Goal: Task Accomplishment & Management: Complete application form

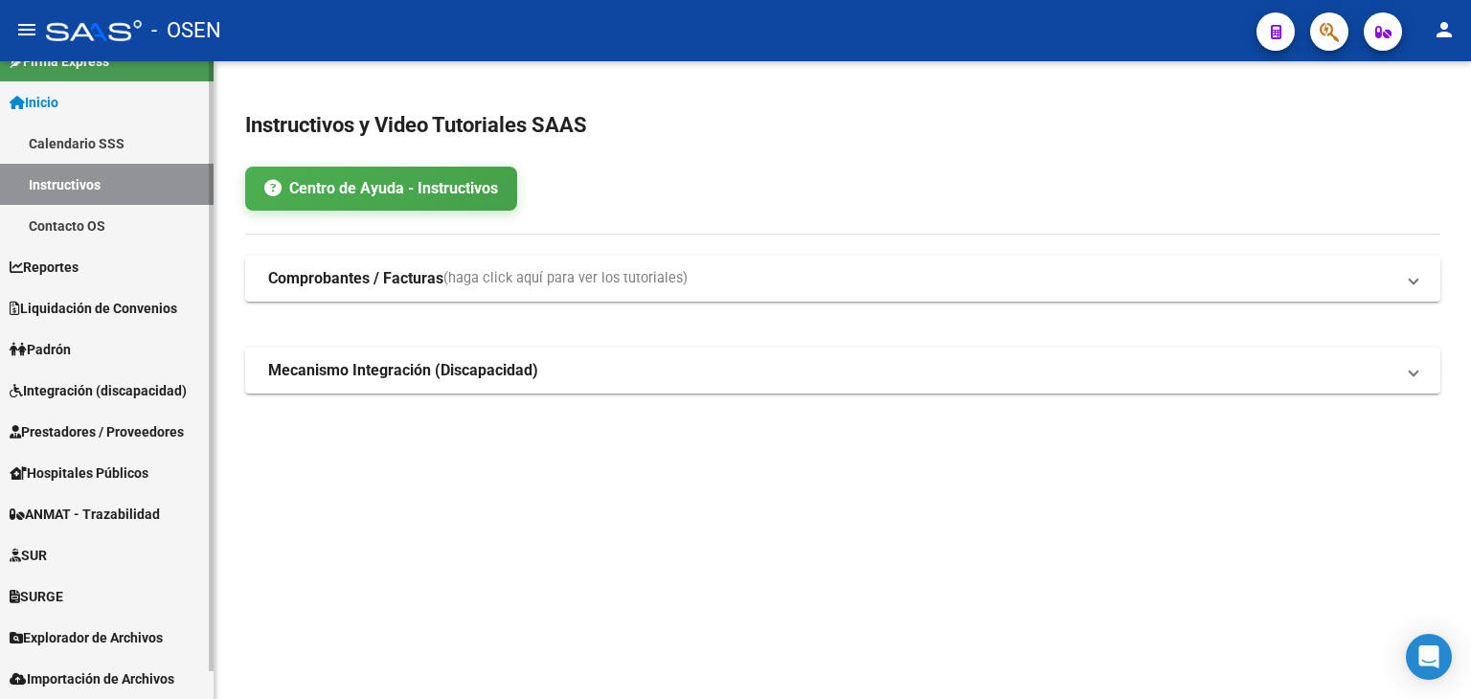
drag, startPoint x: 96, startPoint y: 601, endPoint x: 103, endPoint y: 595, distance: 10.2
click at [96, 601] on link "SURGE" at bounding box center [107, 596] width 214 height 41
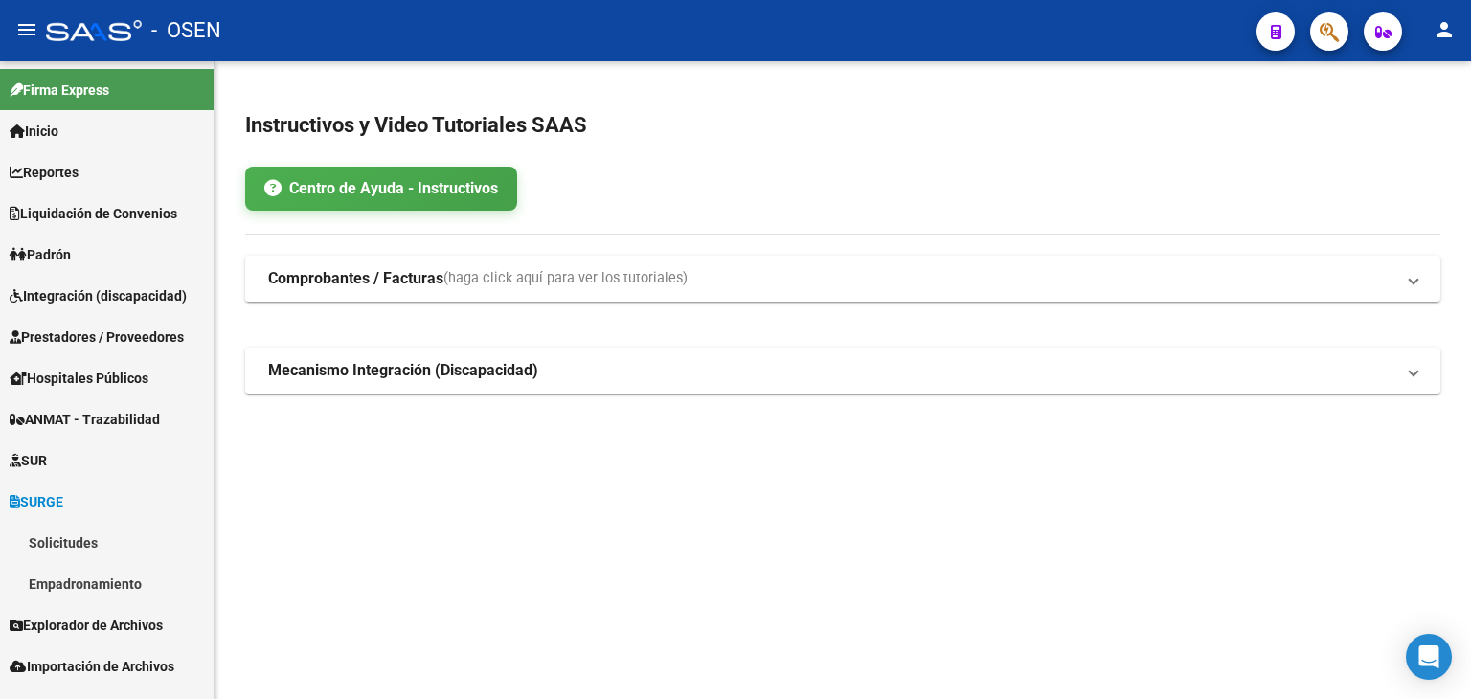
click at [90, 547] on link "Solicitudes" at bounding box center [107, 542] width 214 height 41
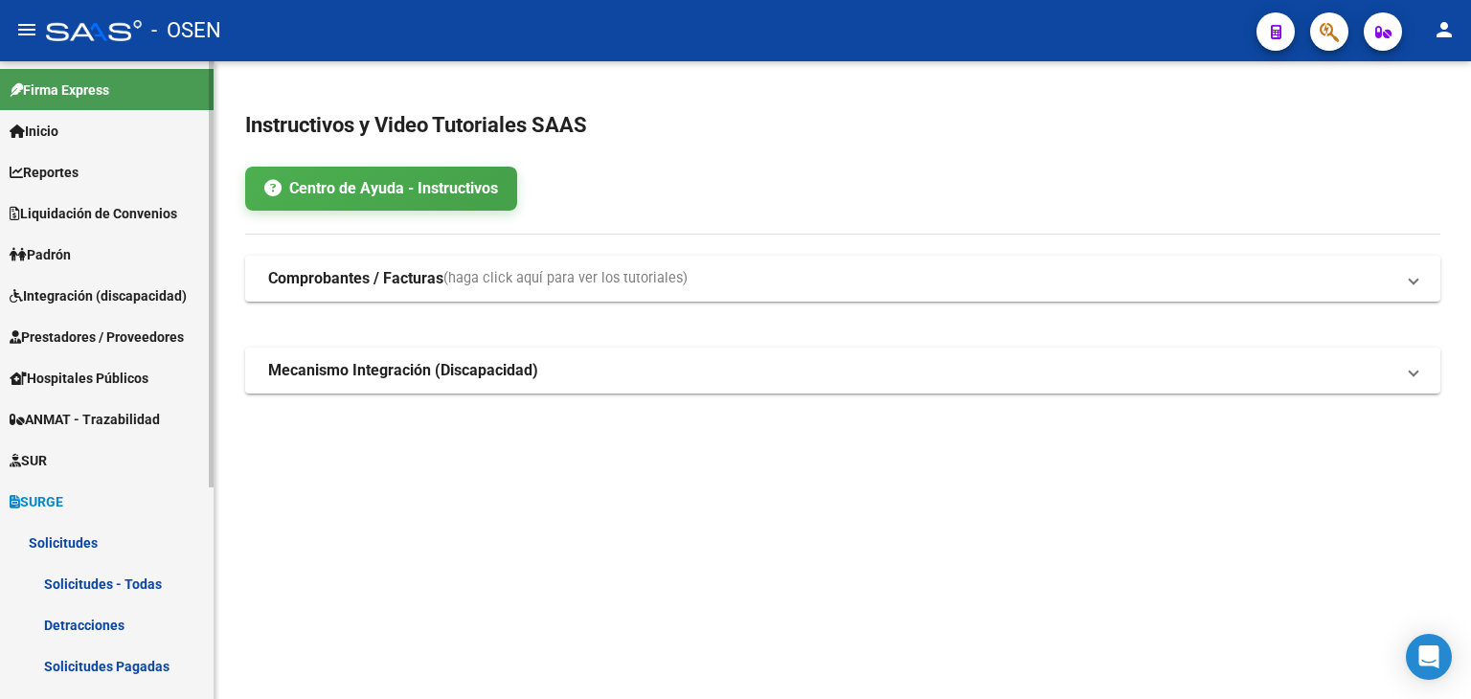
click at [92, 664] on link "Solicitudes Pagadas" at bounding box center [107, 666] width 214 height 41
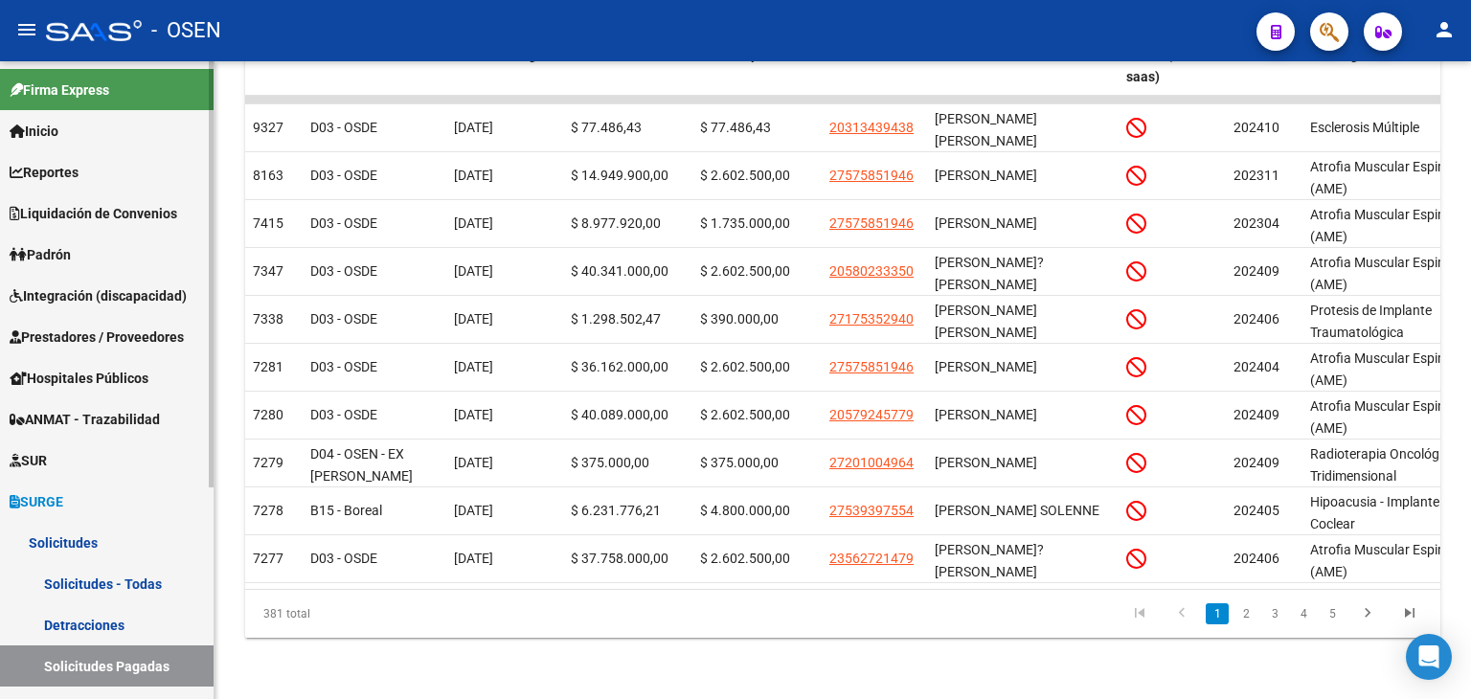
scroll to position [317, 0]
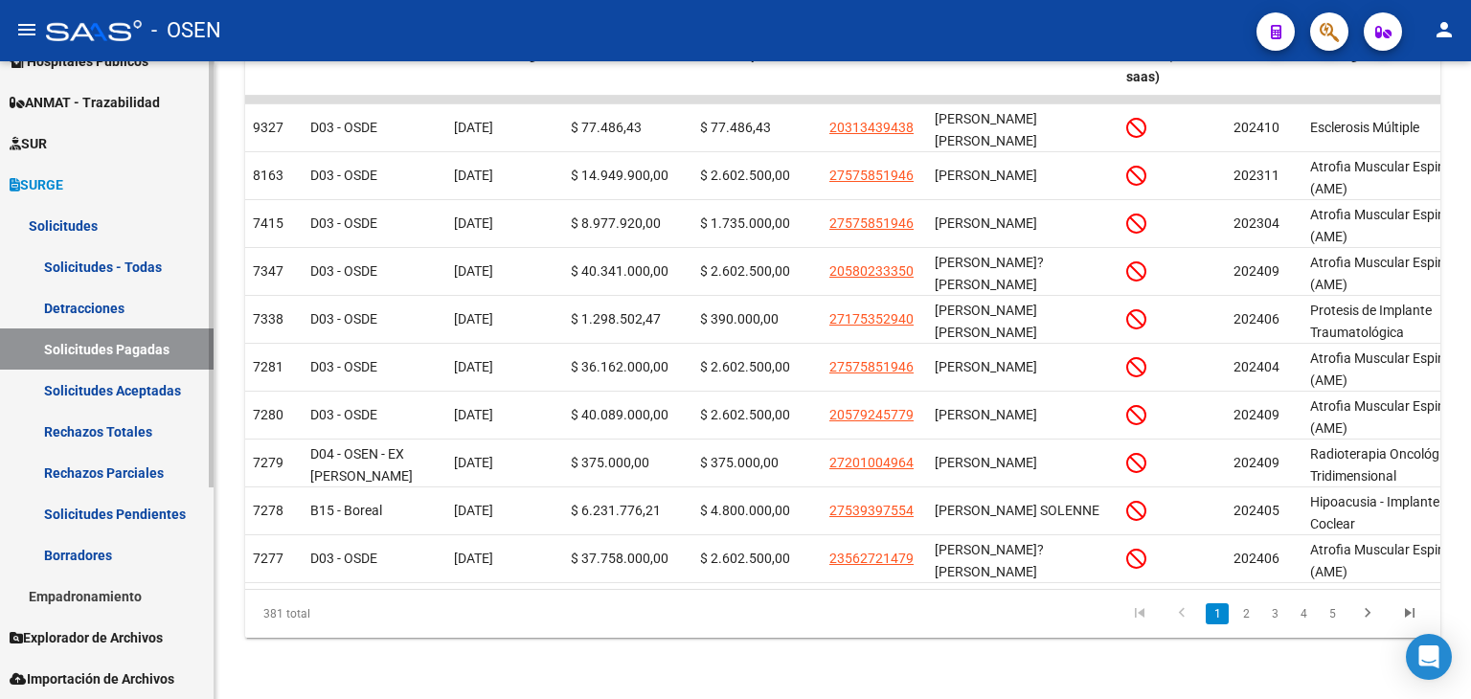
click at [92, 141] on link "SUR" at bounding box center [107, 143] width 214 height 41
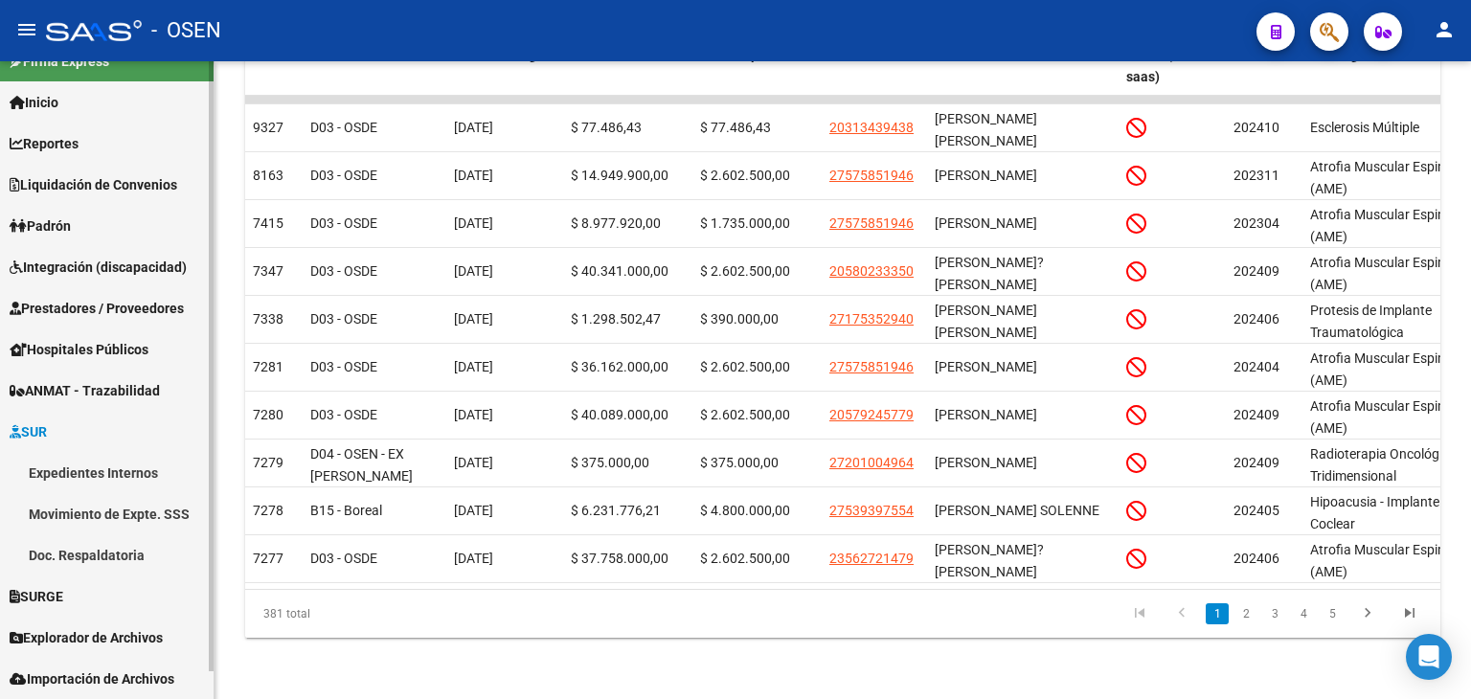
scroll to position [29, 0]
click at [106, 478] on link "Expedientes Internos" at bounding box center [107, 472] width 214 height 41
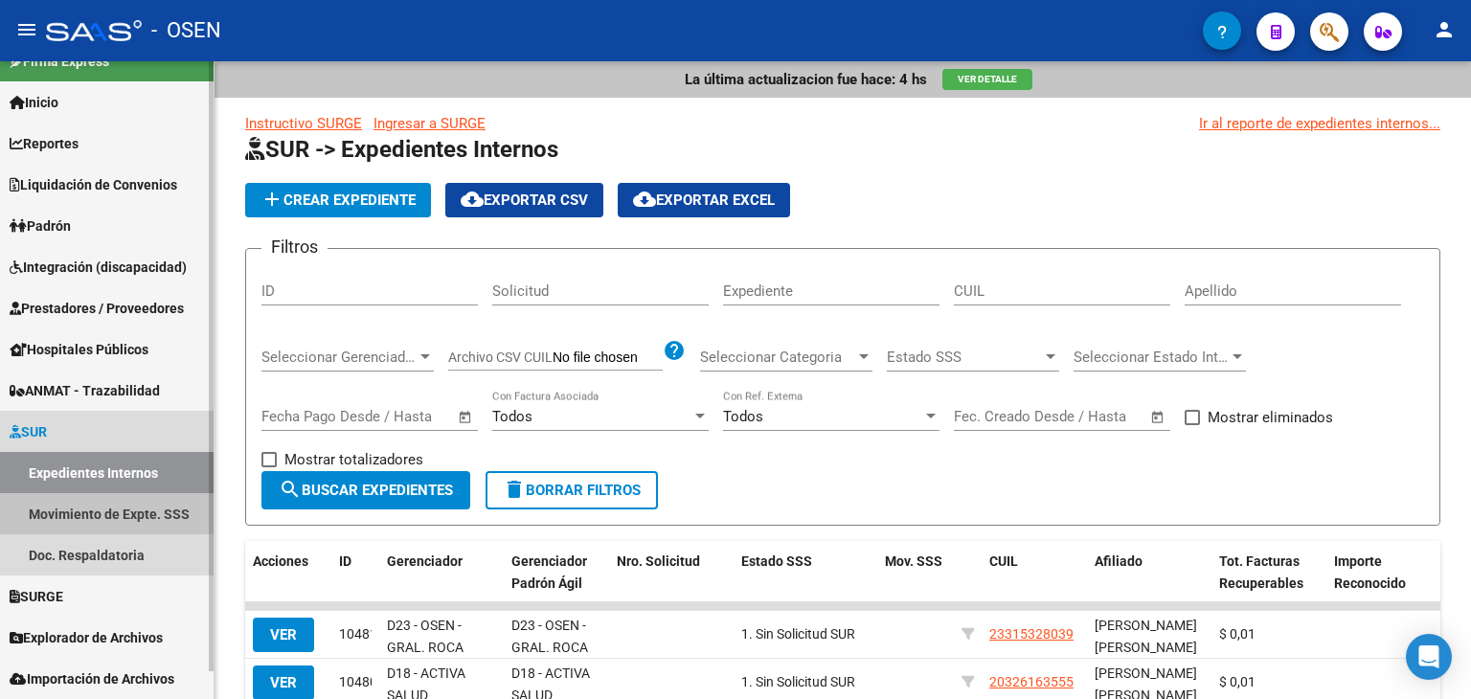
click at [115, 514] on link "Movimiento de Expte. SSS" at bounding box center [107, 513] width 214 height 41
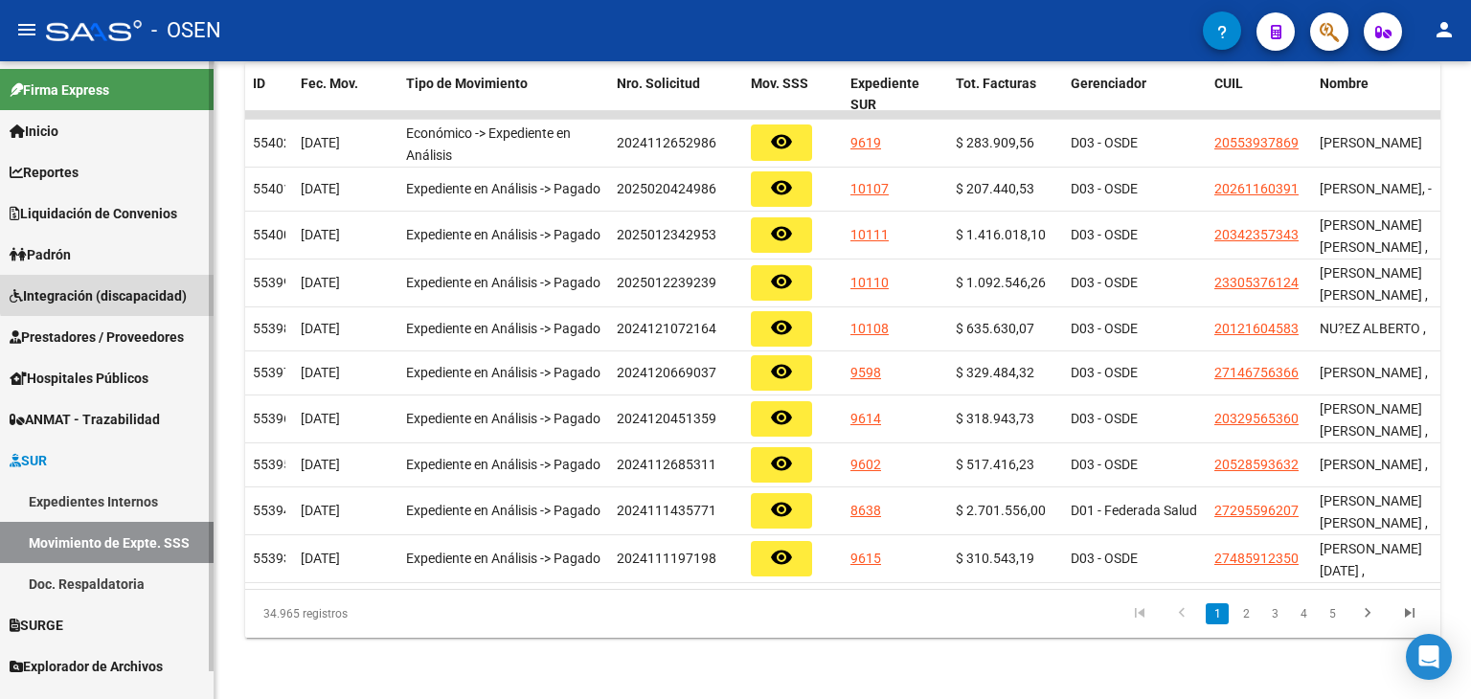
click at [152, 276] on link "Integración (discapacidad)" at bounding box center [107, 295] width 214 height 41
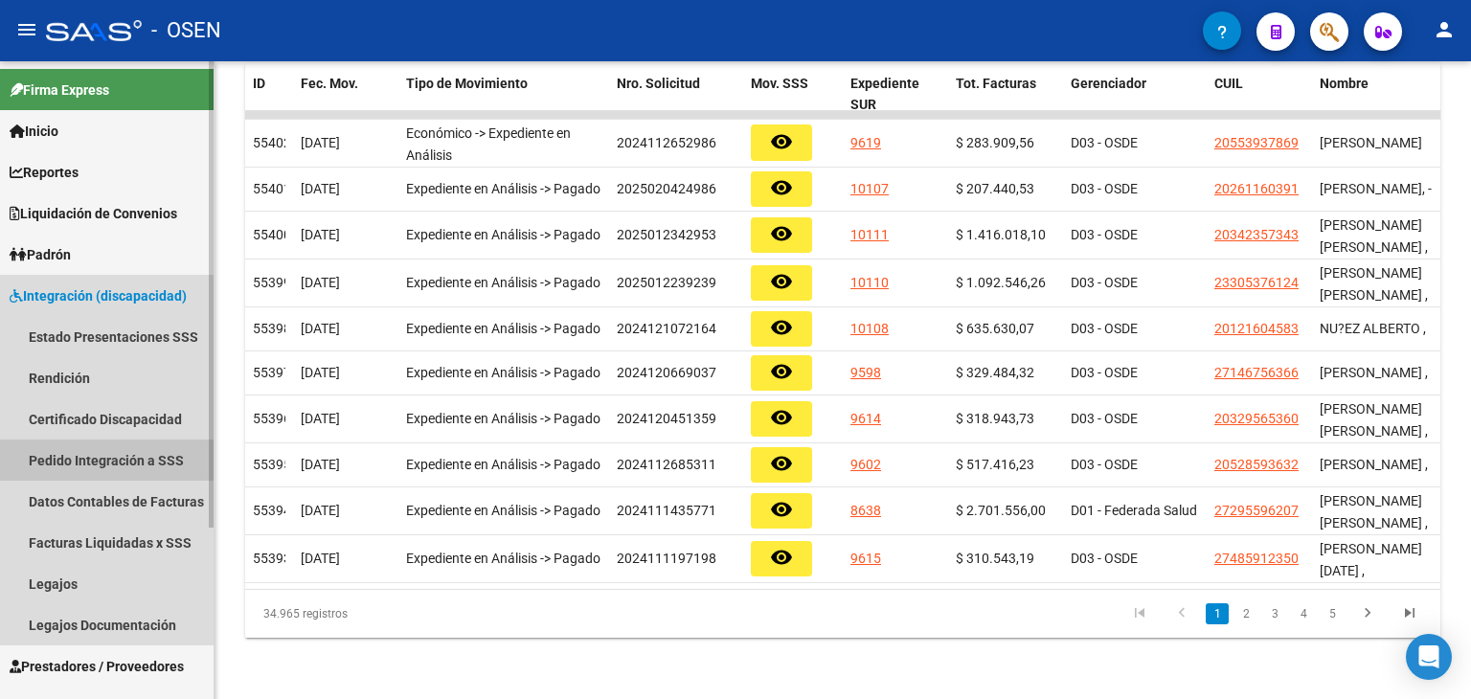
drag, startPoint x: 85, startPoint y: 457, endPoint x: 165, endPoint y: 420, distance: 87.4
click at [85, 456] on link "Pedido Integración a SSS" at bounding box center [107, 460] width 214 height 41
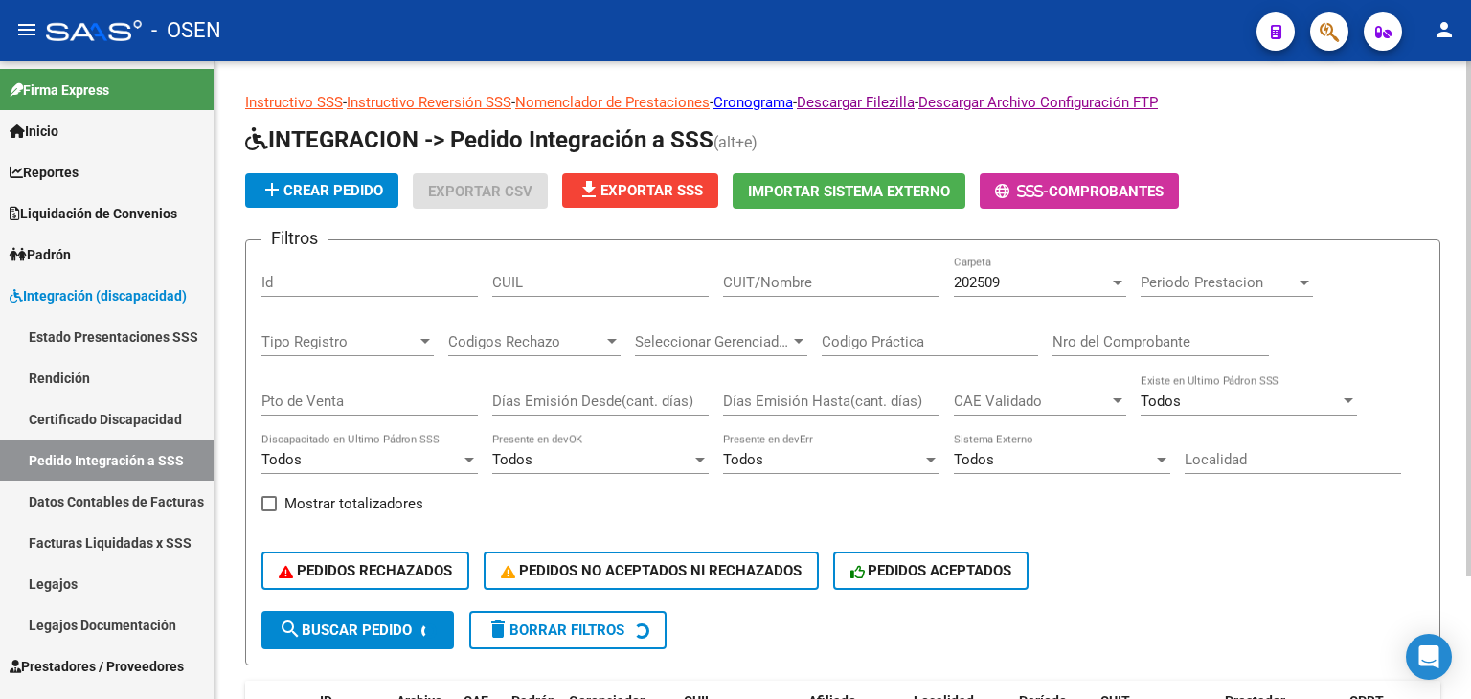
click at [808, 455] on div "Todos" at bounding box center [822, 459] width 199 height 17
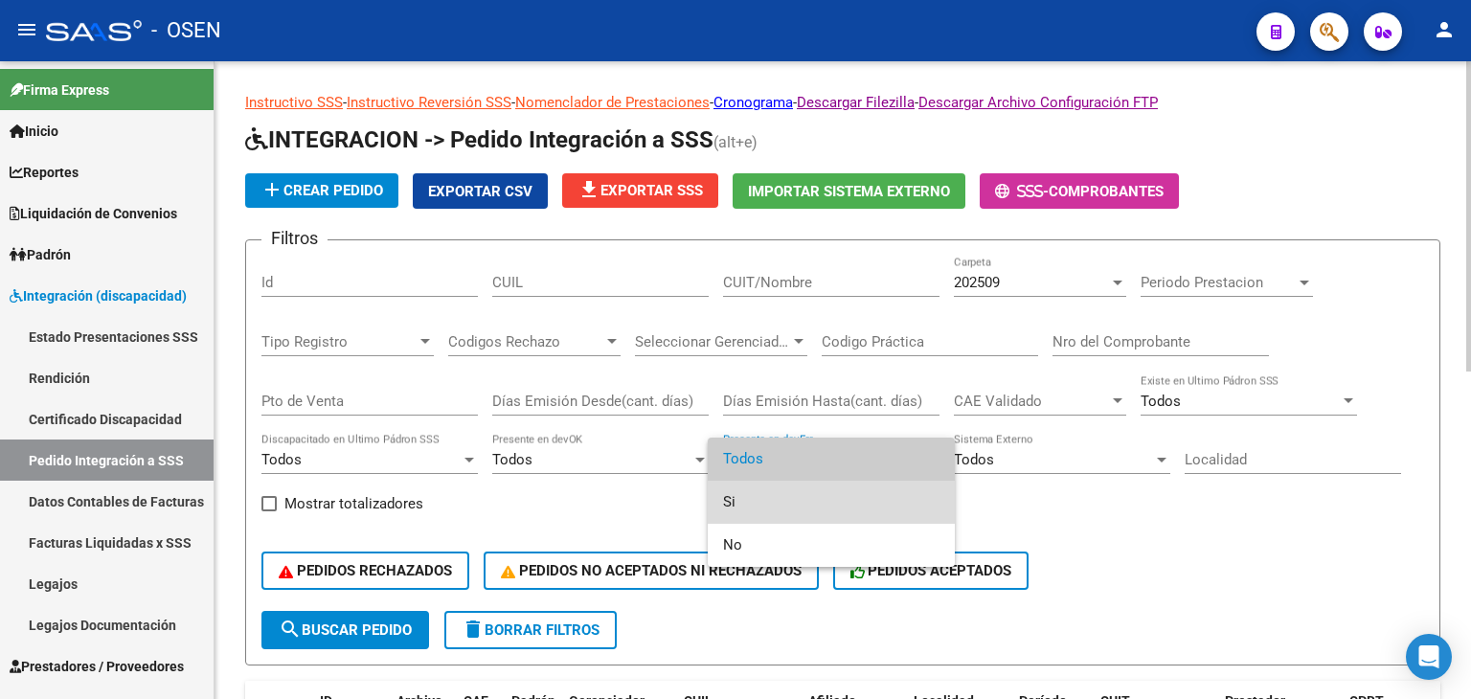
drag, startPoint x: 812, startPoint y: 491, endPoint x: 583, endPoint y: 540, distance: 234.1
click at [810, 491] on span "Si" at bounding box center [831, 502] width 216 height 43
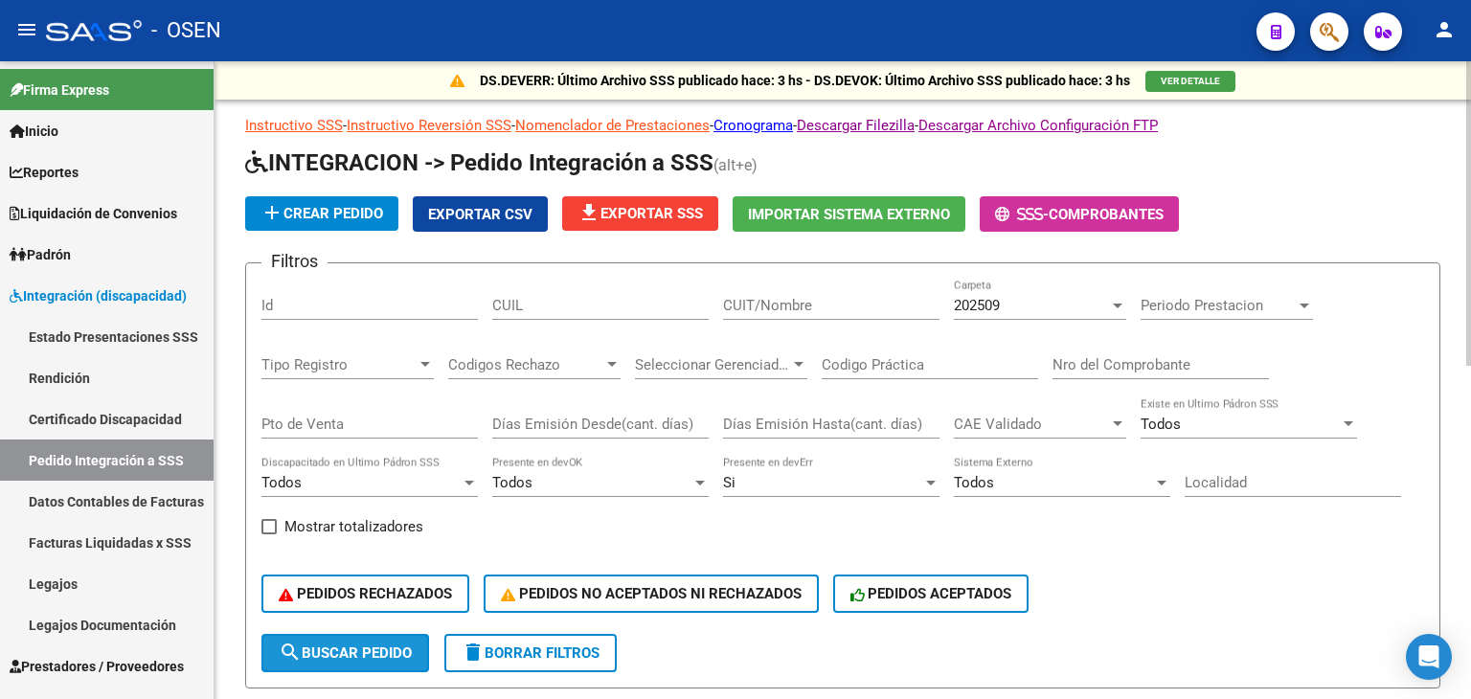
click at [380, 654] on span "search Buscar Pedido" at bounding box center [345, 653] width 133 height 17
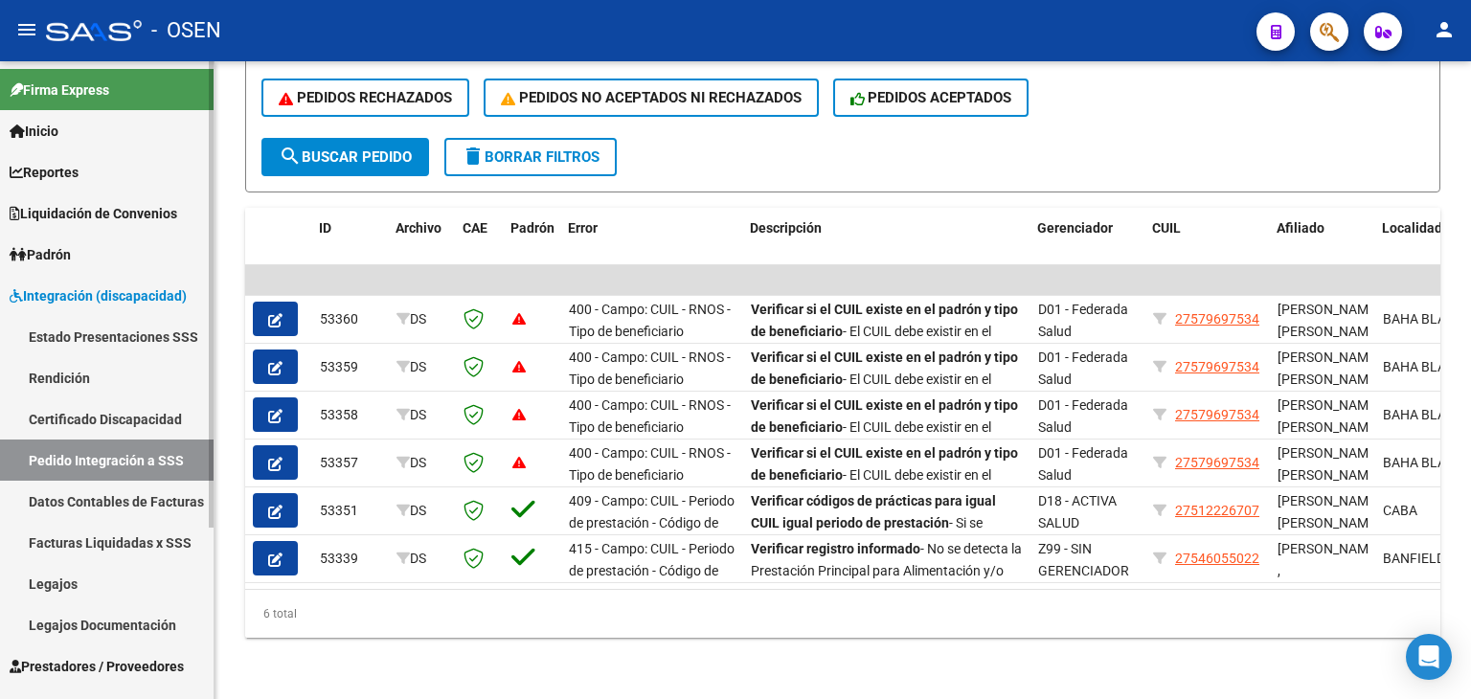
click at [86, 289] on span "Integración (discapacidad)" at bounding box center [98, 295] width 177 height 21
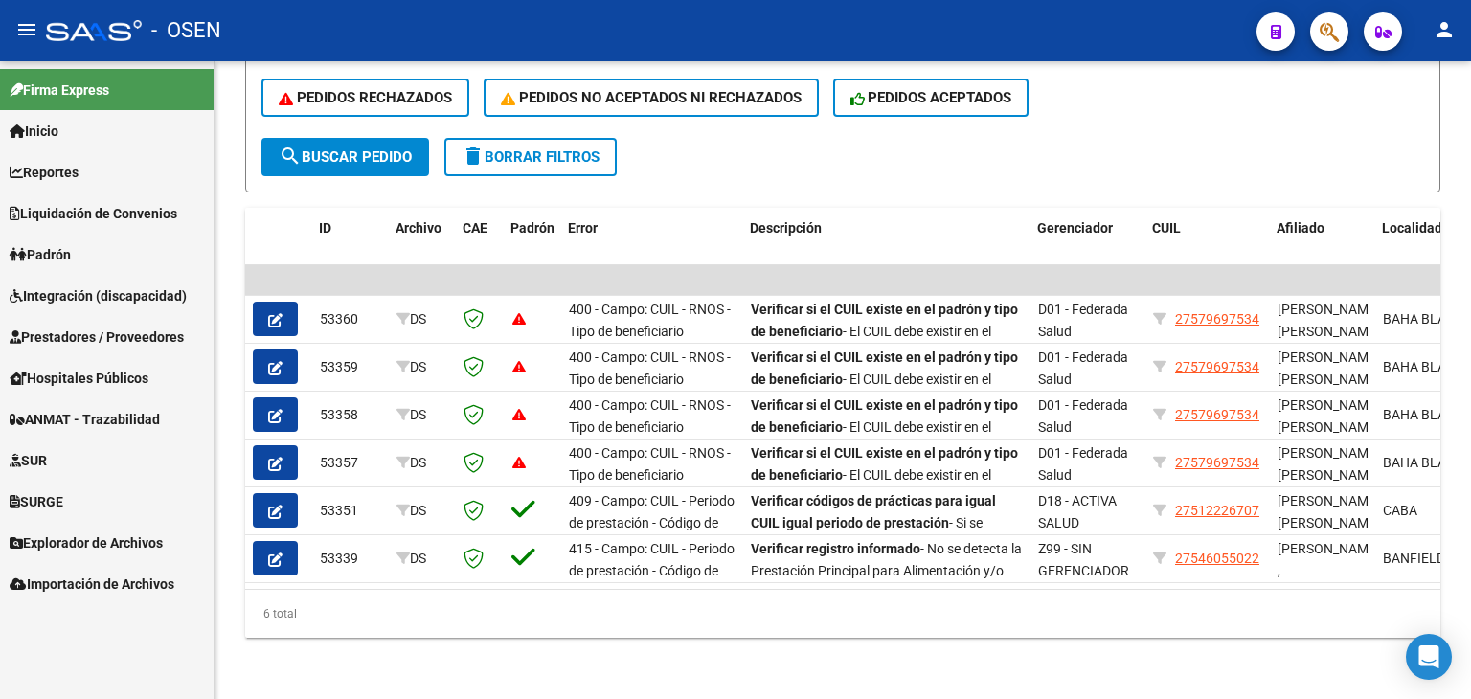
click at [89, 334] on span "Prestadores / Proveedores" at bounding box center [97, 337] width 174 height 21
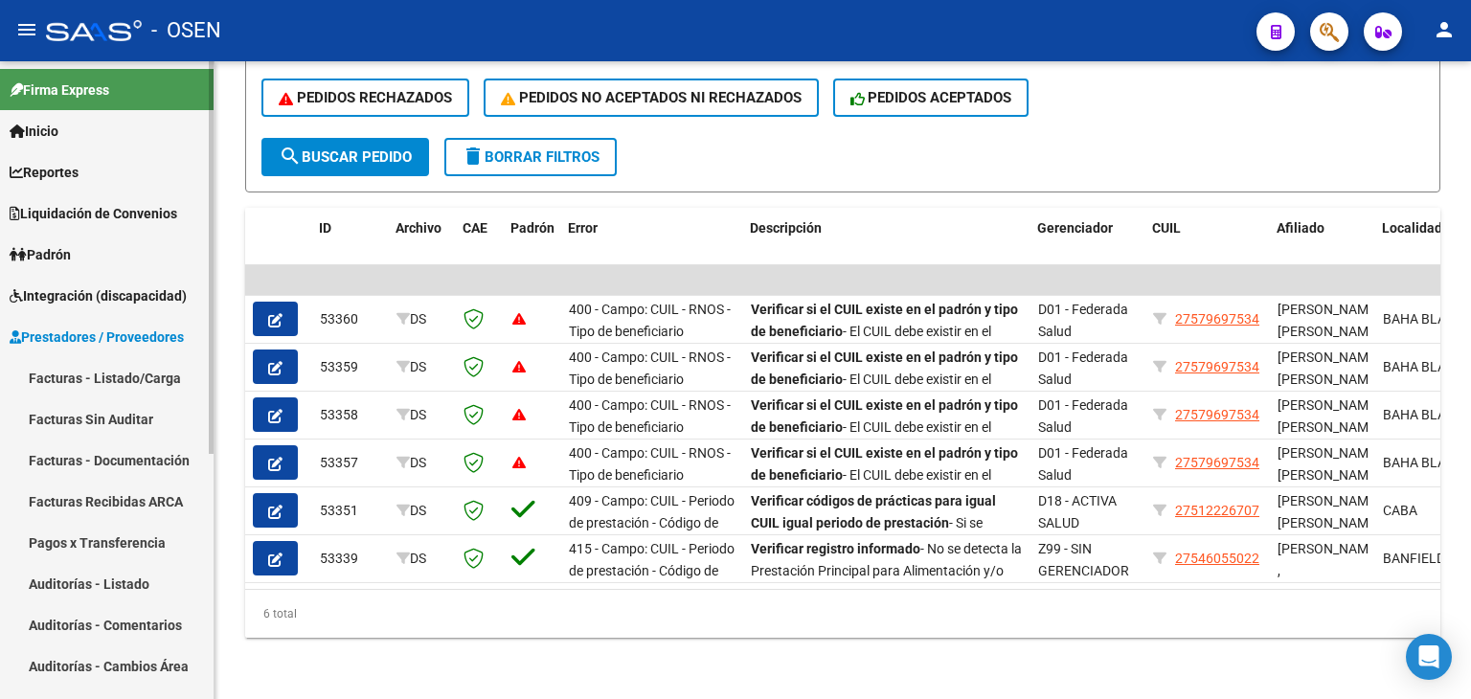
click at [92, 379] on link "Facturas - Listado/Carga" at bounding box center [107, 377] width 214 height 41
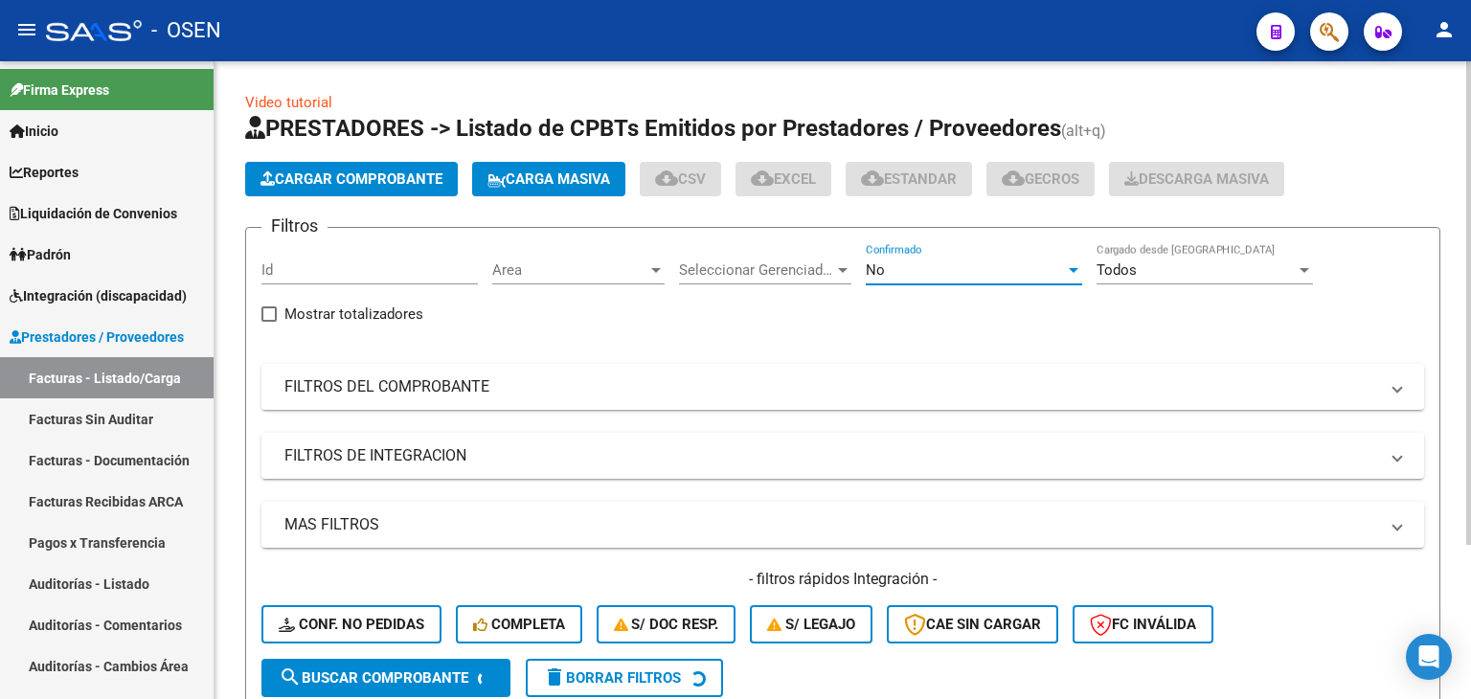
click at [929, 275] on div "No" at bounding box center [965, 269] width 199 height 17
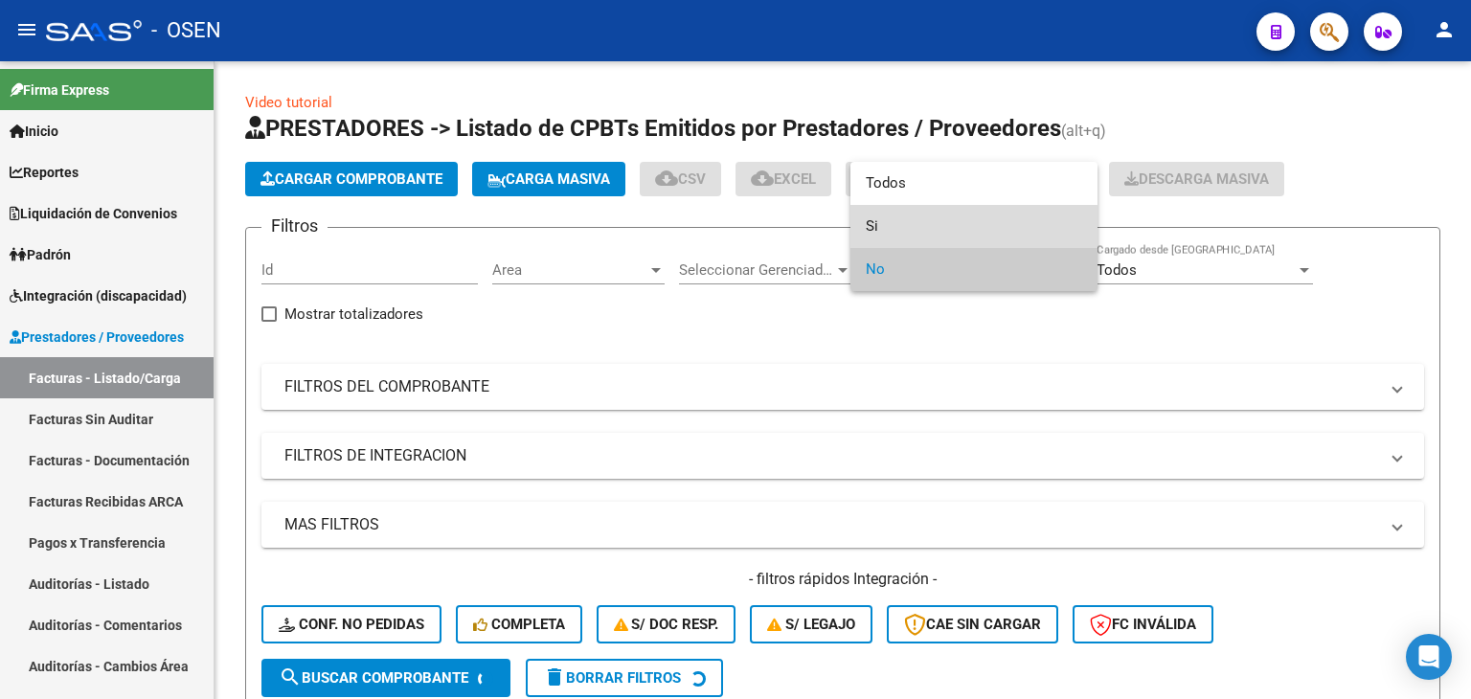
click at [937, 230] on span "Si" at bounding box center [974, 226] width 216 height 43
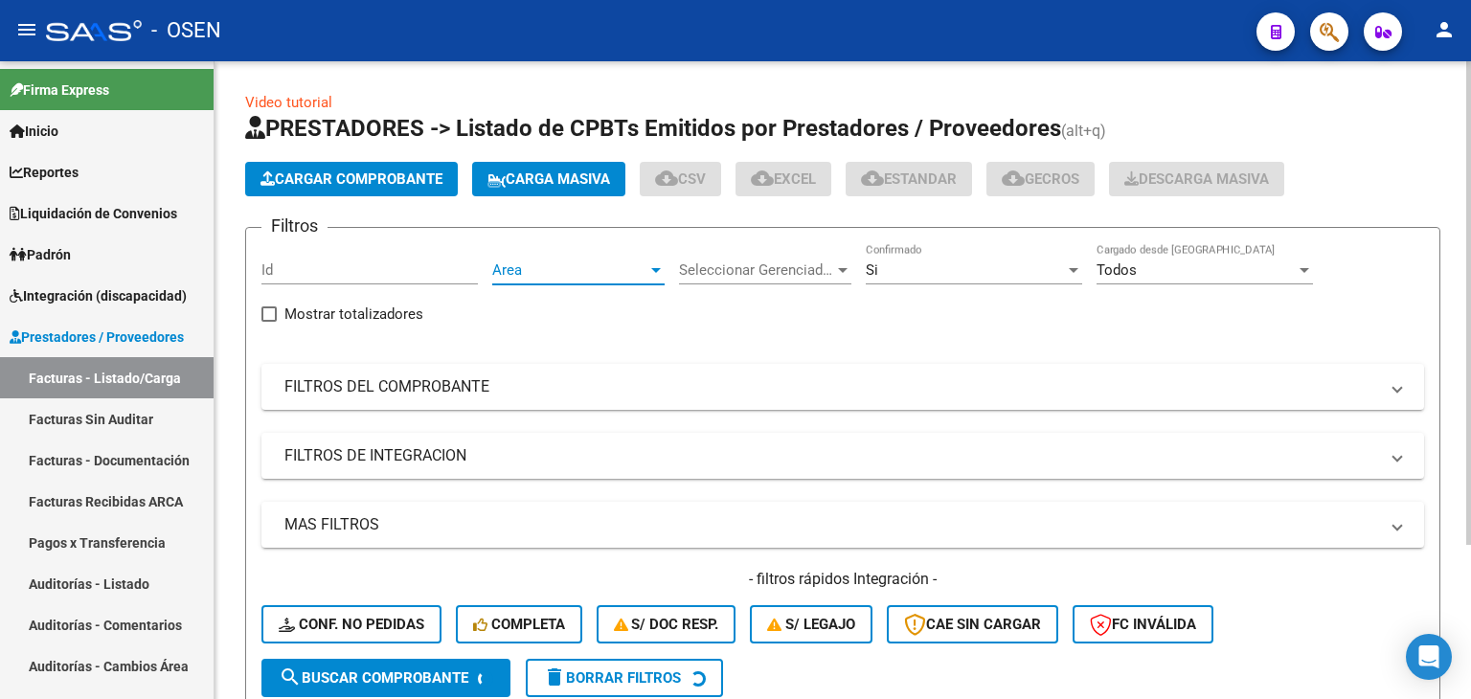
click at [567, 277] on span "Area" at bounding box center [569, 269] width 155 height 17
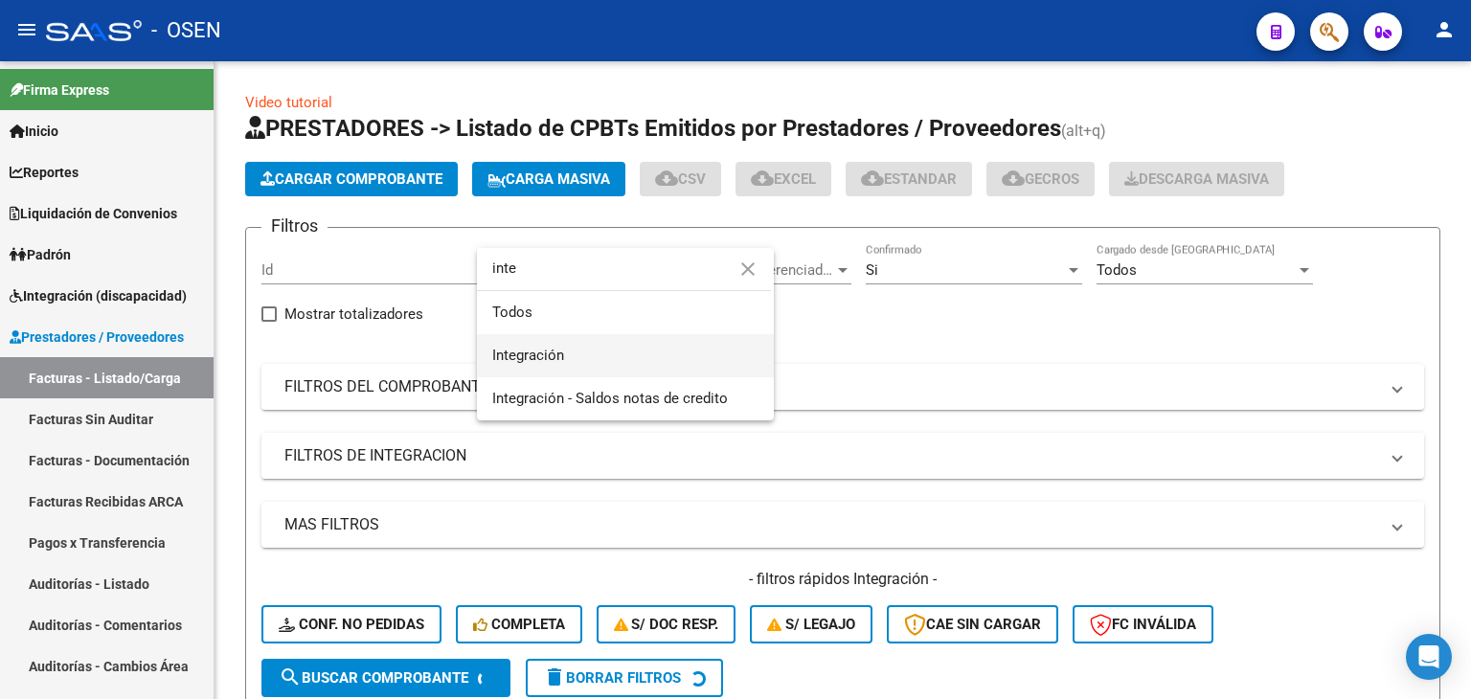
type input "inte"
click at [571, 351] on span "Integración" at bounding box center [625, 355] width 266 height 43
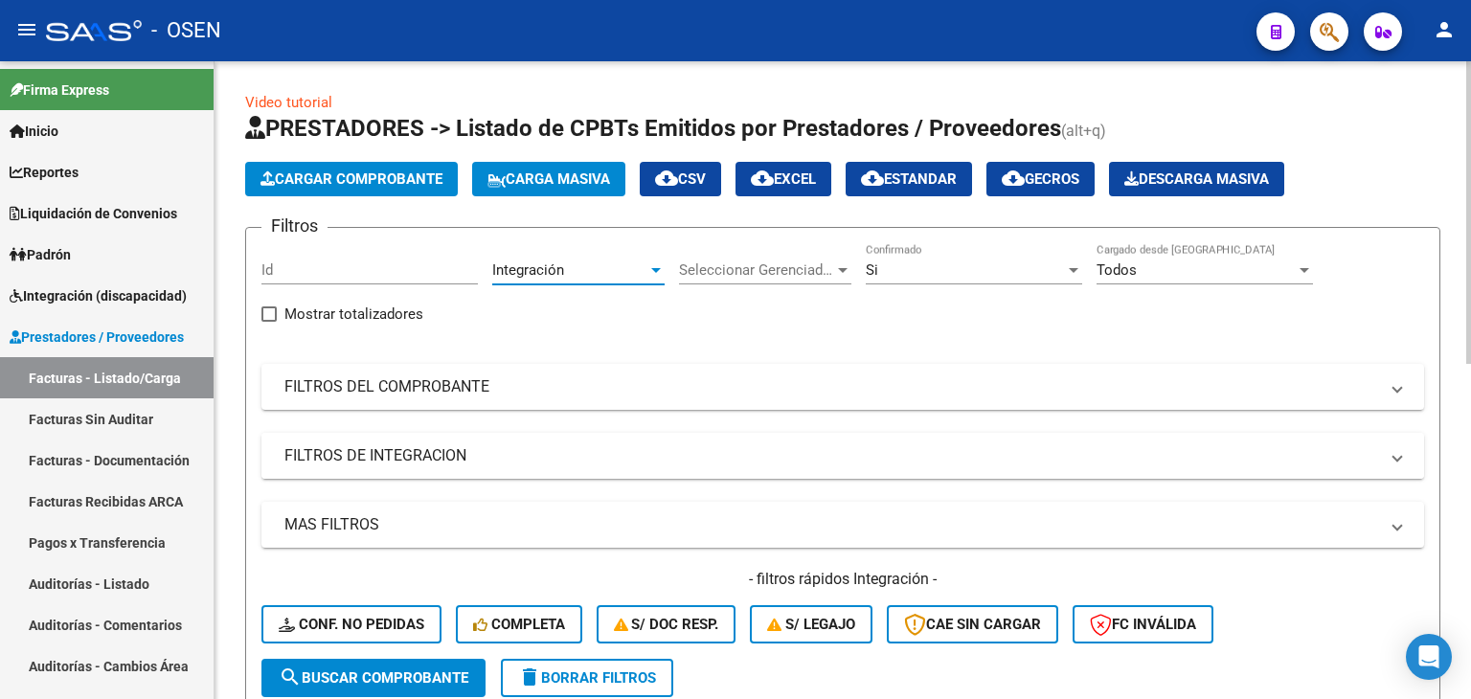
click at [426, 447] on mat-panel-title "FILTROS DE INTEGRACION" at bounding box center [831, 455] width 1094 height 21
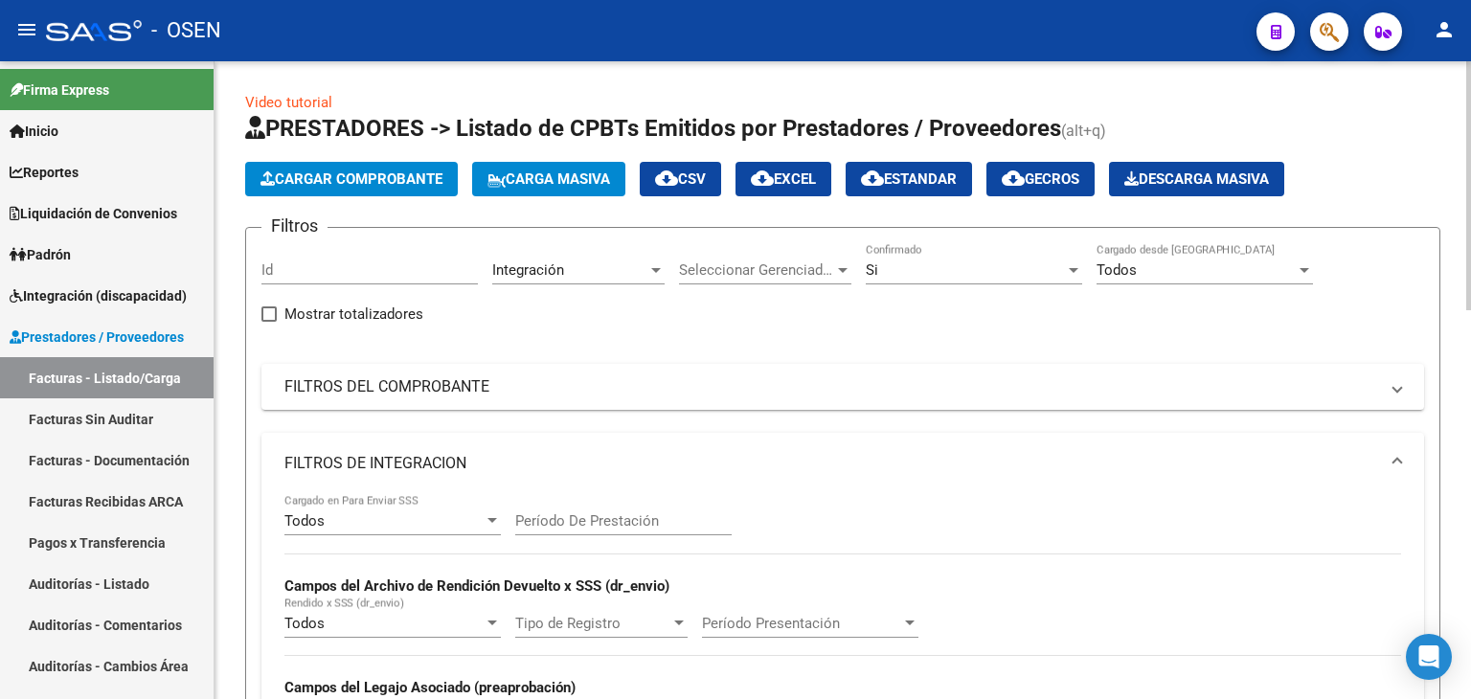
click at [417, 526] on div "Todos" at bounding box center [383, 520] width 199 height 17
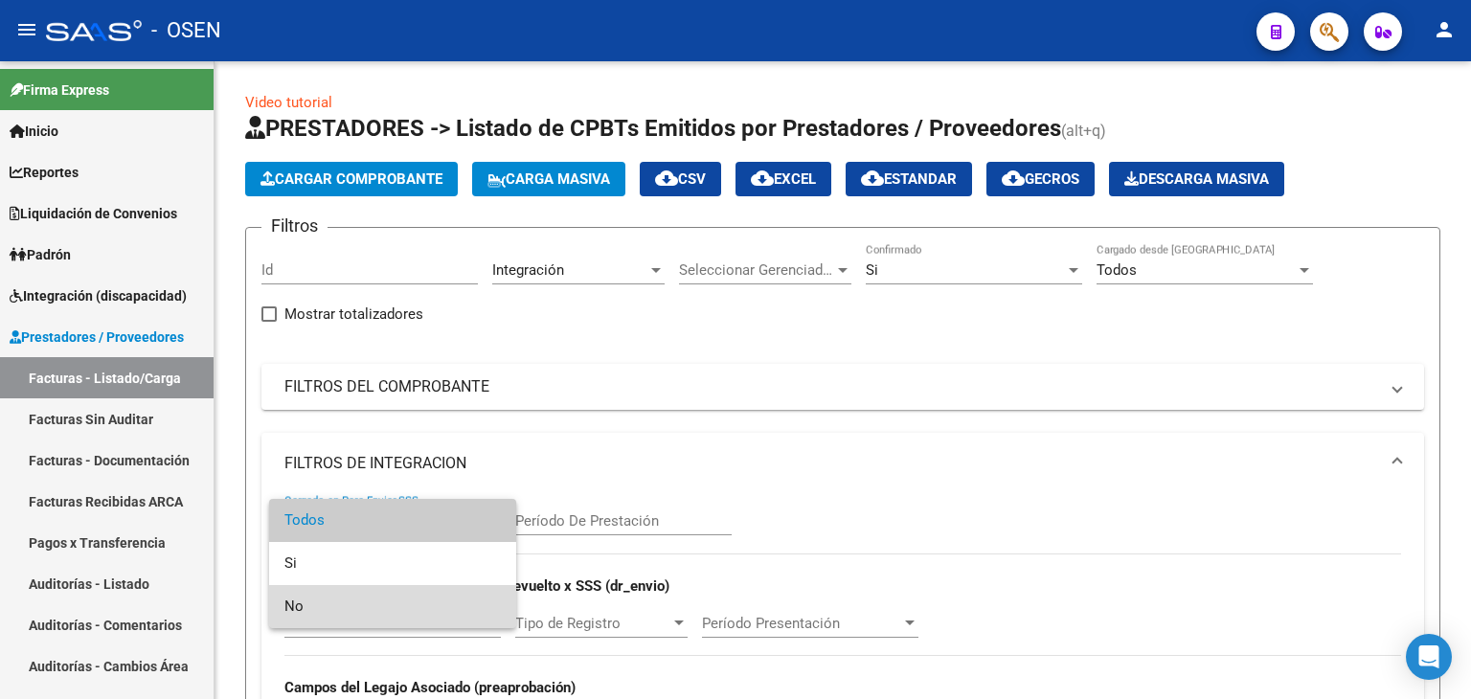
click at [408, 610] on span "No" at bounding box center [392, 606] width 216 height 43
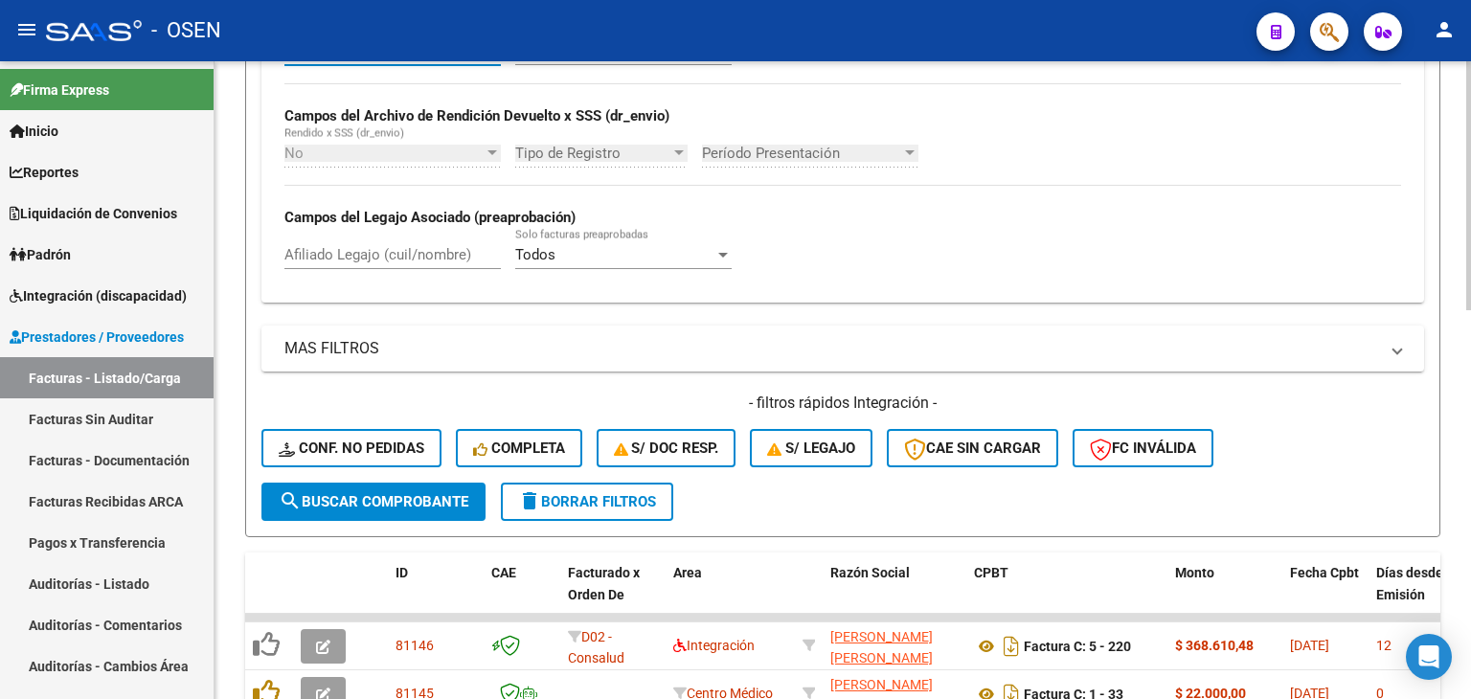
scroll to position [479, 0]
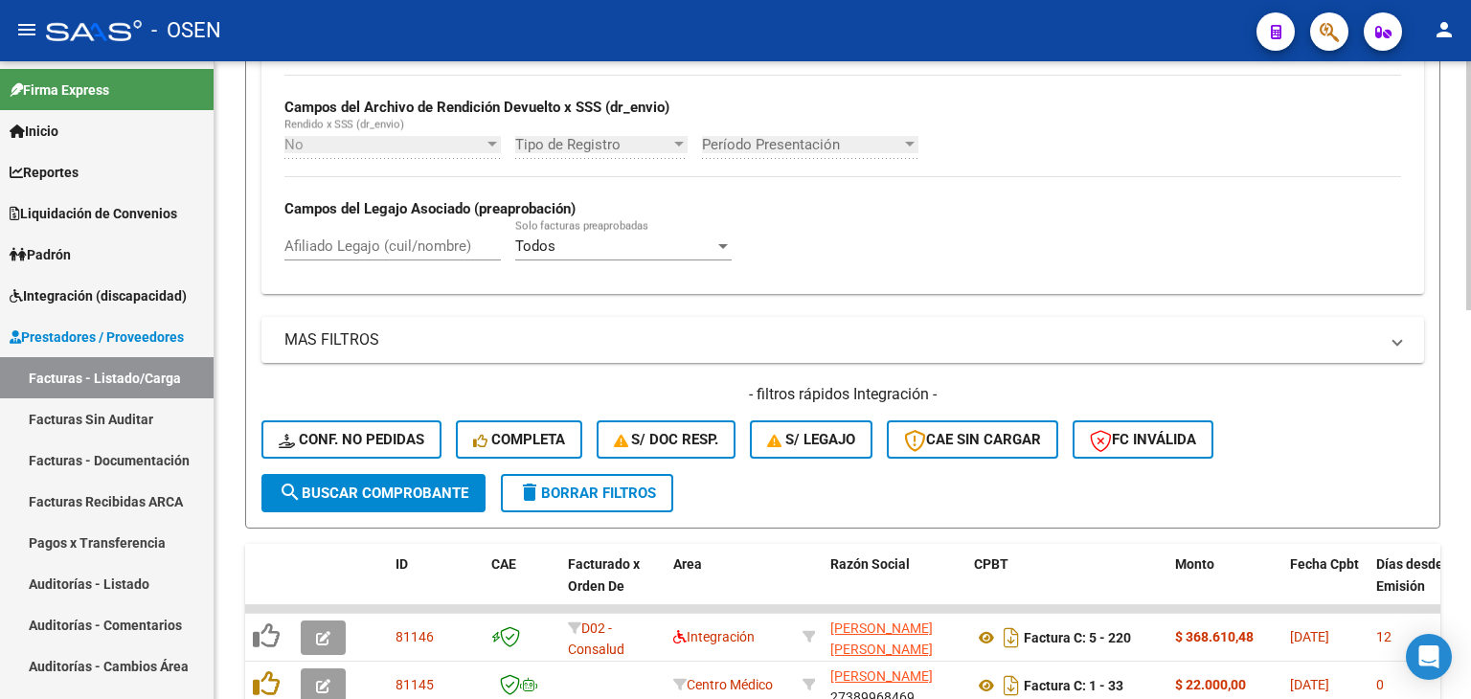
click at [330, 485] on span "search Buscar Comprobante" at bounding box center [374, 493] width 190 height 17
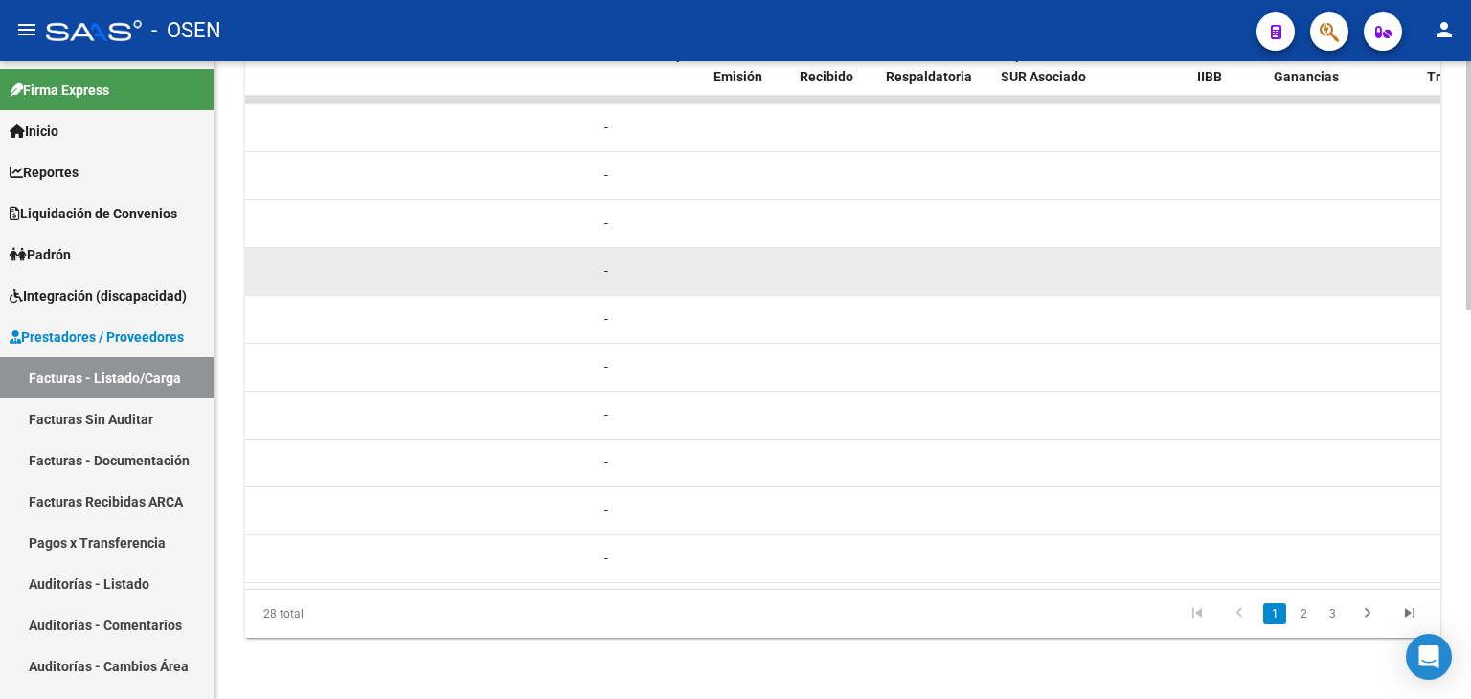
scroll to position [0, 0]
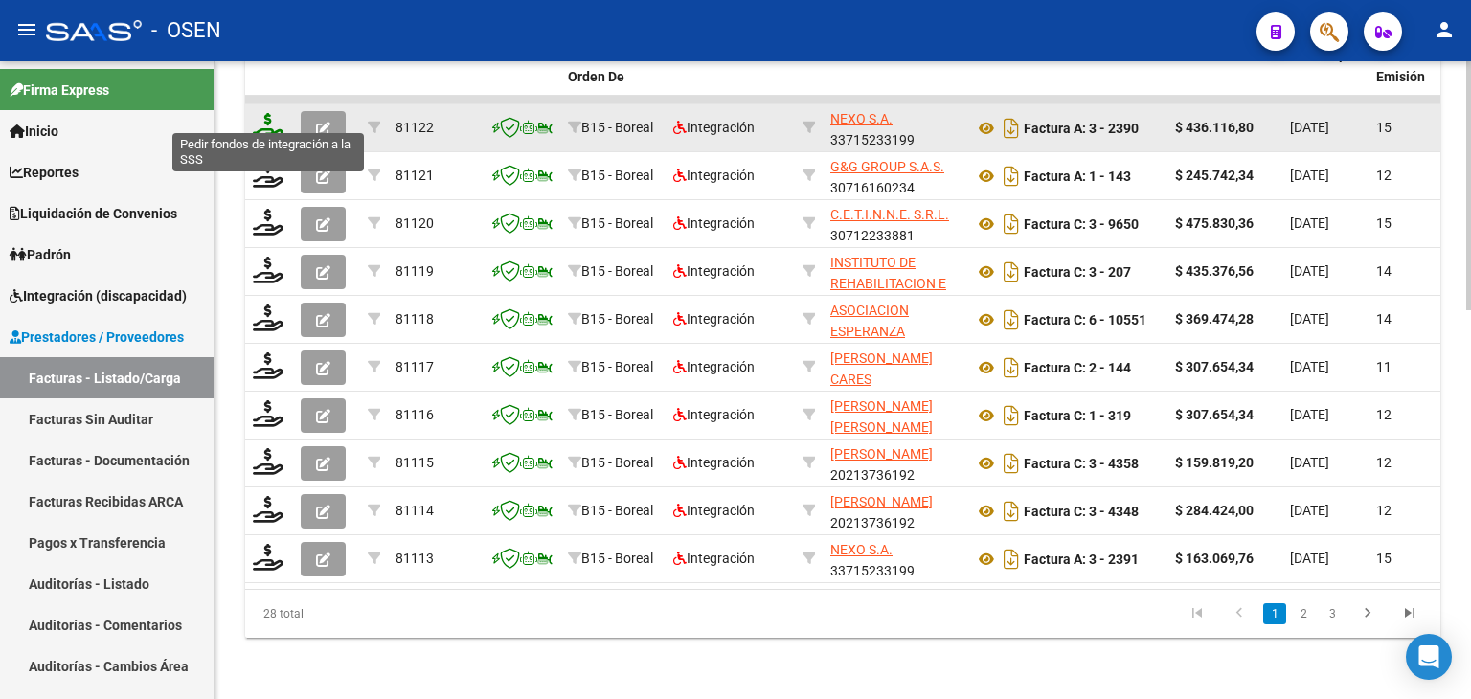
click at [265, 113] on icon at bounding box center [268, 126] width 31 height 27
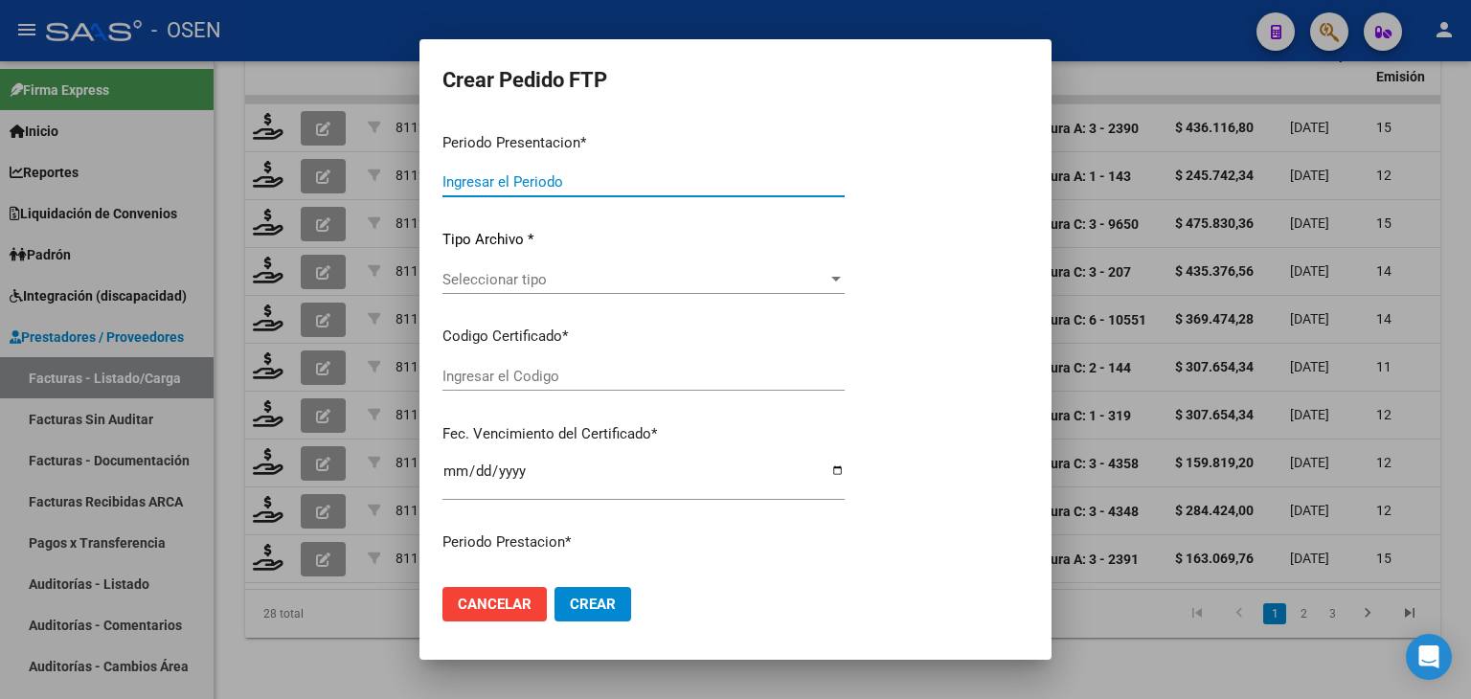
type input "202509"
type input "$ 436.116,80"
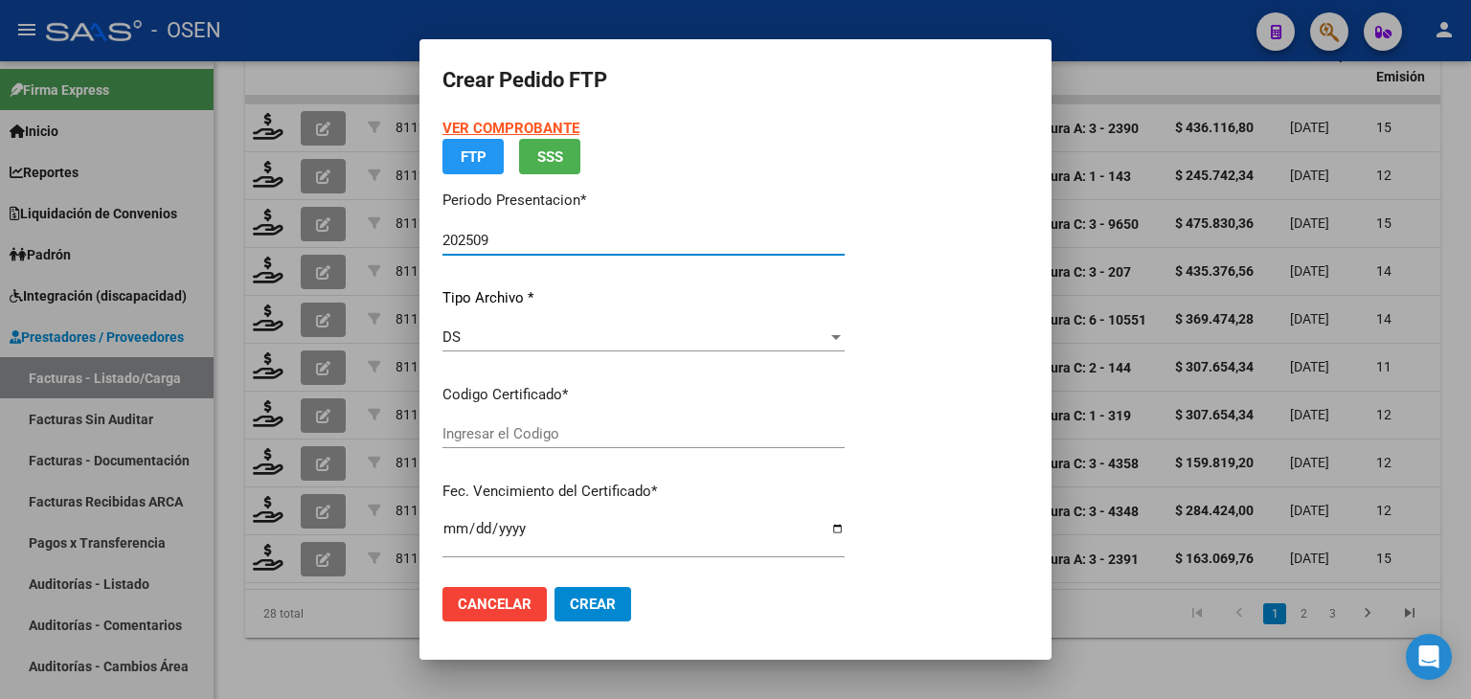
type input "ARG02000575006262023072420280724TUC136"
type input "[DATE]"
click at [512, 127] on strong "VER COMPROBANTE" at bounding box center [510, 128] width 137 height 17
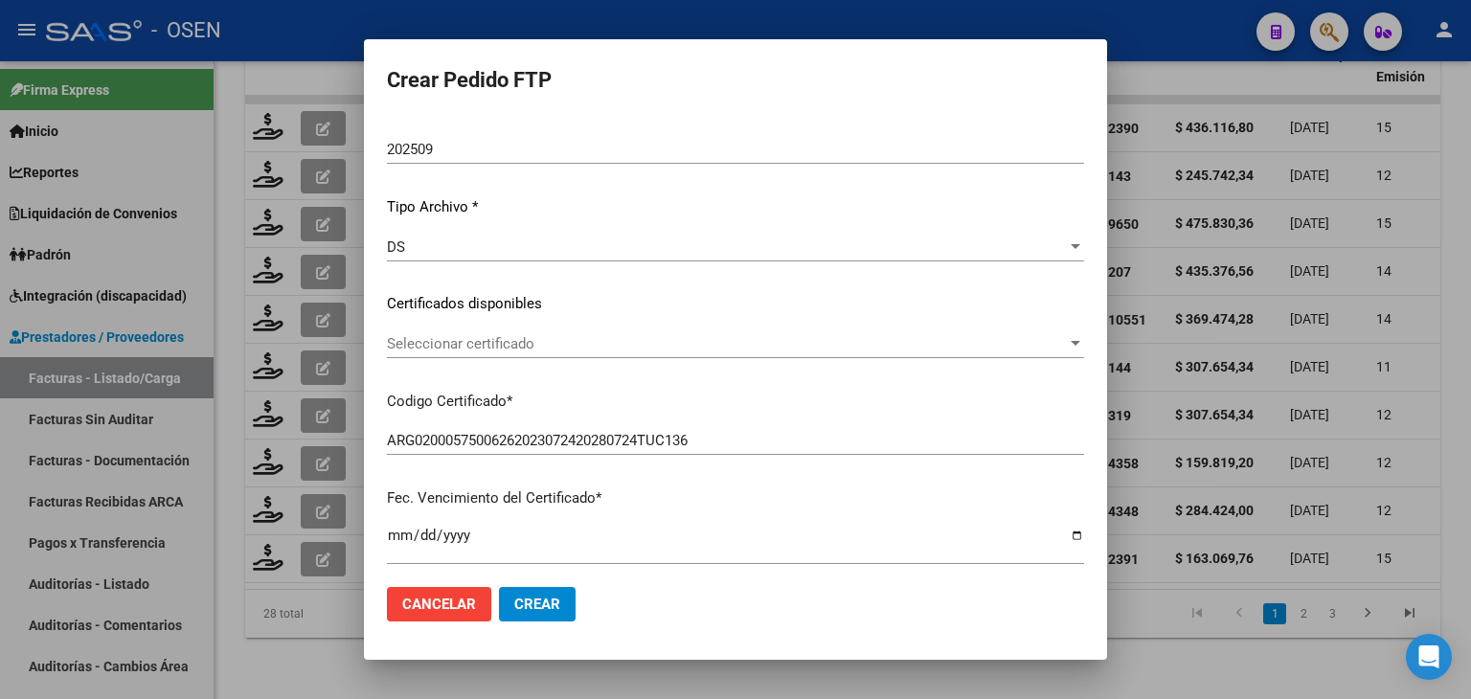
scroll to position [192, 0]
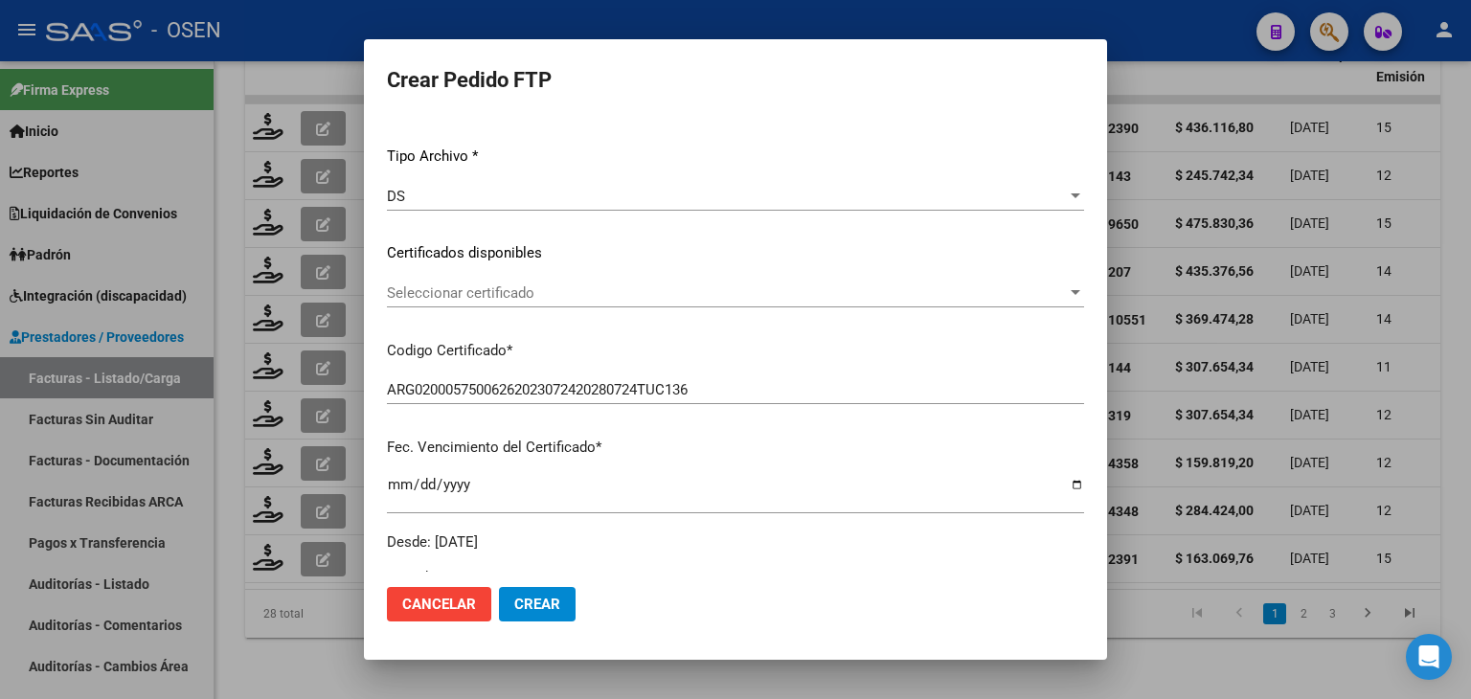
click at [556, 303] on div "Seleccionar certificado Seleccionar certificado" at bounding box center [735, 293] width 697 height 29
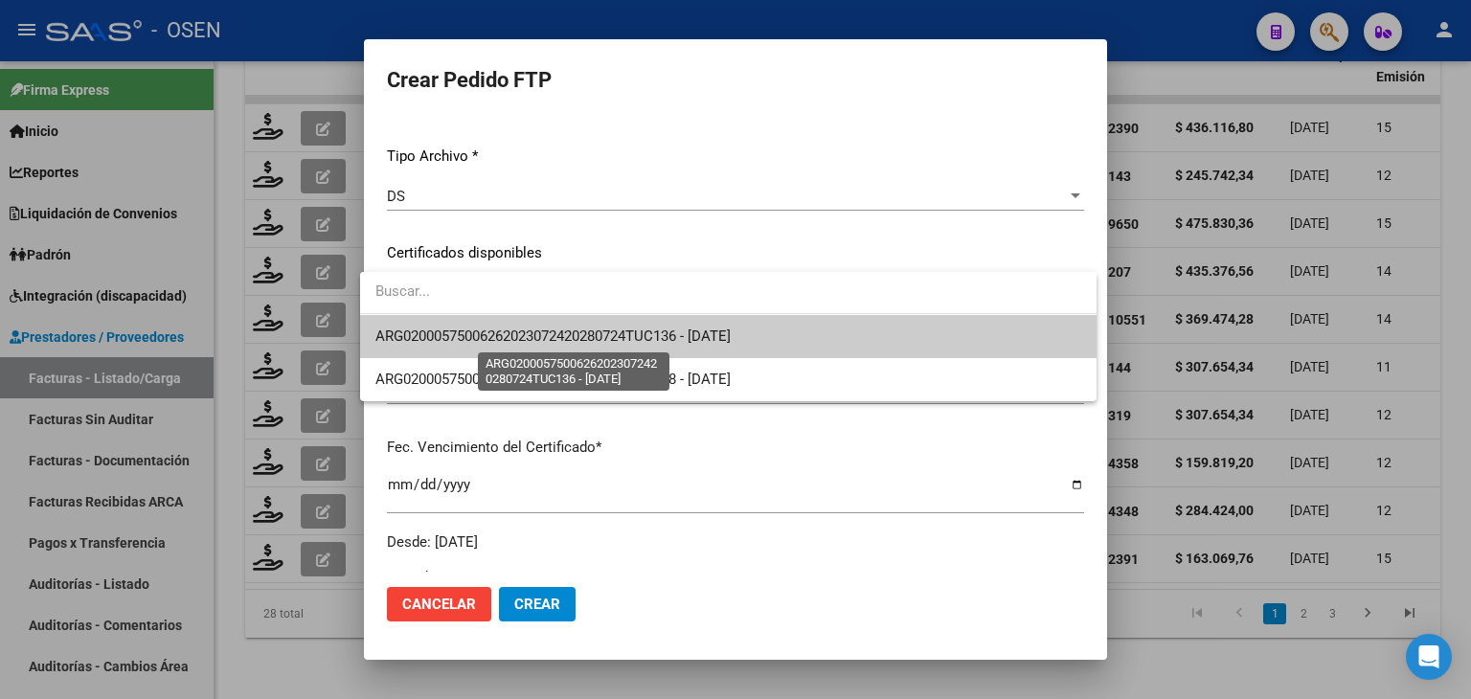
click at [562, 343] on span "ARG02000575006262023072420280724TUC136 - [DATE]" at bounding box center [552, 336] width 355 height 17
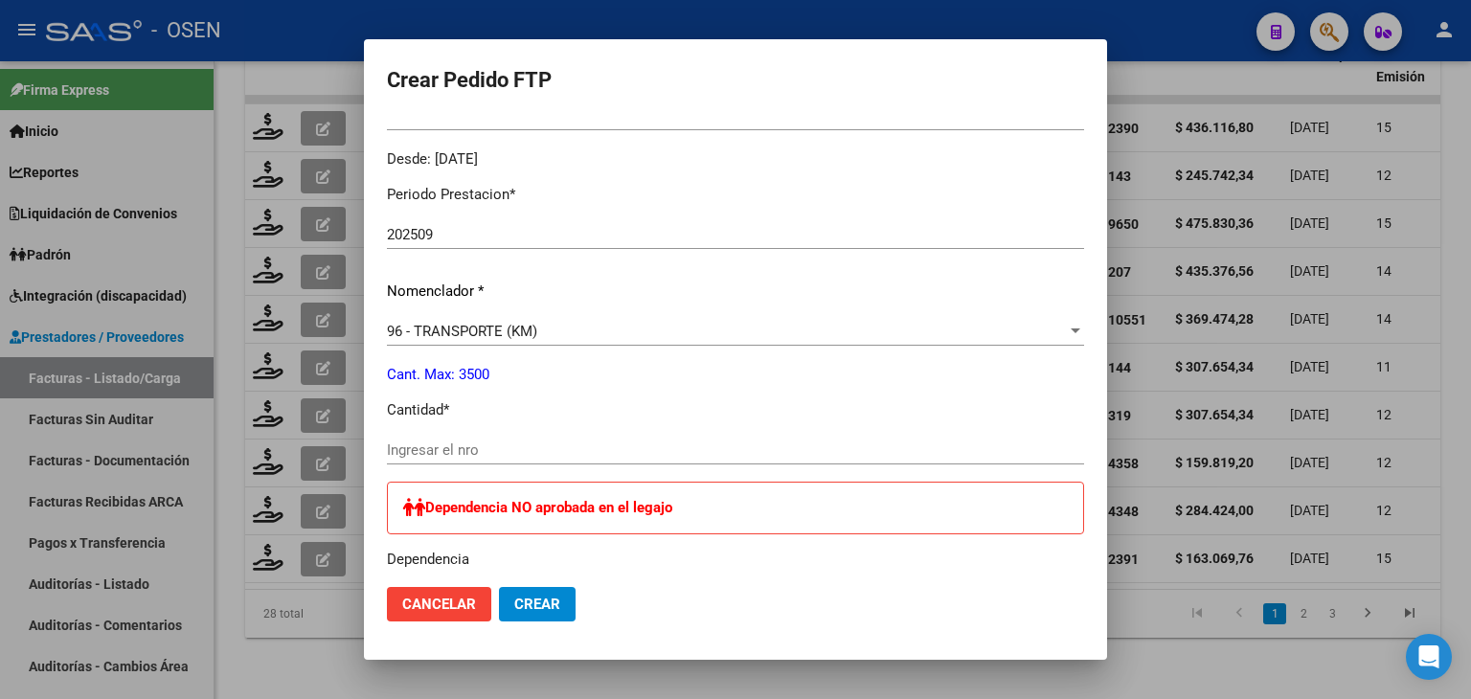
scroll to position [670, 0]
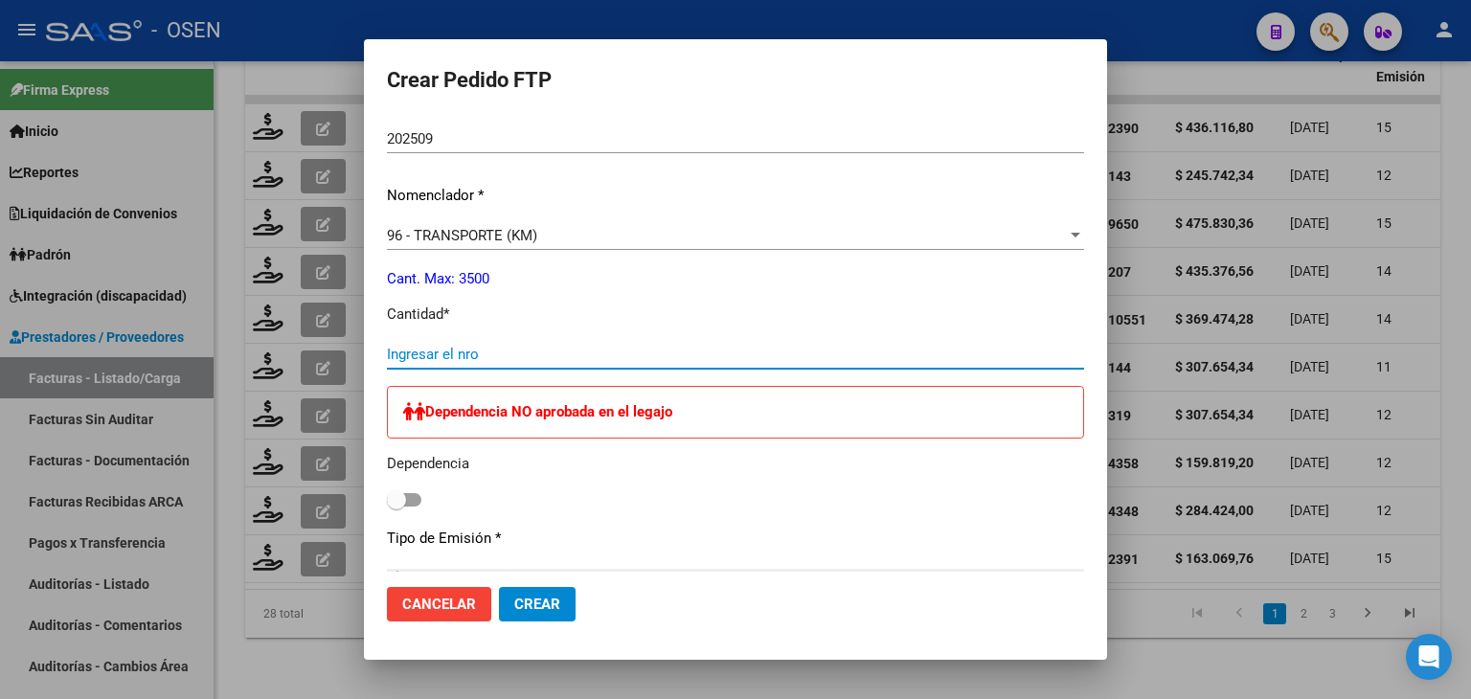
click at [550, 355] on input "Ingresar el nro" at bounding box center [735, 354] width 697 height 17
type input "805"
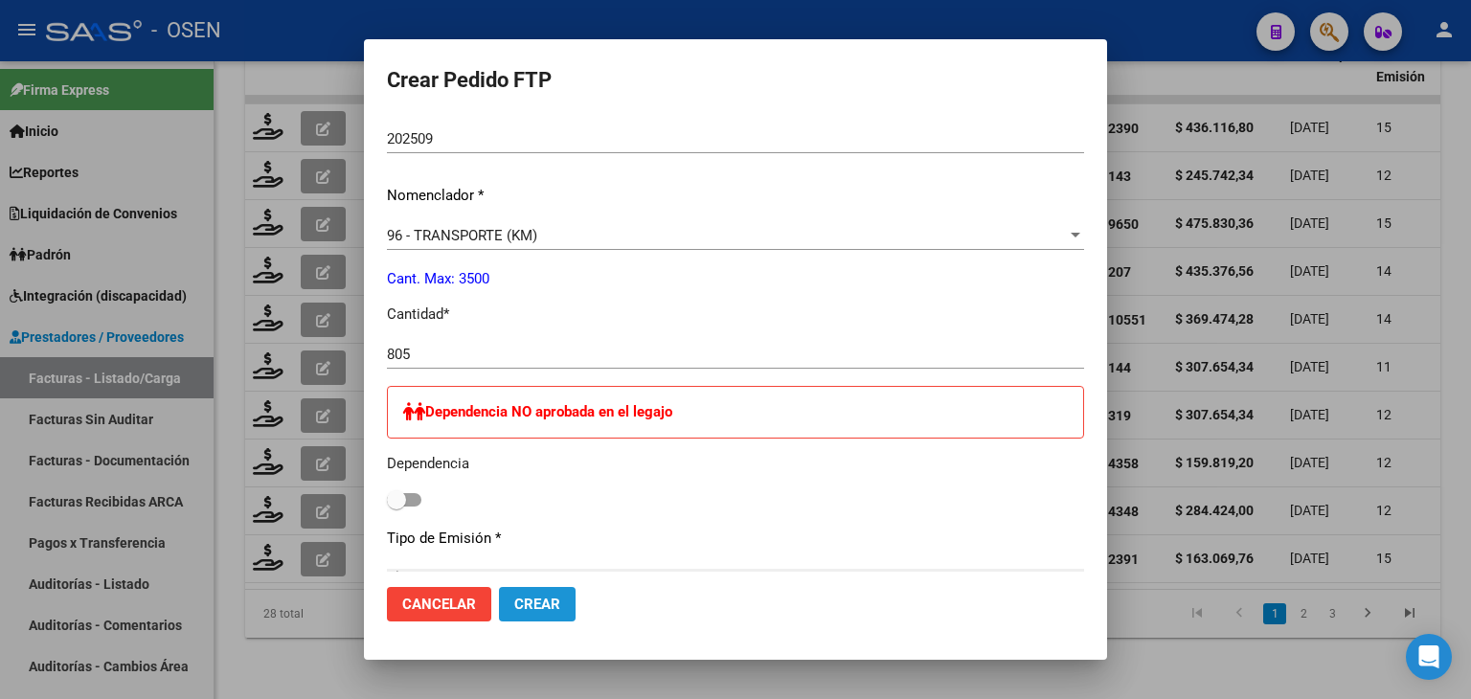
click at [540, 601] on span "Crear" at bounding box center [537, 604] width 46 height 17
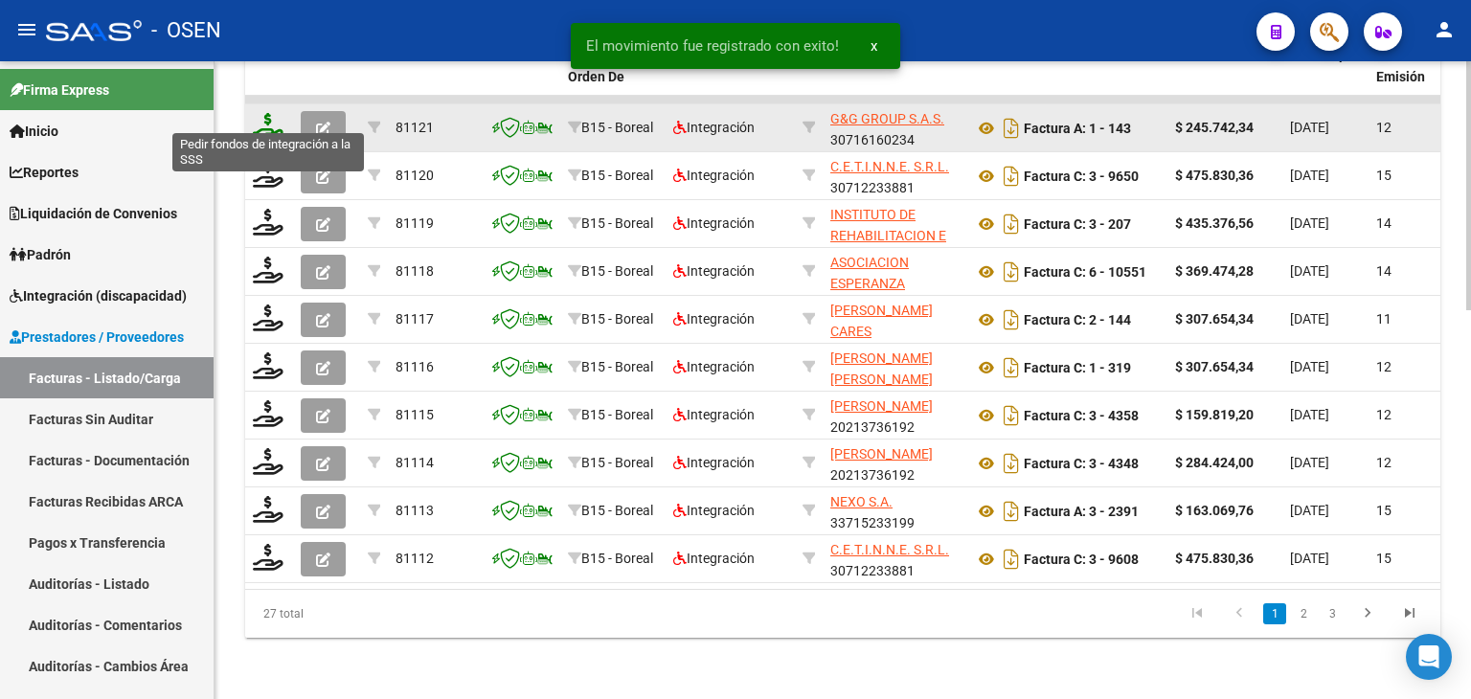
click at [270, 116] on icon at bounding box center [268, 126] width 31 height 27
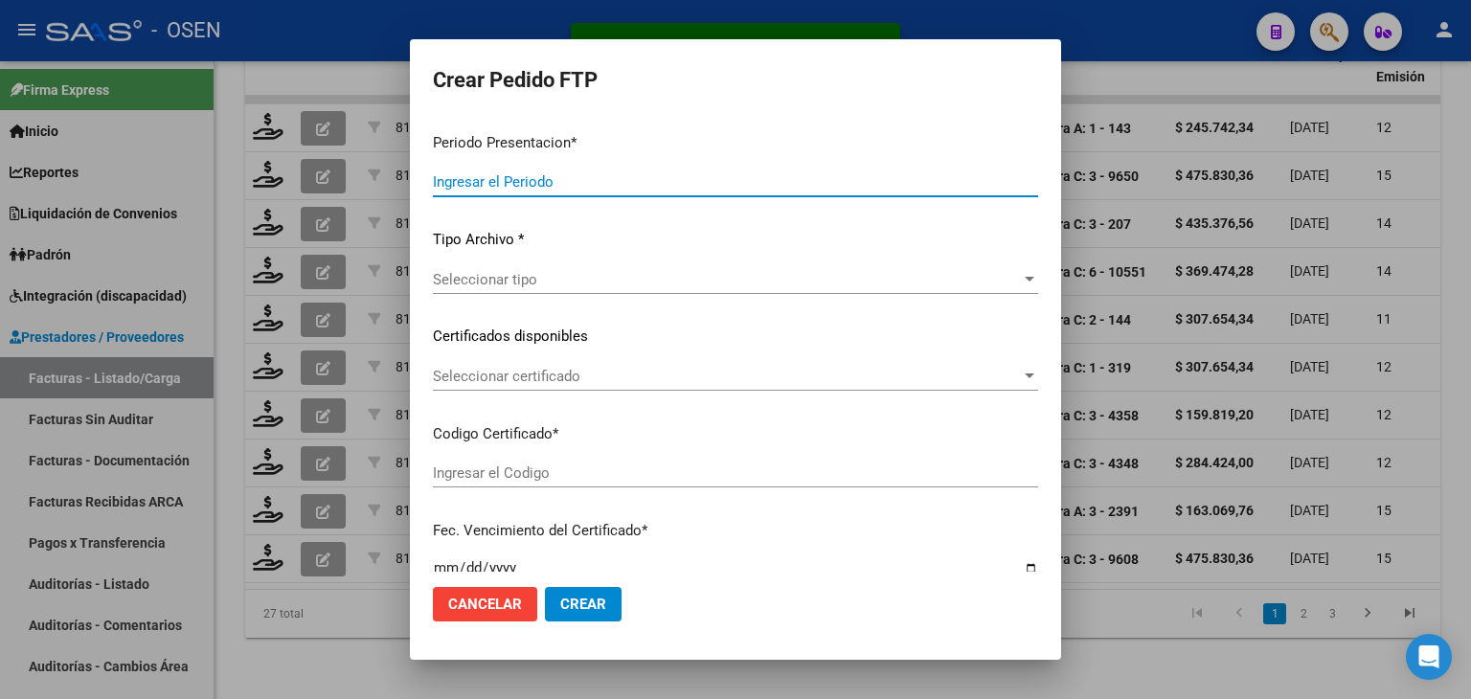
type input "202509"
type input "$ 245.742,34"
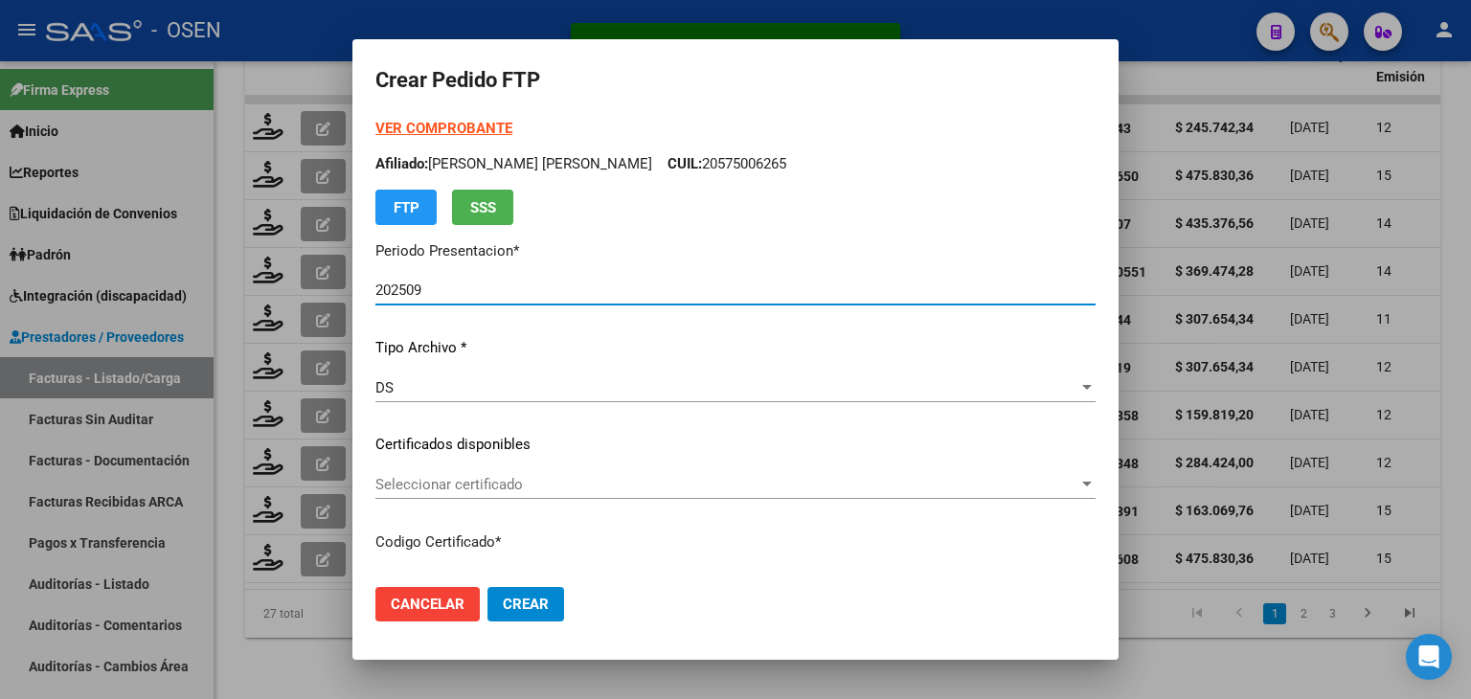
type input "ARG02000547087992021022620260226TUC136"
type input "[DATE]"
click at [533, 493] on div "Seleccionar certificado Seleccionar certificado" at bounding box center [735, 484] width 720 height 29
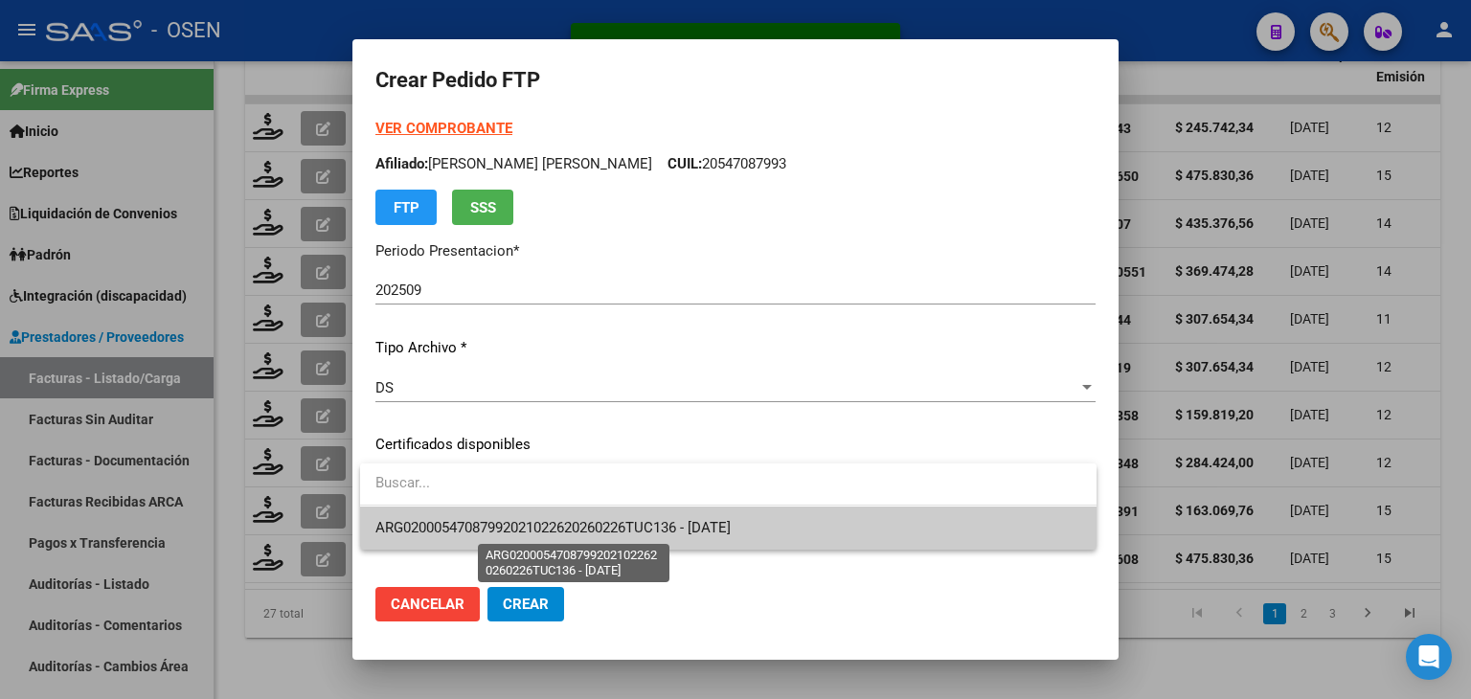
click at [548, 530] on span "ARG02000547087992021022620260226TUC136 - [DATE]" at bounding box center [552, 527] width 355 height 17
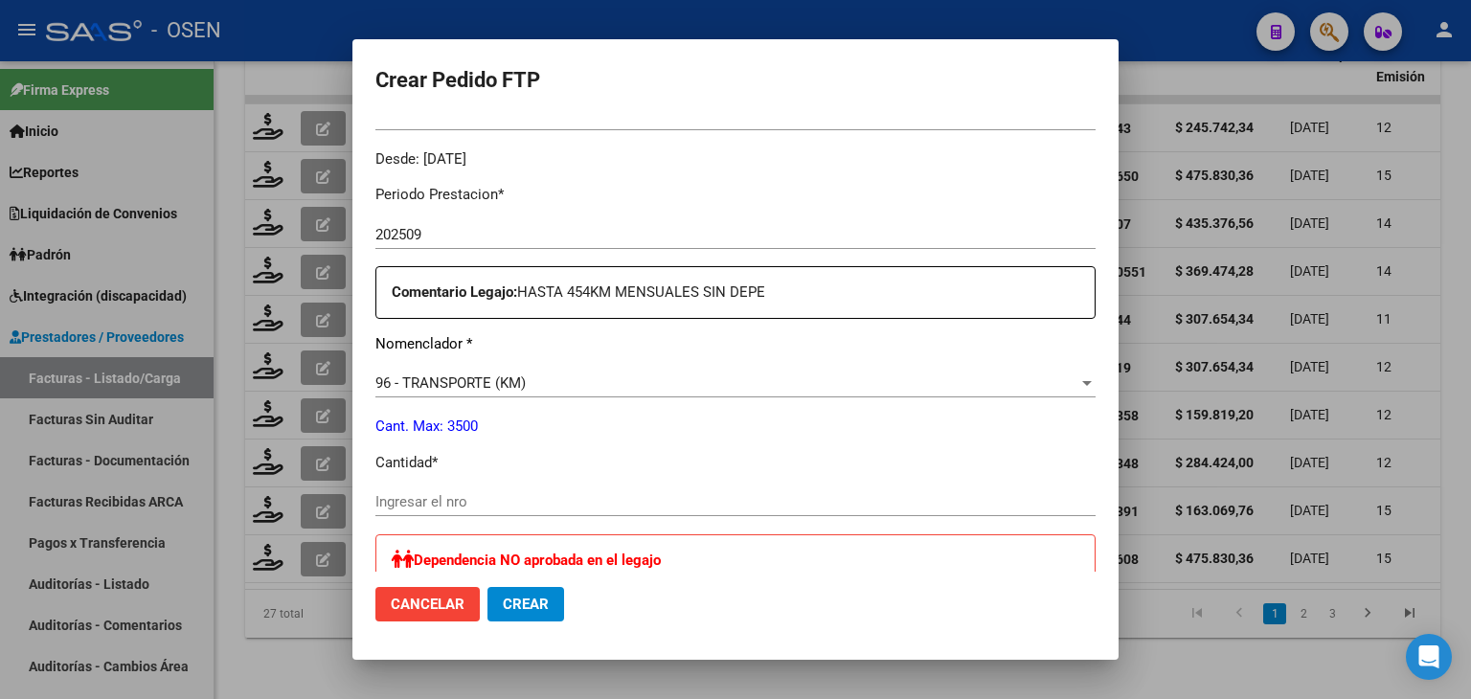
scroll to position [0, 0]
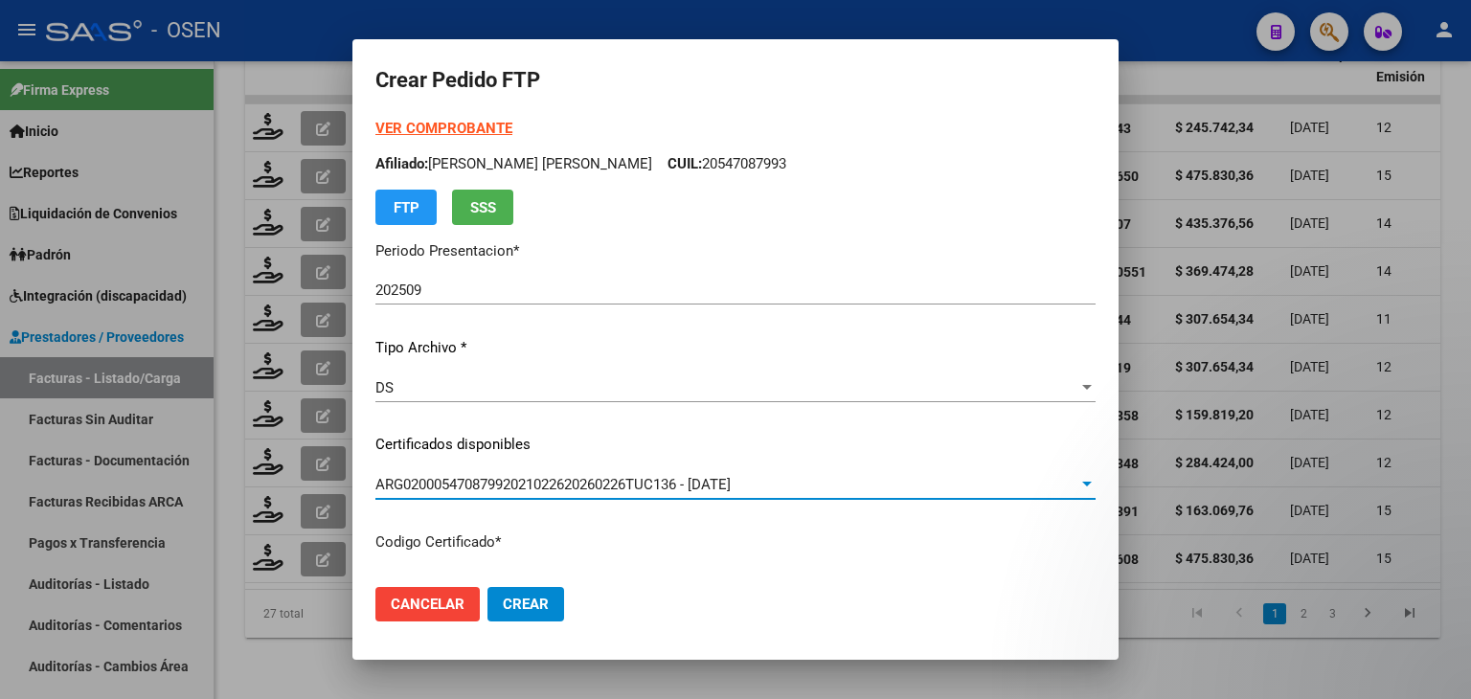
click at [463, 124] on strong "VER COMPROBANTE" at bounding box center [443, 128] width 137 height 17
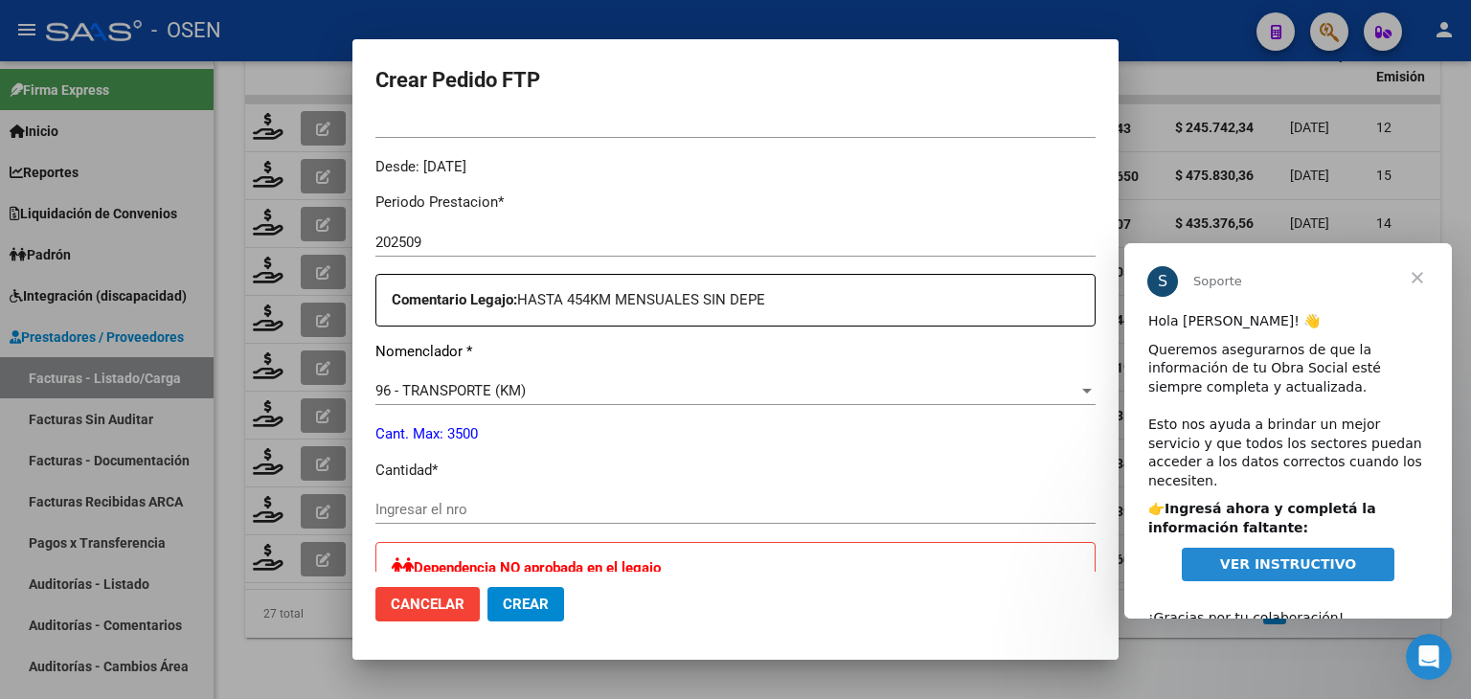
scroll to position [670, 0]
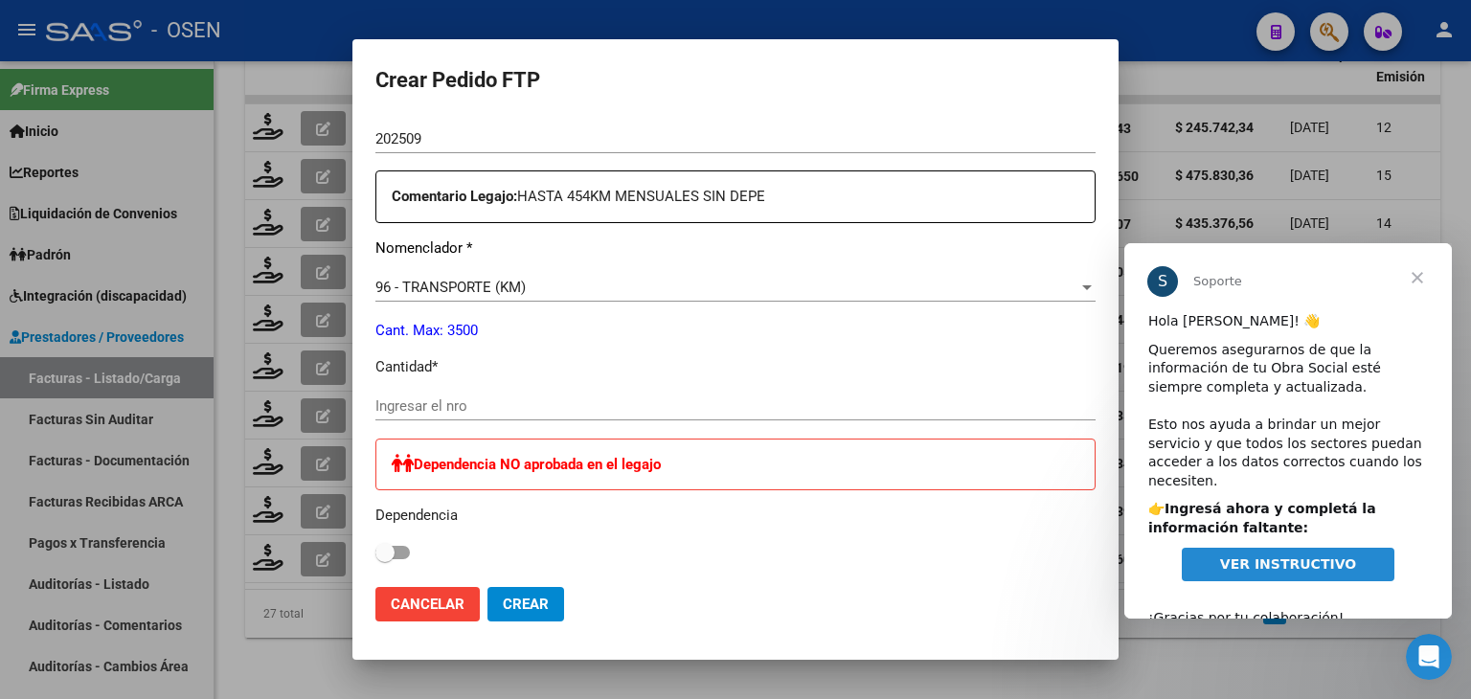
click at [442, 400] on input "Ingresar el nro" at bounding box center [735, 405] width 720 height 17
type input "454"
click at [545, 608] on span "Crear" at bounding box center [526, 604] width 46 height 17
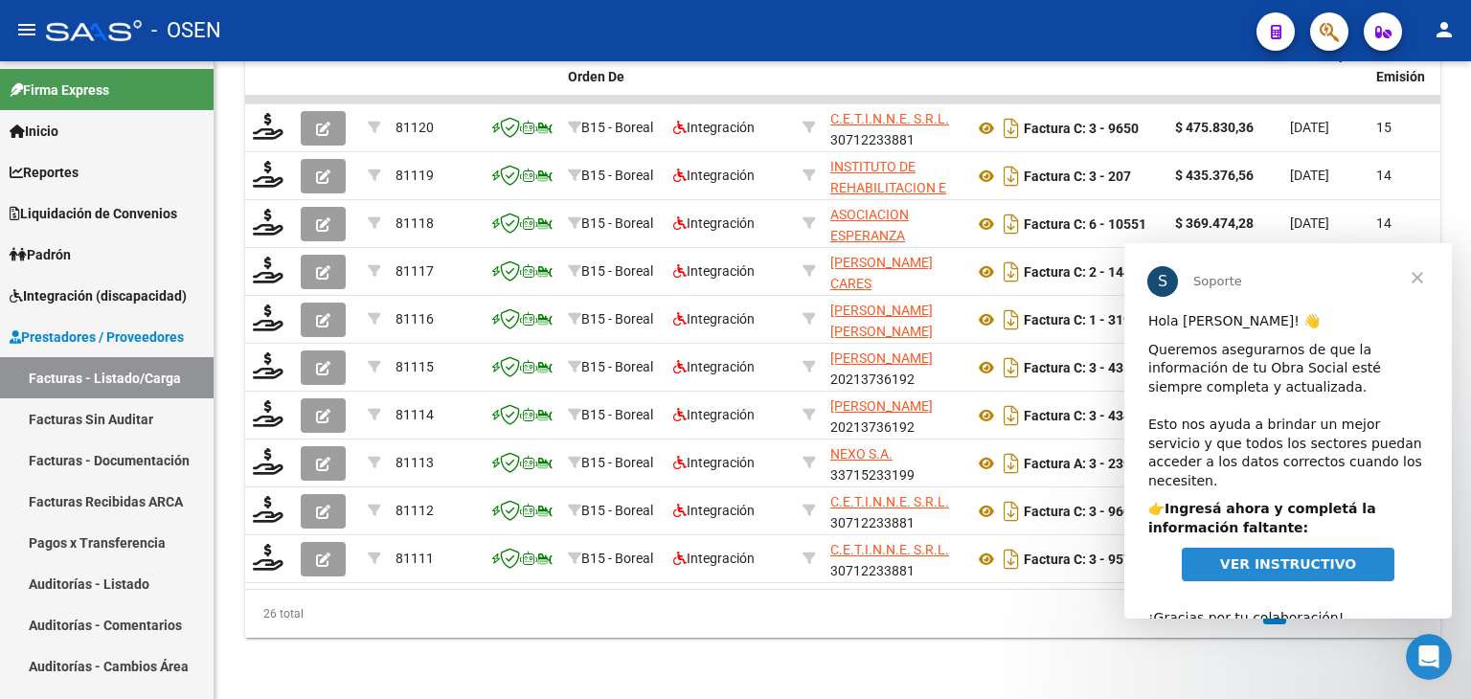
scroll to position [24, 0]
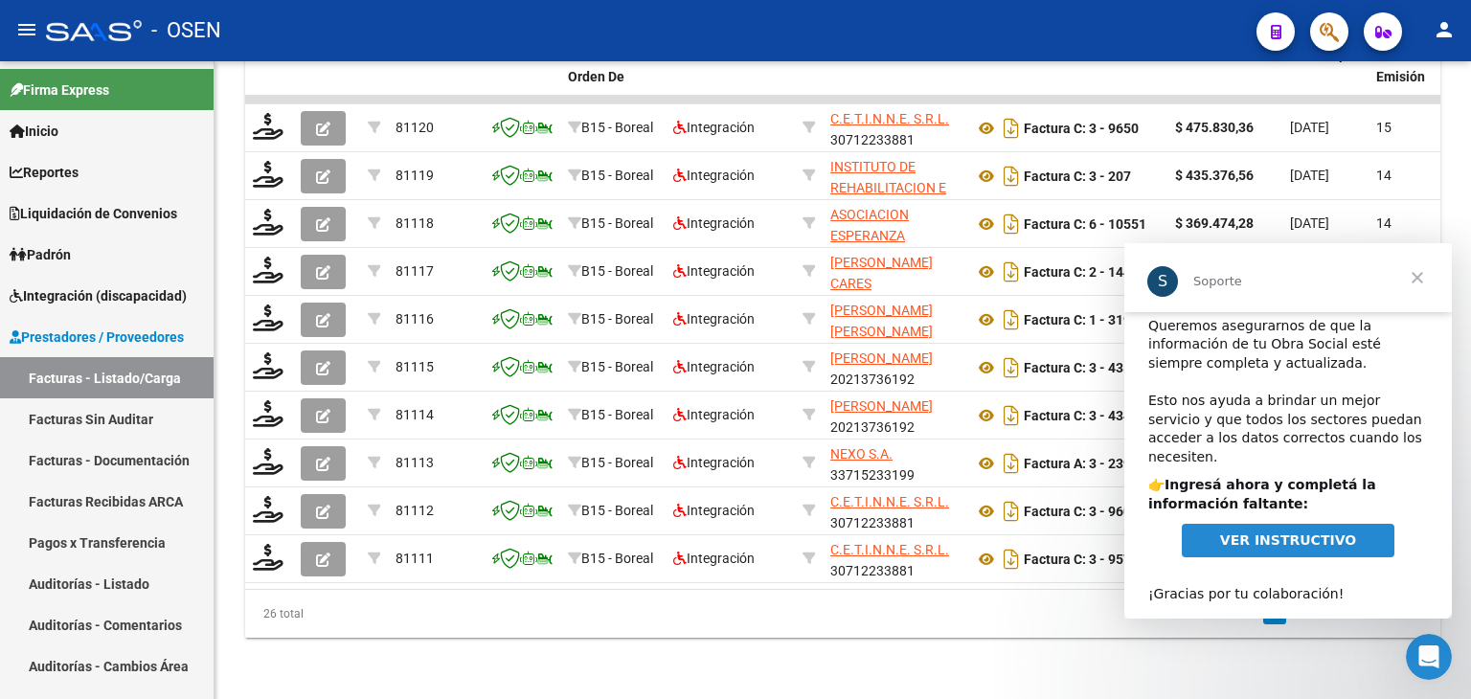
click at [1418, 268] on span "Cerrar" at bounding box center [1417, 277] width 69 height 69
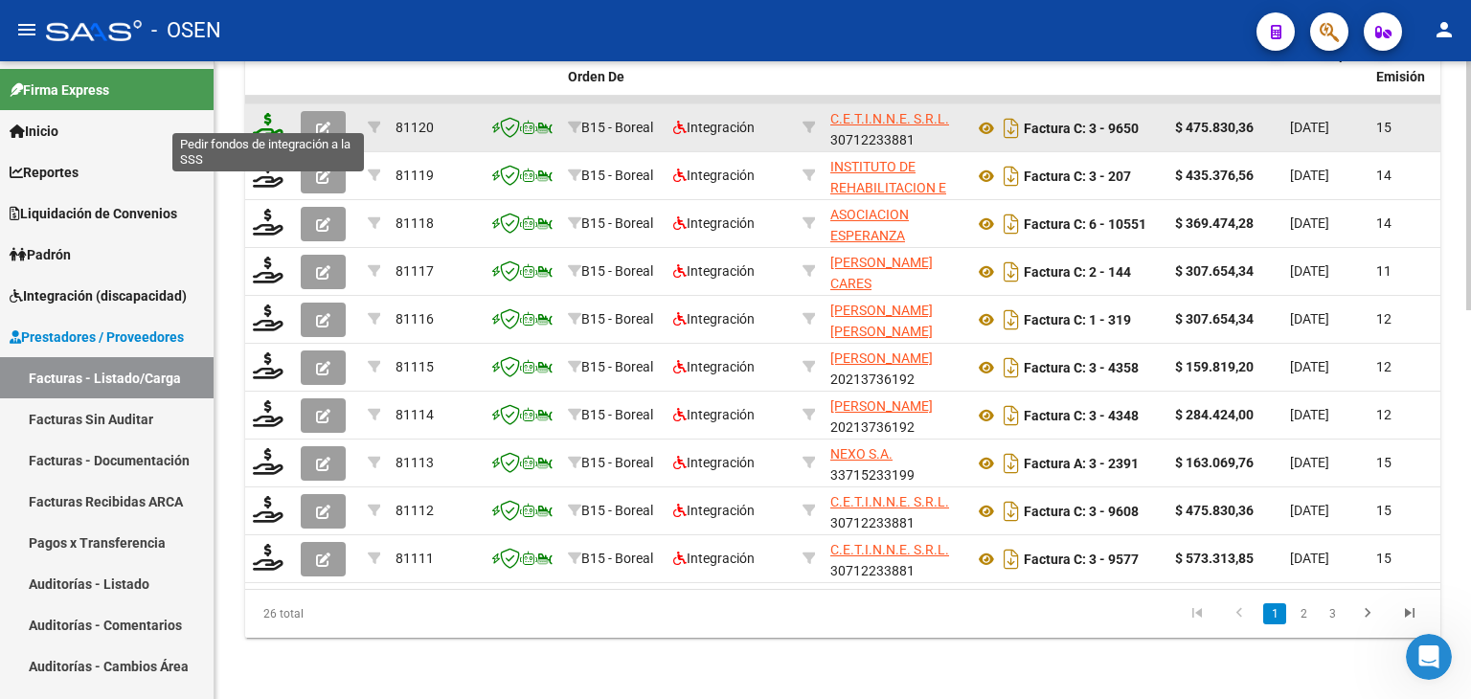
click at [272, 113] on icon at bounding box center [268, 126] width 31 height 27
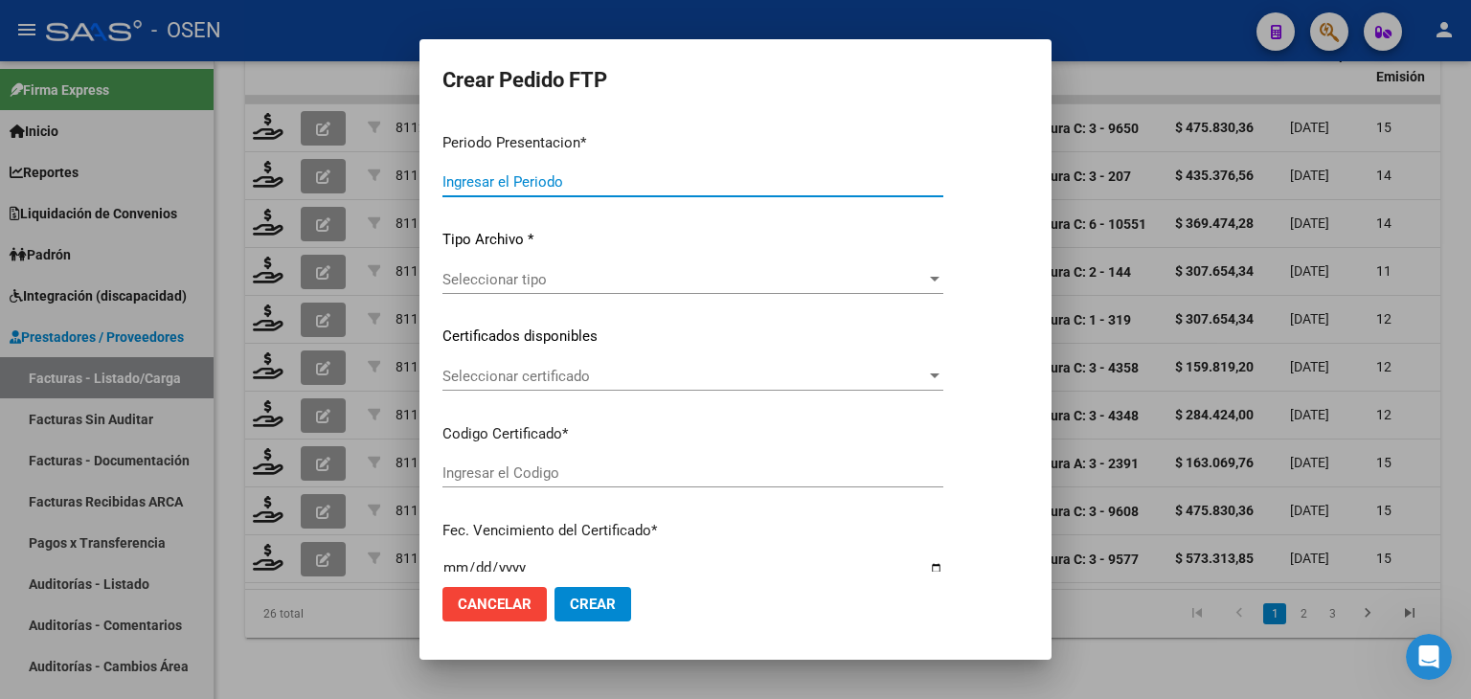
type input "202509"
type input "$ 475.830,36"
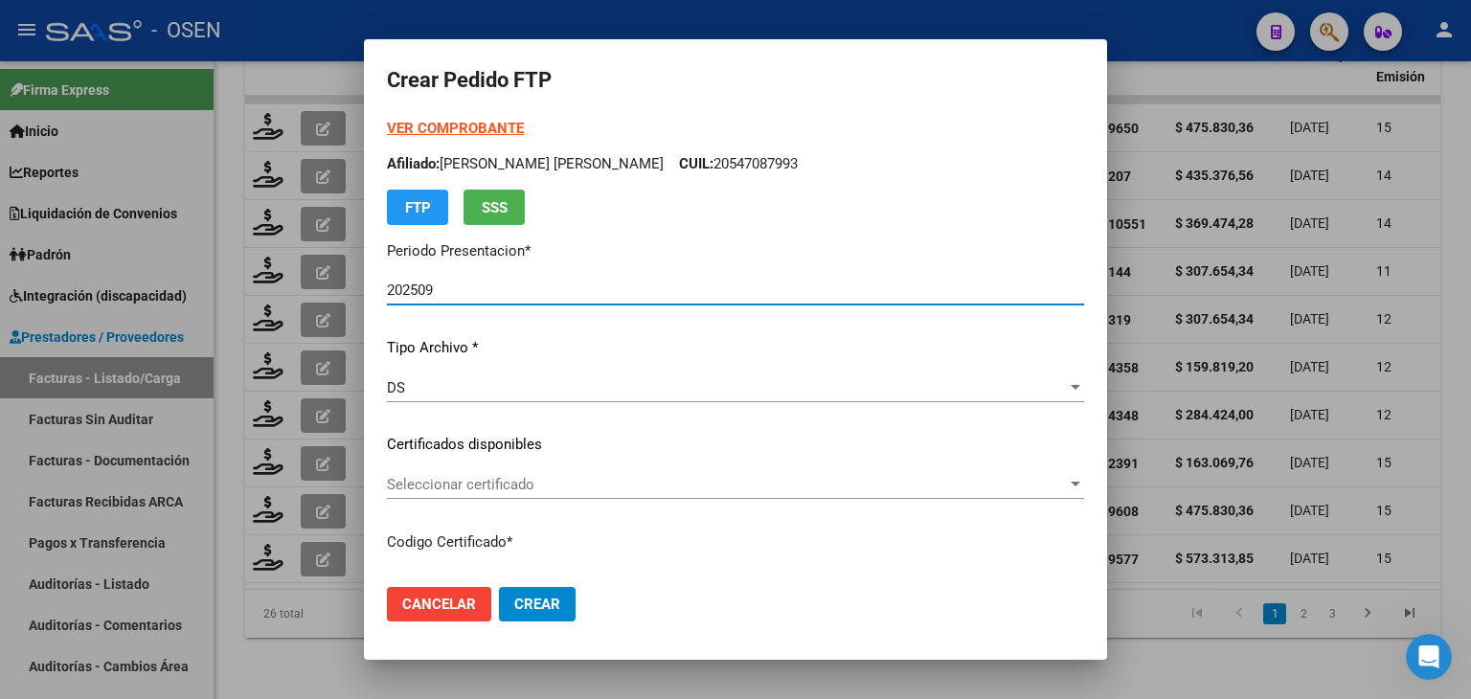
type input "ARG02000547087992021022620260226TUC136"
type input "[DATE]"
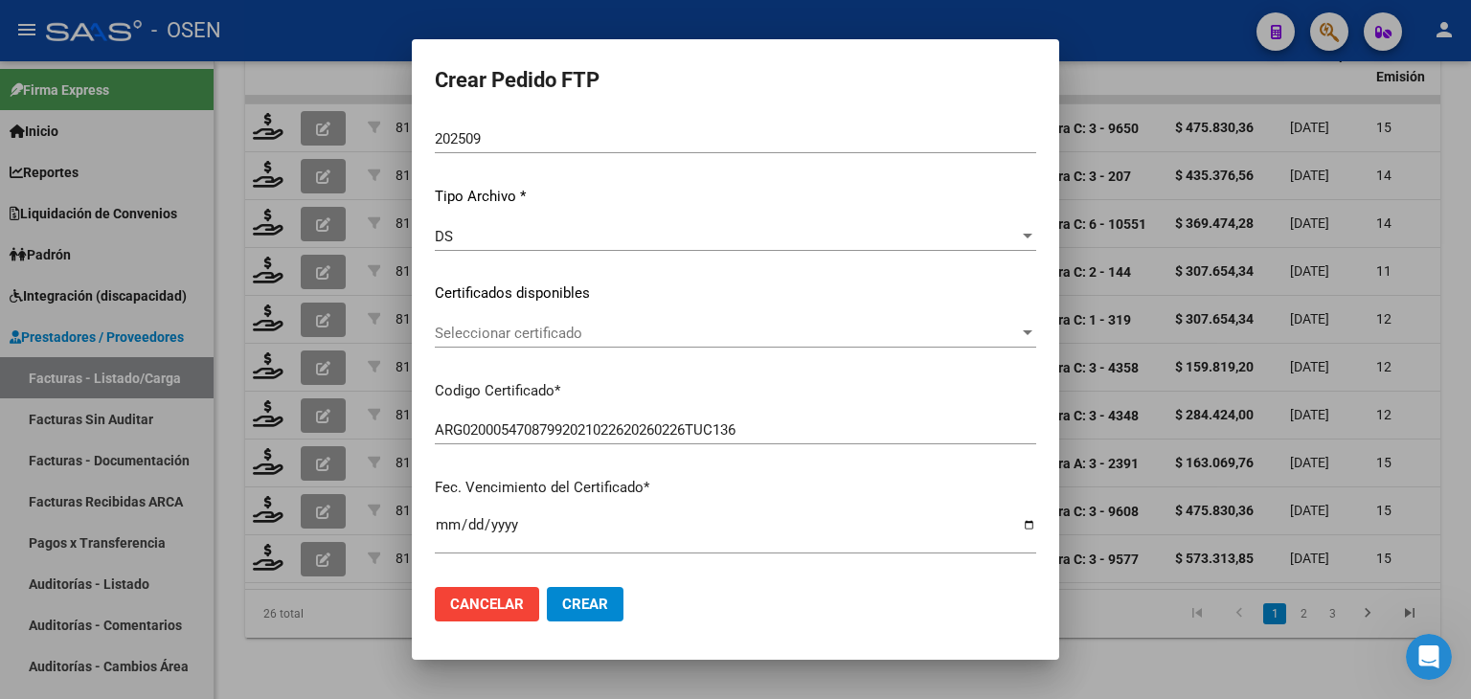
scroll to position [192, 0]
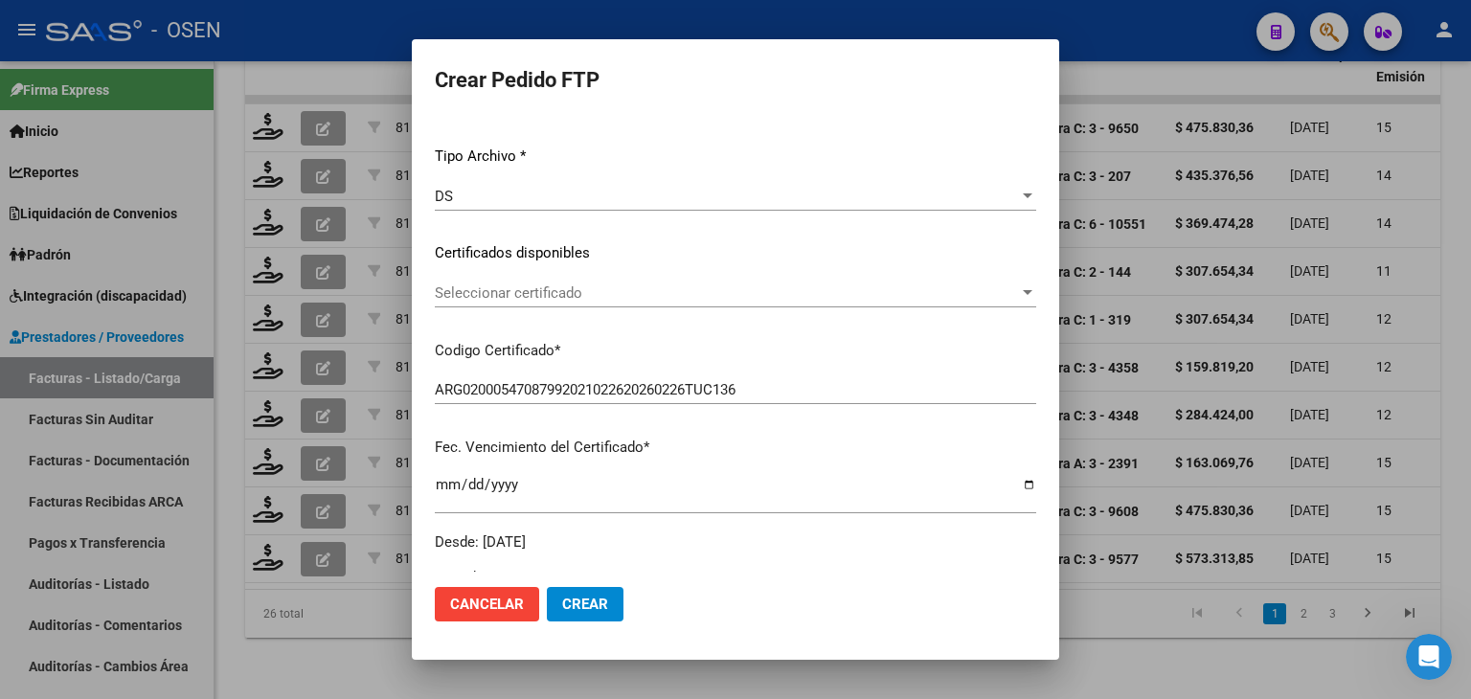
click at [544, 292] on span "Seleccionar certificado" at bounding box center [727, 292] width 584 height 17
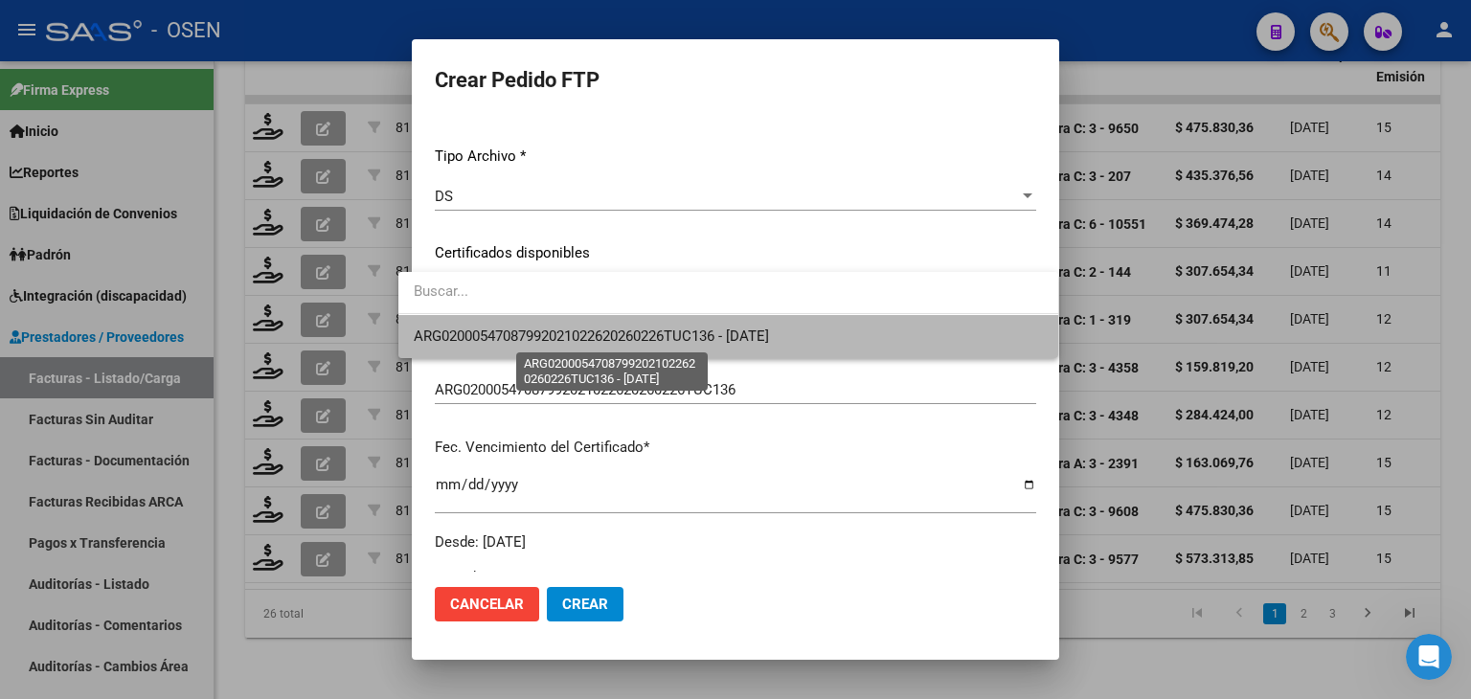
click at [556, 329] on span "ARG02000547087992021022620260226TUC136 - [DATE]" at bounding box center [591, 336] width 355 height 17
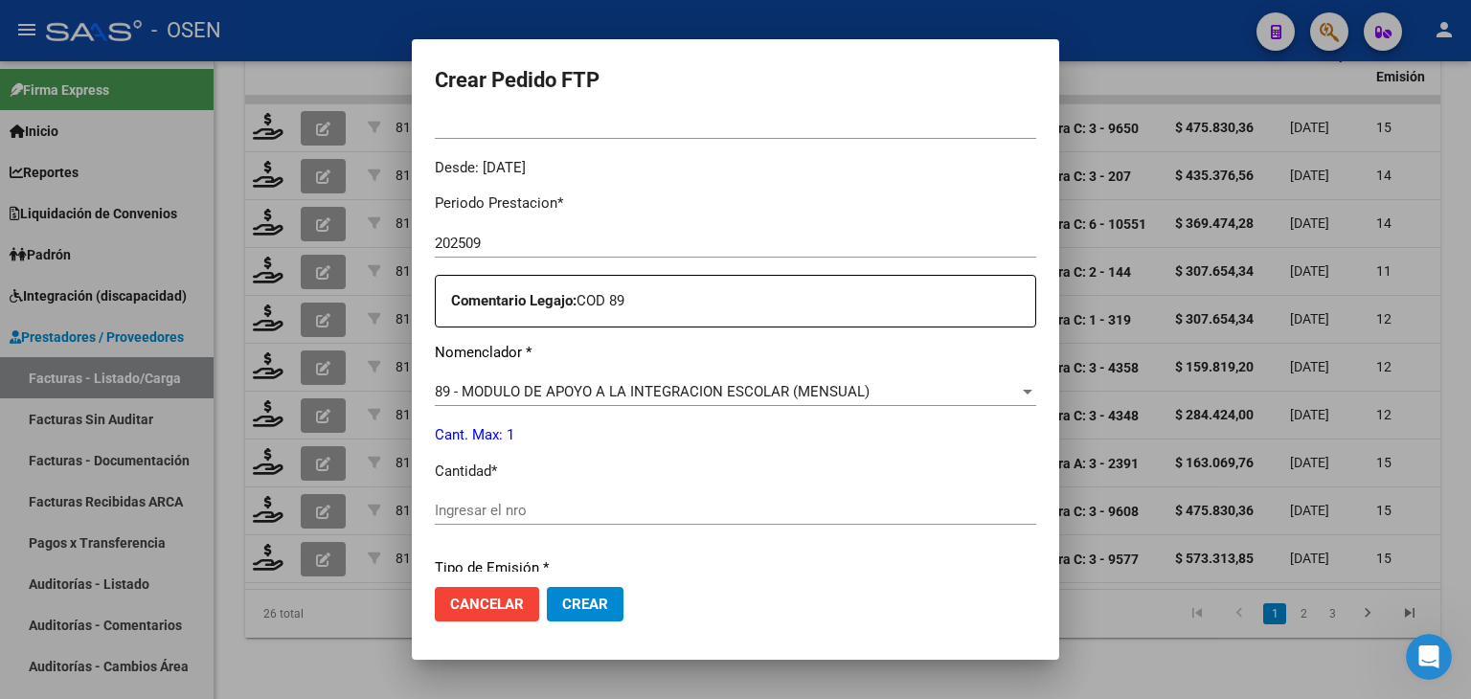
scroll to position [575, 0]
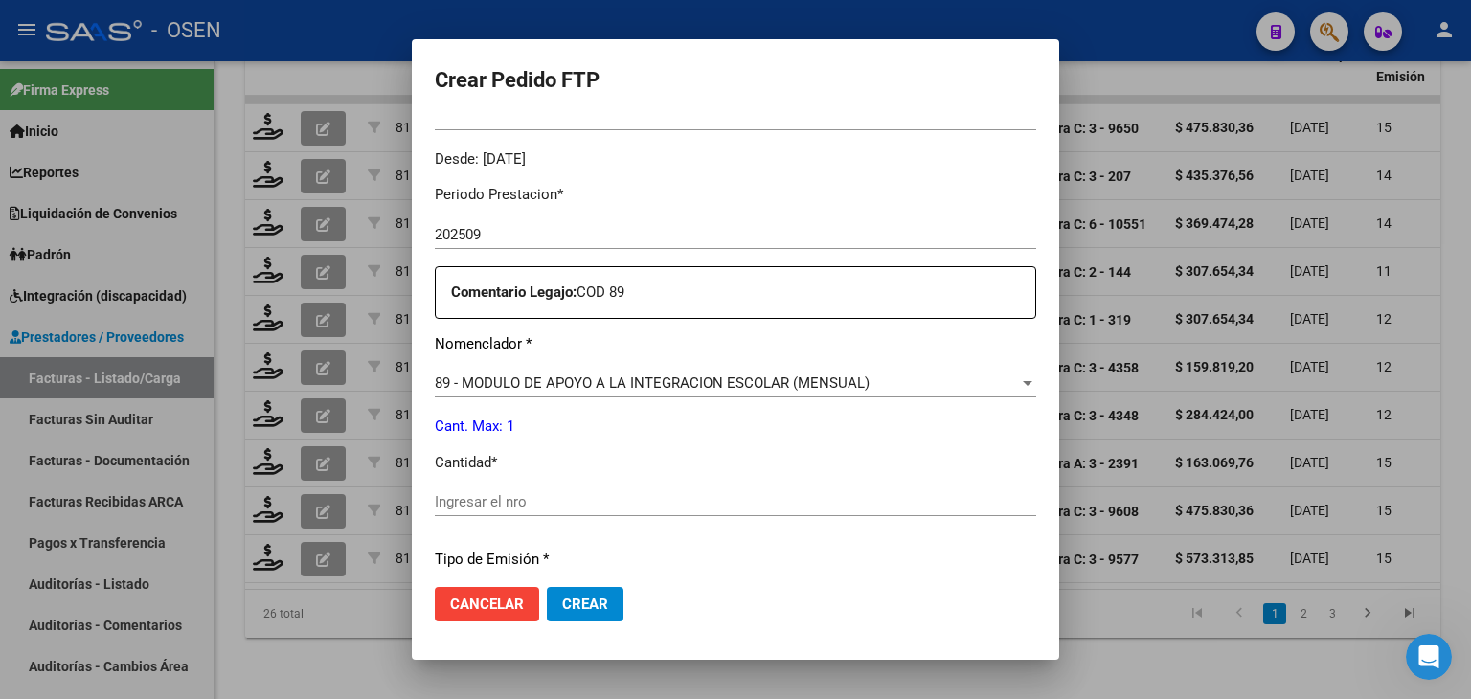
click at [506, 500] on input "Ingresar el nro" at bounding box center [735, 501] width 601 height 17
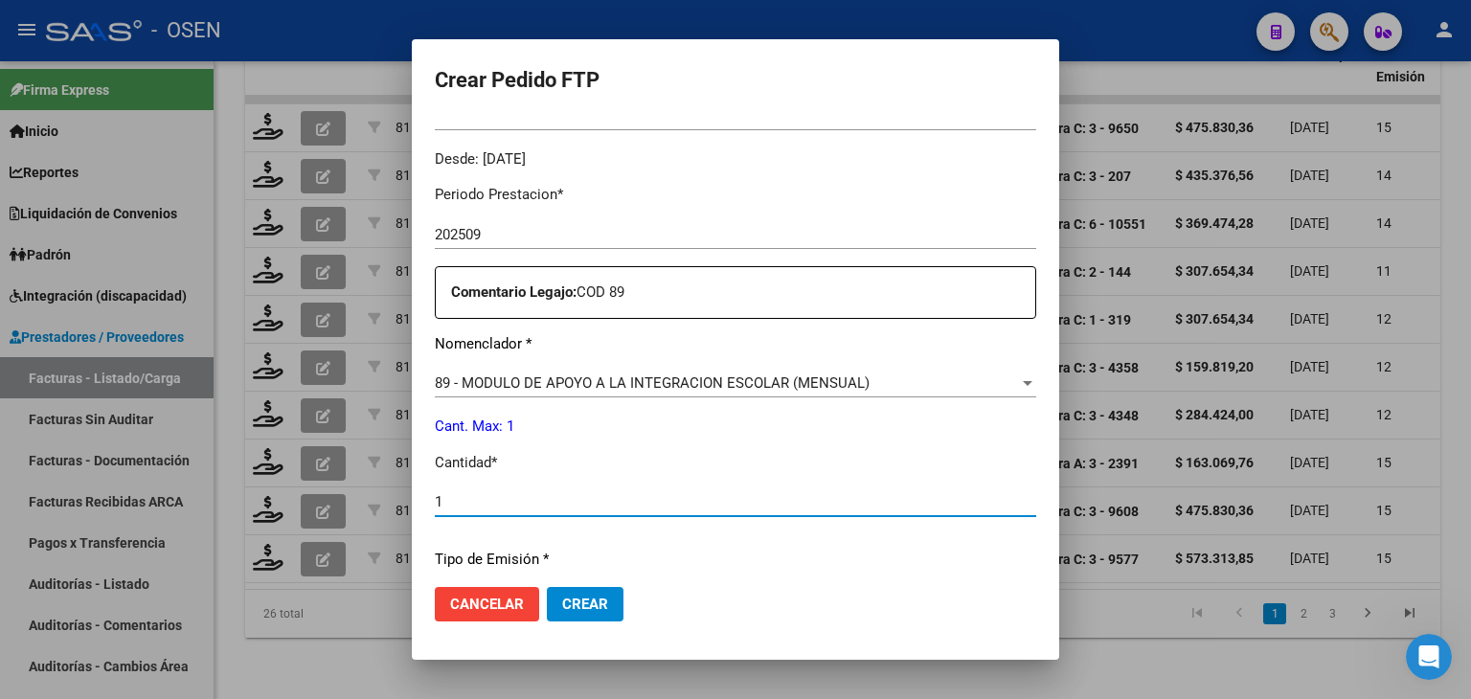
type input "1"
drag, startPoint x: 556, startPoint y: 611, endPoint x: 556, endPoint y: 599, distance: 12.5
click at [562, 610] on span "Crear" at bounding box center [585, 604] width 46 height 17
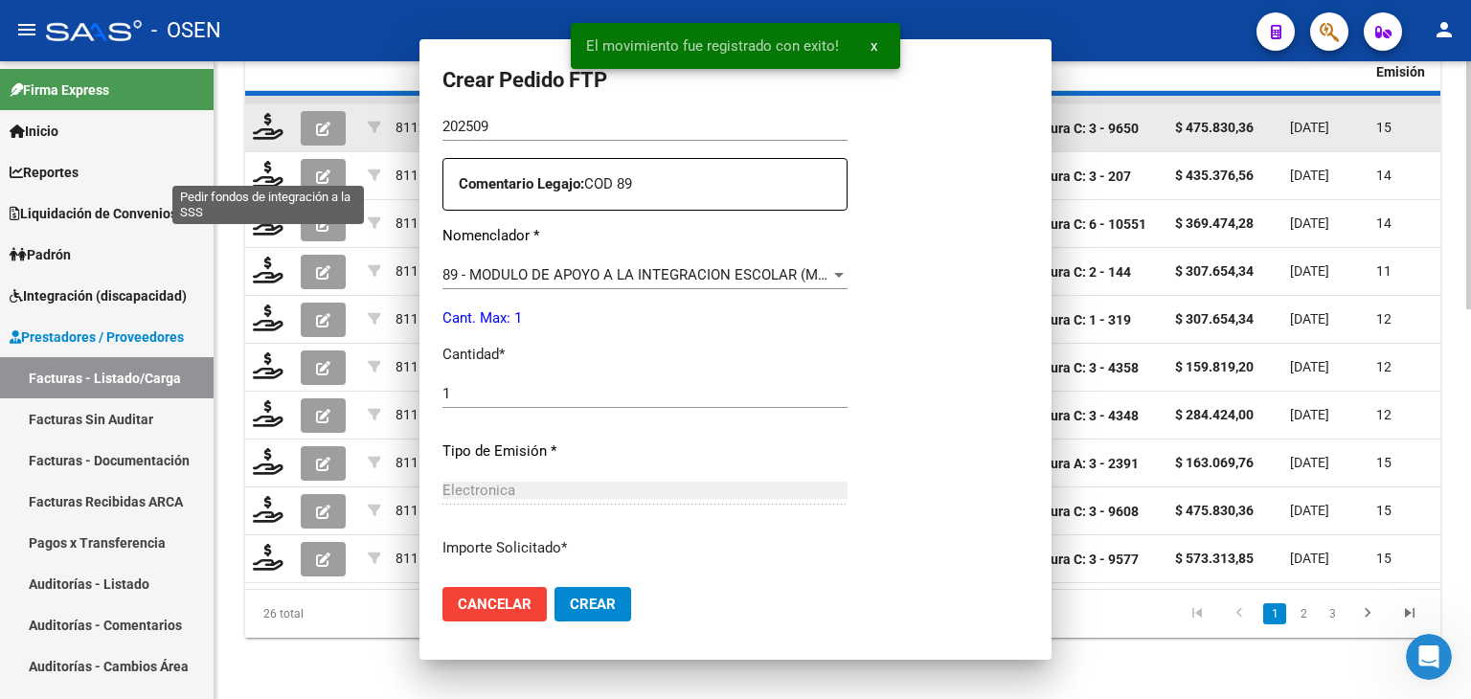
scroll to position [0, 0]
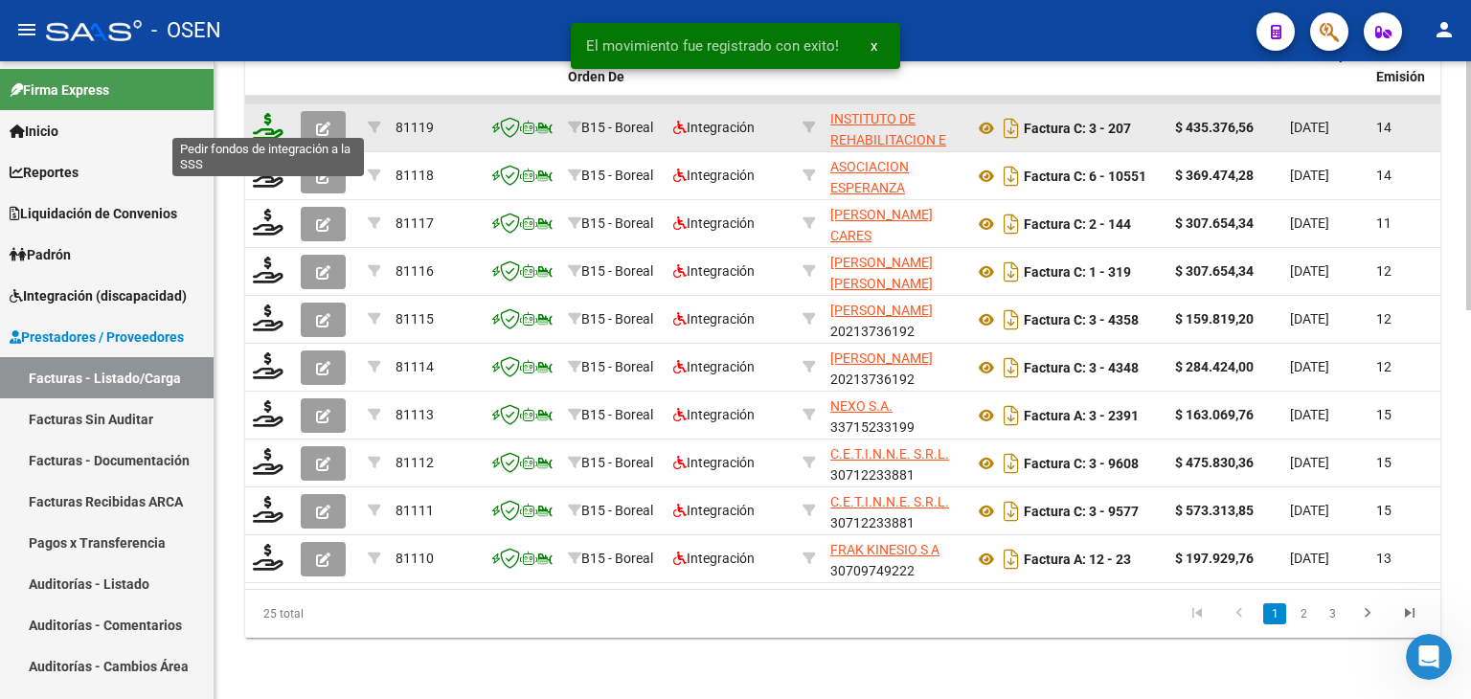
click at [268, 113] on icon at bounding box center [268, 126] width 31 height 27
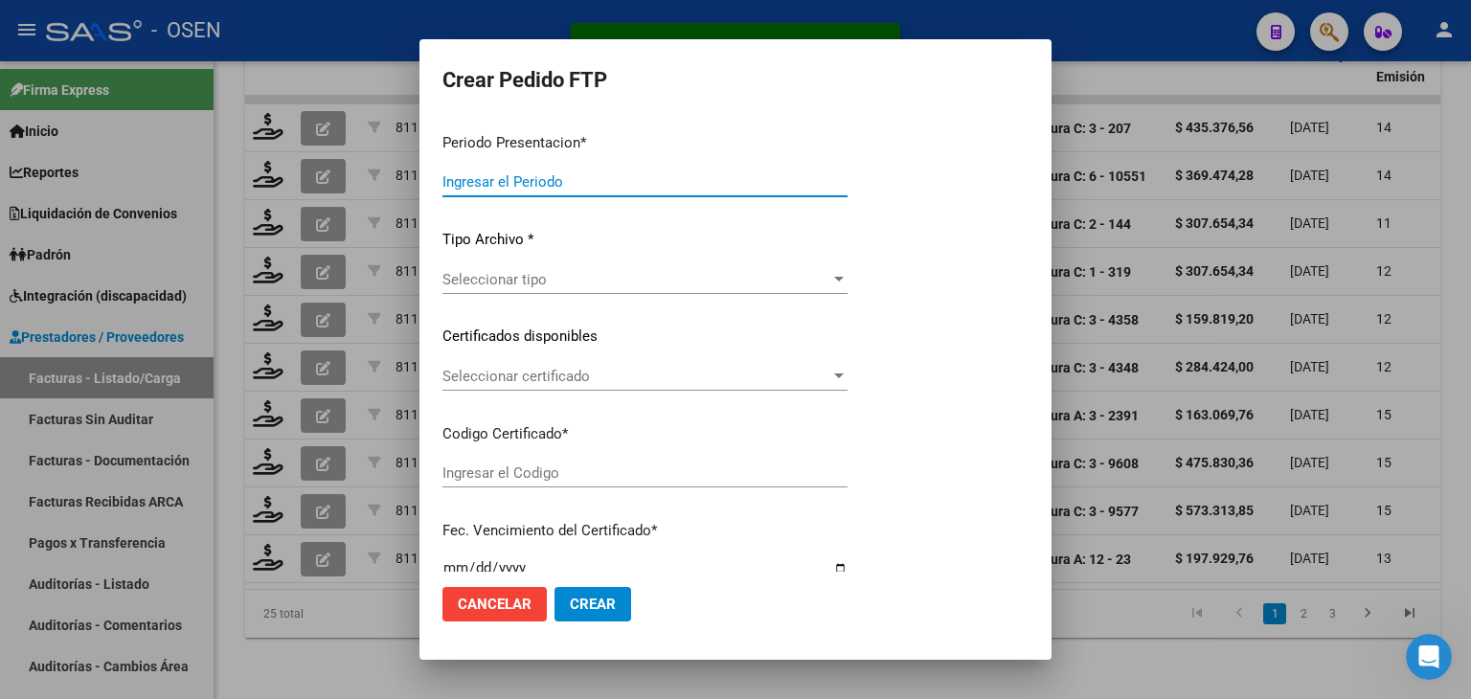
type input "202509"
type input "$ 435.376,56"
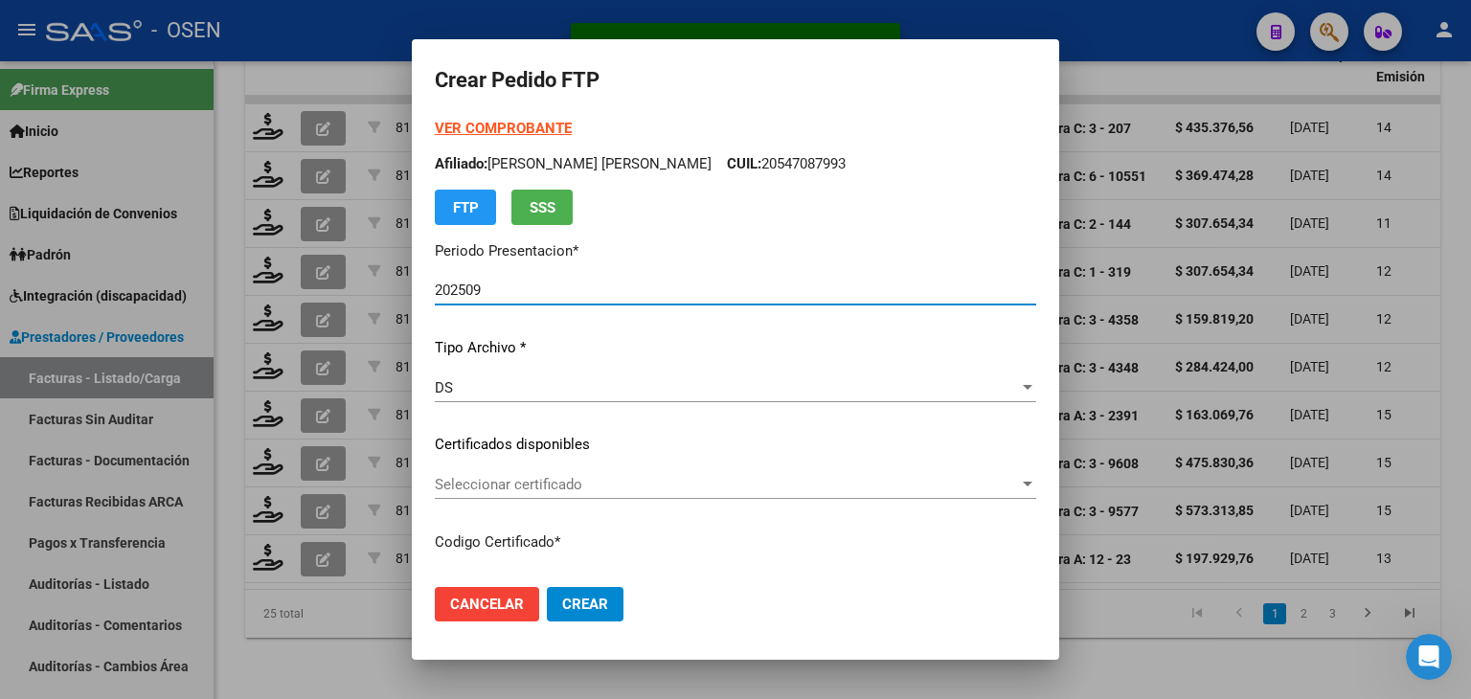
type input "ARG02000582829532024030620290306MEN200"
type input "[DATE]"
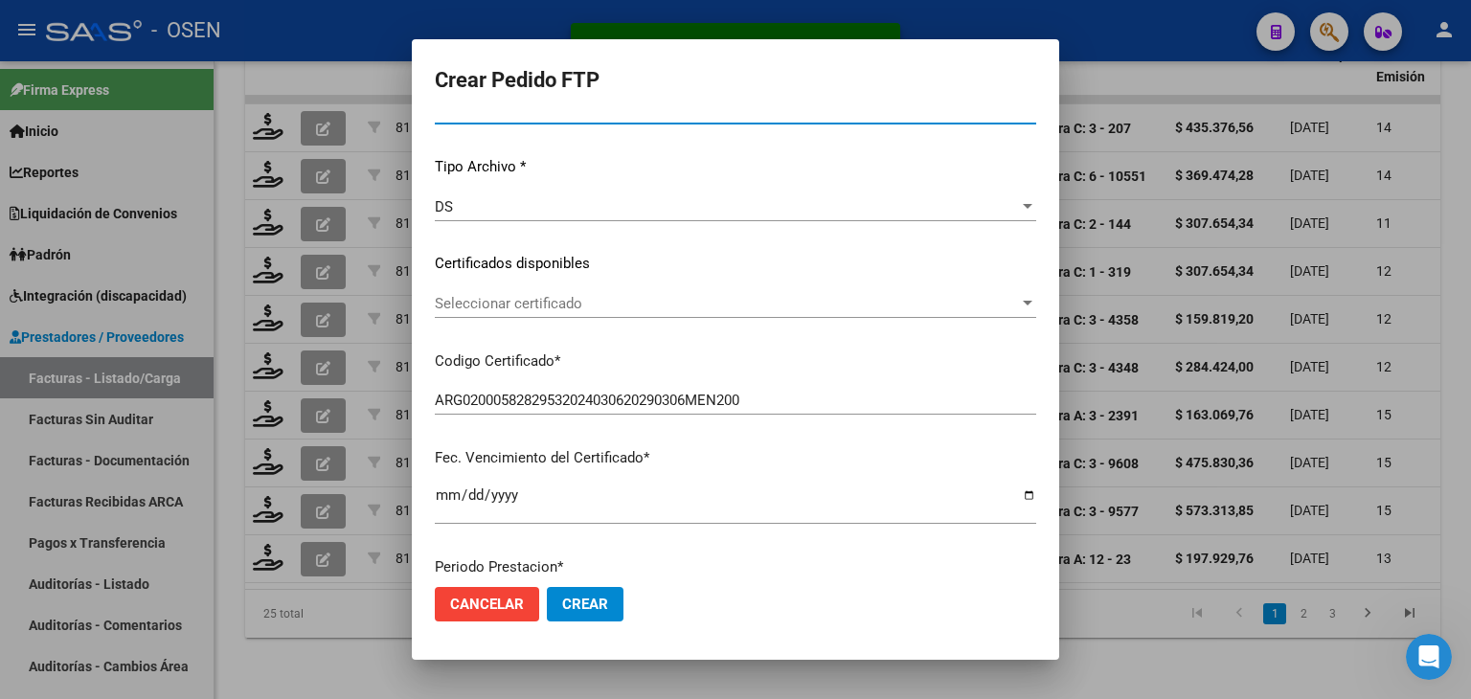
scroll to position [287, 0]
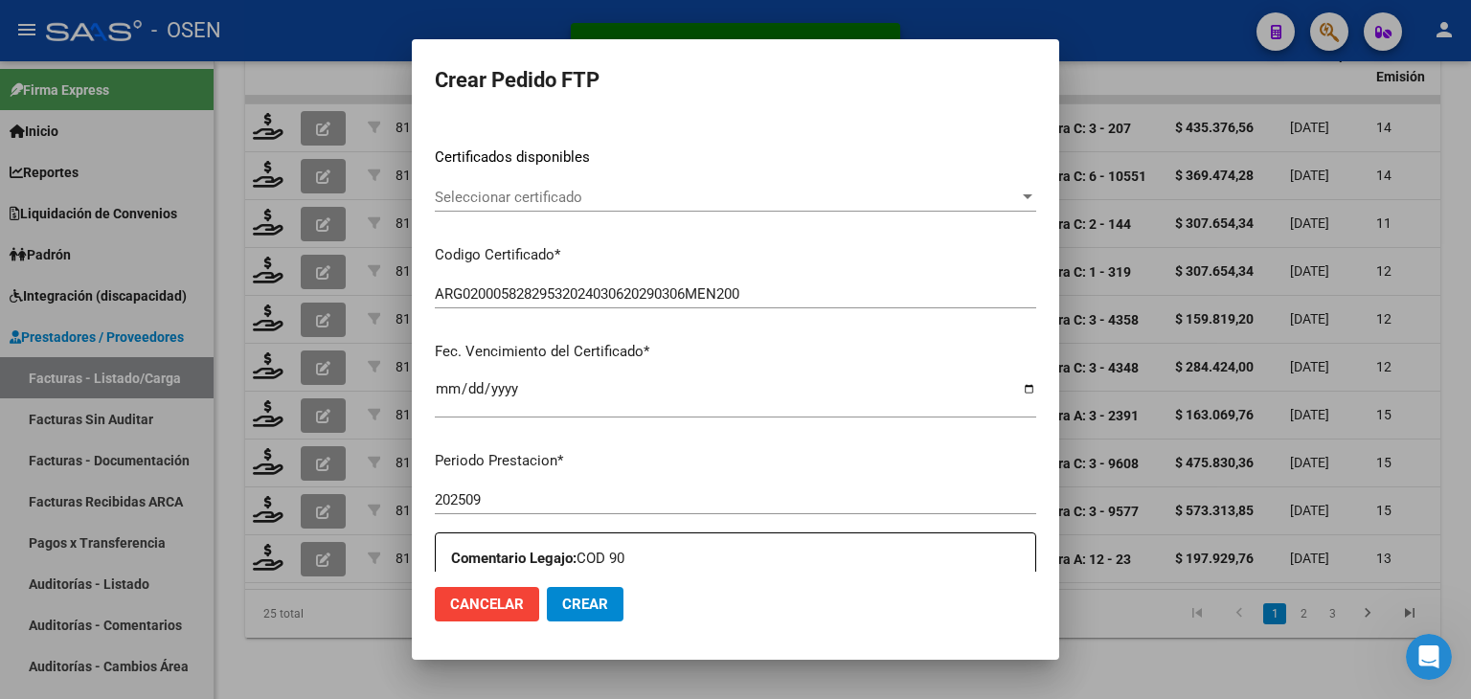
click at [571, 193] on span "Seleccionar certificado" at bounding box center [727, 197] width 584 height 17
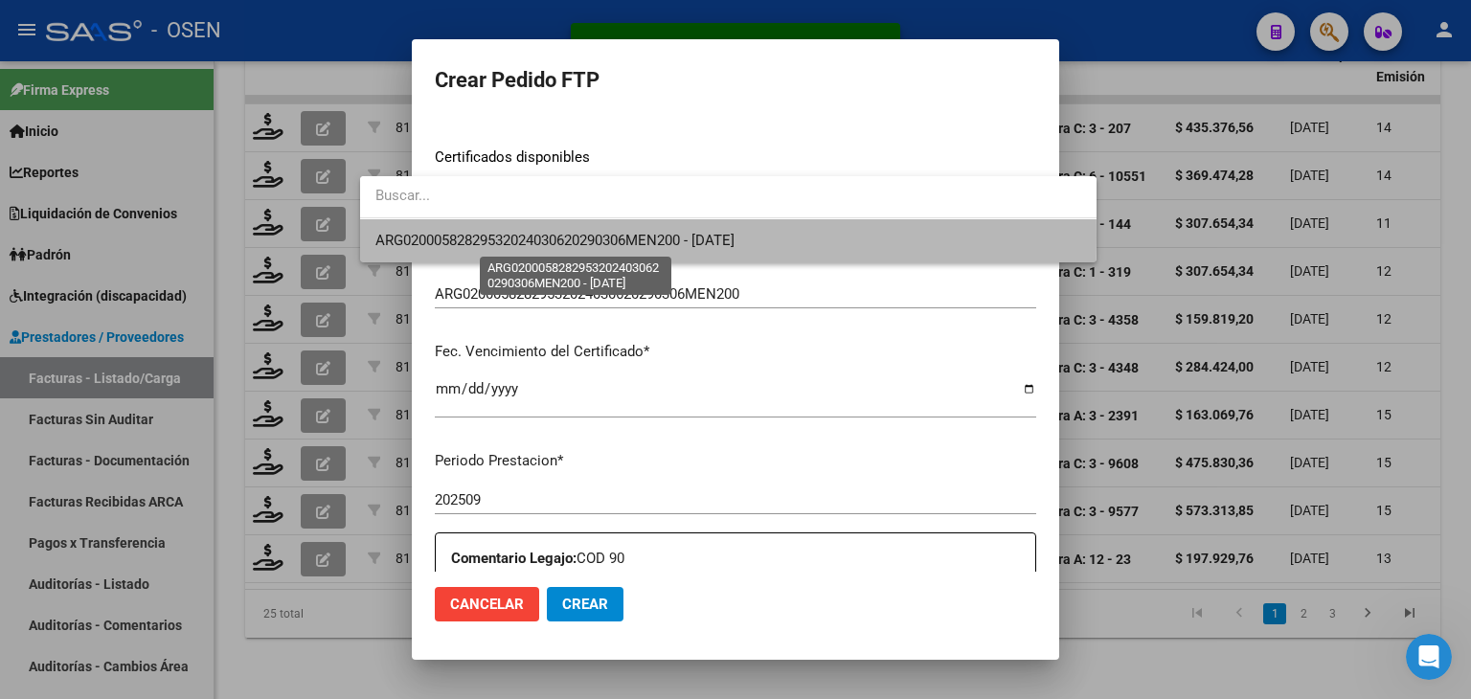
click at [571, 238] on span "ARG02000582829532024030620290306MEN200 - [DATE]" at bounding box center [554, 240] width 359 height 17
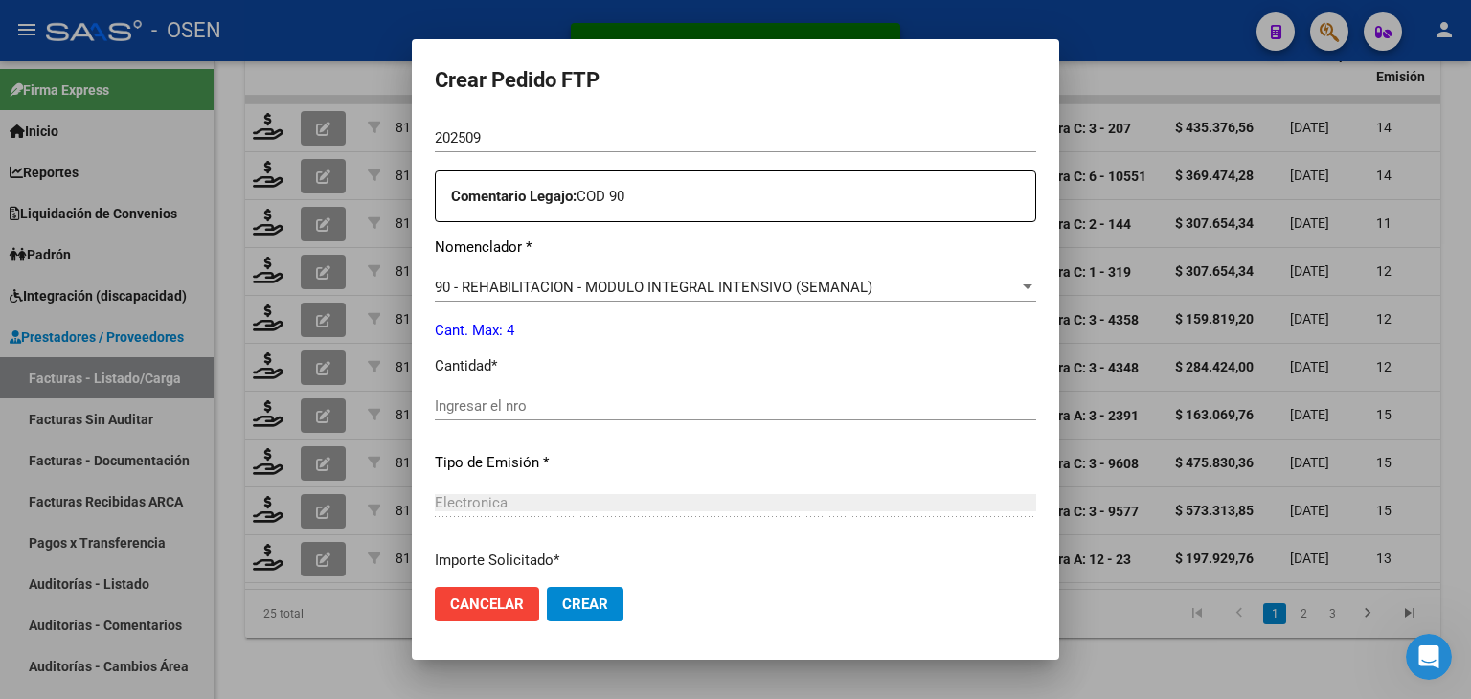
scroll to position [670, 0]
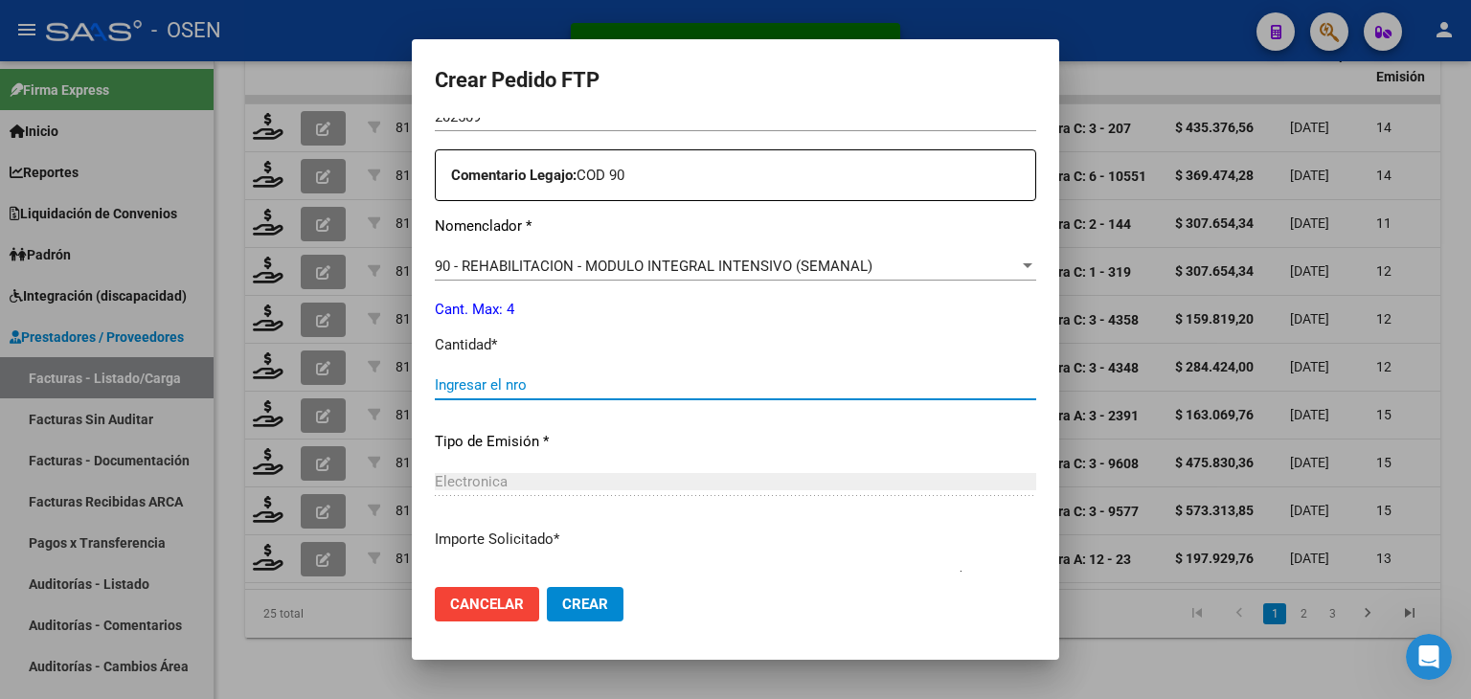
click at [523, 386] on input "Ingresar el nro" at bounding box center [735, 384] width 601 height 17
type input "4"
click at [562, 608] on span "Crear" at bounding box center [585, 604] width 46 height 17
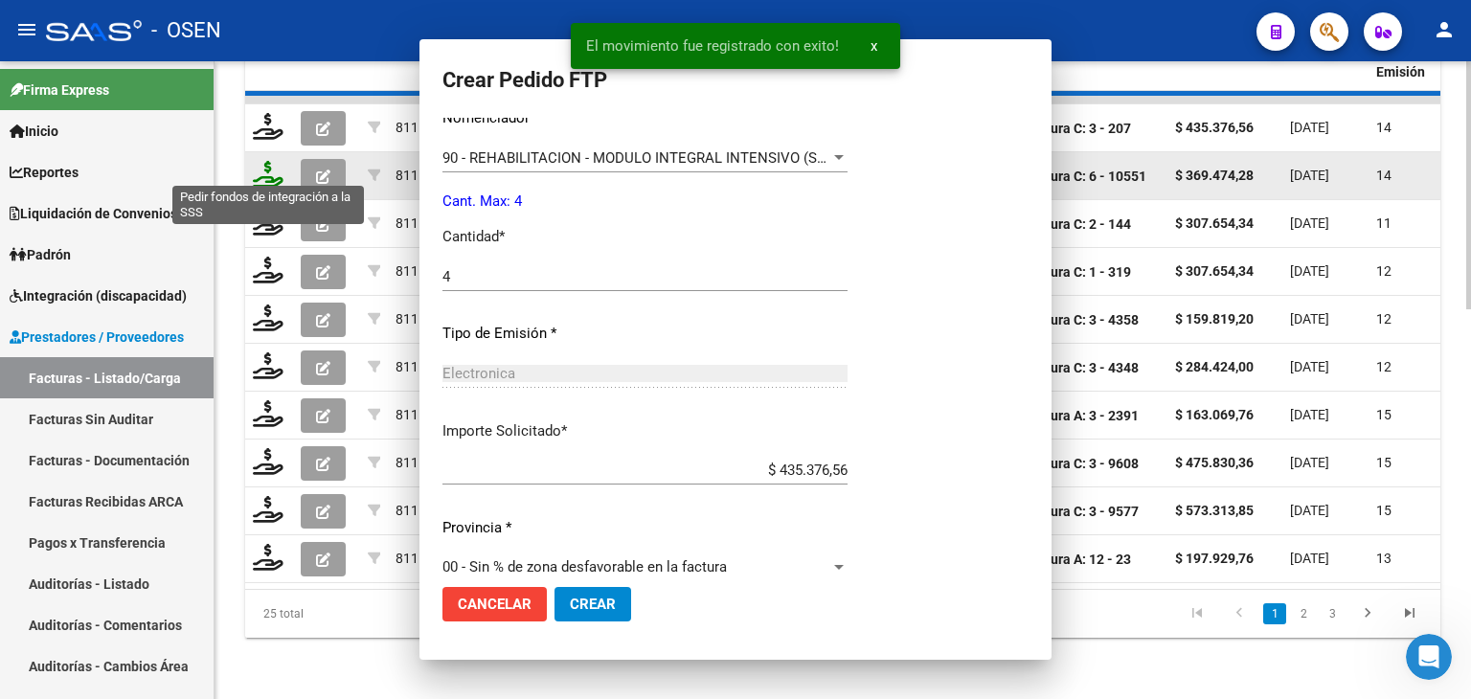
scroll to position [0, 0]
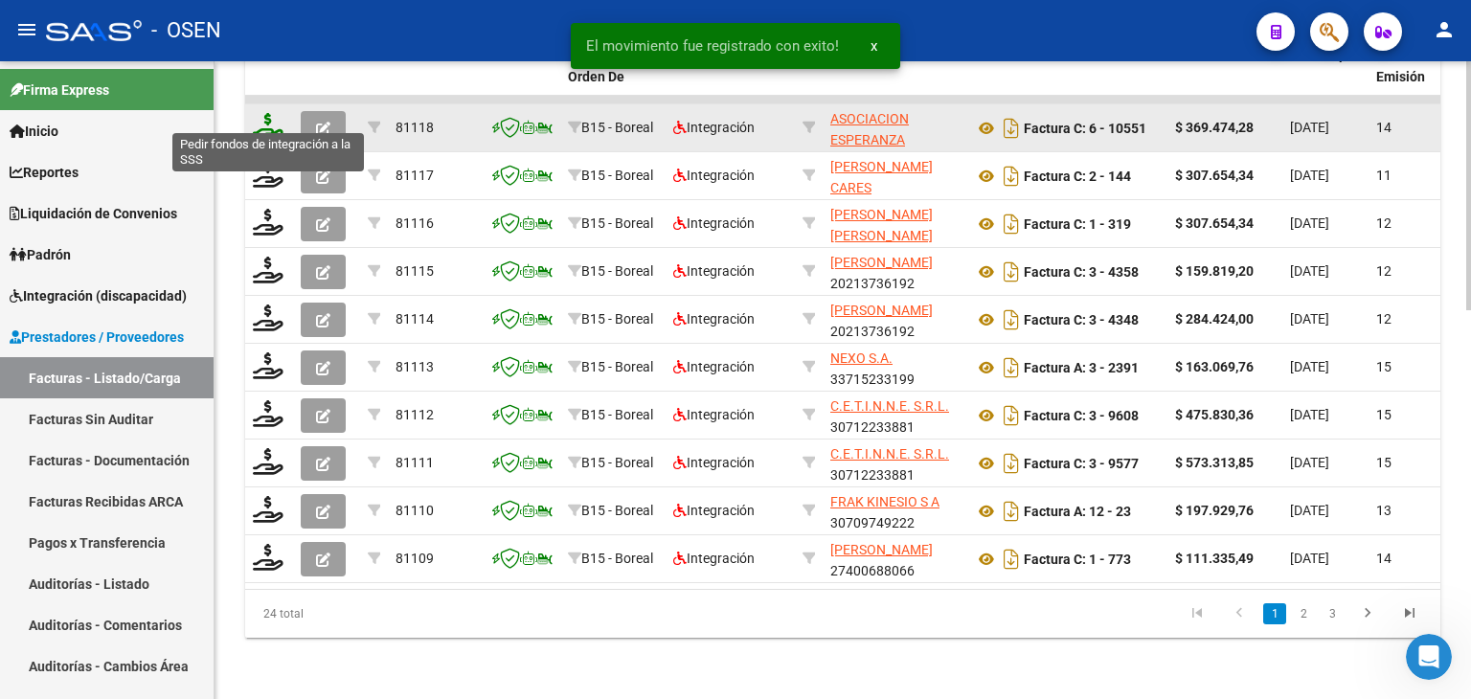
click at [261, 113] on icon at bounding box center [268, 126] width 31 height 27
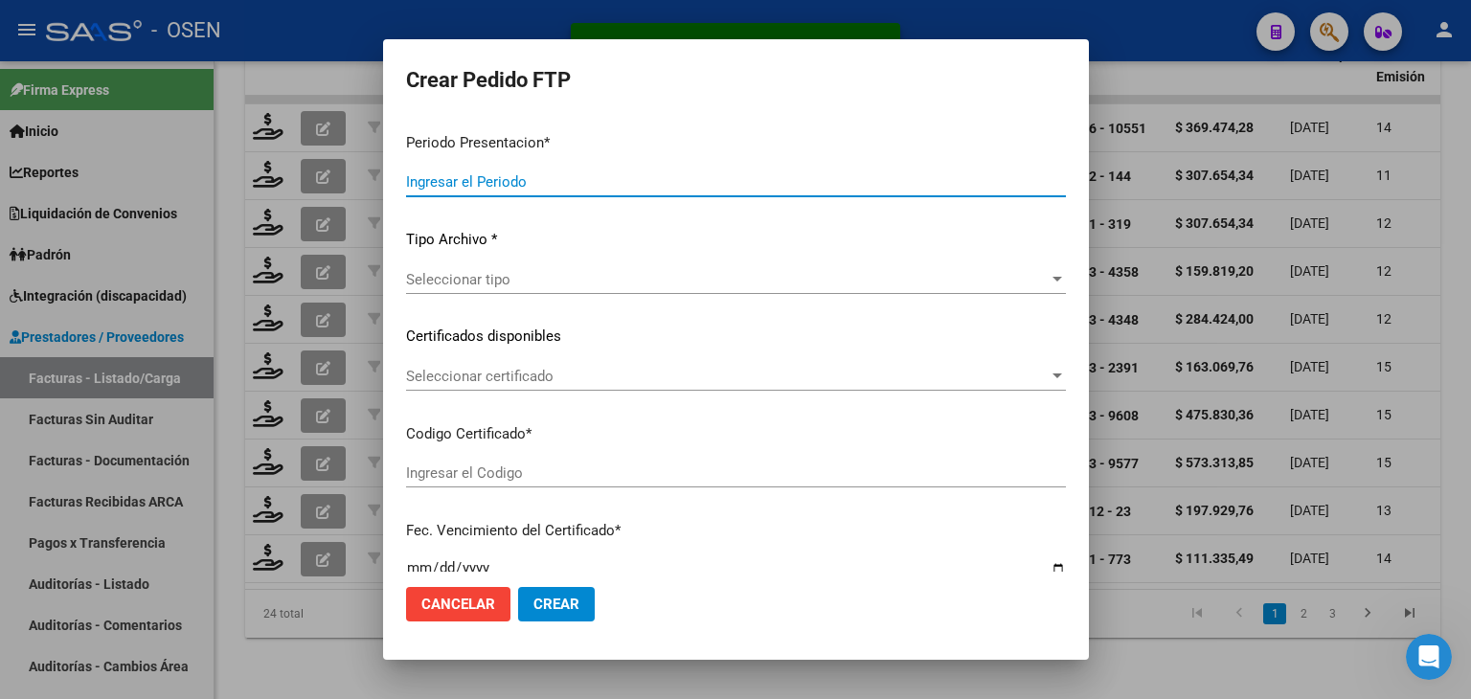
type input "202509"
type input "$ 369.474,28"
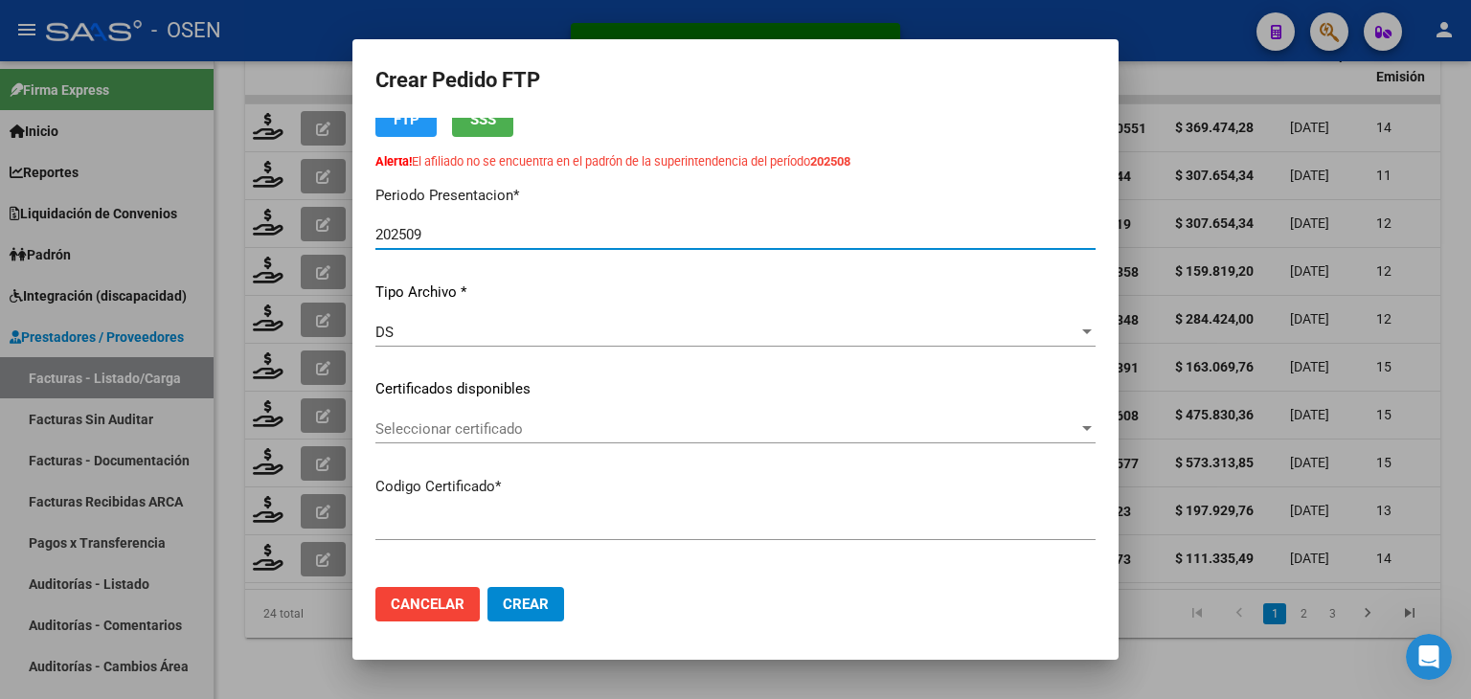
type input "AEG01000457234882022102720271027MZA496"
type input "[DATE]"
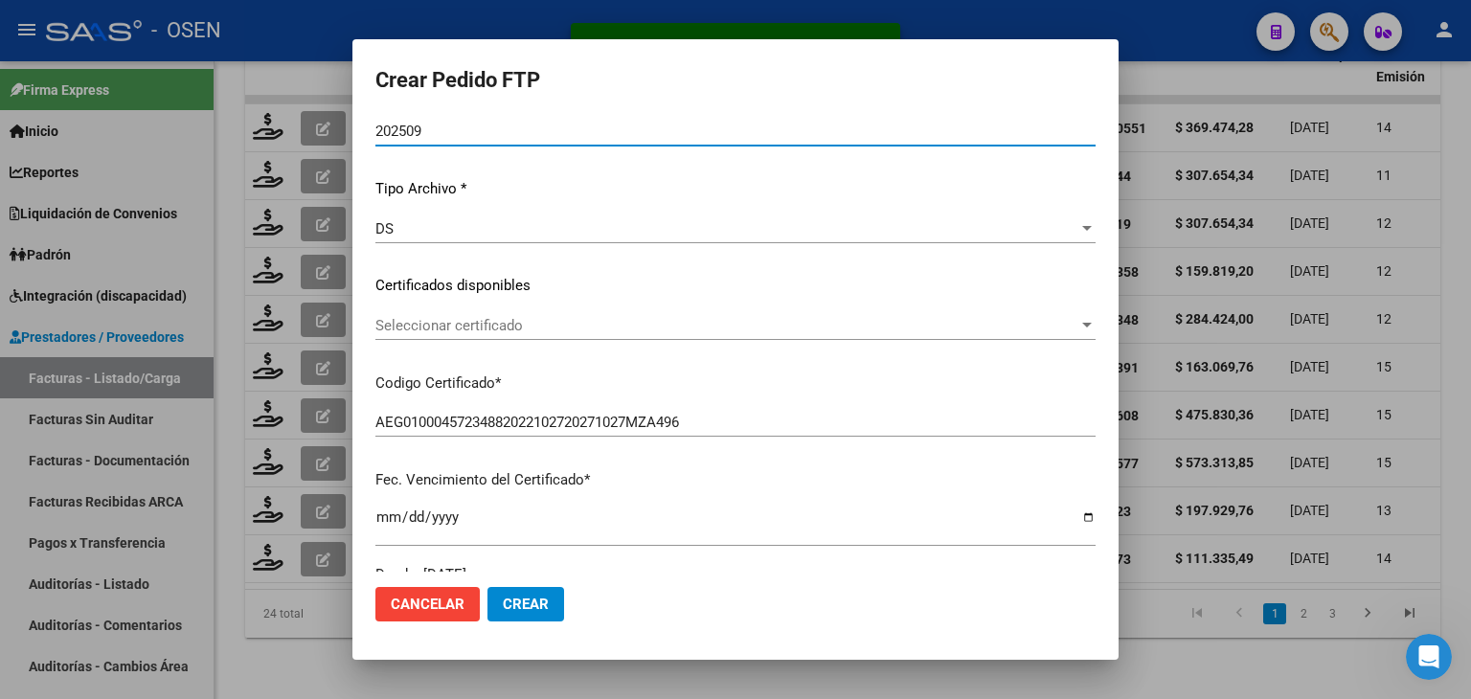
click at [514, 319] on span "Seleccionar certificado" at bounding box center [726, 325] width 703 height 17
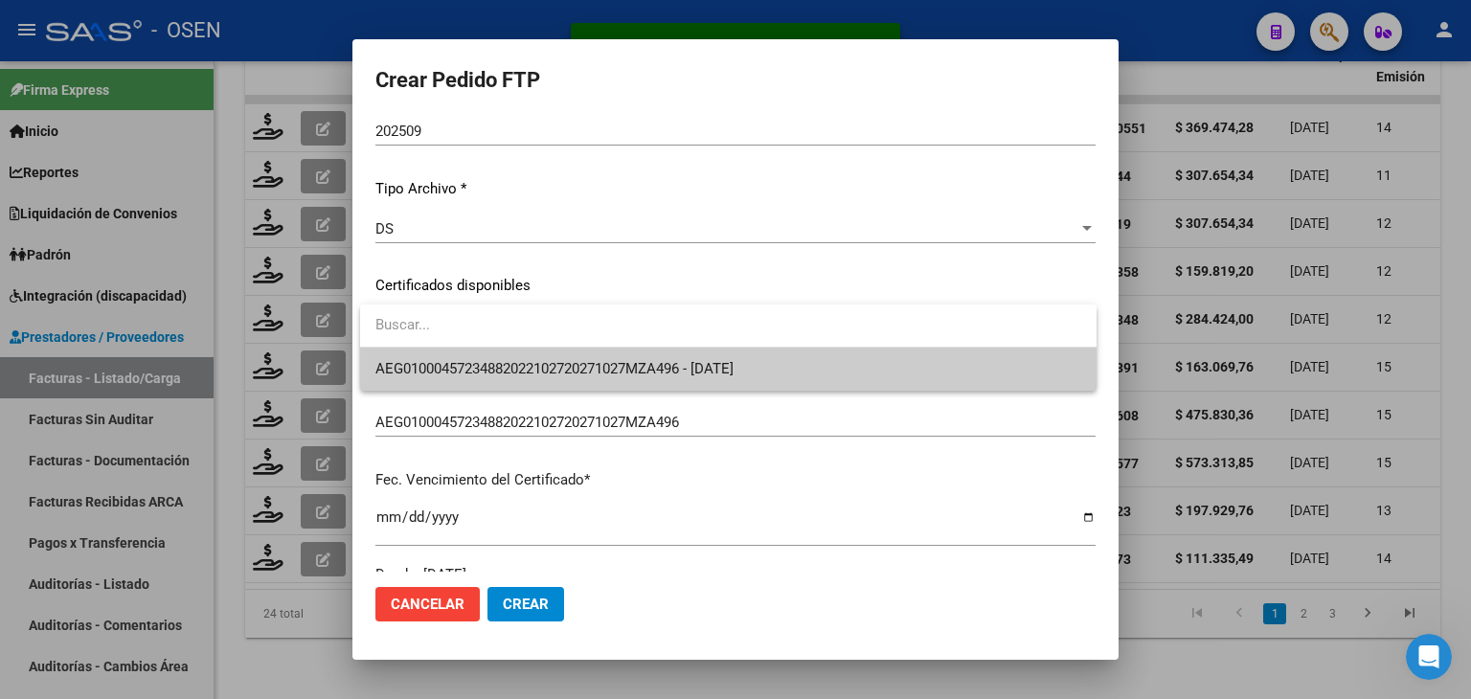
click at [517, 357] on span "AEG01000457234882022102720271027MZA496 - [DATE]" at bounding box center [728, 369] width 706 height 43
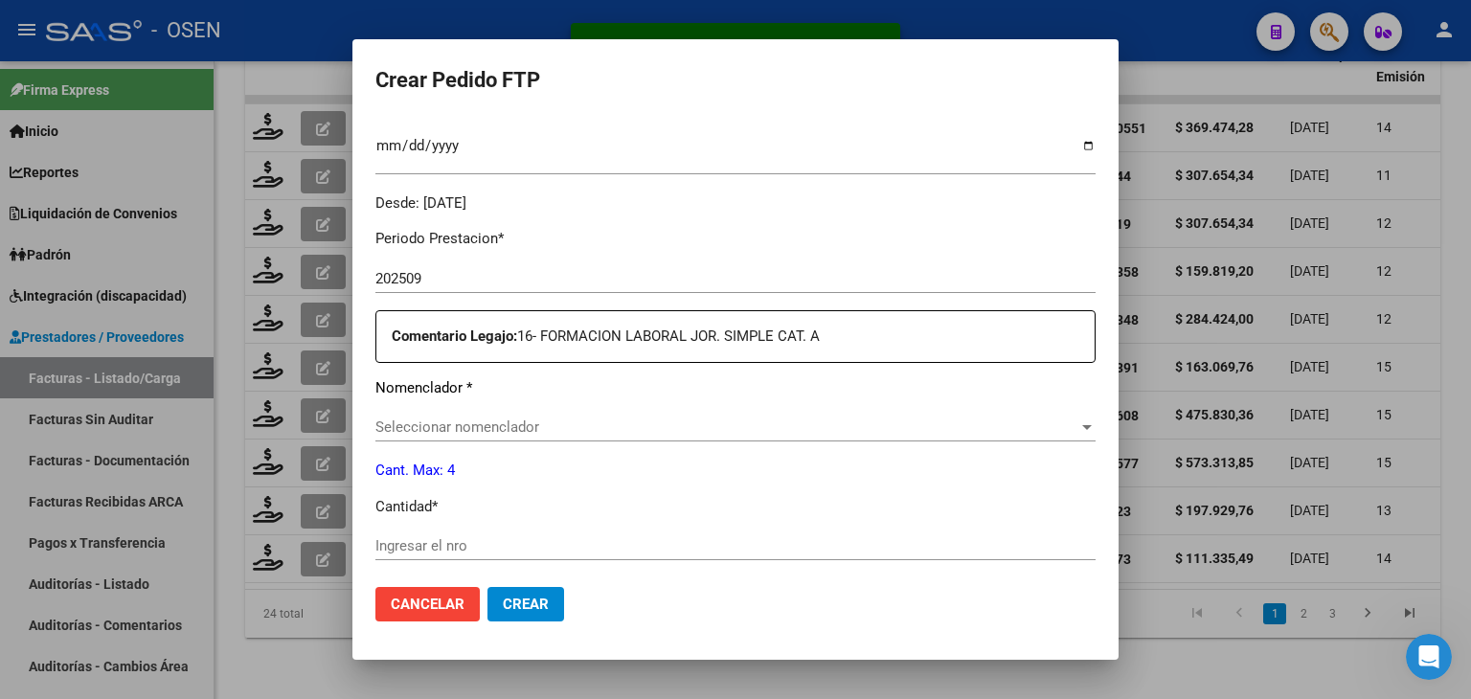
scroll to position [575, 0]
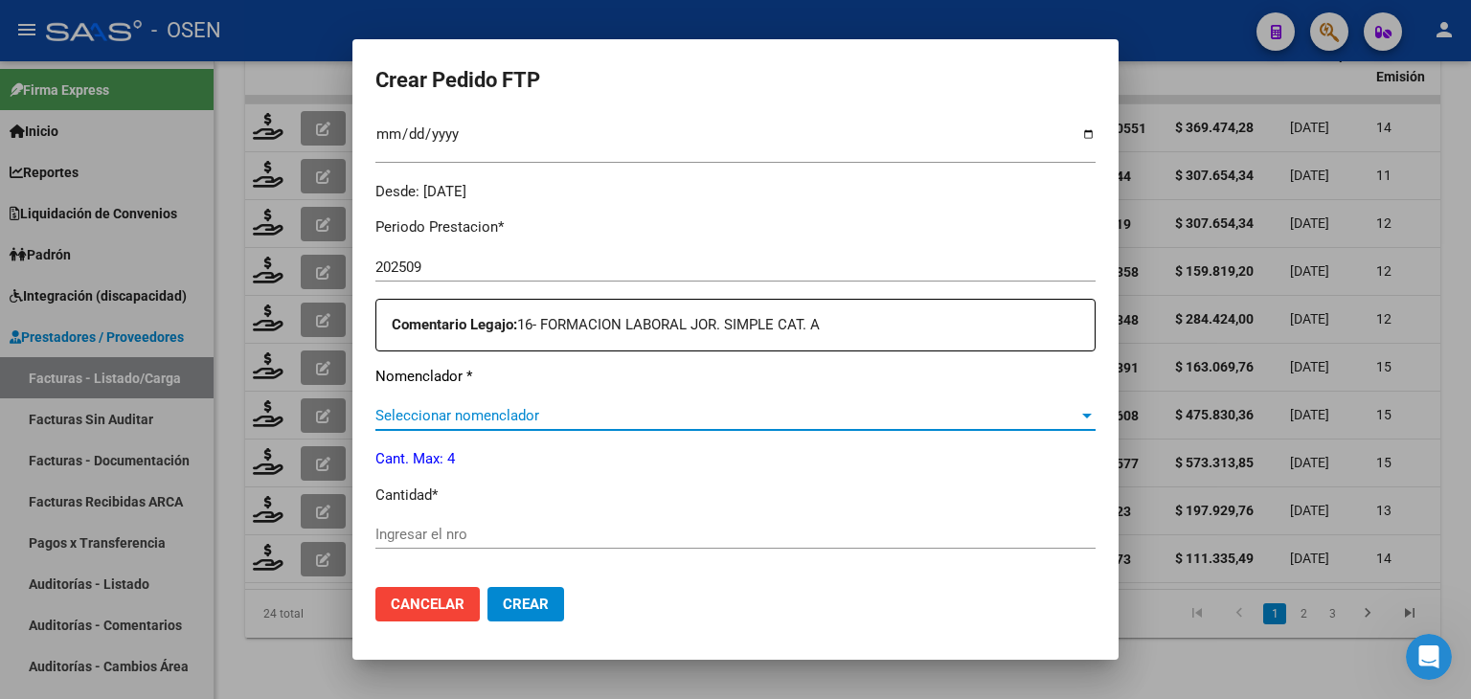
click at [521, 412] on span "Seleccionar nomenclador" at bounding box center [726, 415] width 703 height 17
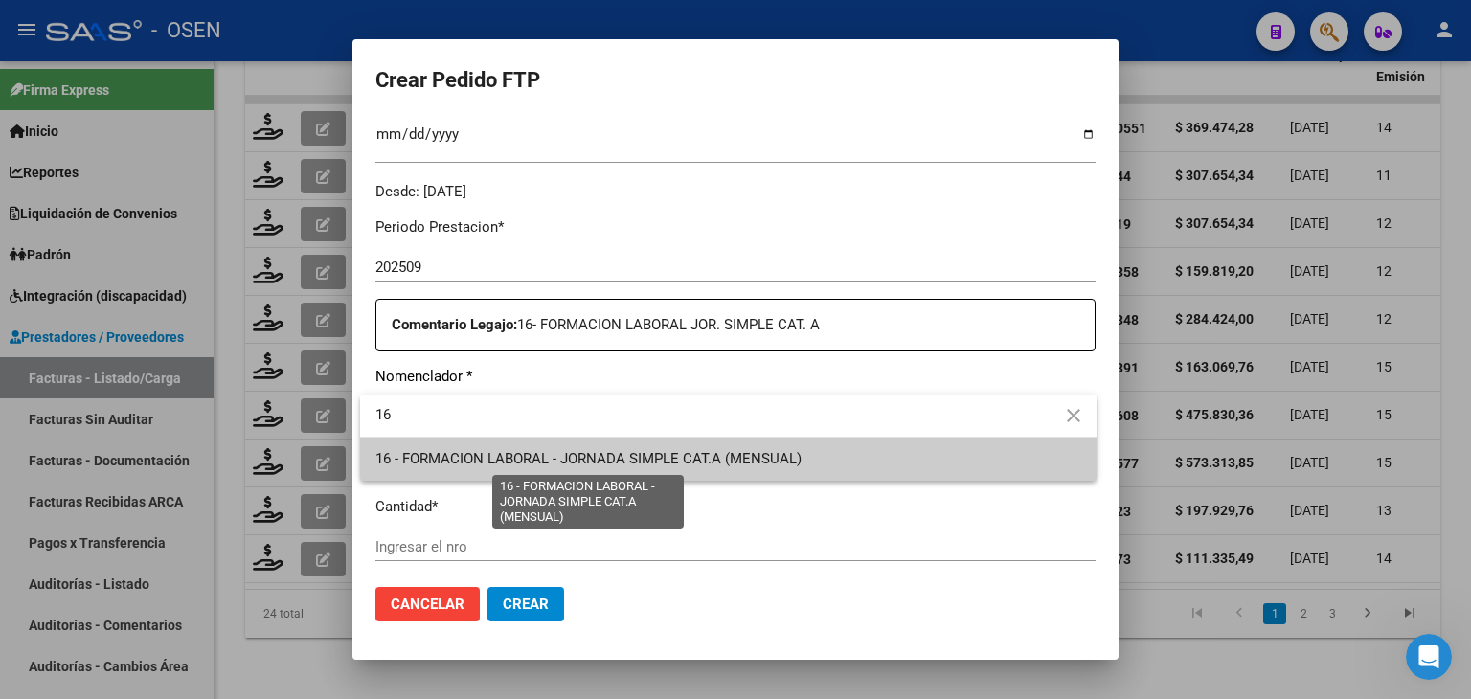
type input "16"
click at [538, 457] on span "16 - FORMACION LABORAL - JORNADA SIMPLE CAT.A (MENSUAL)" at bounding box center [588, 458] width 426 height 17
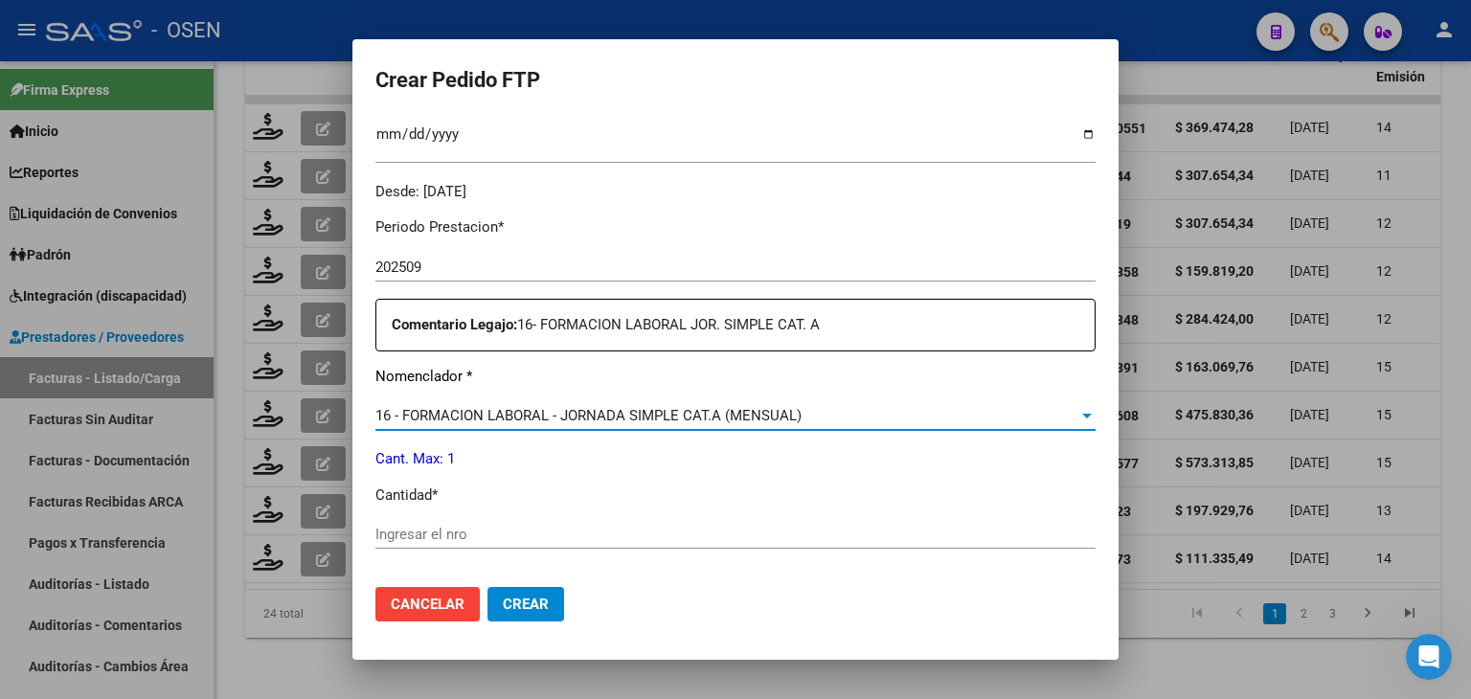
scroll to position [766, 0]
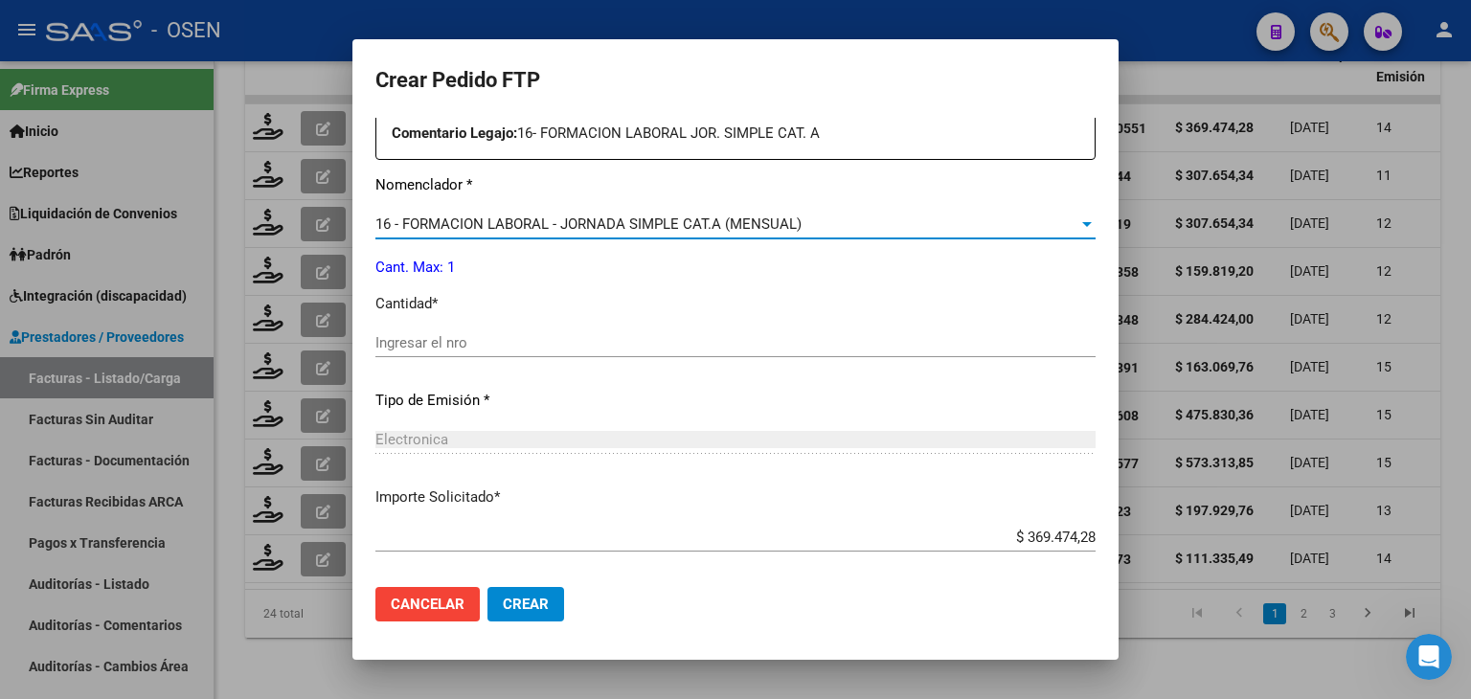
click at [506, 346] on input "Ingresar el nro" at bounding box center [735, 342] width 720 height 17
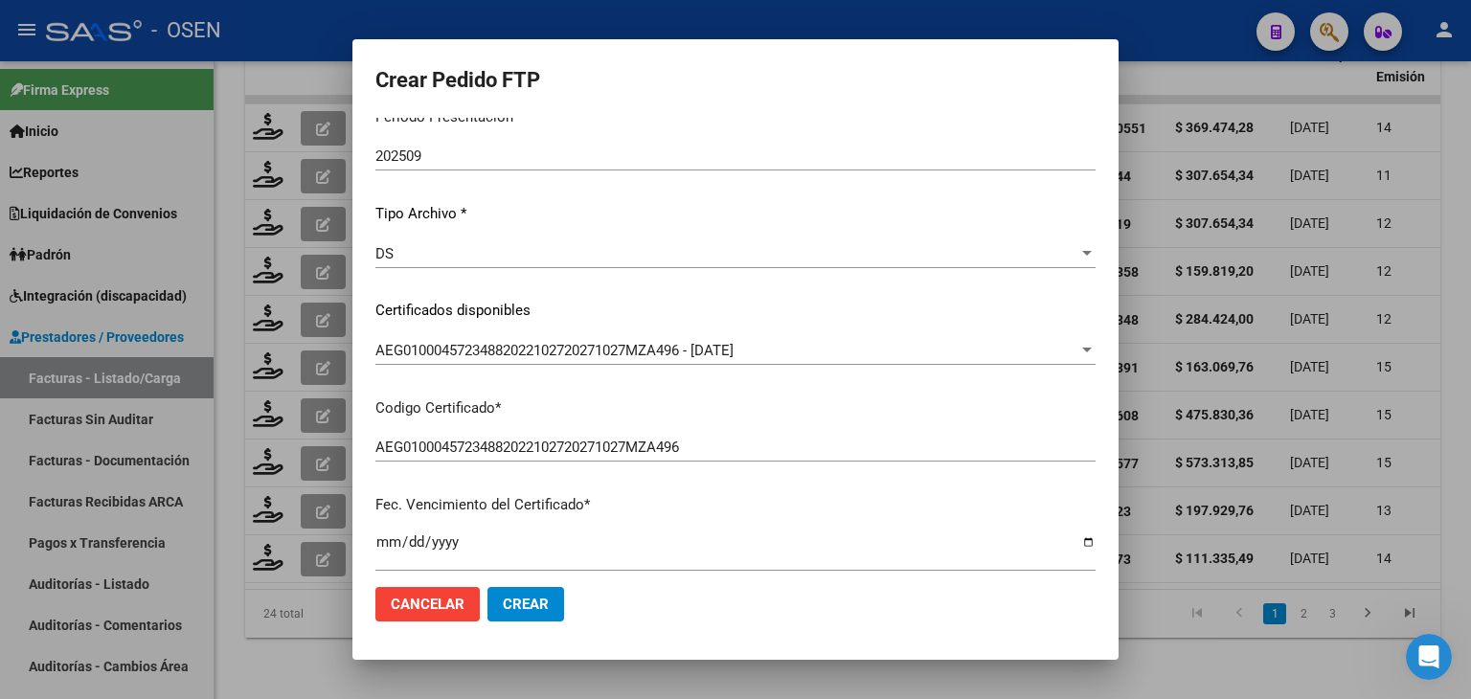
scroll to position [0, 0]
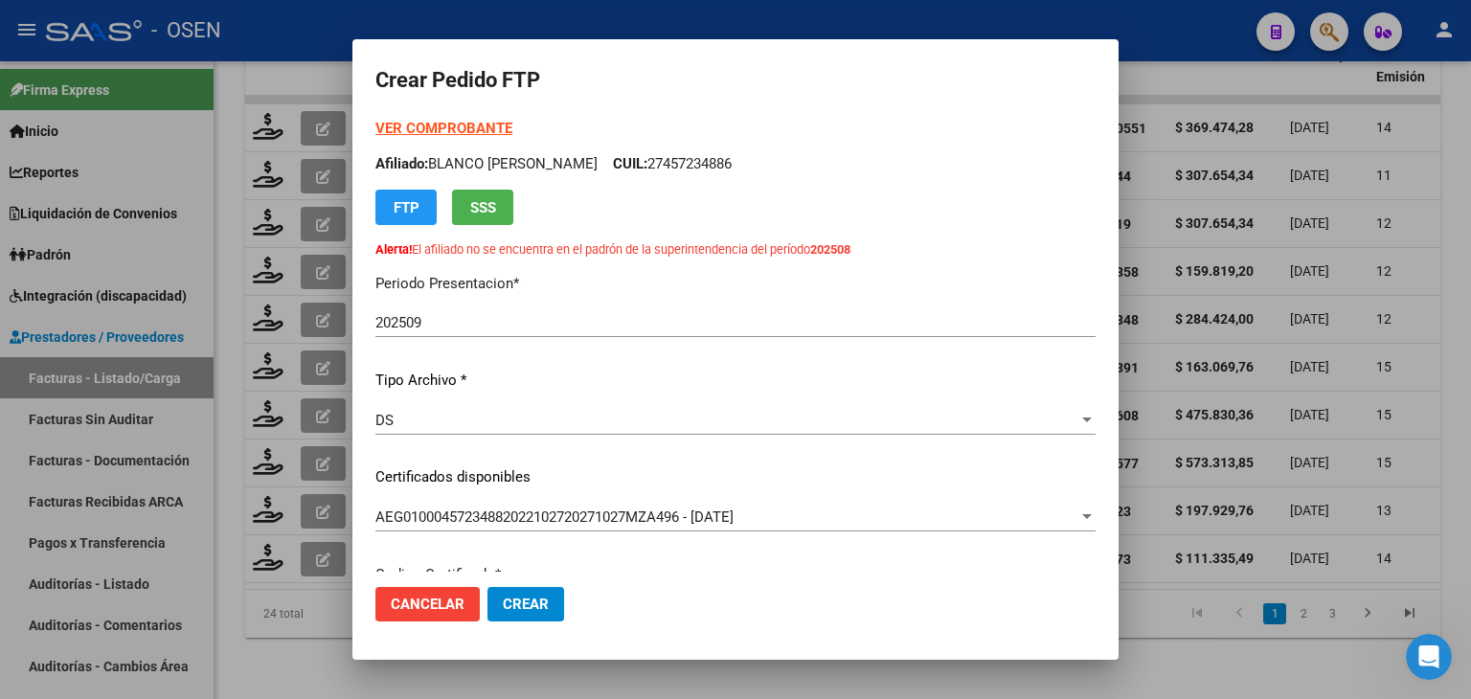
type input "1"
click at [489, 122] on strong "VER COMPROBANTE" at bounding box center [443, 128] width 137 height 17
click at [526, 605] on span "Crear" at bounding box center [526, 604] width 46 height 17
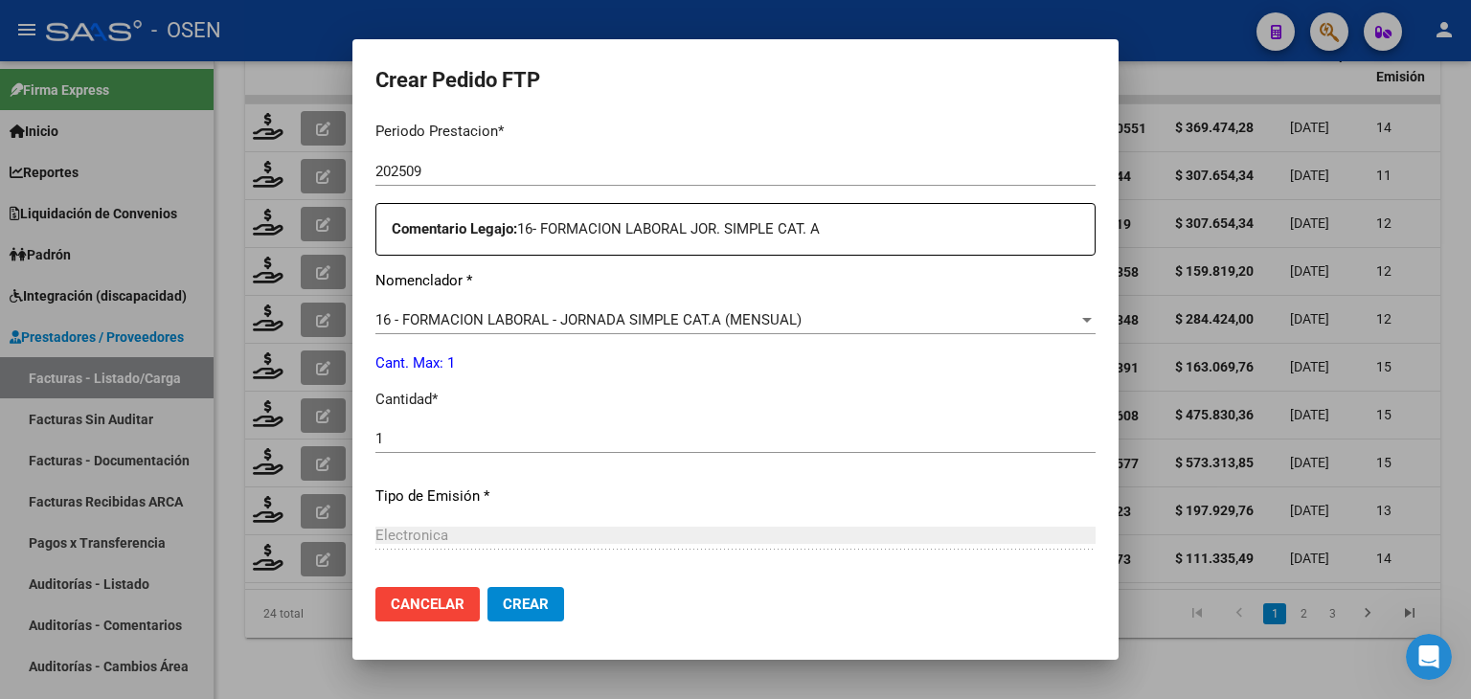
scroll to position [860, 0]
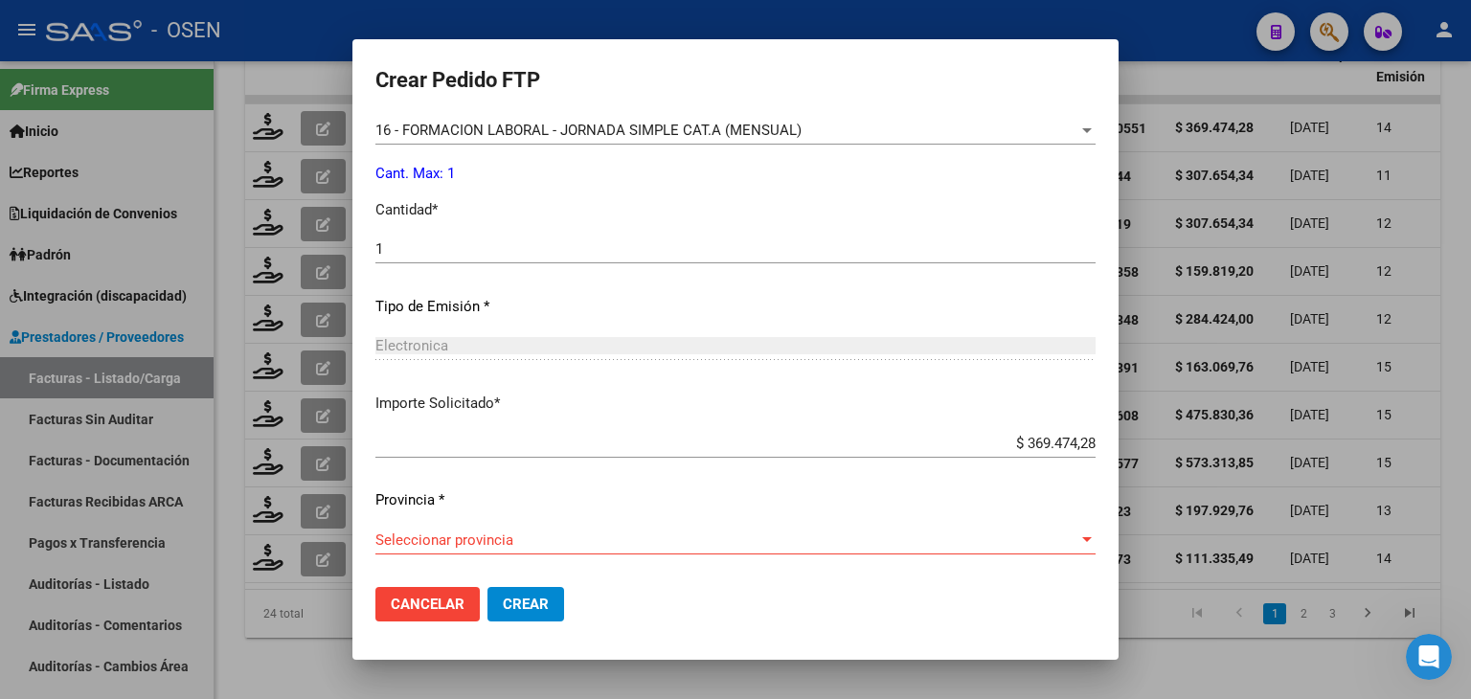
click at [517, 549] on div "Seleccionar provincia Seleccionar provincia" at bounding box center [735, 540] width 720 height 29
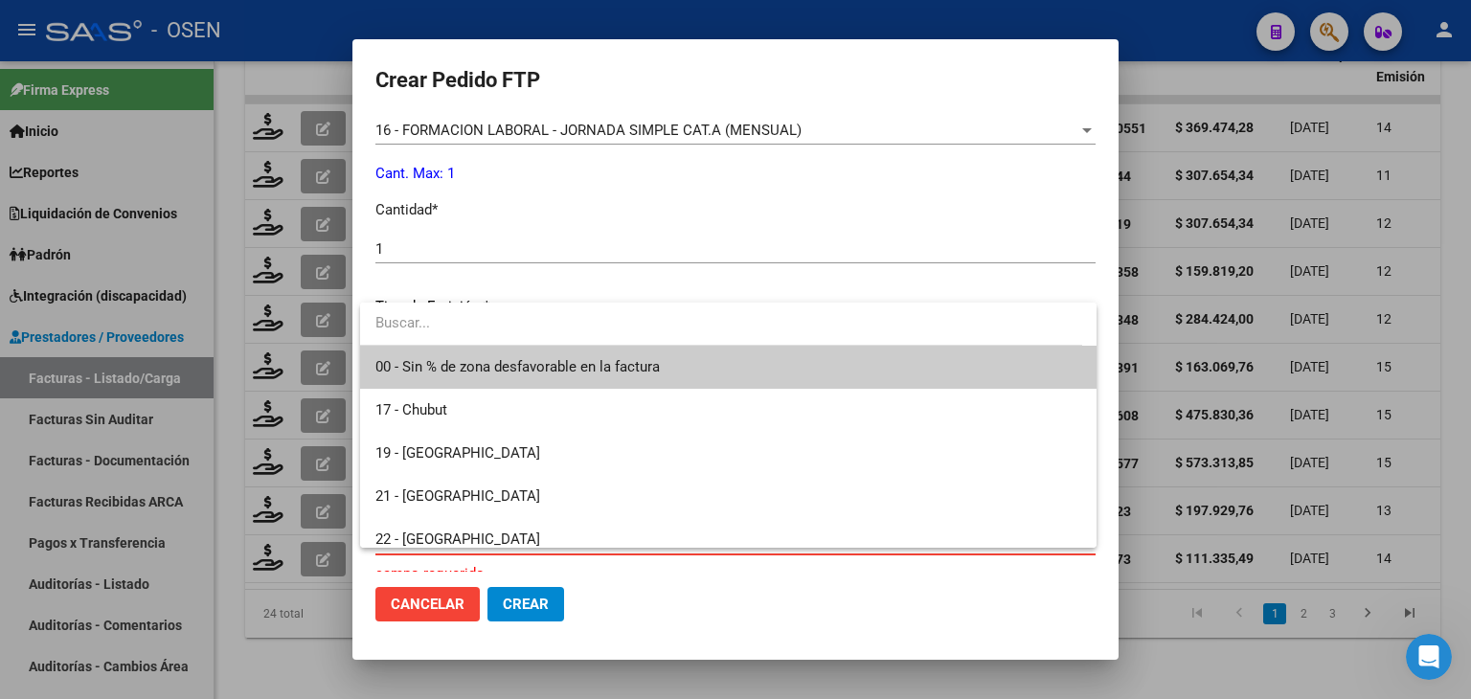
click at [545, 369] on span "00 - Sin % de zona desfavorable en la factura" at bounding box center [517, 366] width 284 height 17
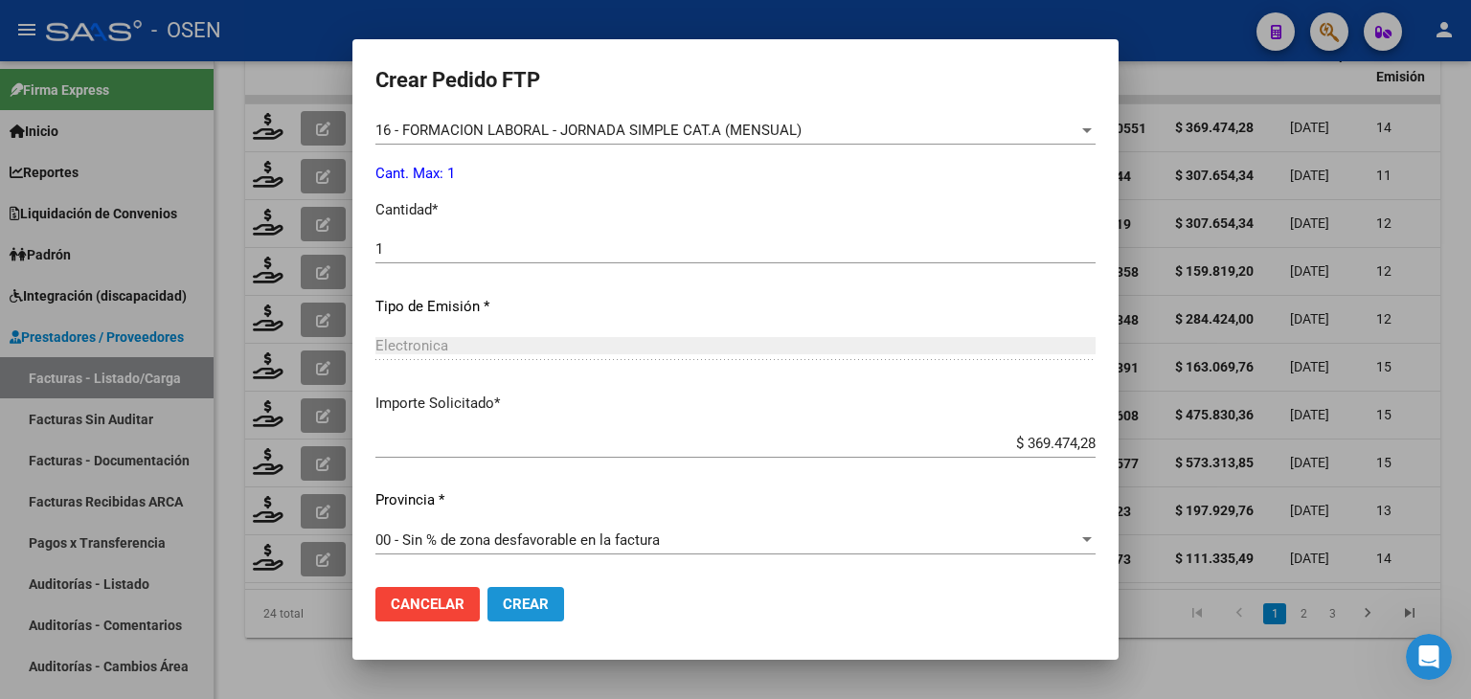
click at [536, 603] on span "Crear" at bounding box center [526, 604] width 46 height 17
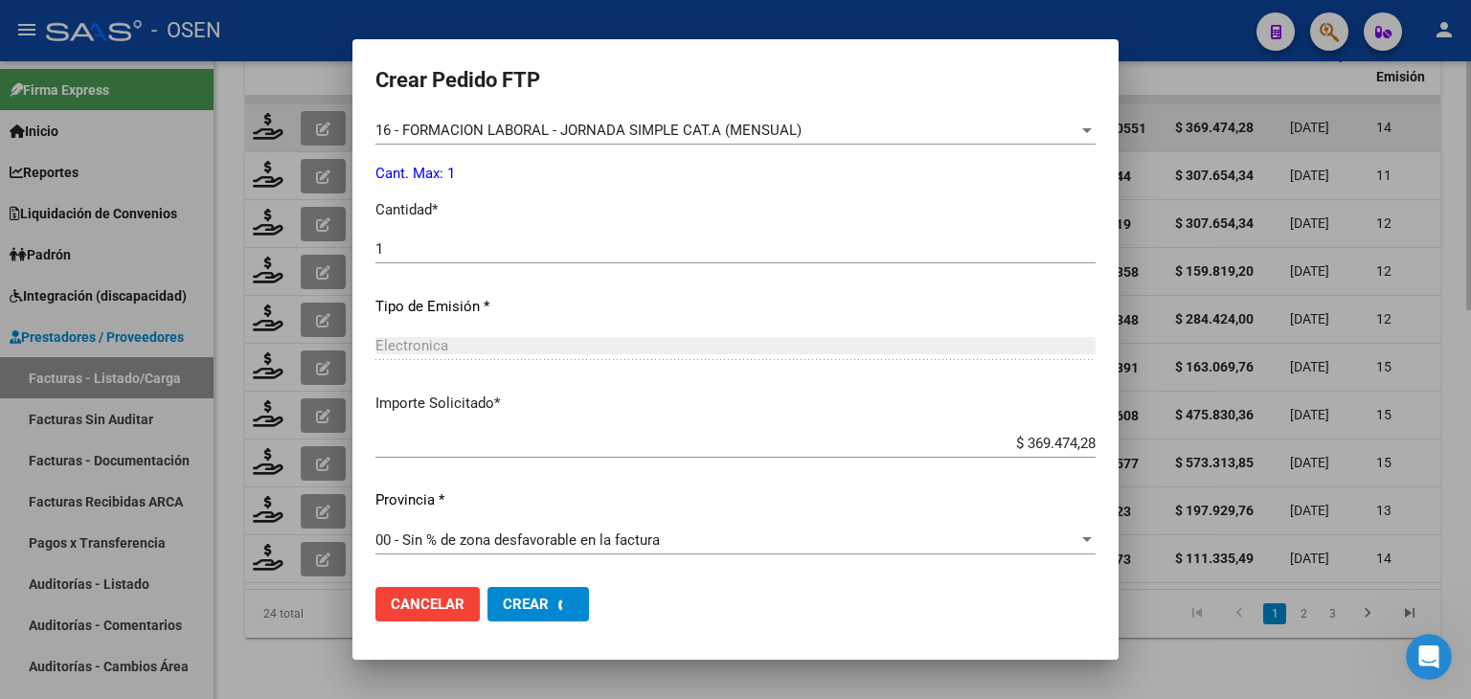
scroll to position [0, 0]
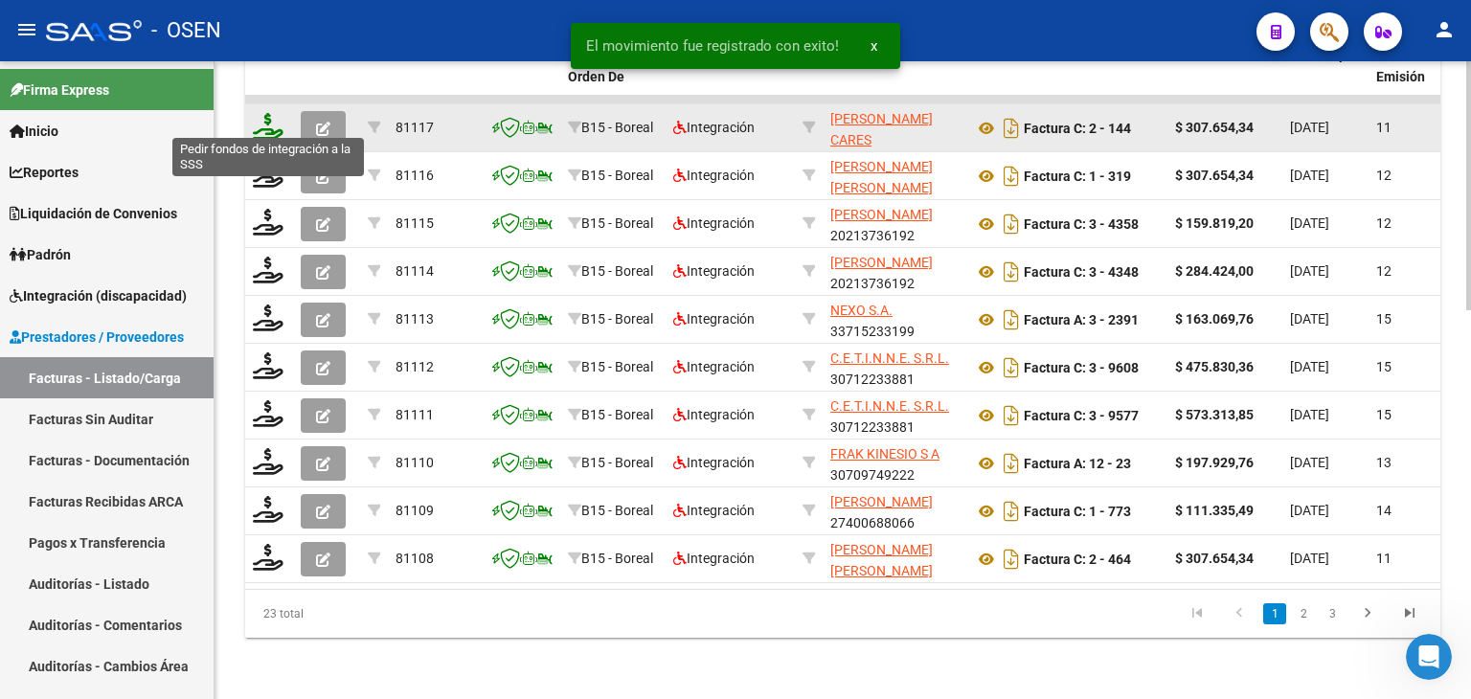
click at [277, 113] on icon at bounding box center [268, 126] width 31 height 27
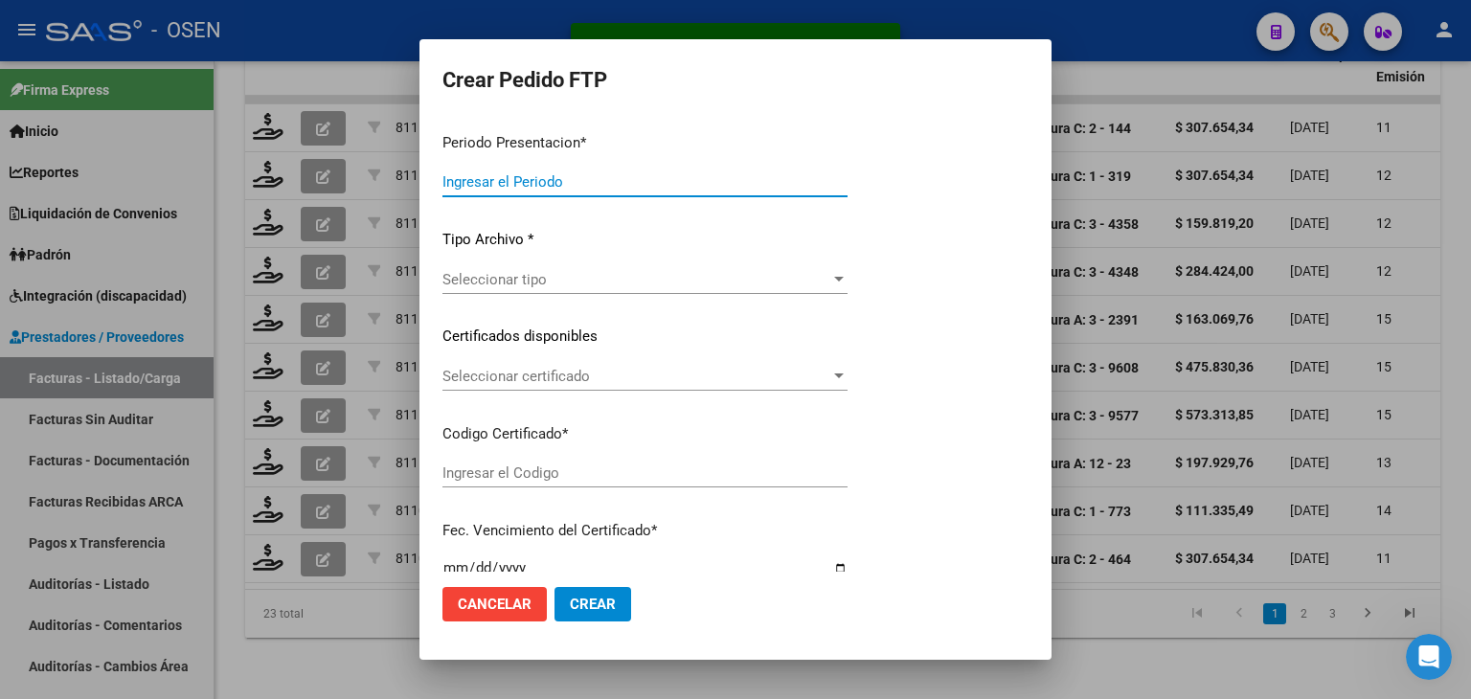
type input "202509"
type input "$ 307.654,34"
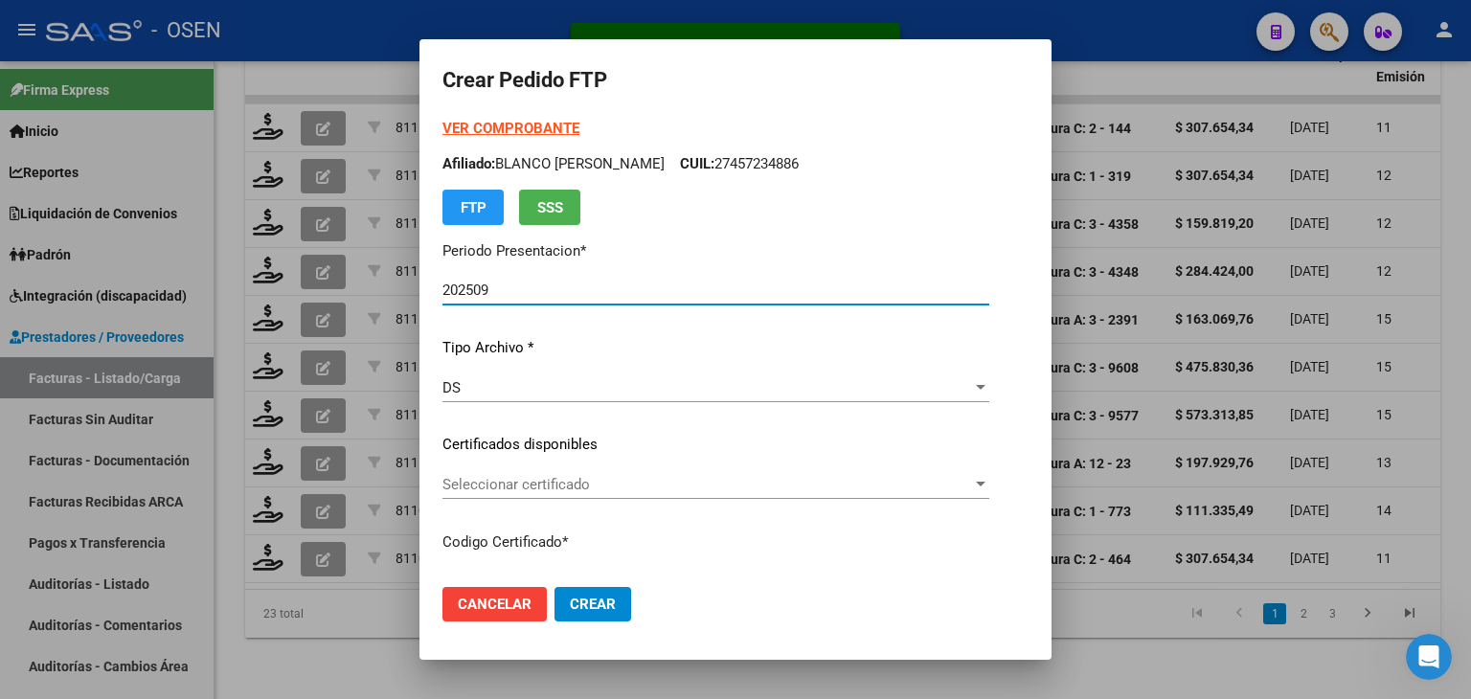
type input "ARG02000557061002023050320280503MZA200"
type input "[DATE]"
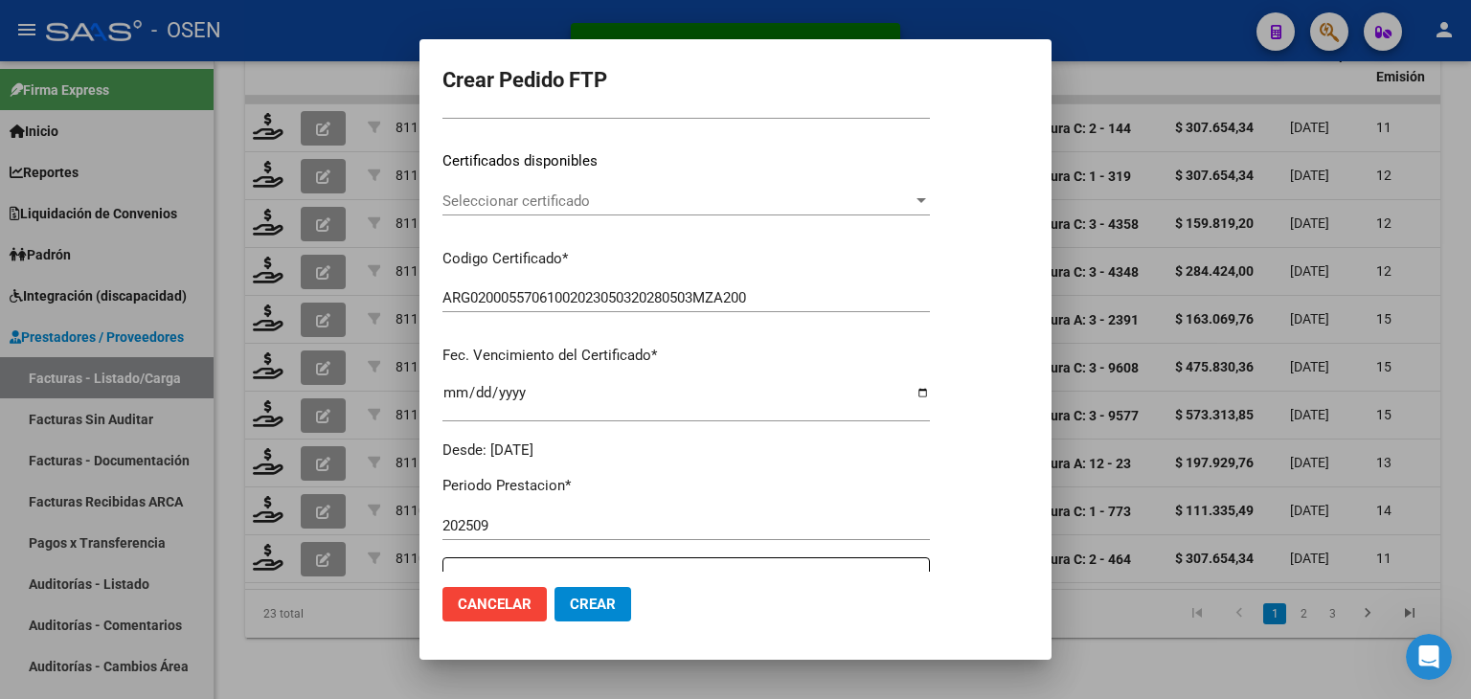
scroll to position [287, 0]
click at [620, 206] on div "Seleccionar certificado Seleccionar certificado" at bounding box center [686, 197] width 488 height 29
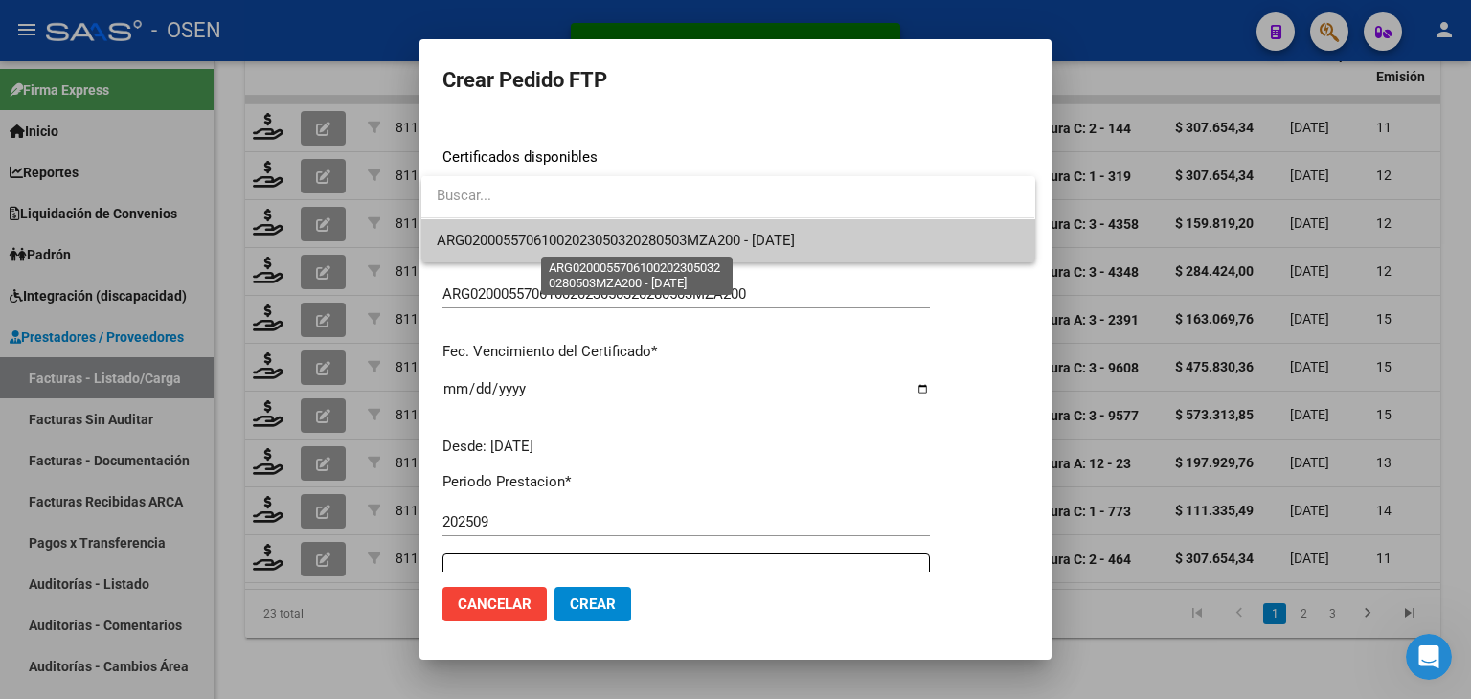
click at [620, 242] on span "ARG02000557061002023050320280503MZA200 - [DATE]" at bounding box center [616, 240] width 358 height 17
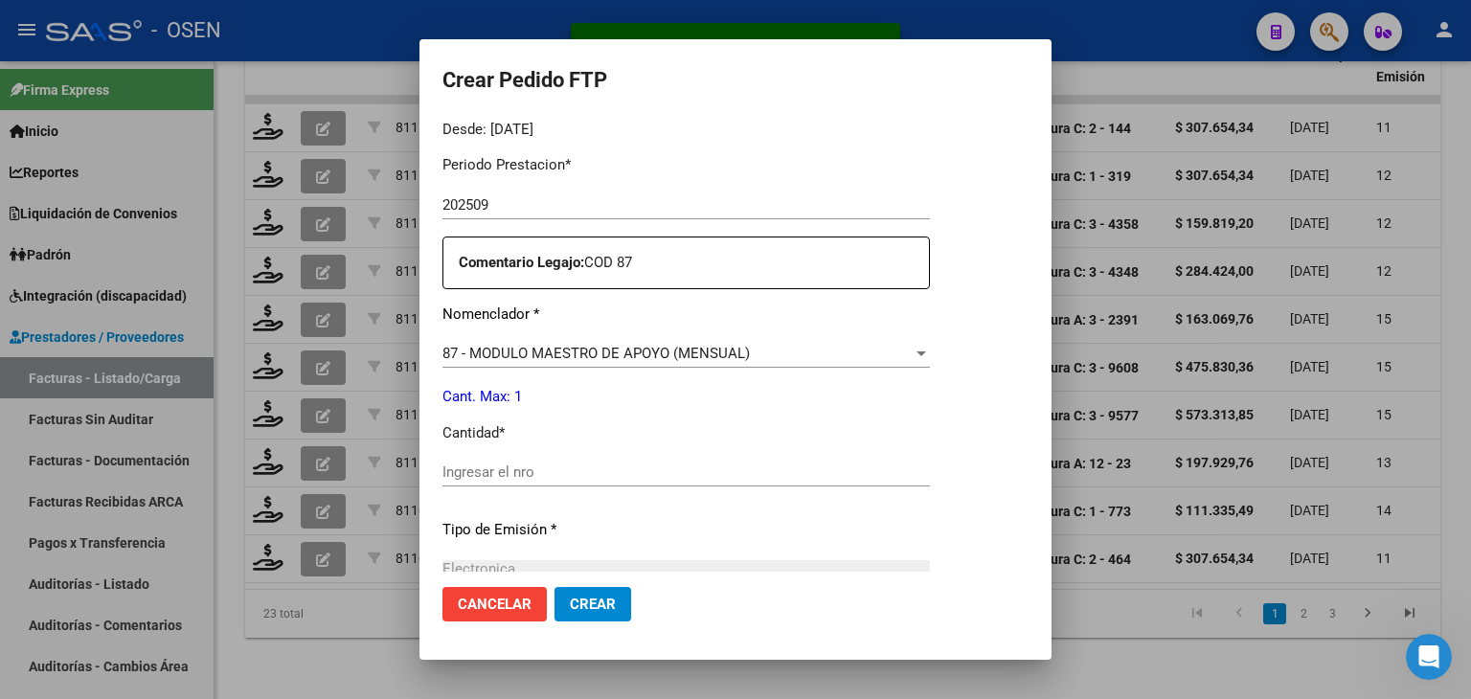
scroll to position [670, 0]
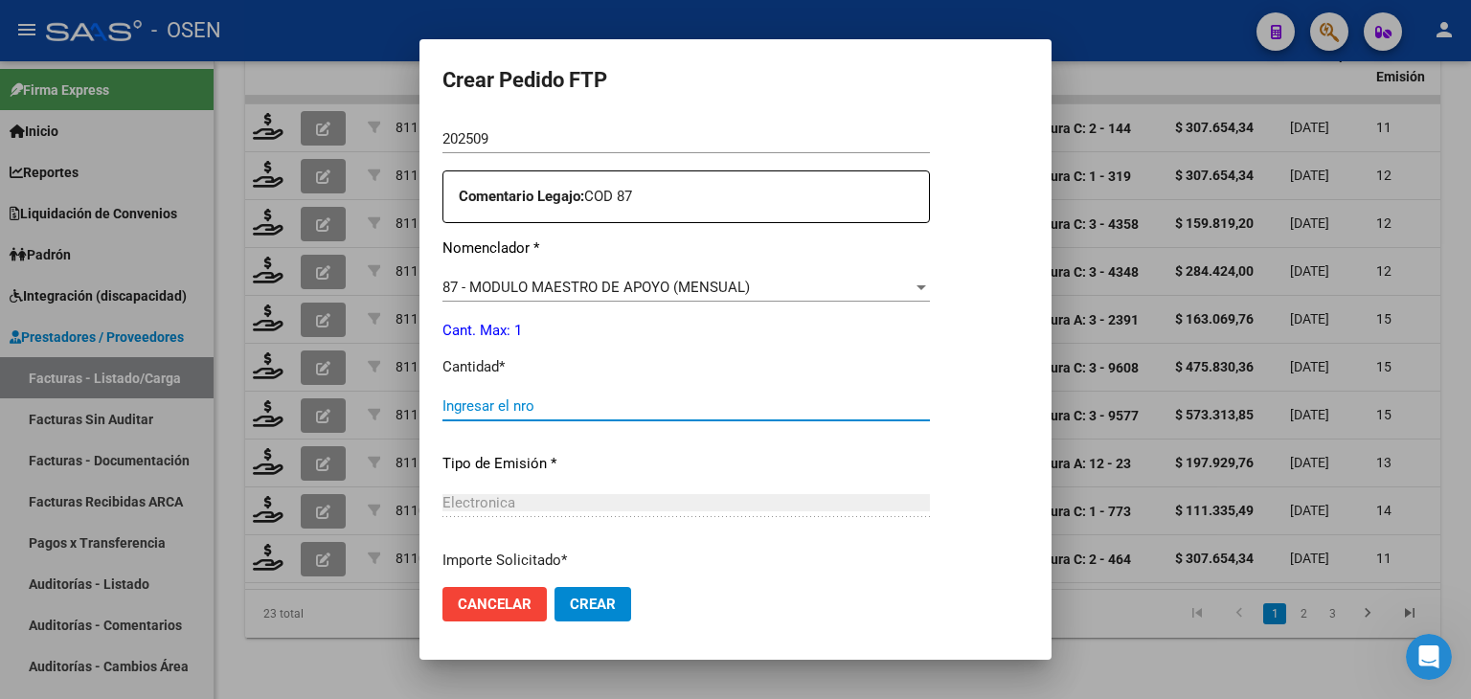
click at [490, 409] on input "Ingresar el nro" at bounding box center [686, 405] width 488 height 17
type input "1"
click at [594, 601] on span "Crear" at bounding box center [593, 604] width 46 height 17
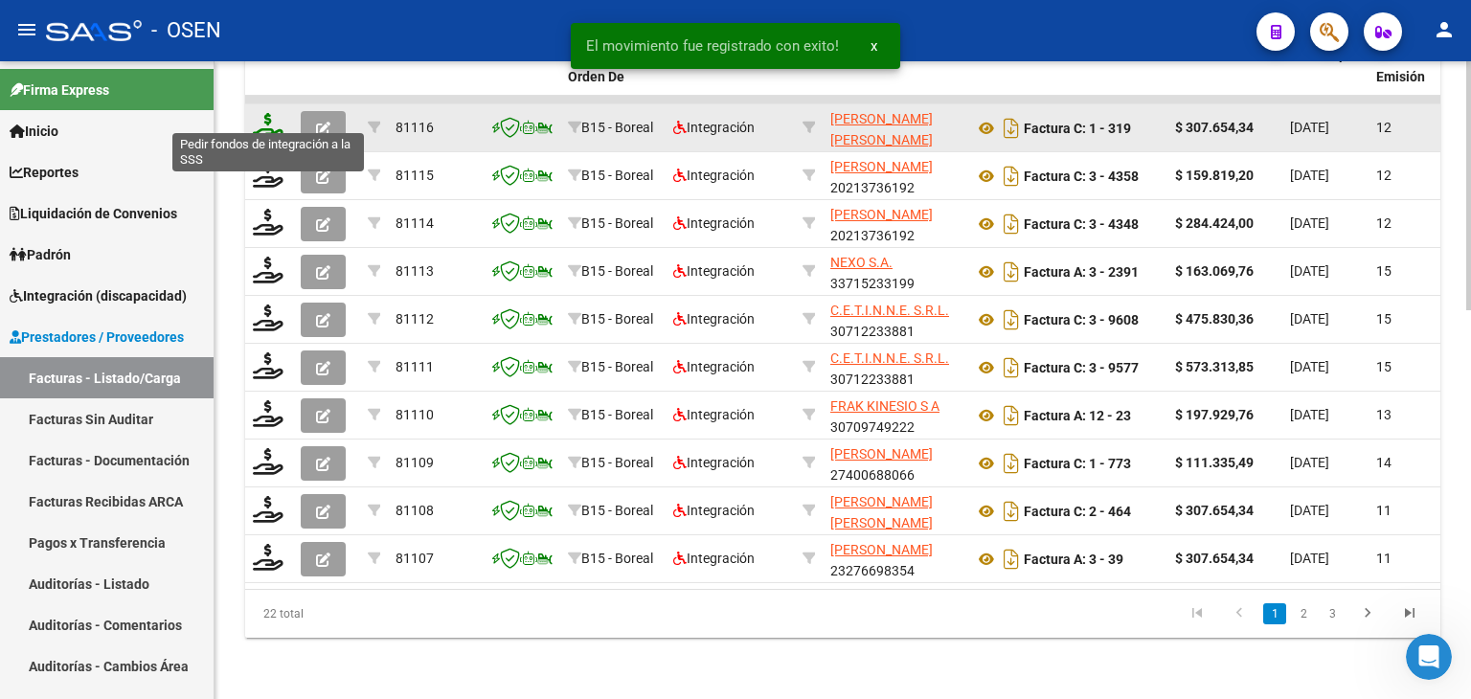
click at [263, 113] on icon at bounding box center [268, 126] width 31 height 27
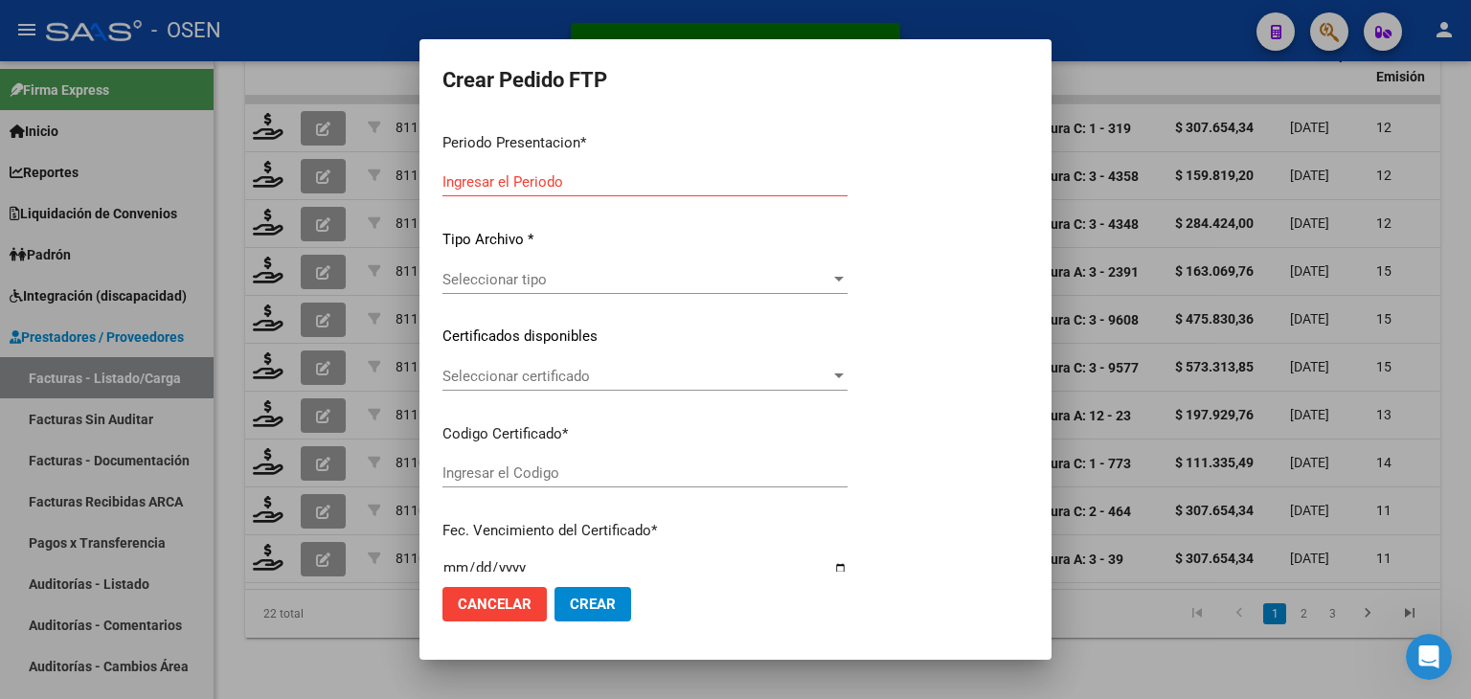
click at [564, 291] on div "Seleccionar tipo Seleccionar tipo" at bounding box center [644, 279] width 405 height 29
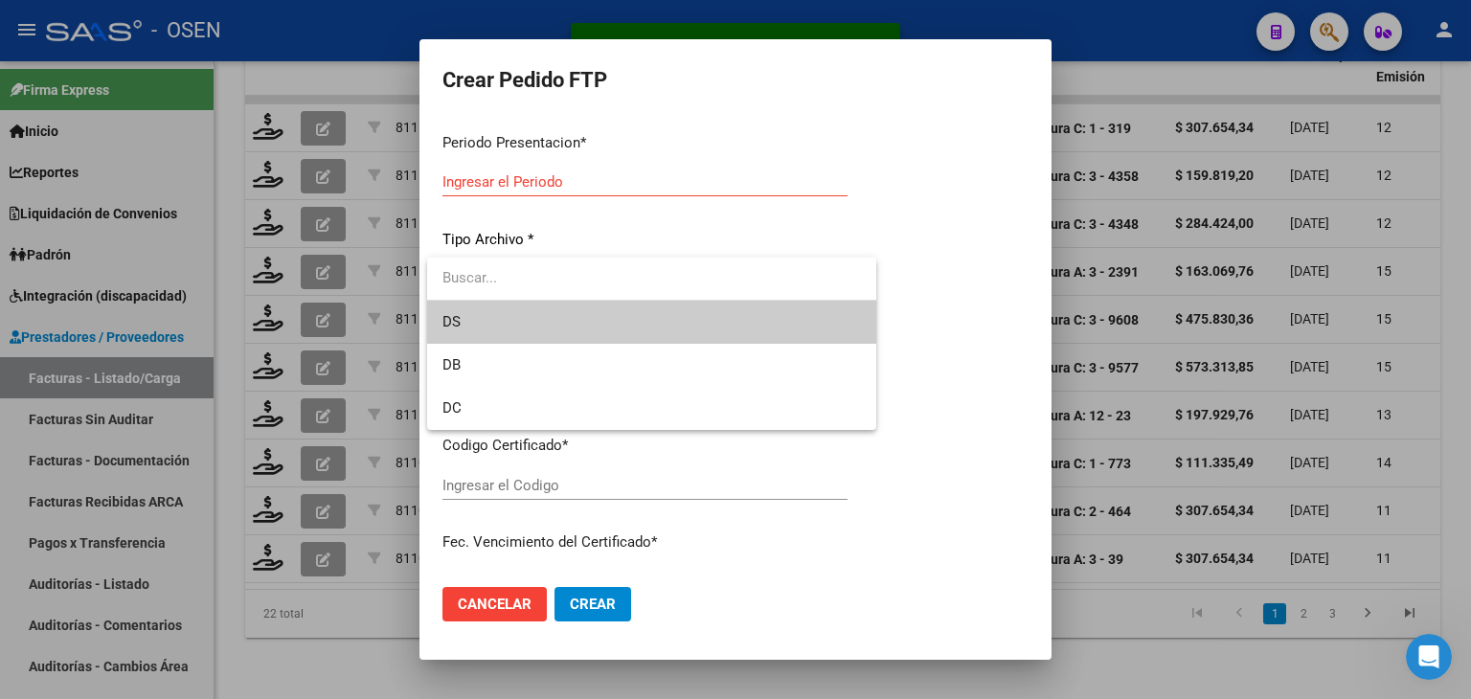
click at [564, 338] on span "DS" at bounding box center [651, 322] width 419 height 43
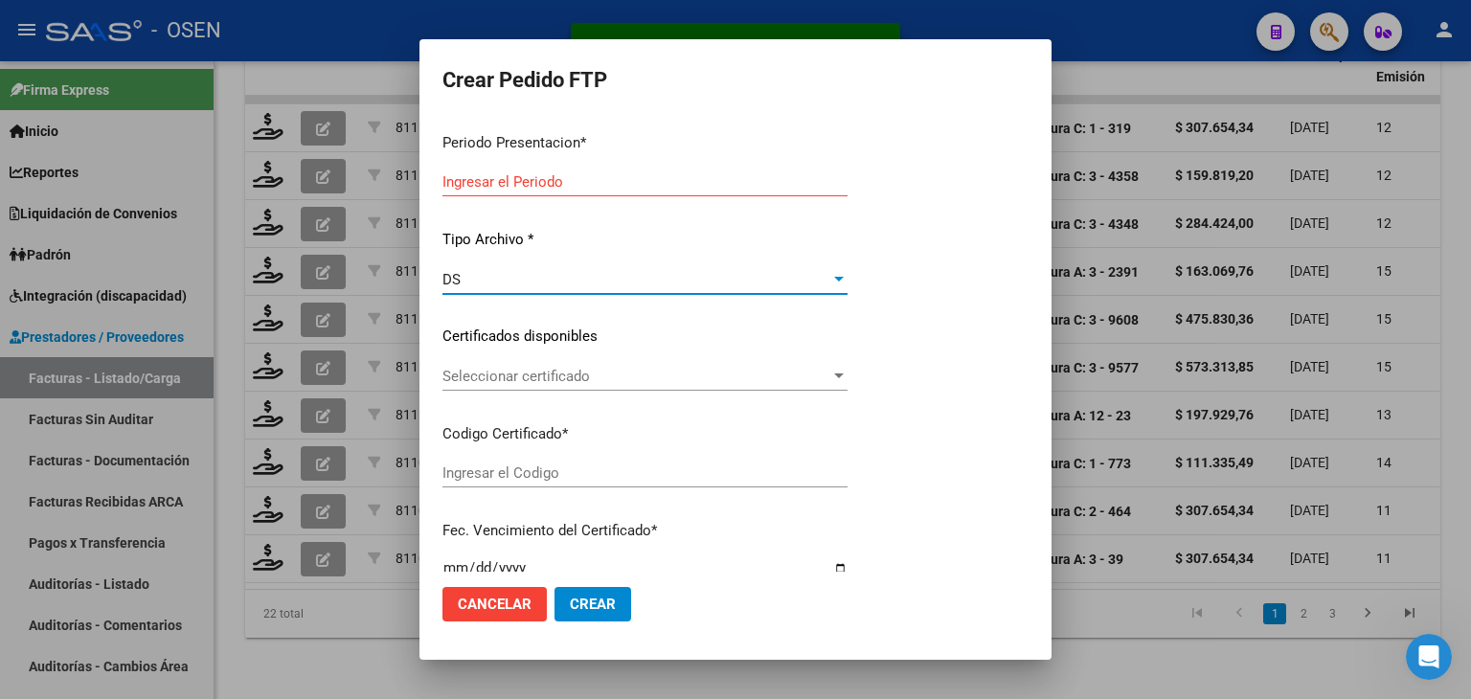
type input "202509"
type input "$ 307.654,34"
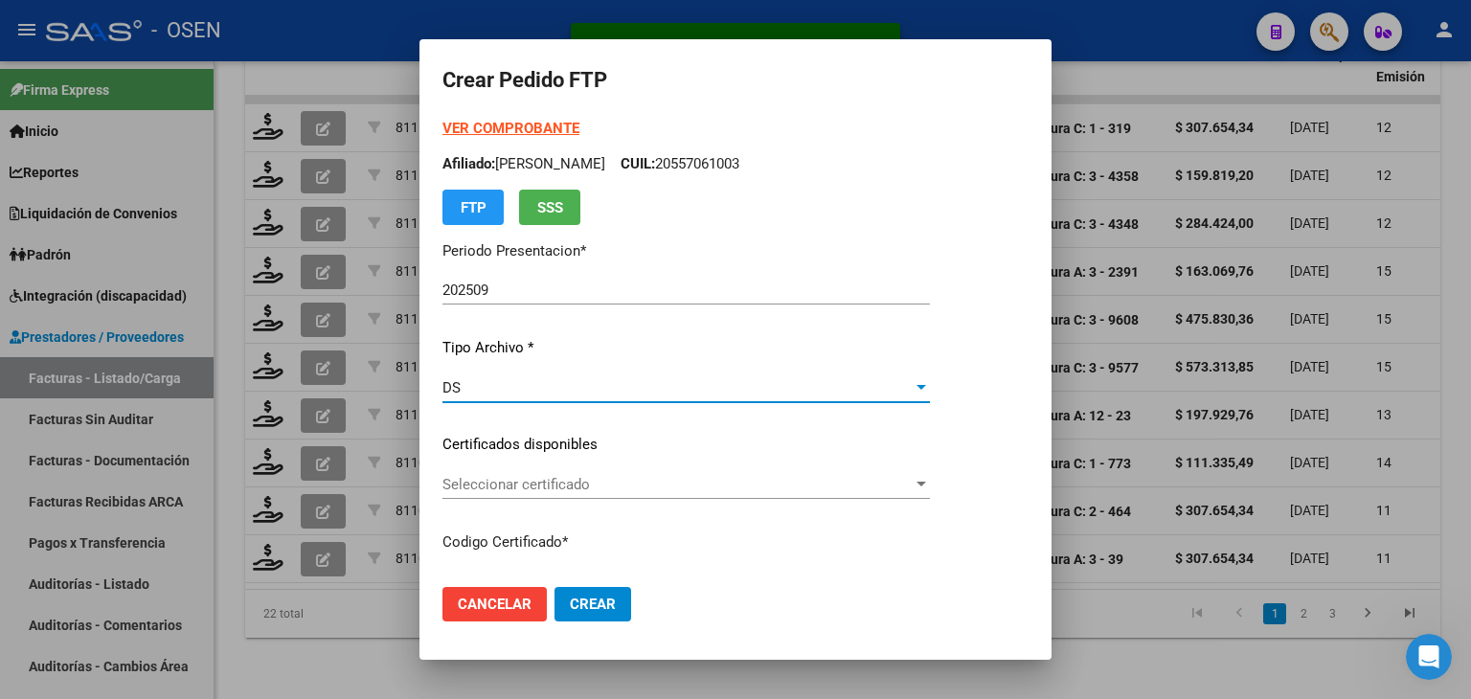
type input "ARG02000582829532024030620290306MEN200"
type input "[DATE]"
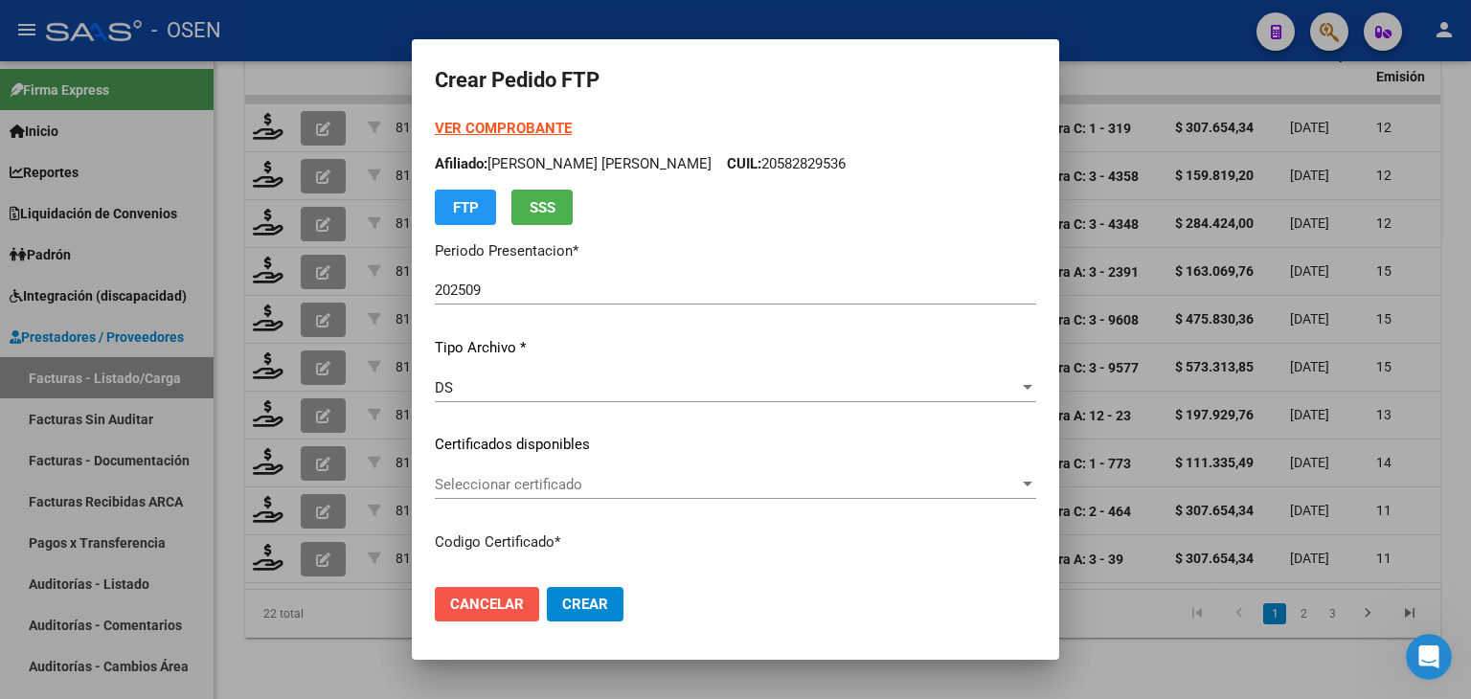
click at [451, 604] on span "Cancelar" at bounding box center [487, 604] width 74 height 17
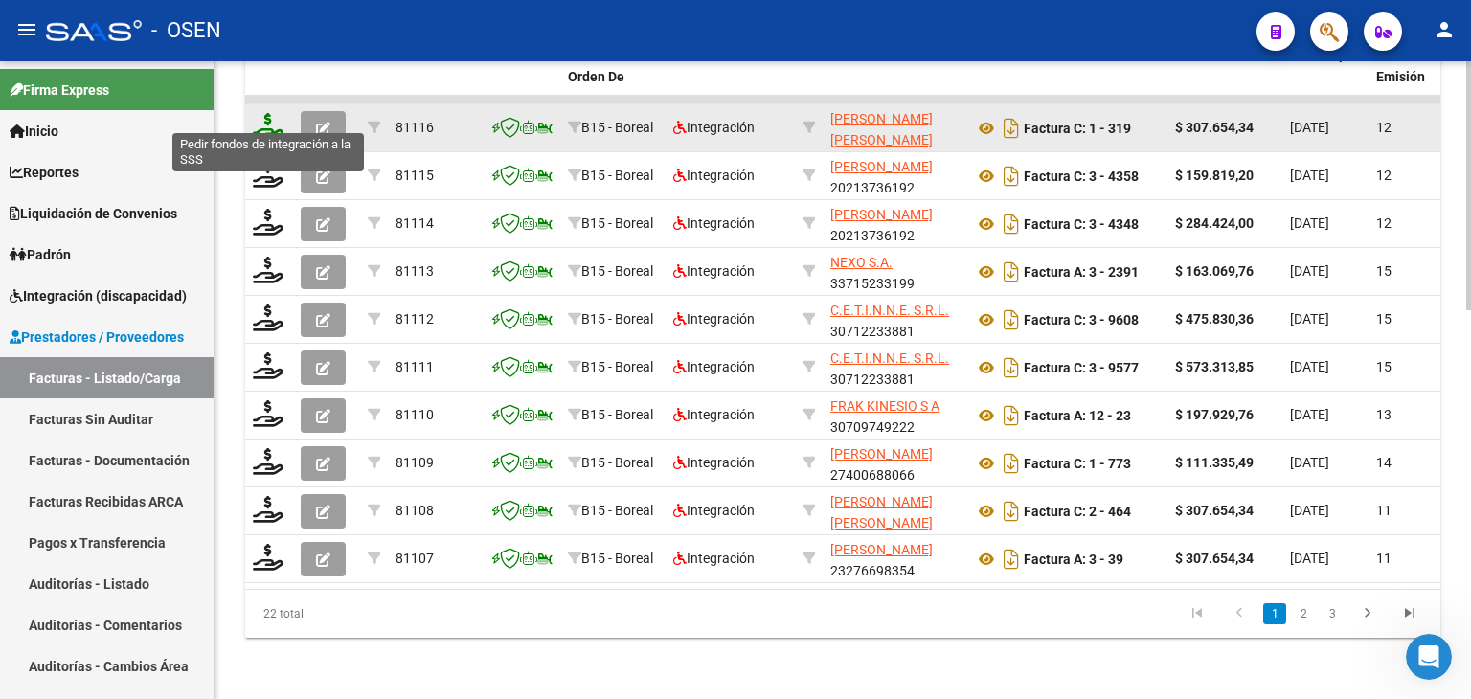
click at [268, 113] on icon at bounding box center [268, 126] width 31 height 27
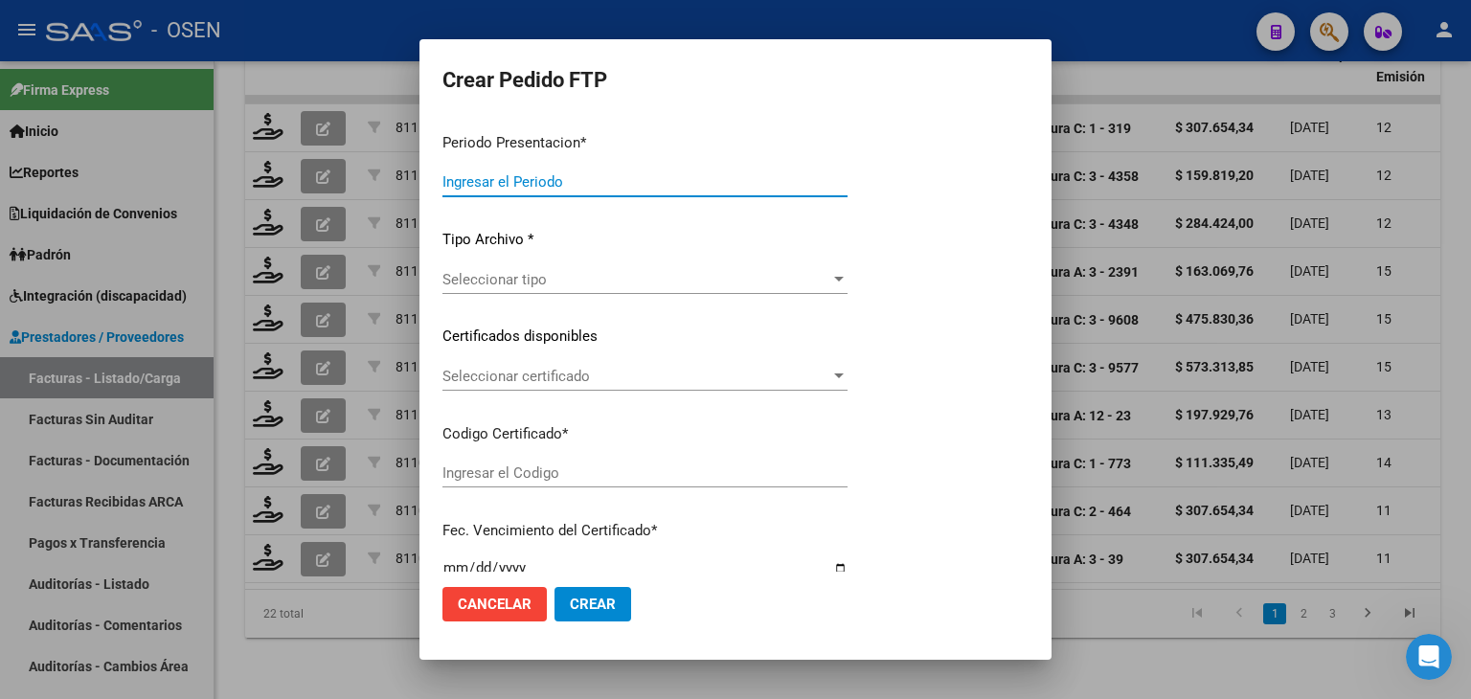
type input "202509"
type input "$ 307.654,34"
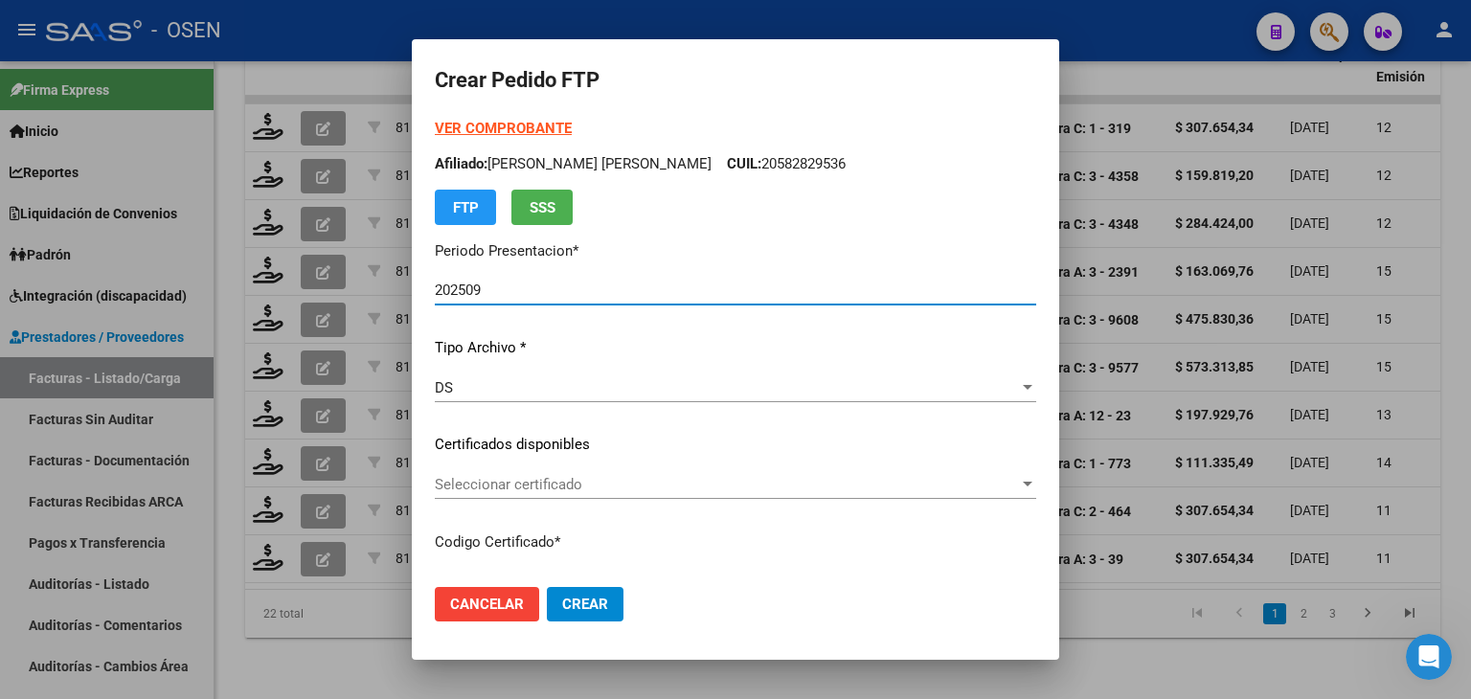
type input "ARG02000582829532024030620290306MEN200"
type input "[DATE]"
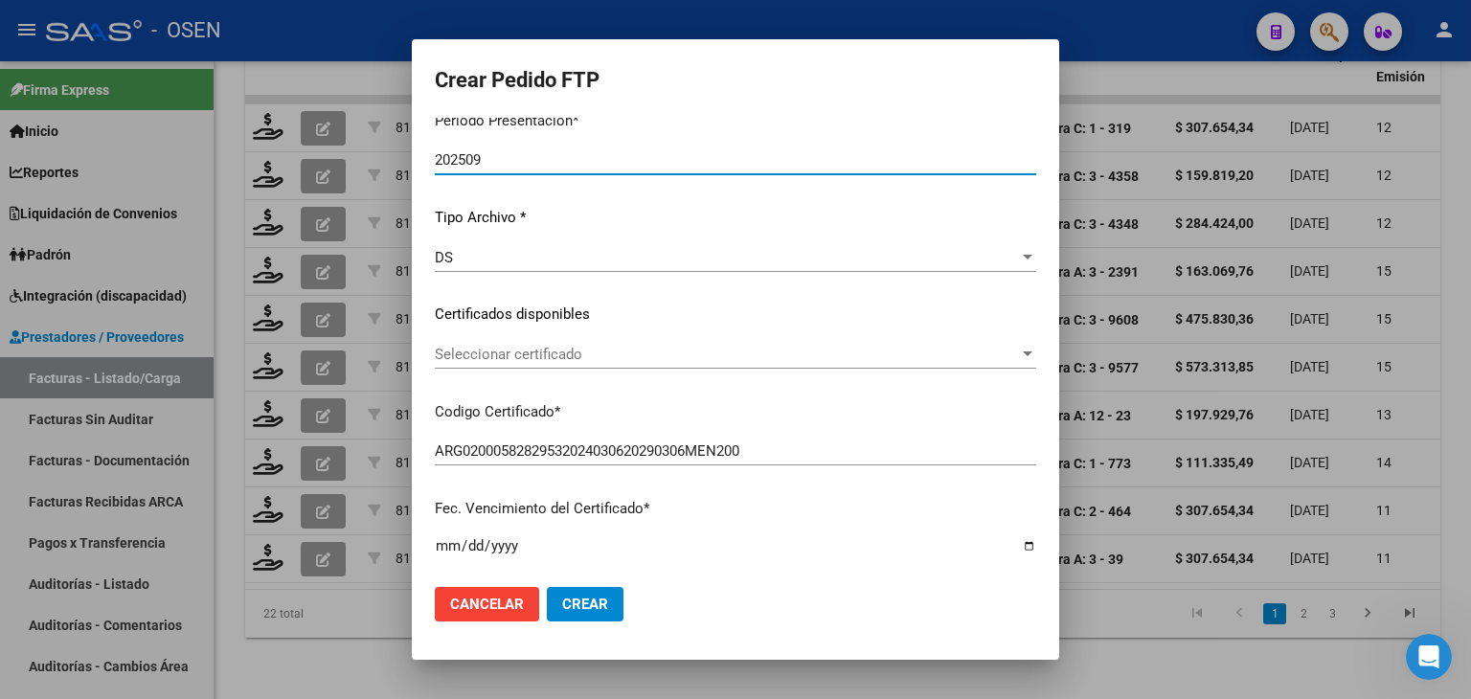
scroll to position [192, 0]
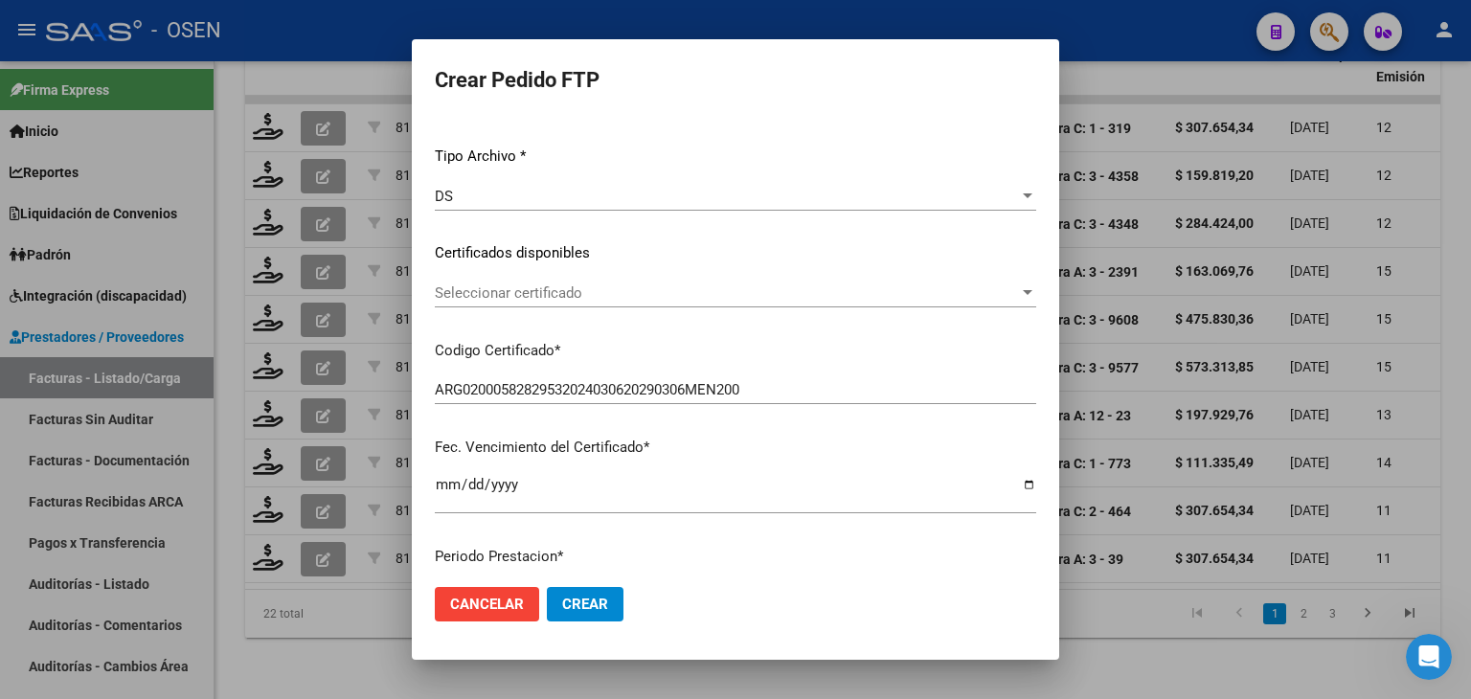
click at [498, 289] on span "Seleccionar certificado" at bounding box center [727, 292] width 584 height 17
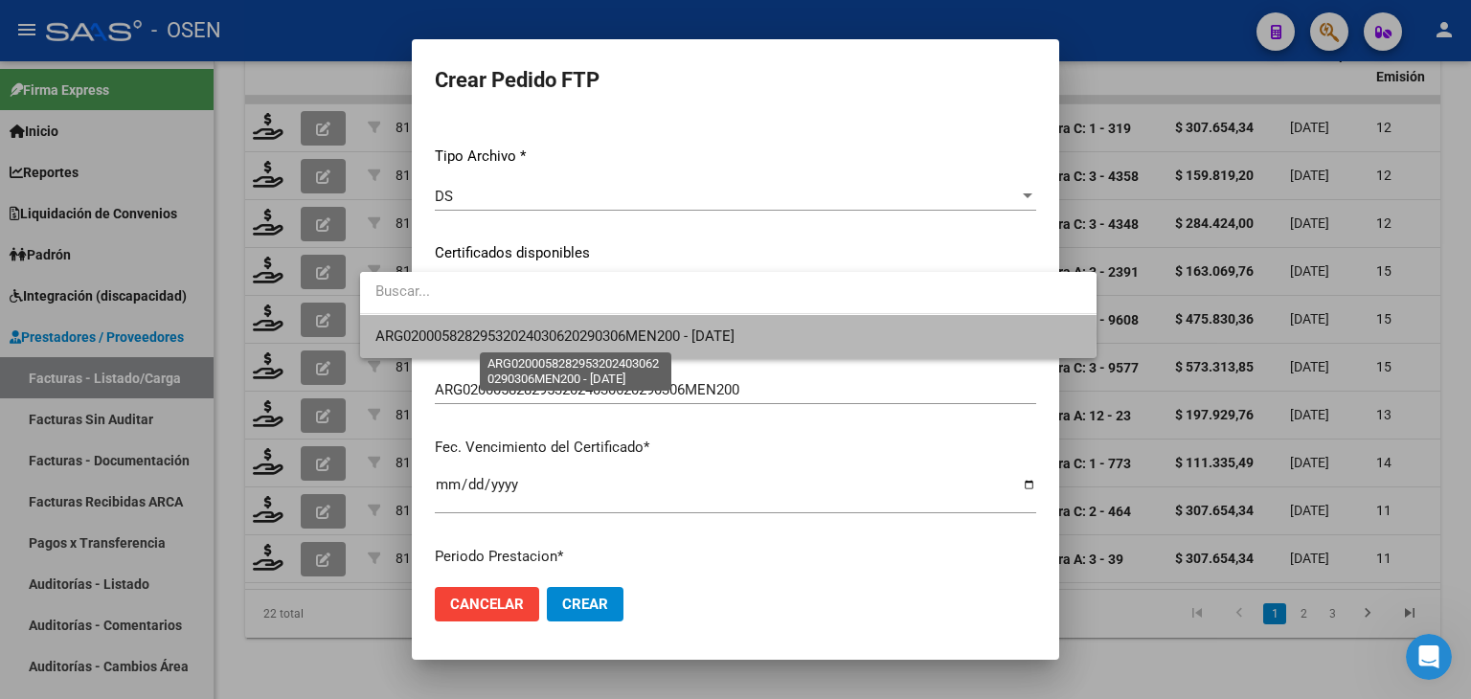
click at [510, 334] on span "ARG02000582829532024030620290306MEN200 - [DATE]" at bounding box center [554, 336] width 359 height 17
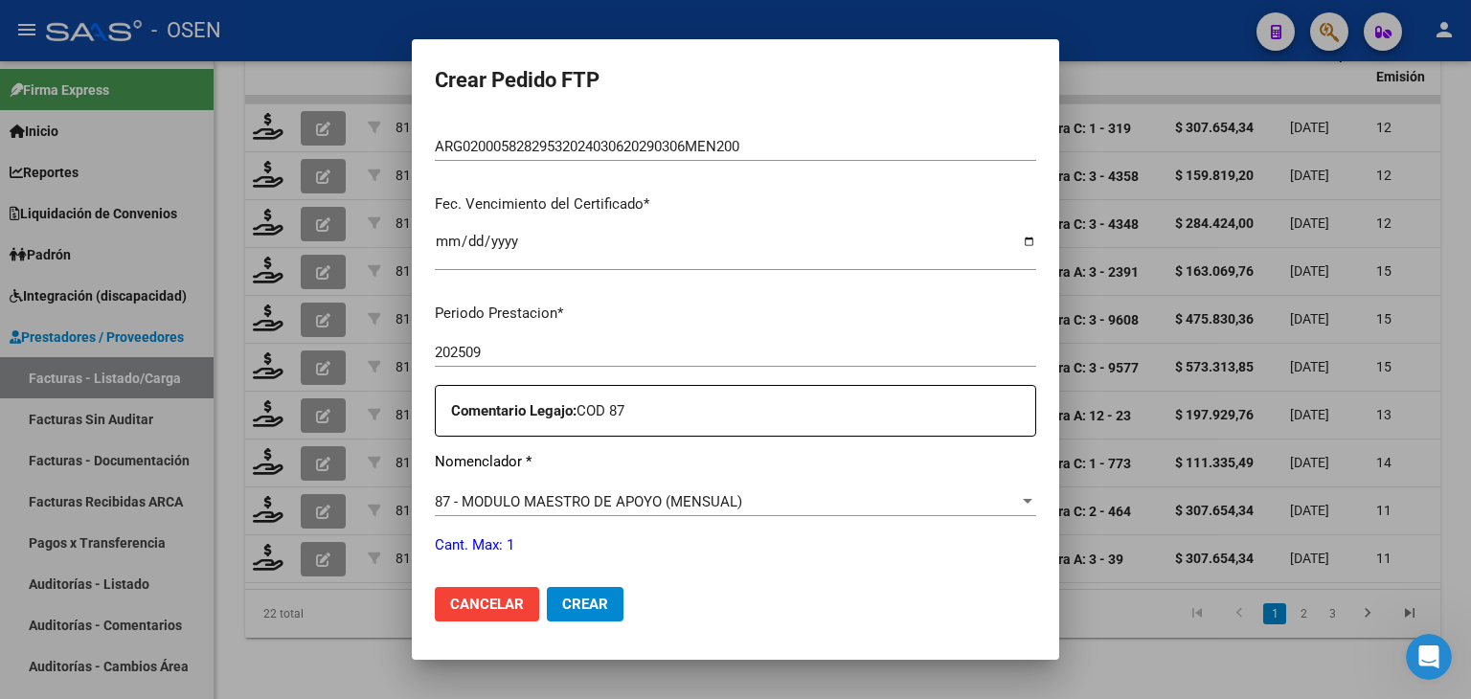
scroll to position [575, 0]
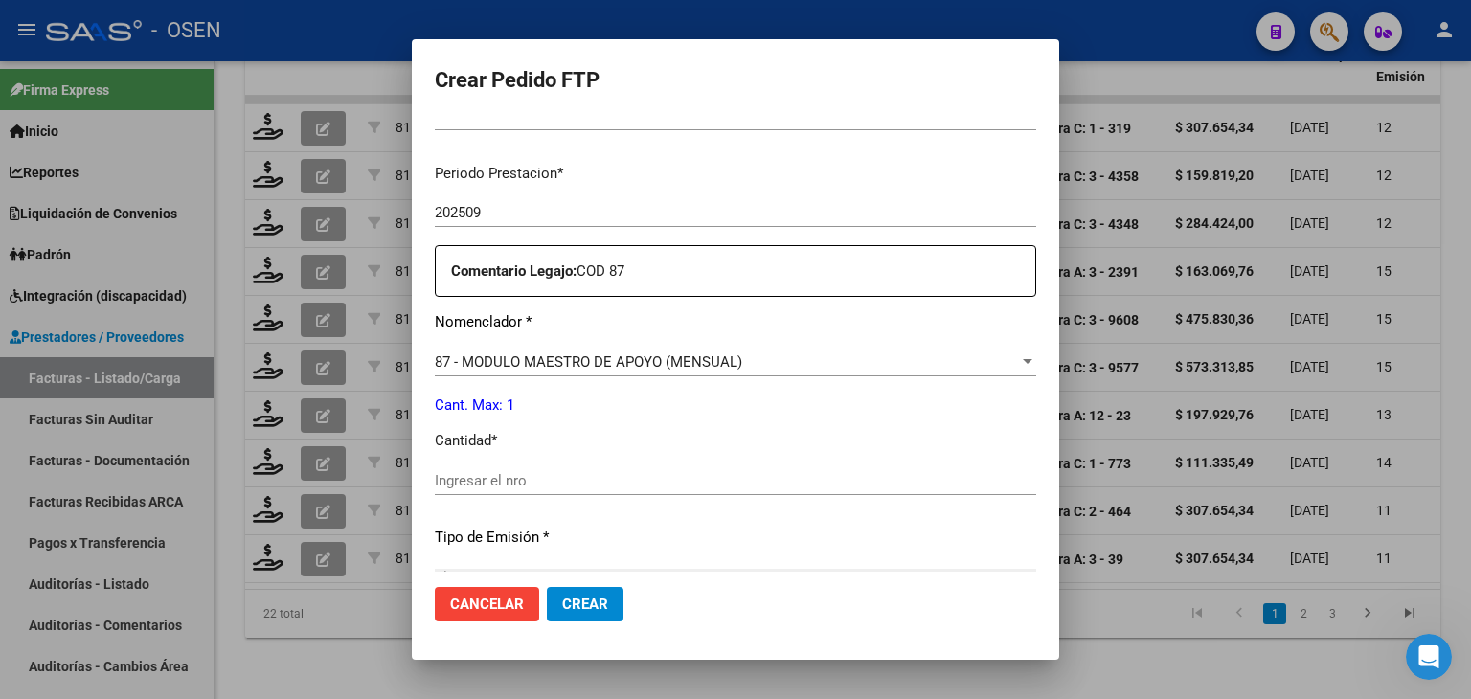
click at [435, 481] on input "Ingresar el nro" at bounding box center [735, 480] width 601 height 17
type input "1"
click at [562, 601] on span "Crear" at bounding box center [585, 604] width 46 height 17
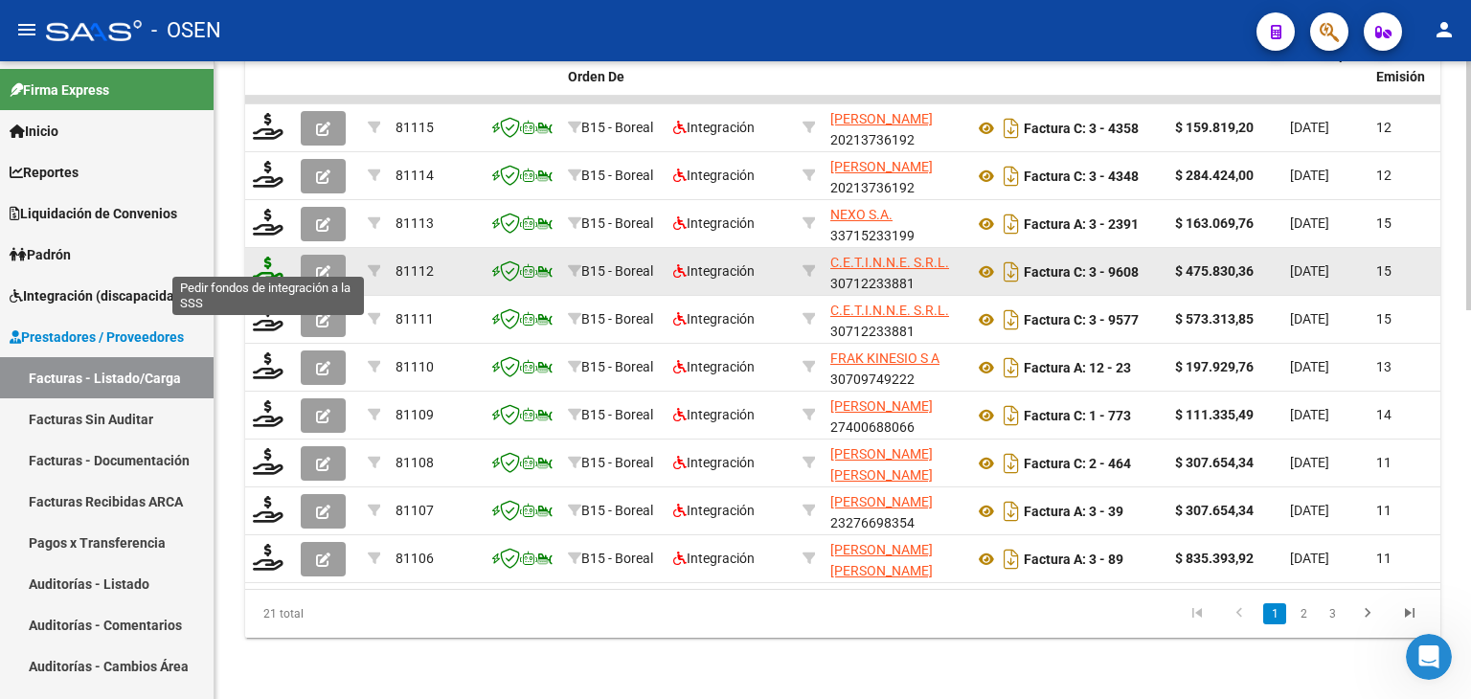
click at [274, 261] on icon at bounding box center [268, 270] width 31 height 27
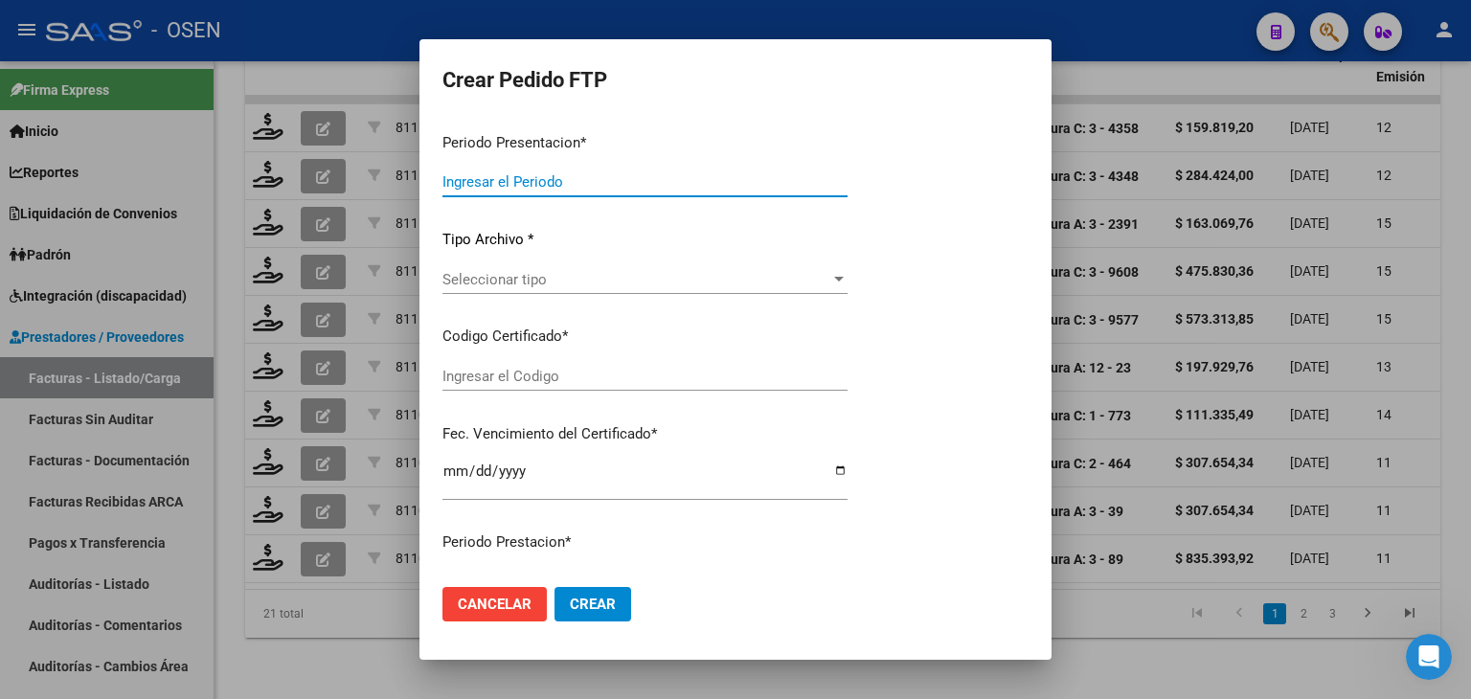
type input "202509"
type input "$ 475.830,36"
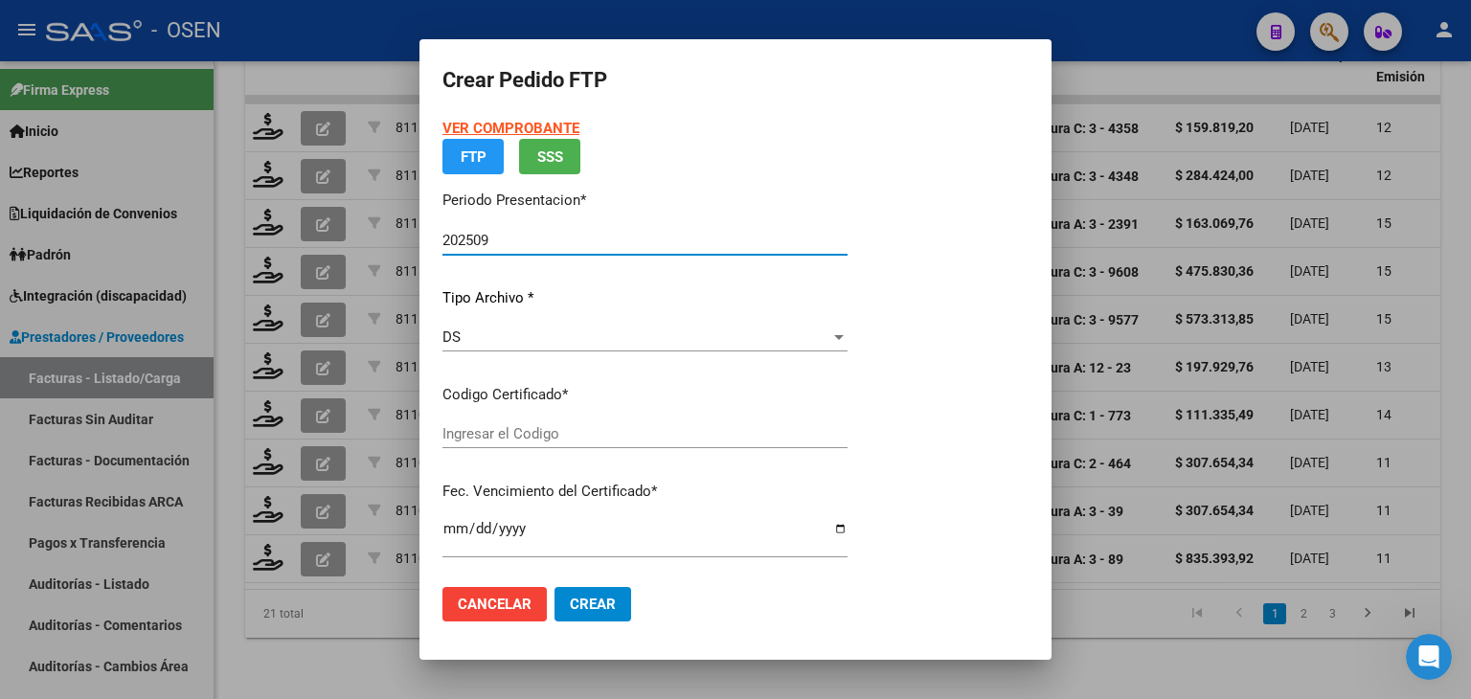
type input "ARG02000501052152022062420270624TUC139"
type input "[DATE]"
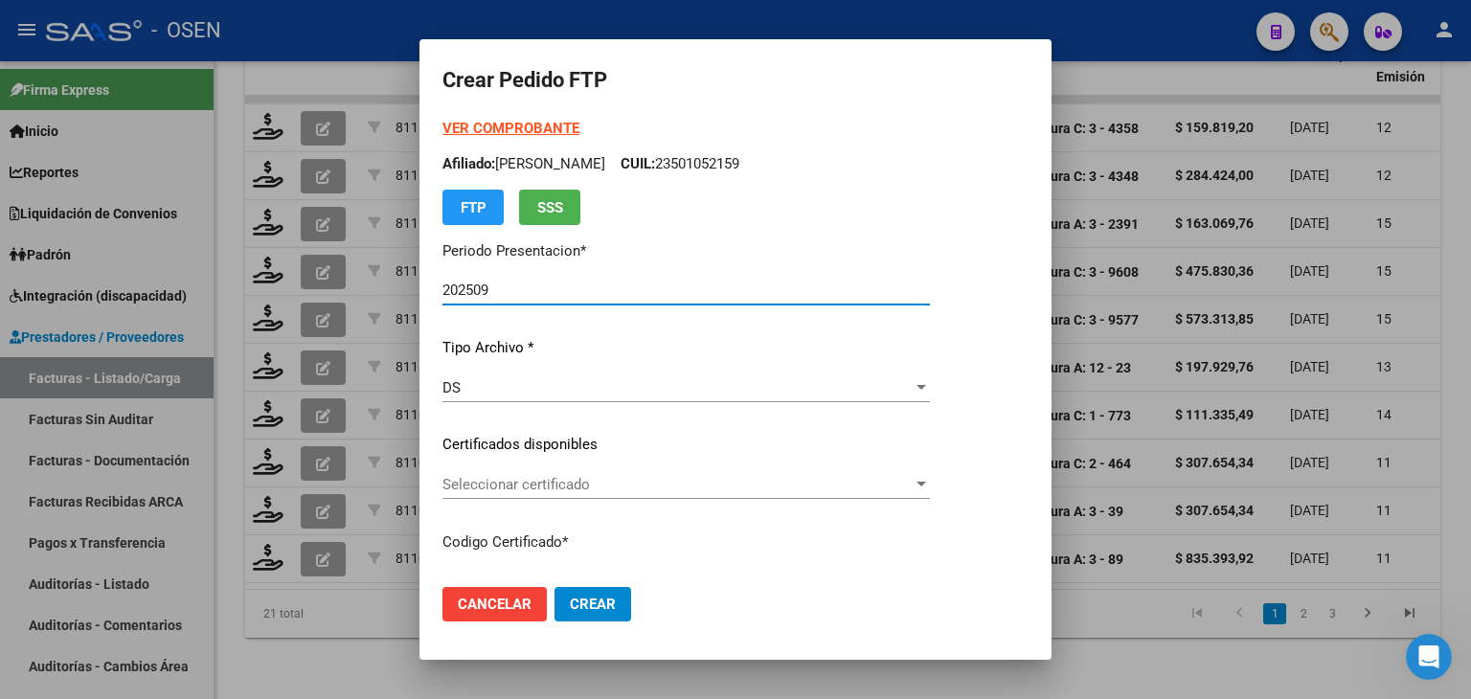
scroll to position [337, 0]
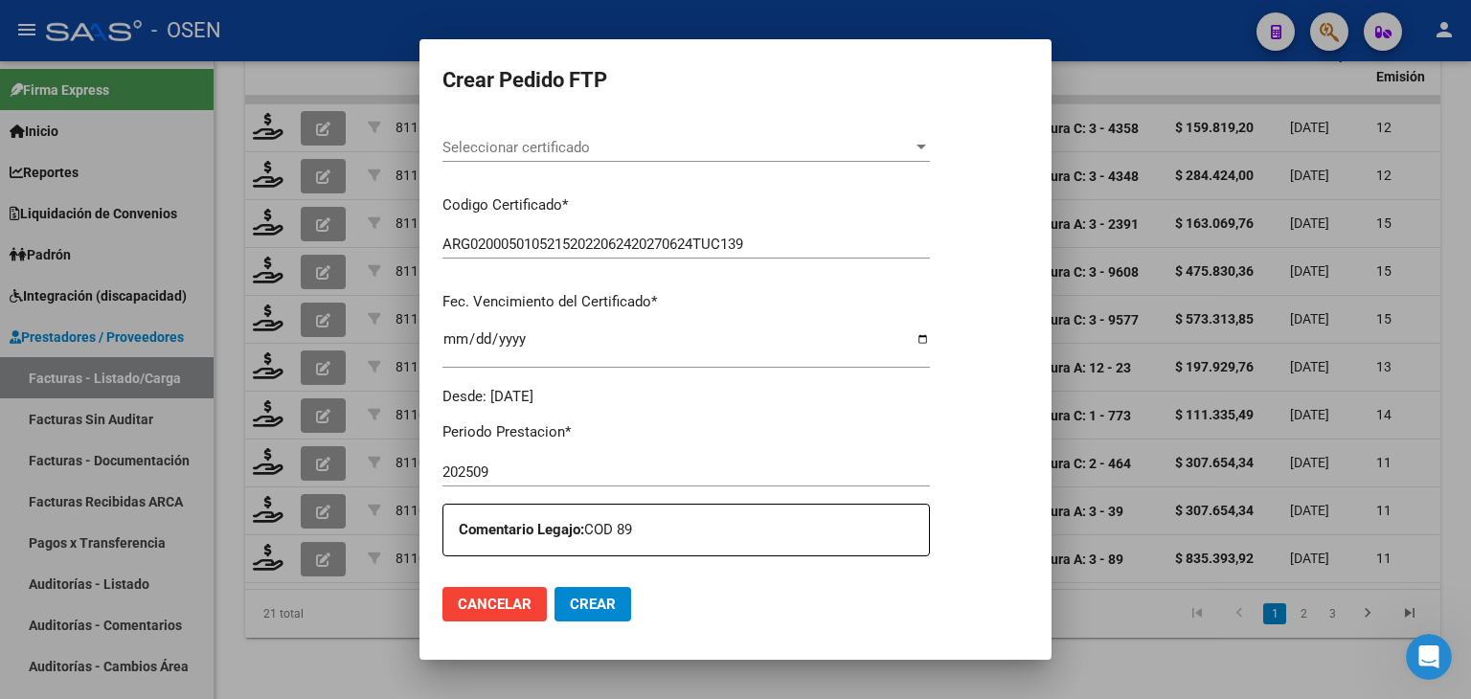
click at [634, 148] on span "Seleccionar certificado" at bounding box center [677, 147] width 470 height 17
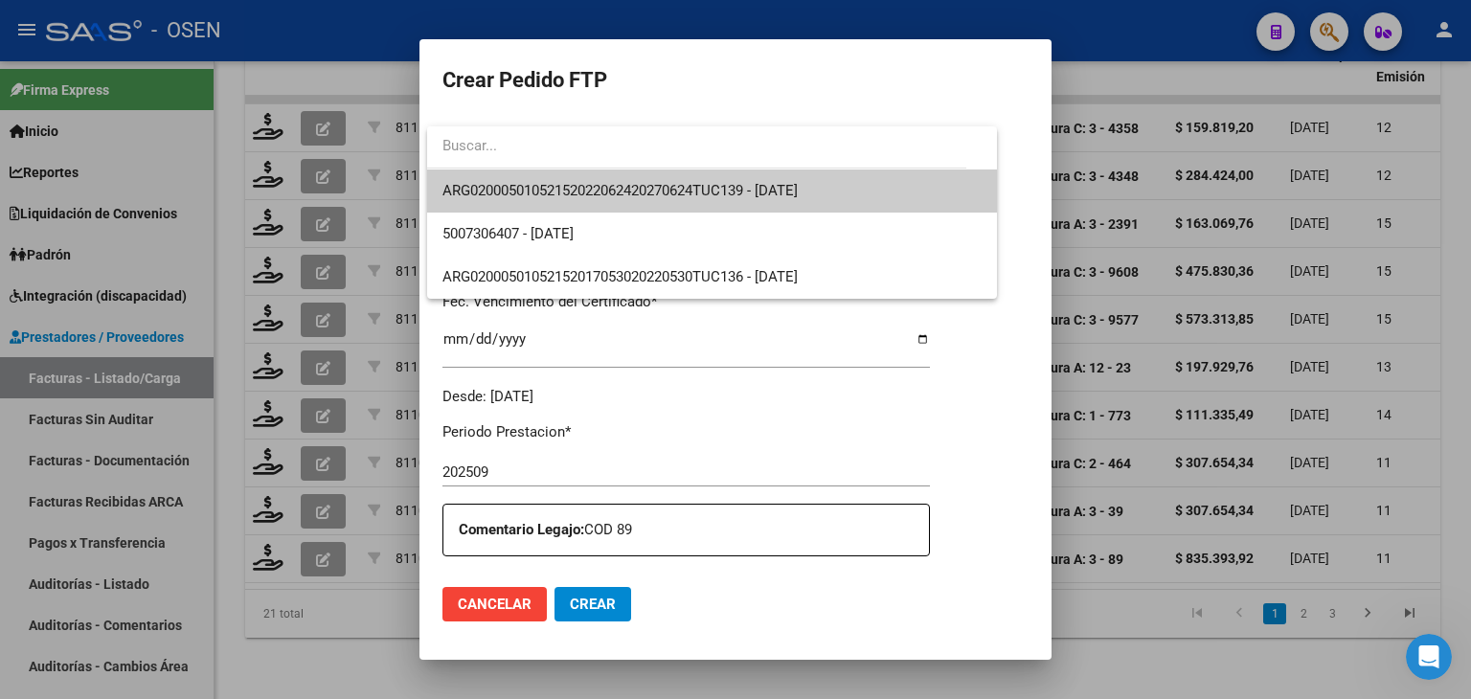
click at [632, 183] on span "ARG02000501052152022062420270624TUC139 - [DATE]" at bounding box center [619, 190] width 355 height 17
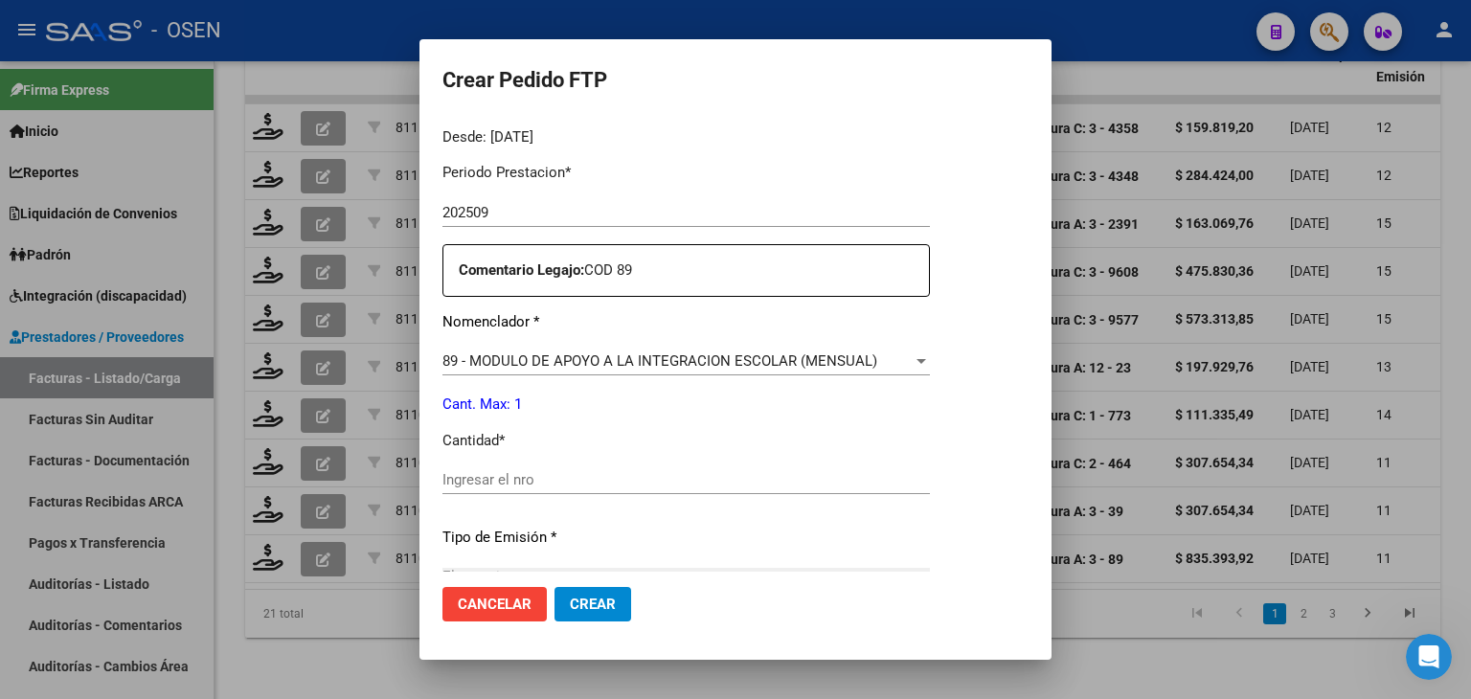
scroll to position [624, 0]
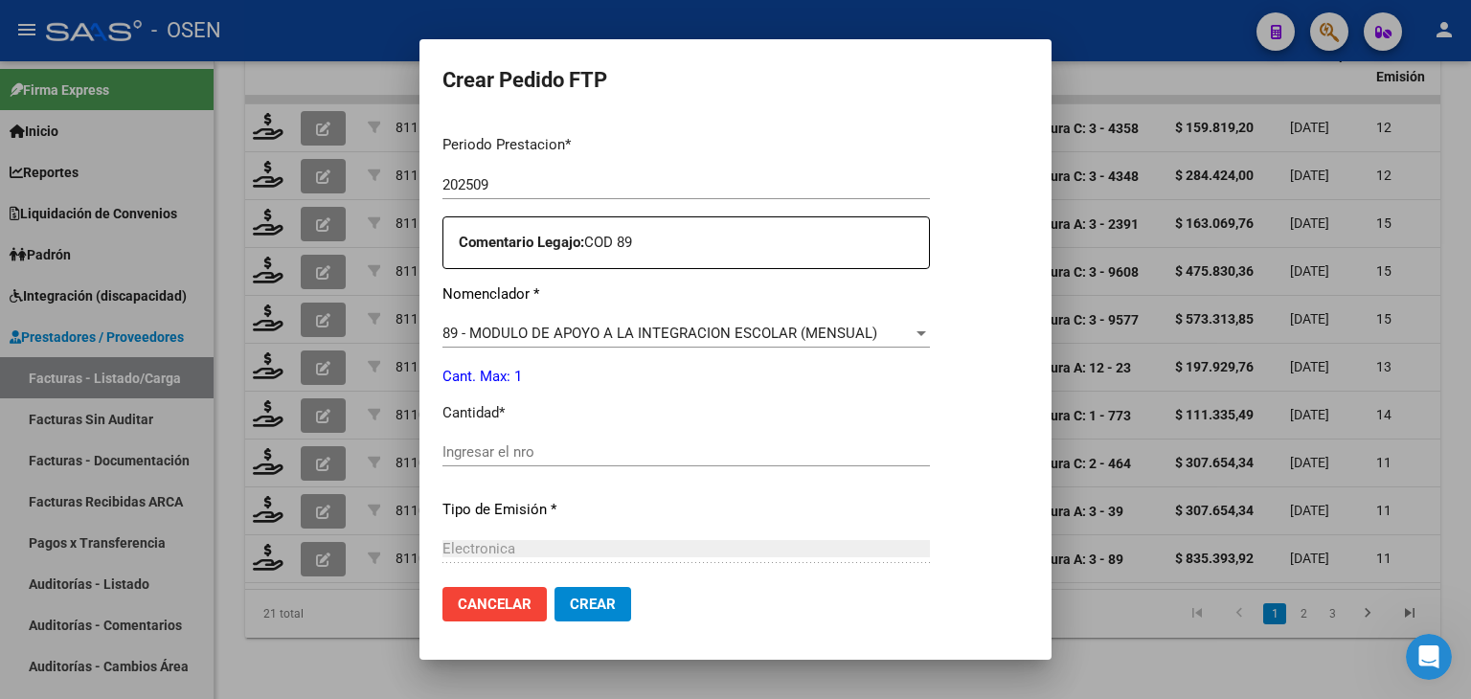
click at [544, 445] on input "Ingresar el nro" at bounding box center [686, 451] width 488 height 17
type input "1"
drag, startPoint x: 597, startPoint y: 604, endPoint x: 562, endPoint y: 510, distance: 100.0
click at [594, 603] on span "Crear" at bounding box center [593, 604] width 46 height 17
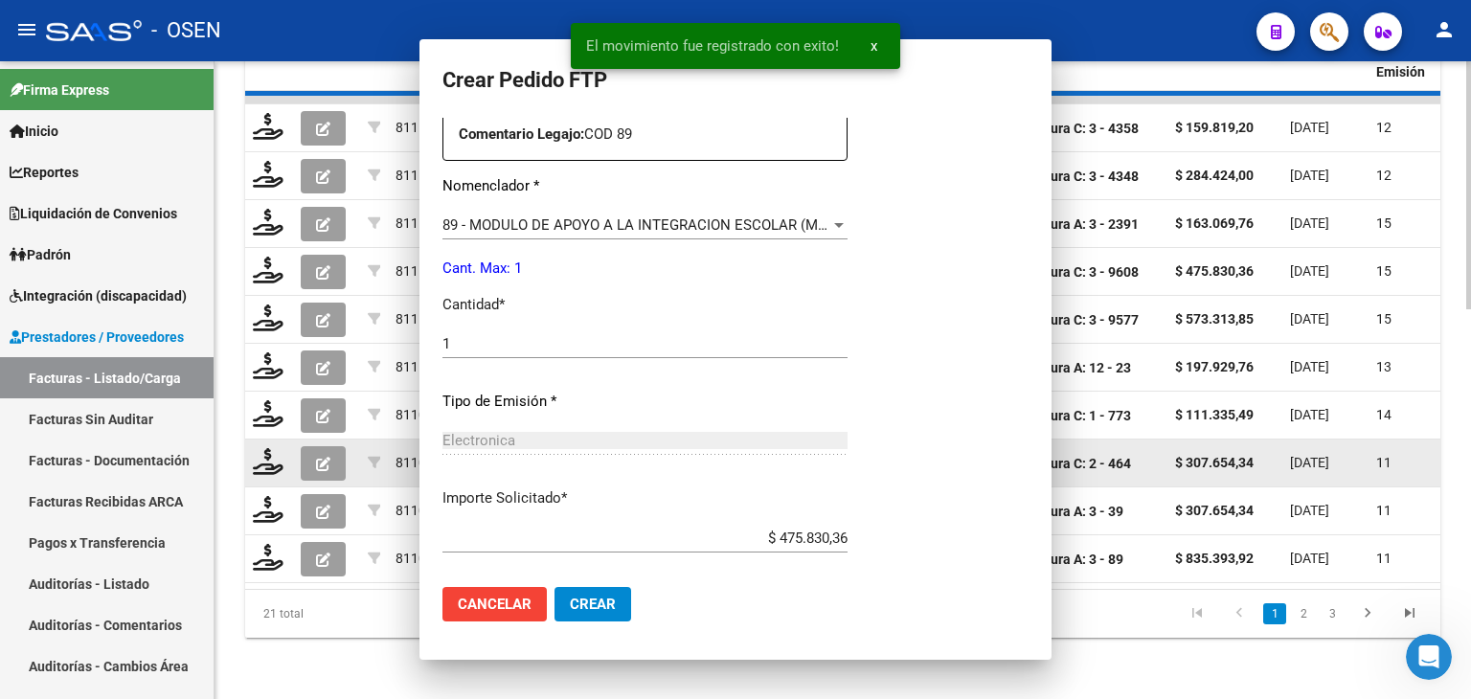
scroll to position [0, 0]
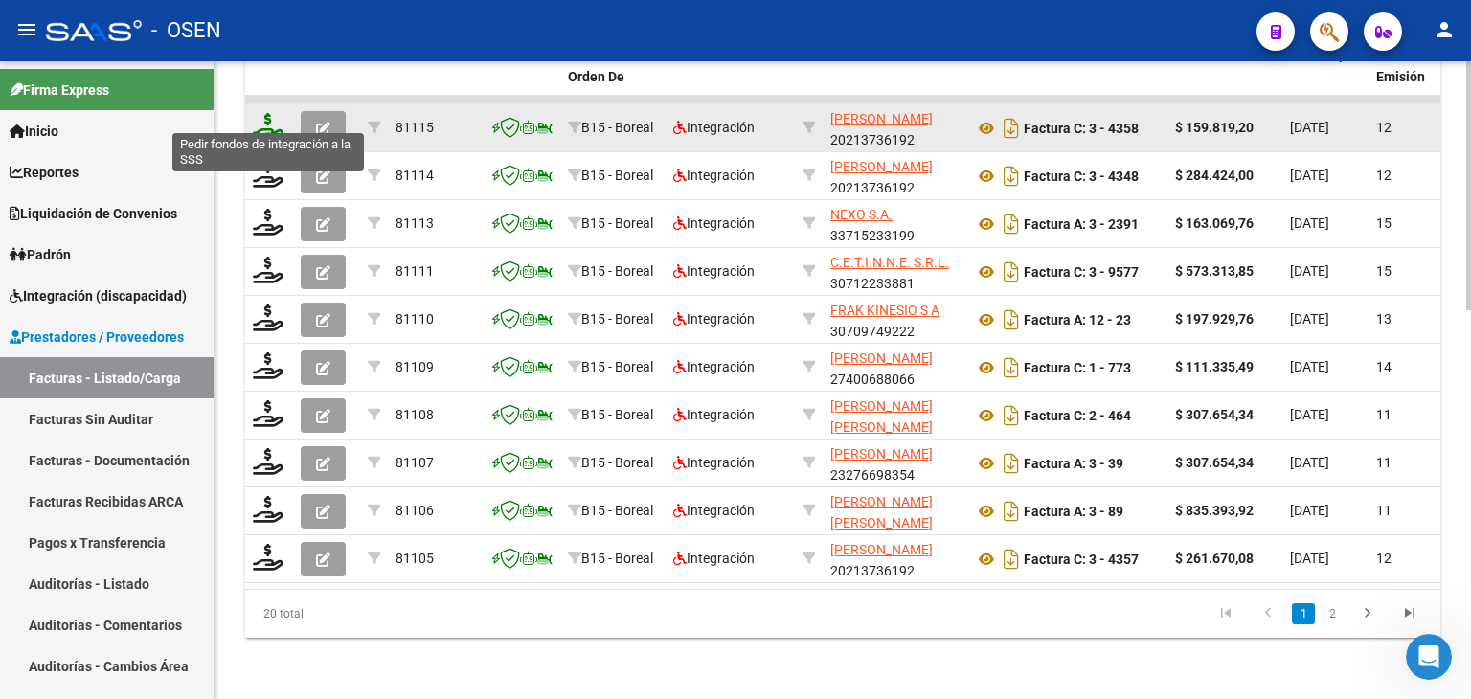
click at [264, 113] on icon at bounding box center [268, 126] width 31 height 27
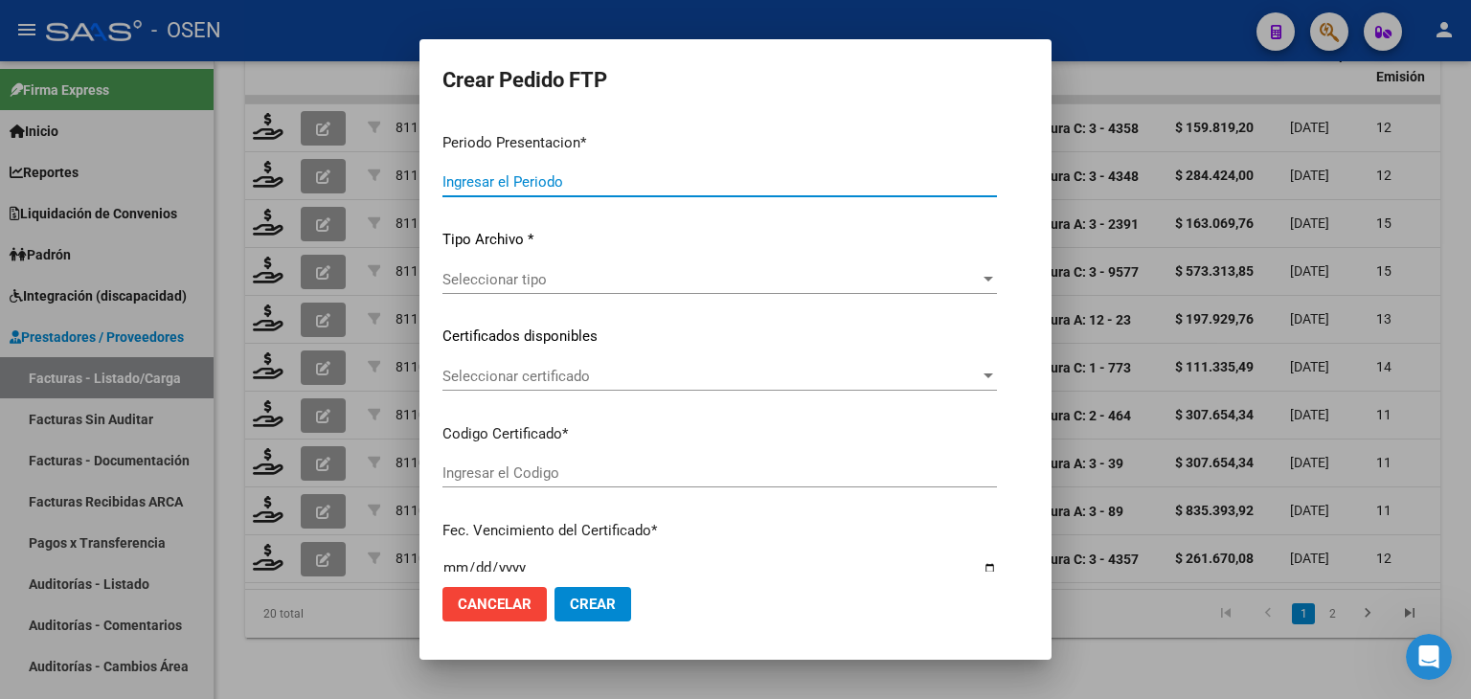
type input "202509"
type input "$ 159.819,20"
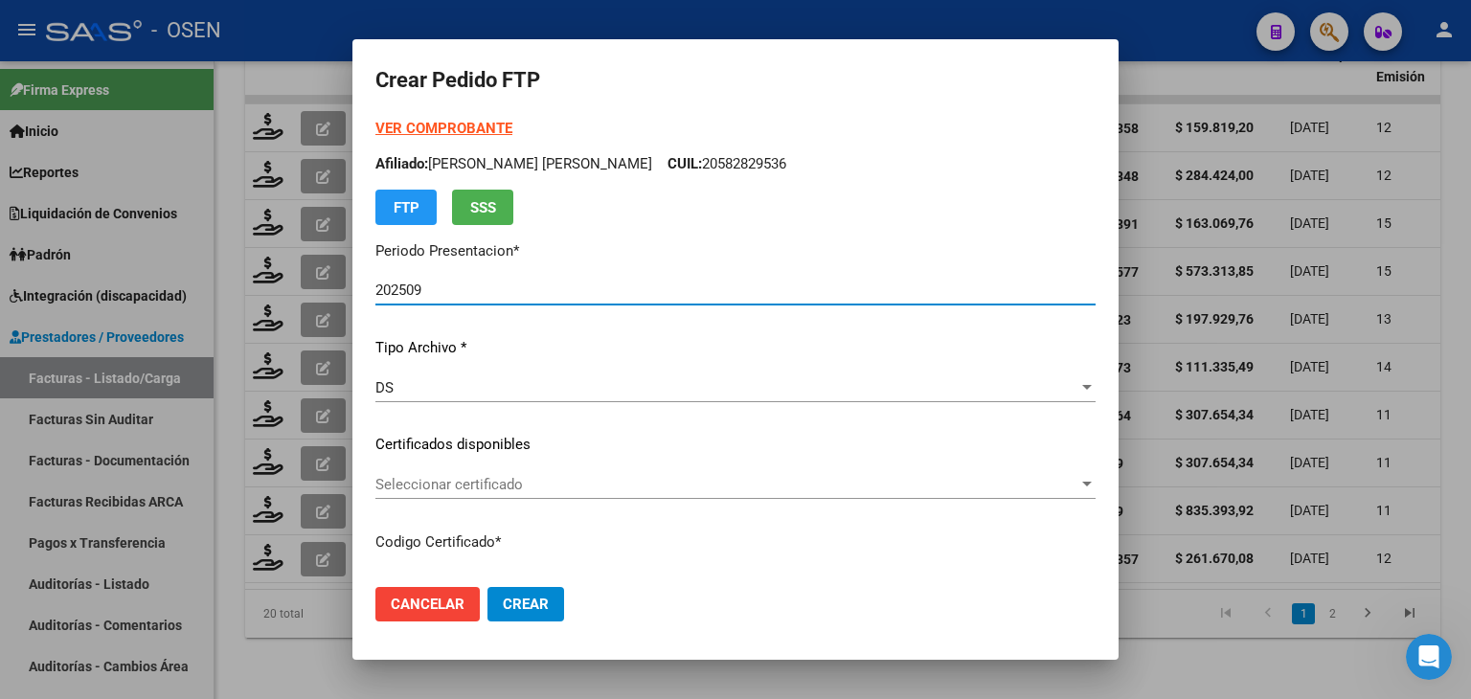
type input "ARG02000582829532024030620290306MEN200"
type input "[DATE]"
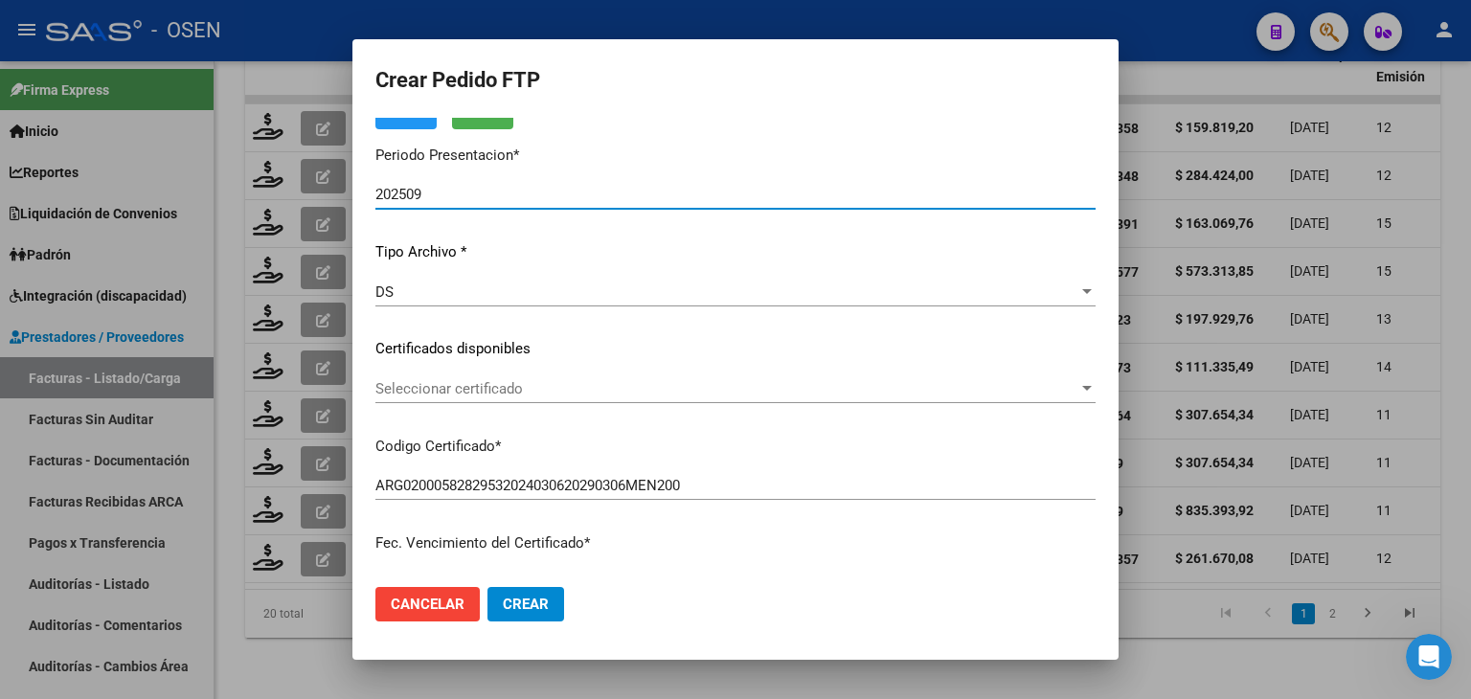
click at [511, 389] on span "Seleccionar certificado" at bounding box center [726, 388] width 703 height 17
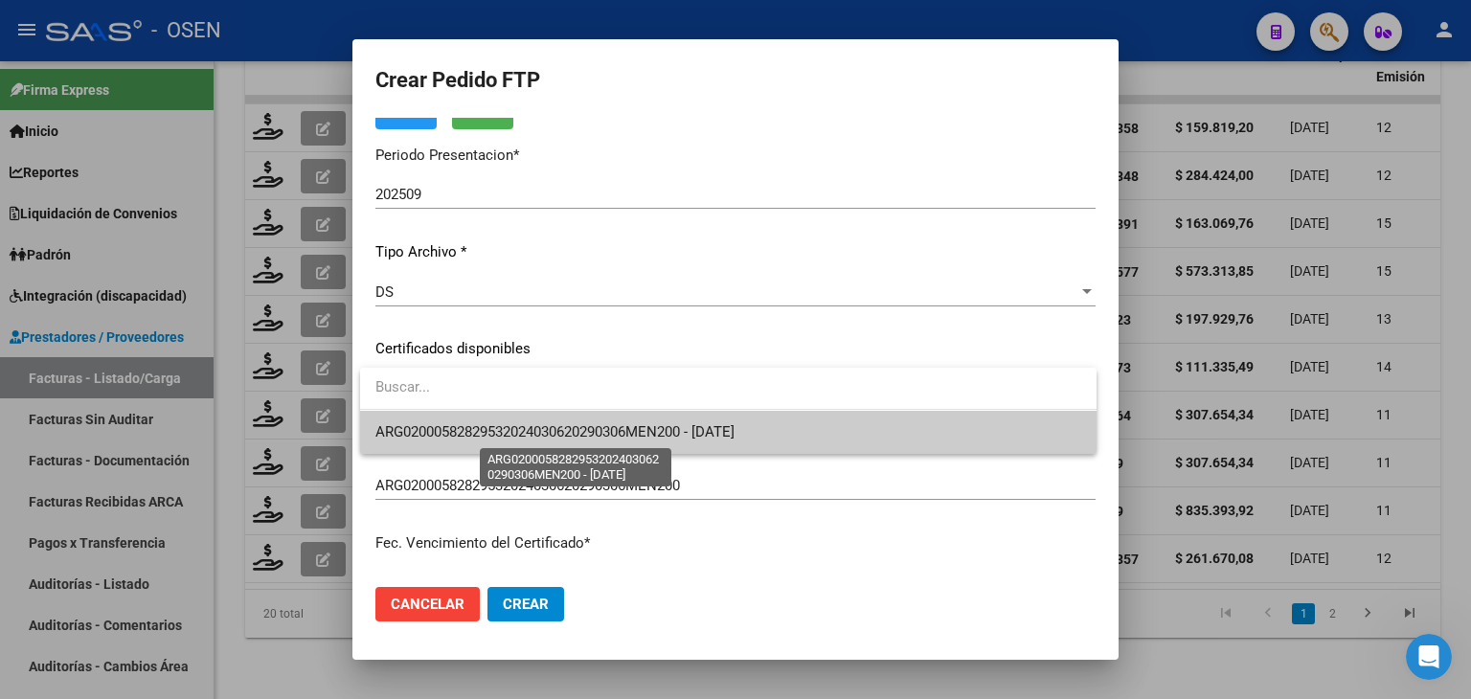
click at [529, 428] on span "ARG02000582829532024030620290306MEN200 - [DATE]" at bounding box center [554, 431] width 359 height 17
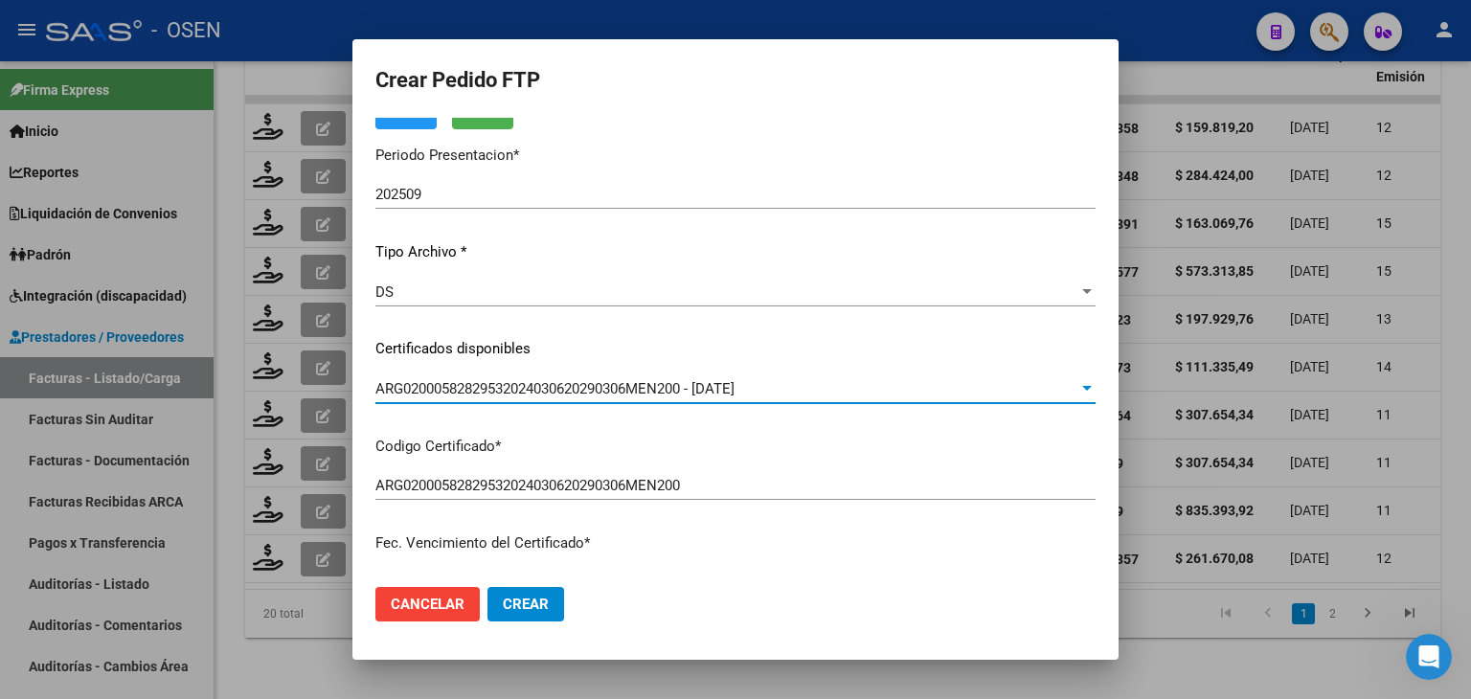
scroll to position [0, 0]
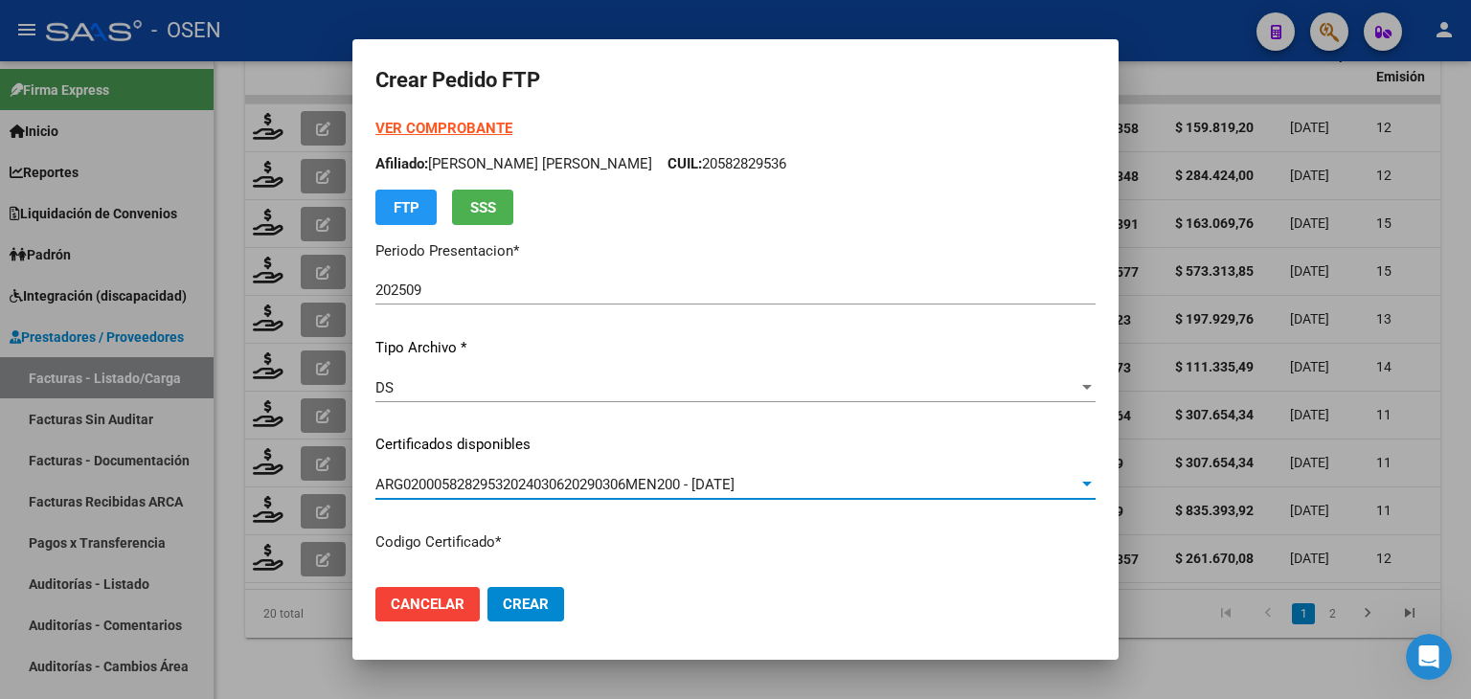
click at [428, 124] on strong "VER COMPROBANTE" at bounding box center [443, 128] width 137 height 17
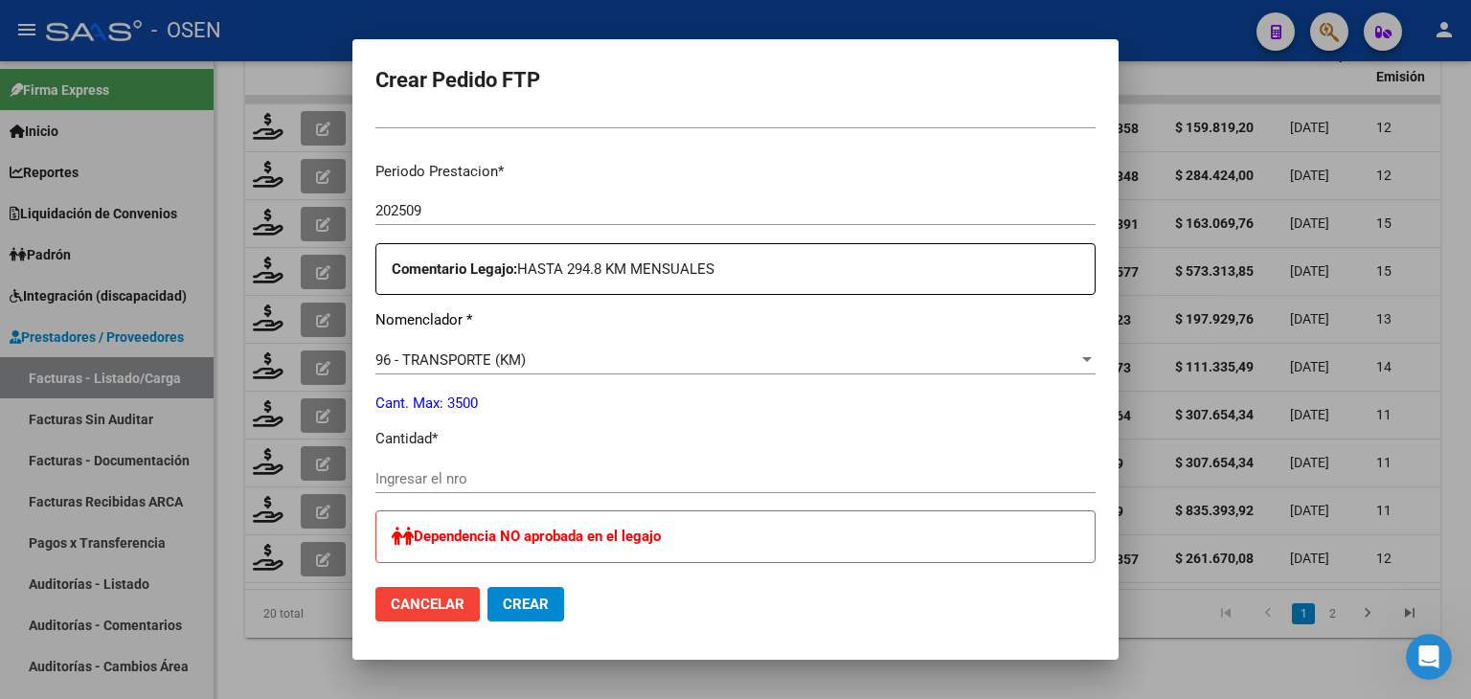
scroll to position [670, 0]
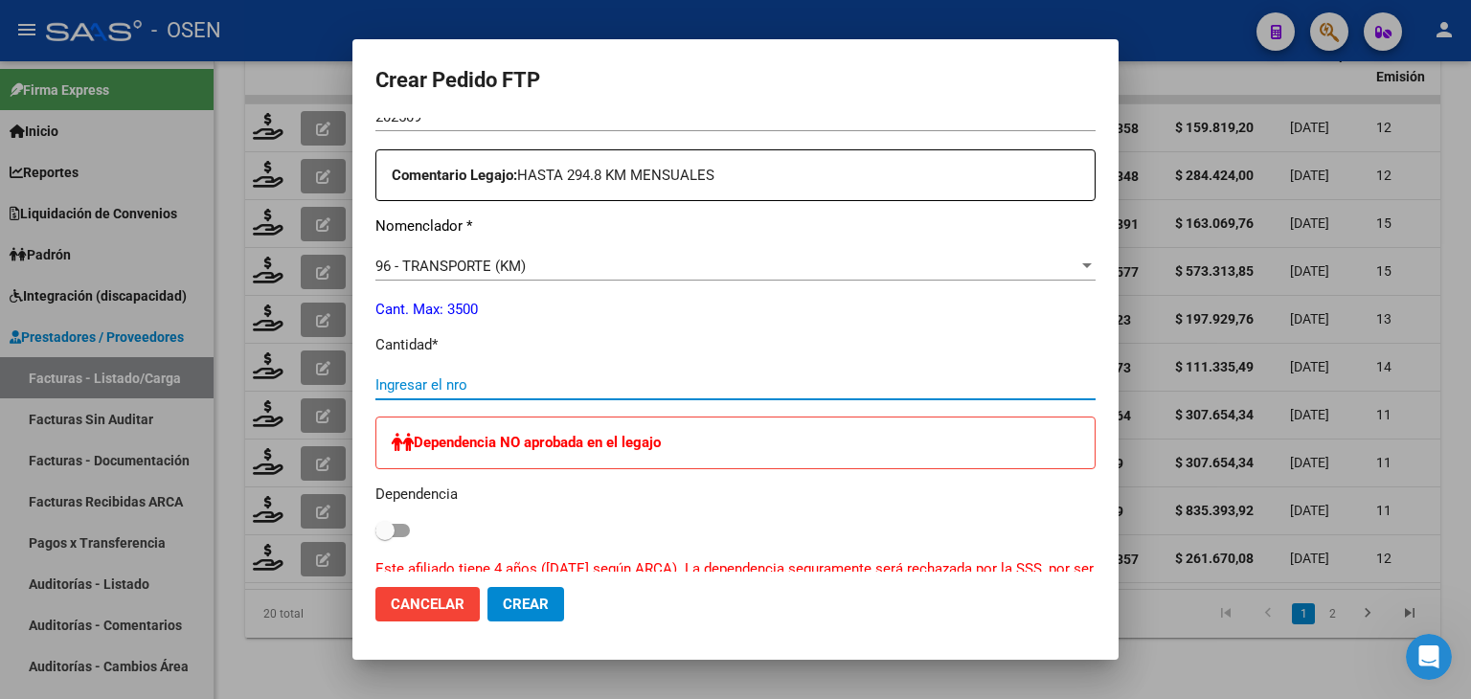
click at [425, 390] on input "Ingresar el nro" at bounding box center [735, 384] width 720 height 17
type input "295"
click at [517, 614] on button "Crear" at bounding box center [526, 604] width 77 height 34
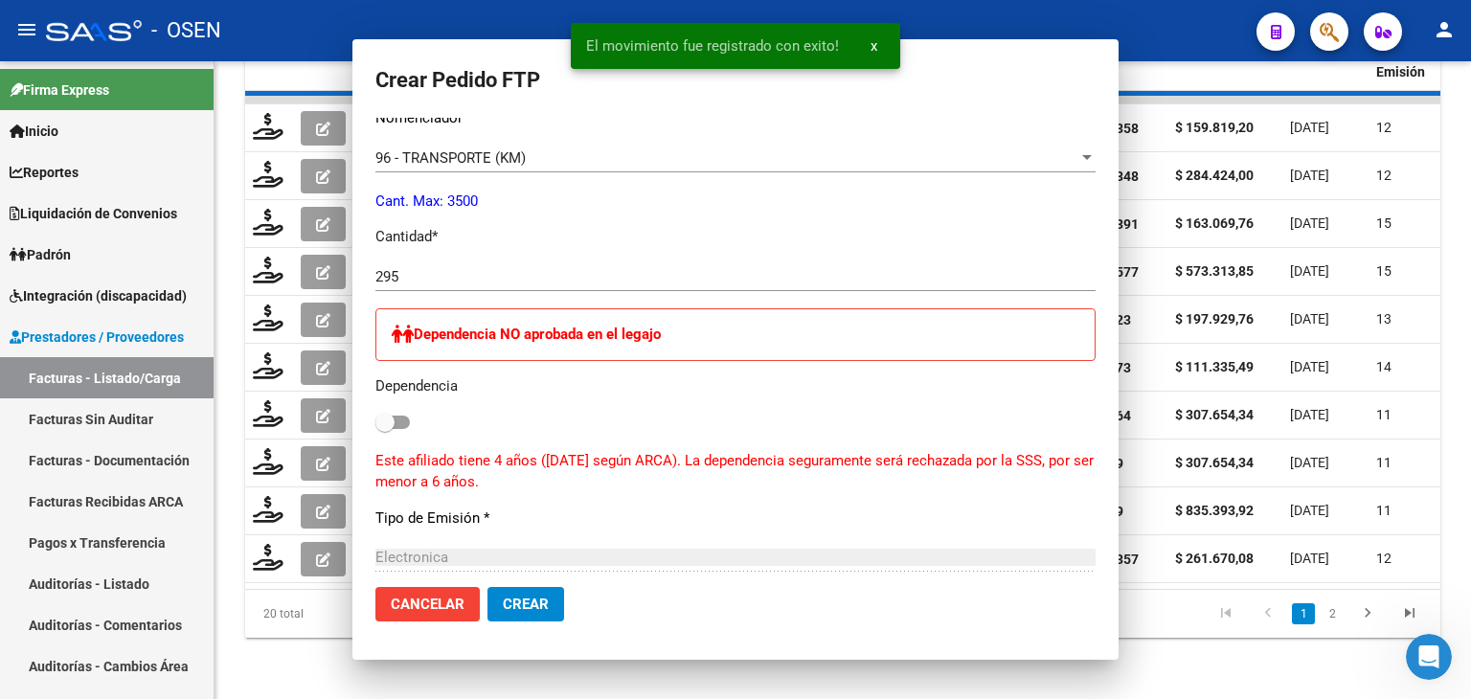
scroll to position [0, 0]
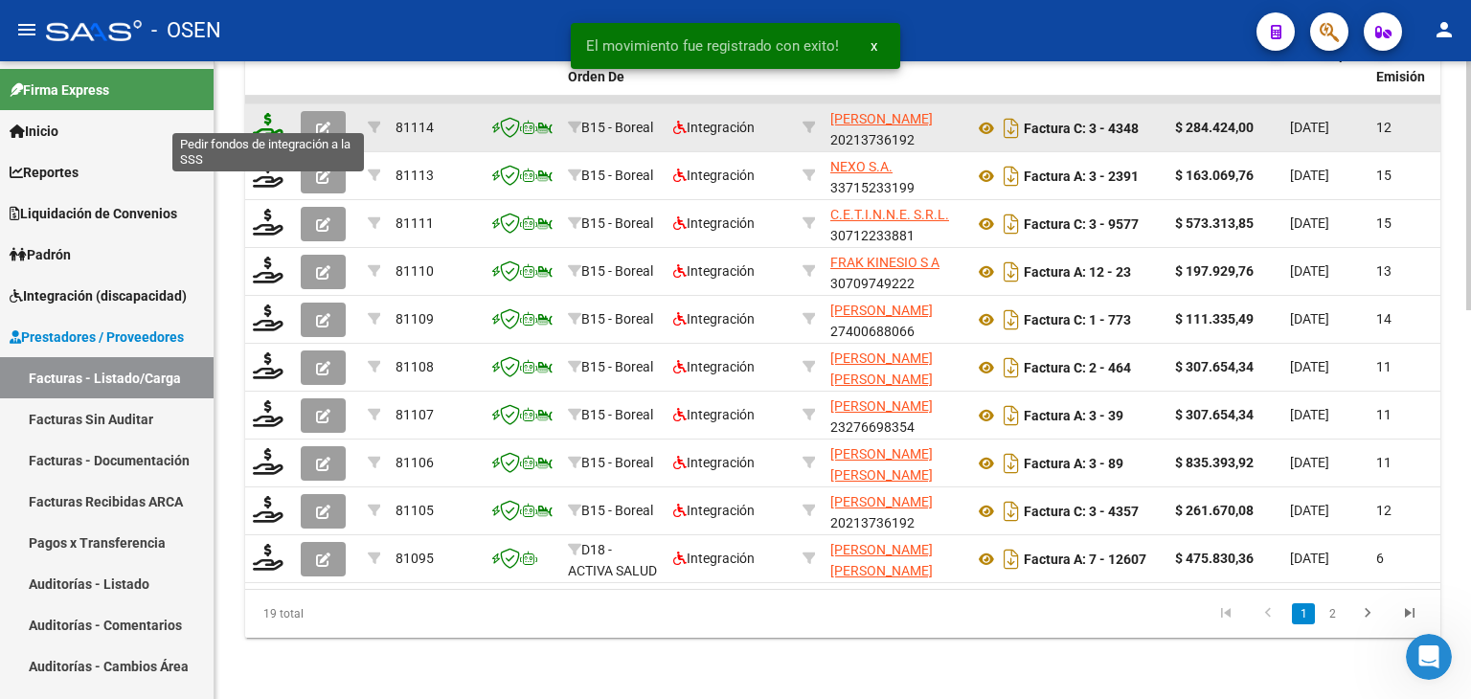
click at [272, 120] on icon at bounding box center [268, 126] width 31 height 27
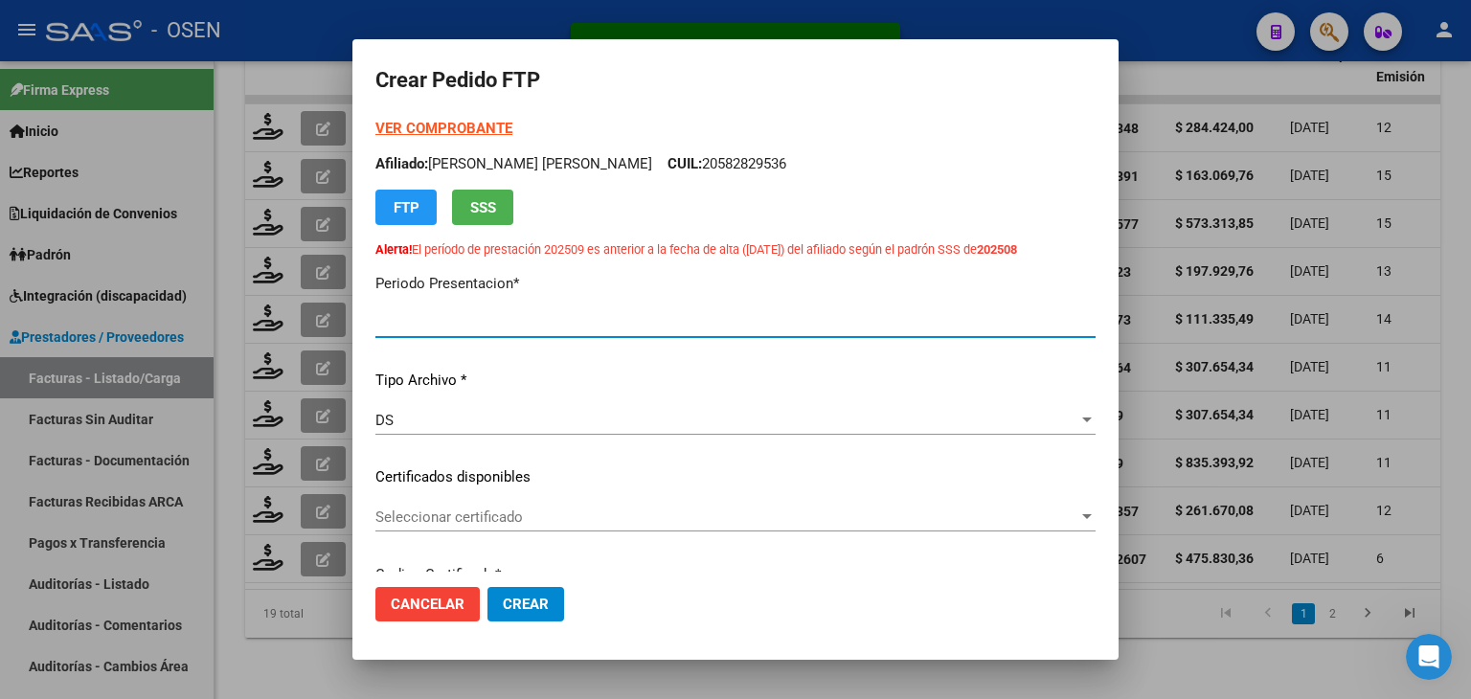
type input "202509"
type input "$ 284.424,00"
type input "ARG01000582752832020100920251009MZA202"
type input "[DATE]"
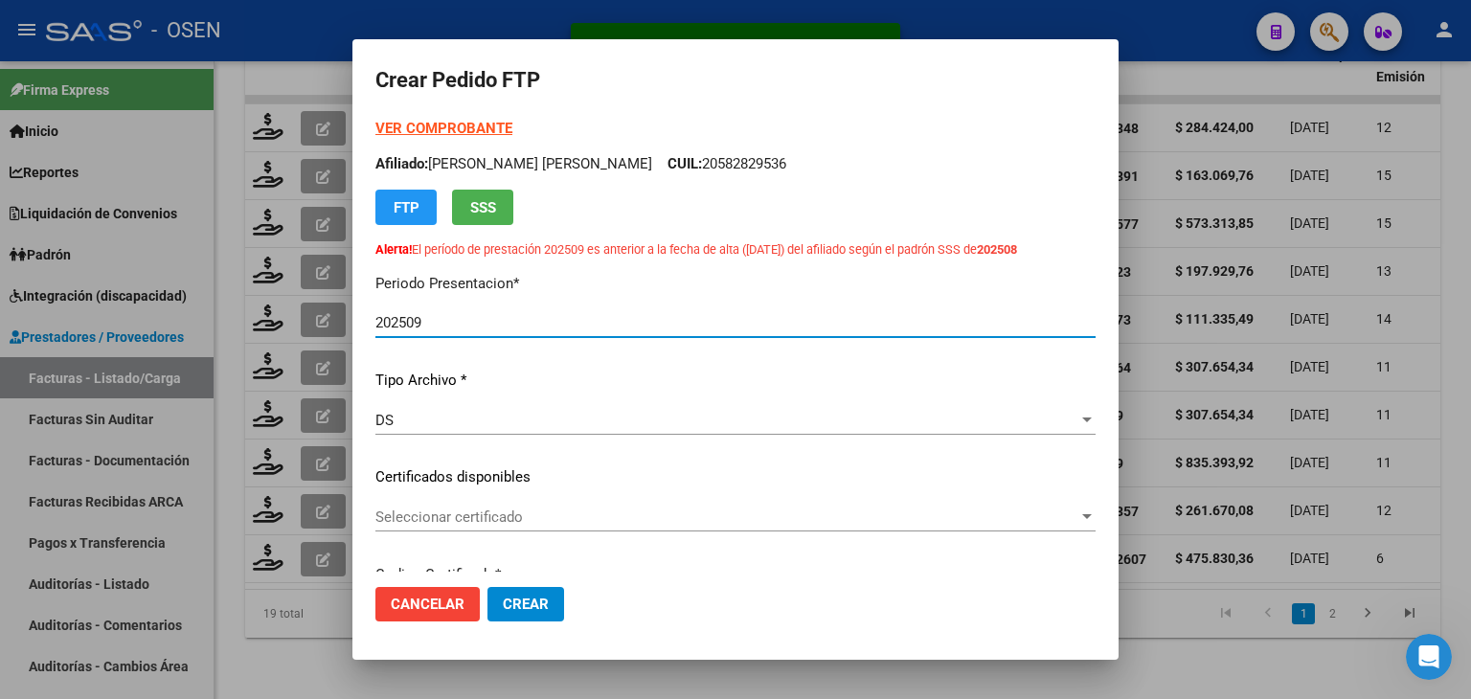
type input "500059800"
click at [452, 129] on strong "VER COMPROBANTE" at bounding box center [443, 128] width 137 height 17
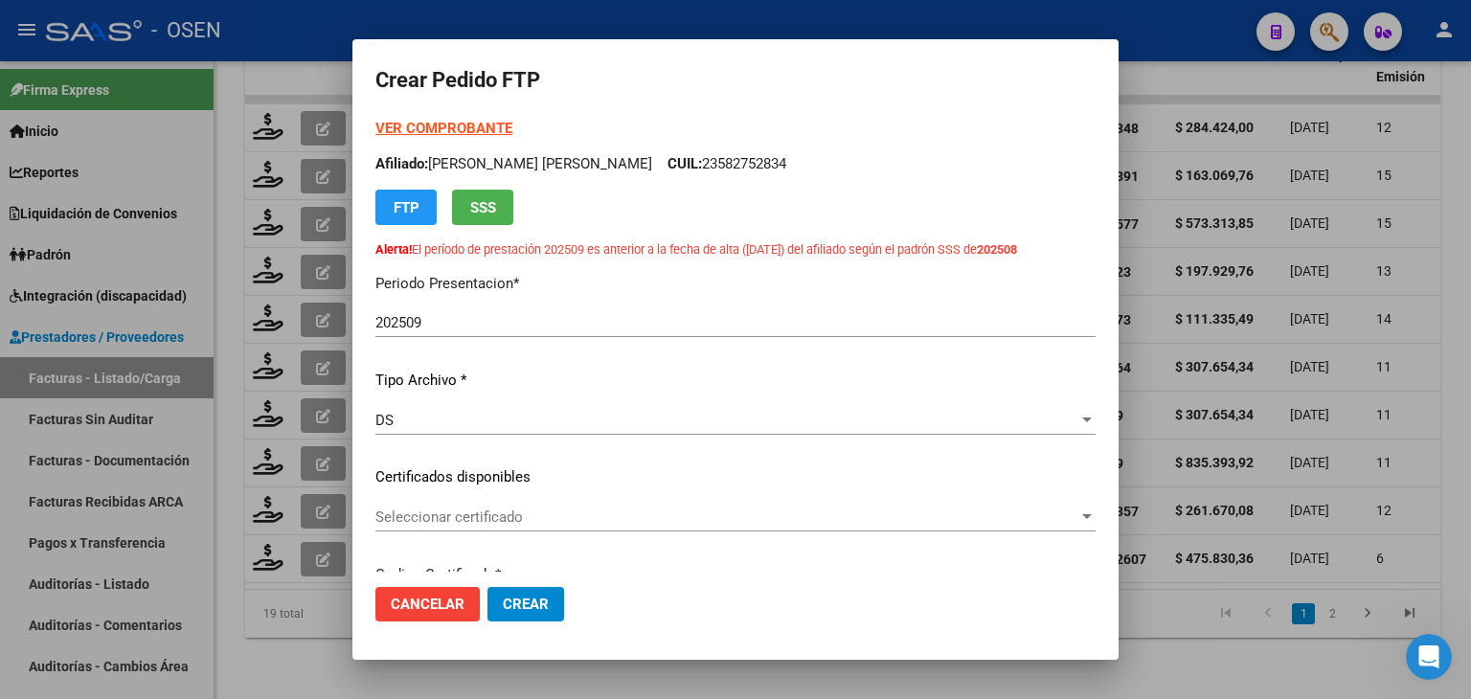
scroll to position [96, 0]
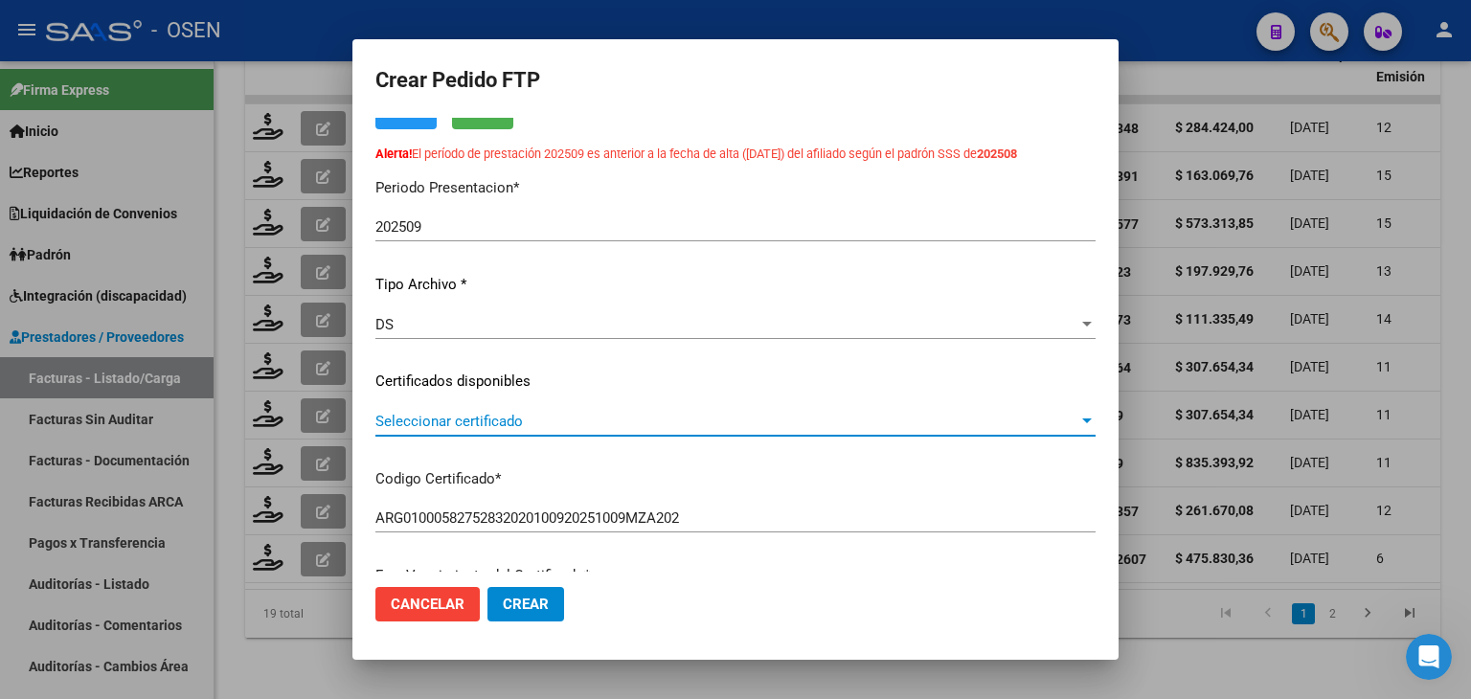
click at [529, 420] on span "Seleccionar certificado" at bounding box center [726, 421] width 703 height 17
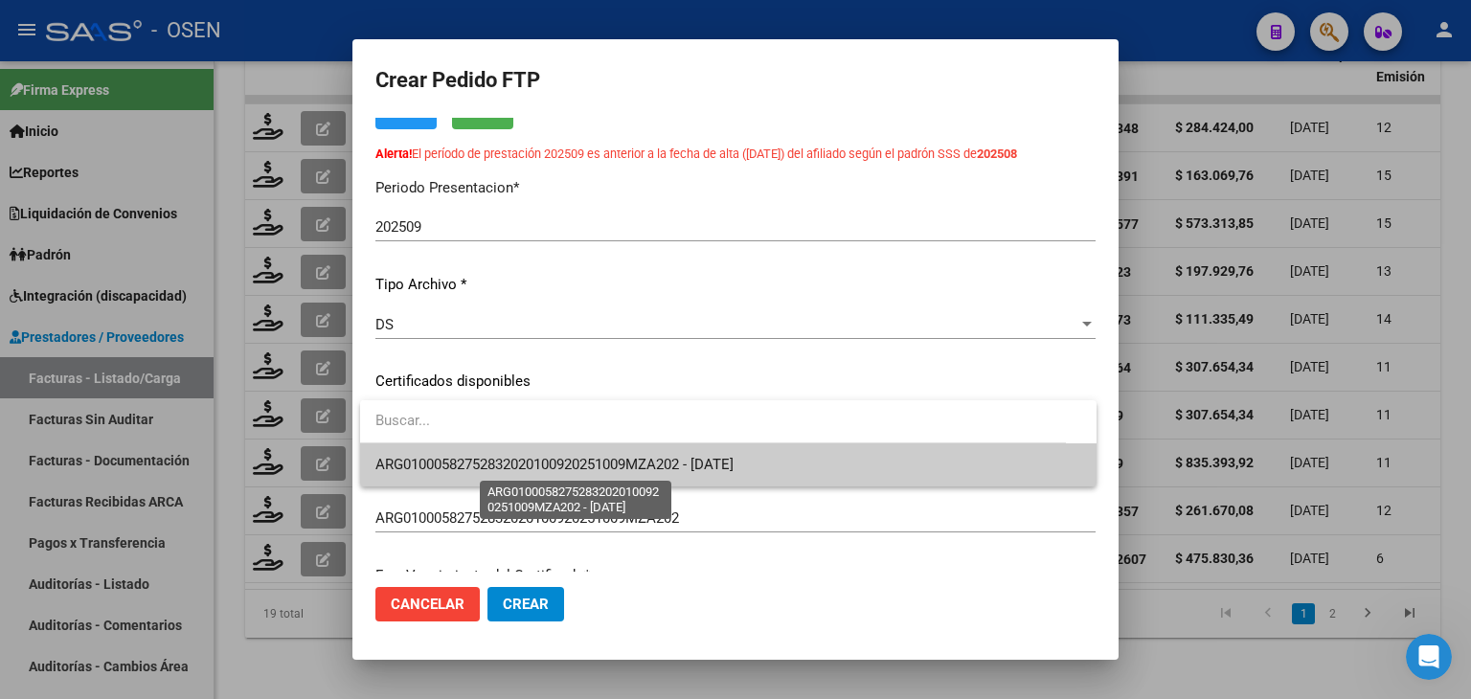
click at [539, 460] on span "ARG01000582752832020100920251009MZA202 - [DATE]" at bounding box center [554, 464] width 358 height 17
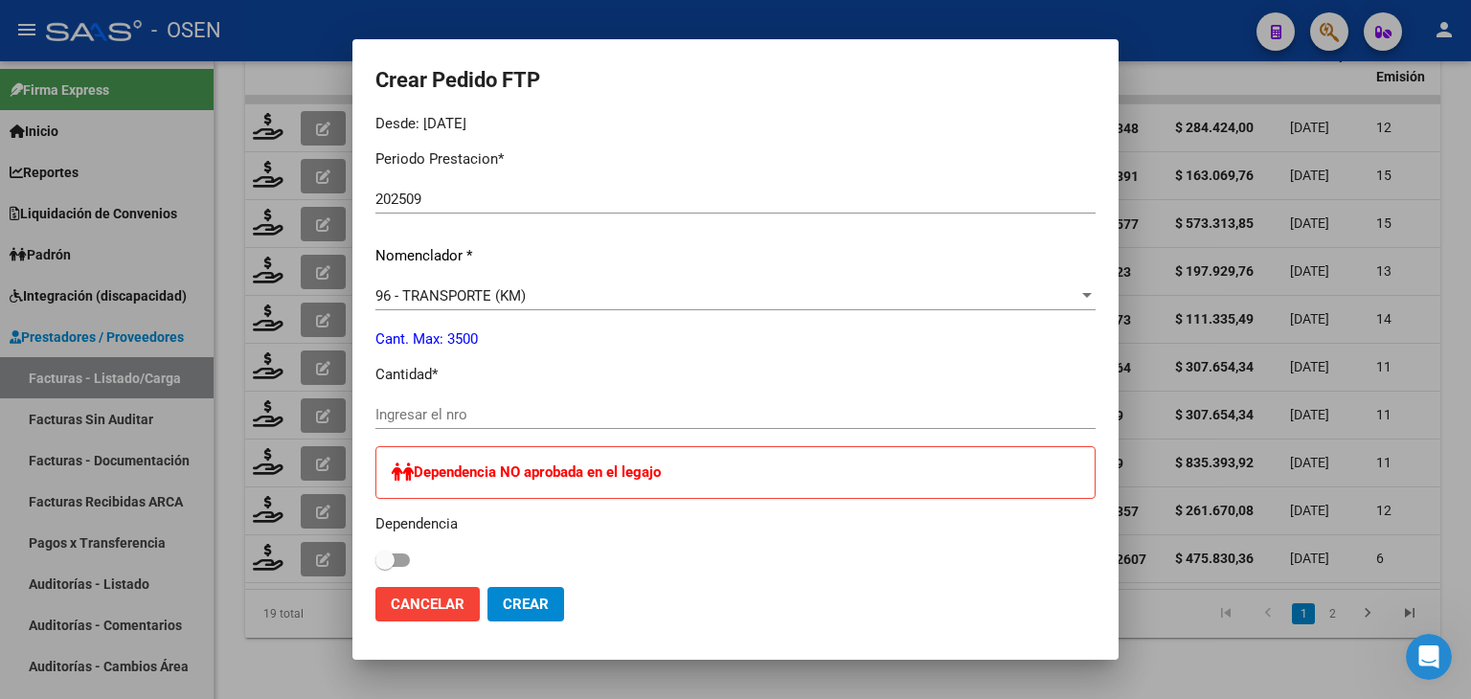
scroll to position [670, 0]
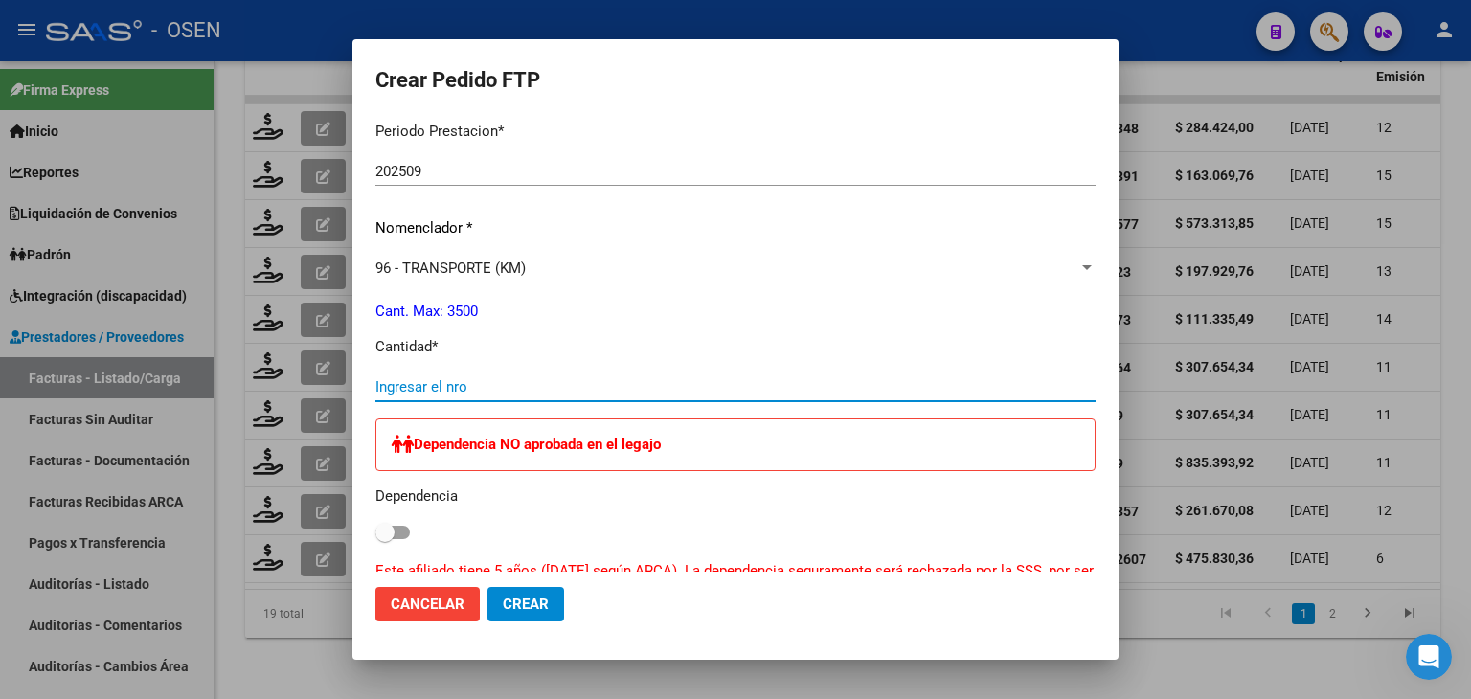
click at [502, 386] on input "Ingresar el nro" at bounding box center [735, 386] width 720 height 17
type input "525"
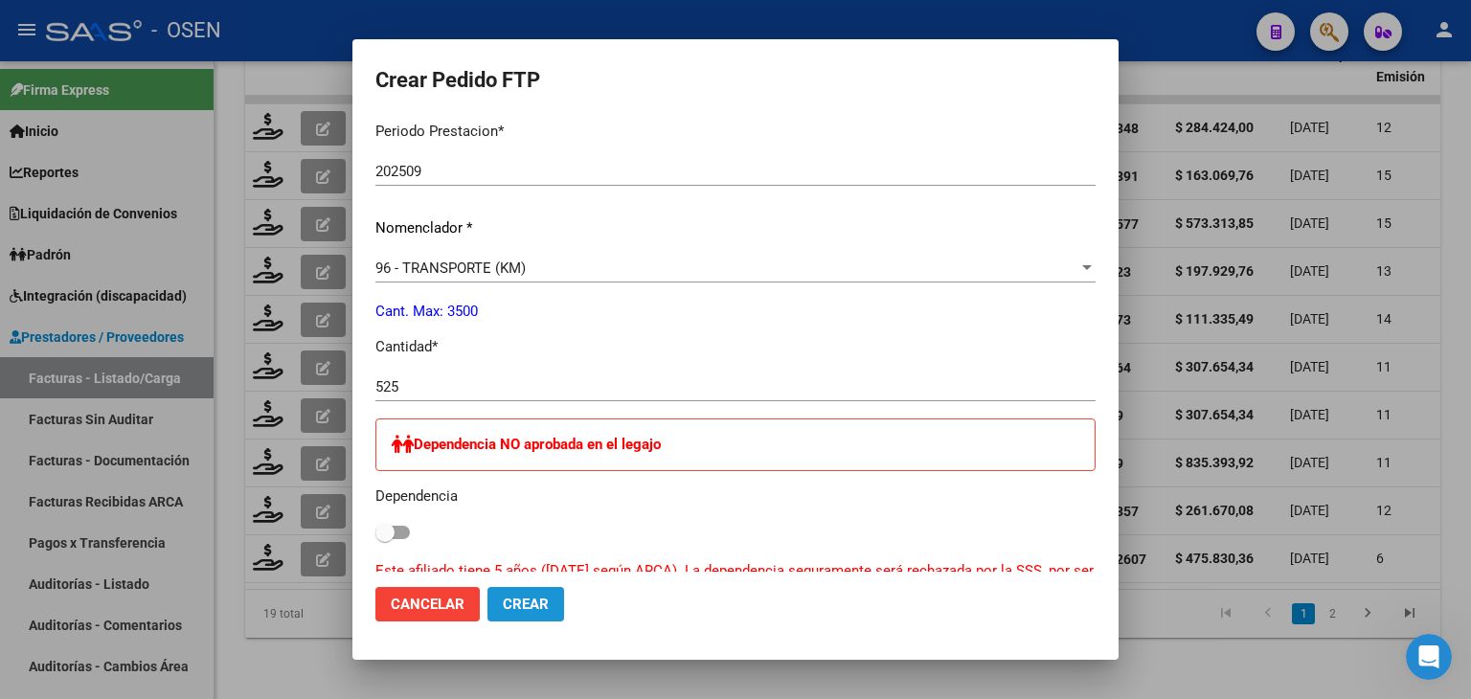
click at [530, 599] on span "Crear" at bounding box center [526, 604] width 46 height 17
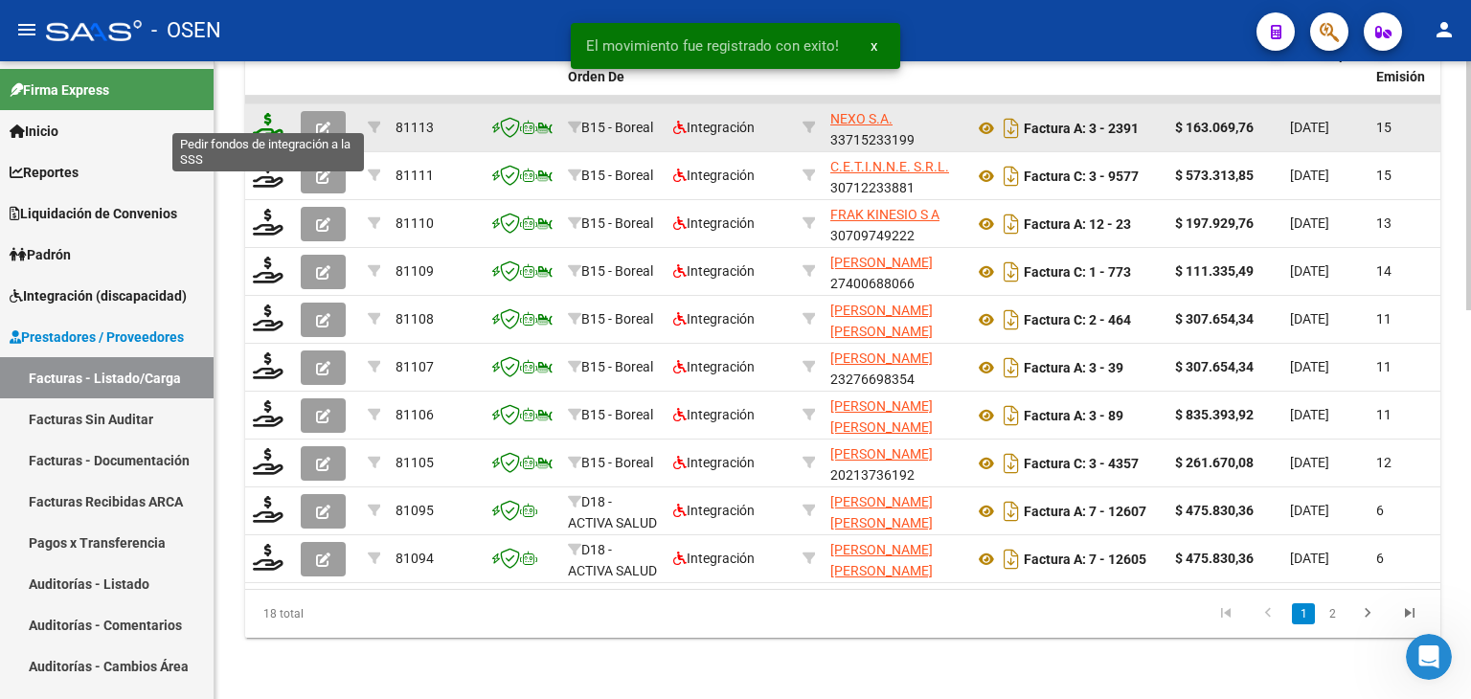
click at [273, 116] on icon at bounding box center [268, 126] width 31 height 27
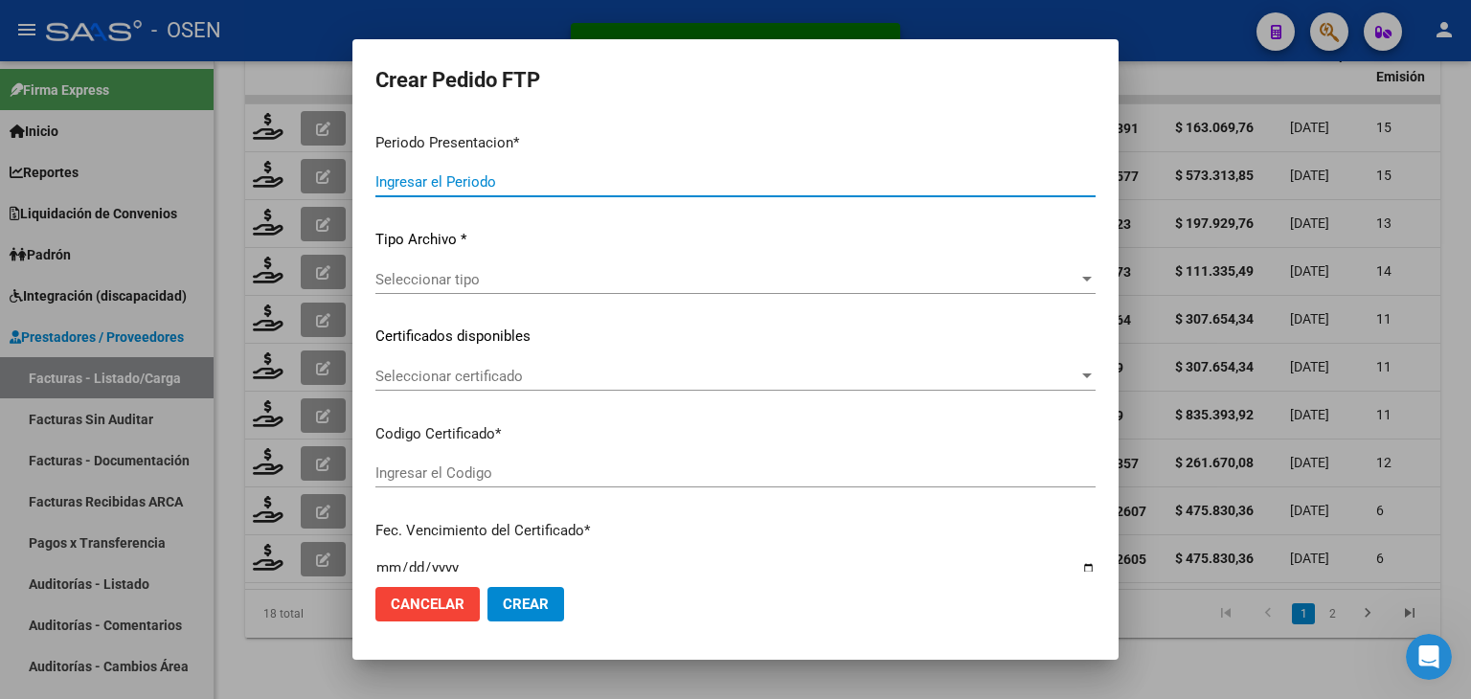
type input "202509"
type input "$ 163.069,76"
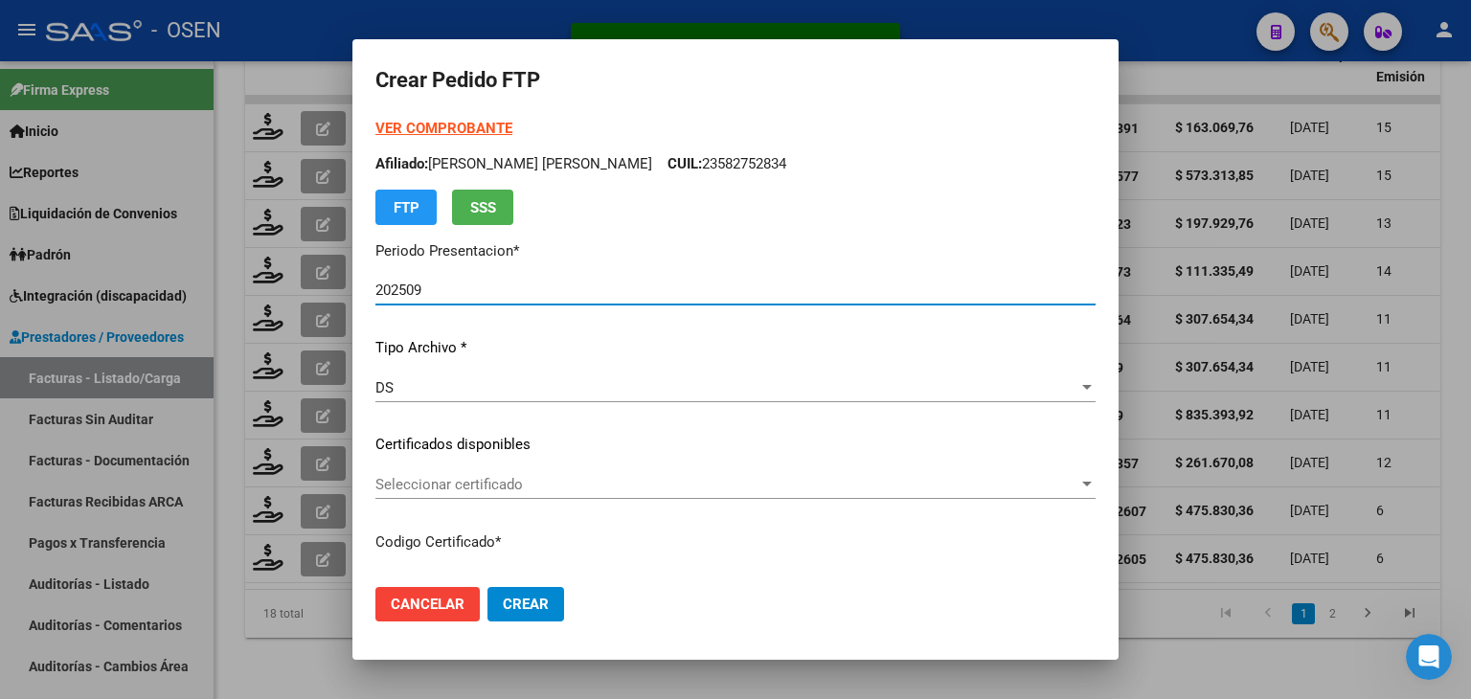
type input "ARG02000501052152022062420270624TUC139"
type input "[DATE]"
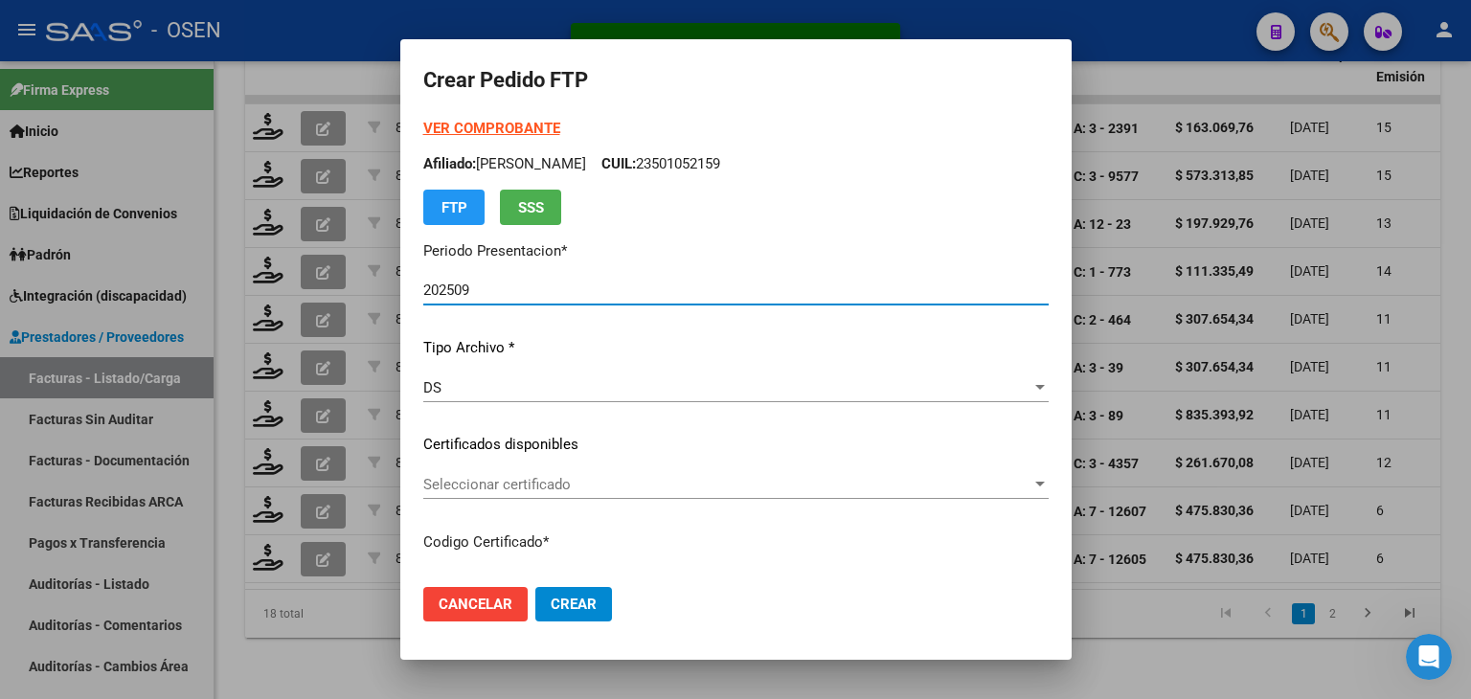
click at [474, 125] on strong "VER COMPROBANTE" at bounding box center [491, 128] width 137 height 17
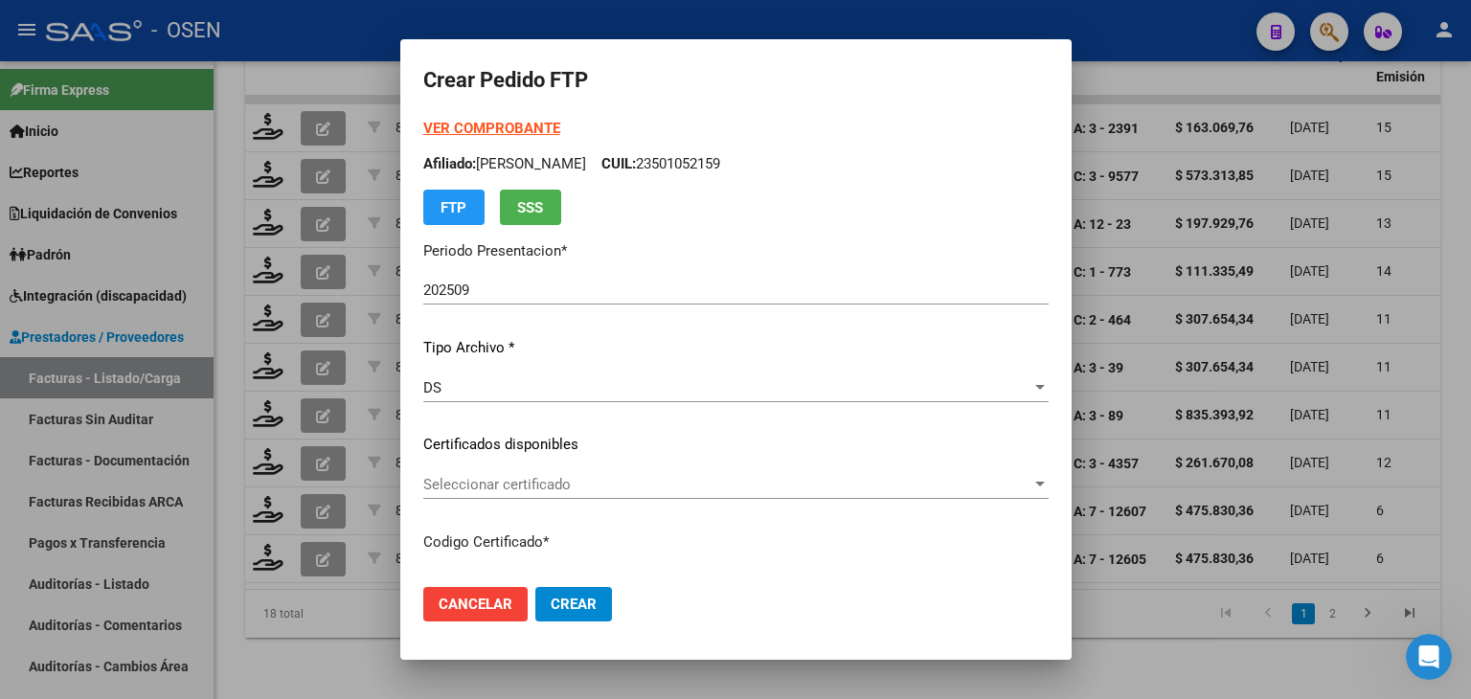
click at [548, 483] on span "Seleccionar certificado" at bounding box center [727, 484] width 608 height 17
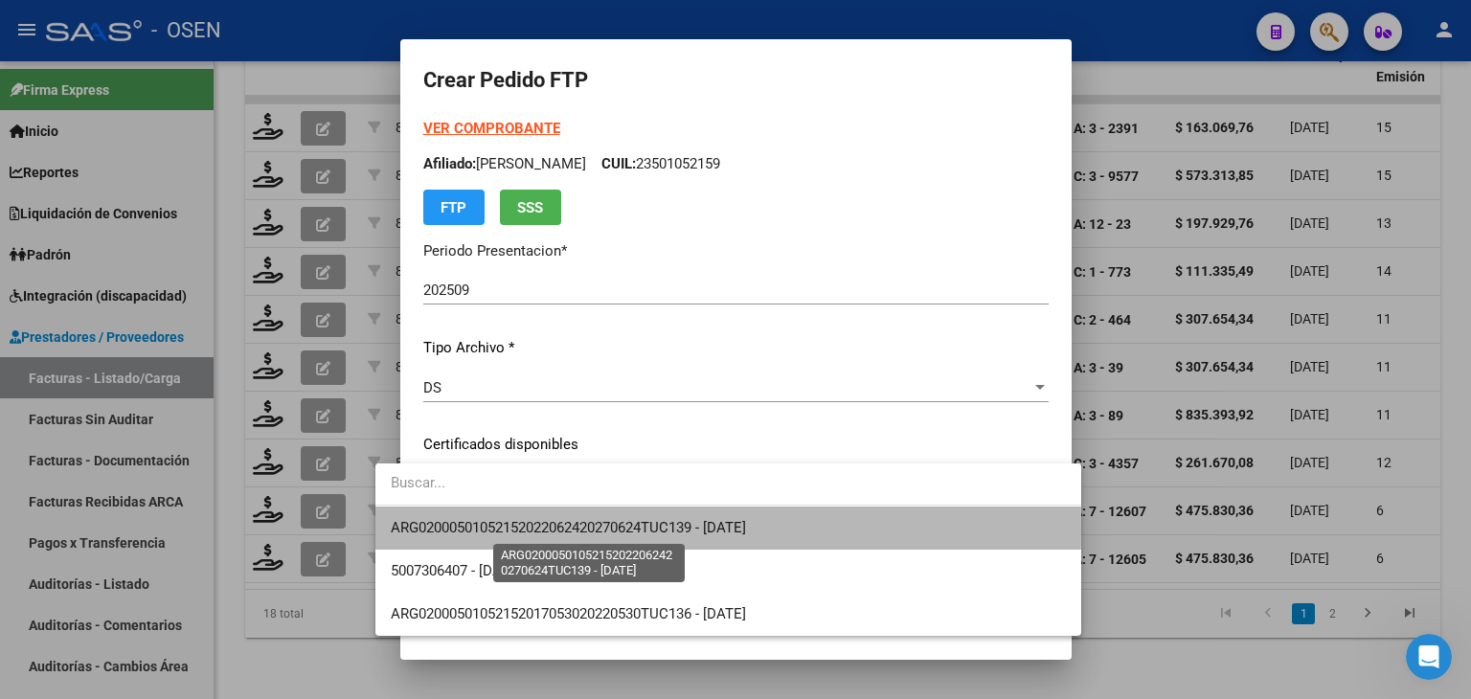
drag, startPoint x: 562, startPoint y: 530, endPoint x: 573, endPoint y: 434, distance: 96.4
click at [563, 527] on span "ARG02000501052152022062420270624TUC139 - [DATE]" at bounding box center [568, 527] width 355 height 17
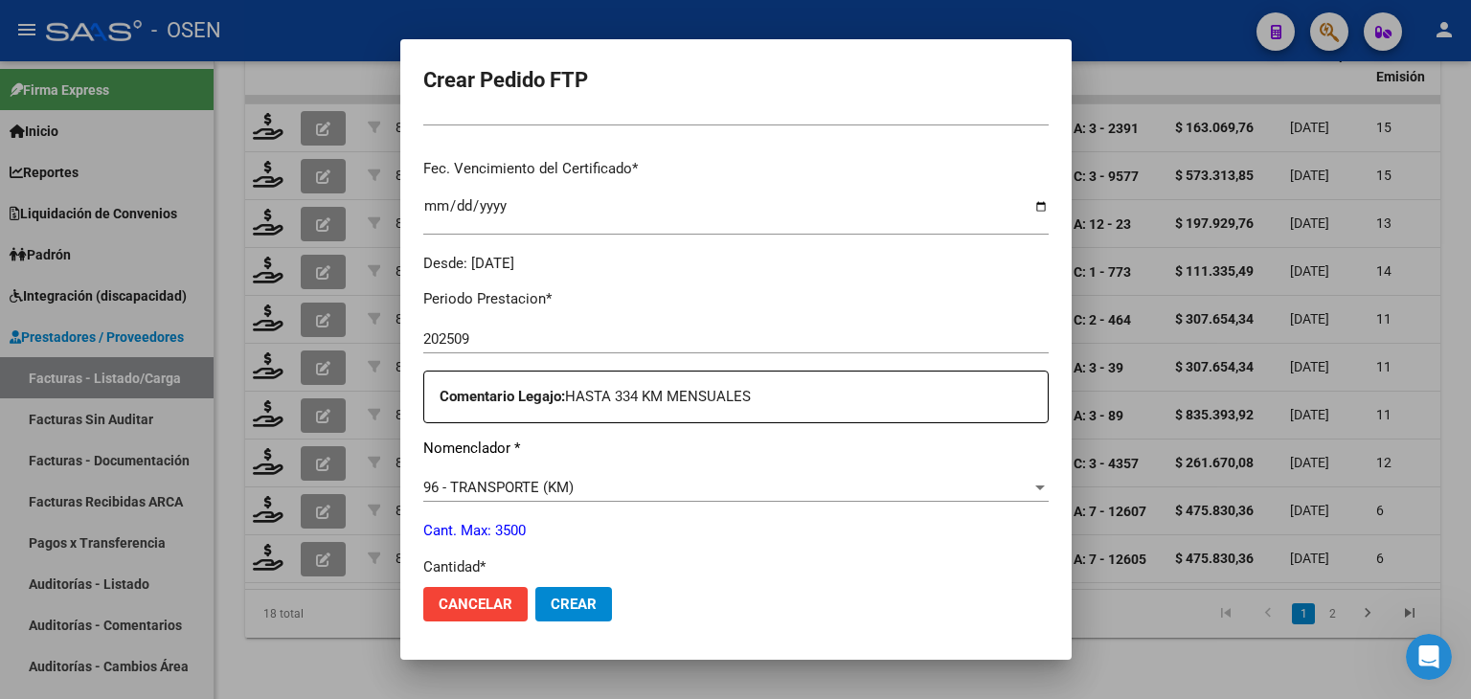
scroll to position [575, 0]
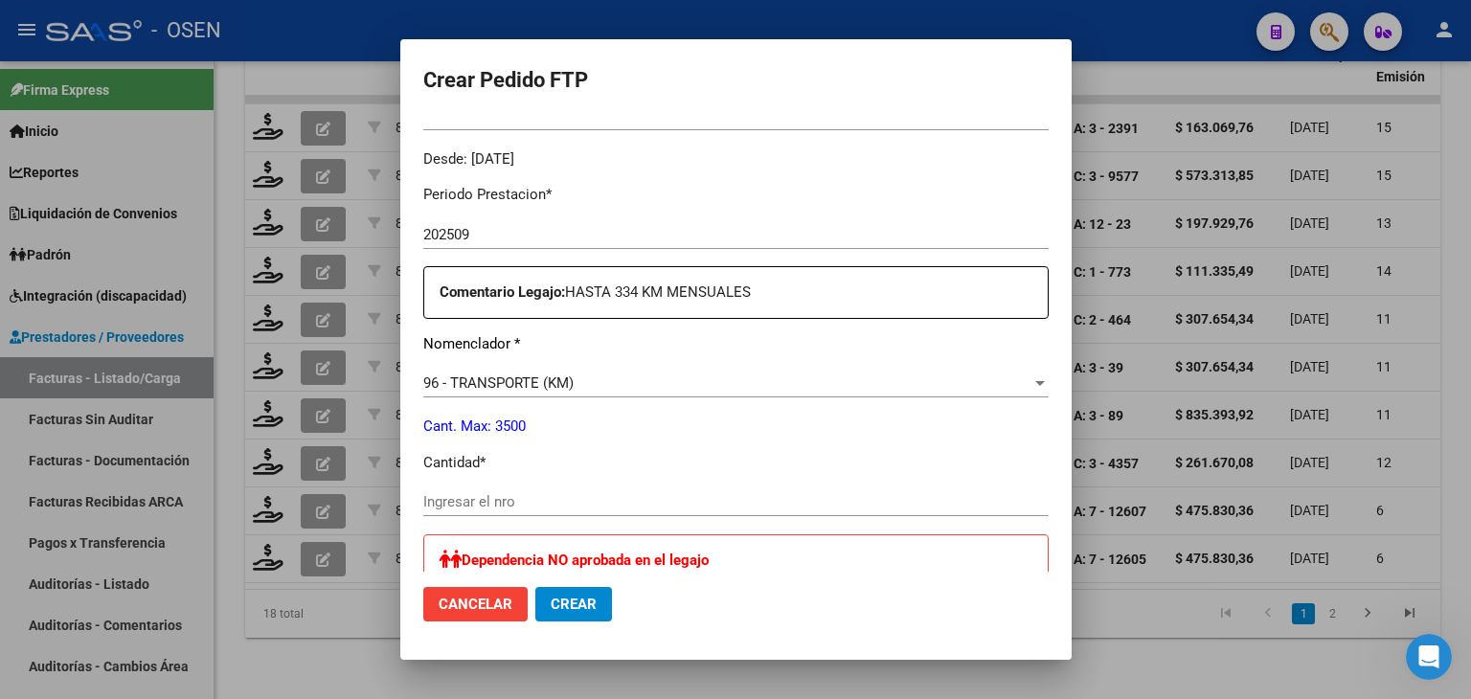
click at [550, 489] on div "Ingresar el nro" at bounding box center [735, 502] width 625 height 29
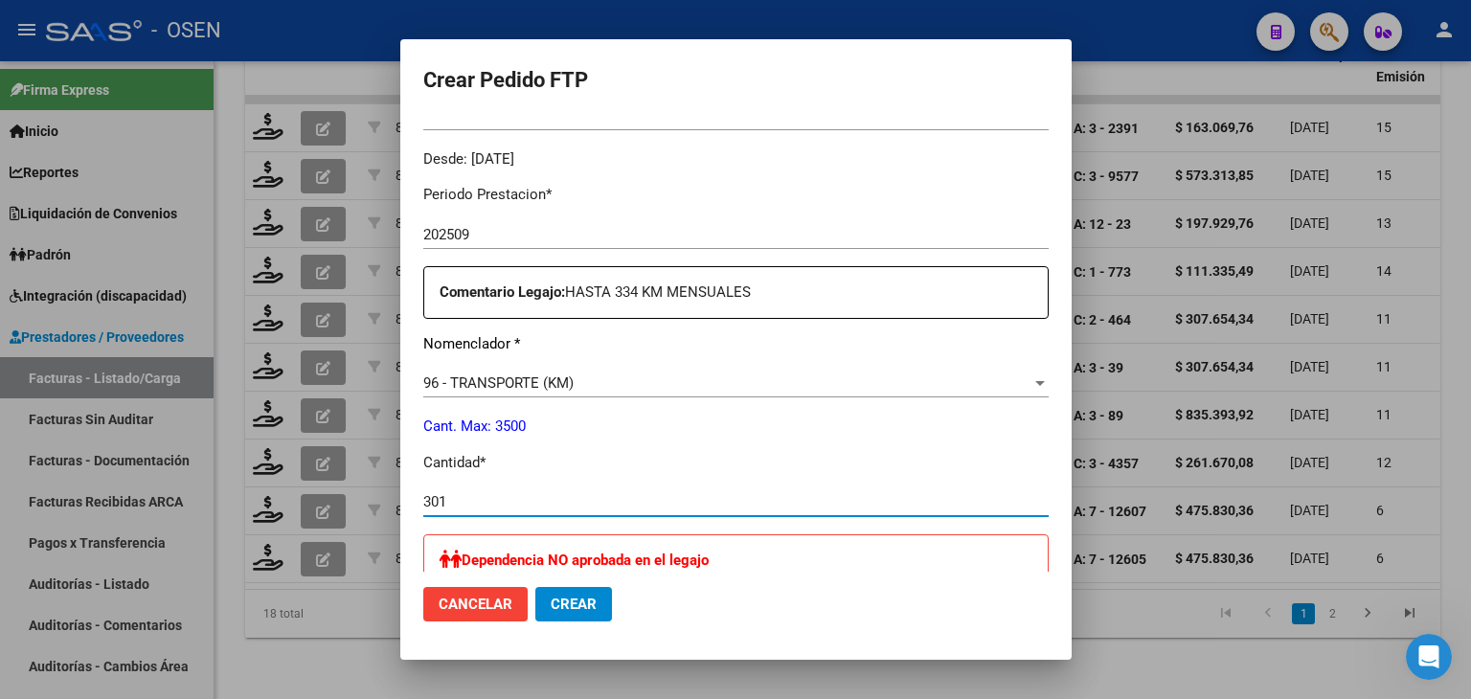
type input "301"
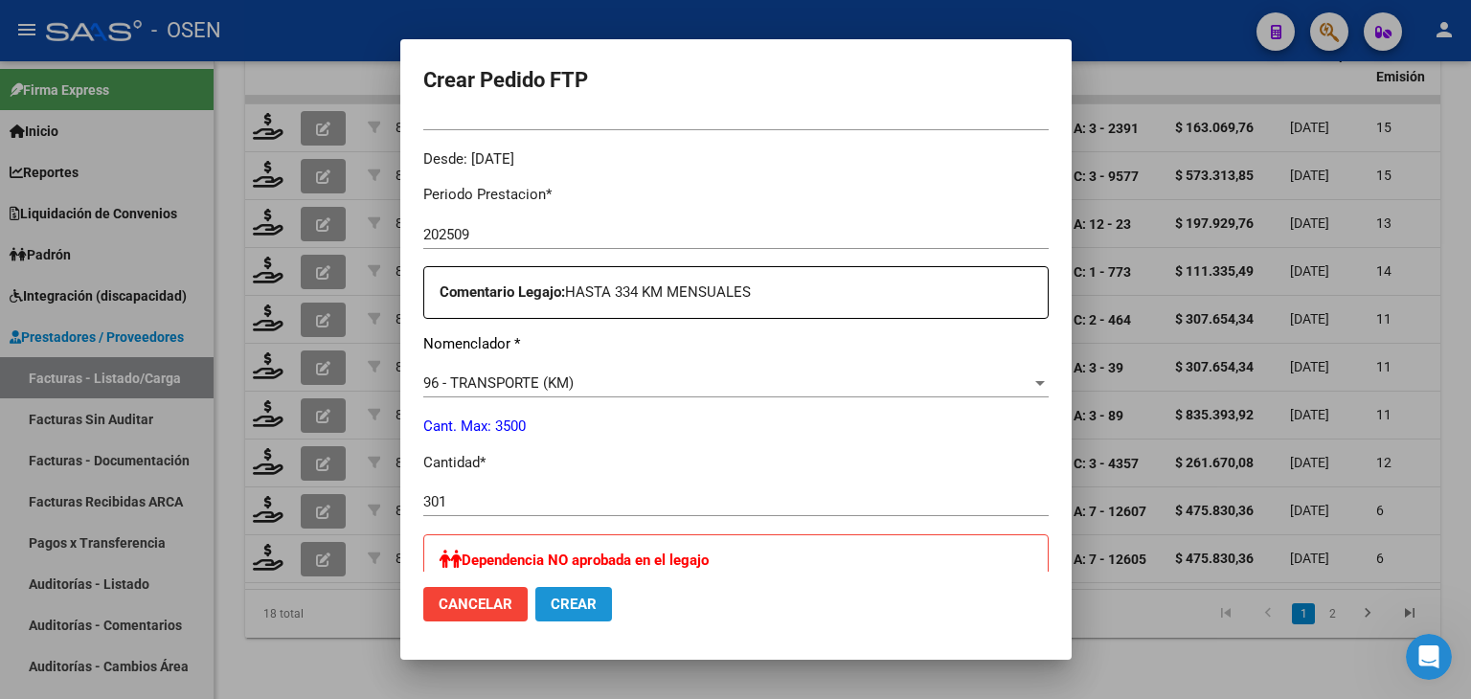
click at [555, 597] on span "Crear" at bounding box center [574, 604] width 46 height 17
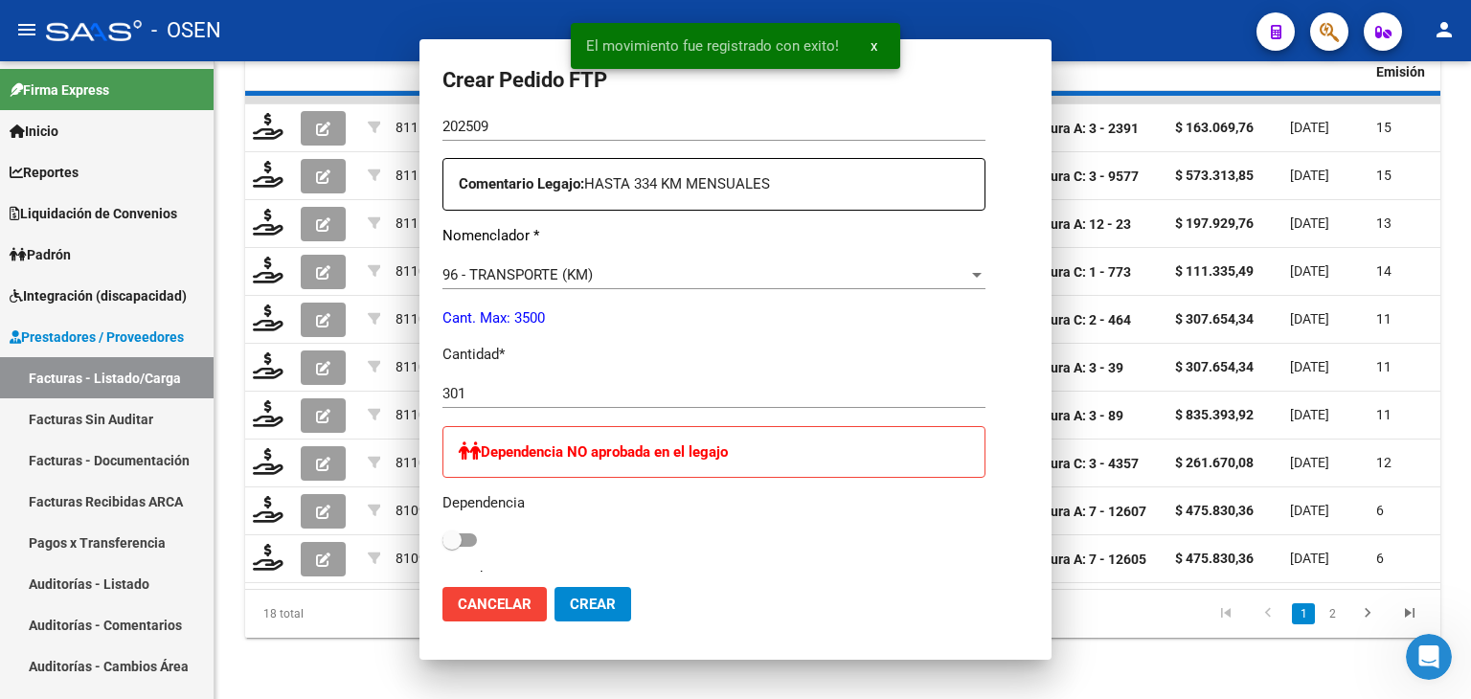
scroll to position [466, 0]
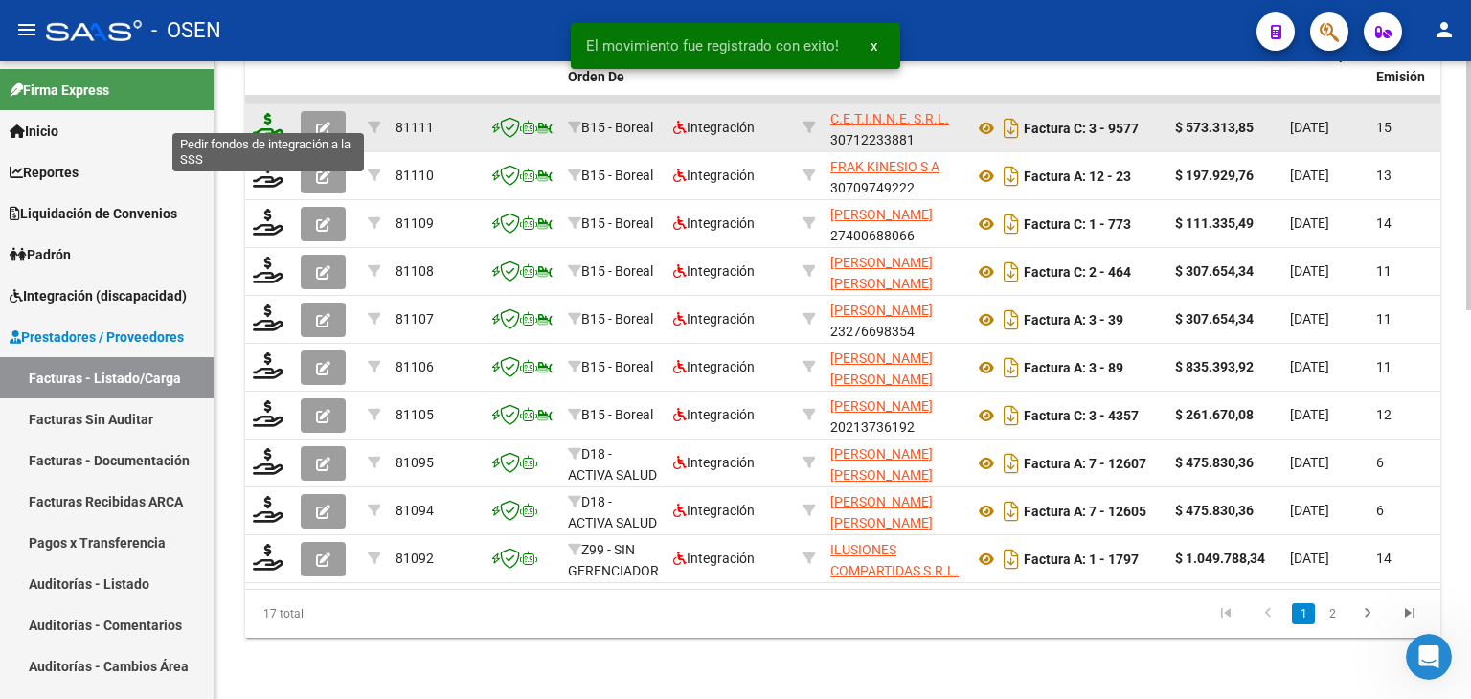
click at [274, 113] on icon at bounding box center [268, 126] width 31 height 27
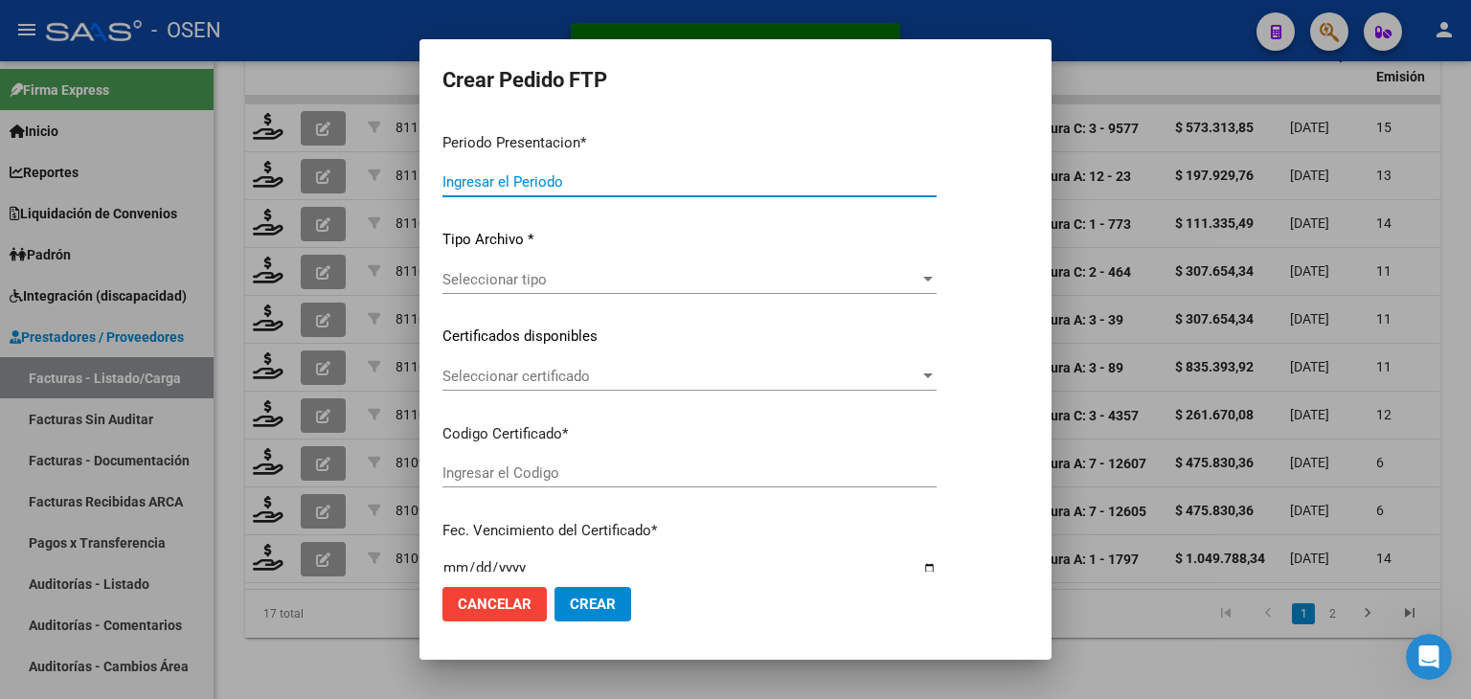
type input "202509"
type input "$ 573.313,85"
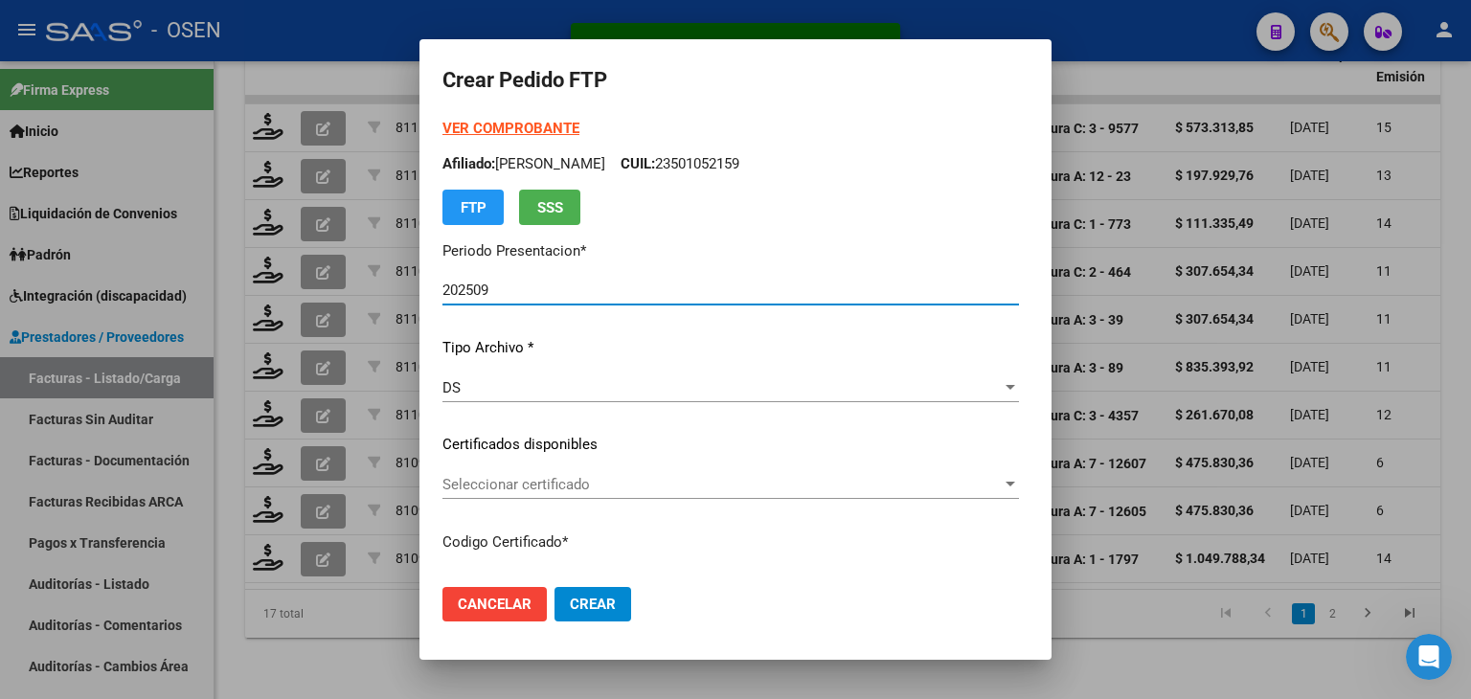
type input "ARG02000553159802021091320250913TUC138"
type input "[DATE]"
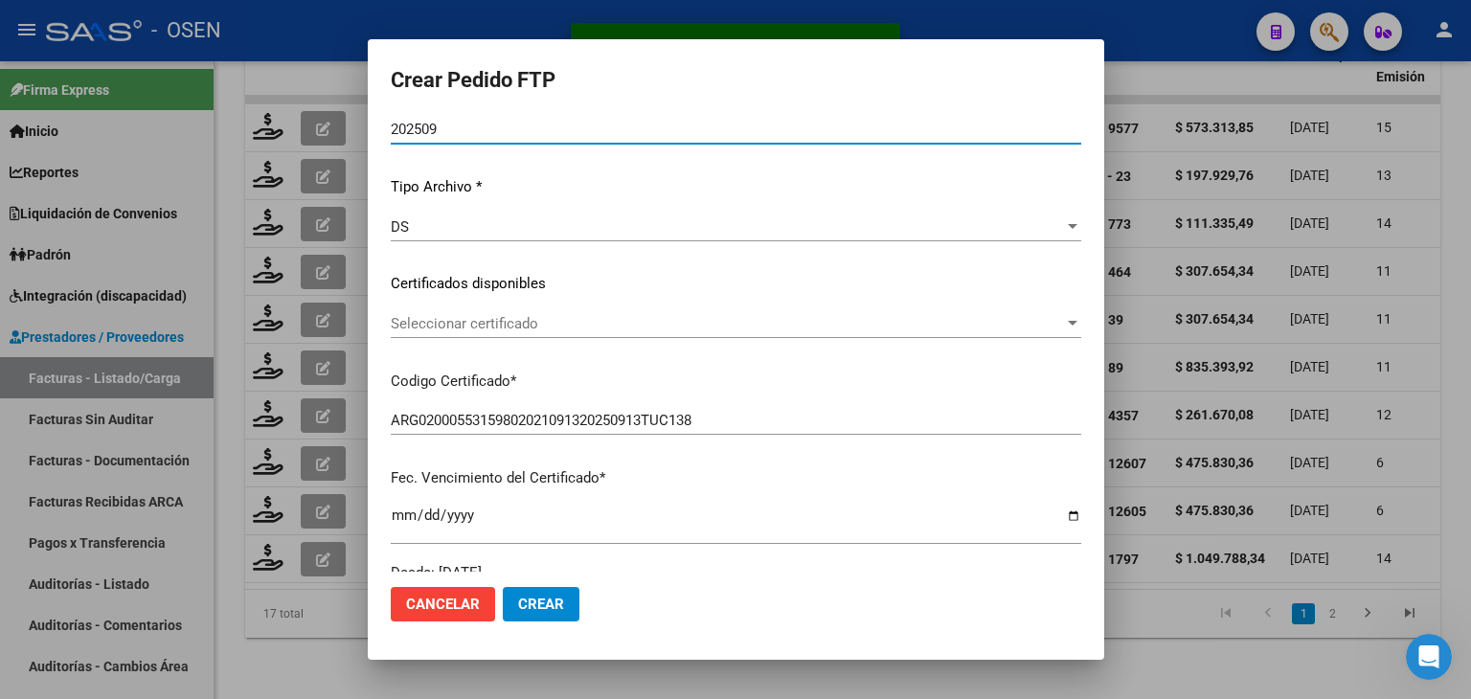
scroll to position [192, 0]
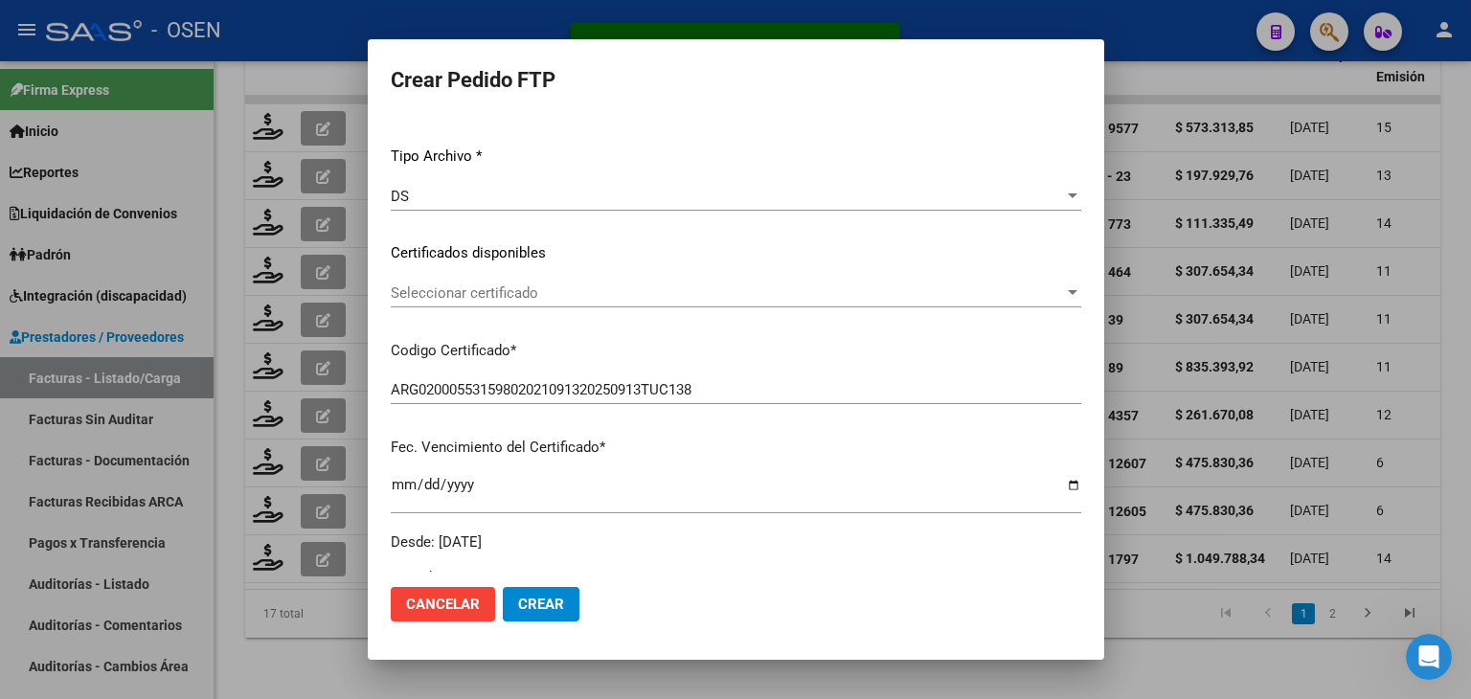
click at [511, 295] on span "Seleccionar certificado" at bounding box center [727, 292] width 673 height 17
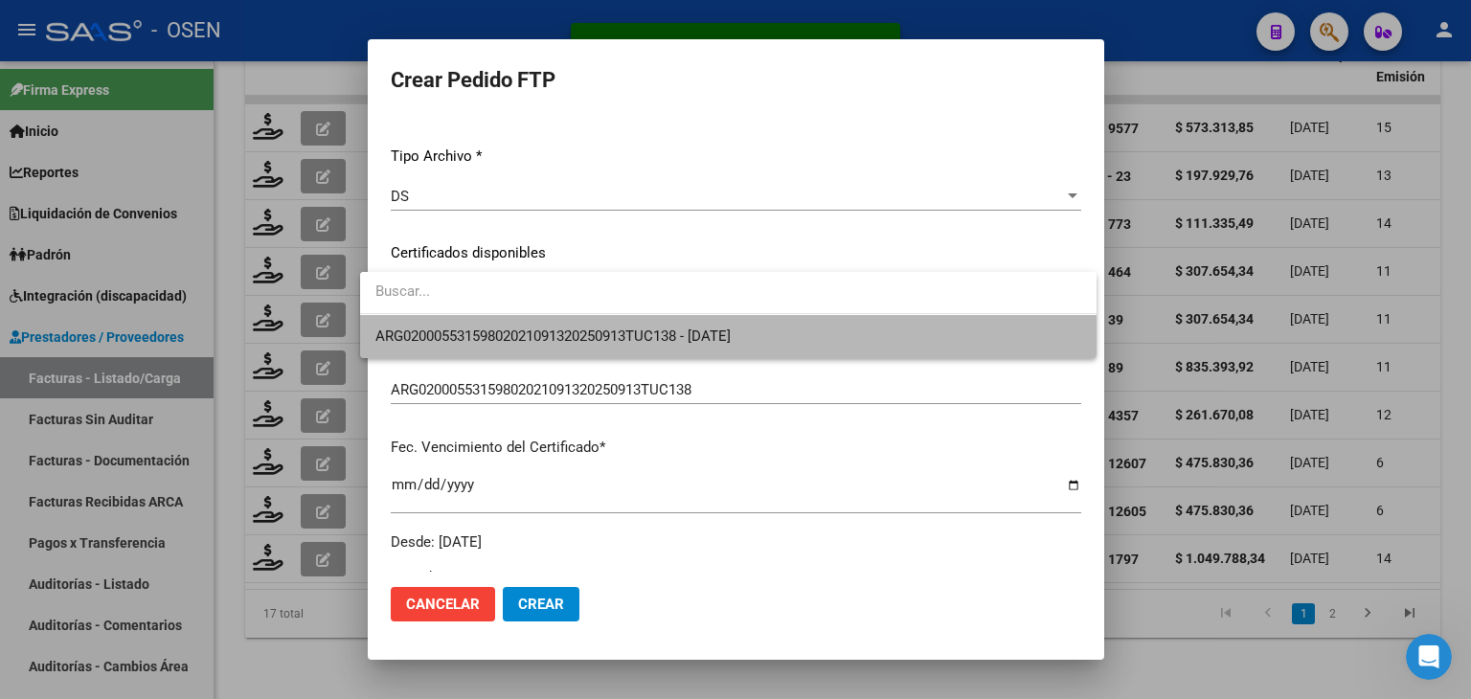
click at [517, 320] on span "ARG02000553159802021091320250913TUC138 - [DATE]" at bounding box center [728, 336] width 706 height 43
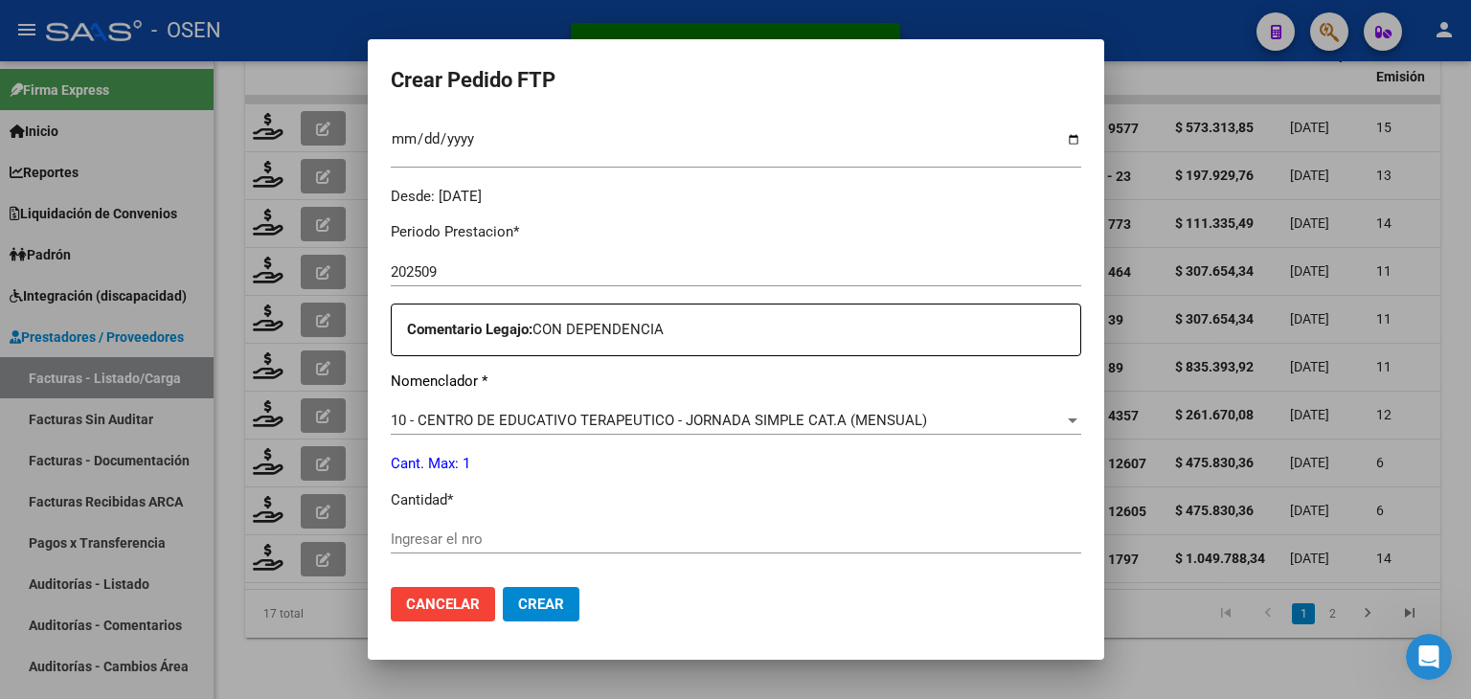
scroll to position [575, 0]
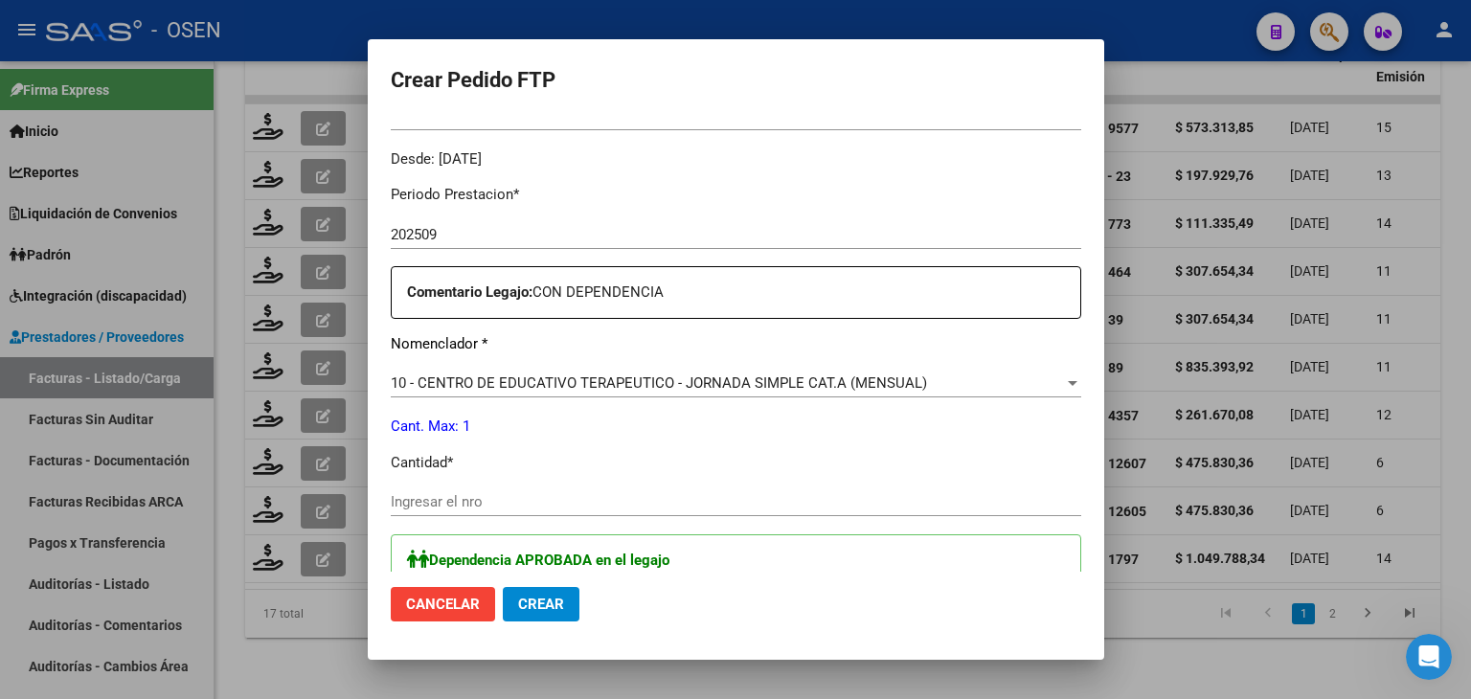
click at [441, 494] on input "Ingresar el nro" at bounding box center [736, 501] width 691 height 17
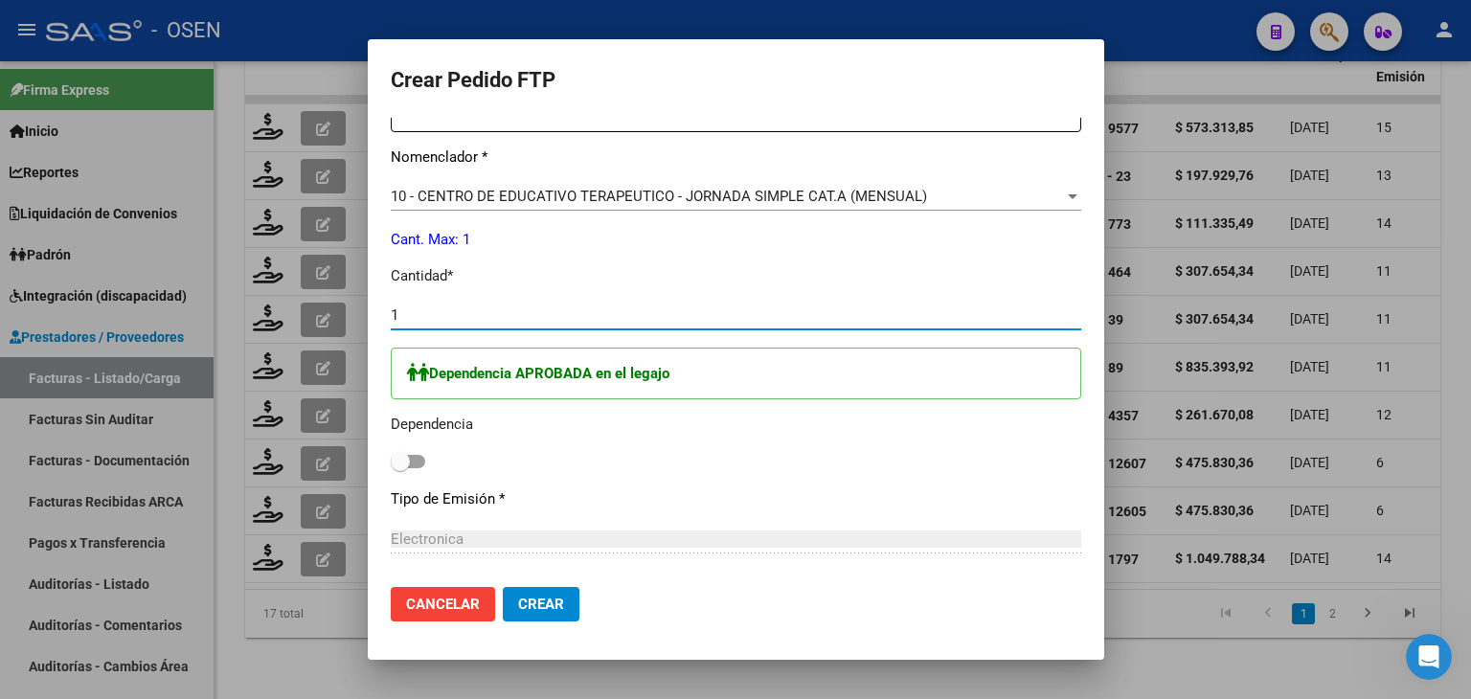
scroll to position [766, 0]
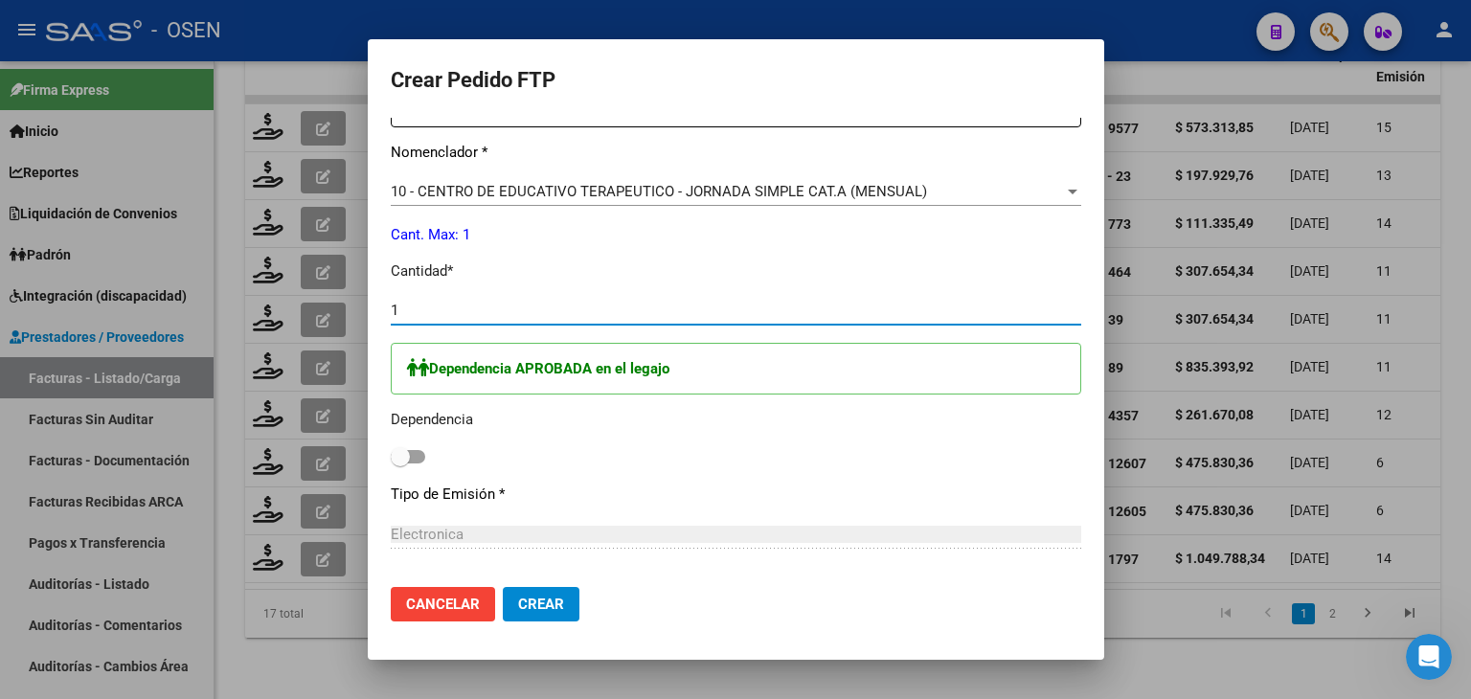
type input "1"
click at [407, 452] on span at bounding box center [408, 456] width 34 height 13
click at [400, 464] on input "checkbox" at bounding box center [399, 464] width 1 height 1
checkbox input "true"
click at [537, 600] on span "Crear" at bounding box center [541, 604] width 46 height 17
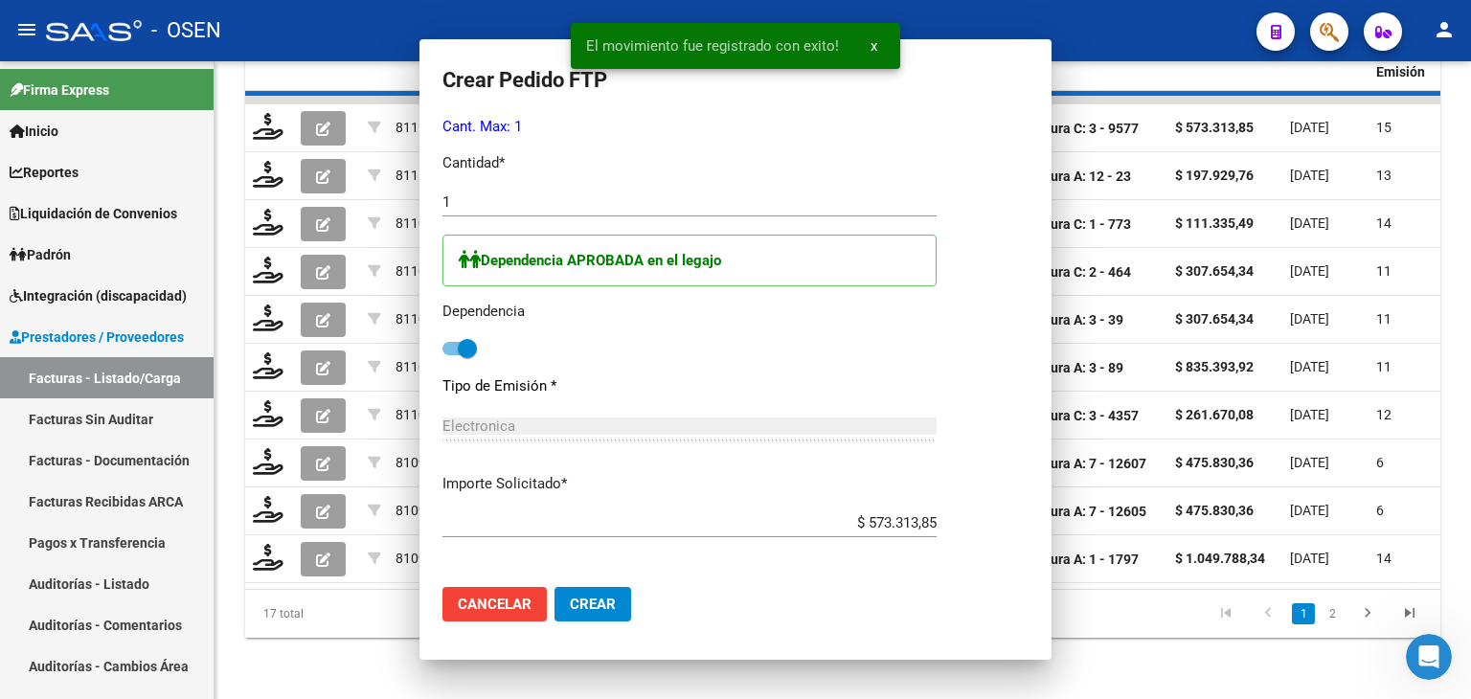
scroll to position [0, 0]
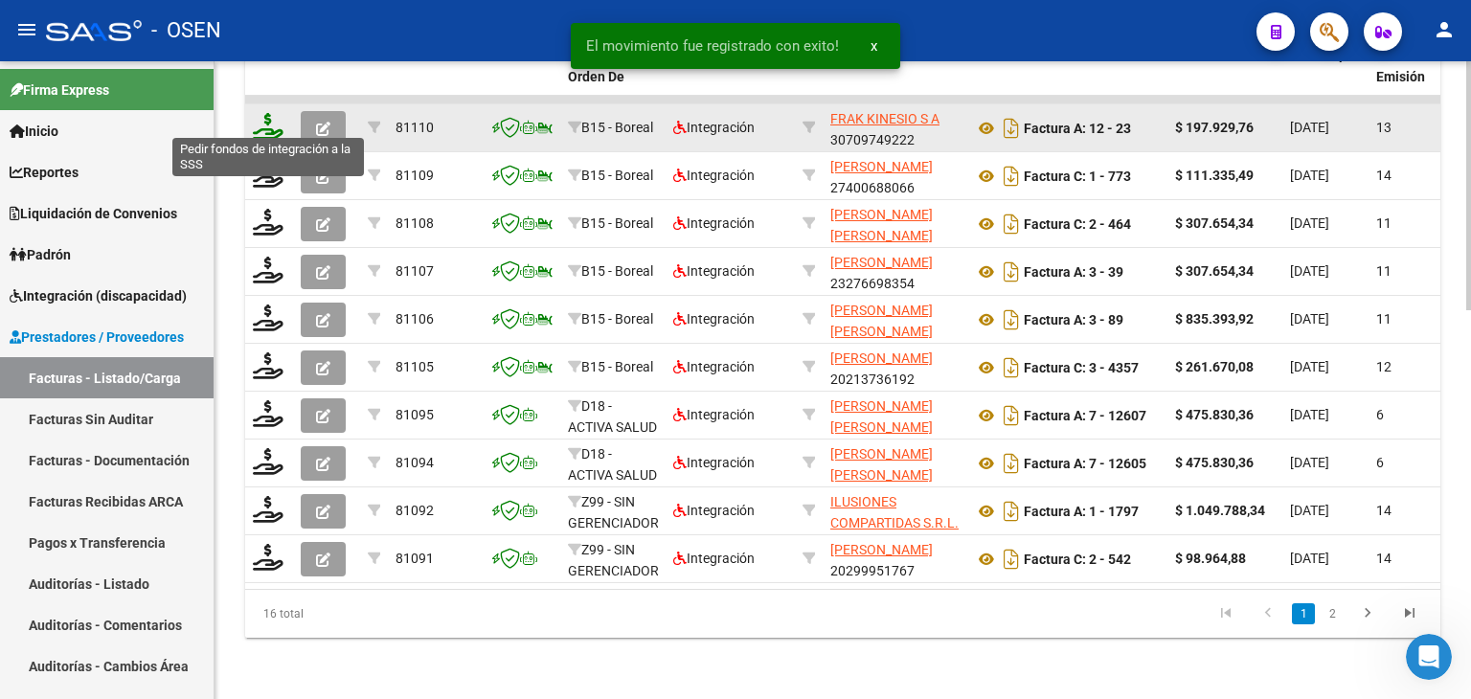
click at [272, 113] on icon at bounding box center [268, 126] width 31 height 27
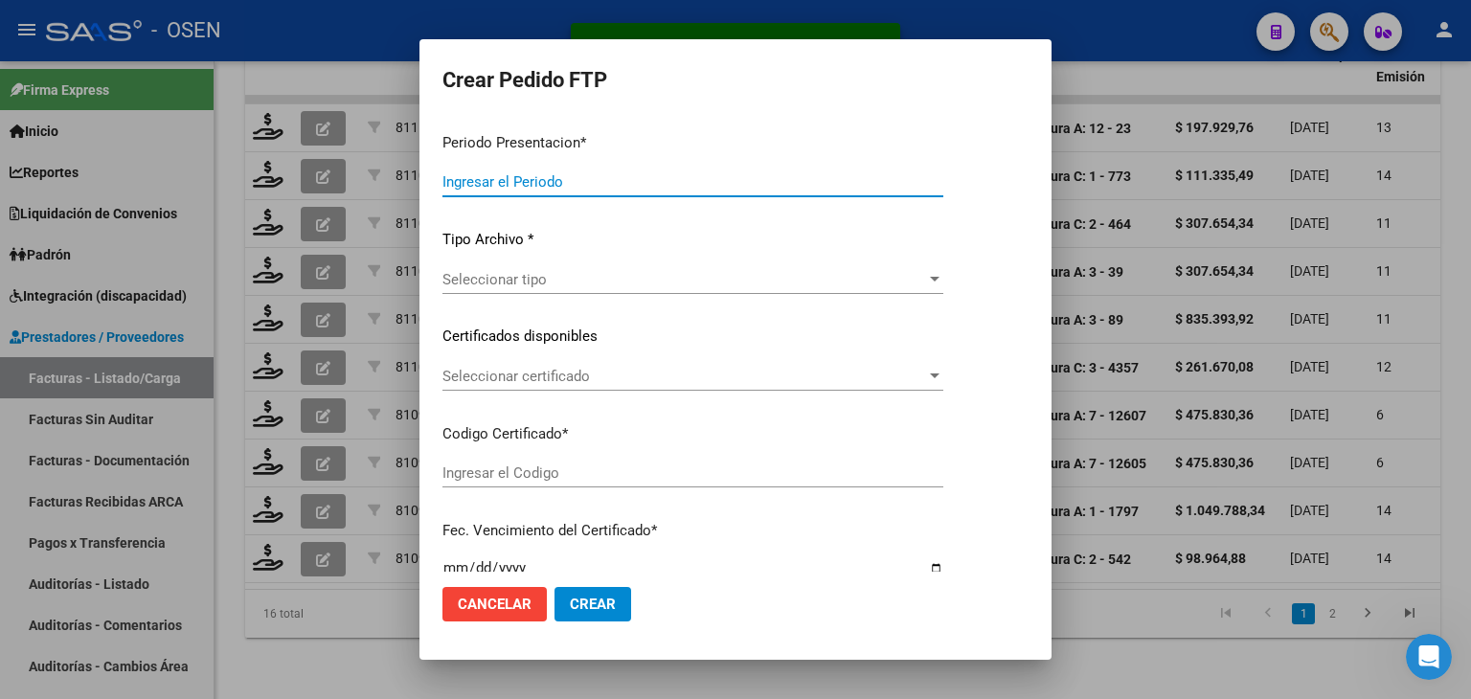
type input "202509"
type input "$ 197.929,76"
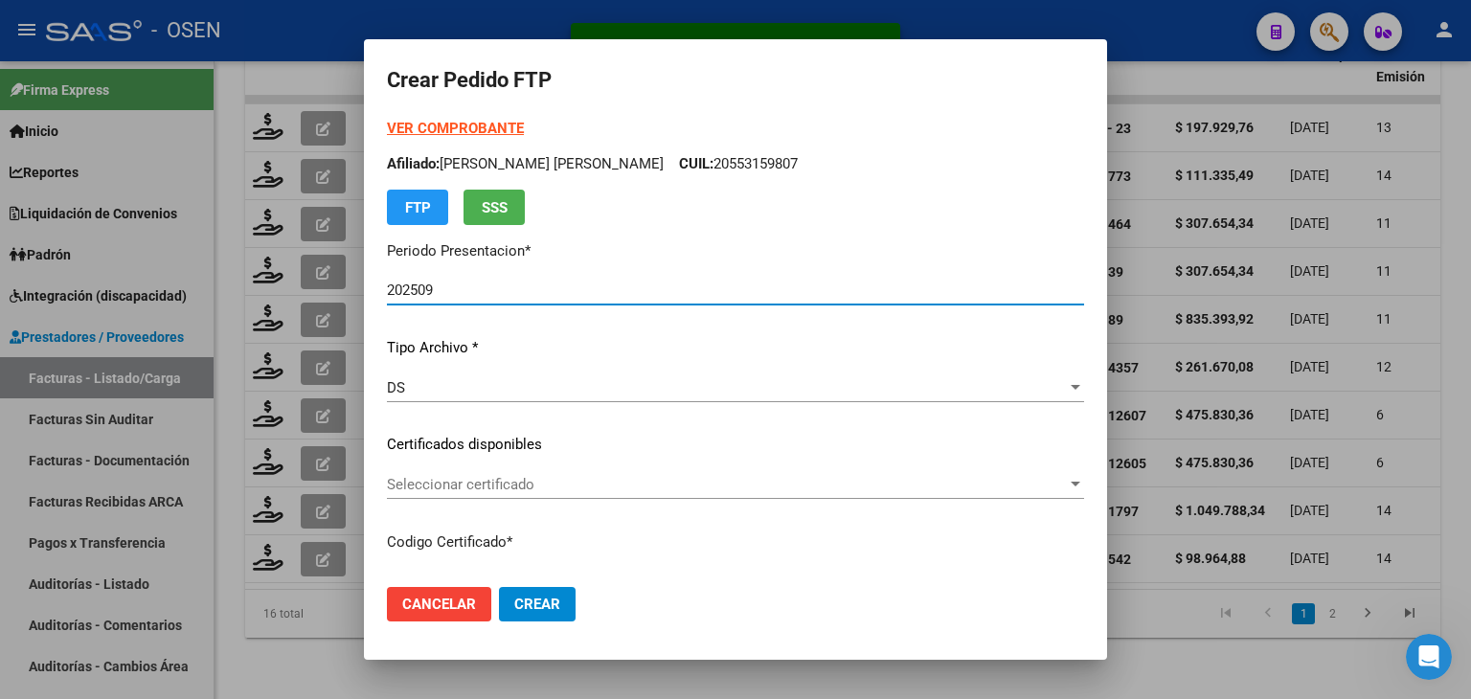
type input "ARG01000553848942024092520390925MEN496"
type input "[DATE]"
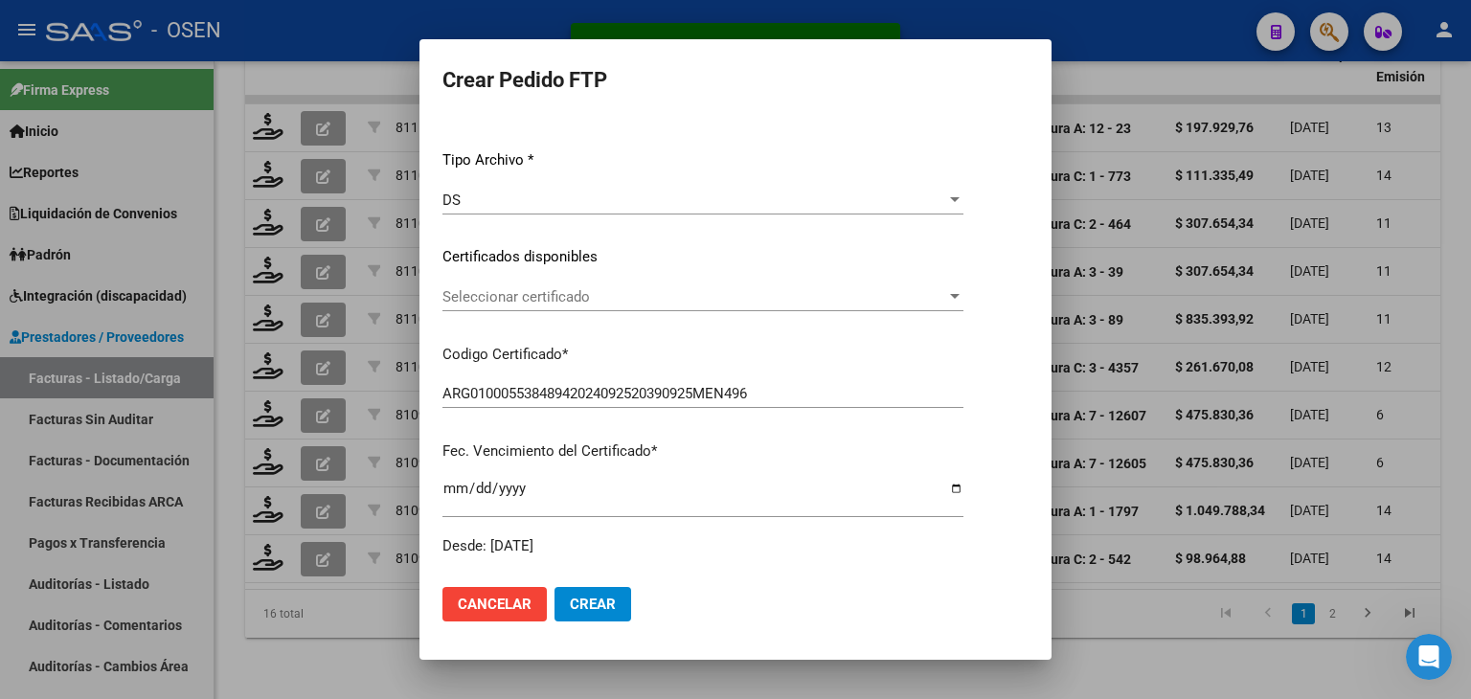
scroll to position [192, 0]
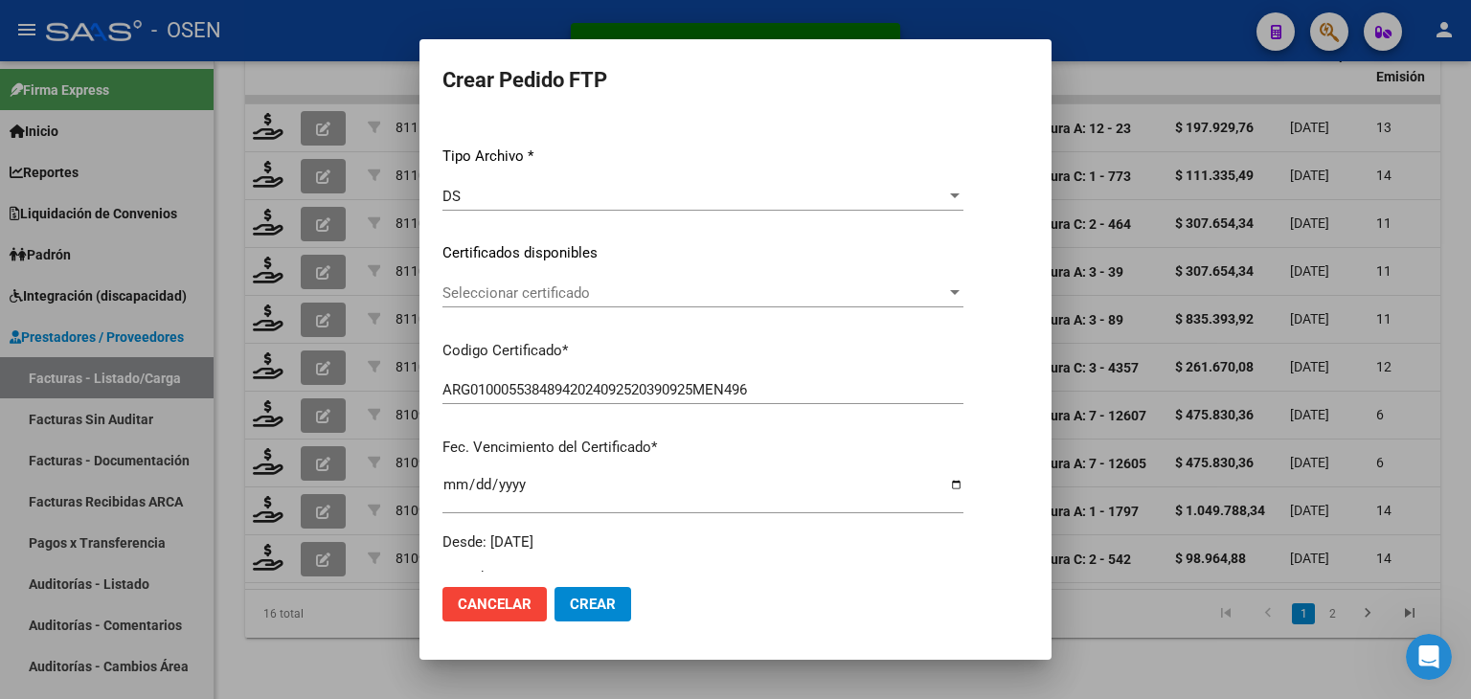
click at [517, 288] on span "Seleccionar certificado" at bounding box center [694, 292] width 504 height 17
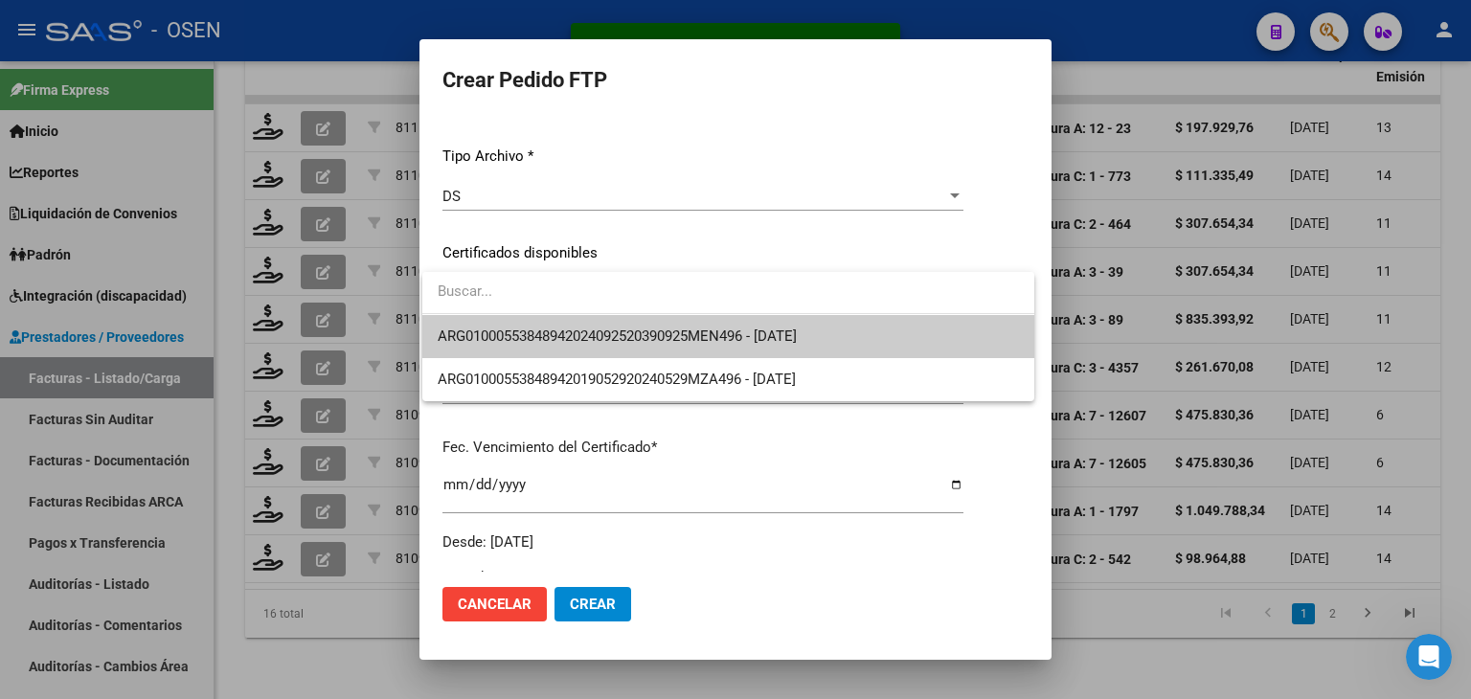
click at [529, 324] on span "ARG01000553848942024092520390925MEN496 - [DATE]" at bounding box center [728, 336] width 581 height 43
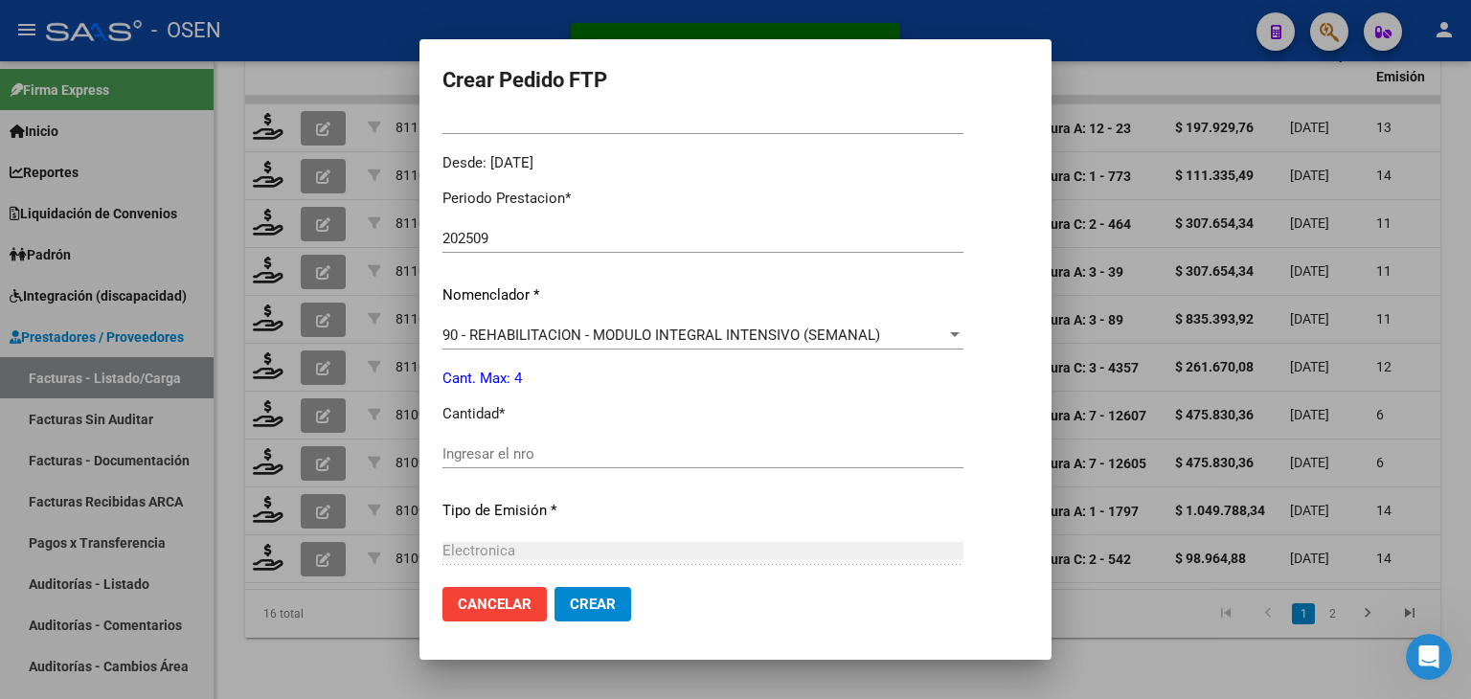
scroll to position [575, 0]
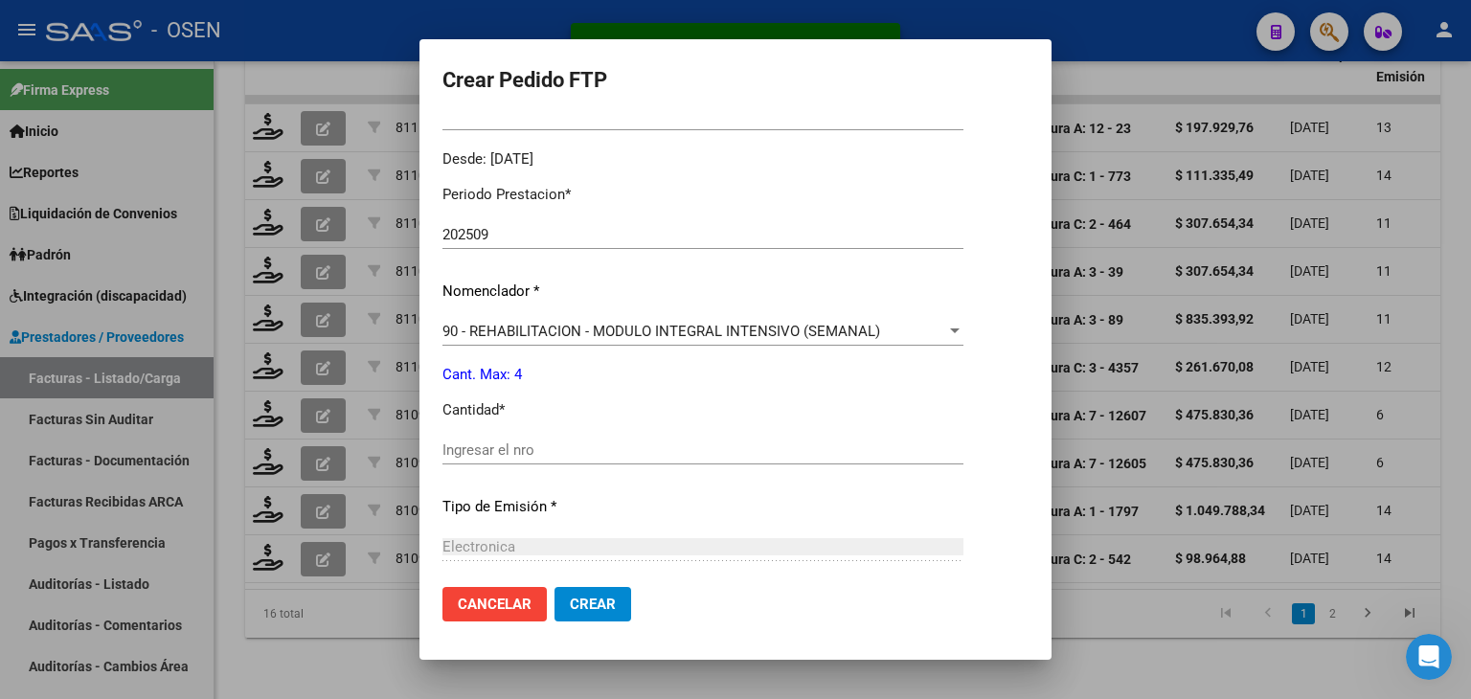
click at [498, 453] on input "Ingresar el nro" at bounding box center [702, 450] width 521 height 17
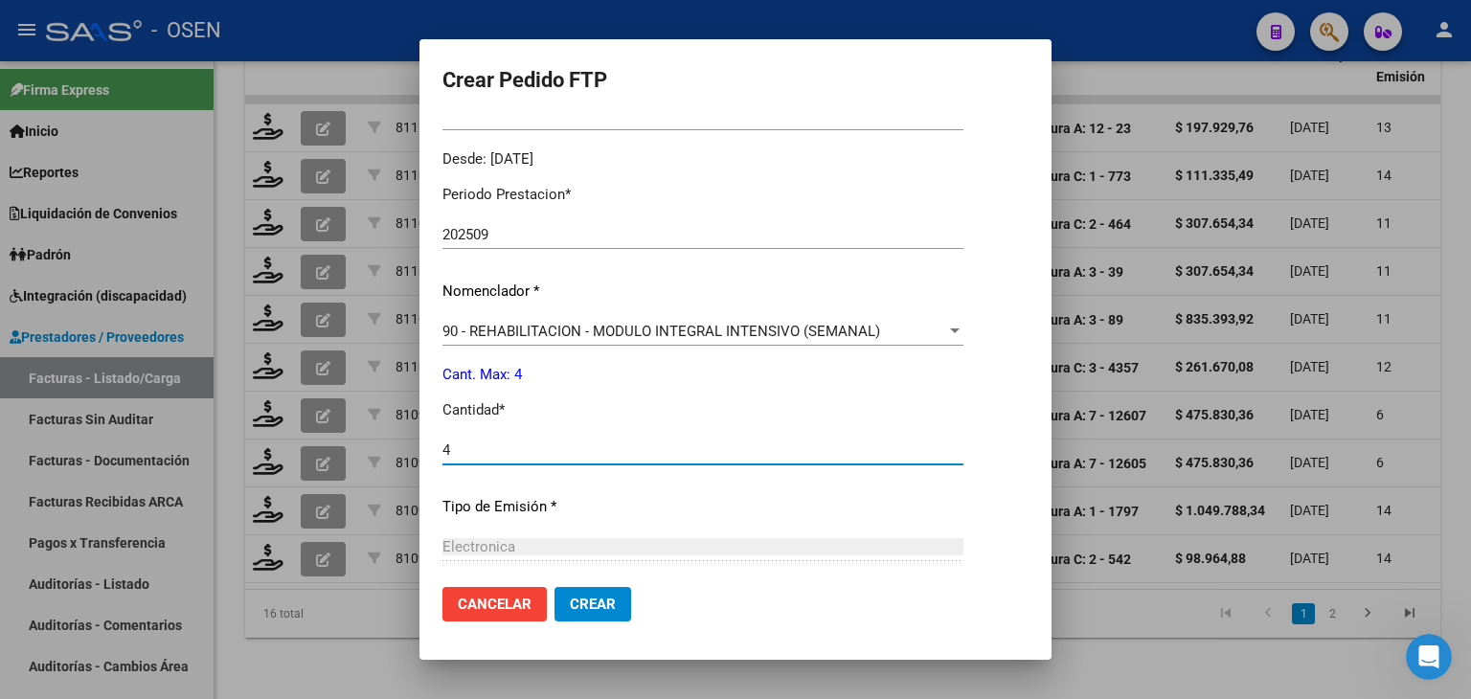
type input "4"
click at [588, 606] on span "Crear" at bounding box center [593, 604] width 46 height 17
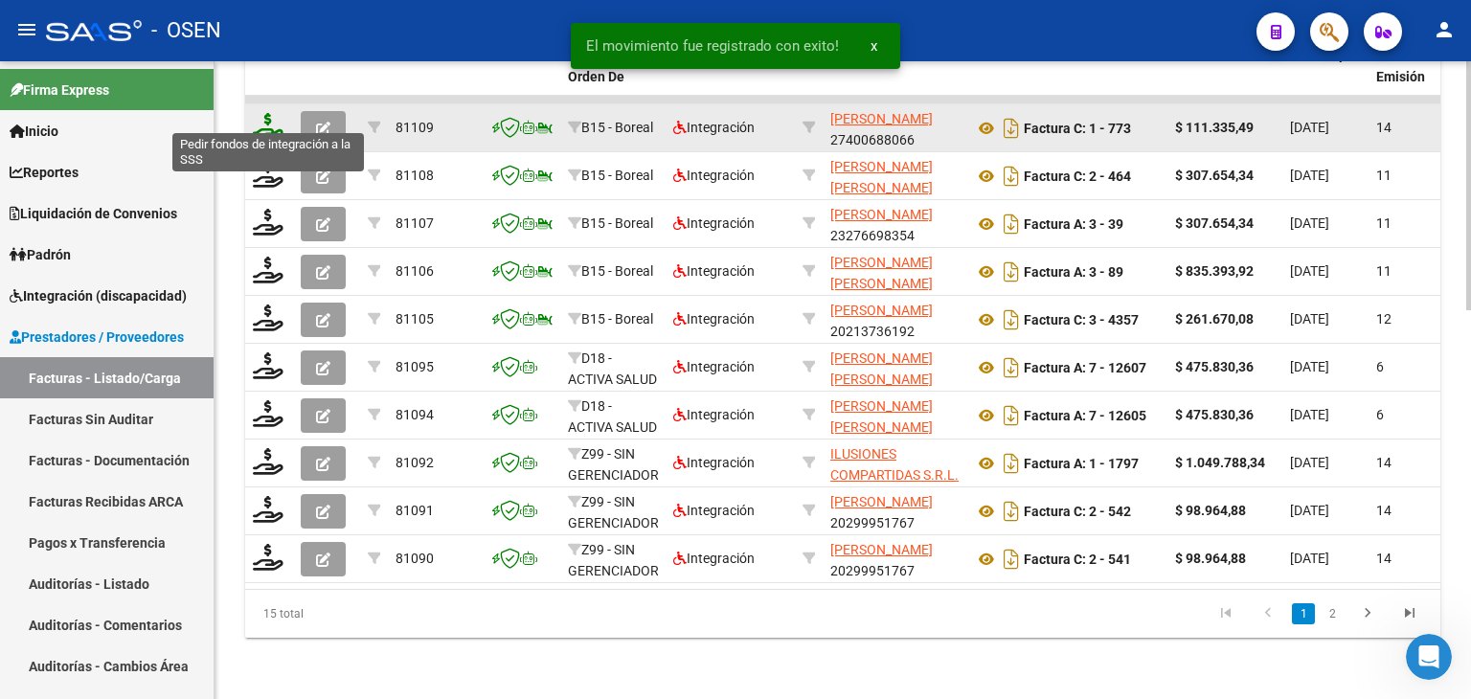
click at [261, 113] on icon at bounding box center [268, 126] width 31 height 27
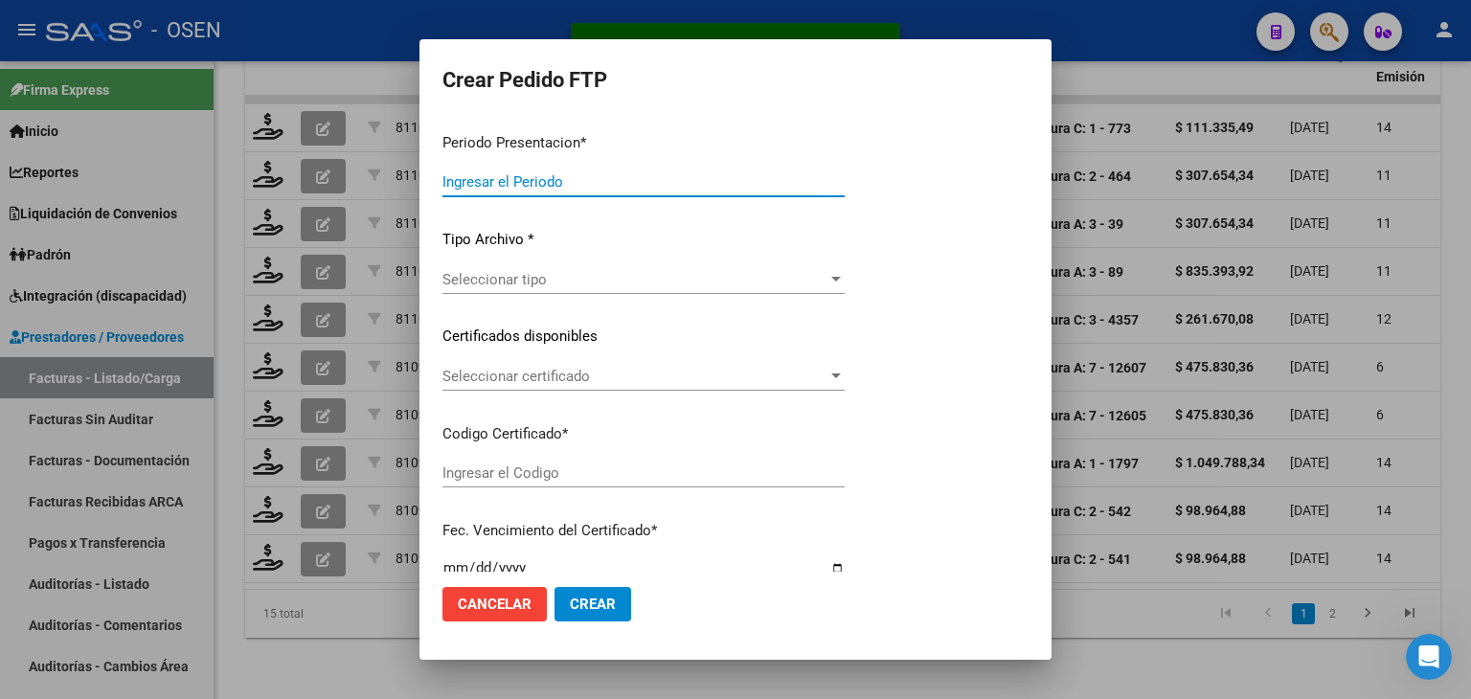
type input "202509"
type input "$ 111.335,49"
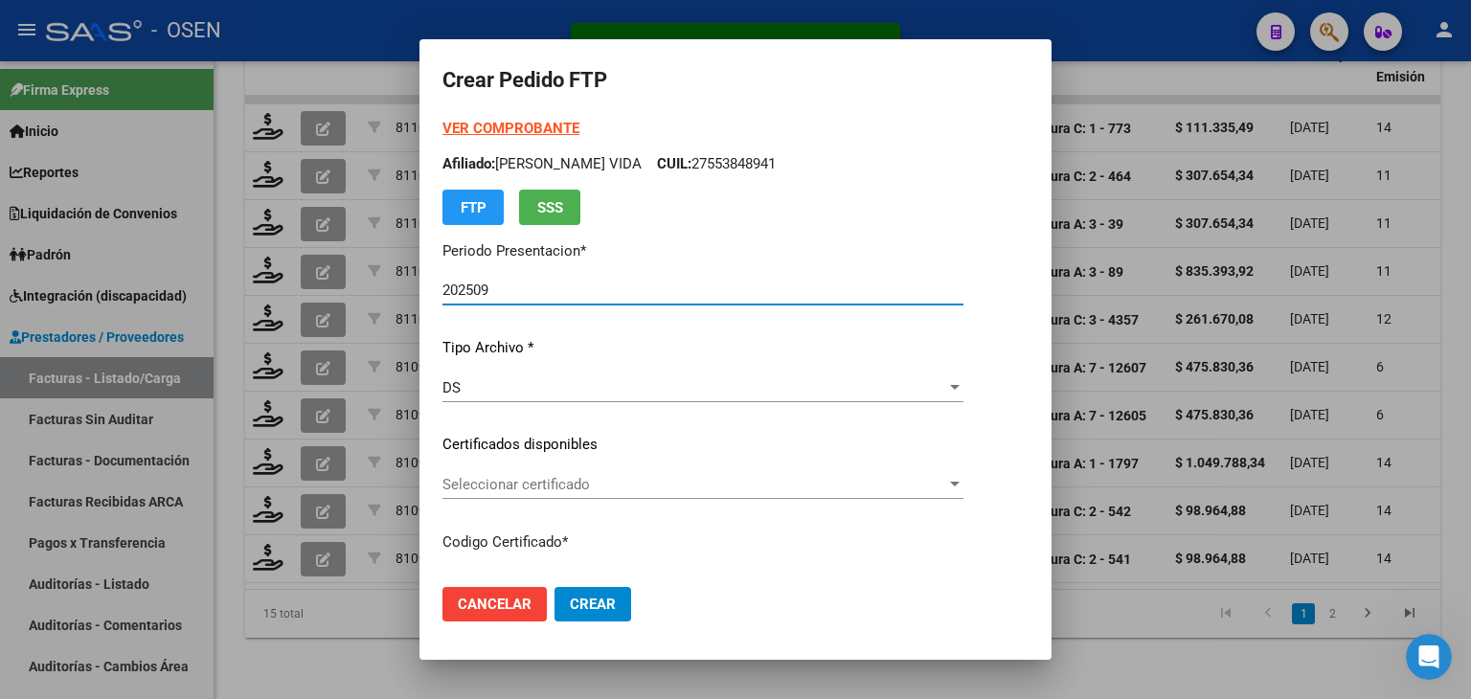
type input "ARG02000564708302021031020260310MZA200"
type input "[DATE]"
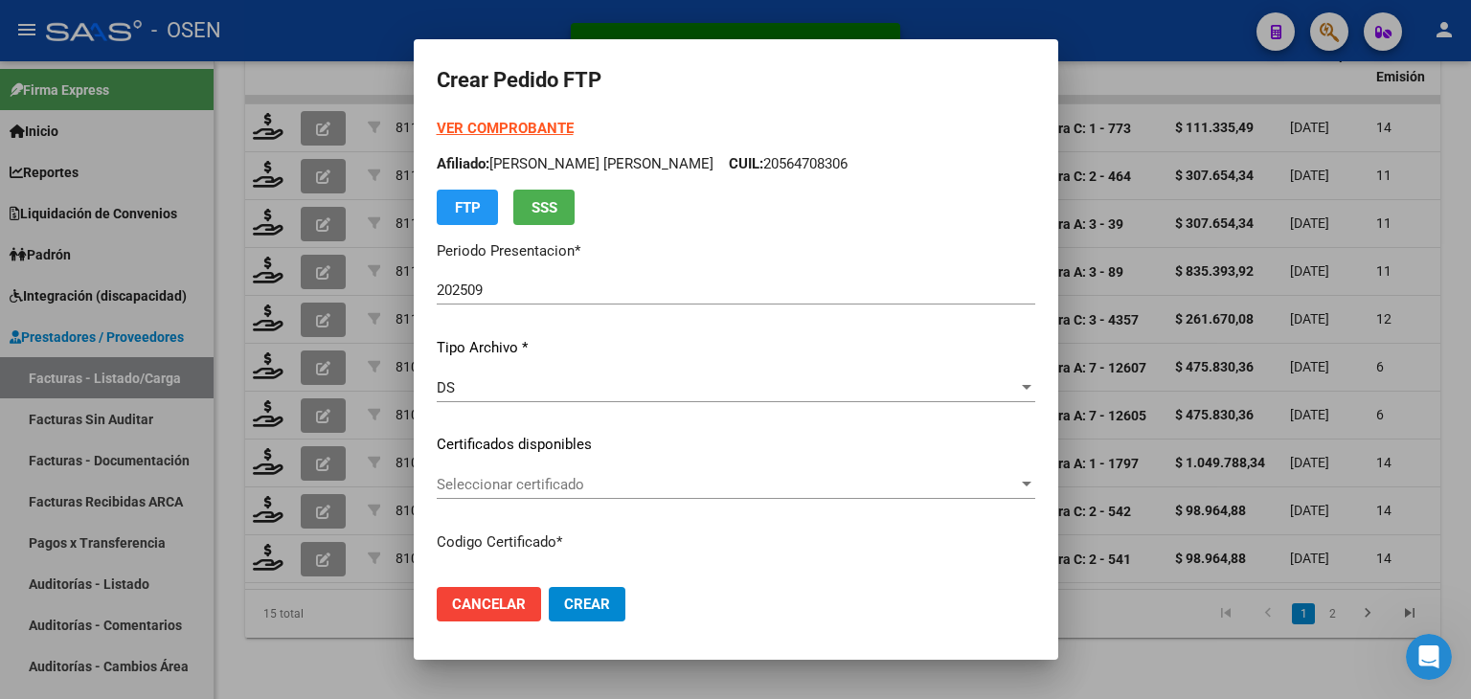
click at [486, 131] on strong "VER COMPROBANTE" at bounding box center [505, 128] width 137 height 17
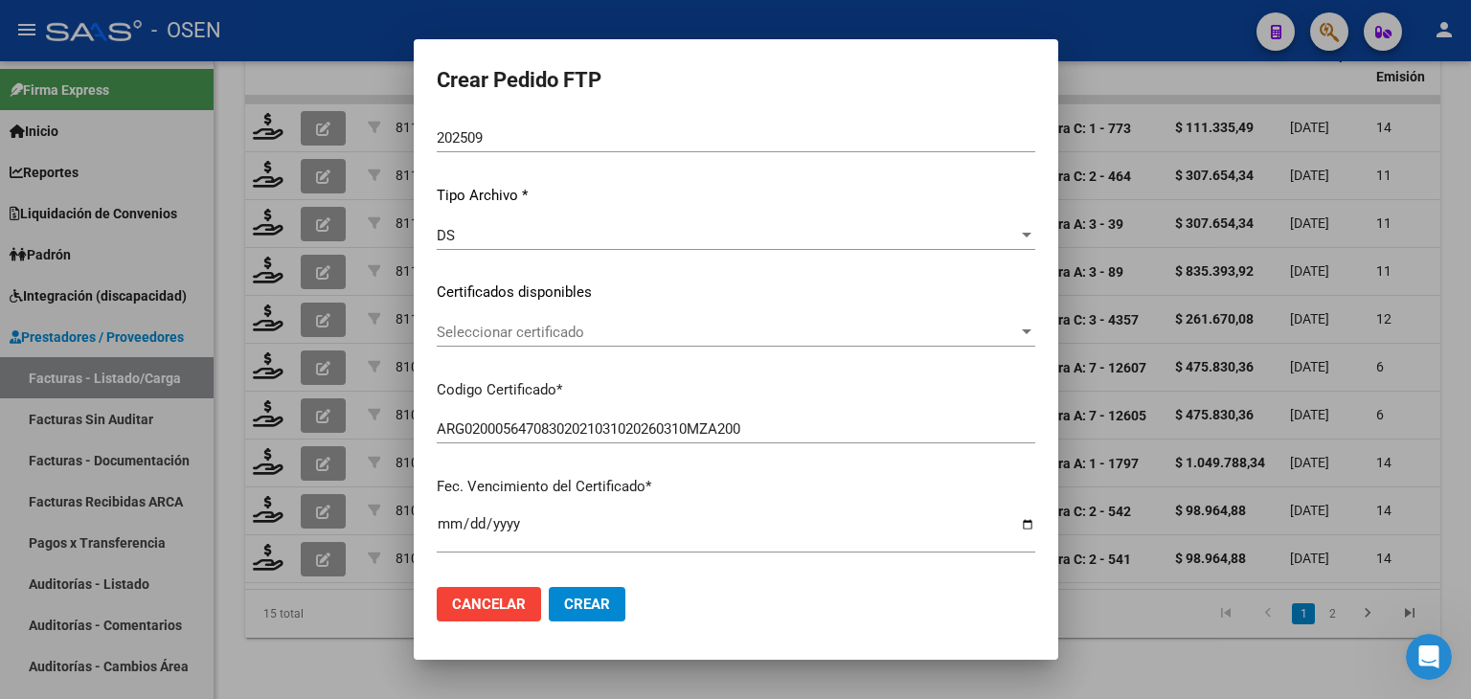
scroll to position [192, 0]
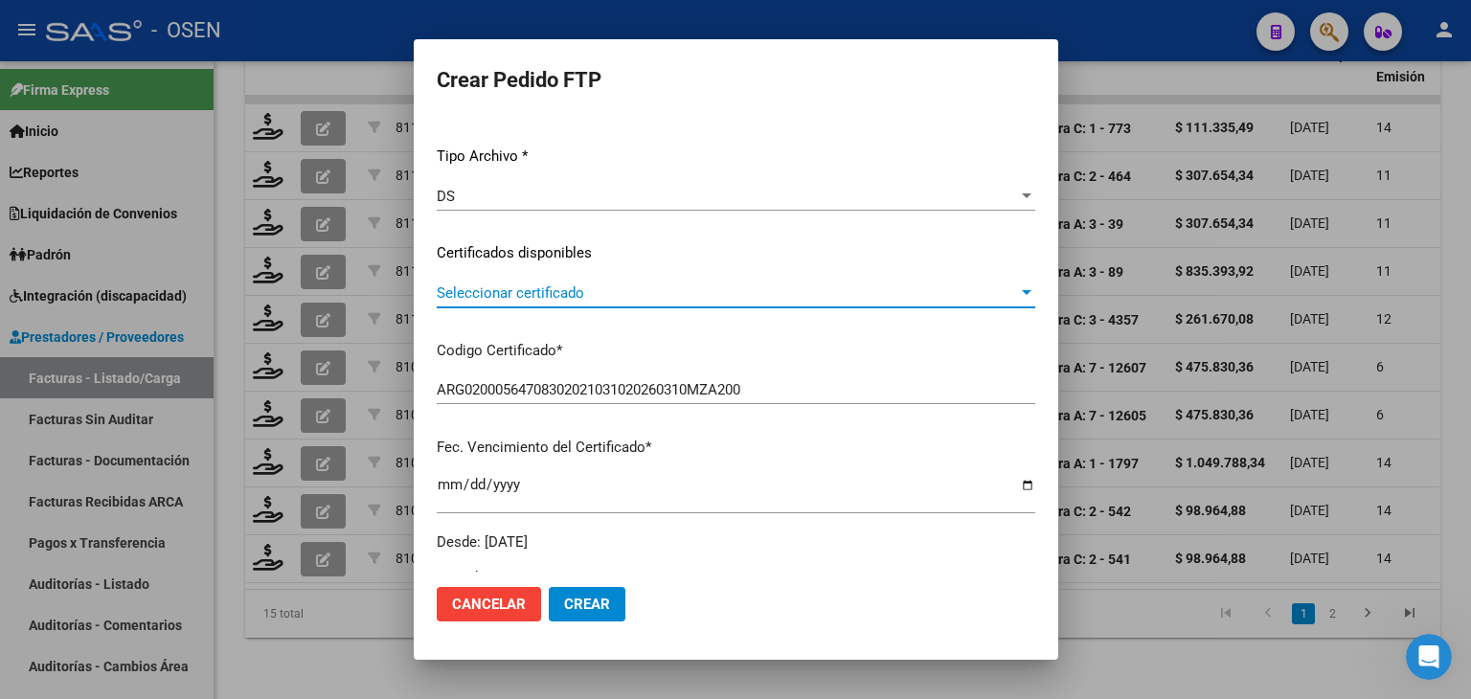
click at [553, 297] on span "Seleccionar certificado" at bounding box center [727, 292] width 581 height 17
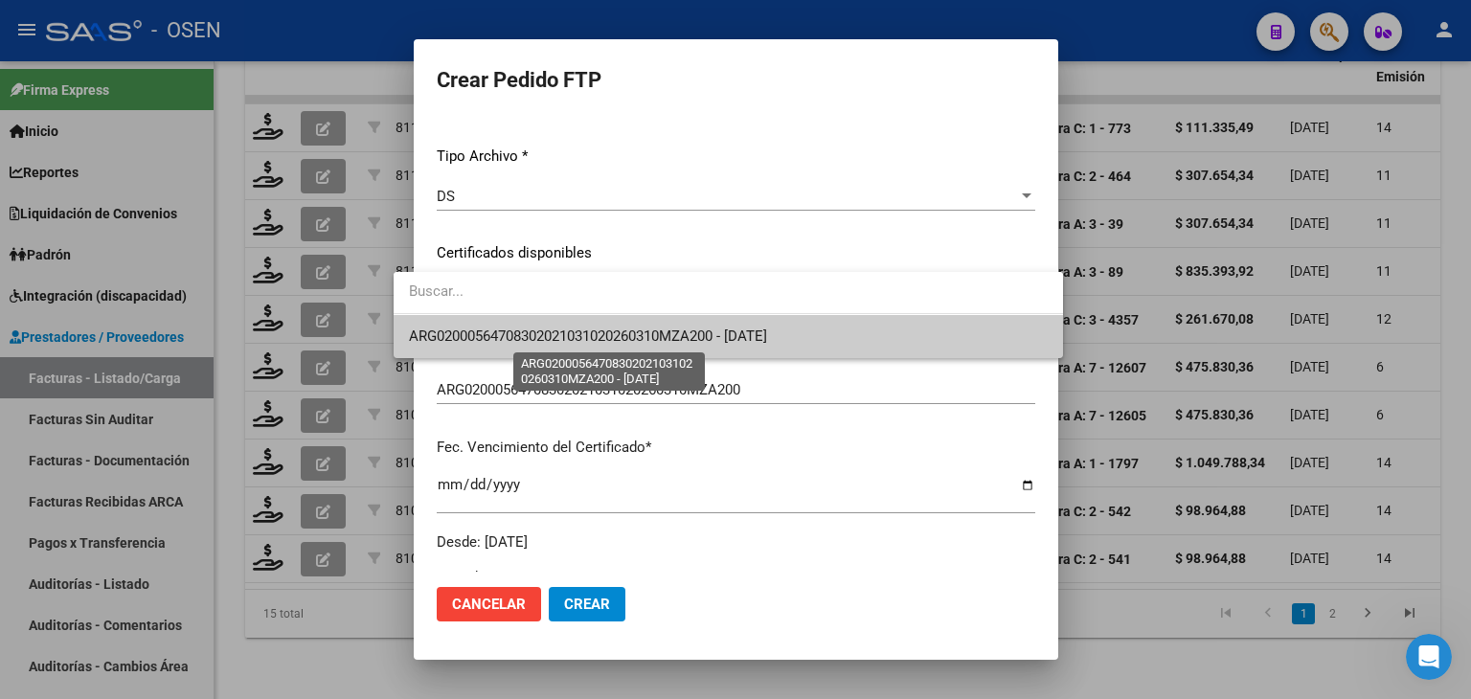
click at [561, 344] on span "ARG02000564708302021031020260310MZA200 - [DATE]" at bounding box center [588, 336] width 358 height 17
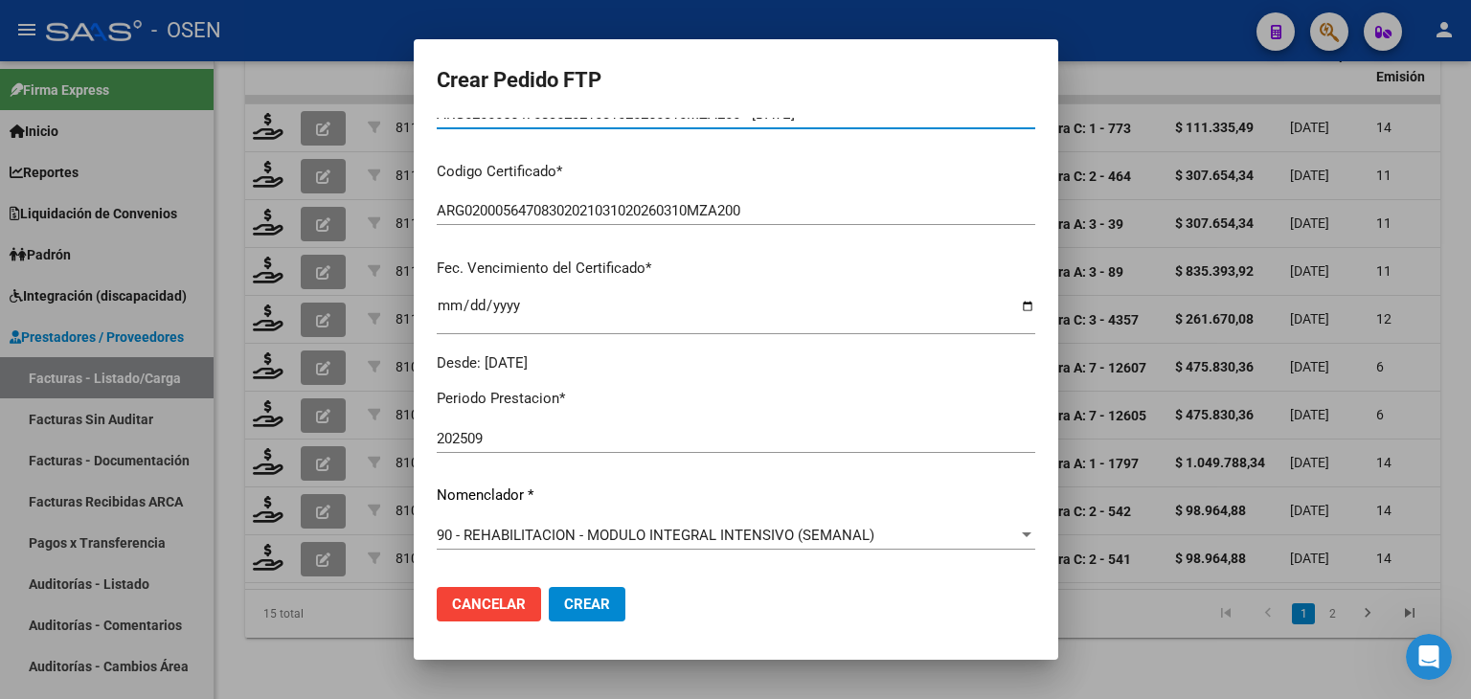
scroll to position [575, 0]
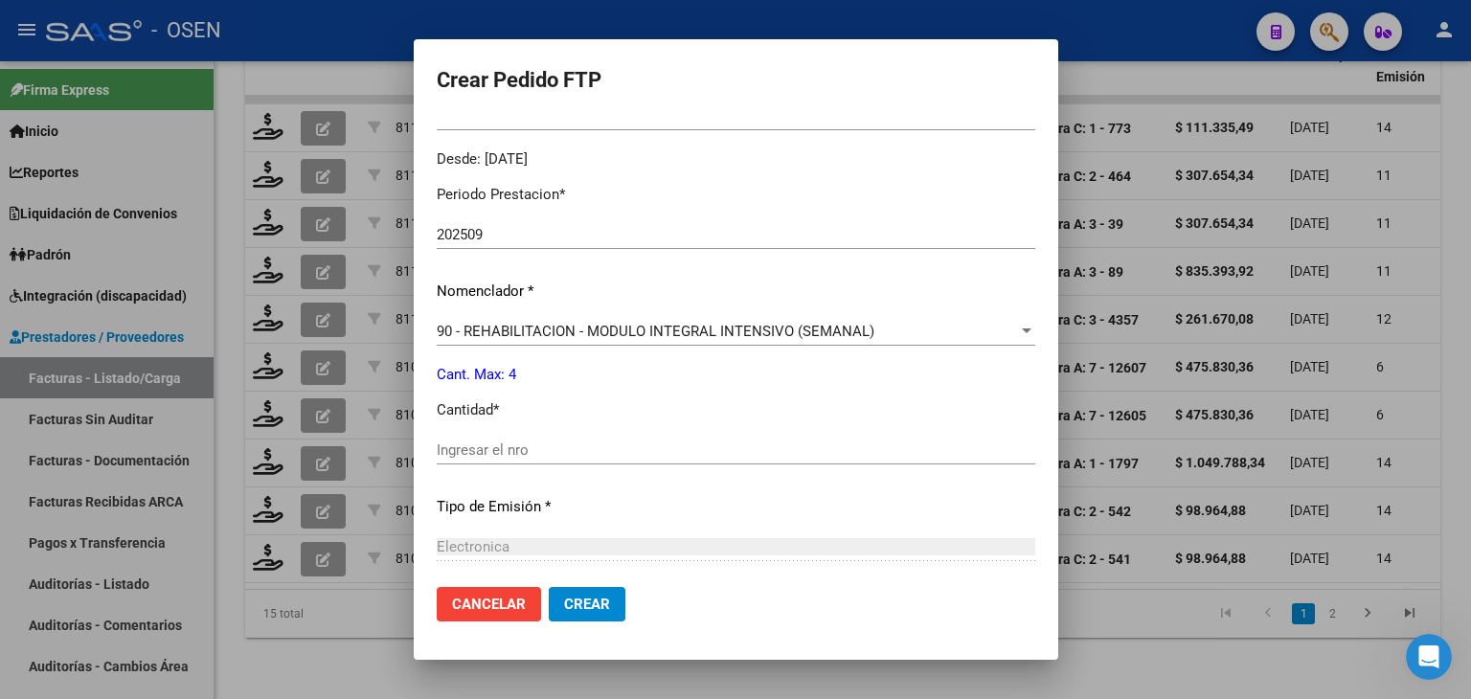
click at [523, 451] on input "Ingresar el nro" at bounding box center [736, 450] width 599 height 17
type input "4"
click at [556, 618] on button "Crear" at bounding box center [587, 604] width 77 height 34
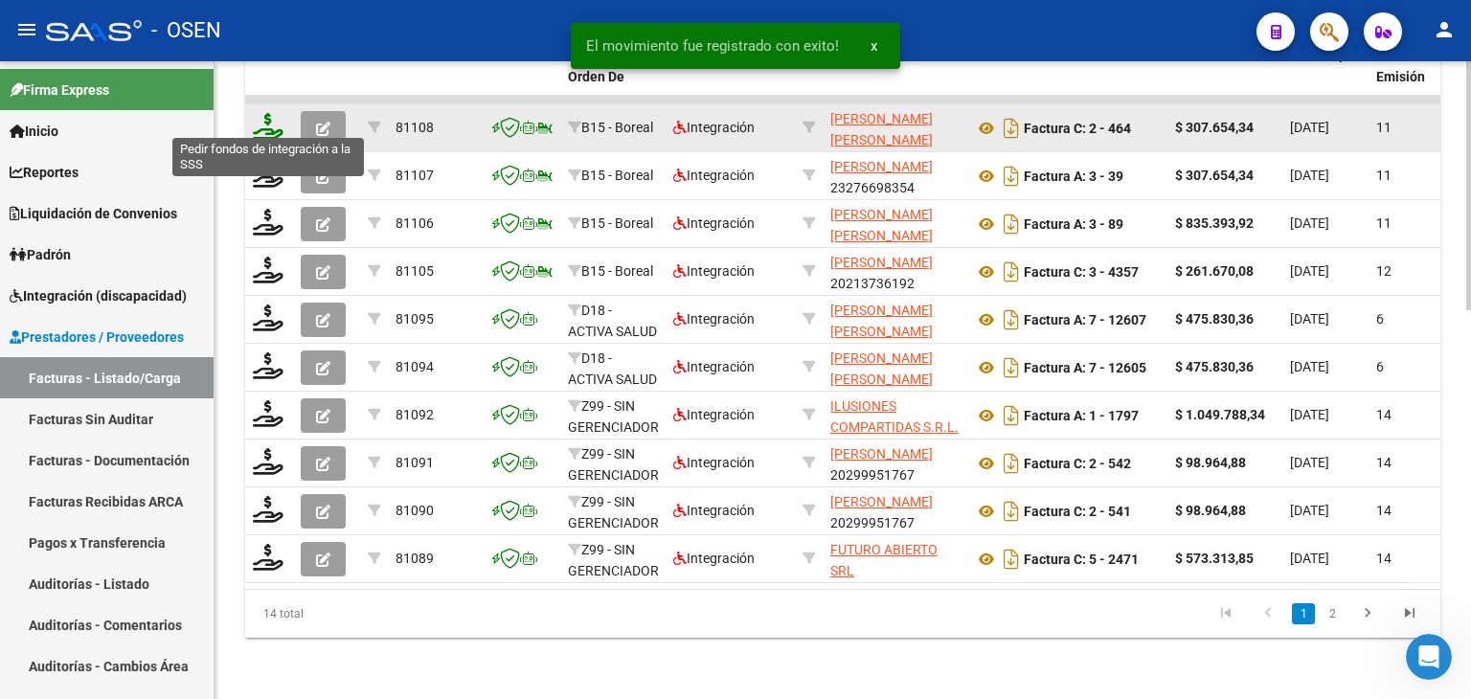
click at [264, 113] on icon at bounding box center [268, 126] width 31 height 27
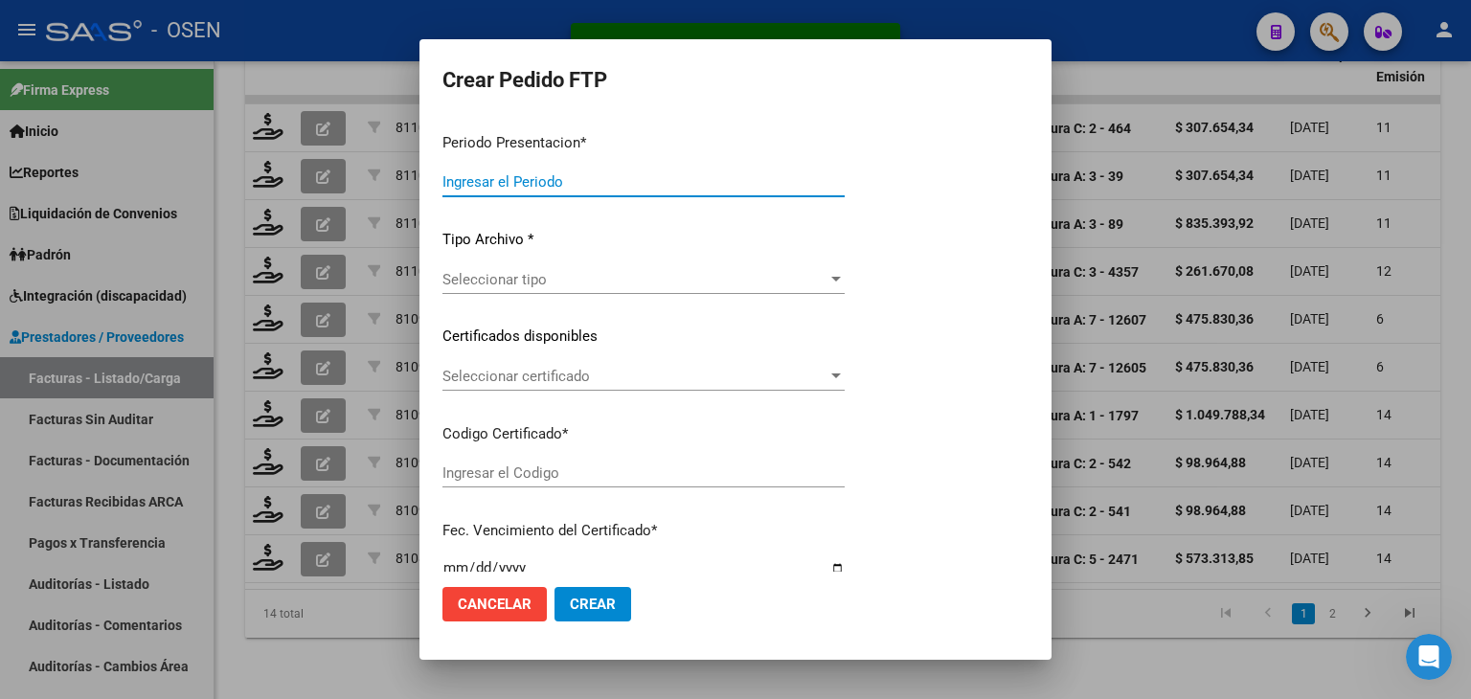
type input "202509"
type input "$ 307.654,34"
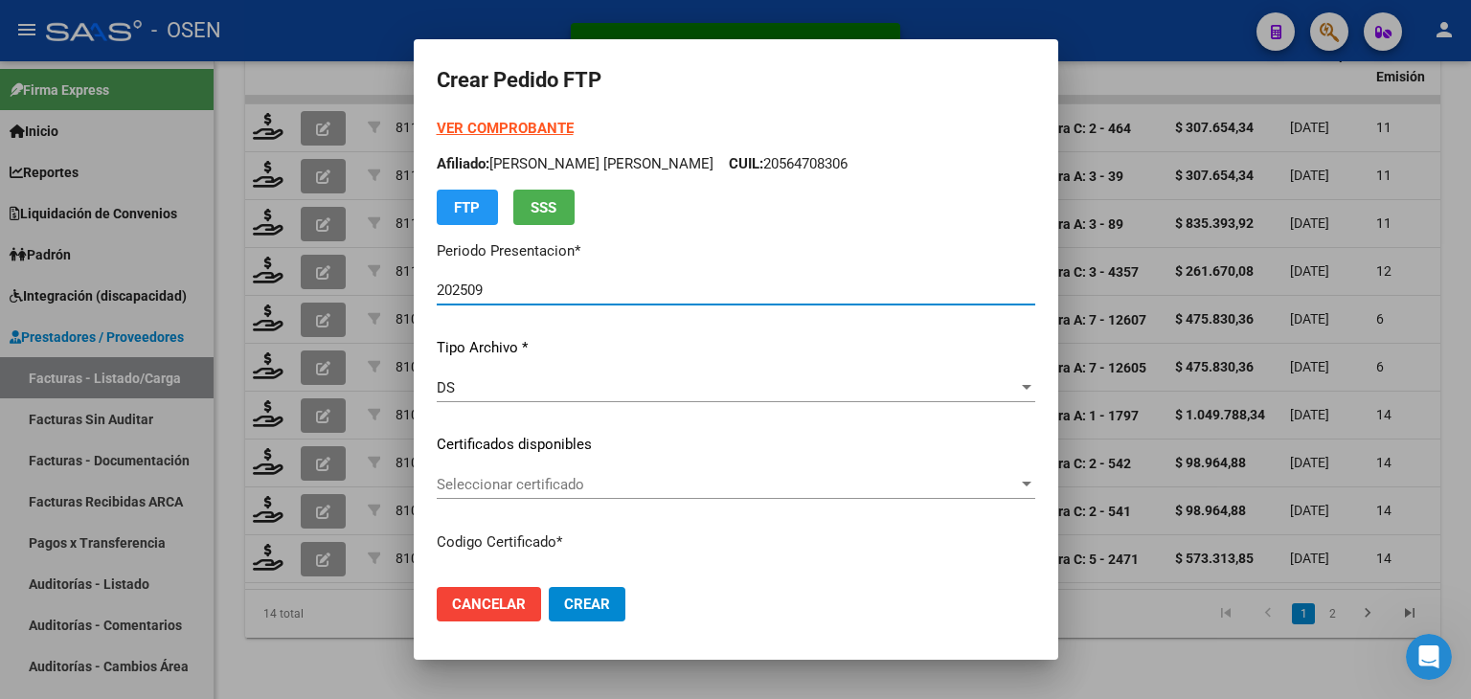
type input "ARG02000564708302021031020260310MZA200"
type input "[DATE]"
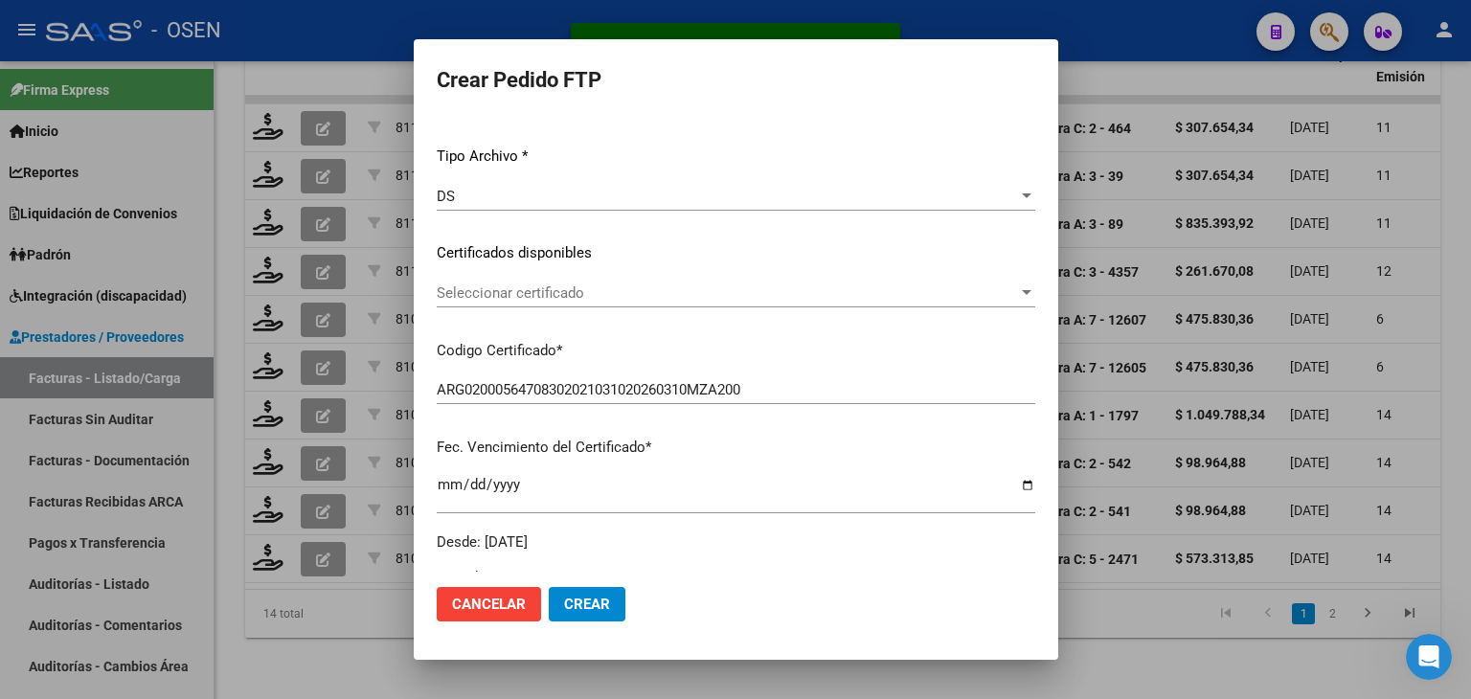
click at [531, 281] on div "Seleccionar certificado Seleccionar certificado" at bounding box center [736, 293] width 599 height 29
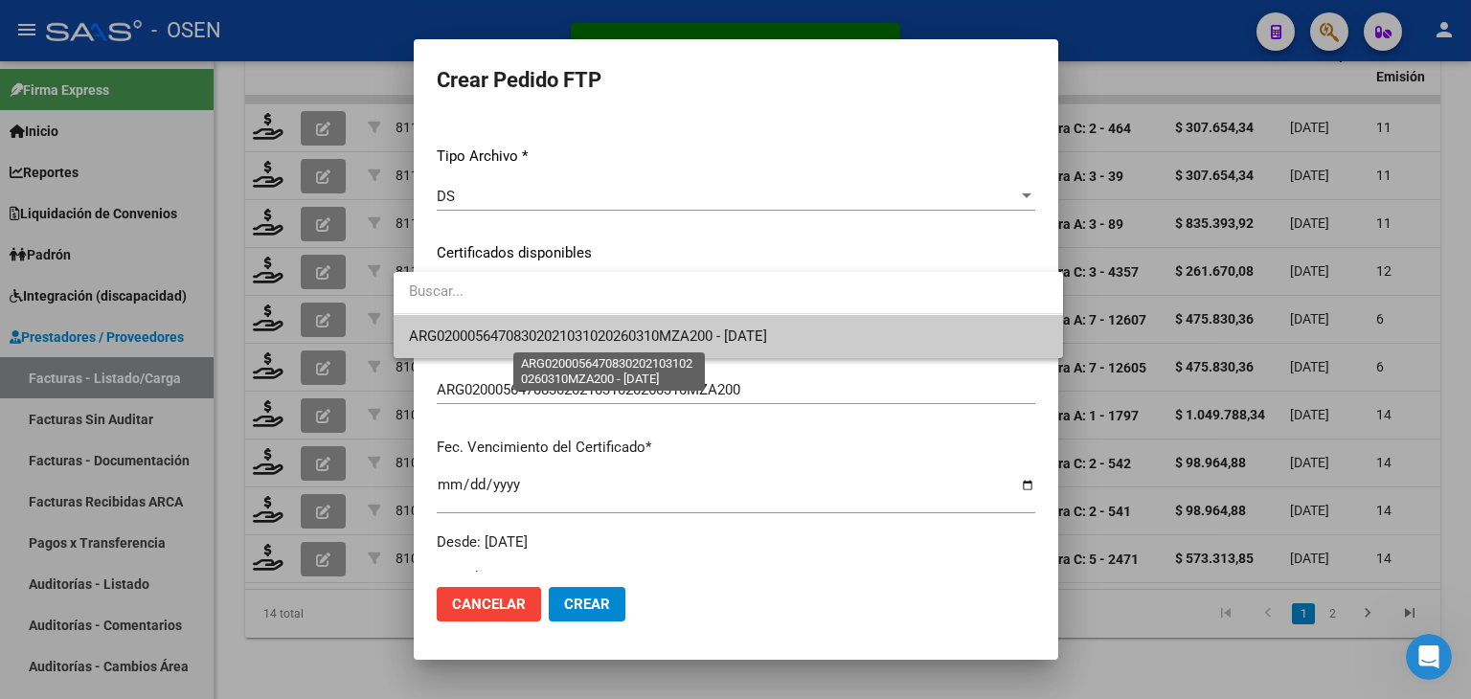
click at [534, 329] on span "ARG02000564708302021031020260310MZA200 - [DATE]" at bounding box center [588, 336] width 358 height 17
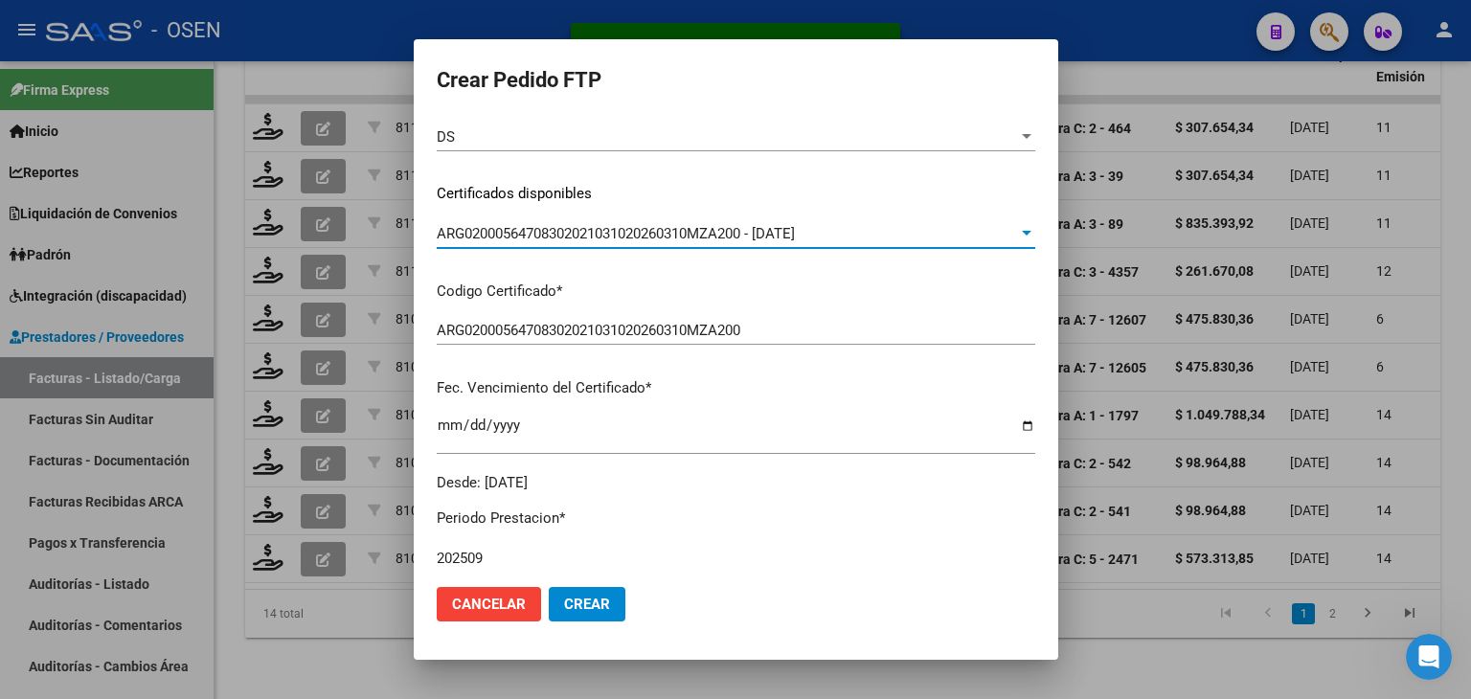
scroll to position [670, 0]
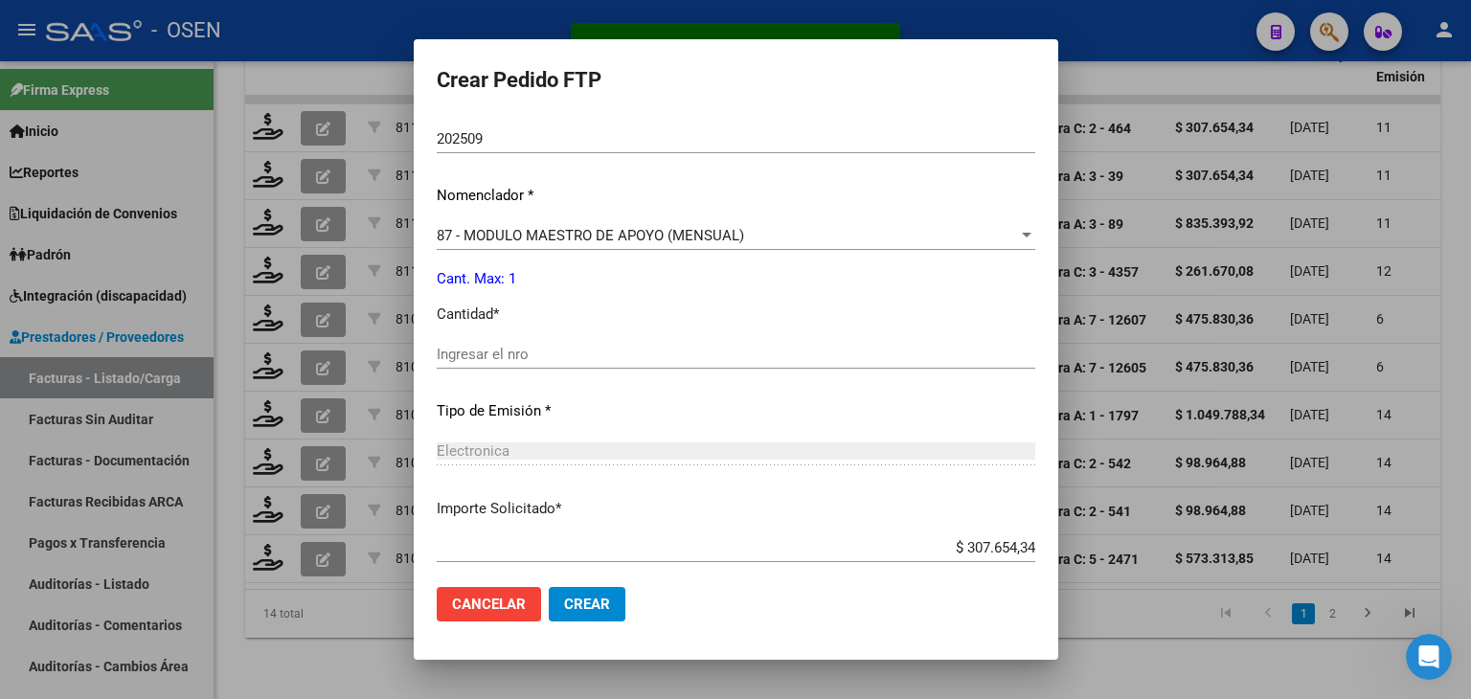
click at [490, 347] on input "Ingresar el nro" at bounding box center [736, 354] width 599 height 17
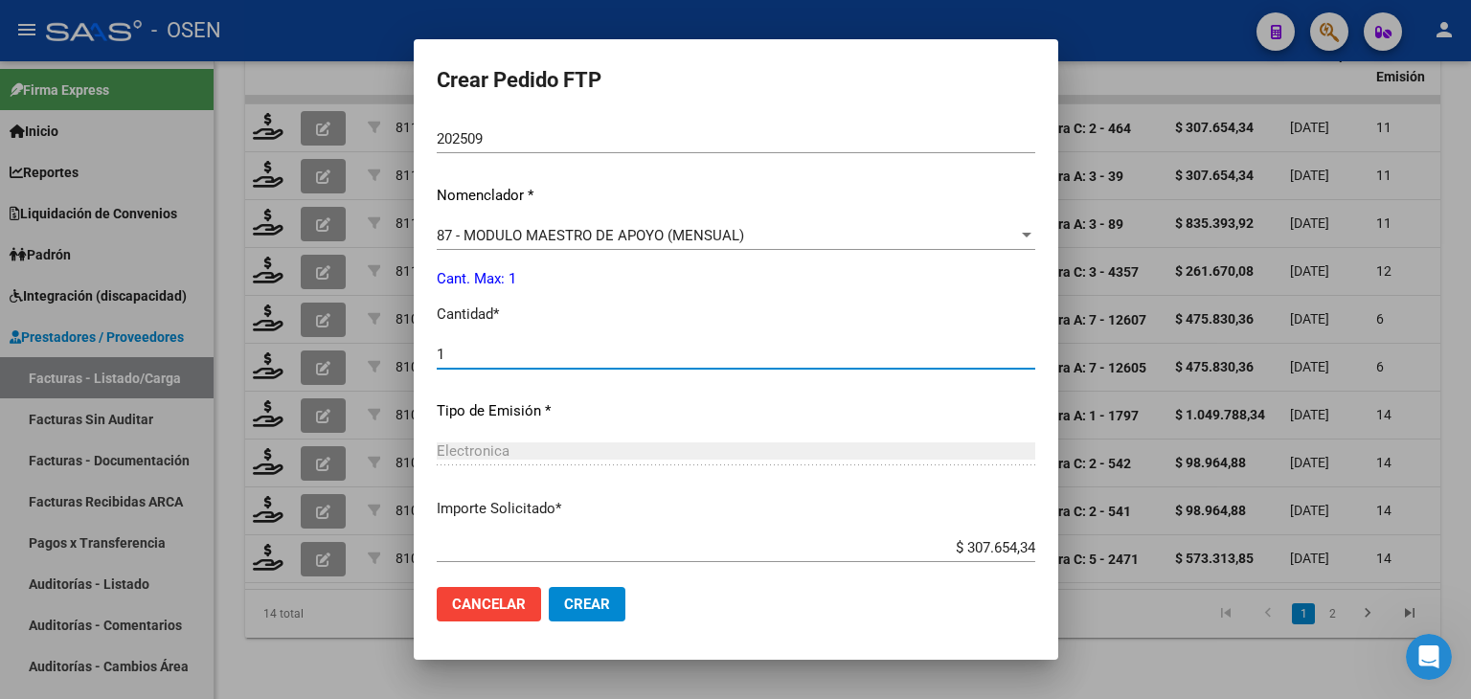
type input "1"
click at [564, 610] on span "Crear" at bounding box center [587, 604] width 46 height 17
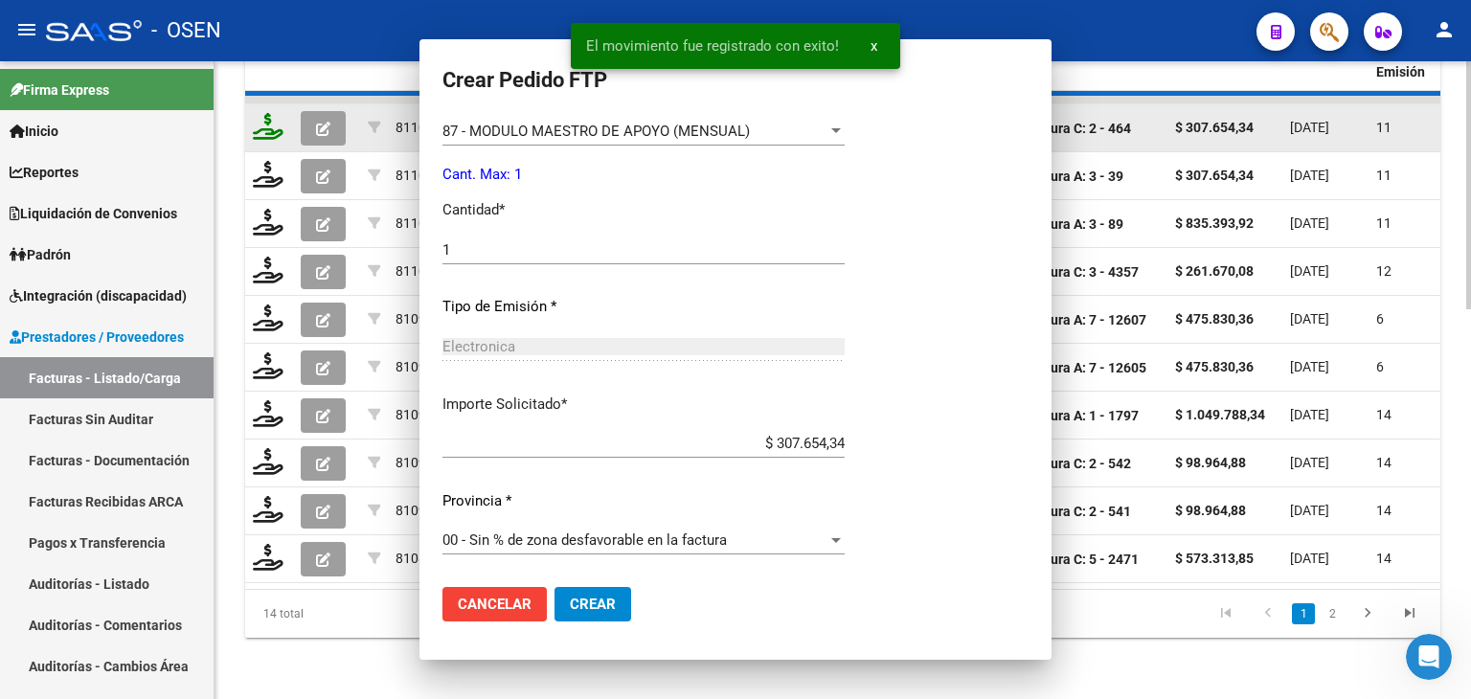
scroll to position [0, 0]
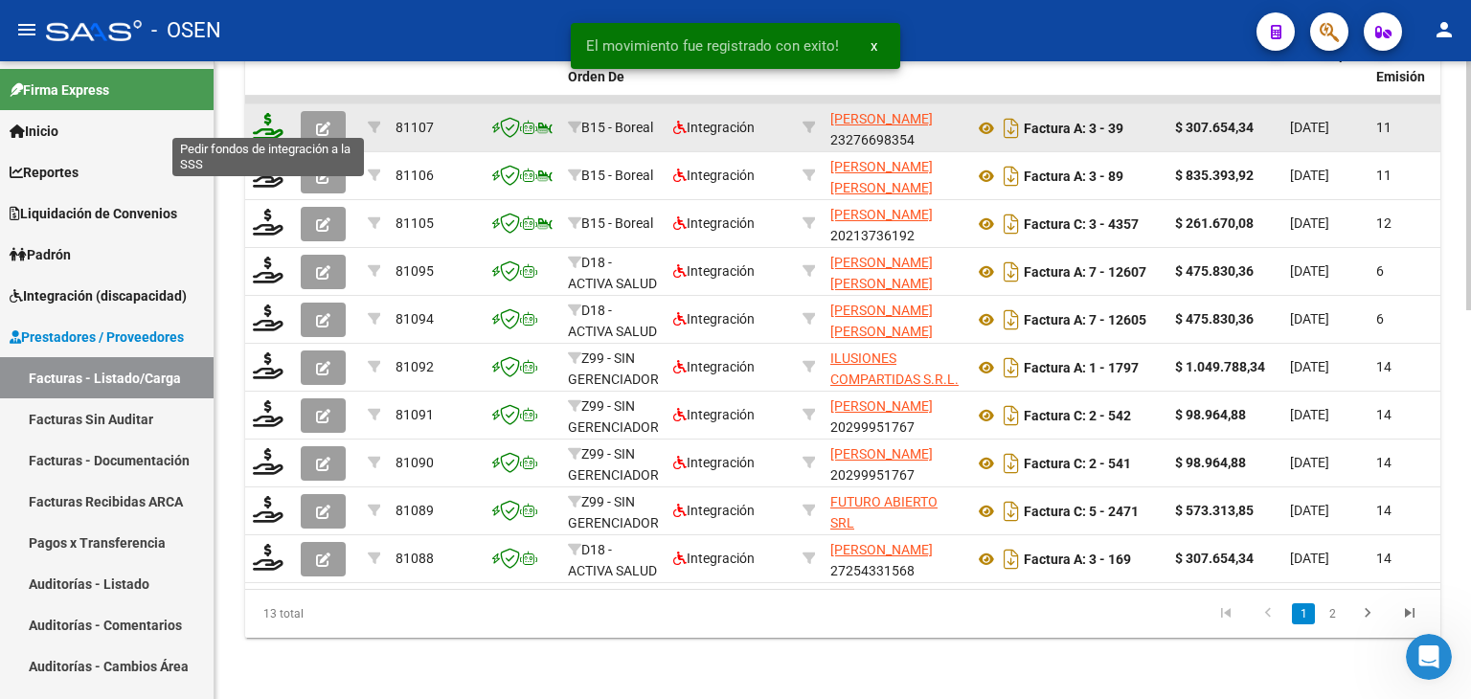
click at [272, 113] on icon at bounding box center [268, 126] width 31 height 27
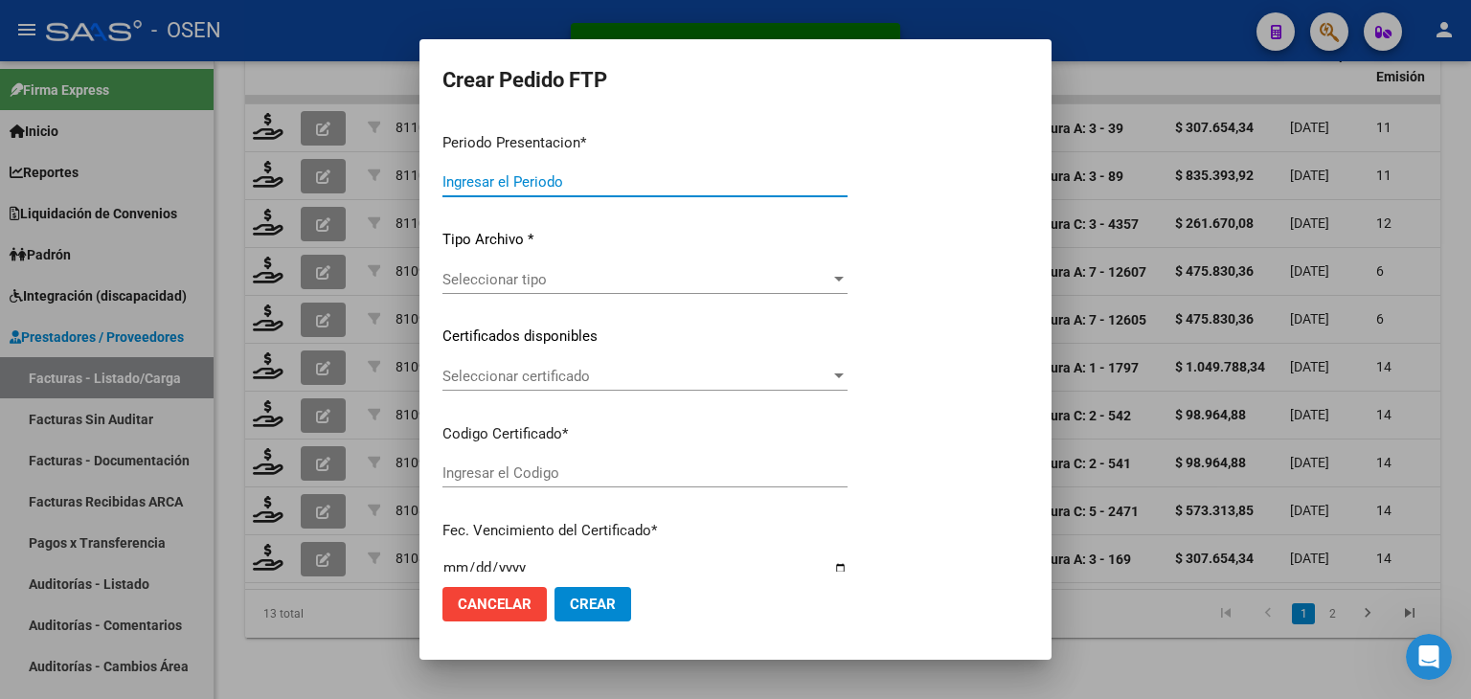
type input "202509"
type input "$ 307.654,34"
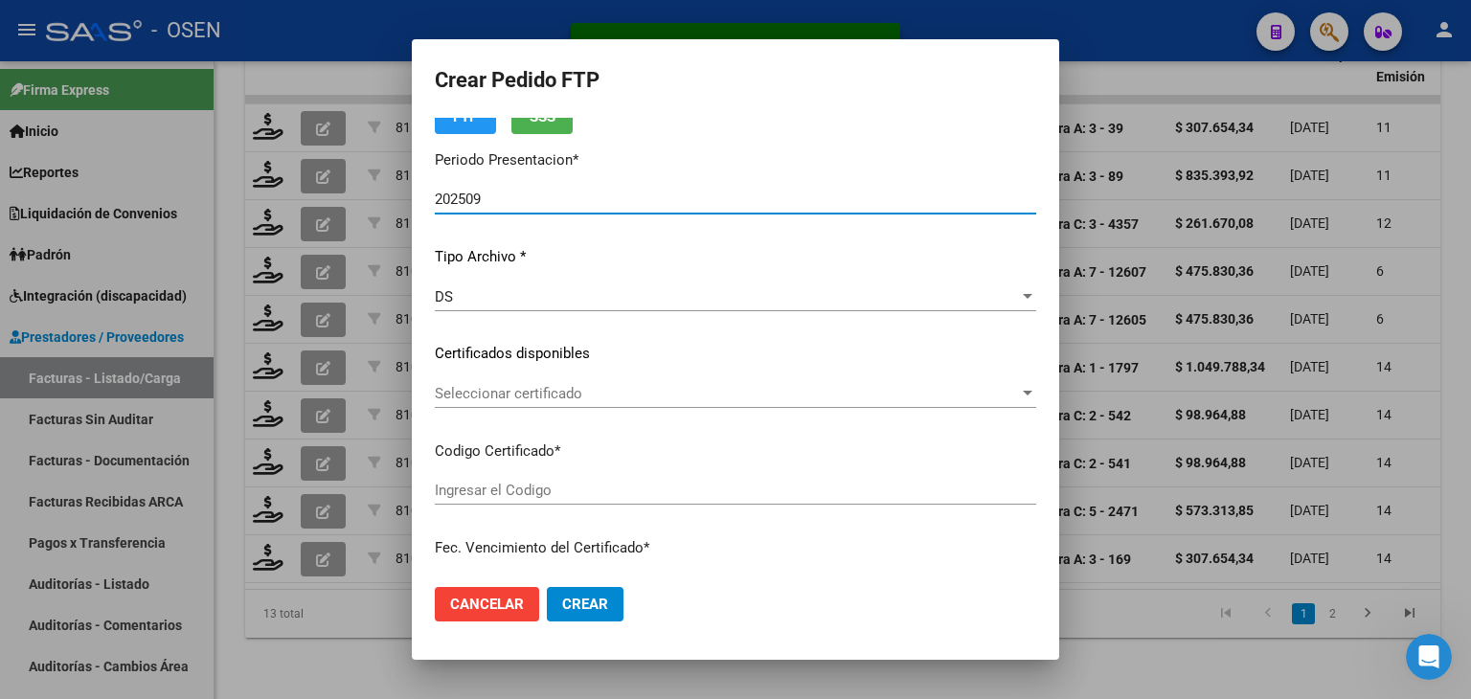
type input "ARG02000577032432023071920280719TUC136"
type input "[DATE]"
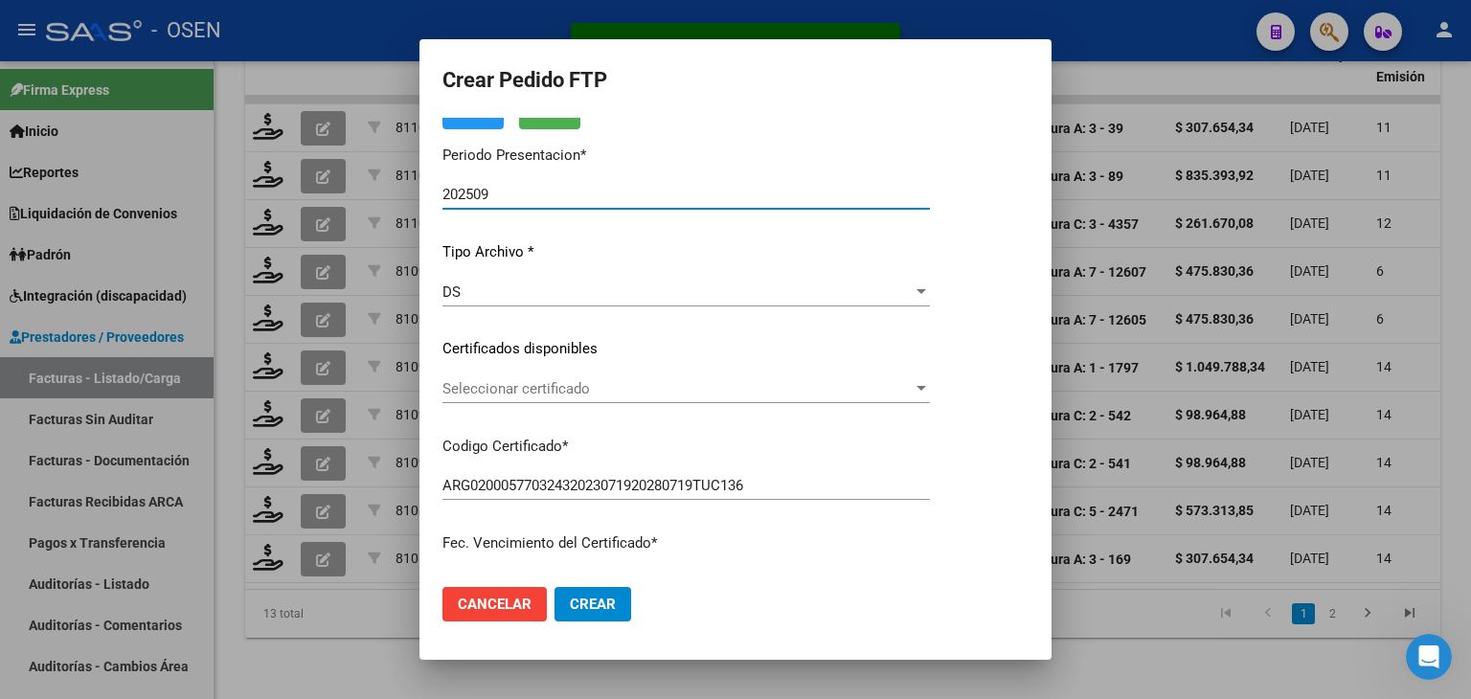
click at [497, 389] on span "Seleccionar certificado" at bounding box center [677, 388] width 470 height 17
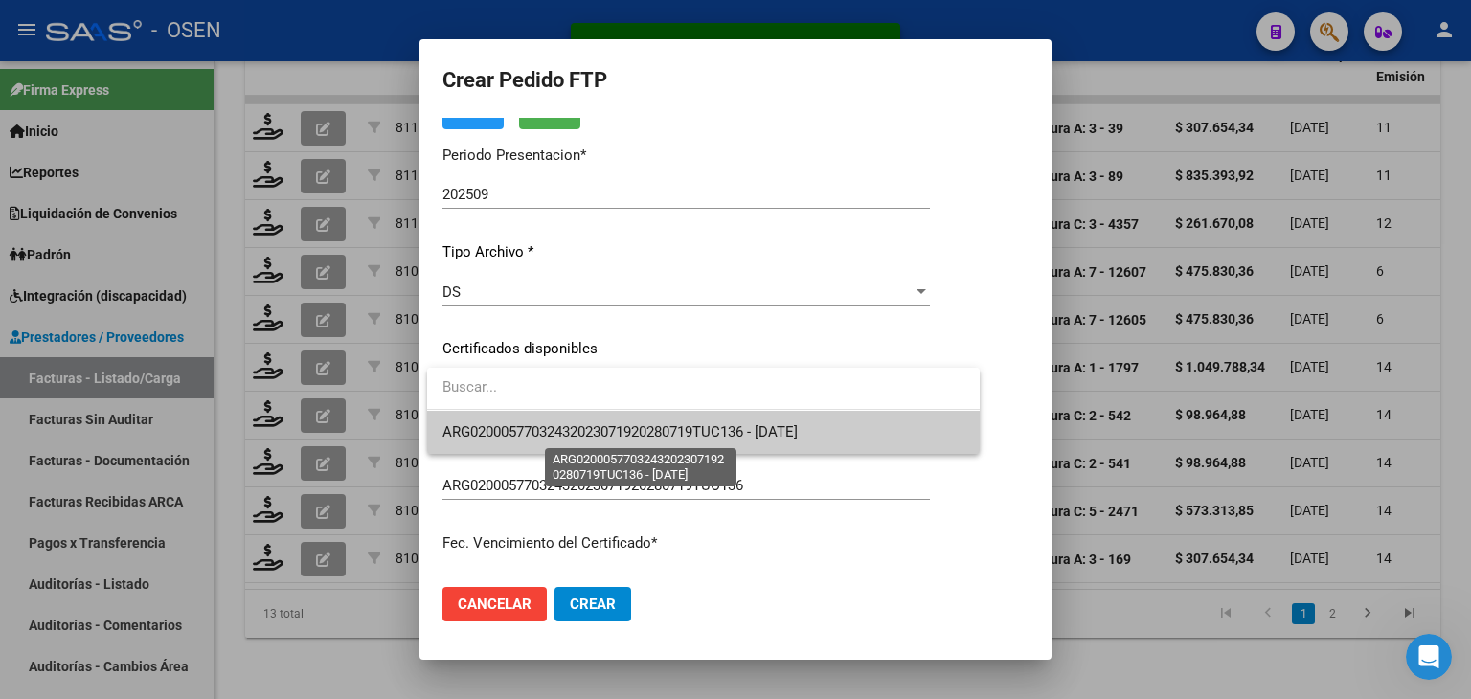
click at [502, 423] on span "ARG02000577032432023071920280719TUC136 - [DATE]" at bounding box center [619, 431] width 355 height 17
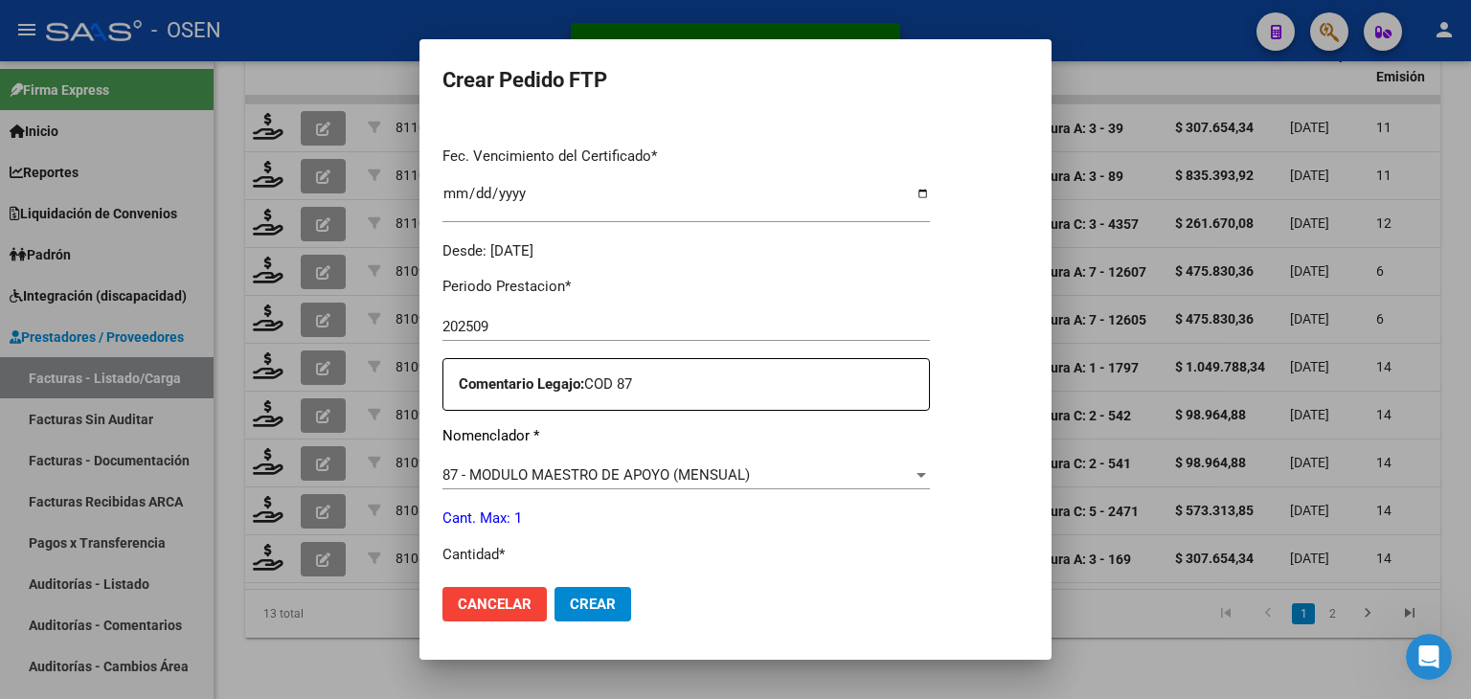
scroll to position [575, 0]
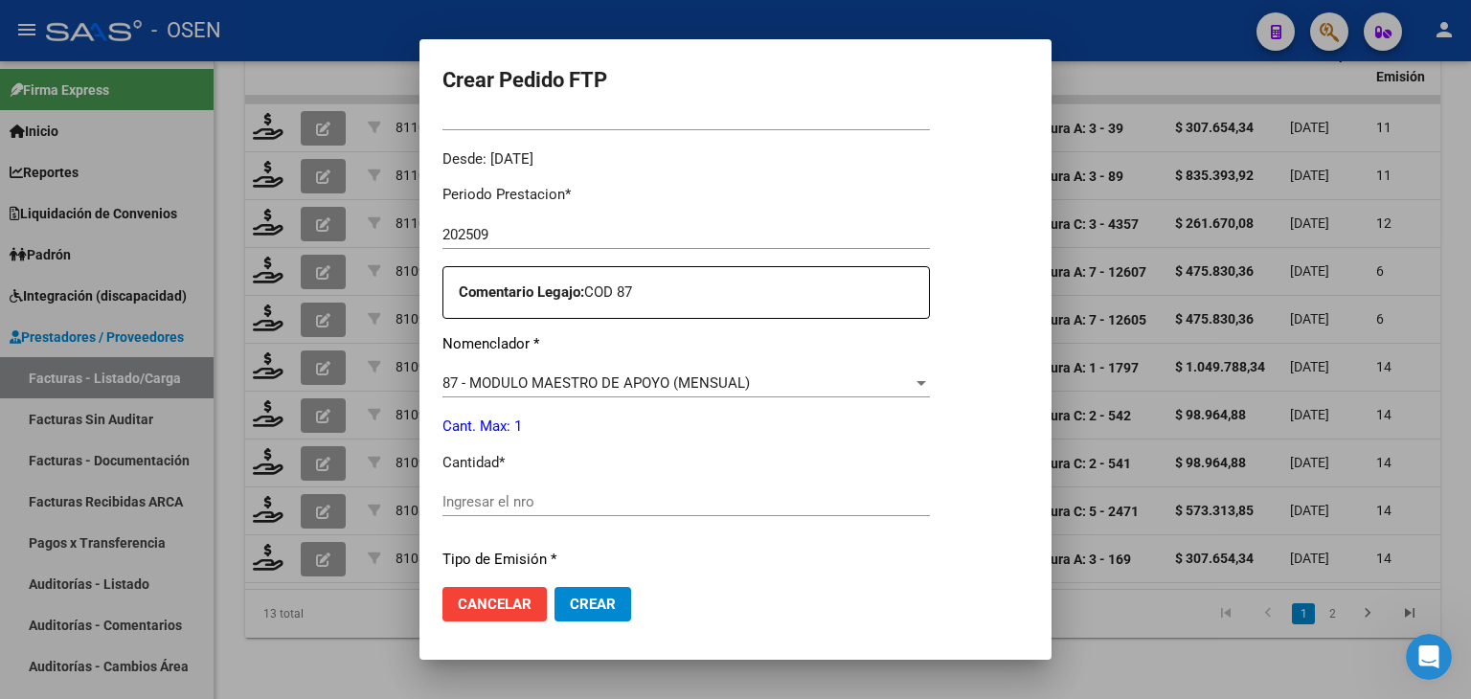
click at [489, 508] on input "Ingresar el nro" at bounding box center [686, 501] width 488 height 17
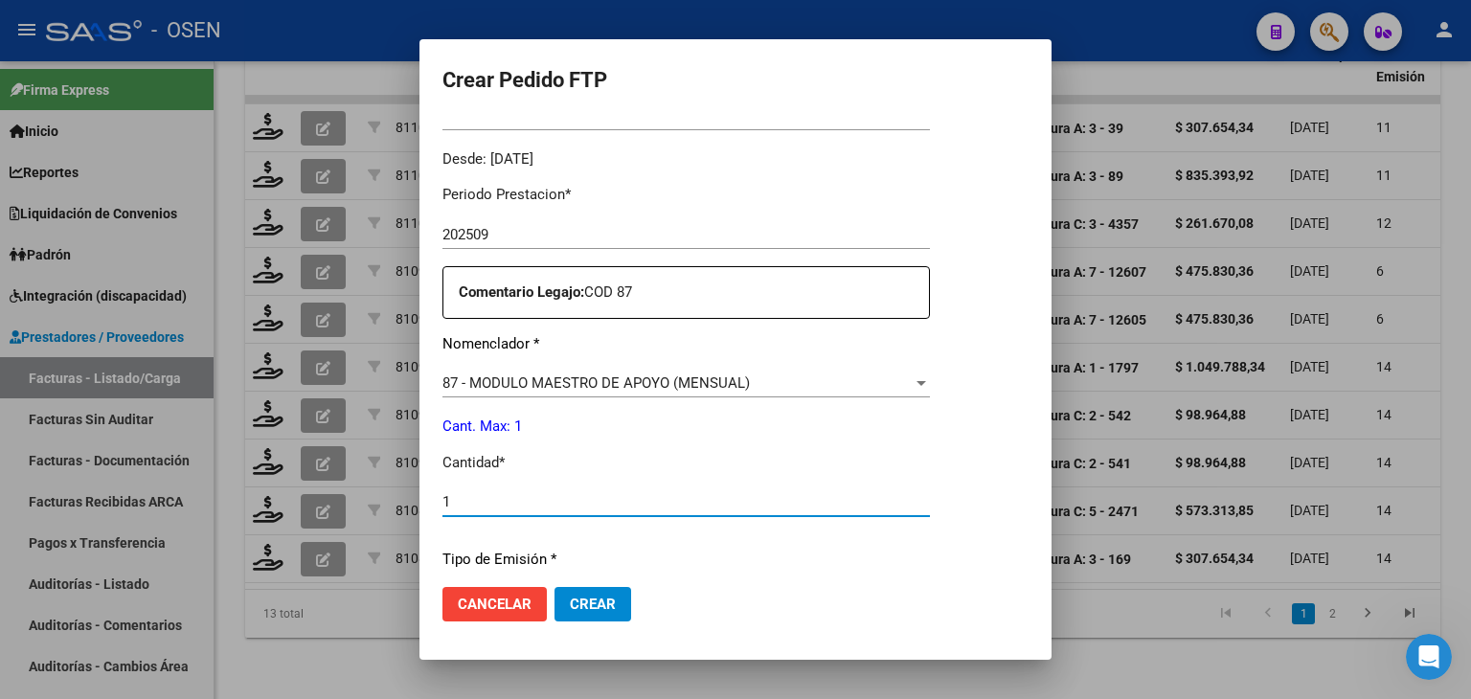
type input "1"
click at [596, 607] on span "Crear" at bounding box center [593, 604] width 46 height 17
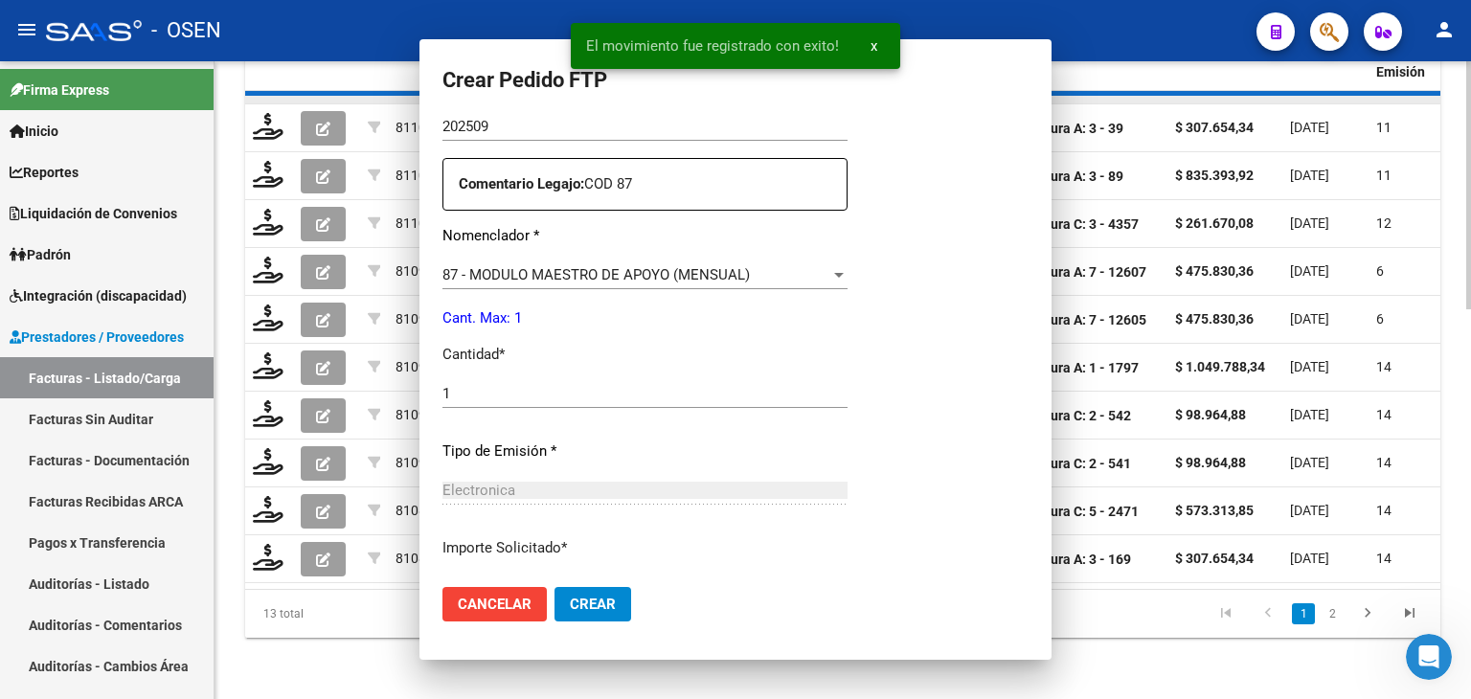
scroll to position [0, 0]
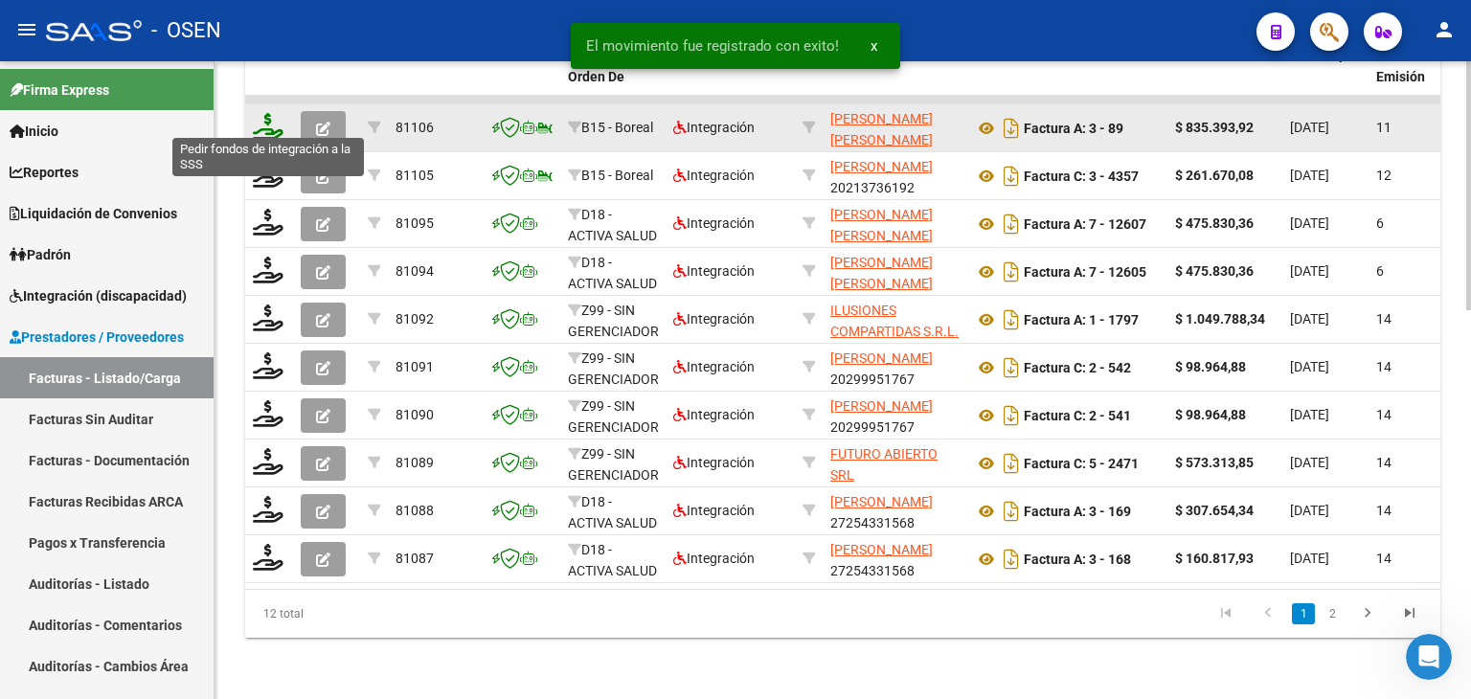
click at [262, 116] on icon at bounding box center [268, 126] width 31 height 27
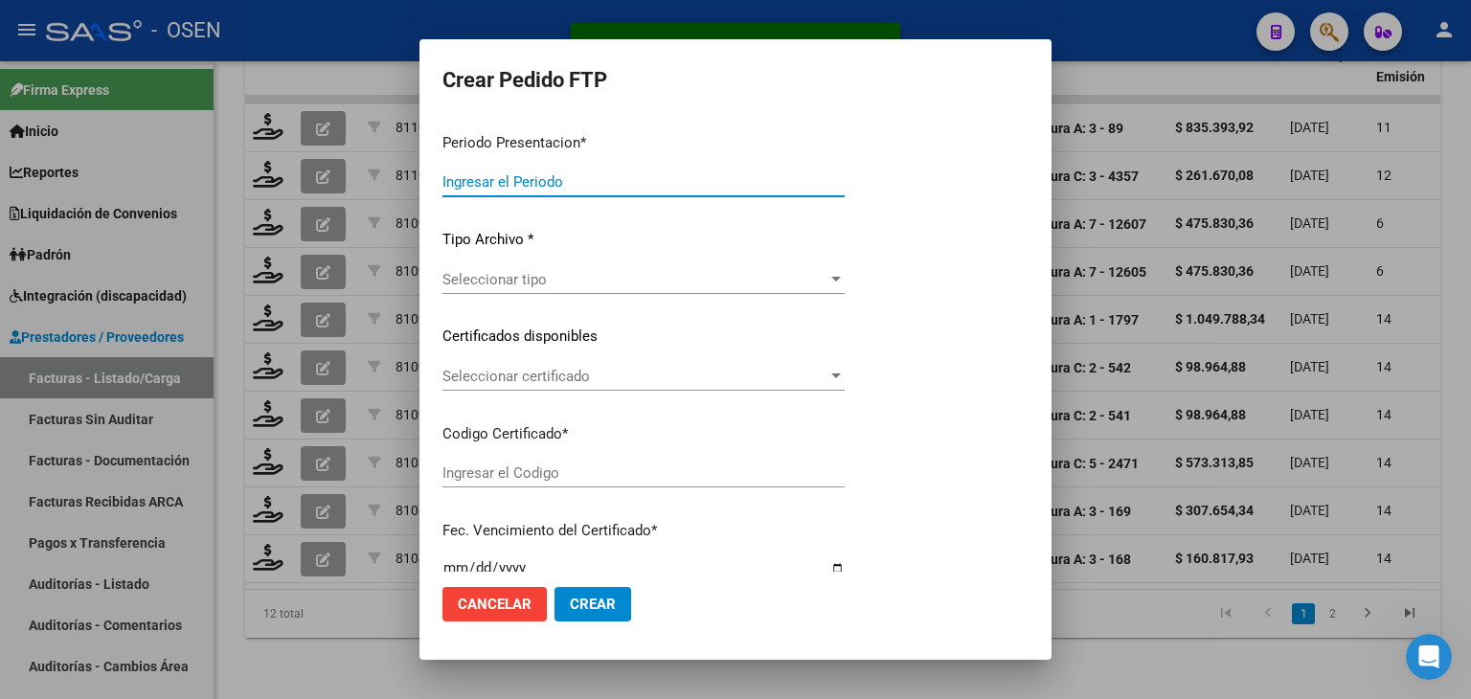
type input "202509"
type input "$ 835.393,92"
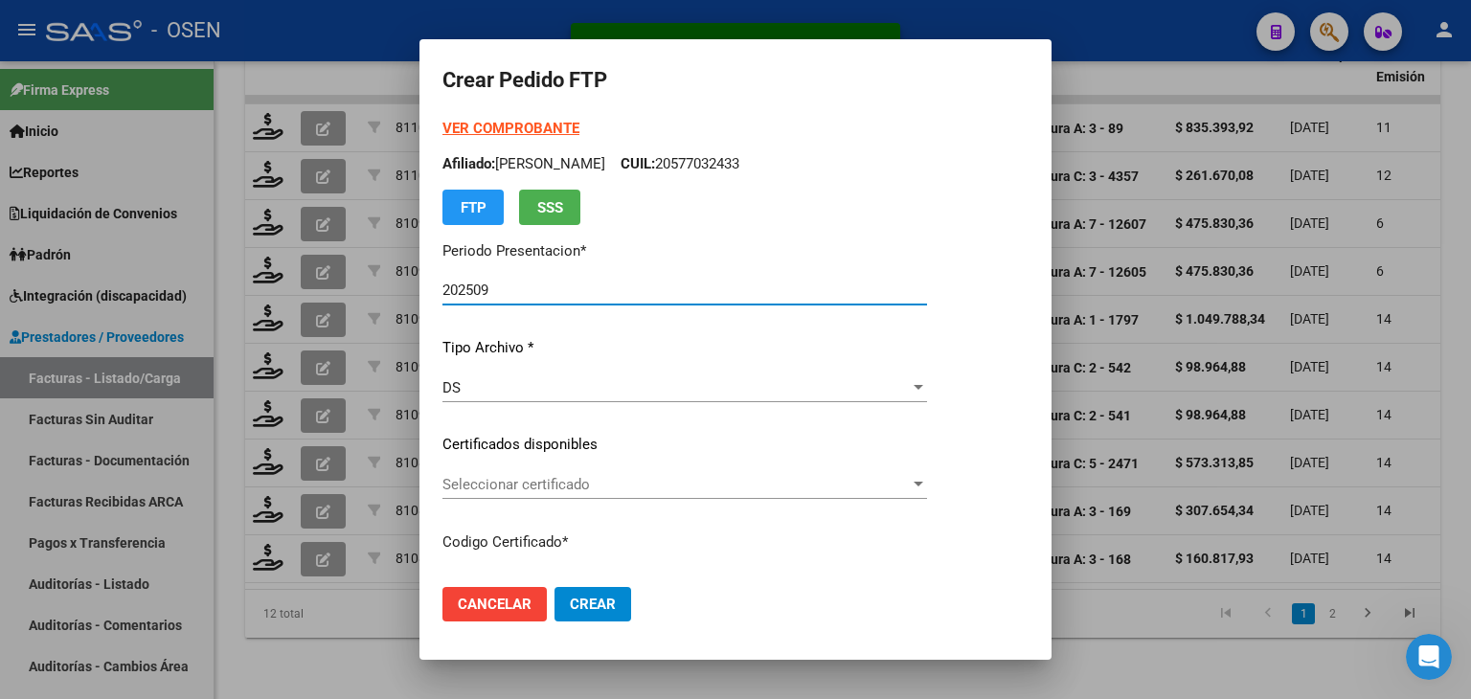
type input "ARG02000564708302021031020260310MZA200"
type input "[DATE]"
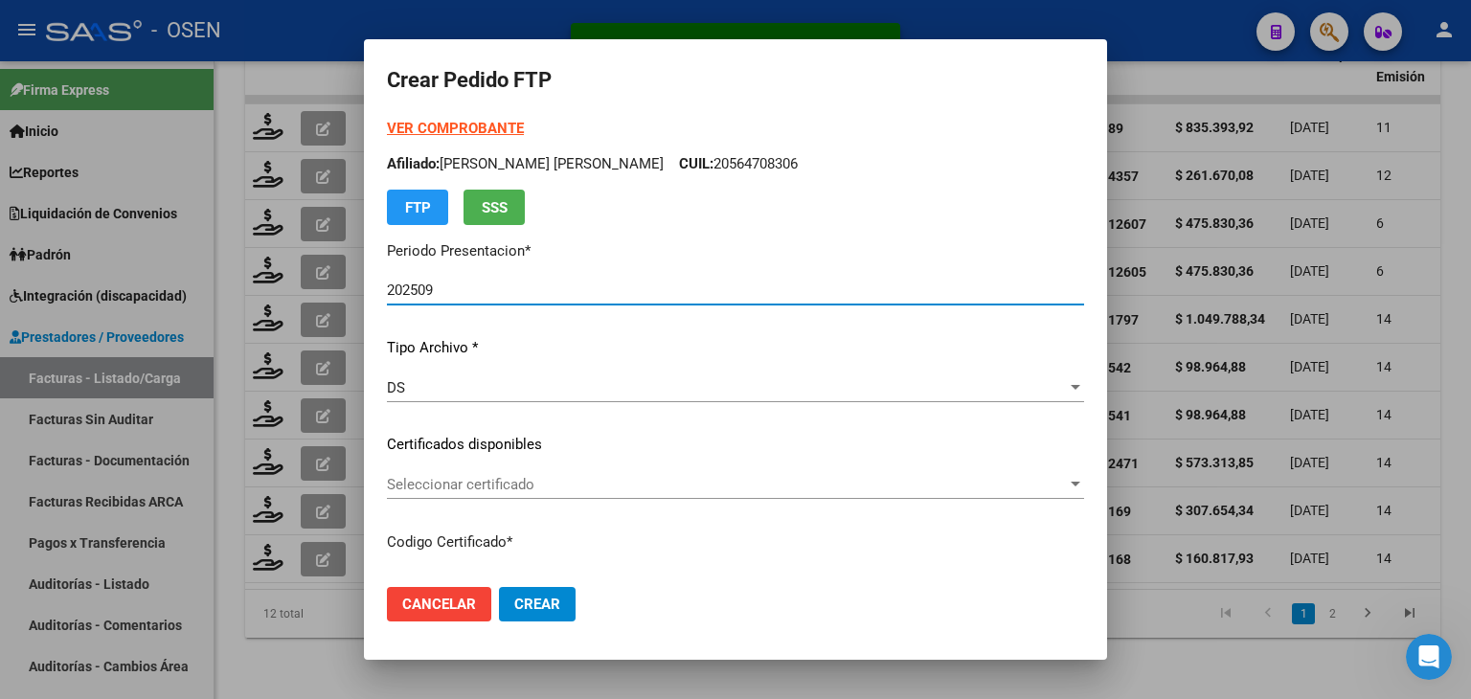
click at [487, 125] on strong "VER COMPROBANTE" at bounding box center [455, 128] width 137 height 17
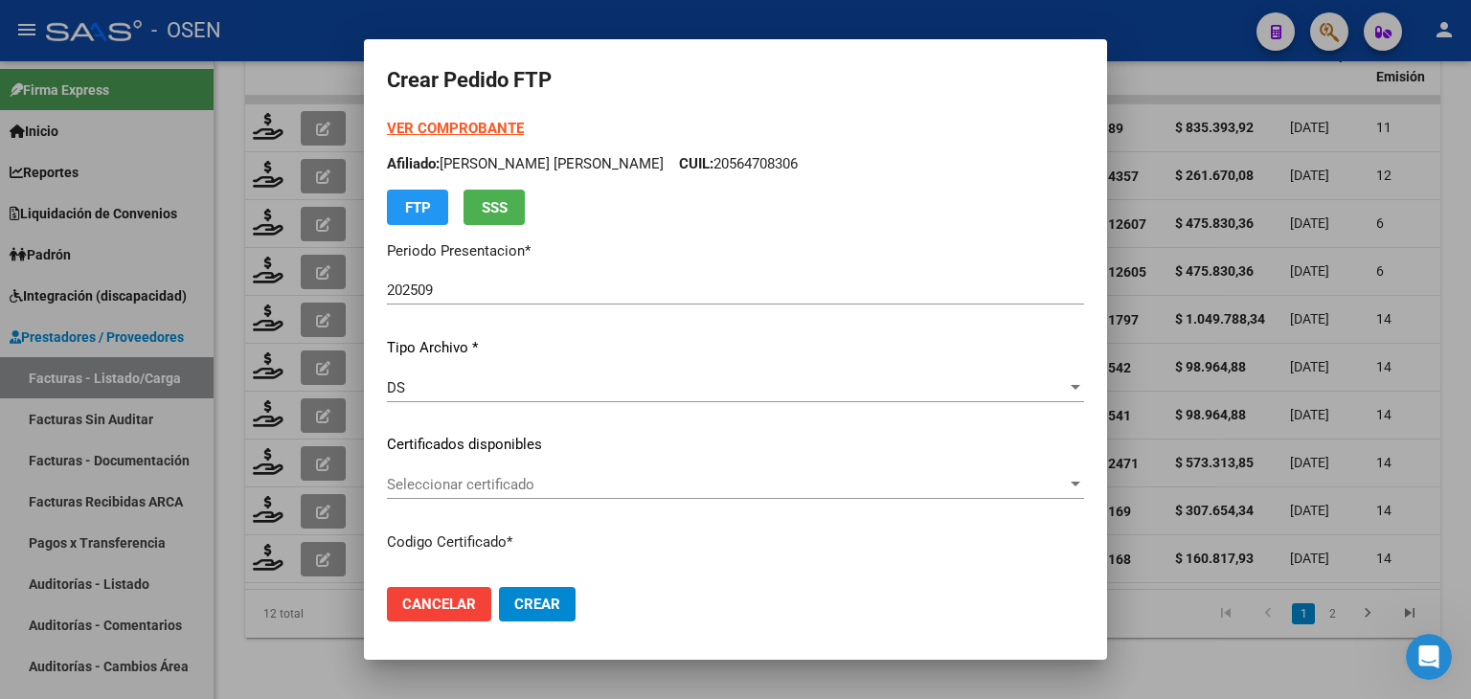
click at [507, 476] on span "Seleccionar certificado" at bounding box center [727, 484] width 680 height 17
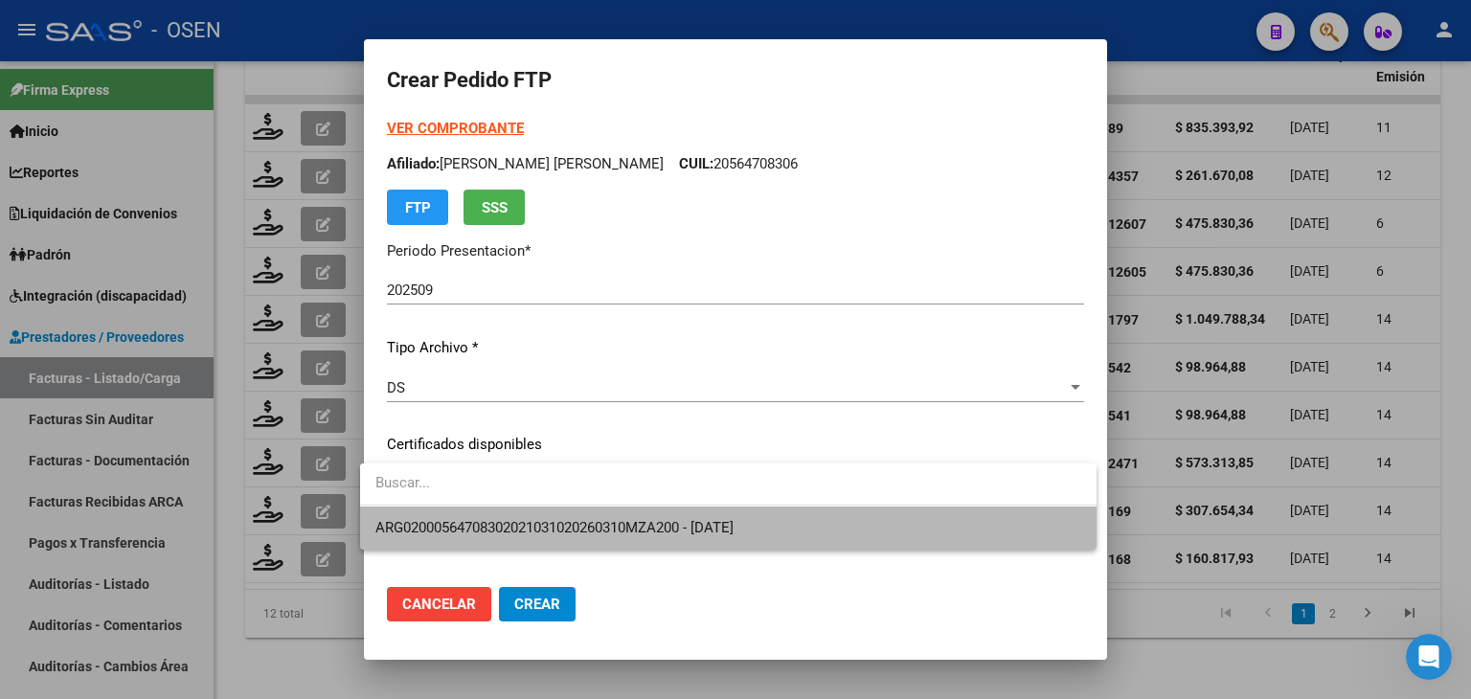
click at [527, 515] on span "ARG02000564708302021031020260310MZA200 - [DATE]" at bounding box center [728, 528] width 706 height 43
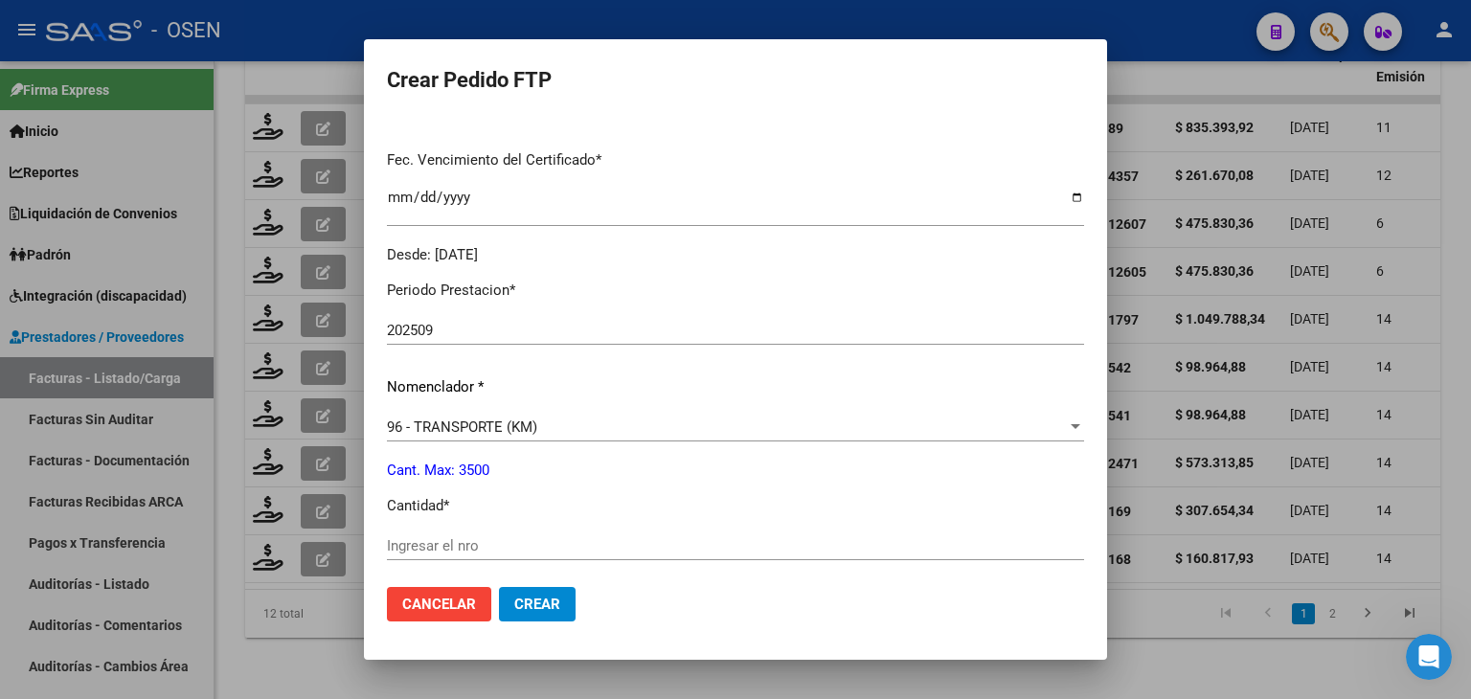
scroll to position [575, 0]
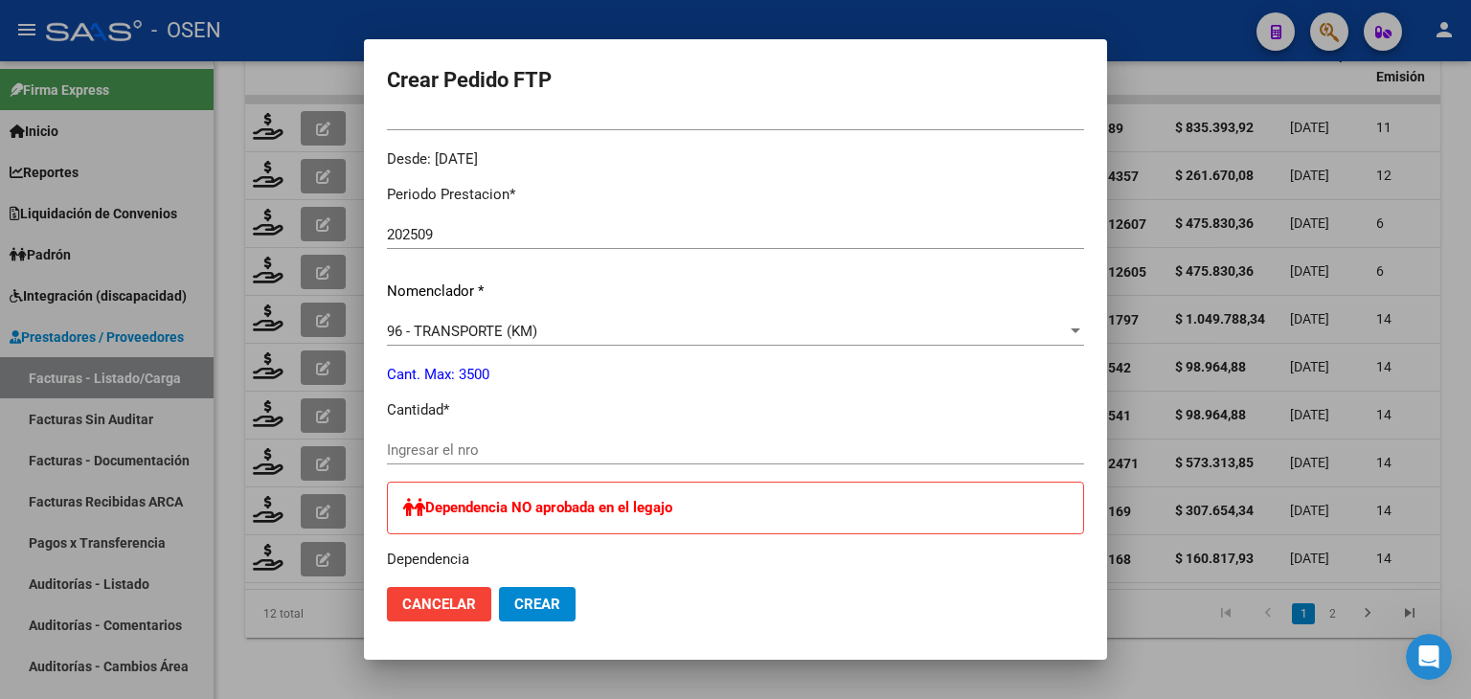
click at [491, 452] on input "Ingresar el nro" at bounding box center [735, 450] width 697 height 17
type input "1542"
click at [545, 610] on span "Crear" at bounding box center [537, 604] width 46 height 17
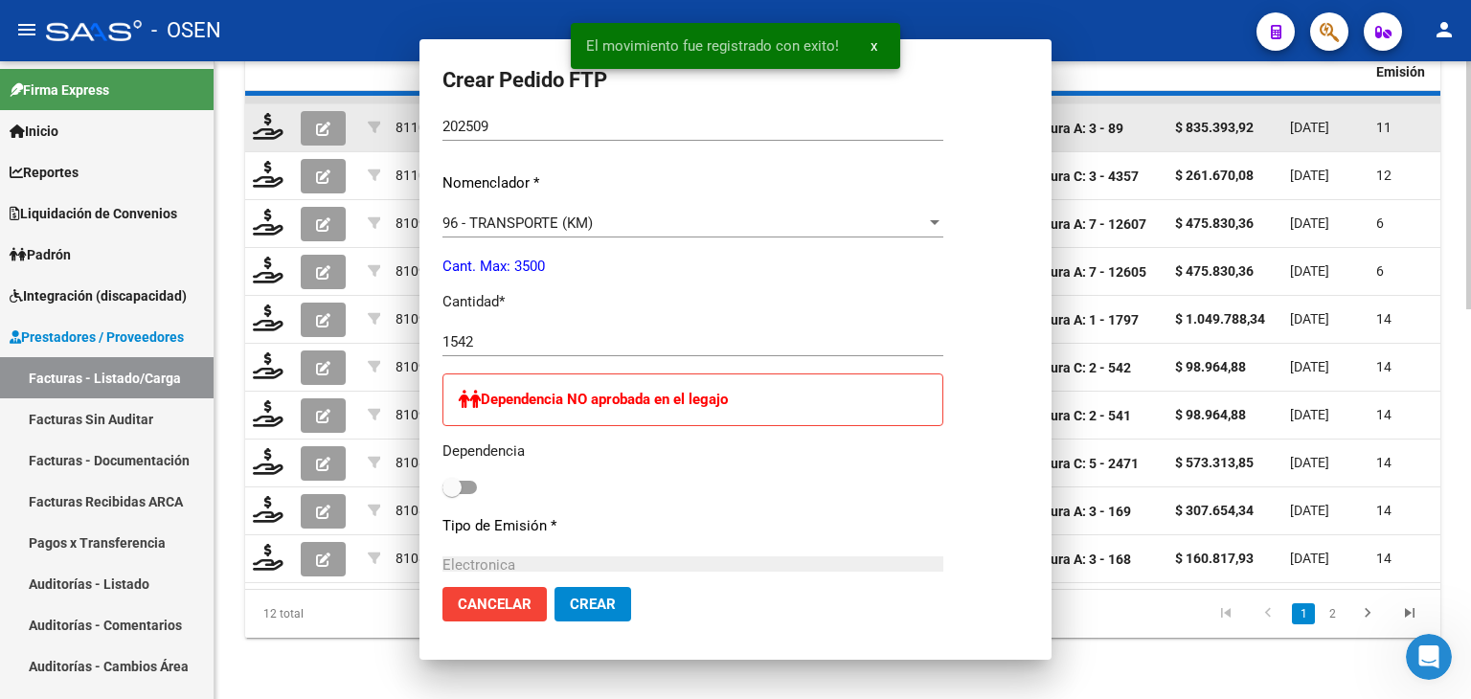
scroll to position [0, 0]
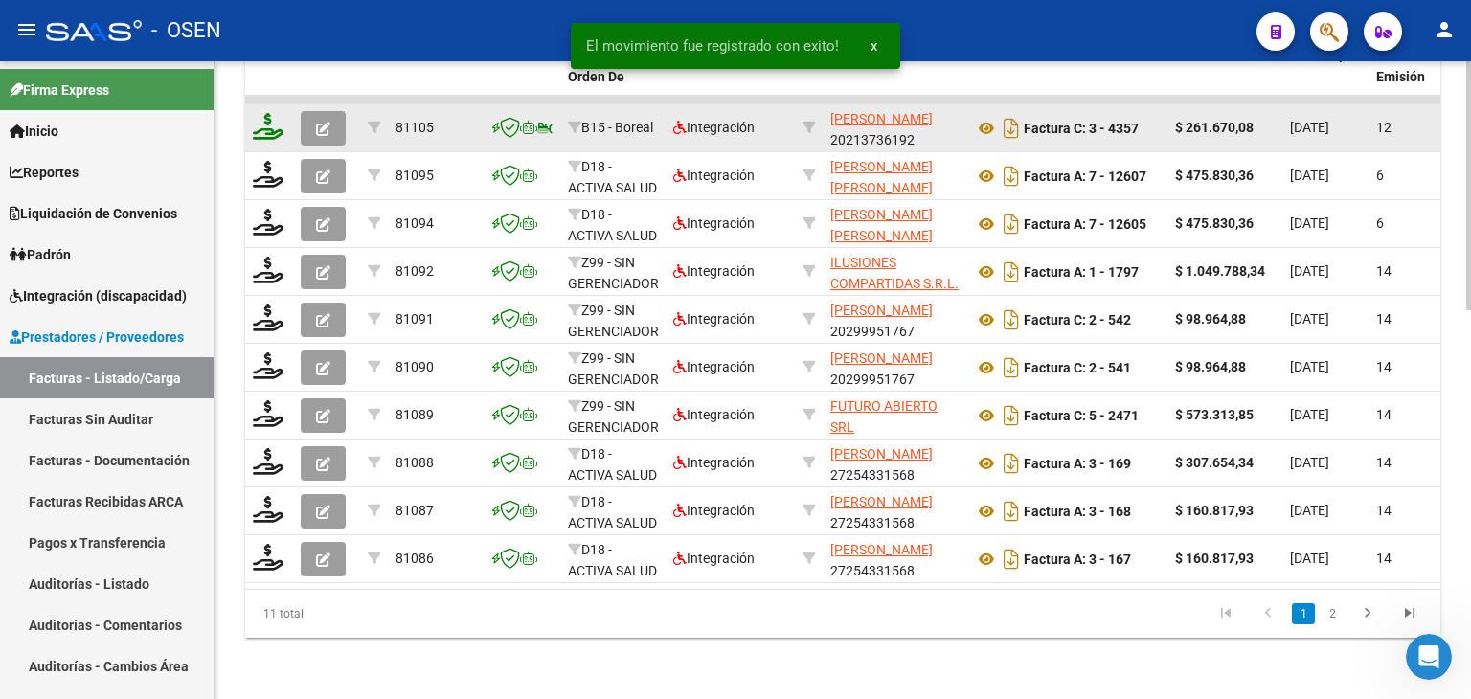
click at [282, 116] on icon at bounding box center [268, 126] width 31 height 27
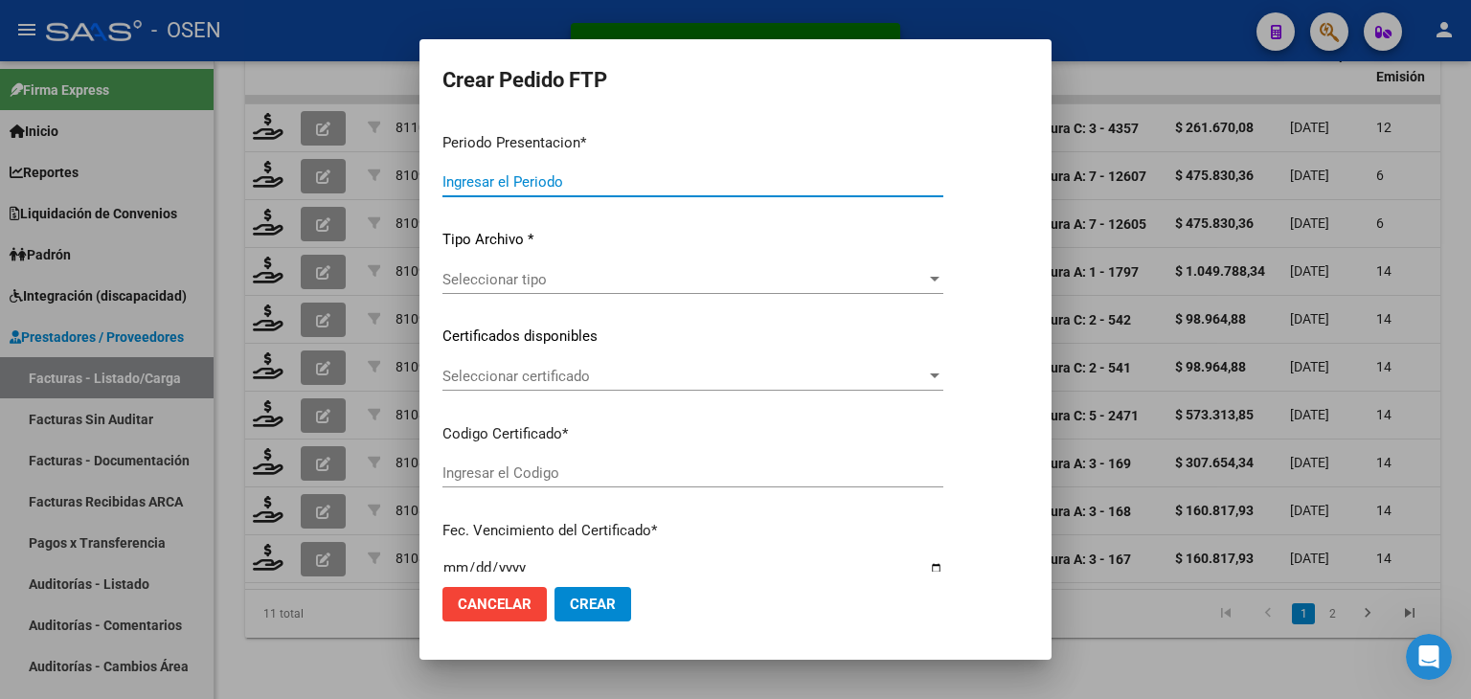
type input "202509"
type input "$ 261.670,08"
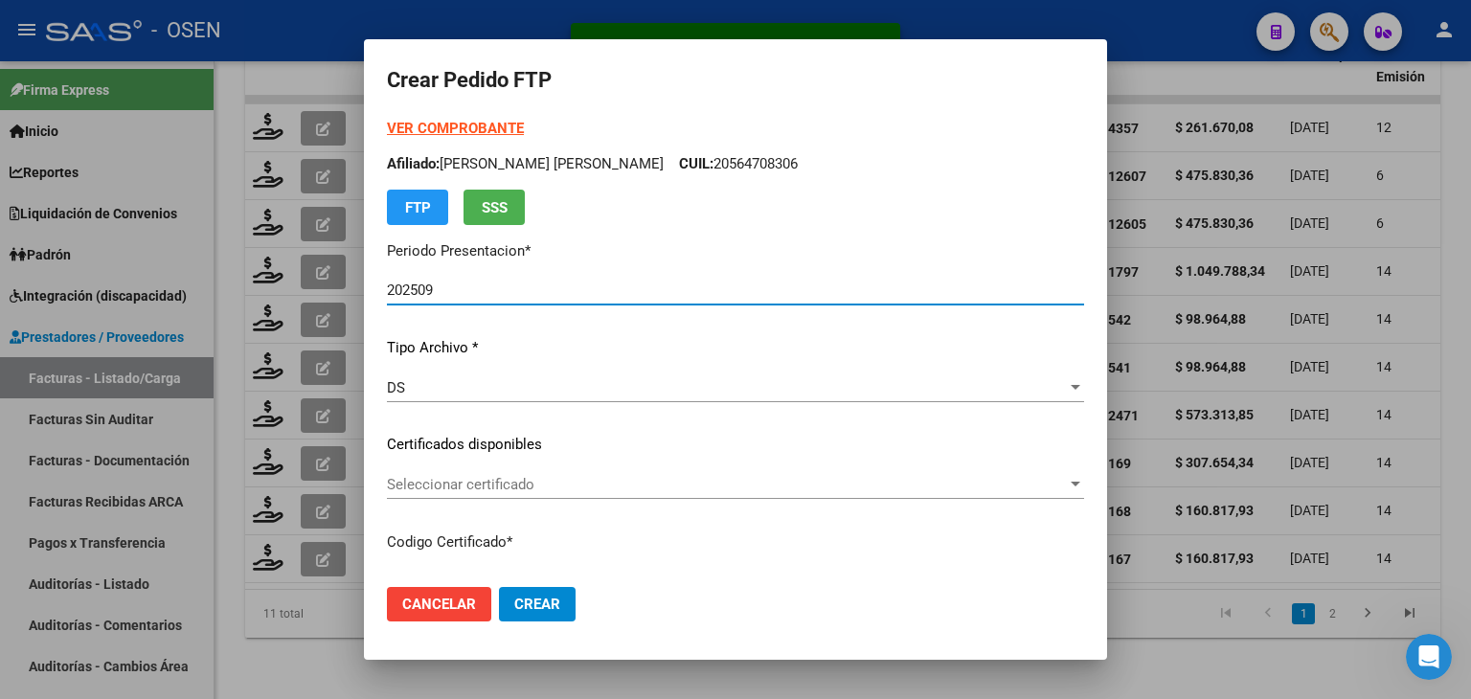
type input "ARG01000553848942024092520390925MEN496"
type input "[DATE]"
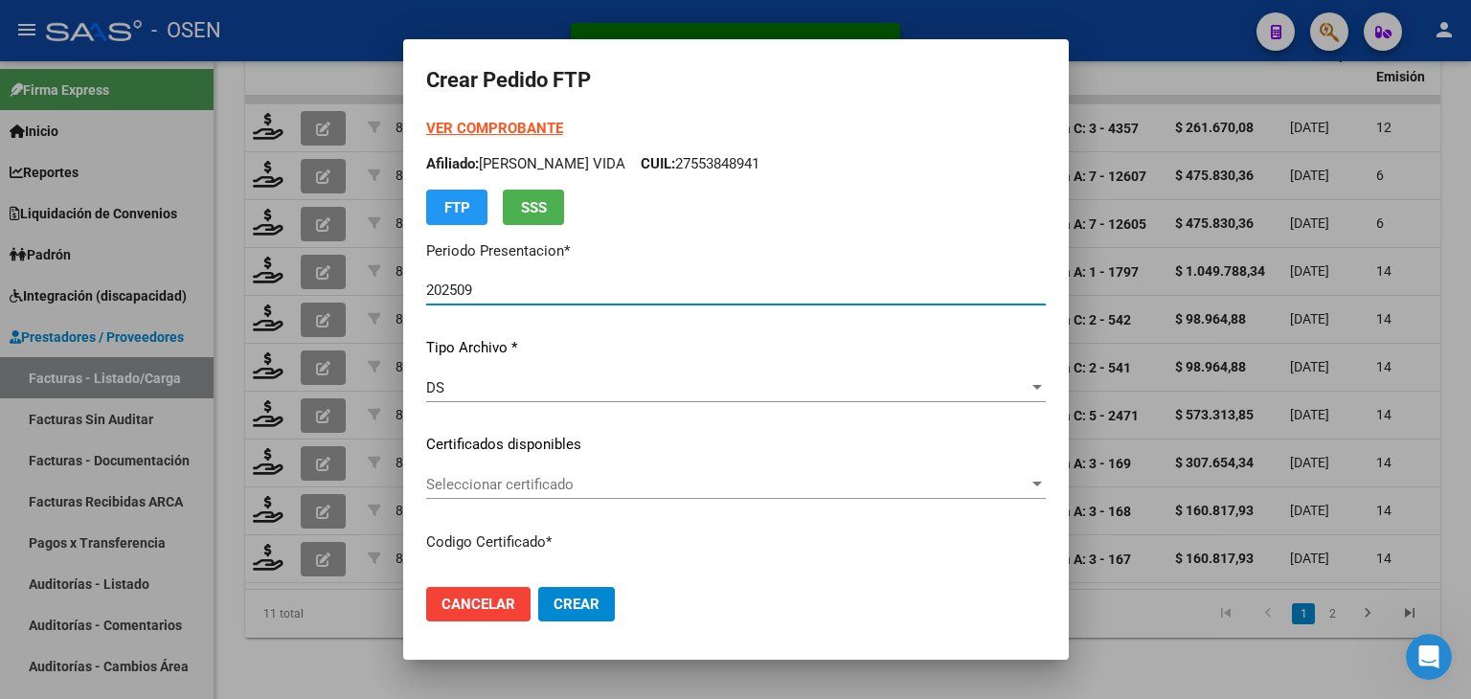
scroll to position [192, 0]
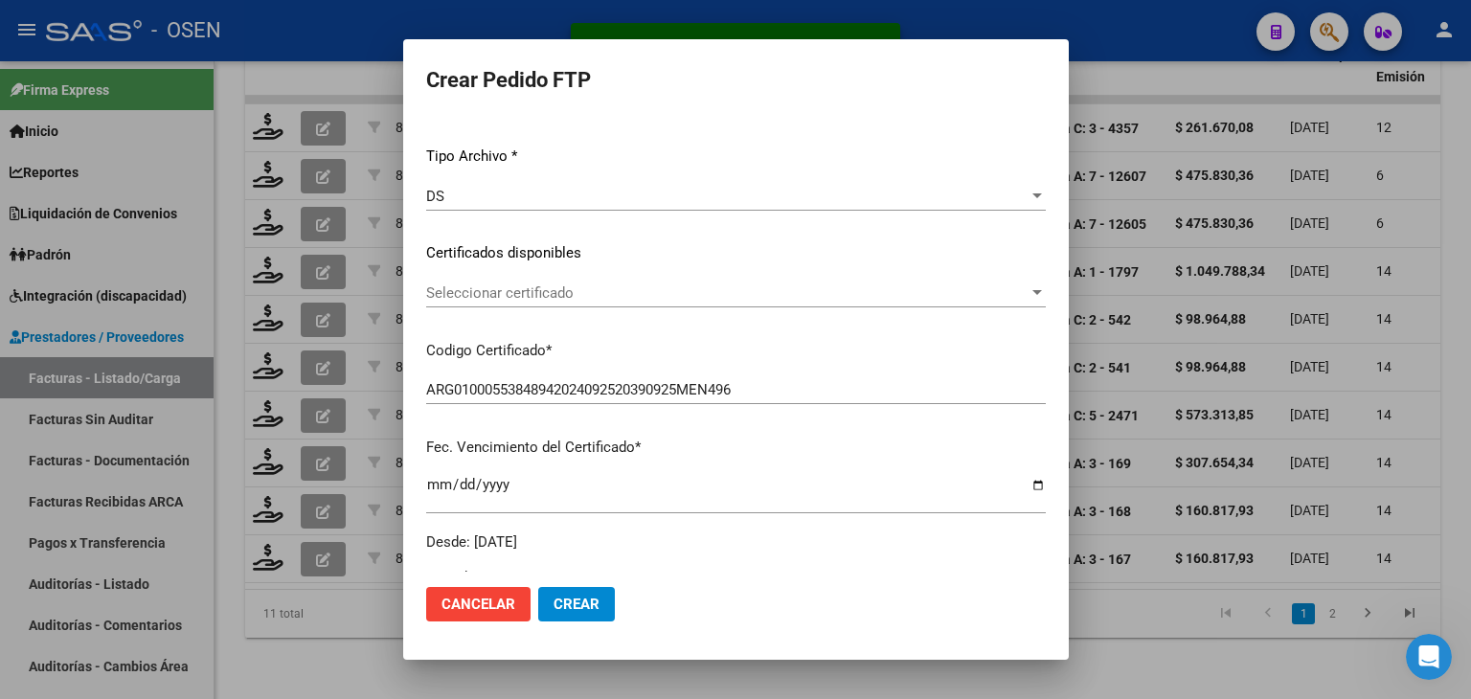
click at [492, 283] on div "Seleccionar certificado Seleccionar certificado" at bounding box center [736, 293] width 620 height 29
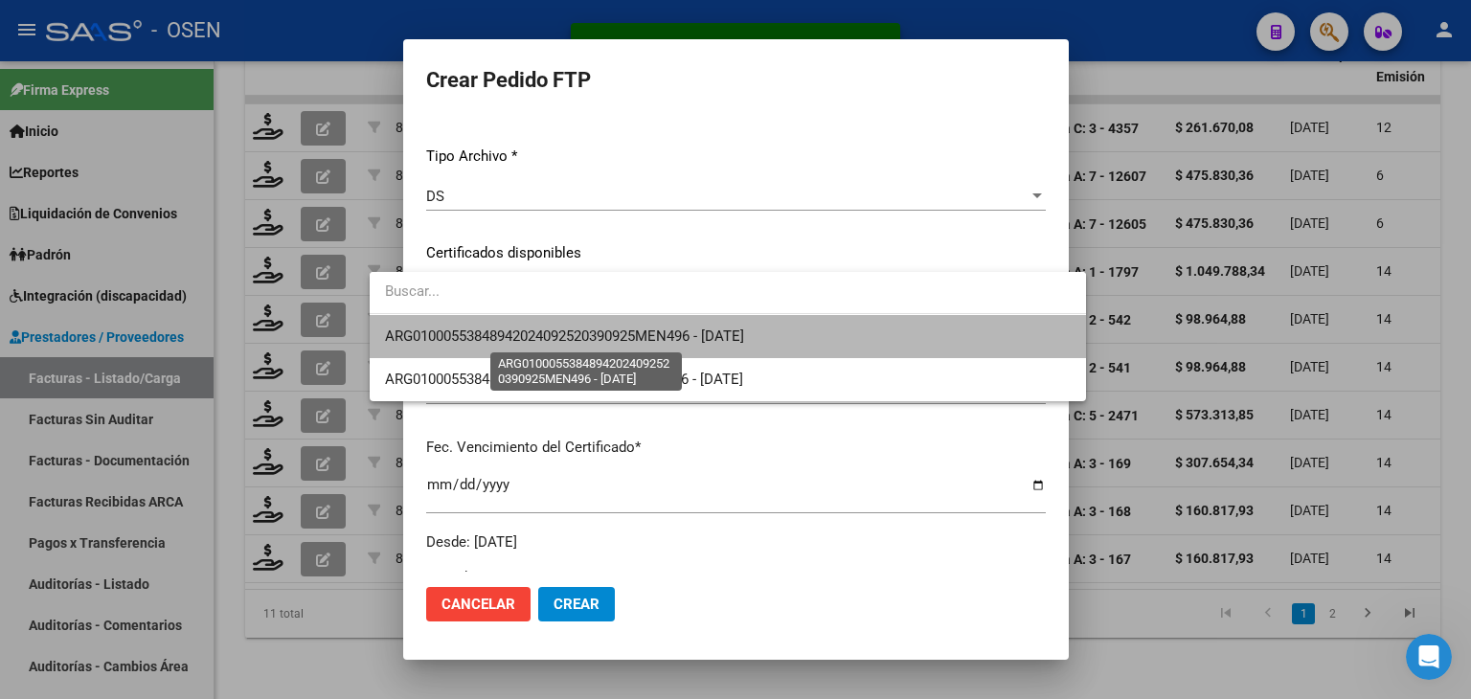
click at [504, 328] on span "ARG01000553848942024092520390925MEN496 - [DATE]" at bounding box center [564, 336] width 359 height 17
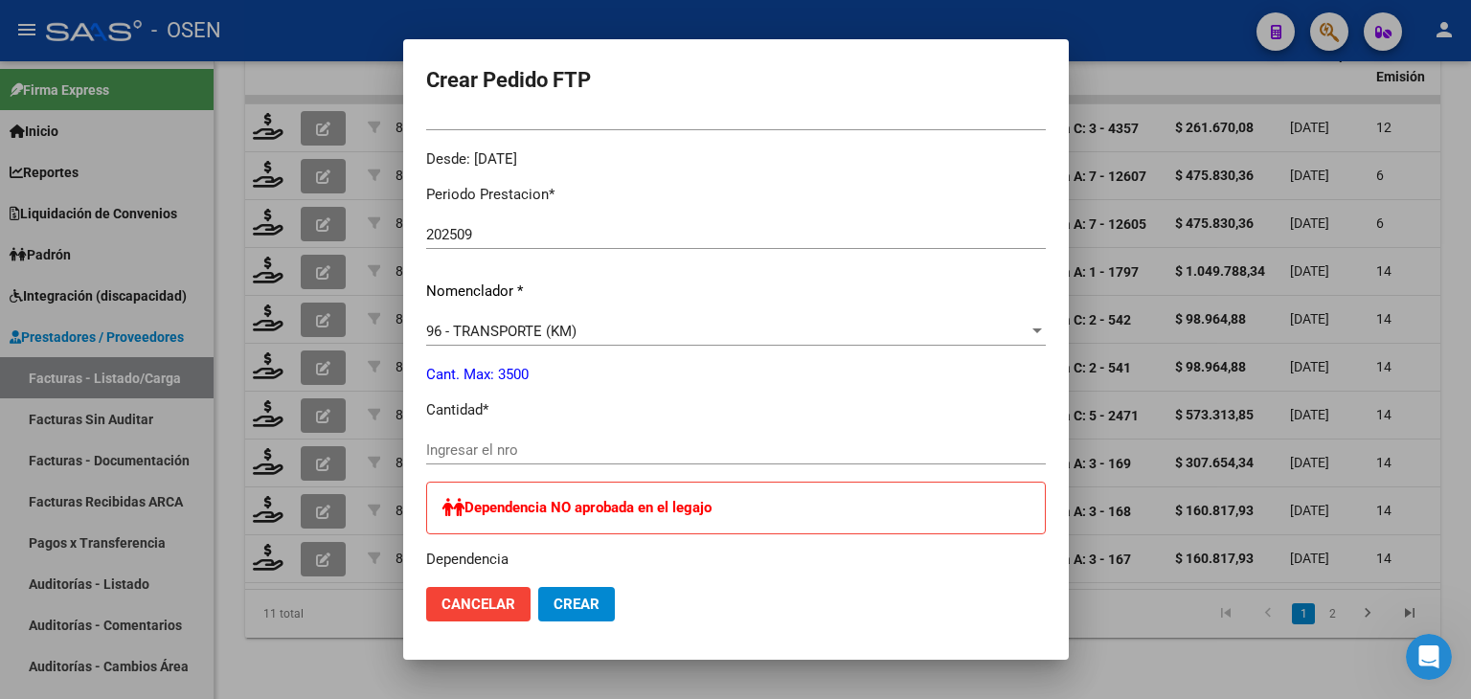
scroll to position [0, 0]
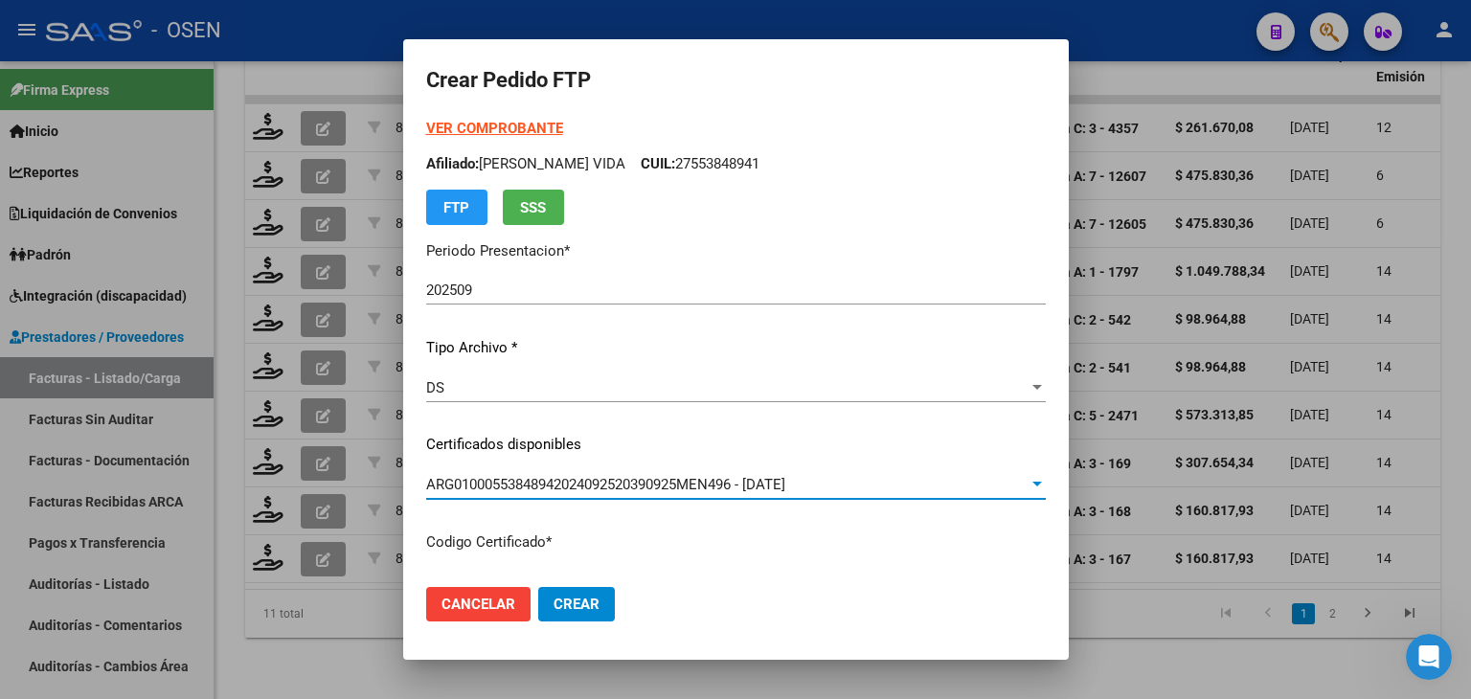
click at [426, 126] on strong "VER COMPROBANTE" at bounding box center [494, 128] width 137 height 17
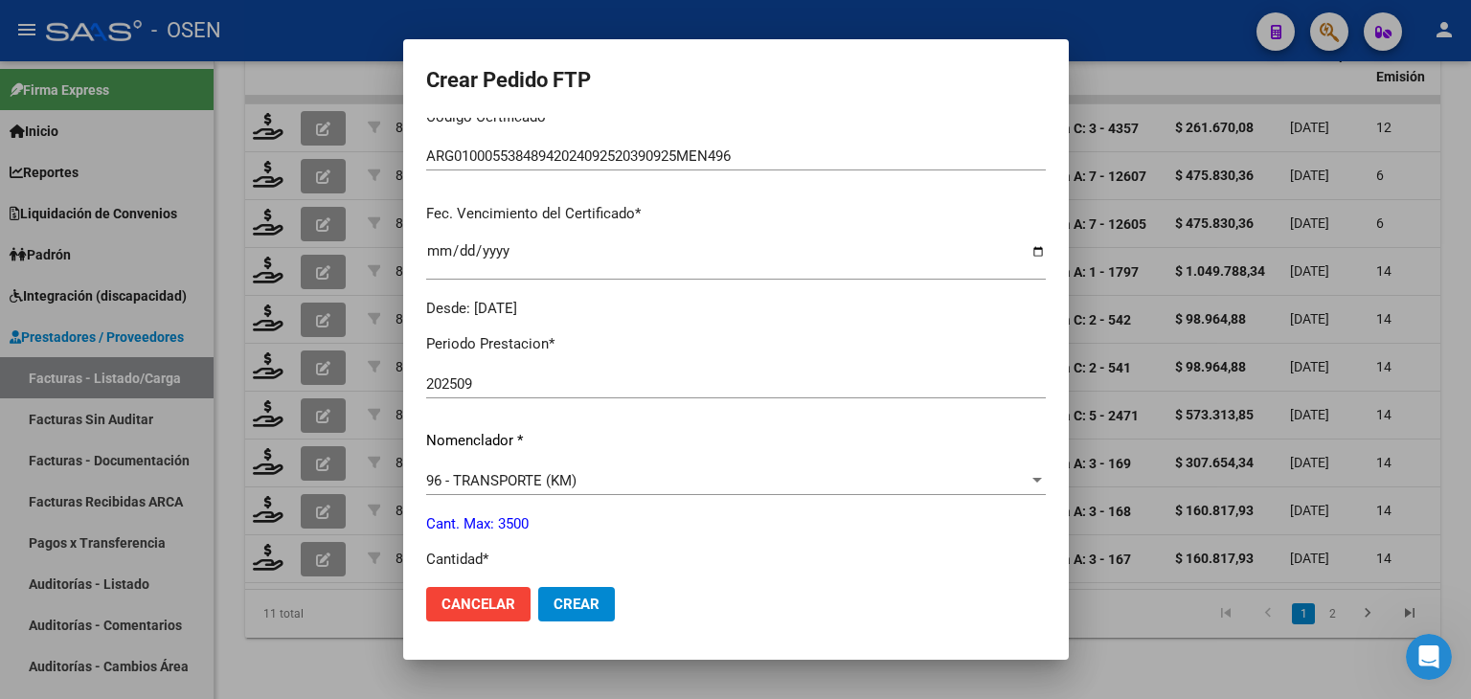
scroll to position [575, 0]
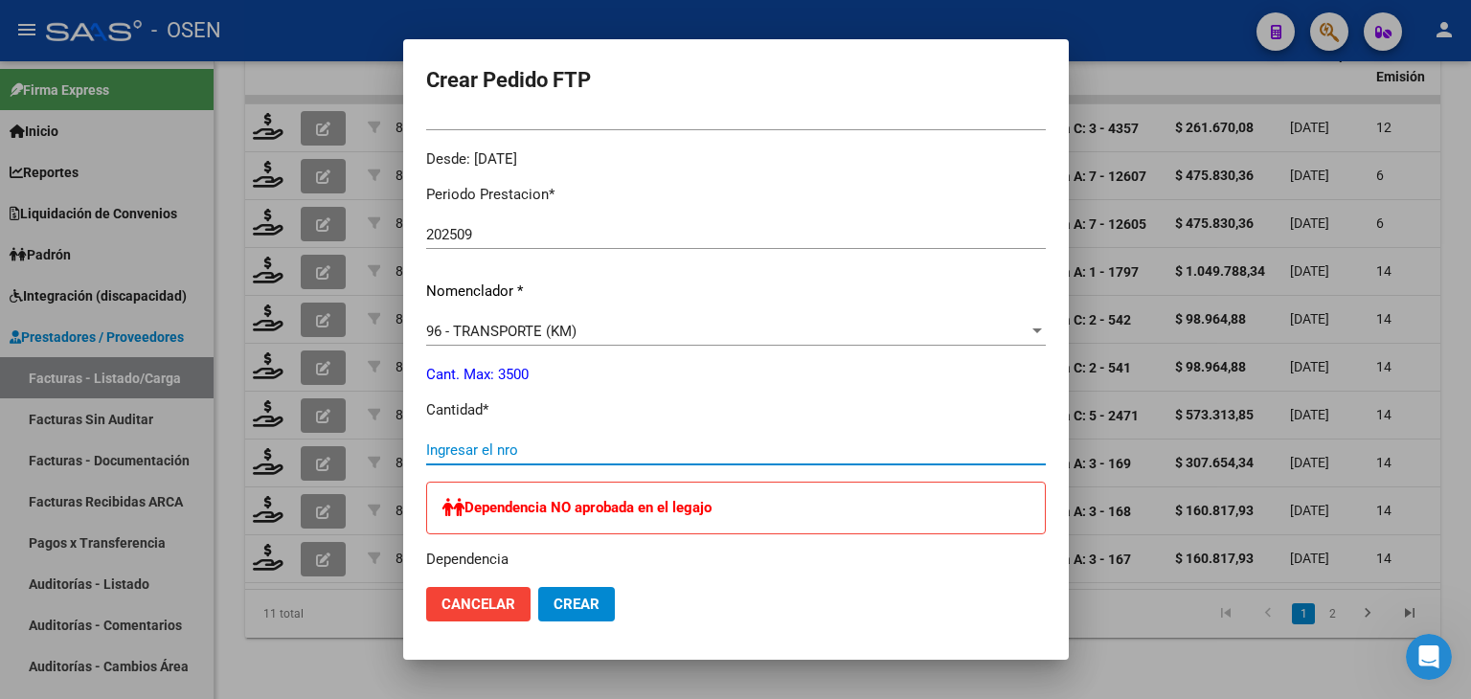
click at [502, 449] on input "Ingresar el nro" at bounding box center [736, 450] width 620 height 17
type input "483"
click at [555, 604] on span "Crear" at bounding box center [577, 604] width 46 height 17
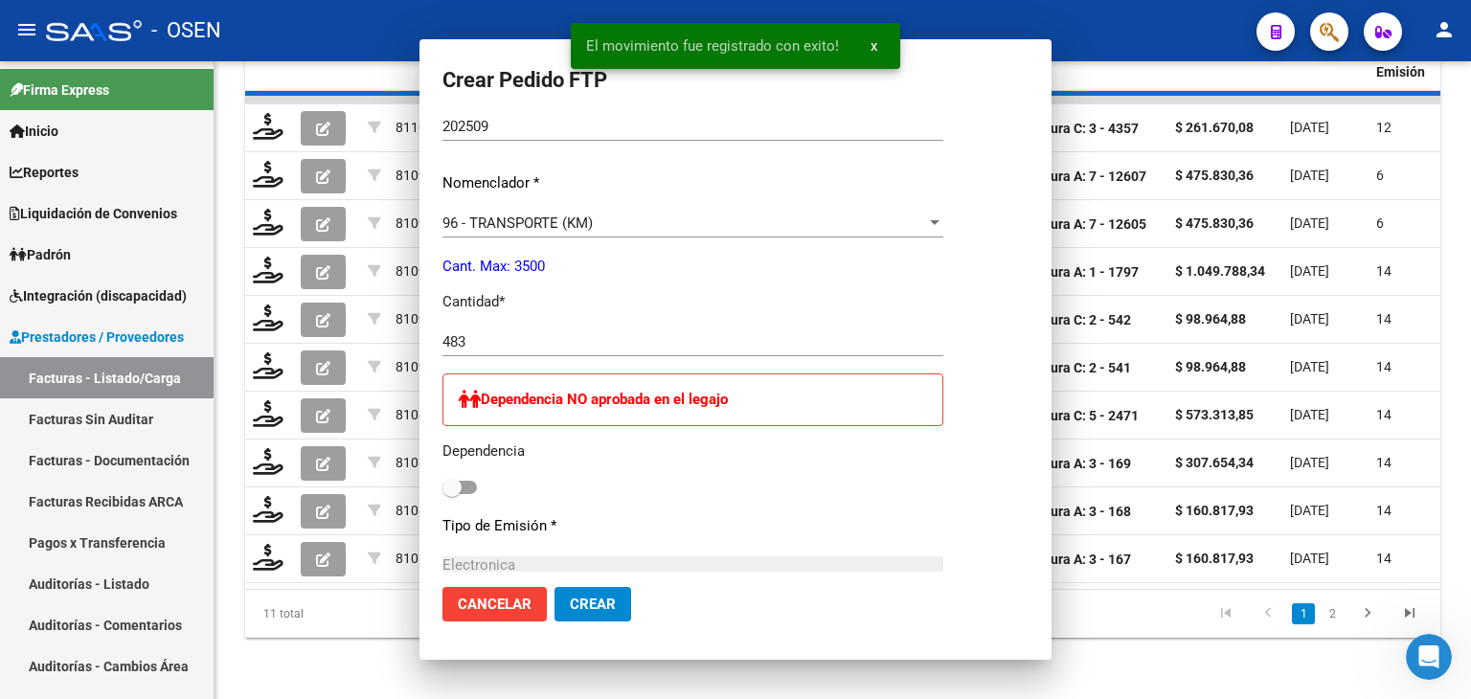
scroll to position [0, 0]
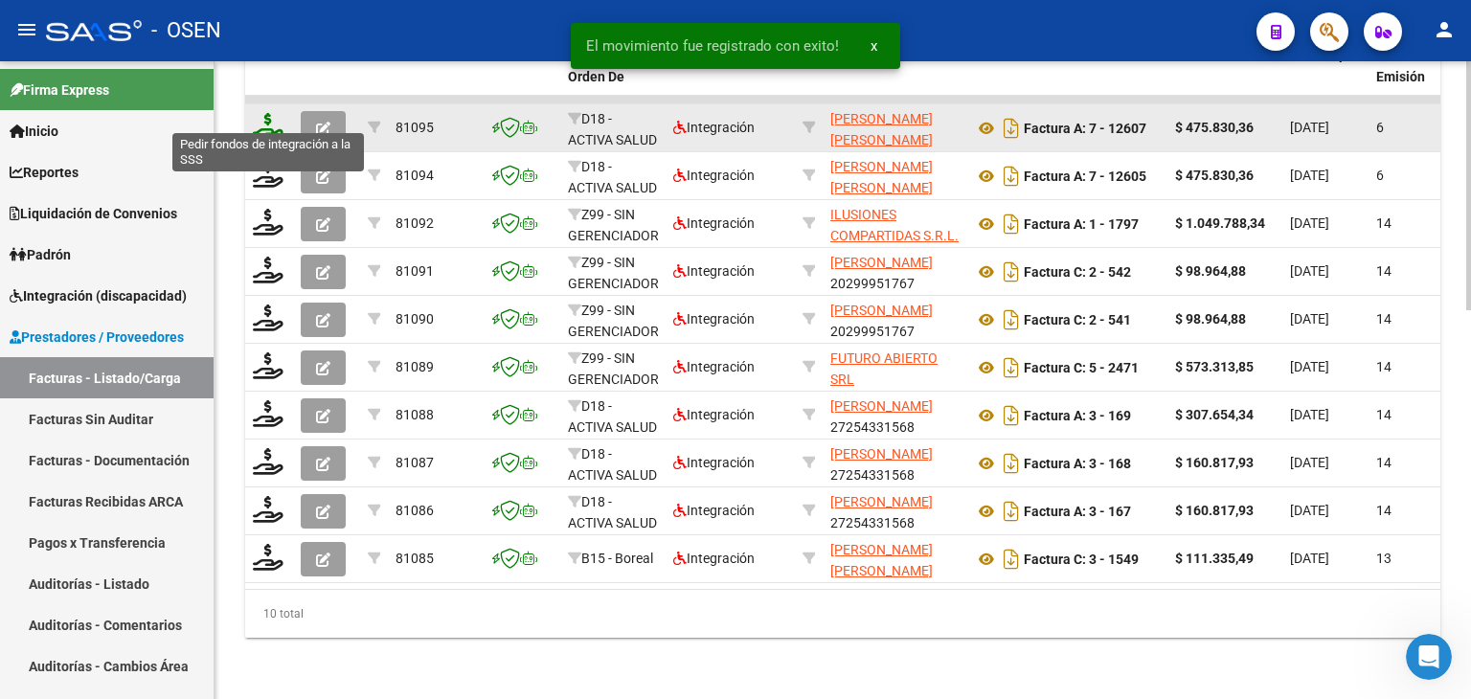
click at [270, 113] on icon at bounding box center [268, 126] width 31 height 27
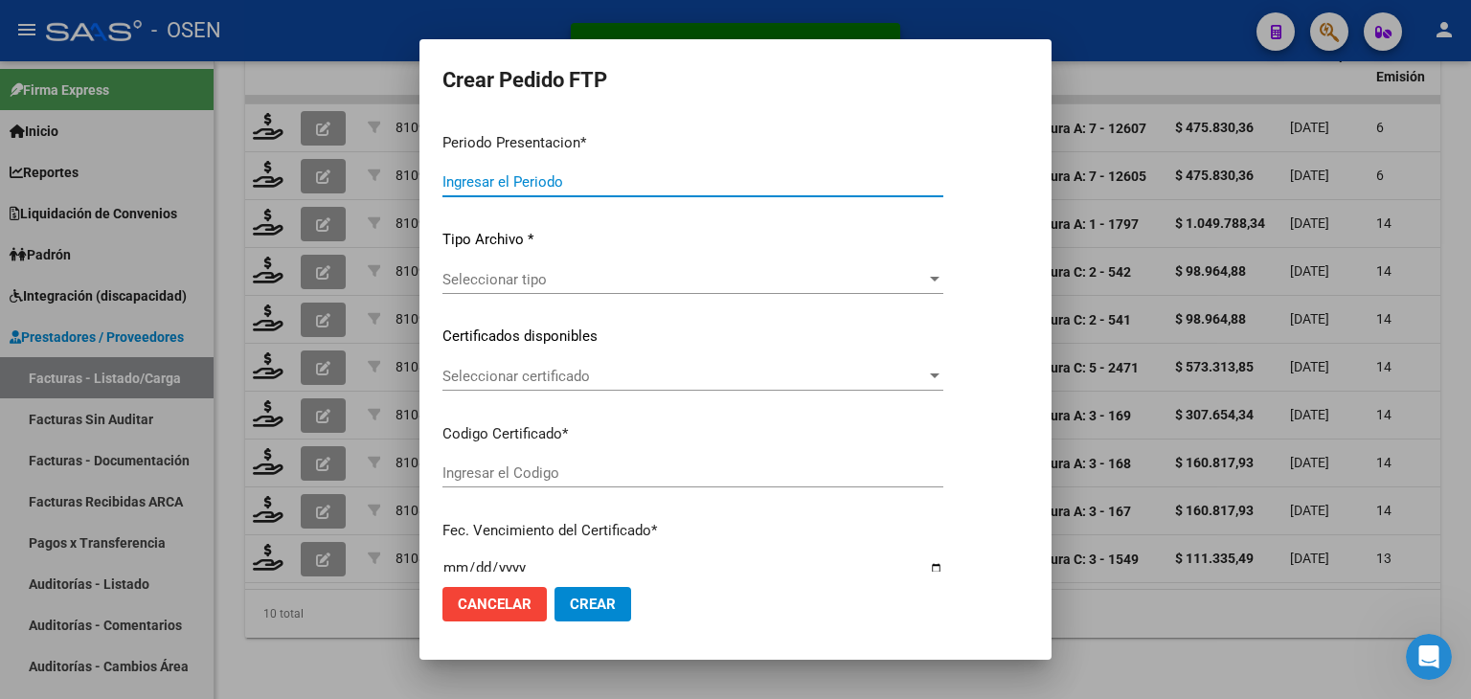
type input "202509"
type input "$ 475.830,36"
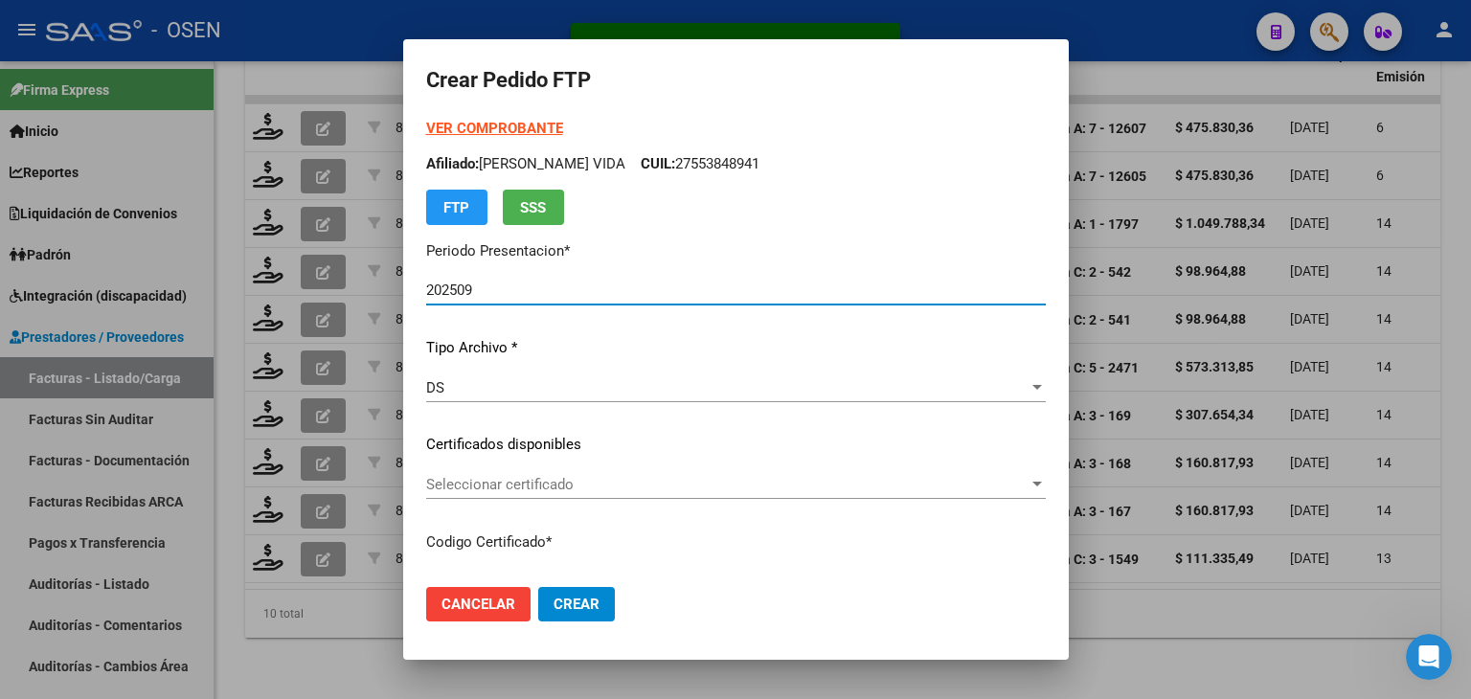
type input "ARG02000549039512021122220241222BS352"
type input "[DATE]"
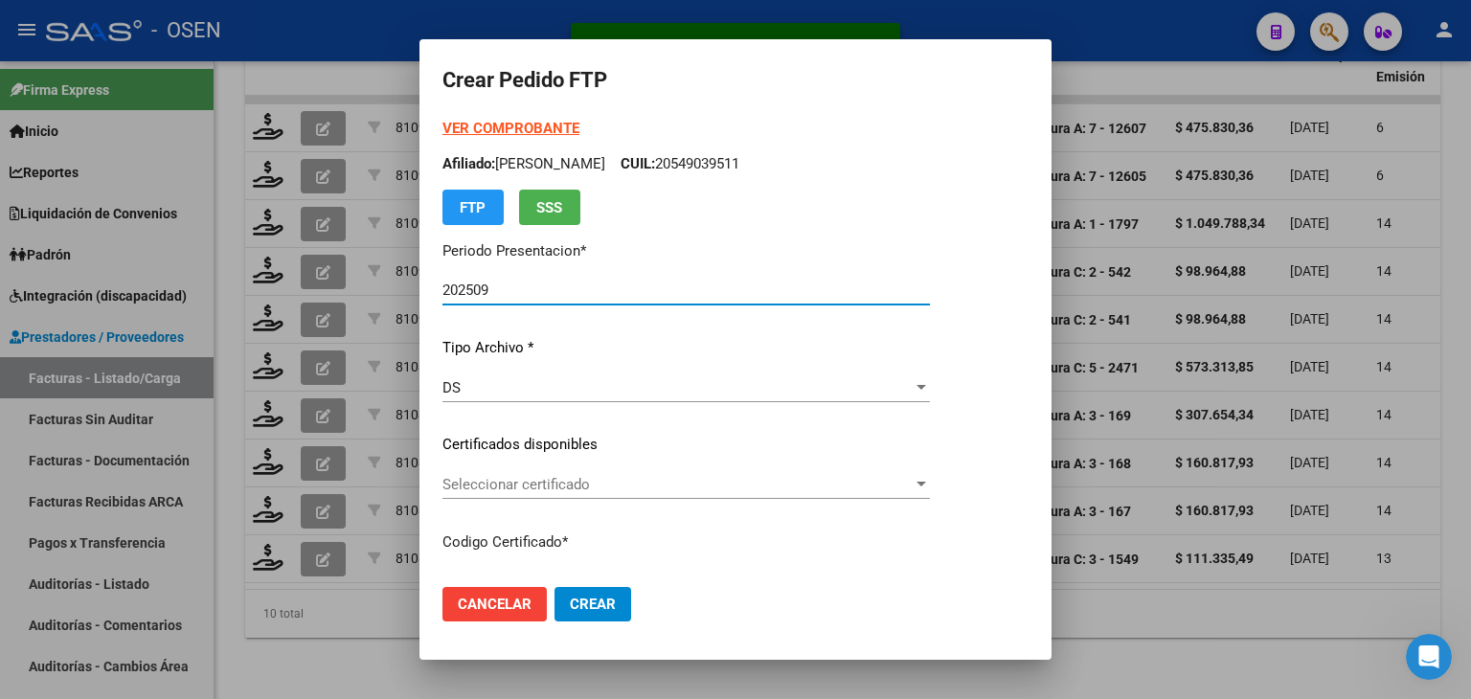
scroll to position [96, 0]
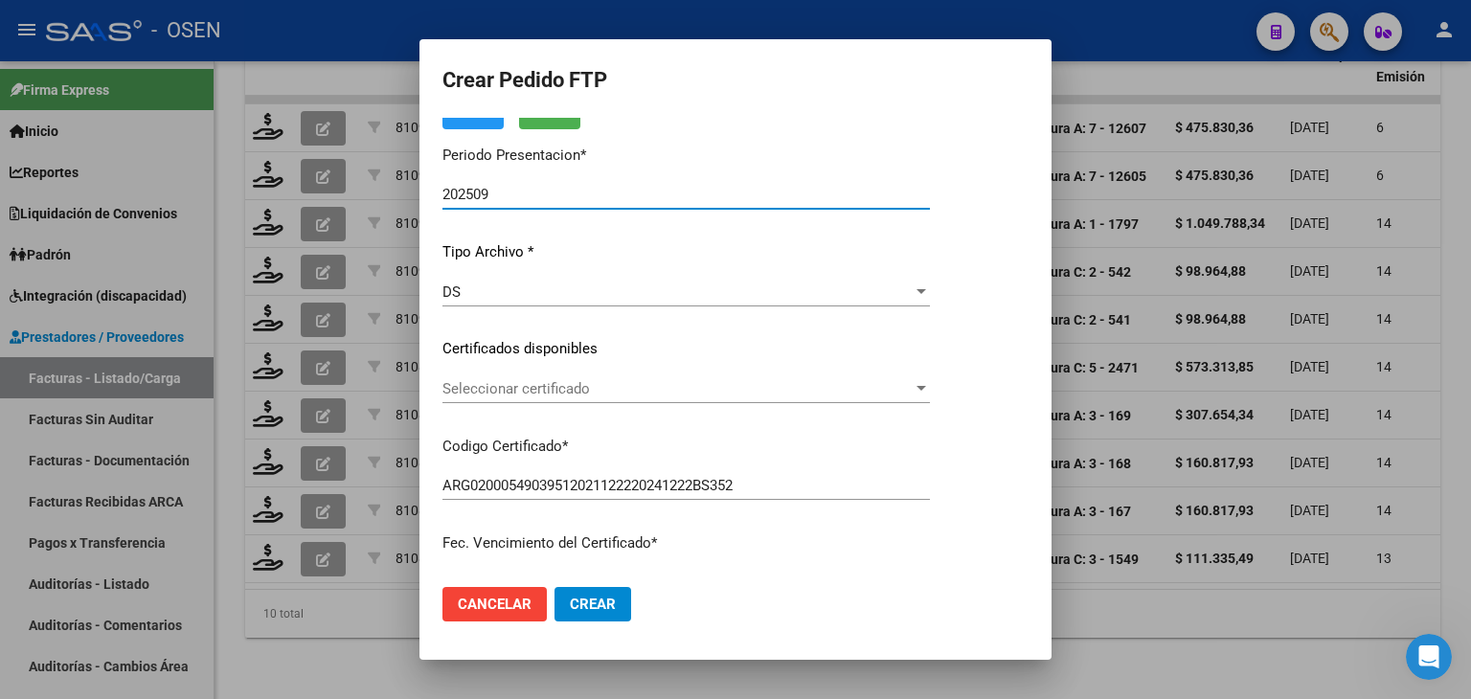
click at [574, 396] on span "Seleccionar certificado" at bounding box center [677, 388] width 470 height 17
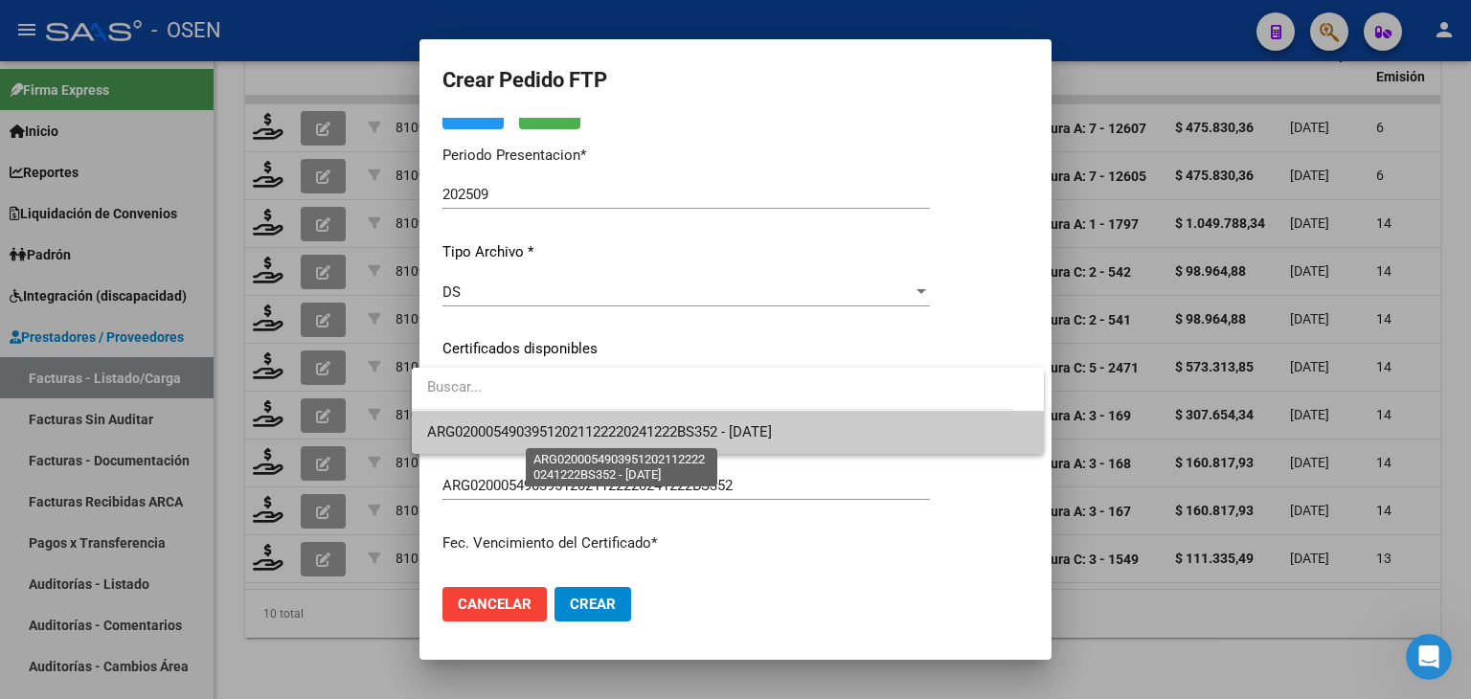
click at [583, 429] on span "ARG02000549039512021122220241222BS352 - [DATE]" at bounding box center [599, 431] width 345 height 17
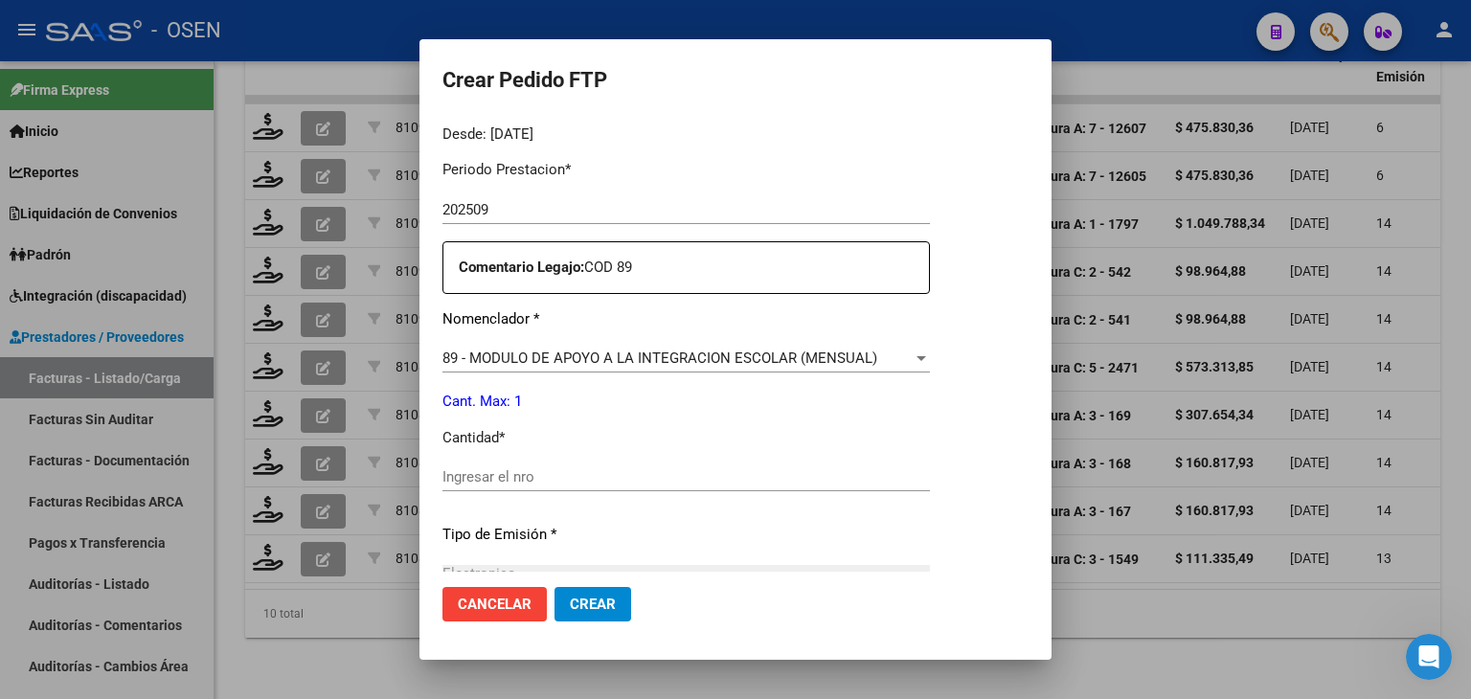
scroll to position [670, 0]
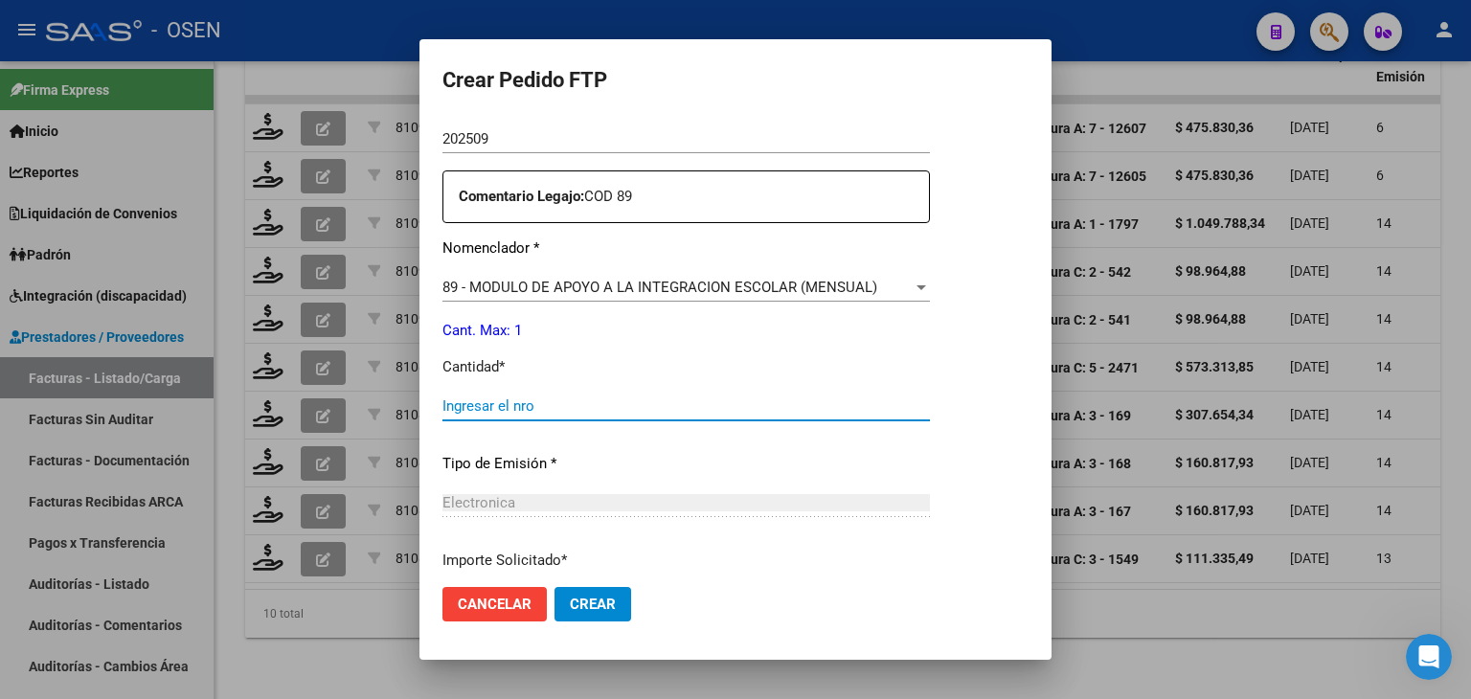
click at [489, 408] on input "Ingresar el nro" at bounding box center [686, 405] width 488 height 17
type input "1"
click at [587, 606] on span "Crear" at bounding box center [593, 604] width 46 height 17
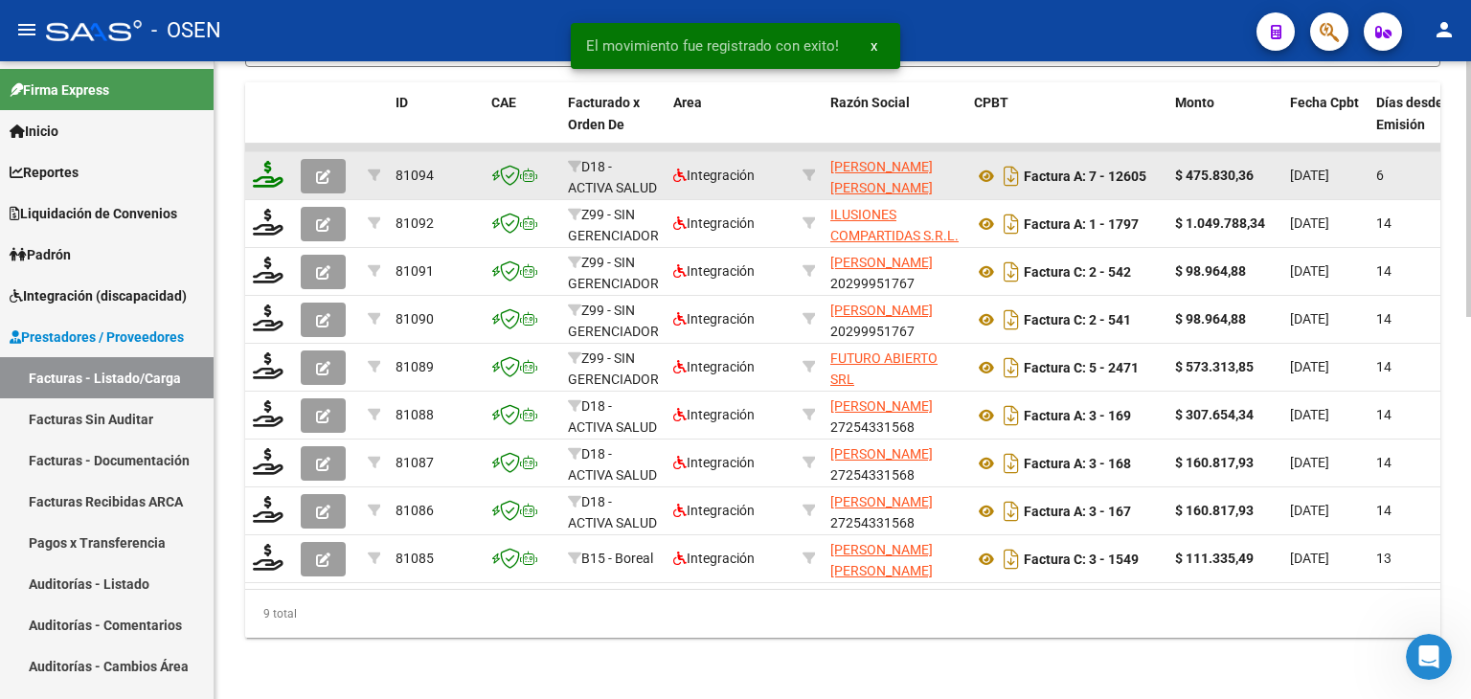
scroll to position [951, 0]
click at [269, 118] on datatable-header-cell at bounding box center [269, 124] width 48 height 84
click at [267, 161] on icon at bounding box center [268, 174] width 31 height 27
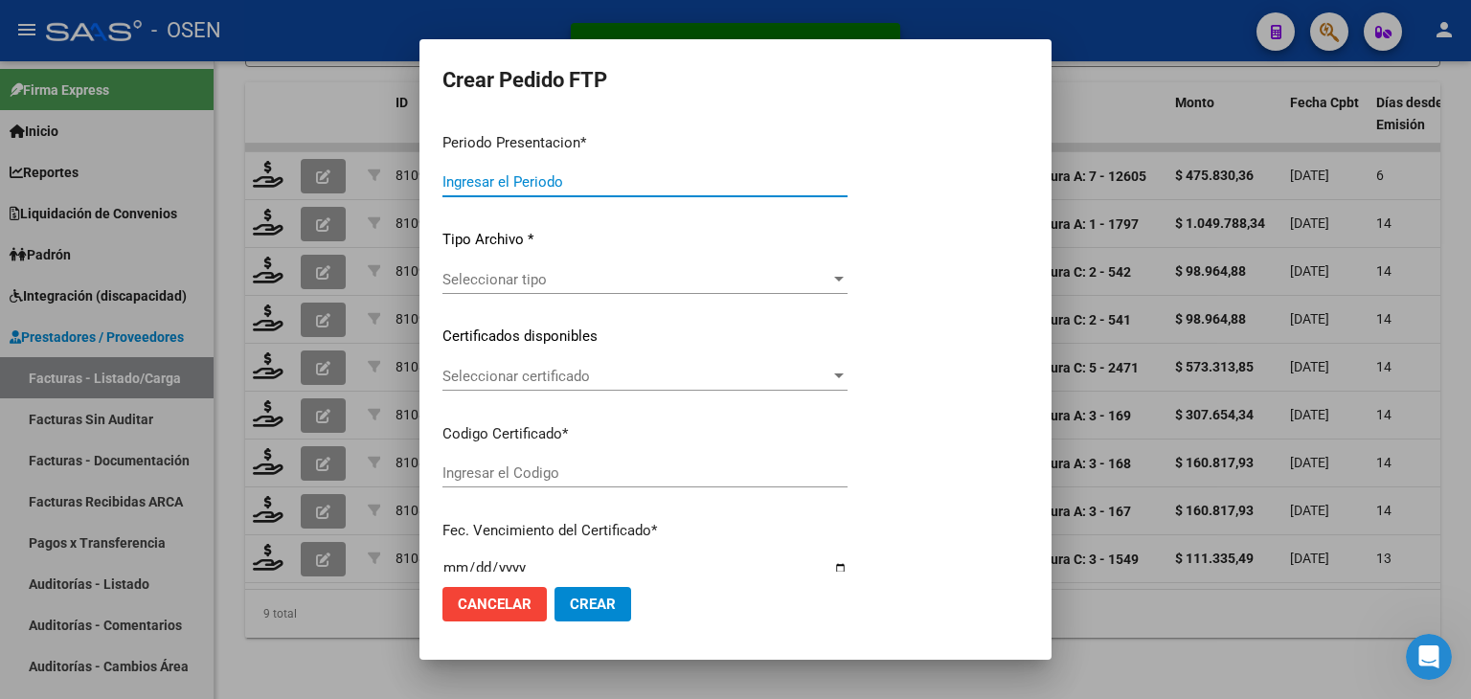
type input "202509"
type input "$ 475.830,36"
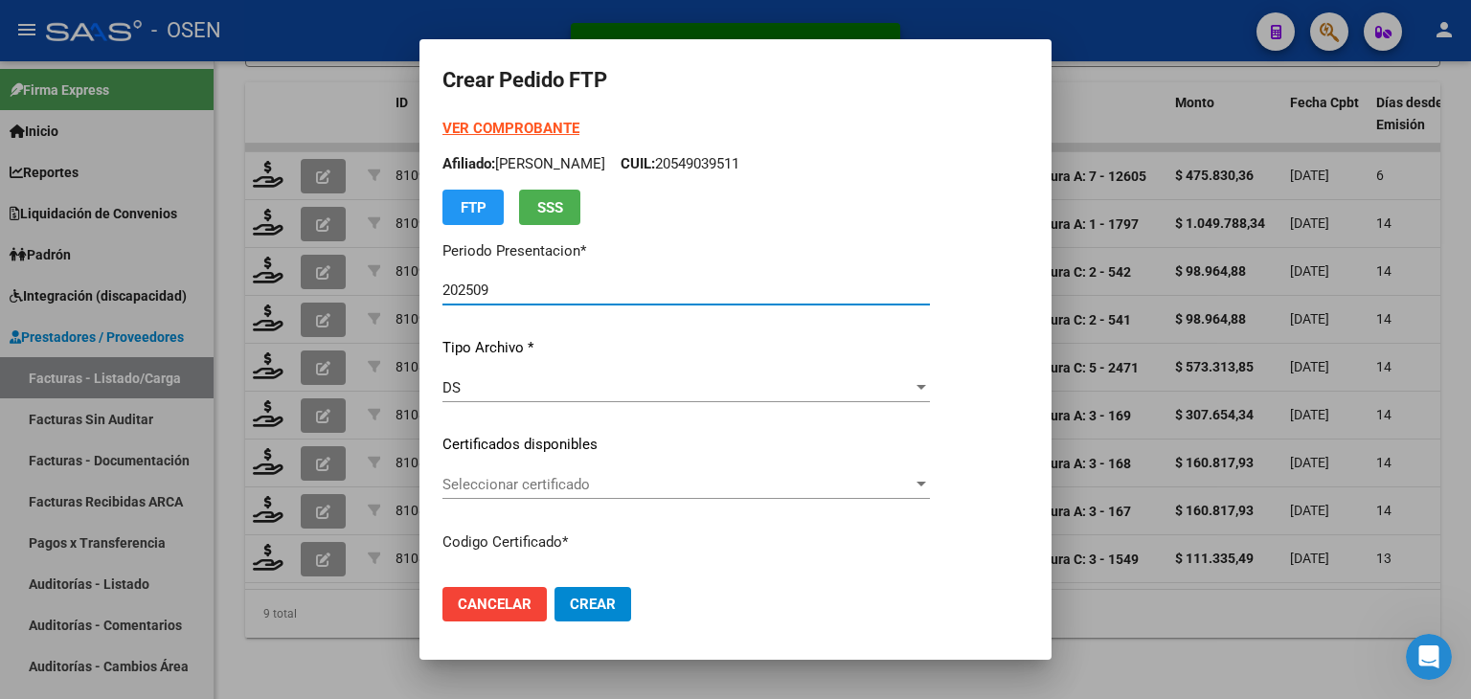
scroll to position [192, 0]
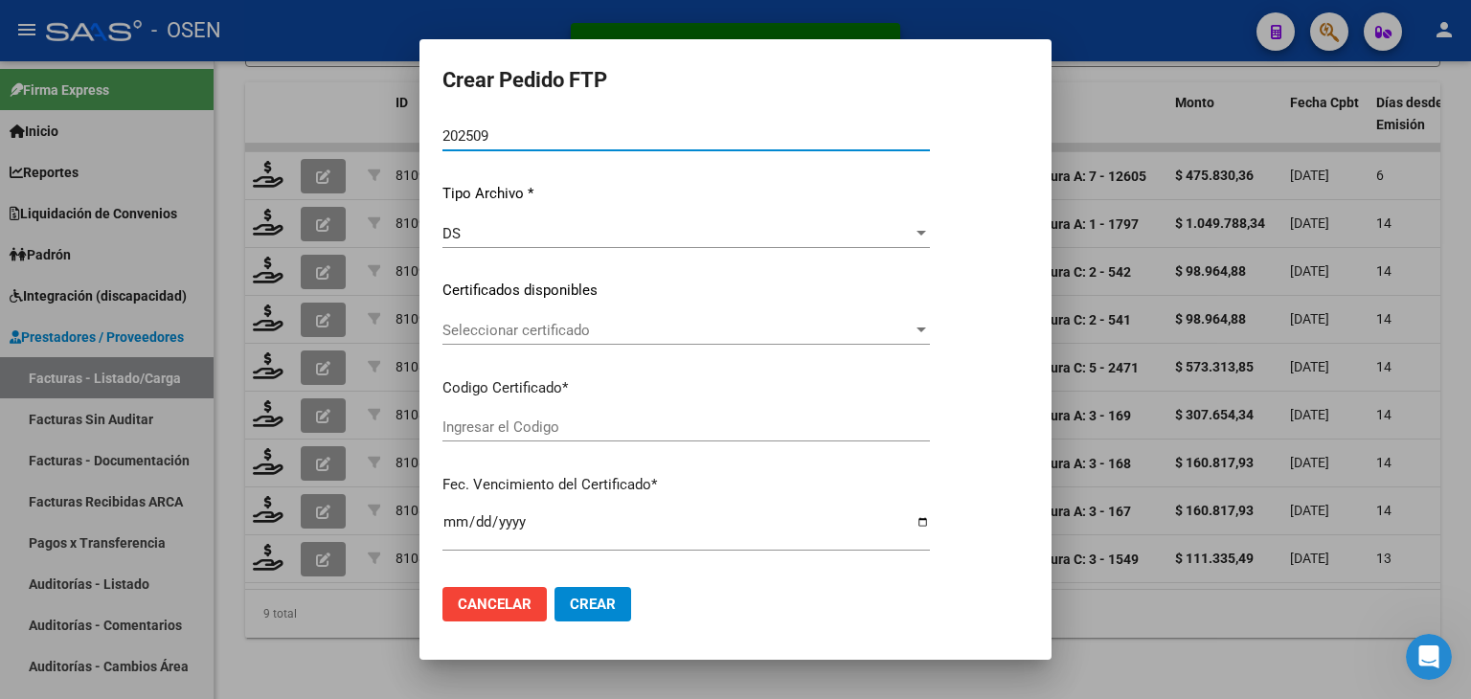
type input "ARG02000520947022022062320250623BS352"
type input "[DATE]"
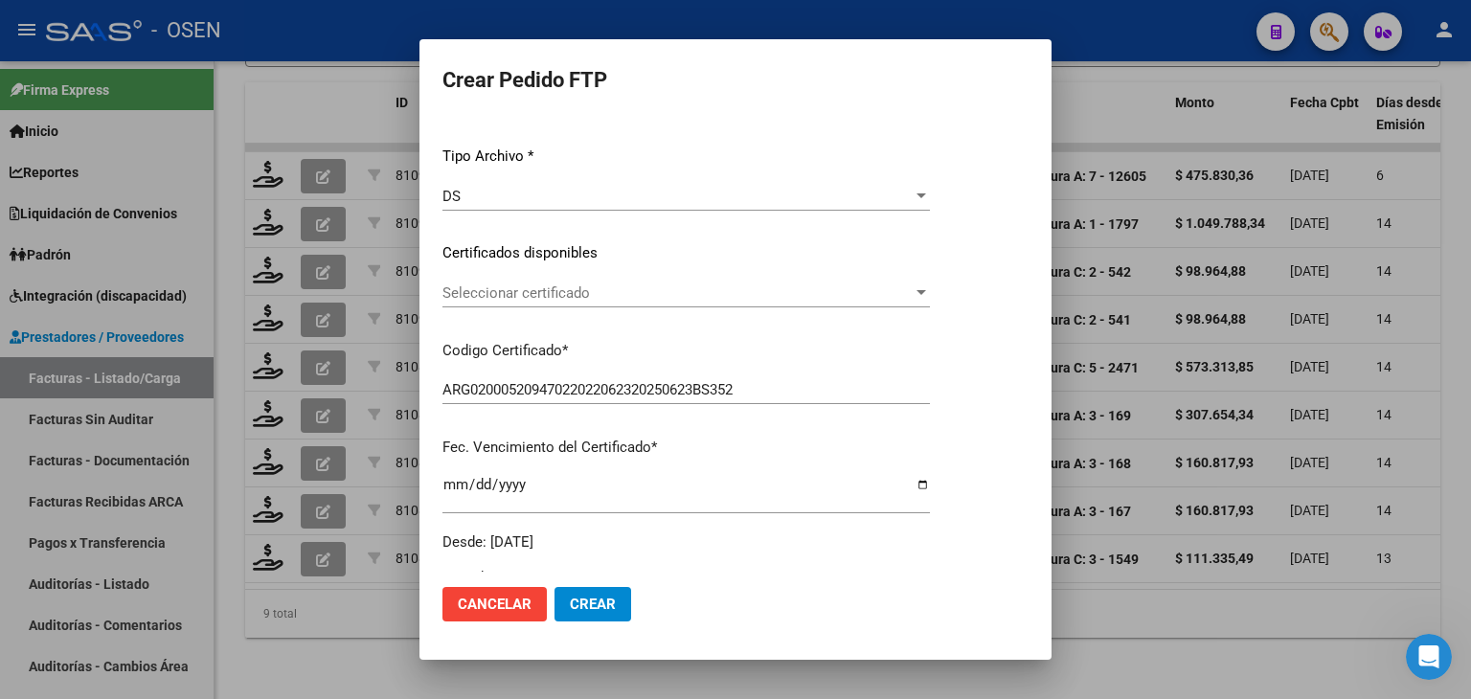
click at [538, 305] on div "Seleccionar certificado Seleccionar certificado" at bounding box center [686, 293] width 488 height 29
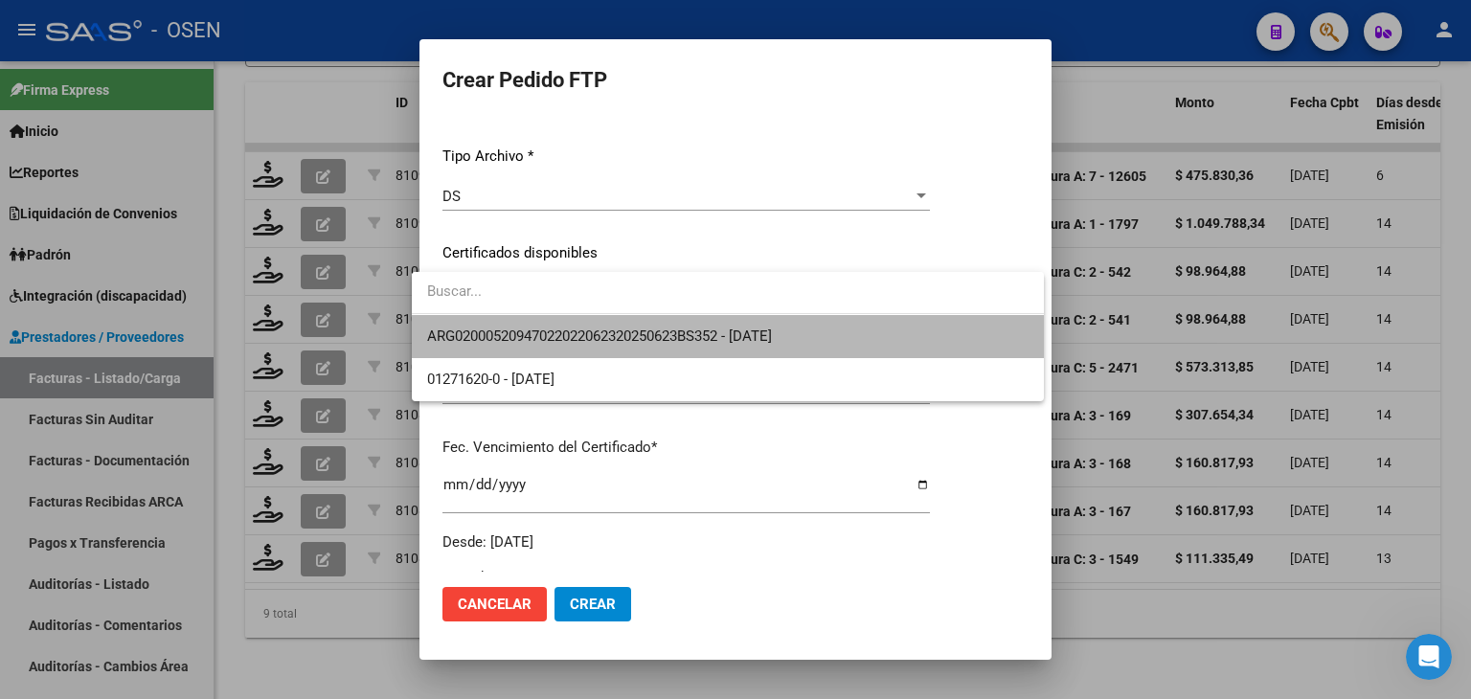
click at [544, 346] on span "ARG02000520947022022062320250623BS352 - [DATE]" at bounding box center [727, 336] width 601 height 43
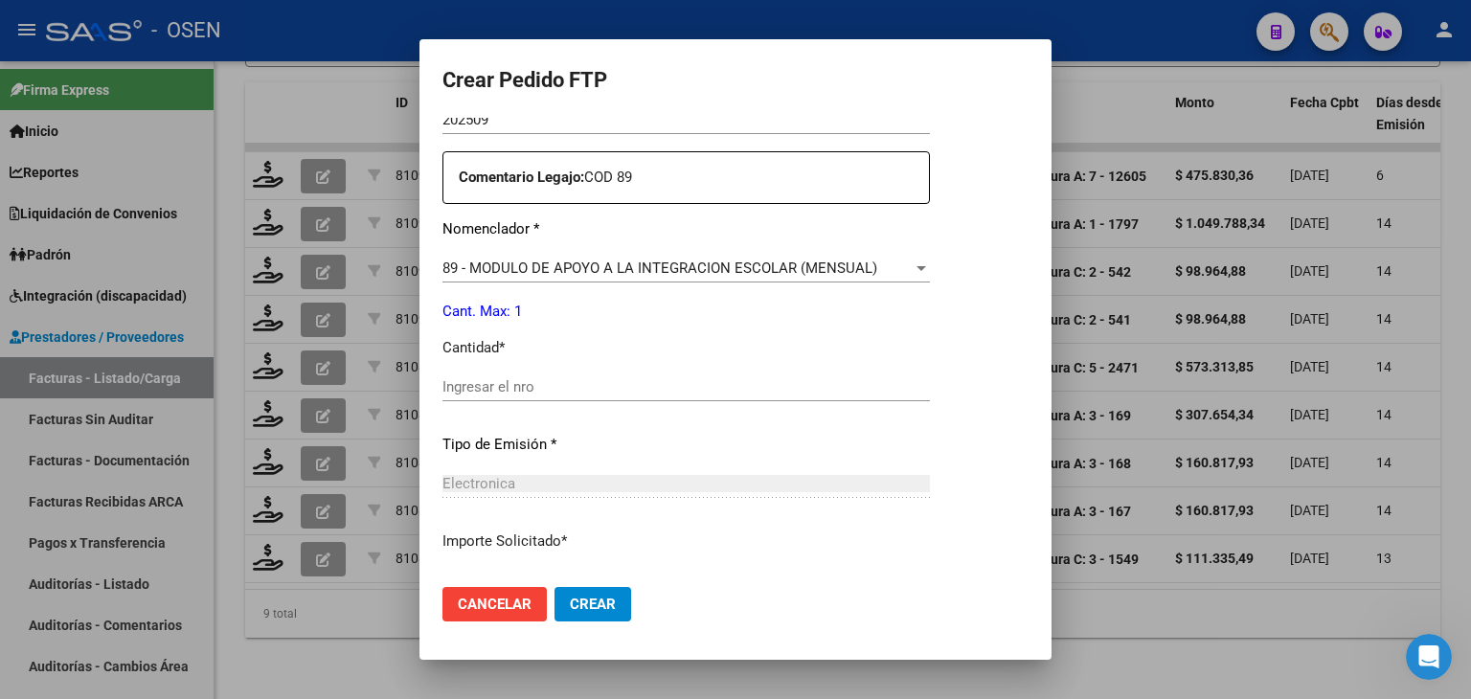
scroll to position [766, 0]
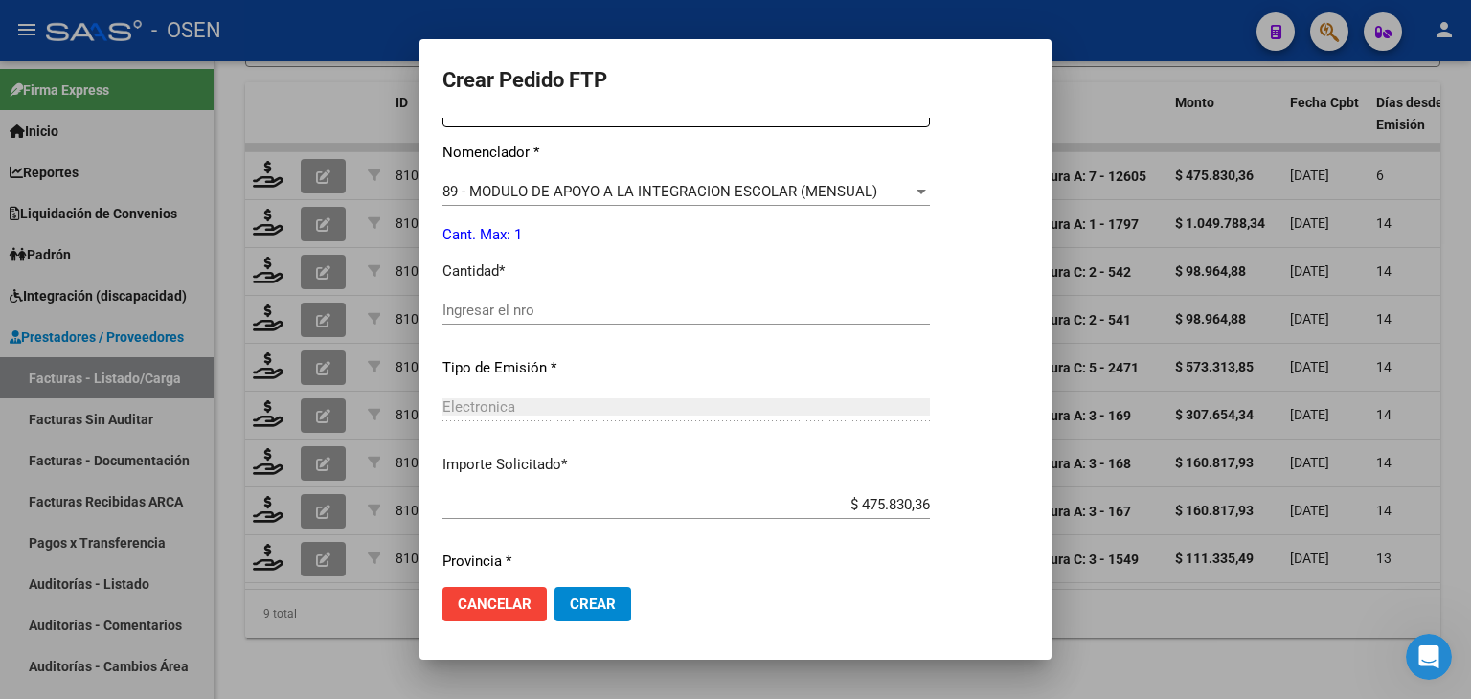
click at [587, 315] on input "Ingresar el nro" at bounding box center [686, 310] width 488 height 17
type input "1"
click at [624, 600] on button "Crear" at bounding box center [593, 604] width 77 height 34
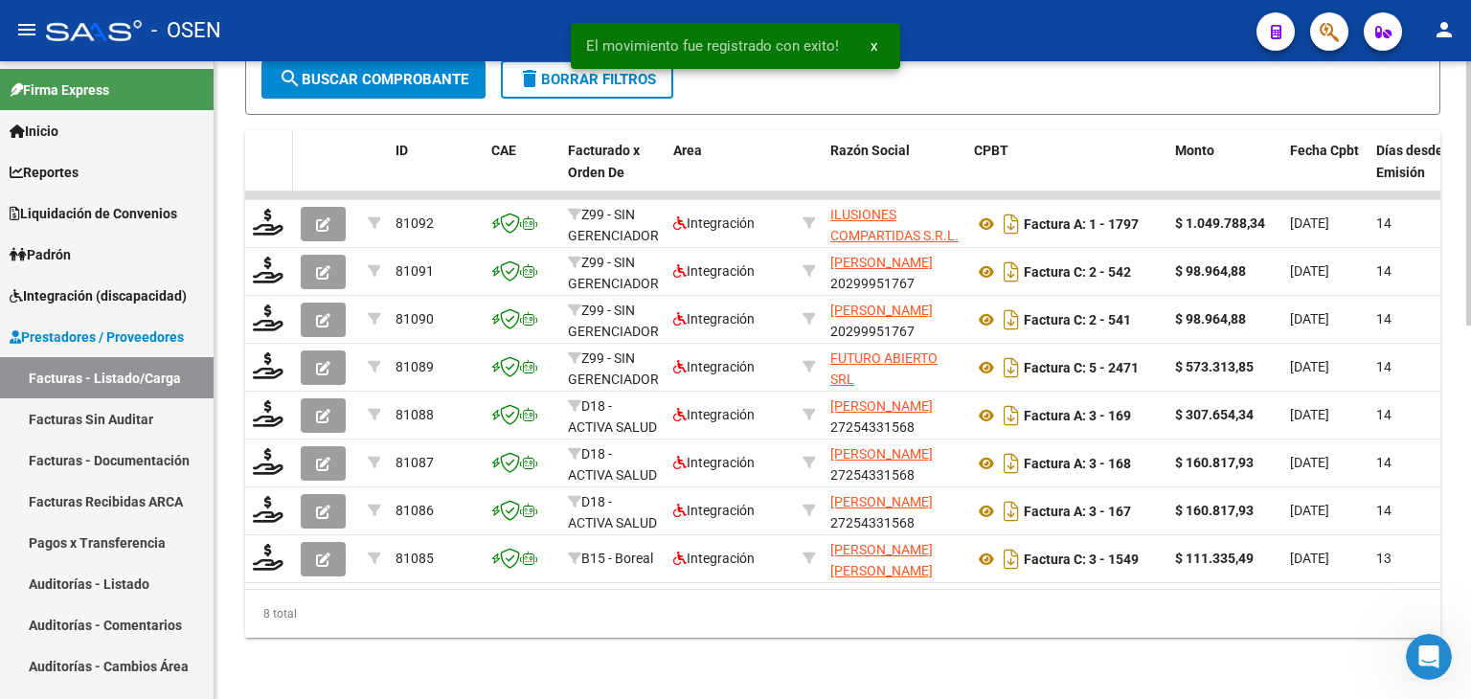
scroll to position [903, 0]
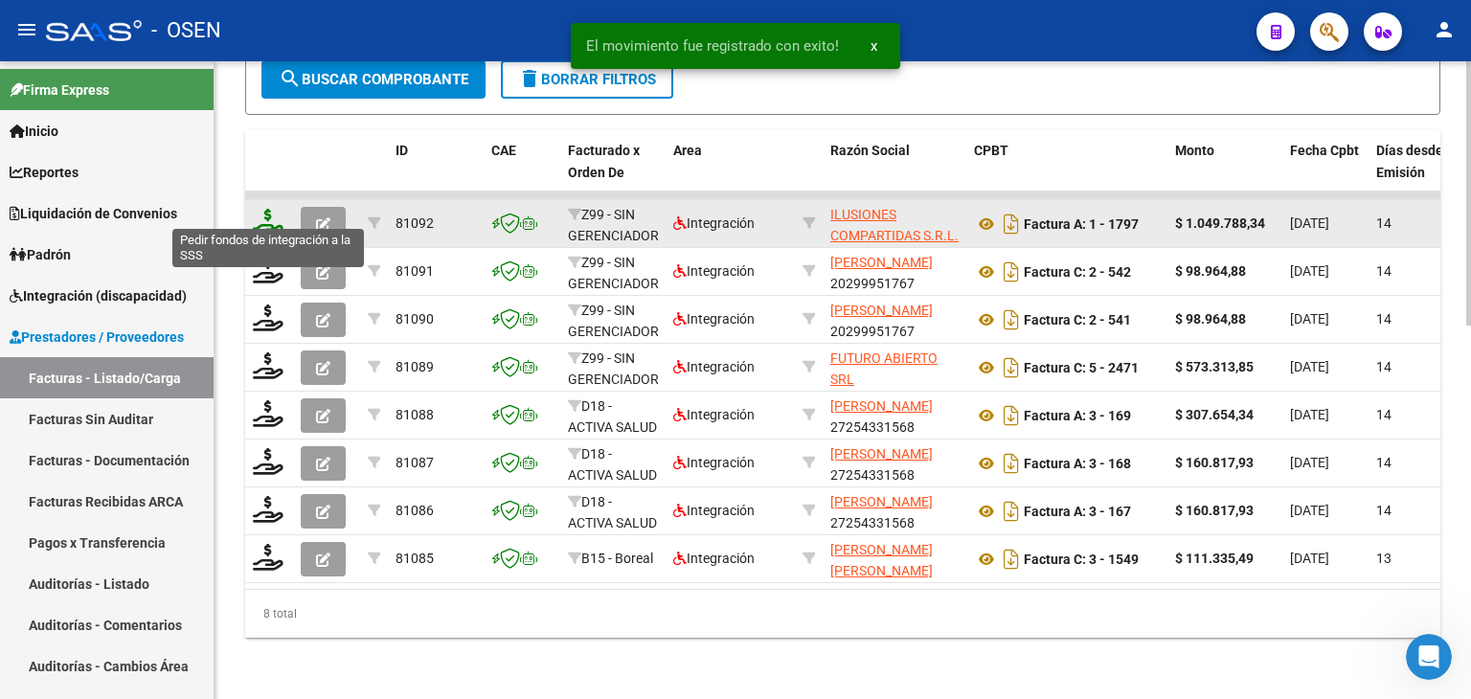
click at [266, 209] on icon at bounding box center [268, 222] width 31 height 27
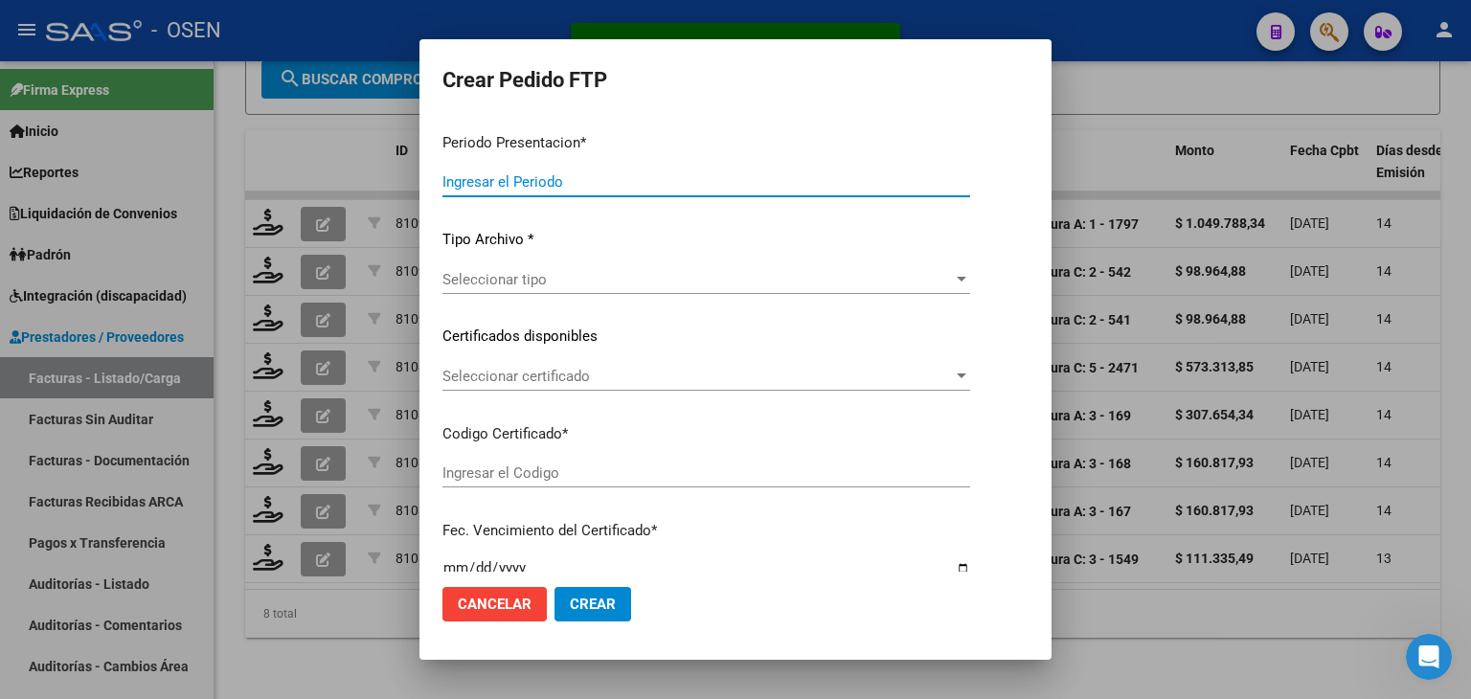
type input "202509"
type input "$ 1.049.788,34"
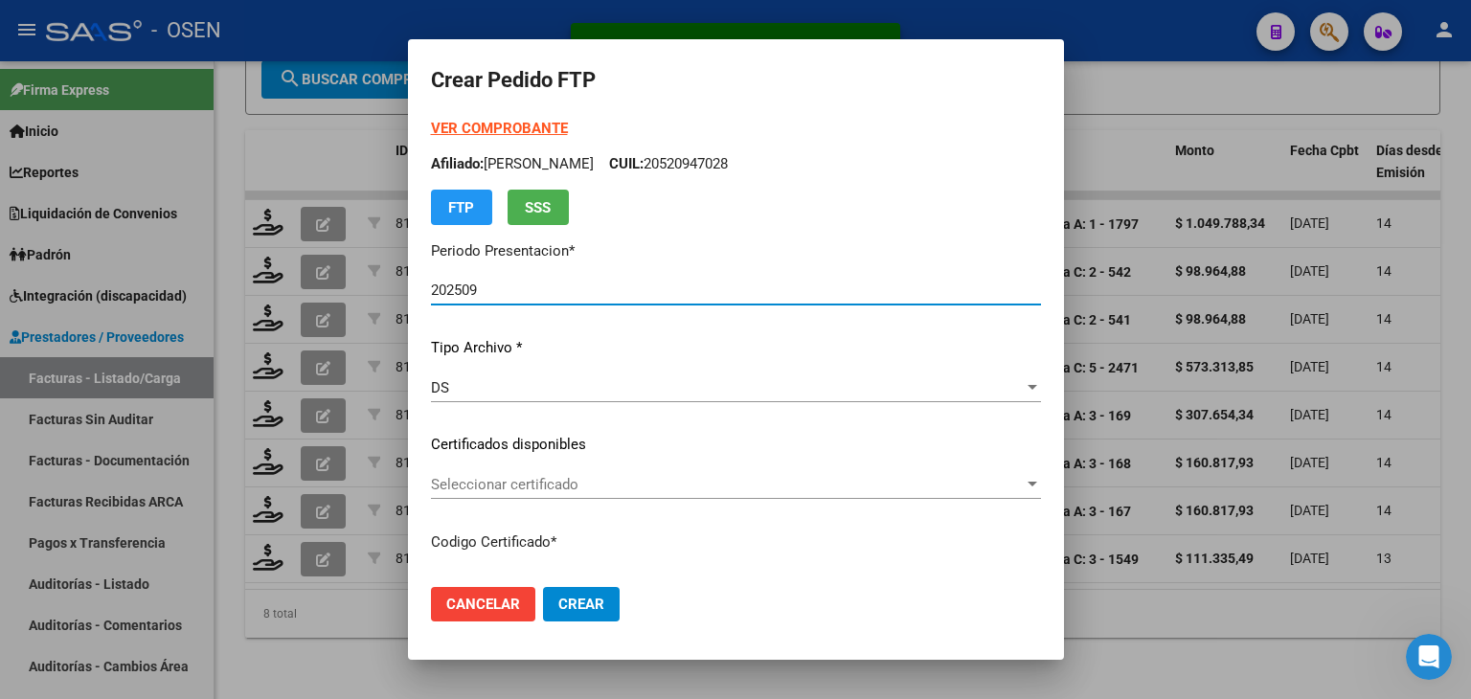
type input "0179487-5"
type input "[DATE]"
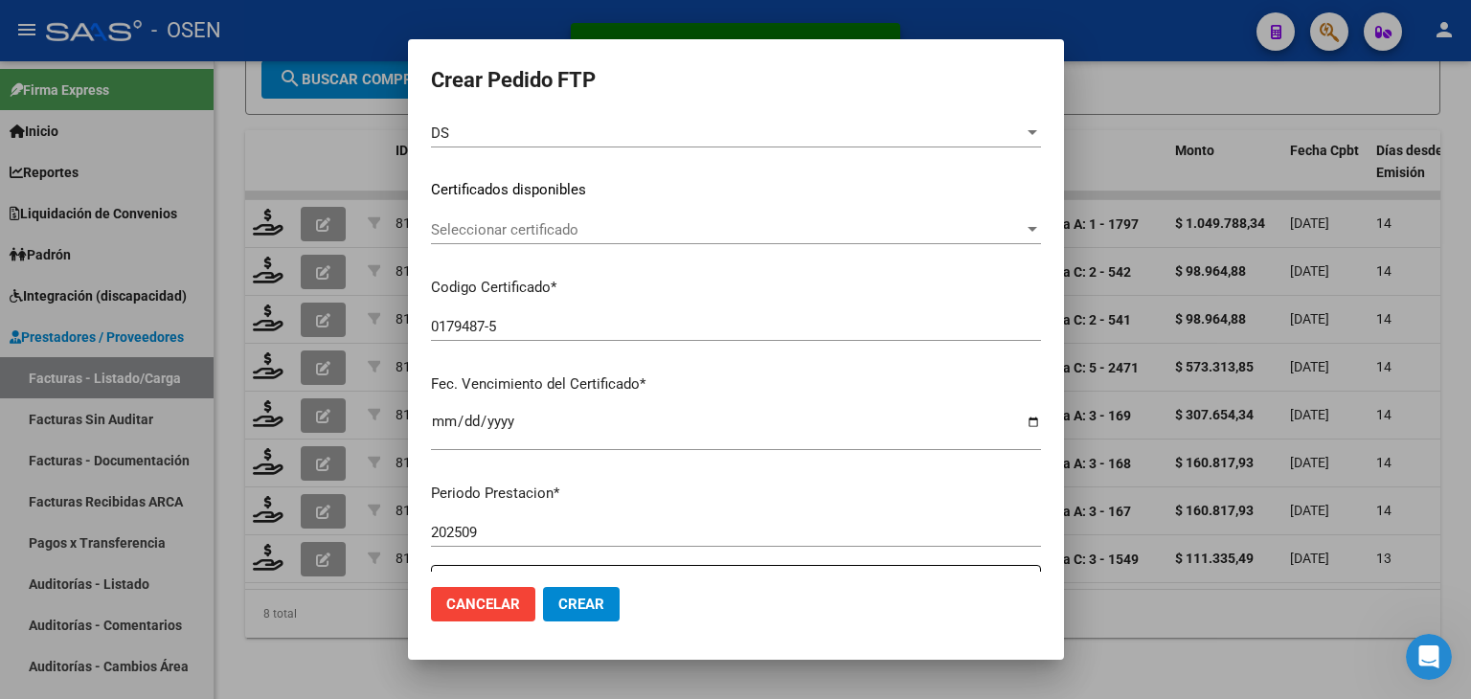
scroll to position [287, 0]
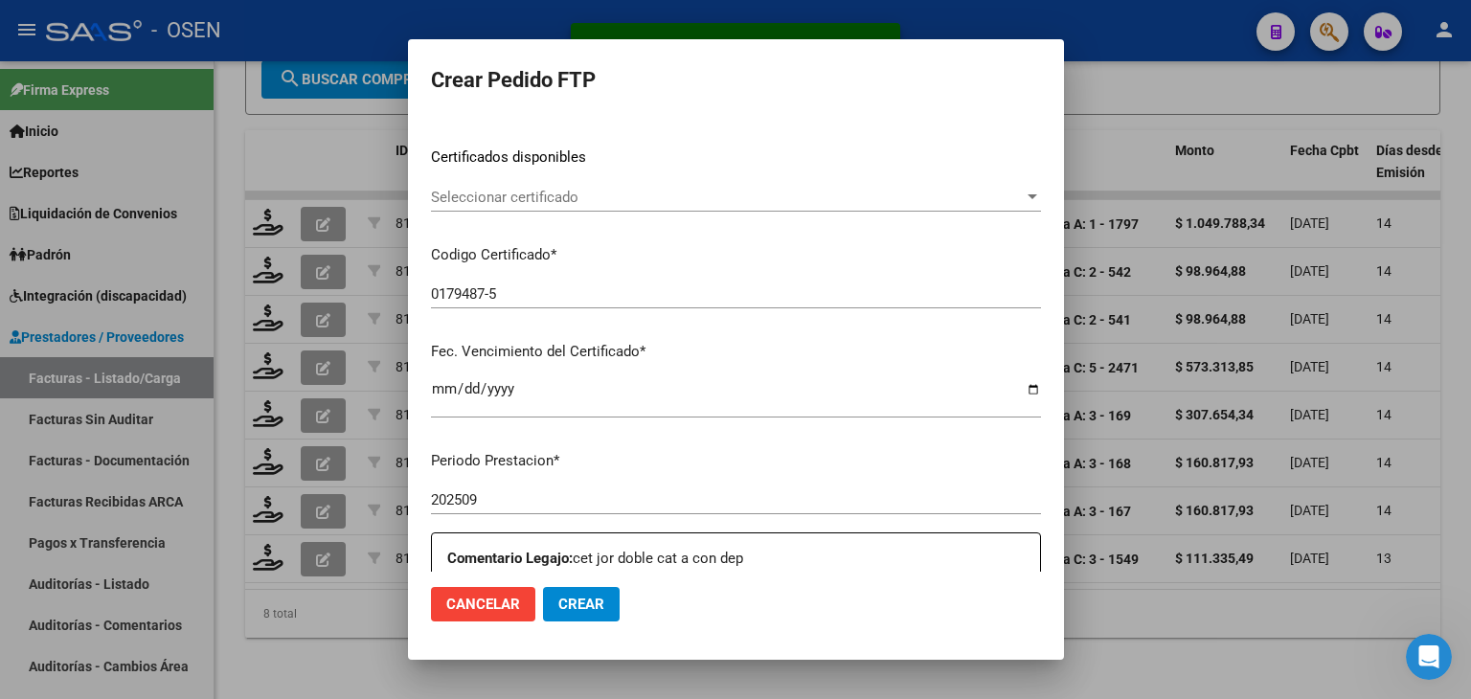
click at [586, 199] on span "Seleccionar certificado" at bounding box center [727, 197] width 593 height 17
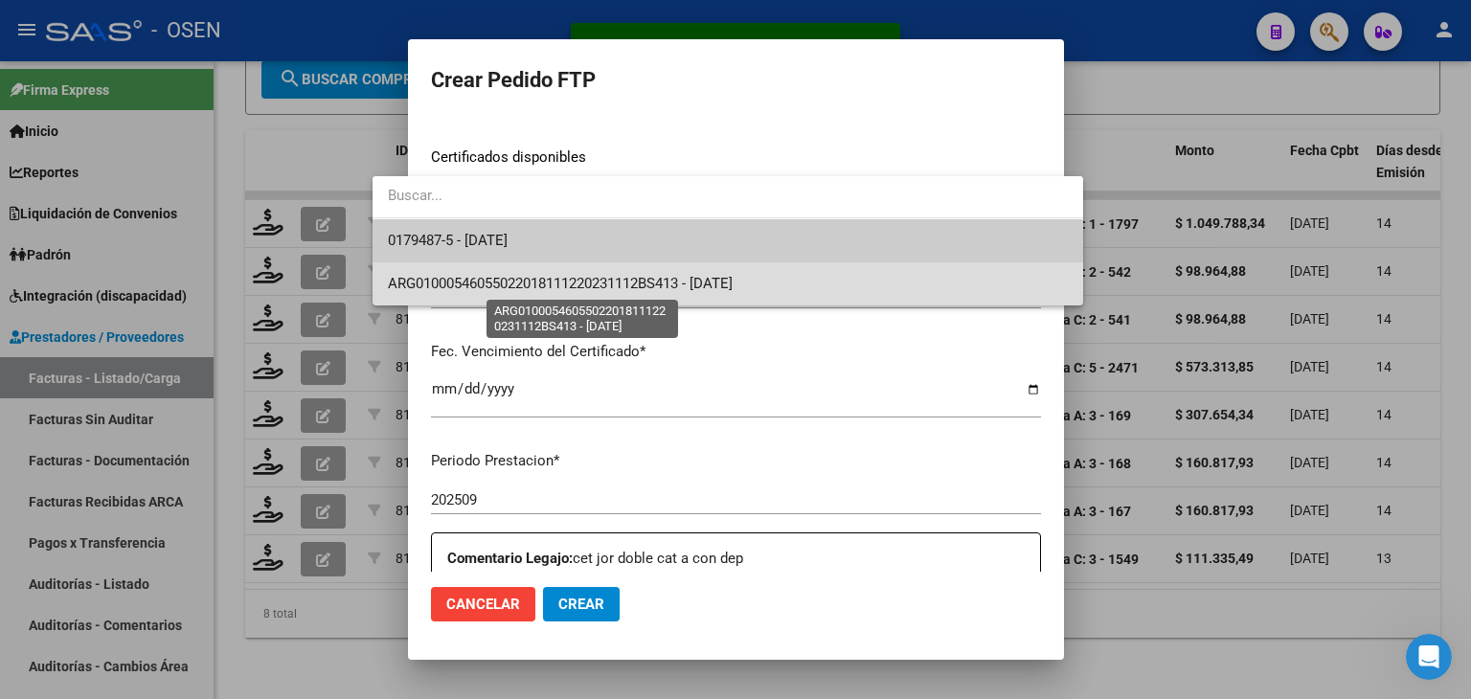
click at [580, 276] on span "ARG01000546055022018111220231112BS413 - [DATE]" at bounding box center [560, 283] width 345 height 17
type input "ARG01000546055022018111220231112BS413"
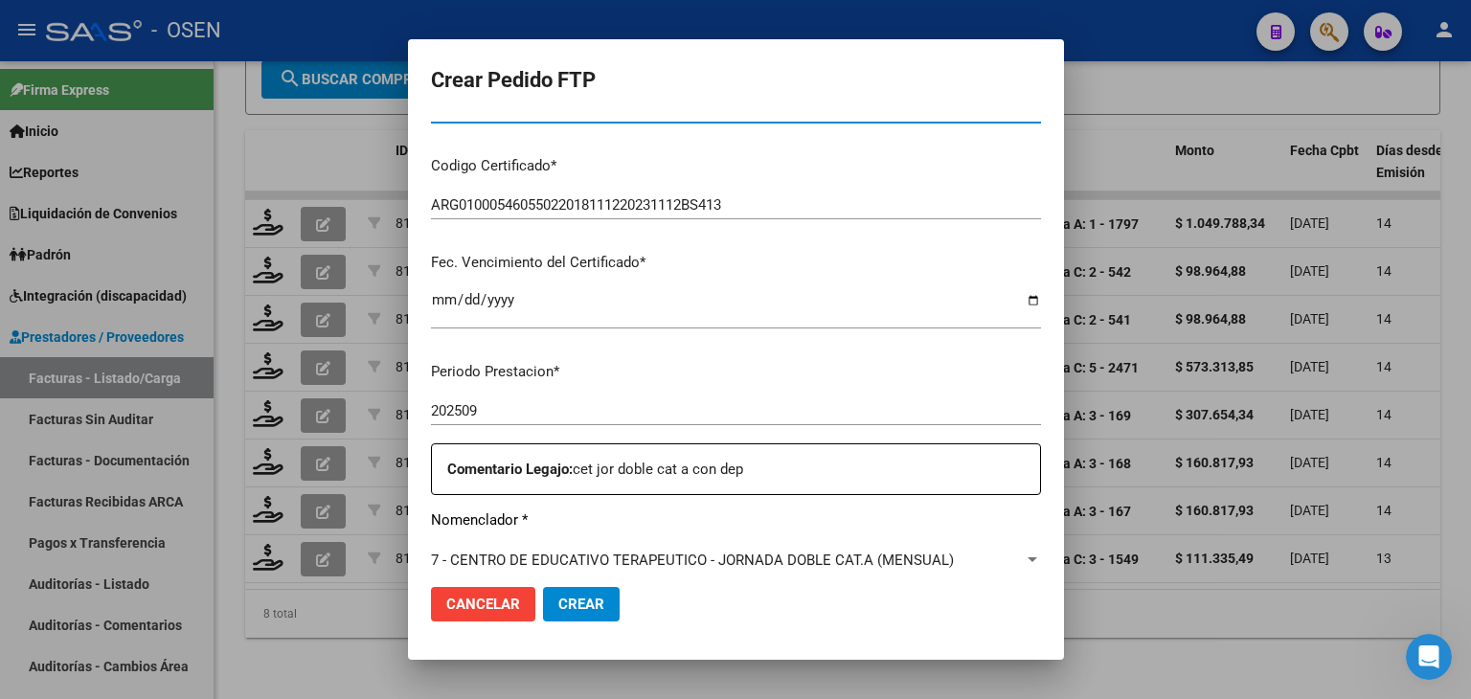
scroll to position [575, 0]
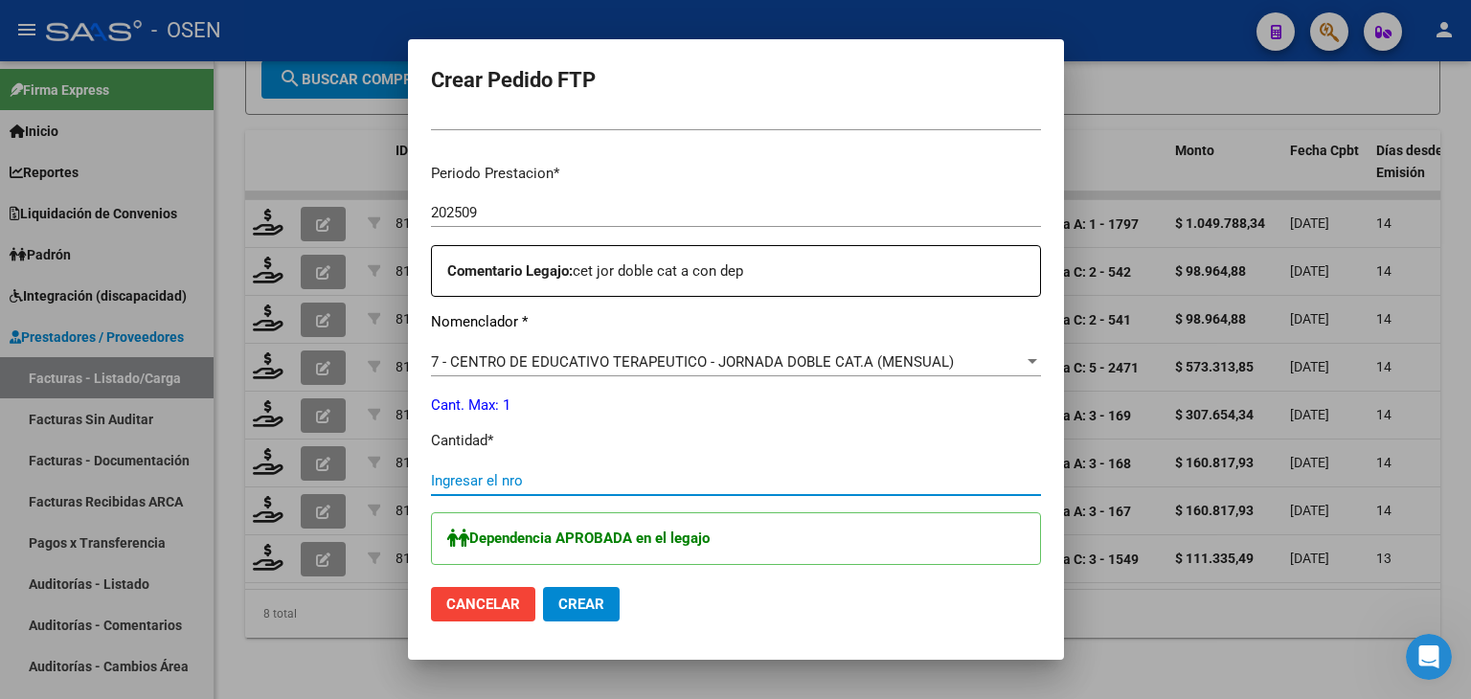
click at [494, 484] on input "Ingresar el nro" at bounding box center [736, 480] width 610 height 17
type input "1"
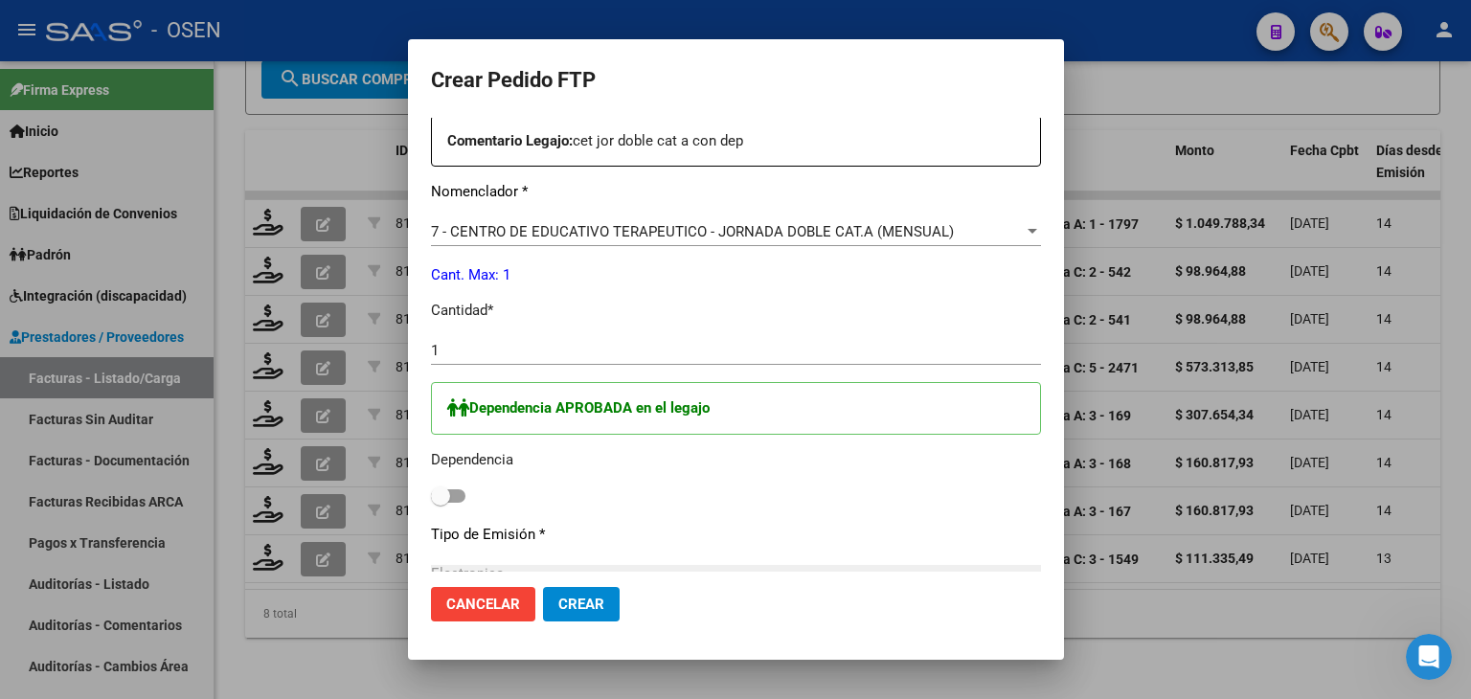
scroll to position [766, 0]
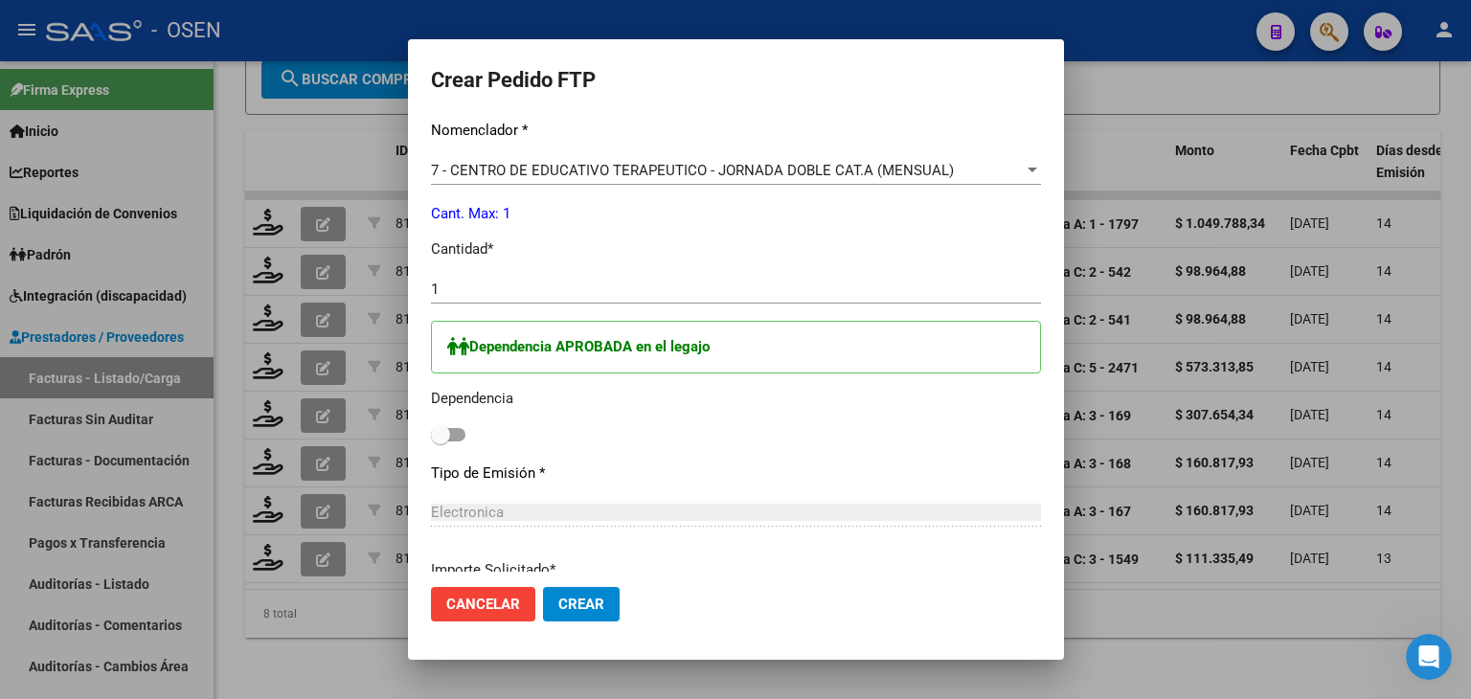
click at [431, 434] on span at bounding box center [448, 434] width 34 height 13
click at [440, 442] on input "checkbox" at bounding box center [440, 442] width 1 height 1
checkbox input "true"
click at [558, 605] on span "Crear" at bounding box center [581, 604] width 46 height 17
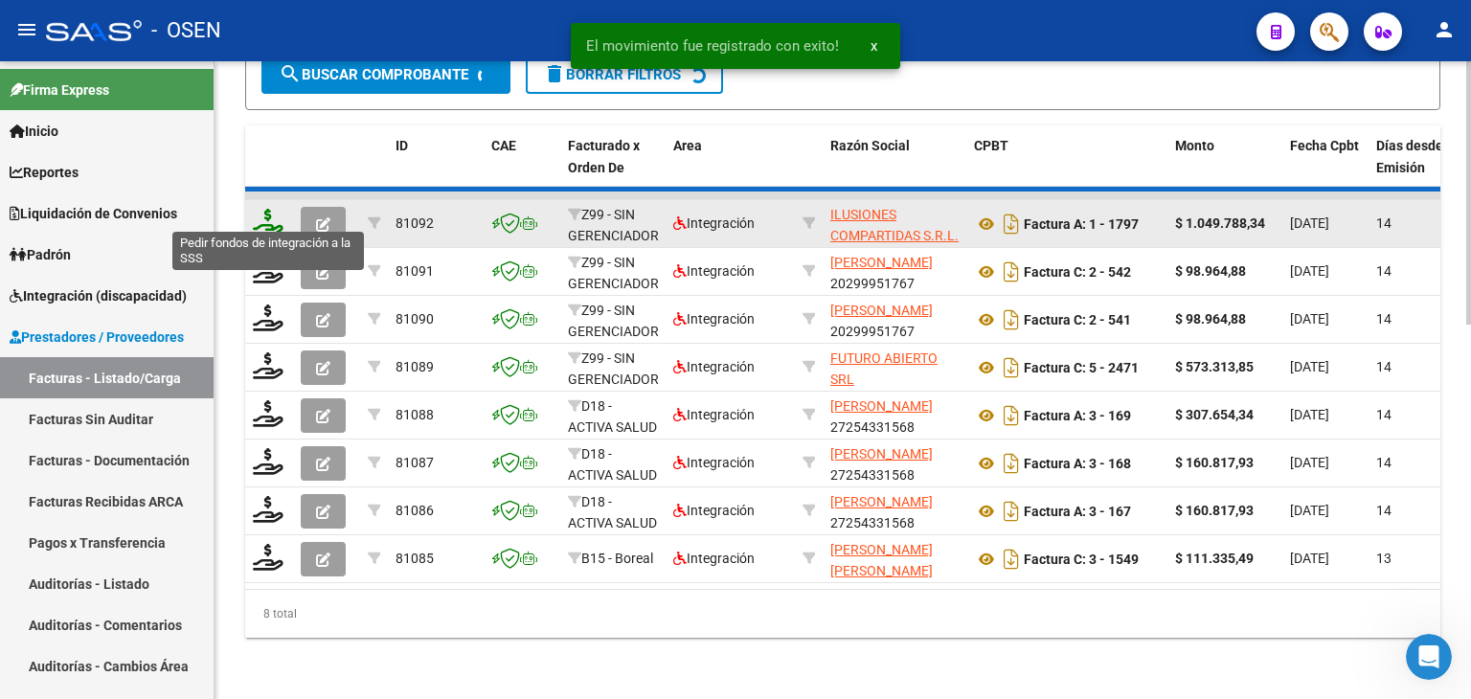
scroll to position [855, 0]
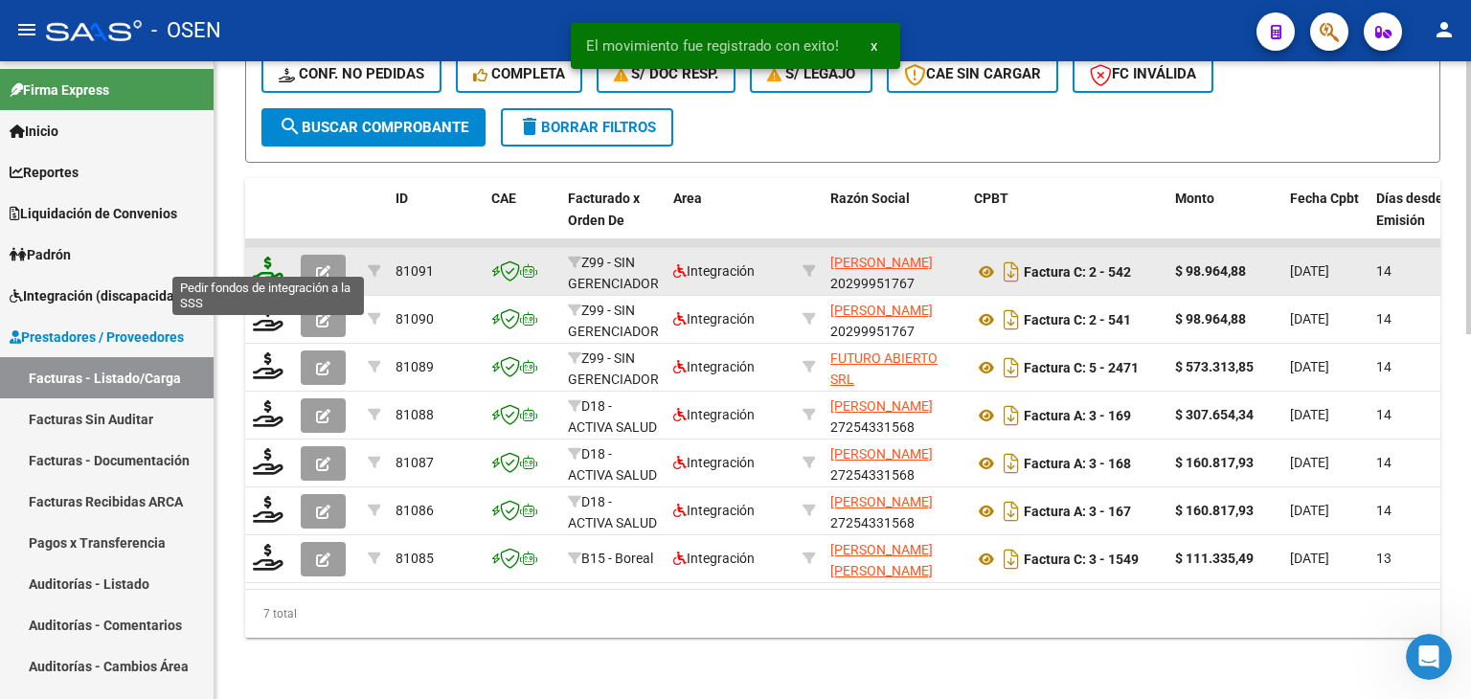
click at [270, 265] on icon at bounding box center [268, 270] width 31 height 27
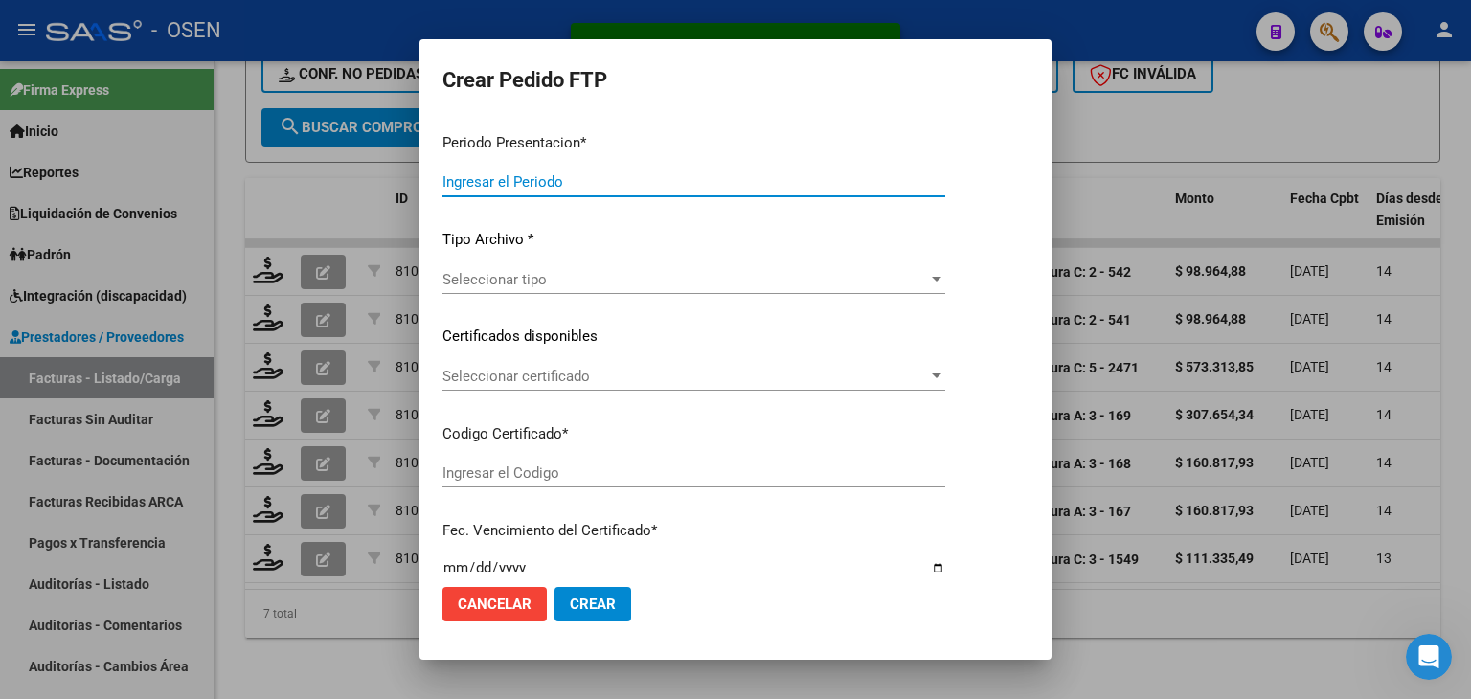
type input "202509"
type input "$ 98.964,88"
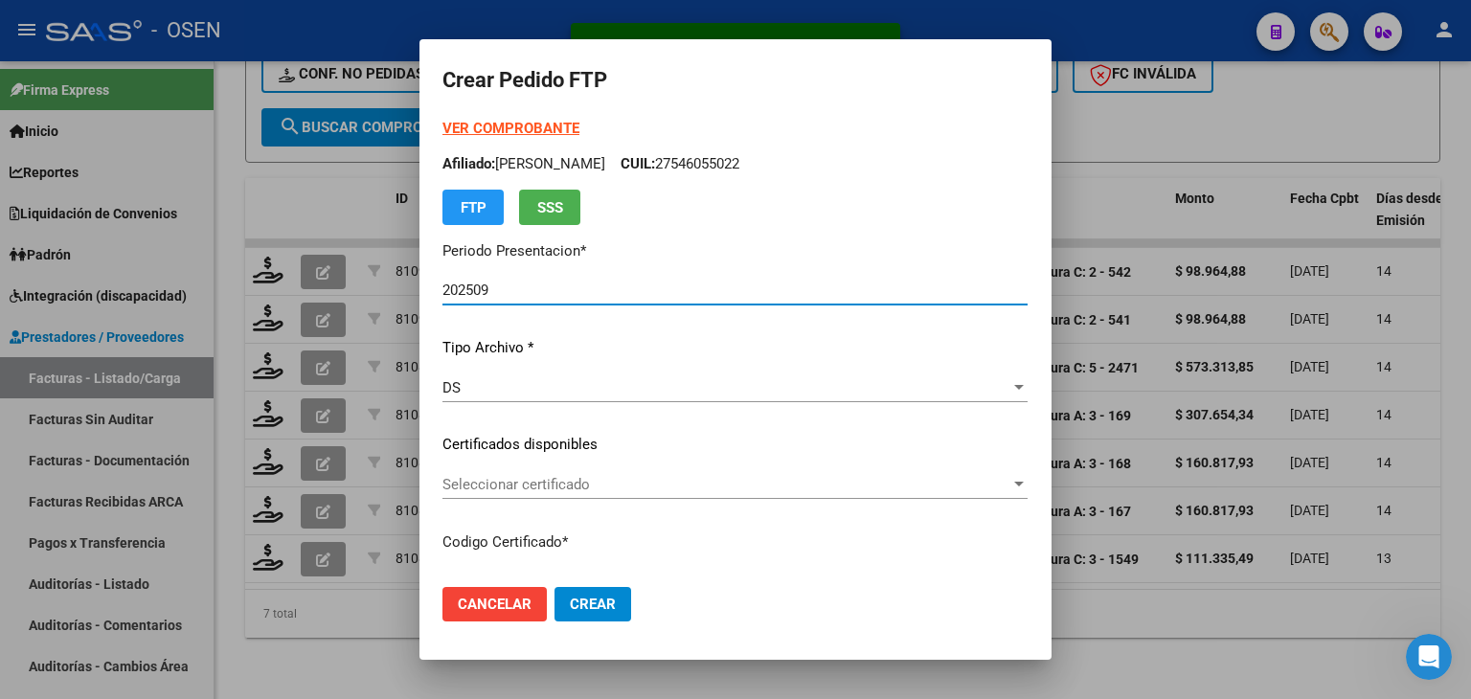
type input "ARG02000546683182023091920280919BS423"
type input "[DATE]"
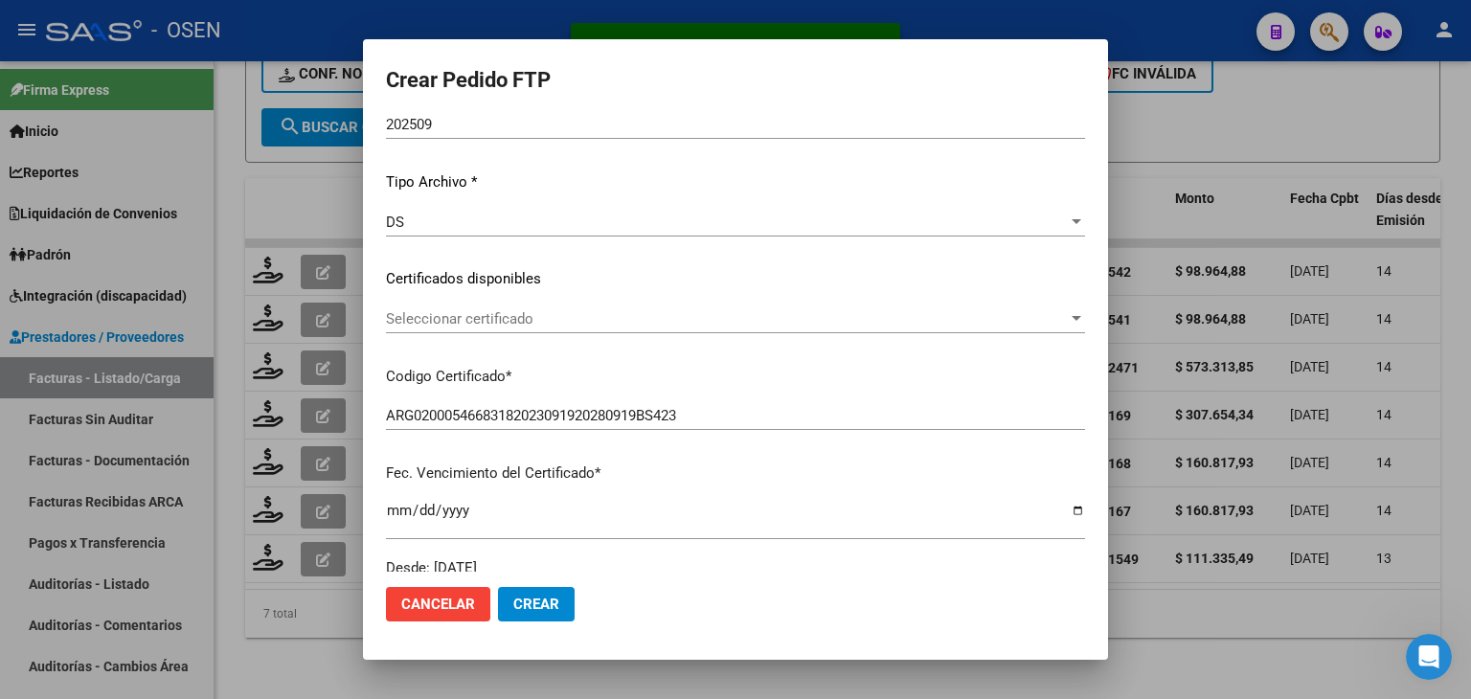
scroll to position [192, 0]
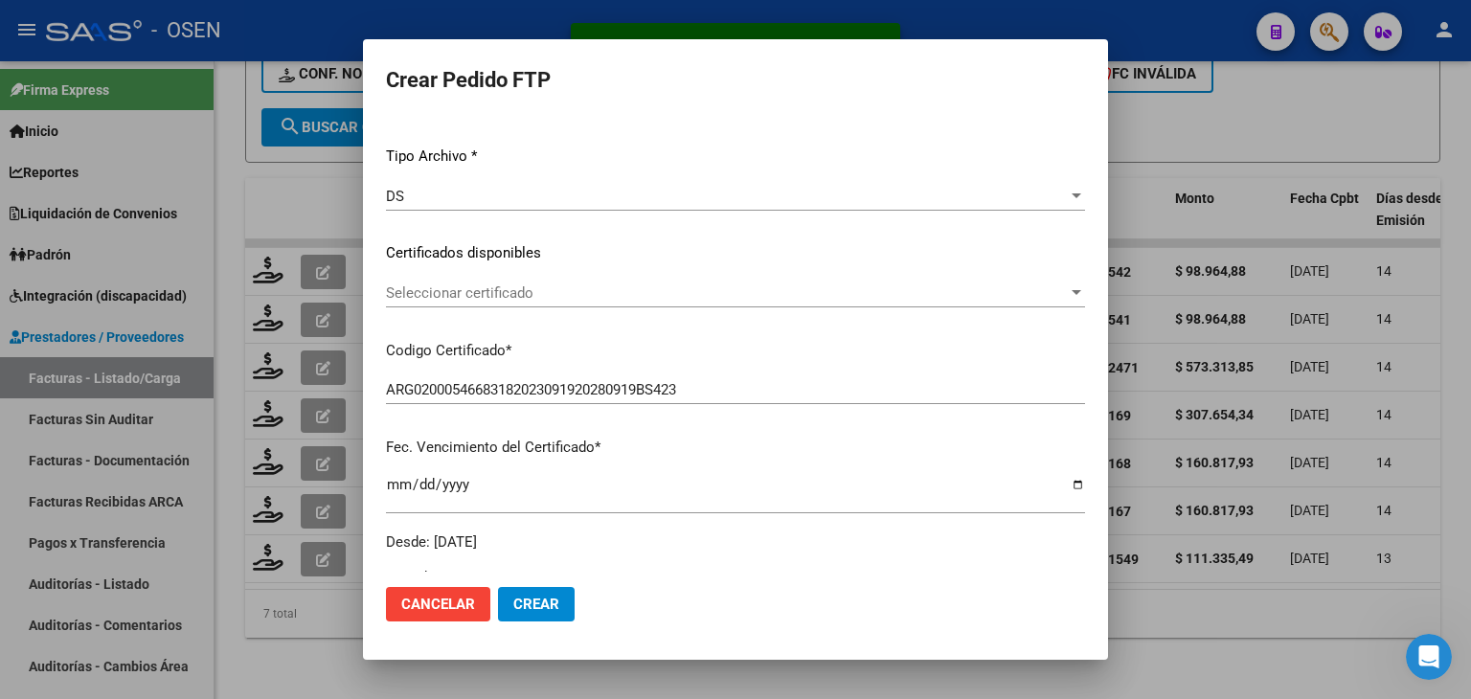
click at [552, 293] on span "Seleccionar certificado" at bounding box center [727, 292] width 682 height 17
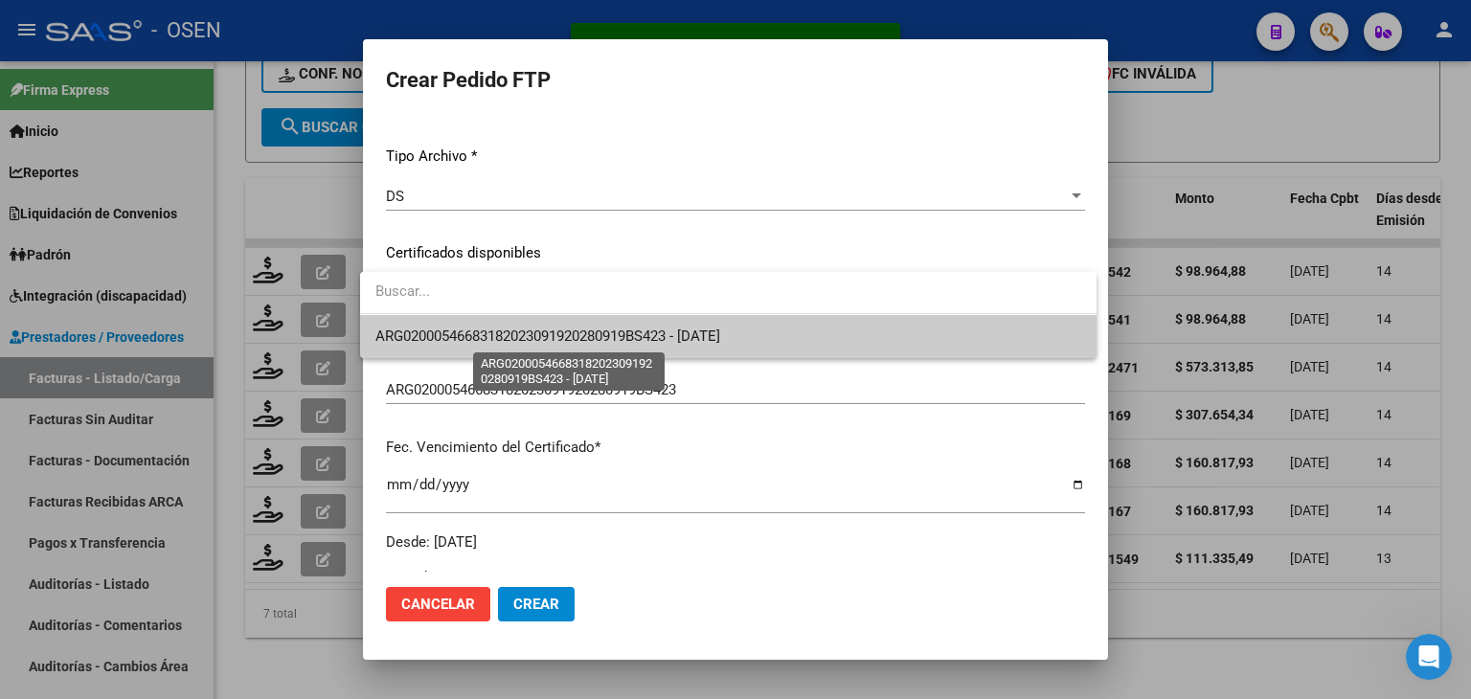
click at [552, 329] on span "ARG02000546683182023091920280919BS423 - [DATE]" at bounding box center [547, 336] width 345 height 17
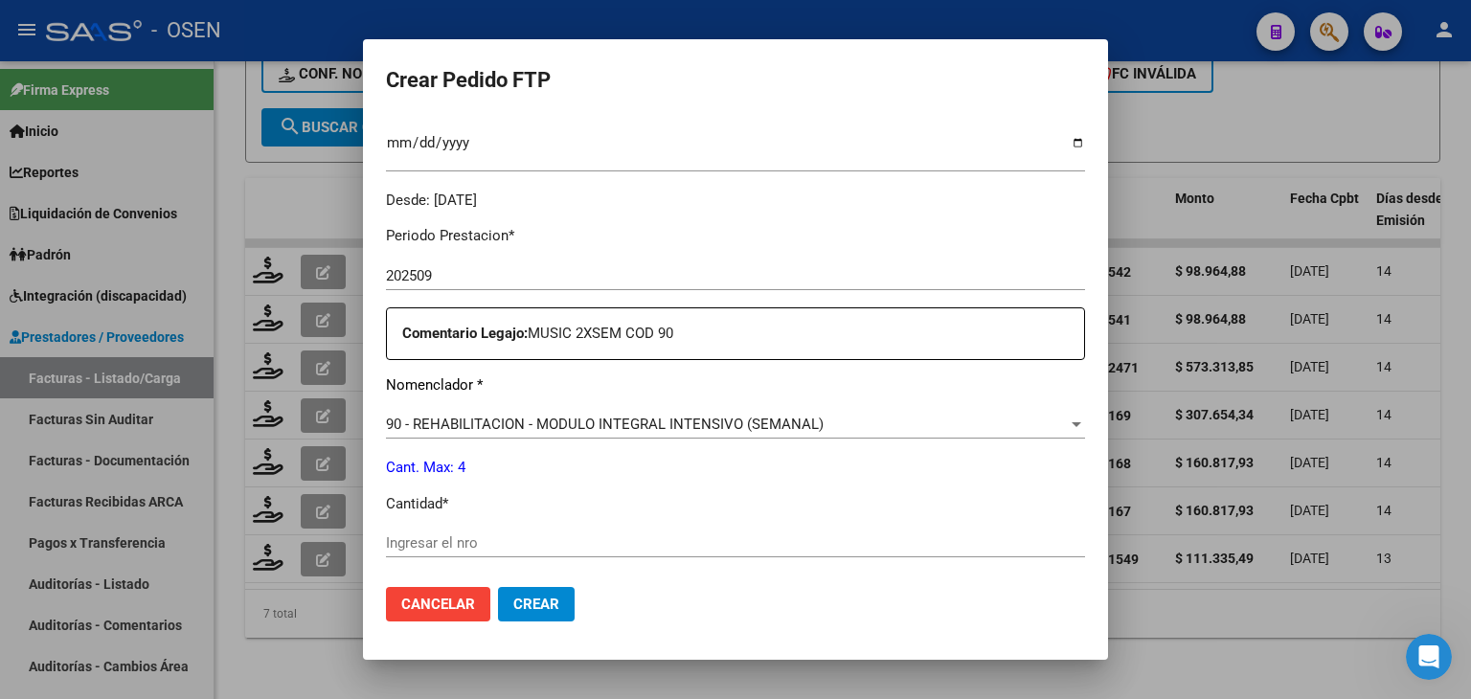
scroll to position [575, 0]
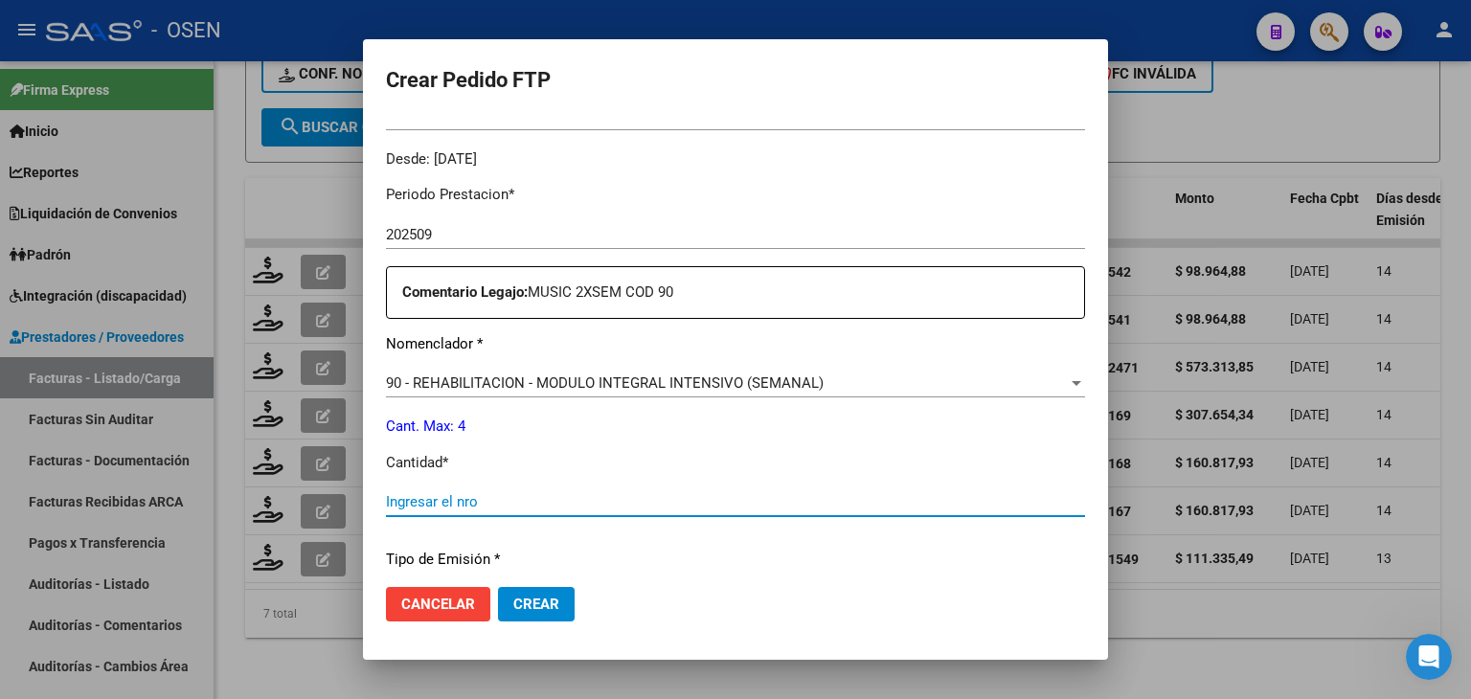
click at [431, 499] on input "Ingresar el nro" at bounding box center [735, 501] width 699 height 17
type input "4"
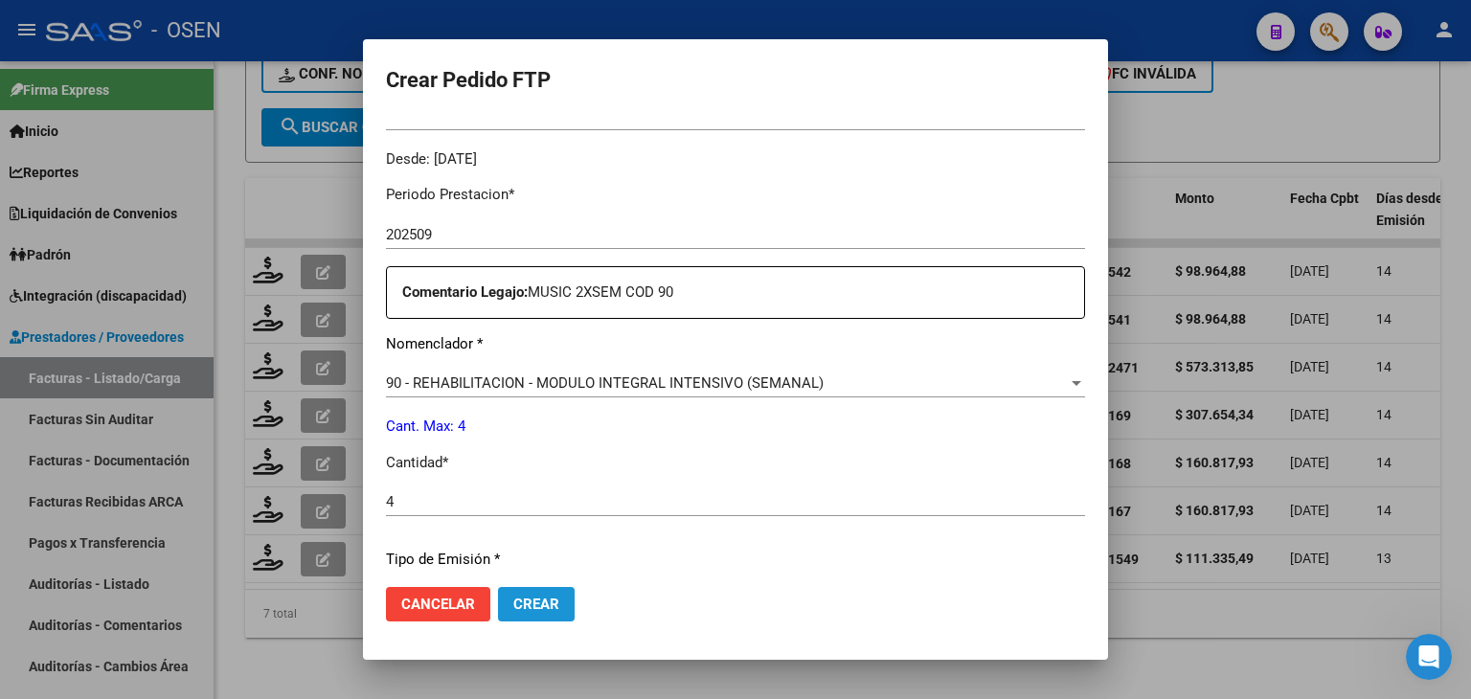
click at [533, 620] on button "Crear" at bounding box center [536, 604] width 77 height 34
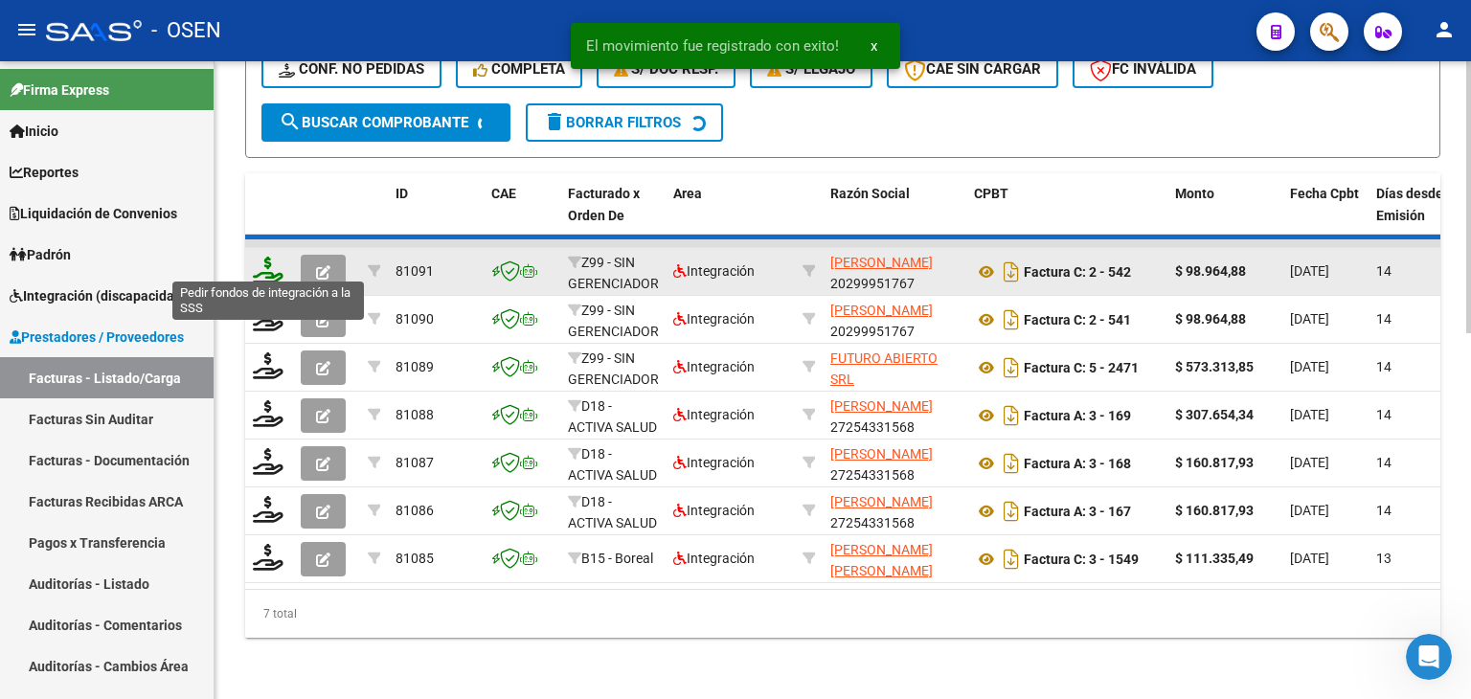
scroll to position [807, 0]
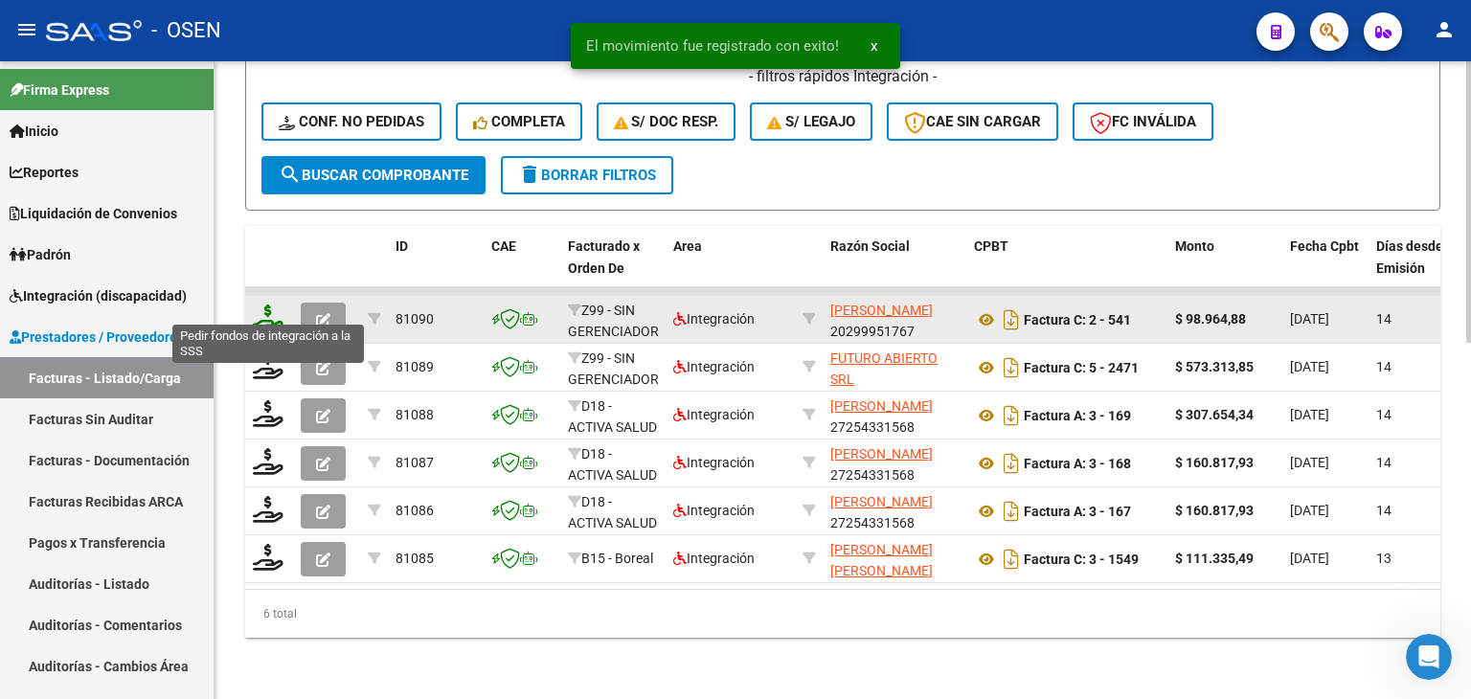
click at [272, 305] on icon at bounding box center [268, 318] width 31 height 27
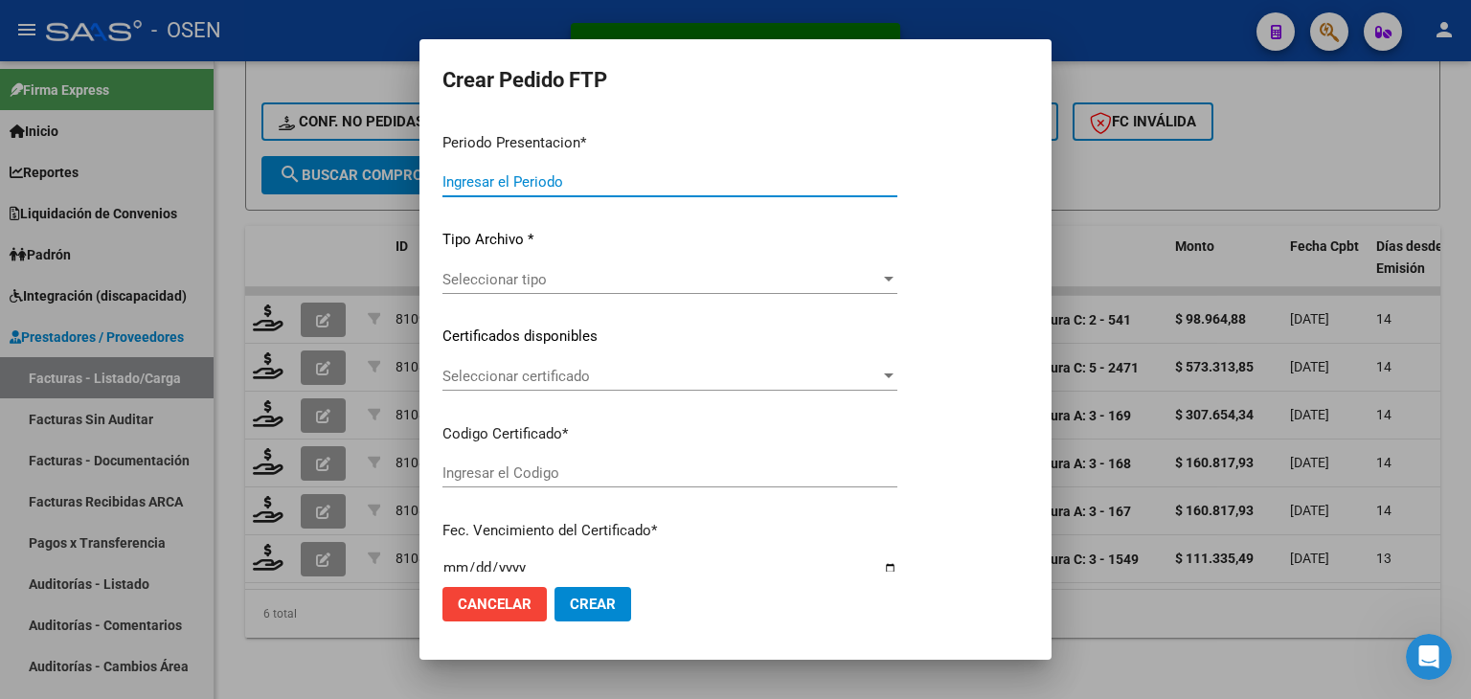
type input "202509"
type input "$ 98.964,88"
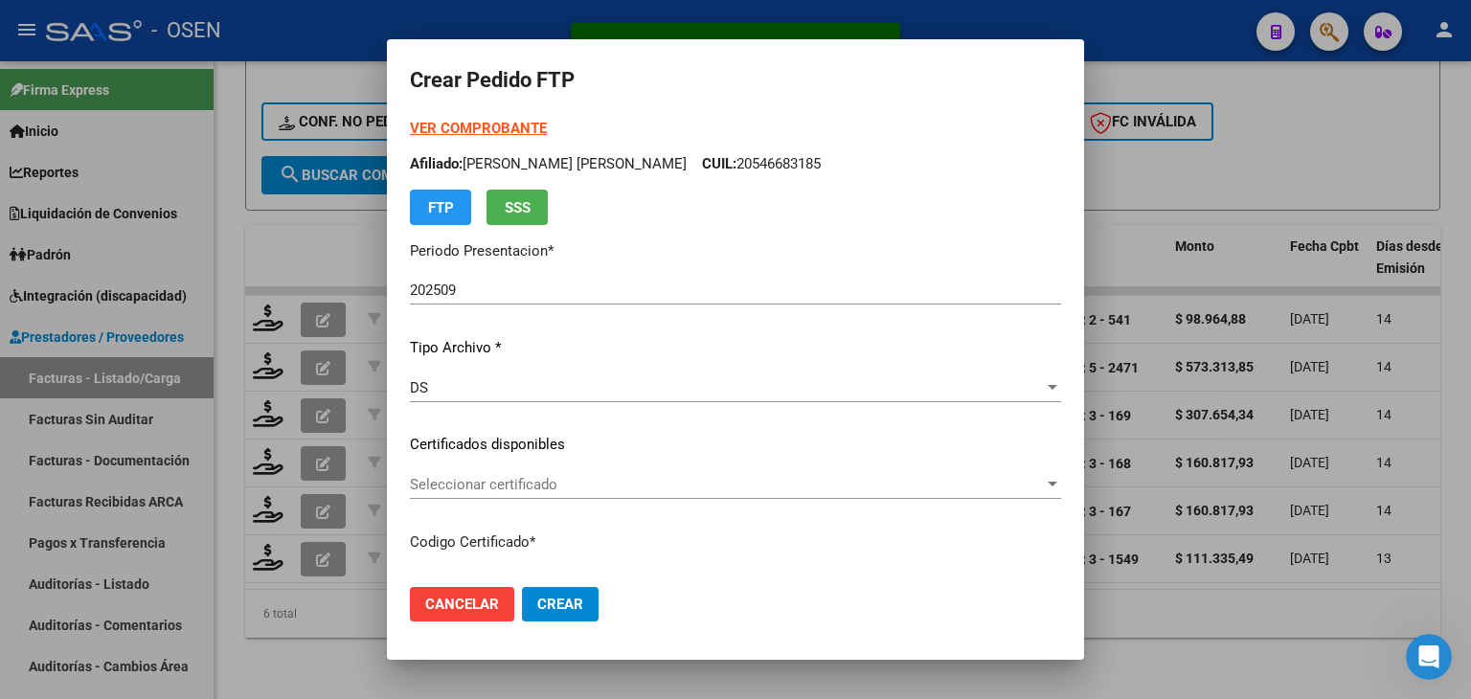
type input "ARG01000565055902023032820280328BS423"
type input "[DATE]"
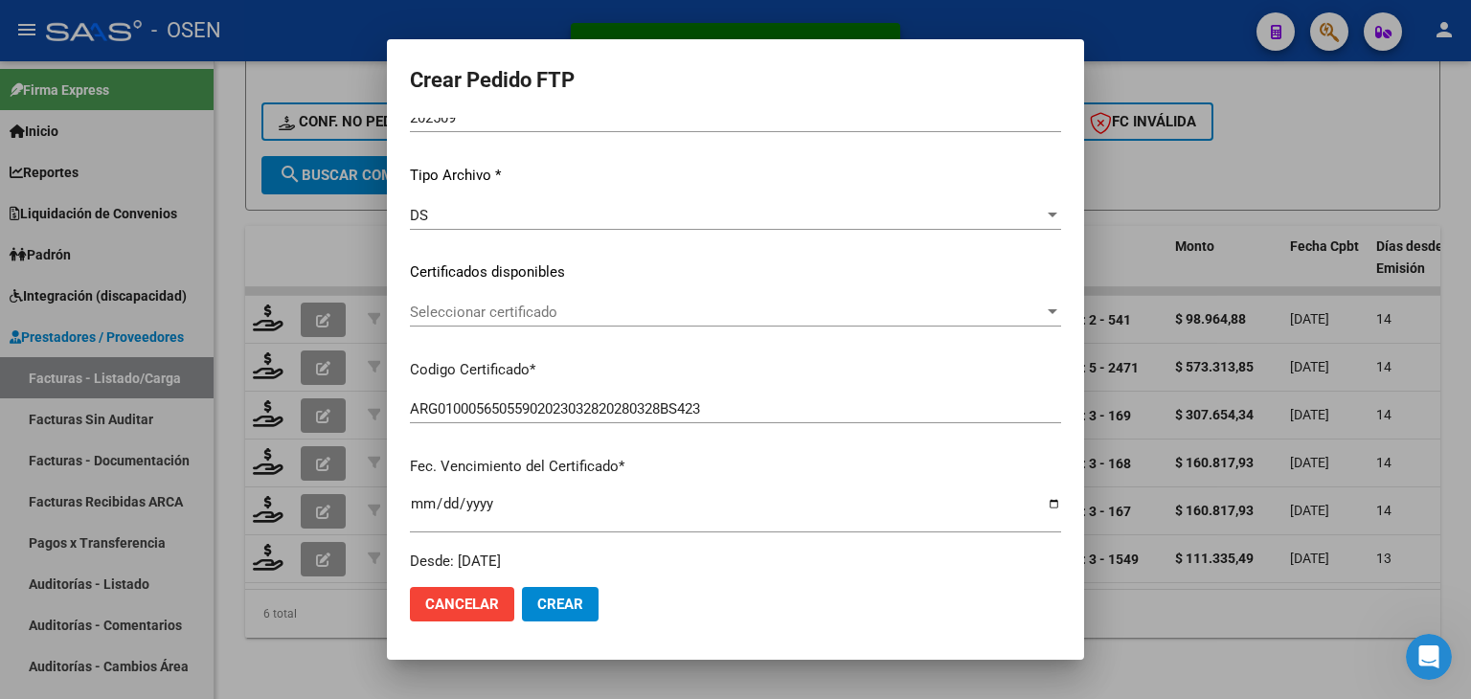
scroll to position [192, 0]
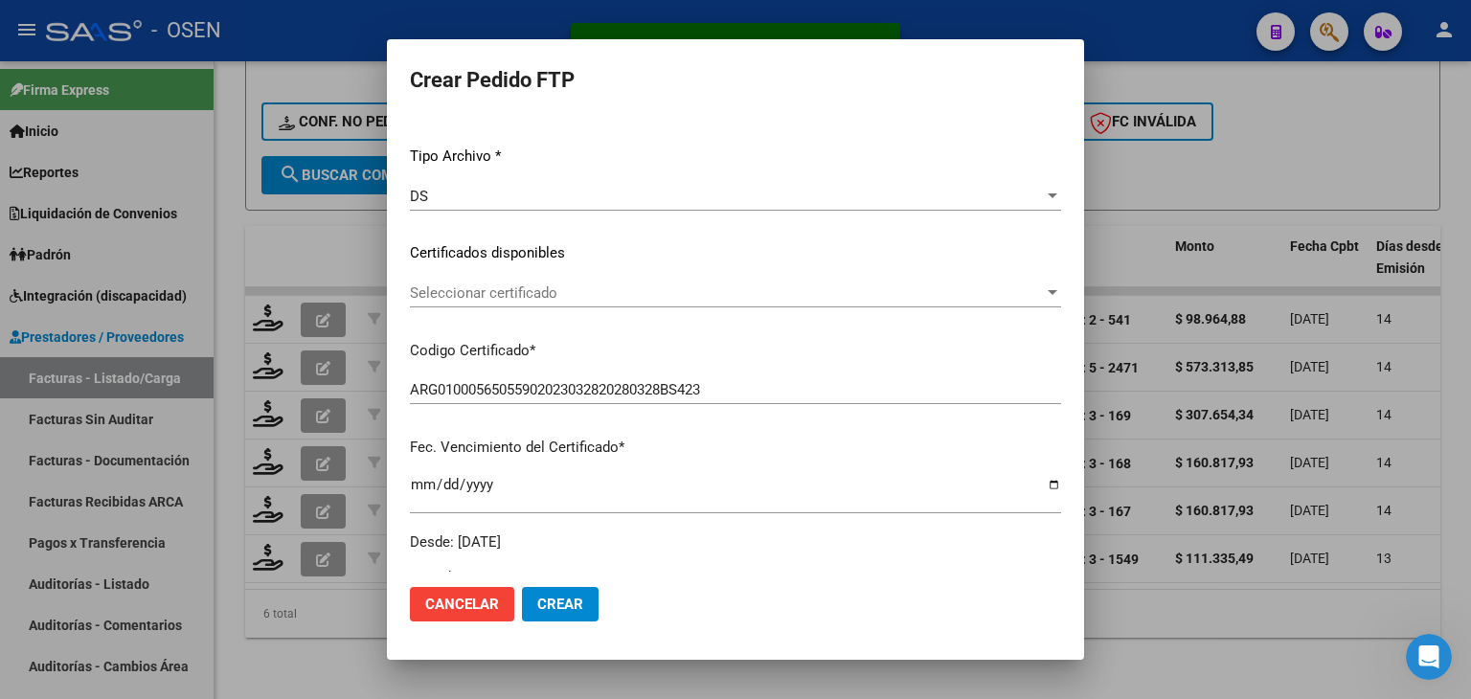
click at [601, 297] on span "Seleccionar certificado" at bounding box center [727, 292] width 634 height 17
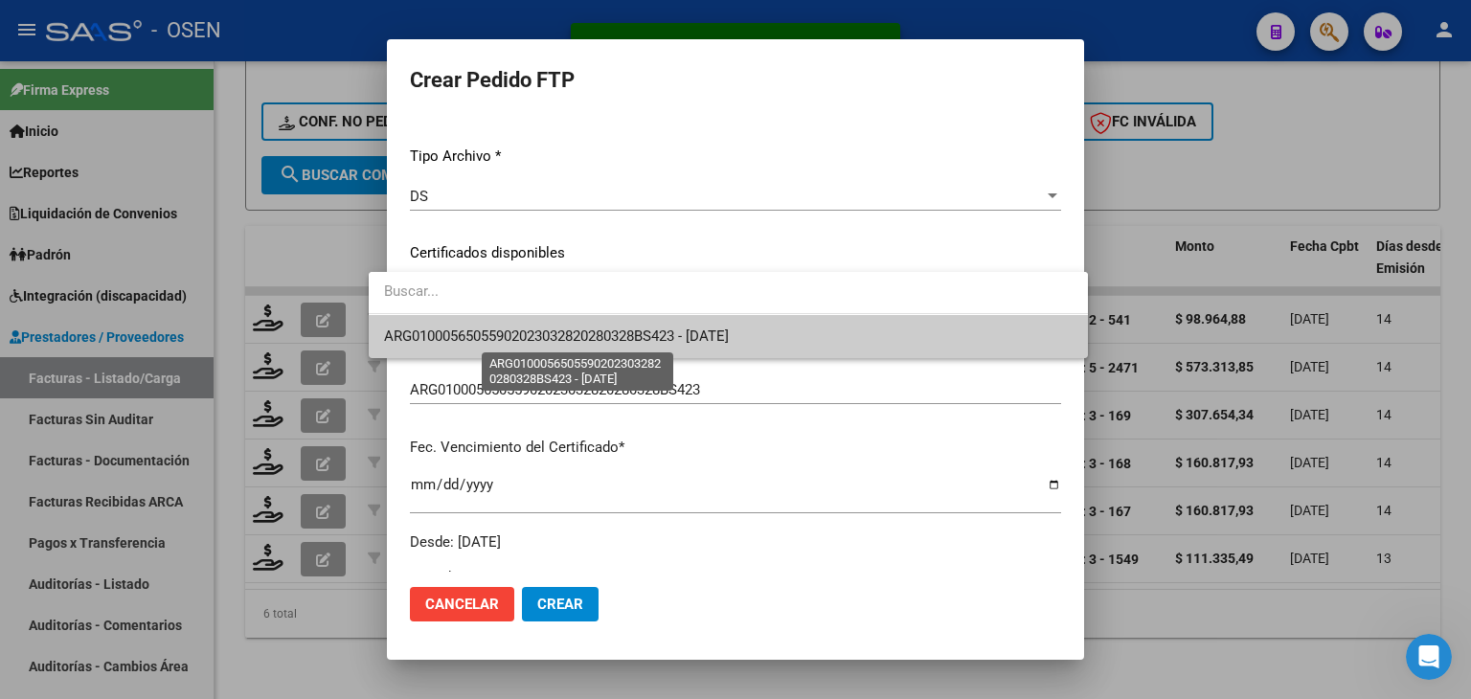
click at [617, 334] on span "ARG01000565055902023032820280328BS423 - [DATE]" at bounding box center [556, 336] width 345 height 17
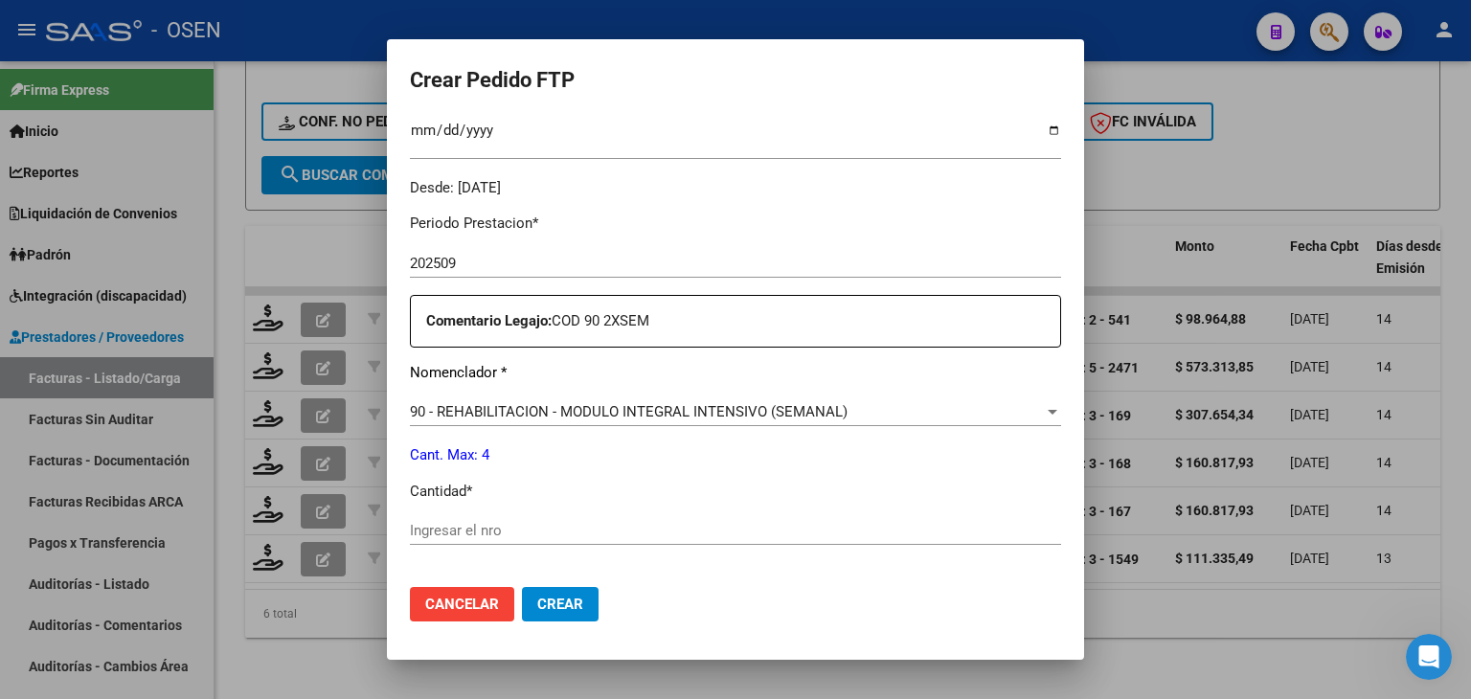
scroll to position [575, 0]
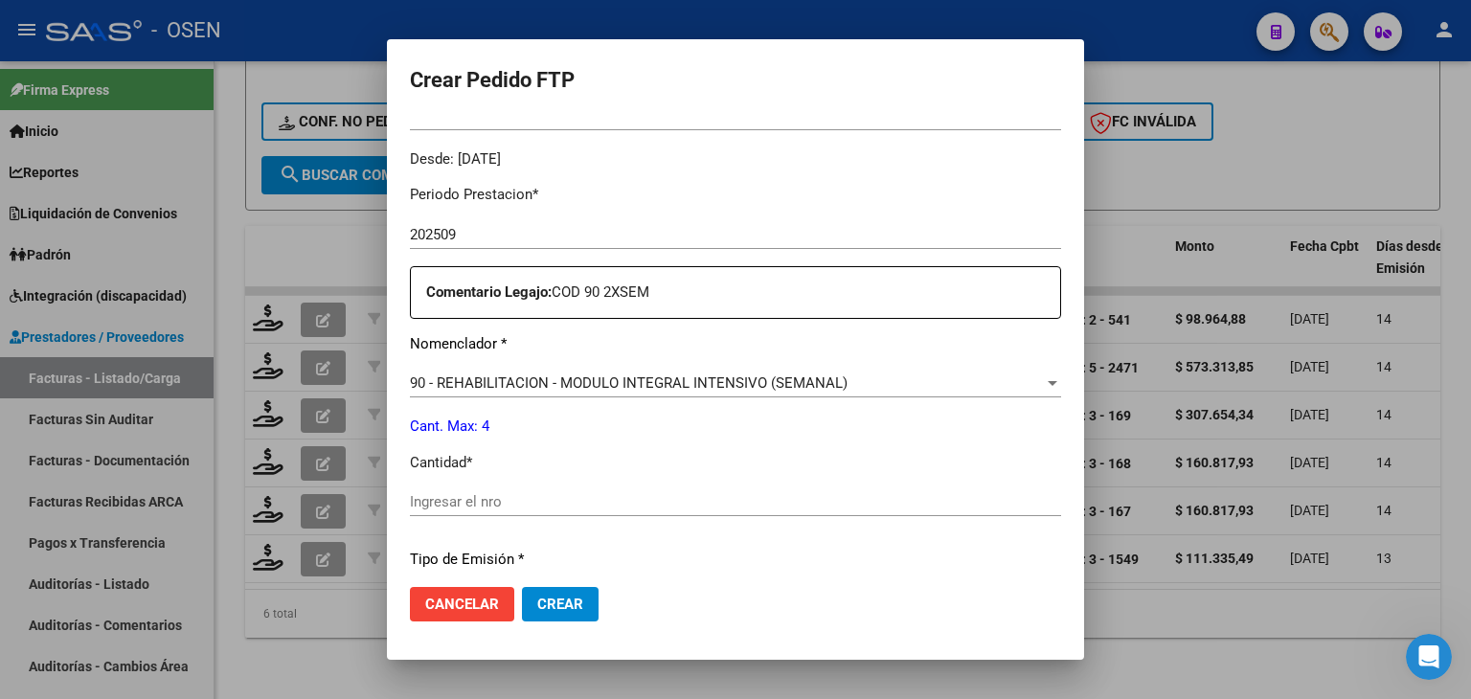
click at [444, 499] on input "Ingresar el nro" at bounding box center [735, 501] width 651 height 17
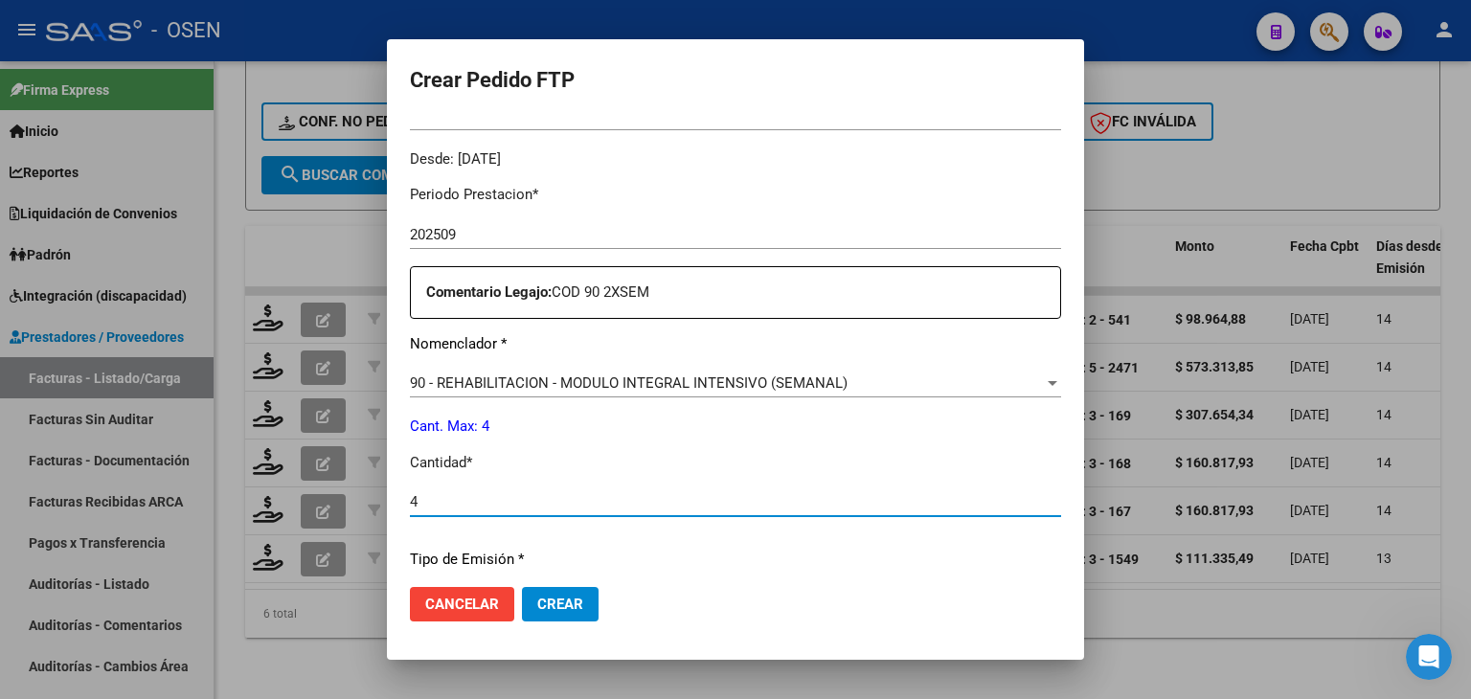
type input "4"
click at [537, 603] on span "Crear" at bounding box center [560, 604] width 46 height 17
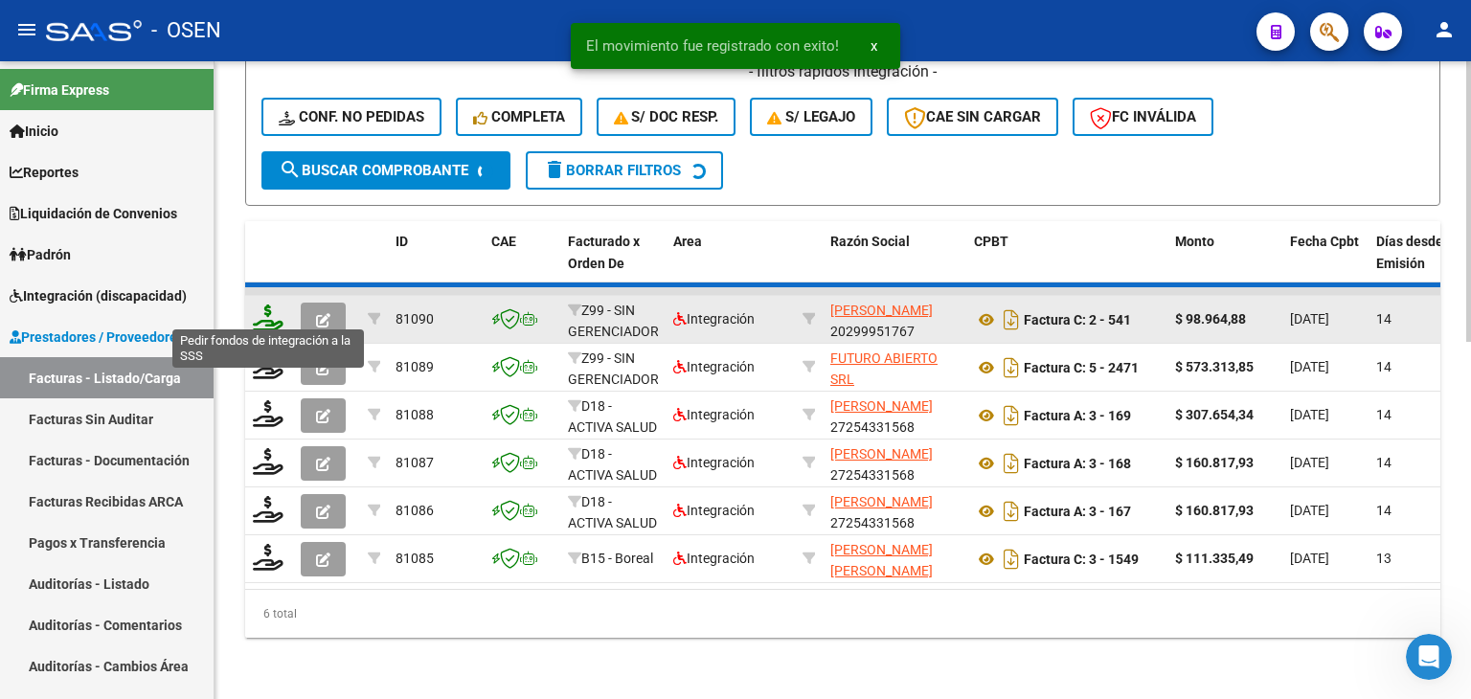
scroll to position [760, 0]
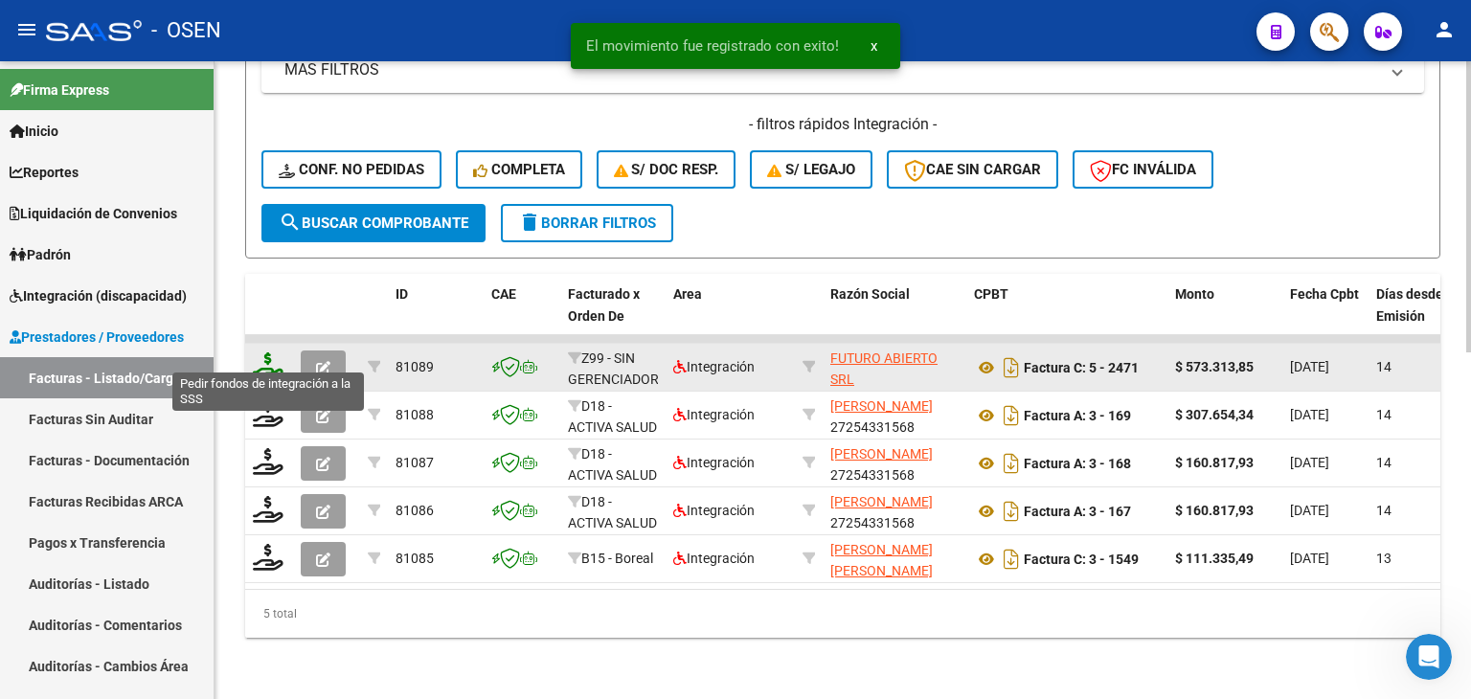
click at [270, 352] on icon at bounding box center [268, 365] width 31 height 27
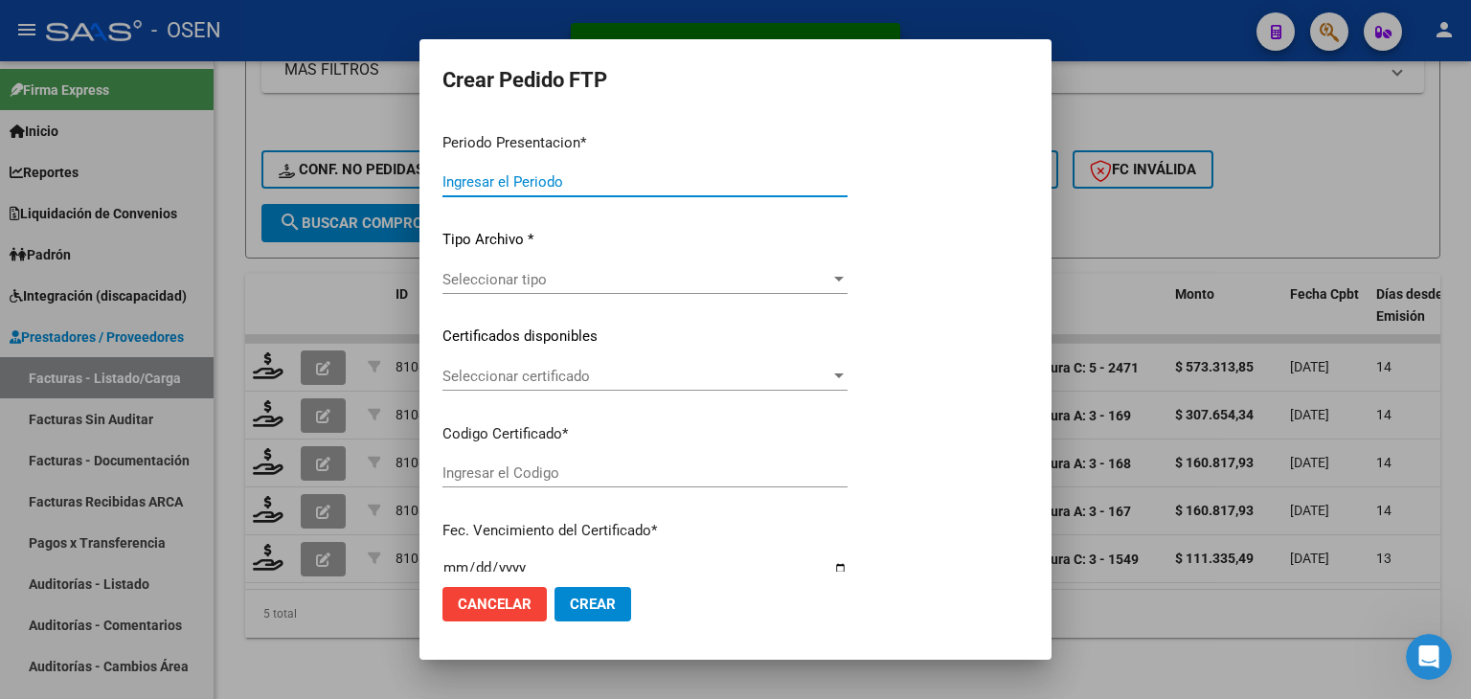
type input "202509"
type input "$ 573.313,85"
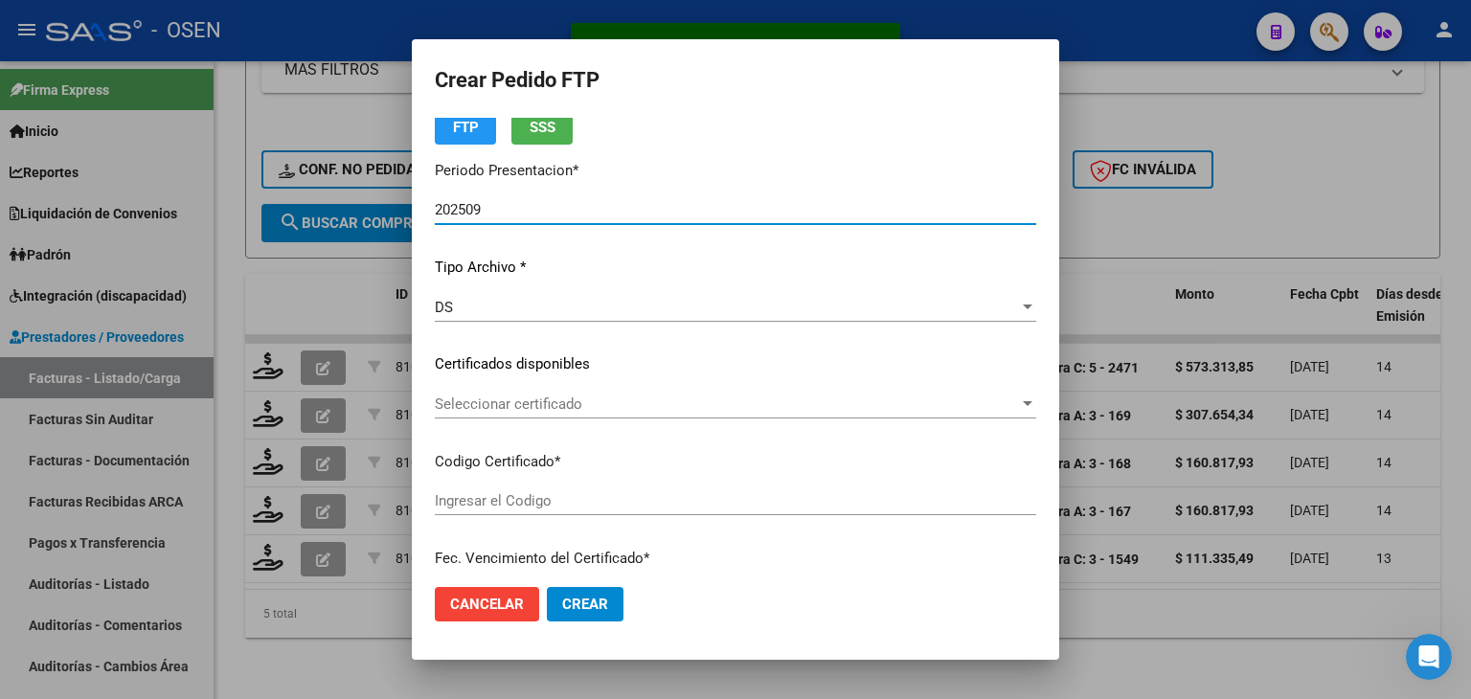
type input "ARG01000570765162025011020300110BUE317"
type input "[DATE]"
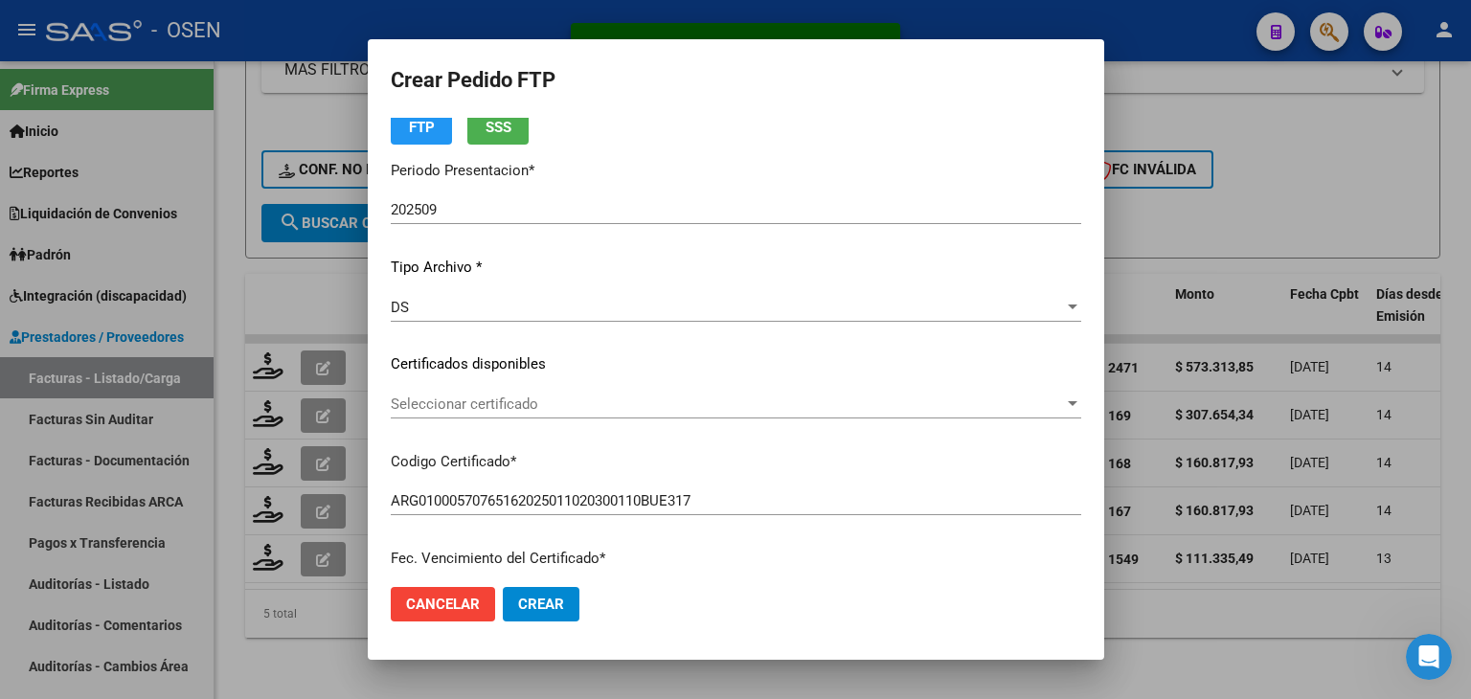
scroll to position [192, 0]
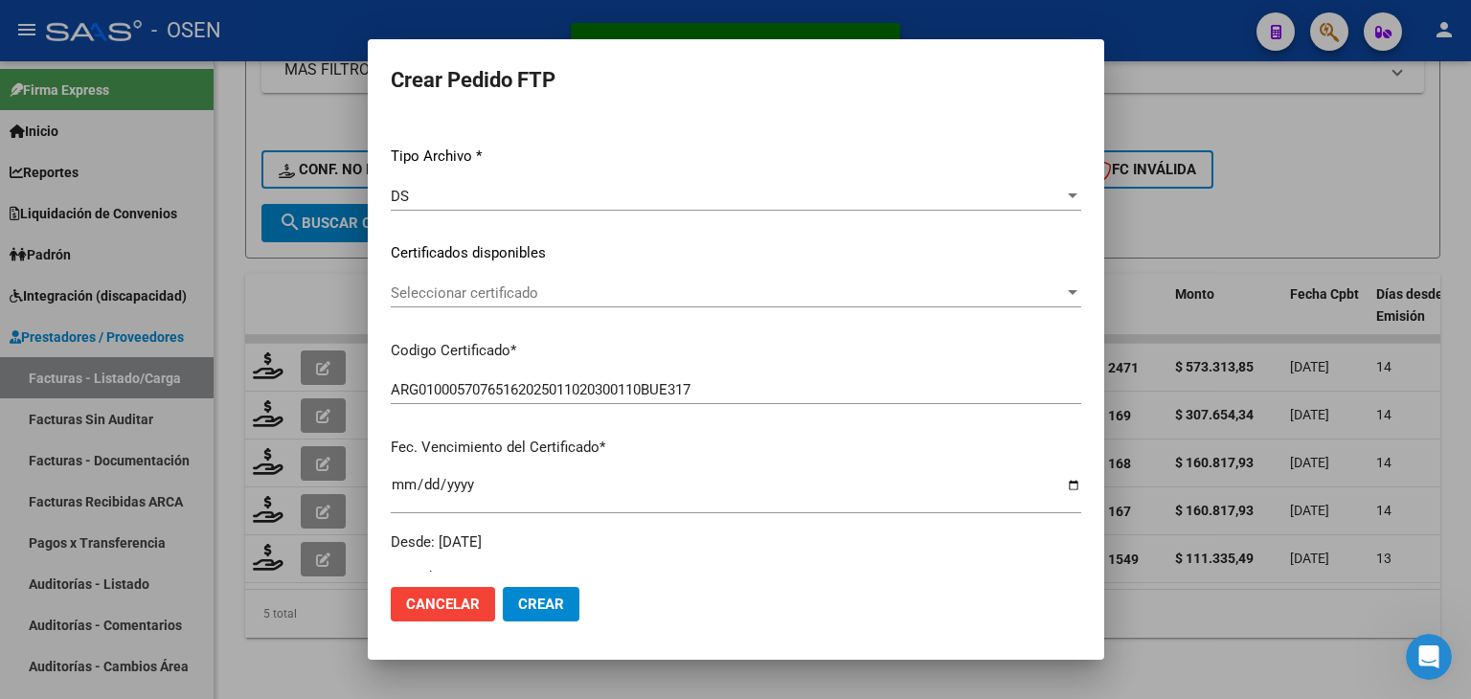
click at [609, 293] on span "Seleccionar certificado" at bounding box center [727, 292] width 673 height 17
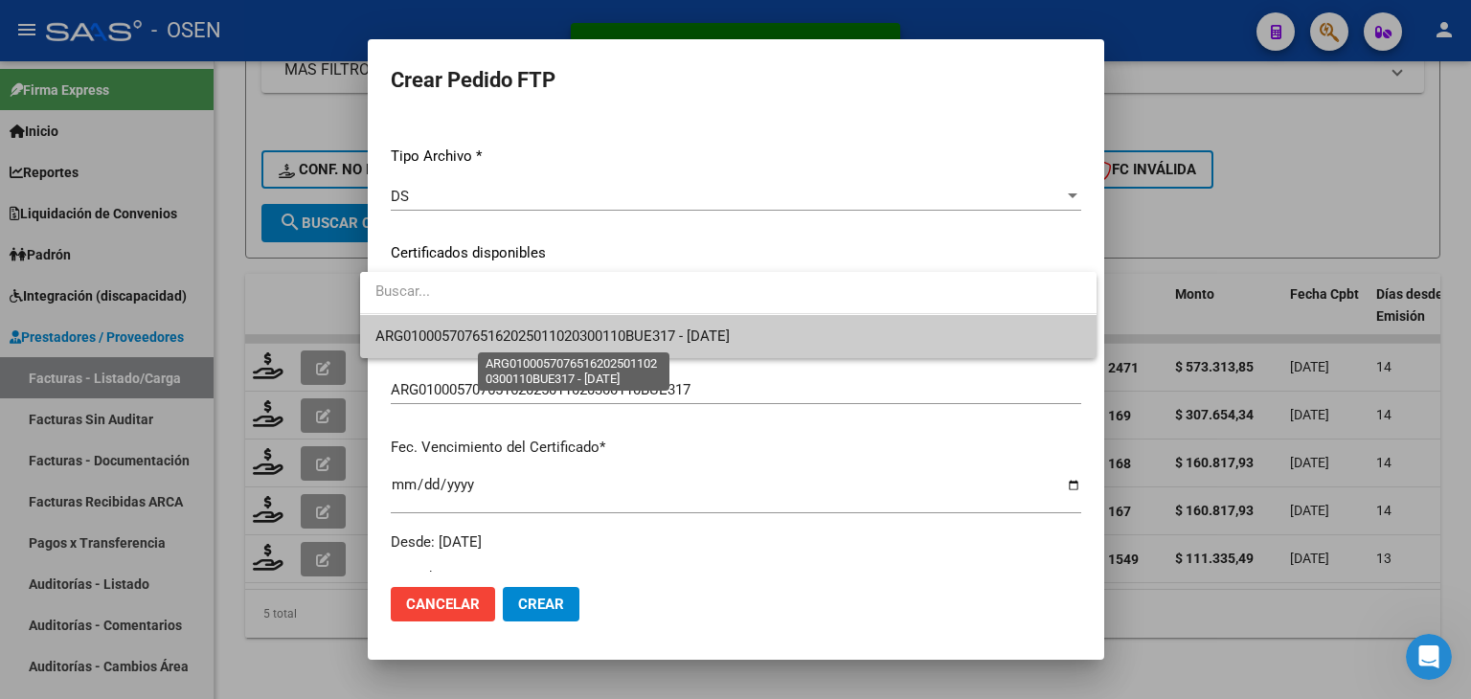
click at [602, 330] on span "ARG01000570765162025011020300110BUE317 - [DATE]" at bounding box center [552, 336] width 354 height 17
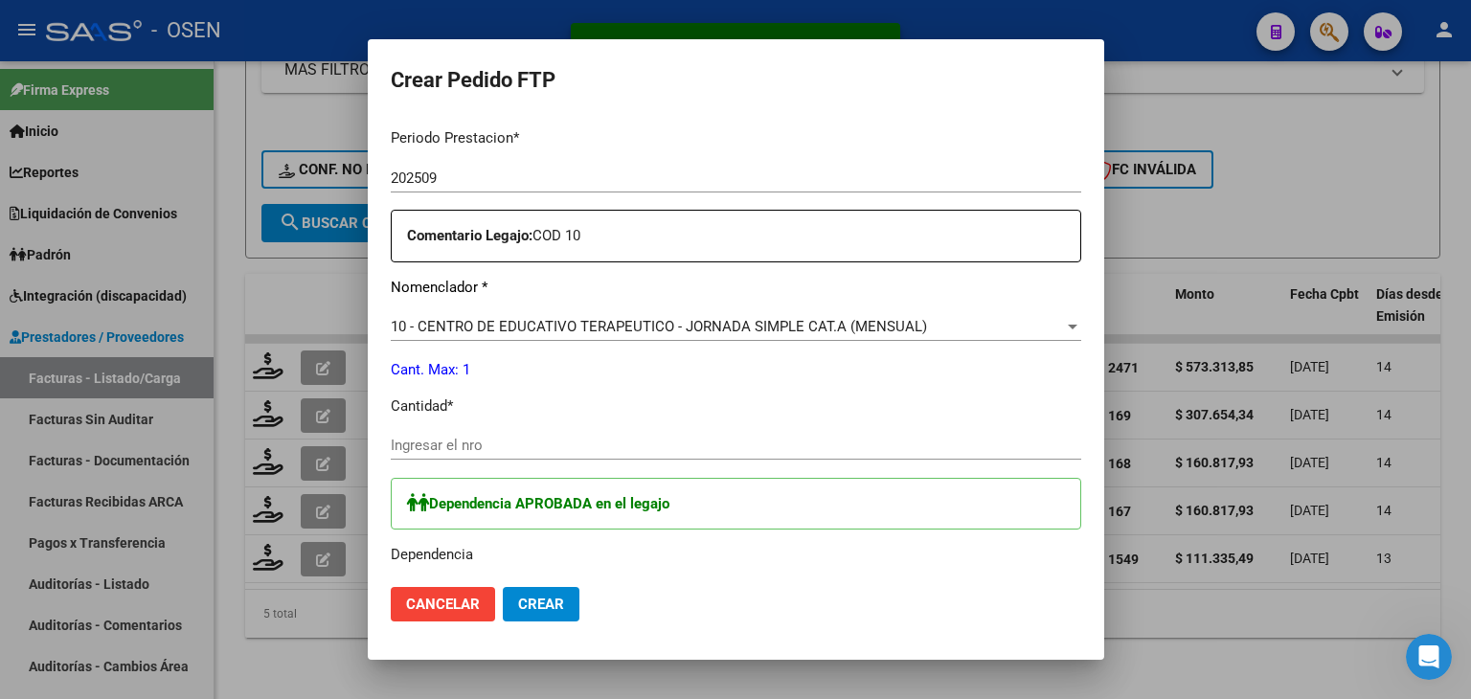
scroll to position [670, 0]
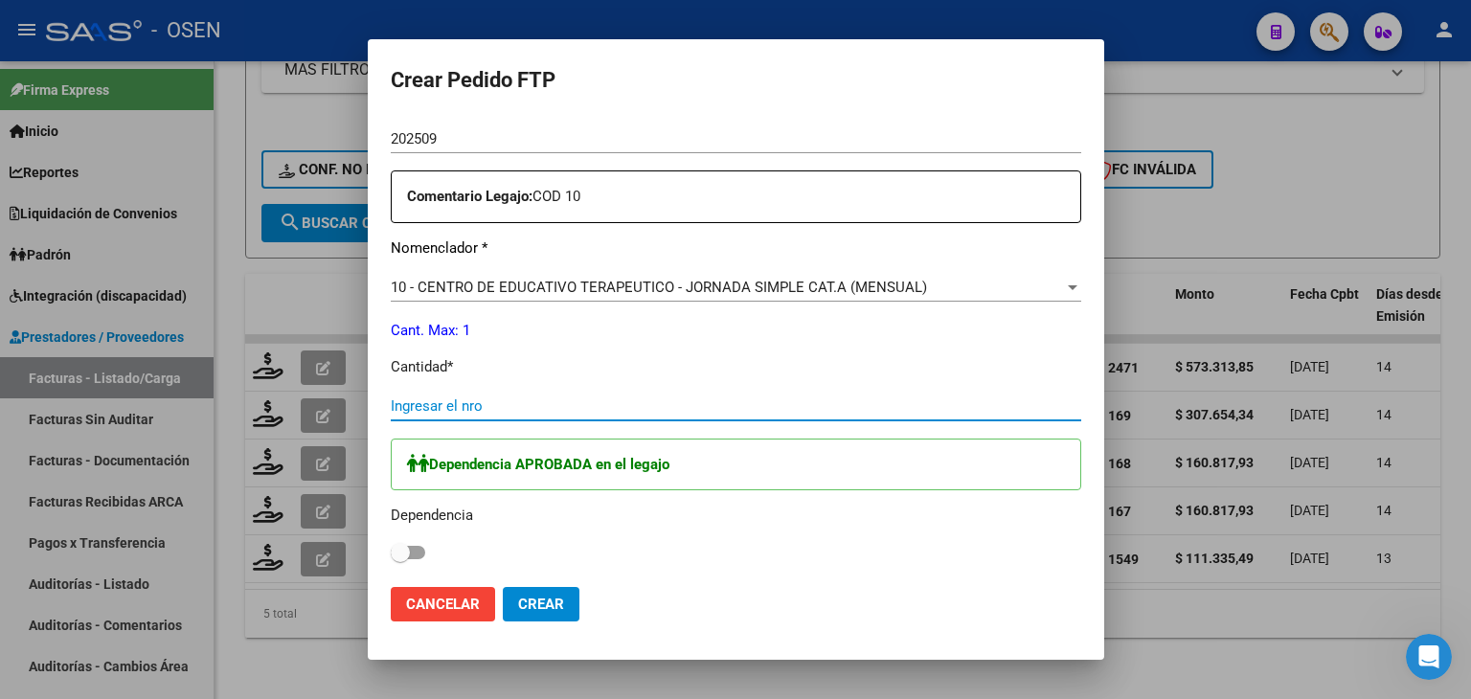
click at [465, 404] on input "Ingresar el nro" at bounding box center [736, 405] width 691 height 17
type input "1"
click at [397, 552] on span at bounding box center [408, 552] width 34 height 13
click at [399, 559] on input "checkbox" at bounding box center [399, 559] width 1 height 1
checkbox input "true"
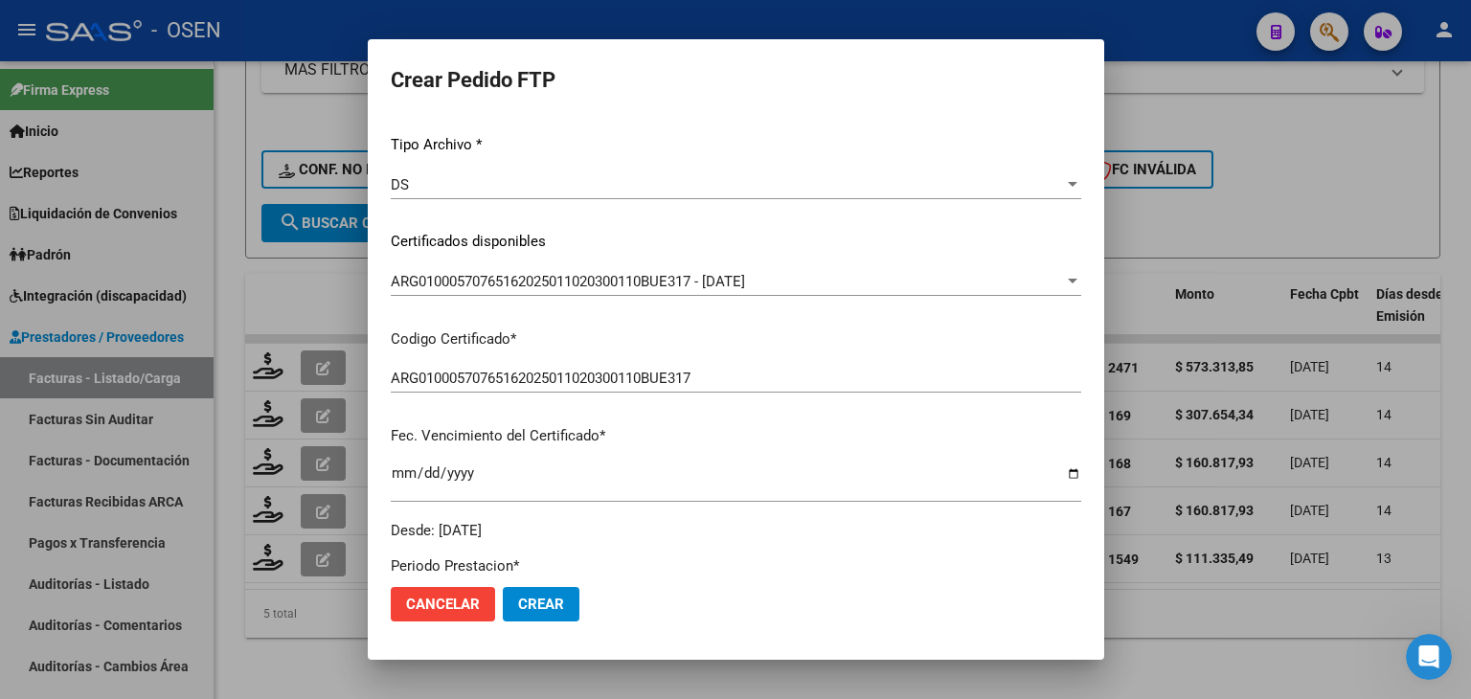
scroll to position [0, 0]
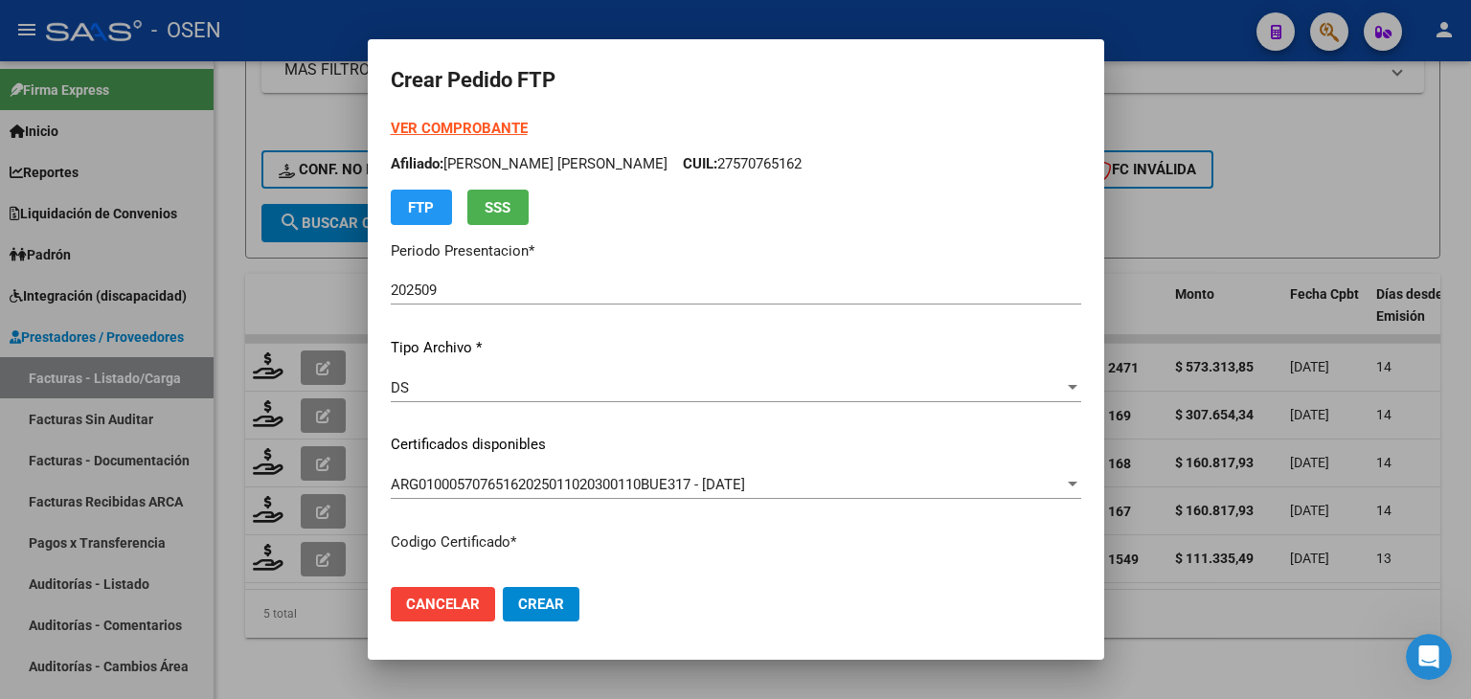
click at [462, 125] on strong "VER COMPROBANTE" at bounding box center [459, 128] width 137 height 17
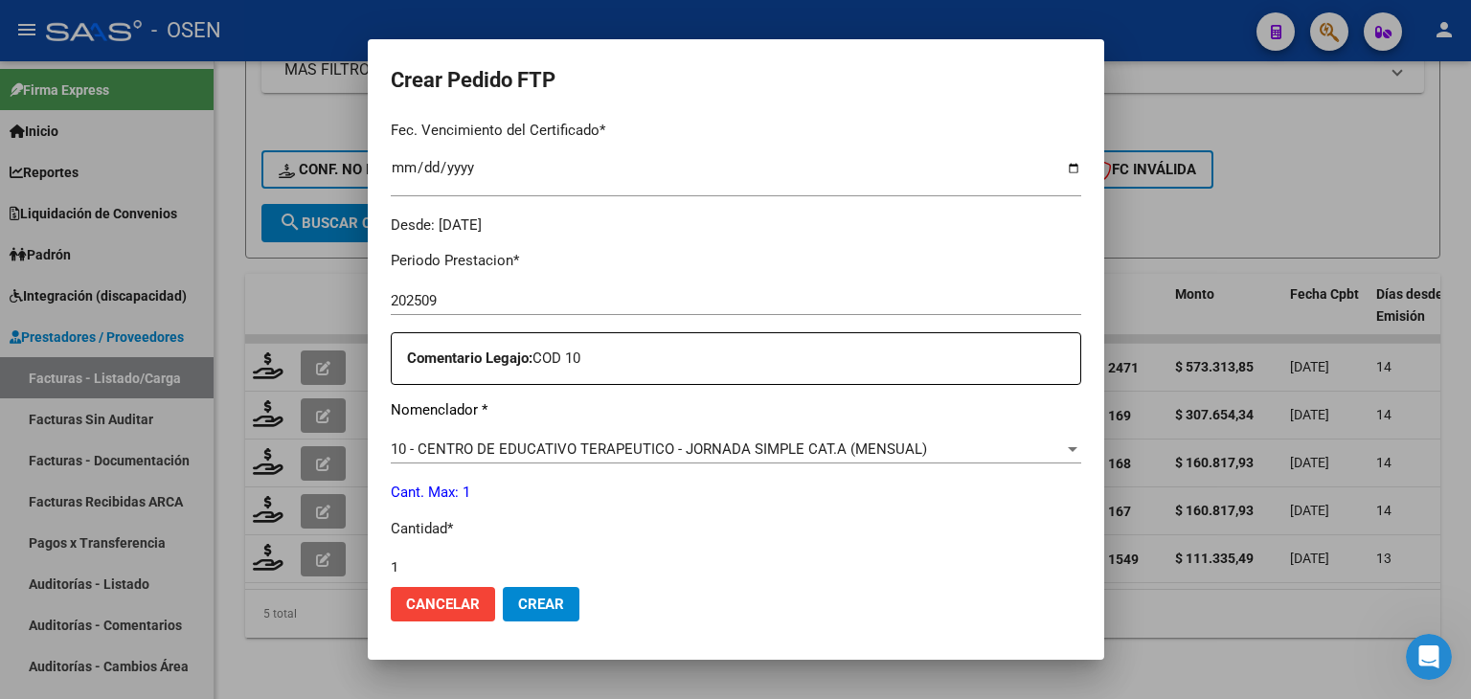
scroll to position [670, 0]
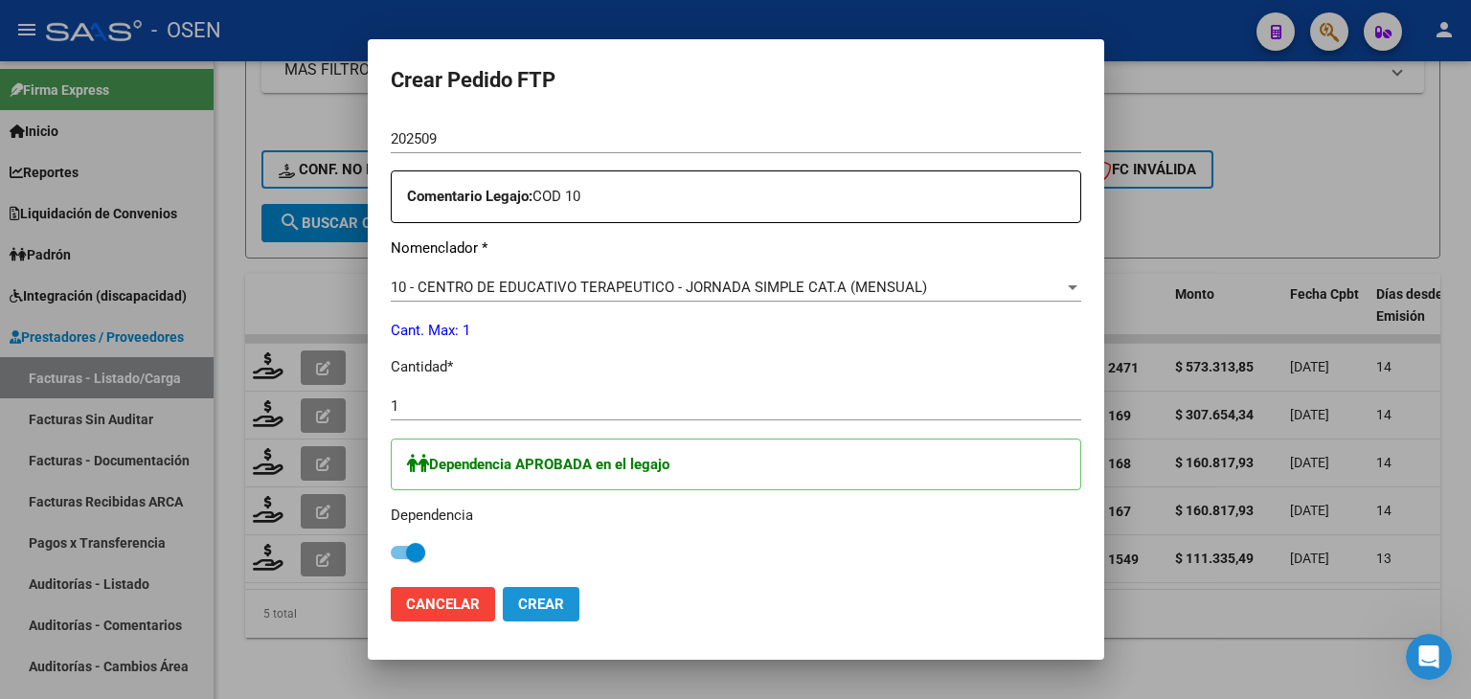
click at [538, 606] on span "Crear" at bounding box center [541, 604] width 46 height 17
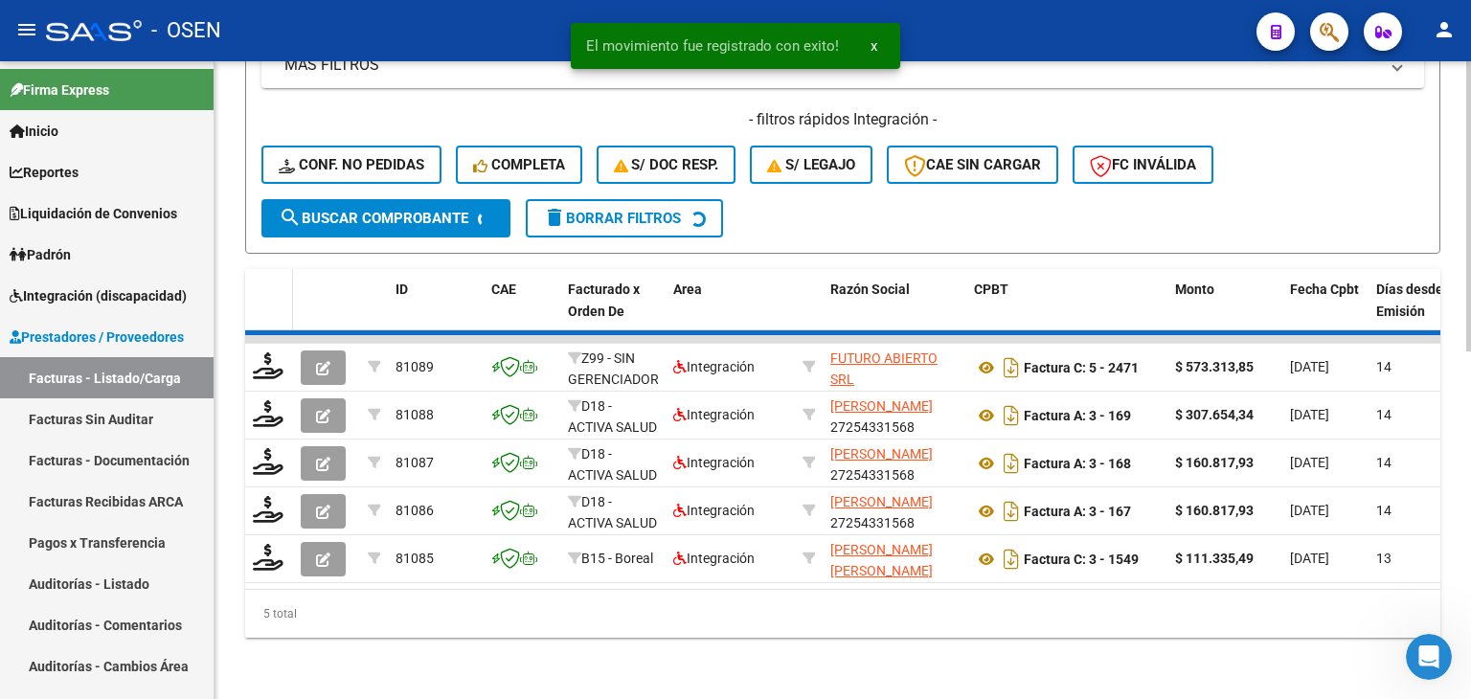
scroll to position [712, 0]
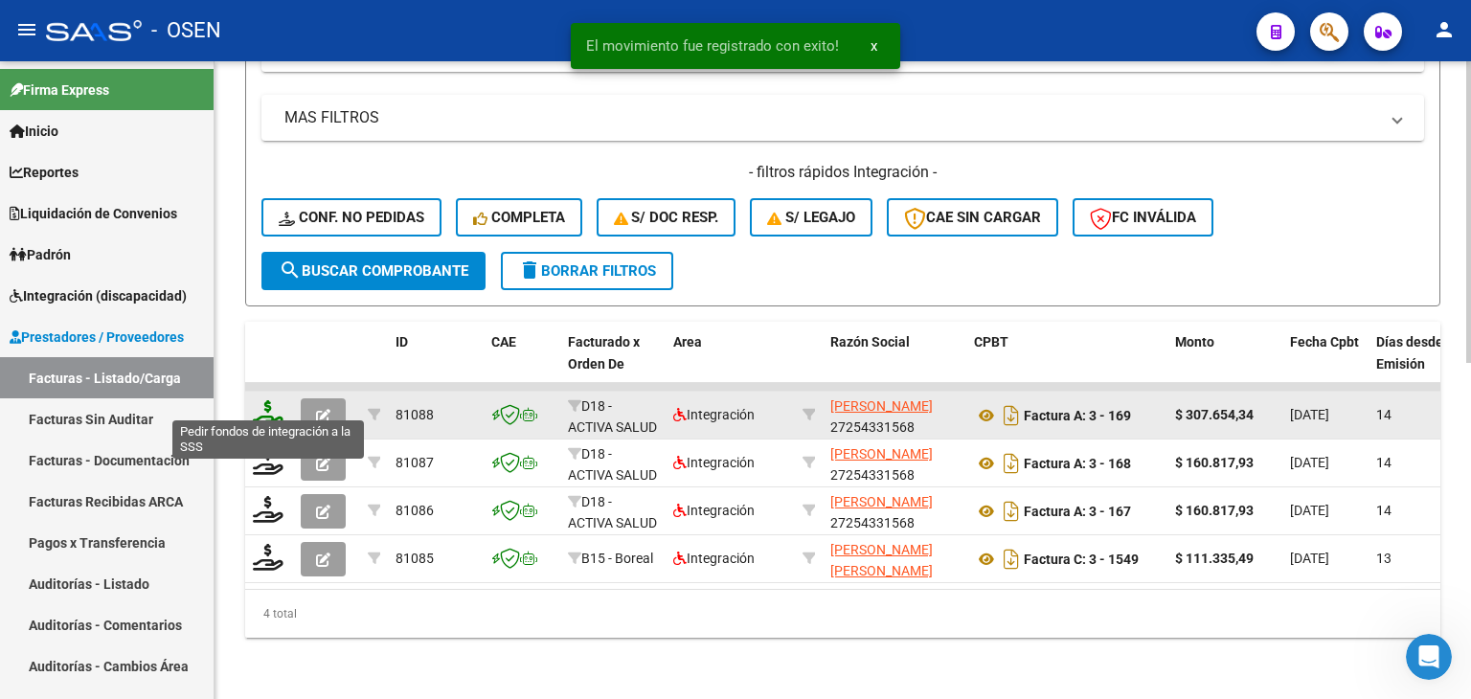
click at [272, 400] on icon at bounding box center [268, 413] width 31 height 27
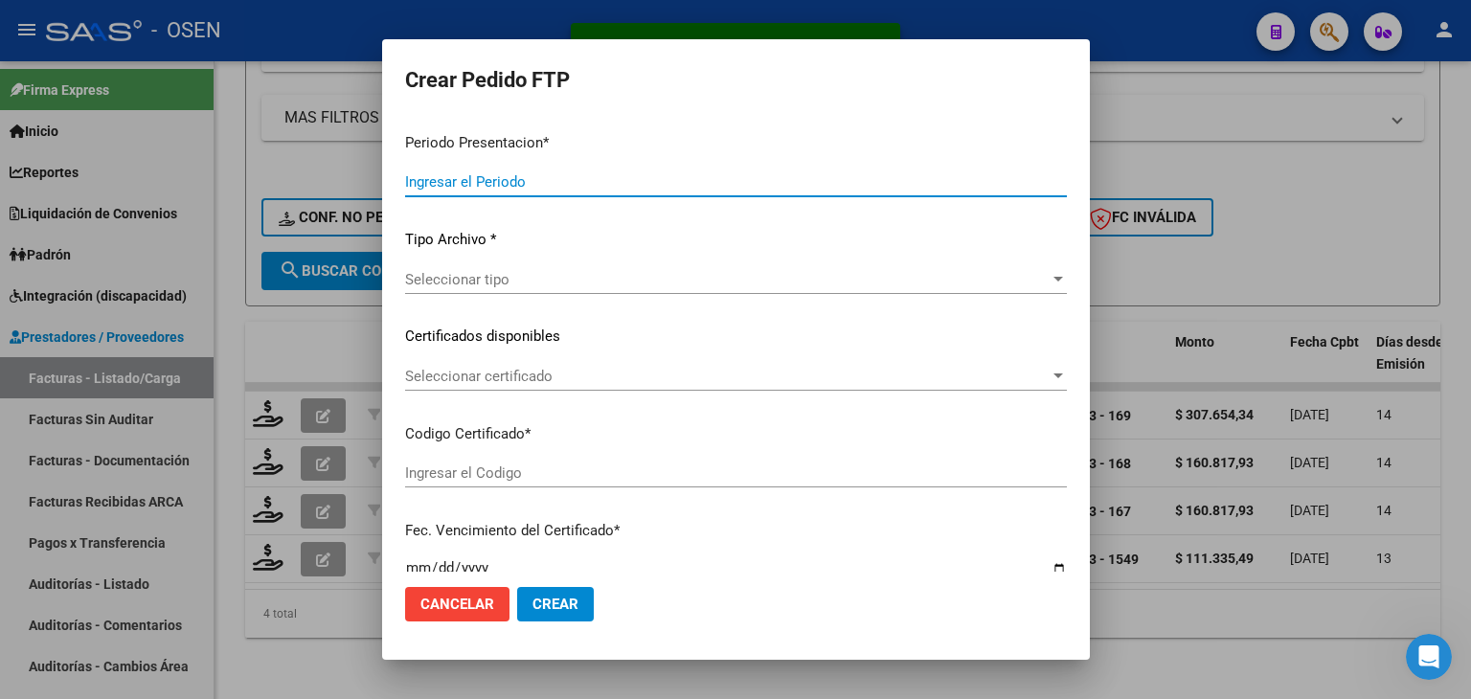
type input "202509"
type input "$ 307.654,34"
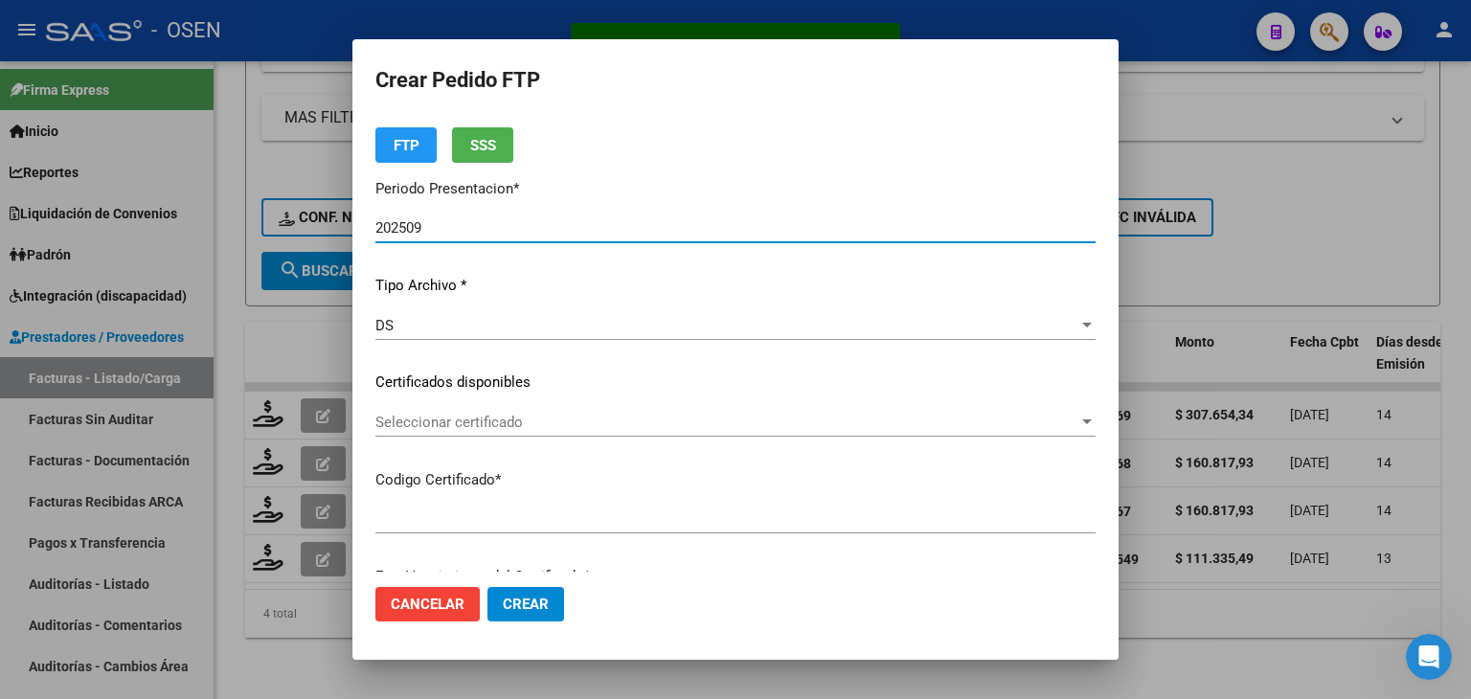
type input "ARG02000556950902024032620290326BUE430"
type input "[DATE]"
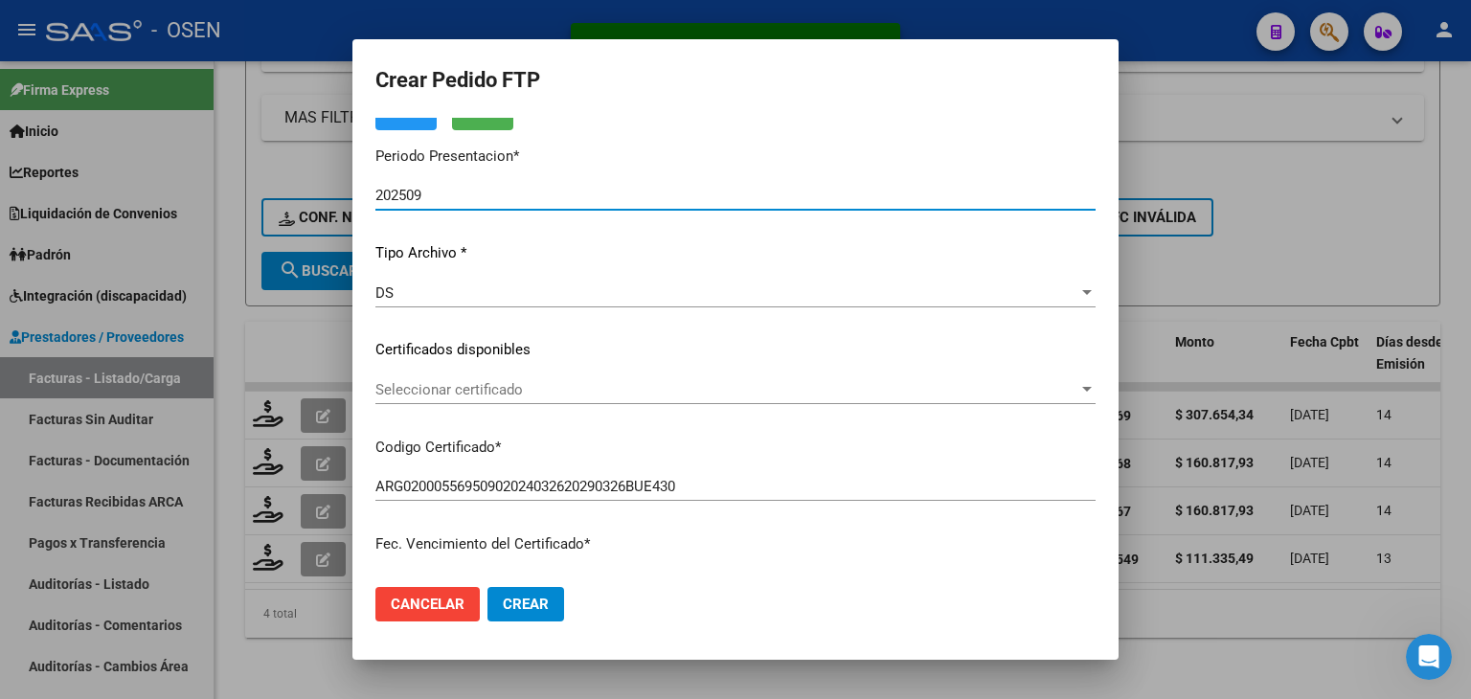
scroll to position [96, 0]
click at [498, 393] on span "Seleccionar certificado" at bounding box center [726, 388] width 703 height 17
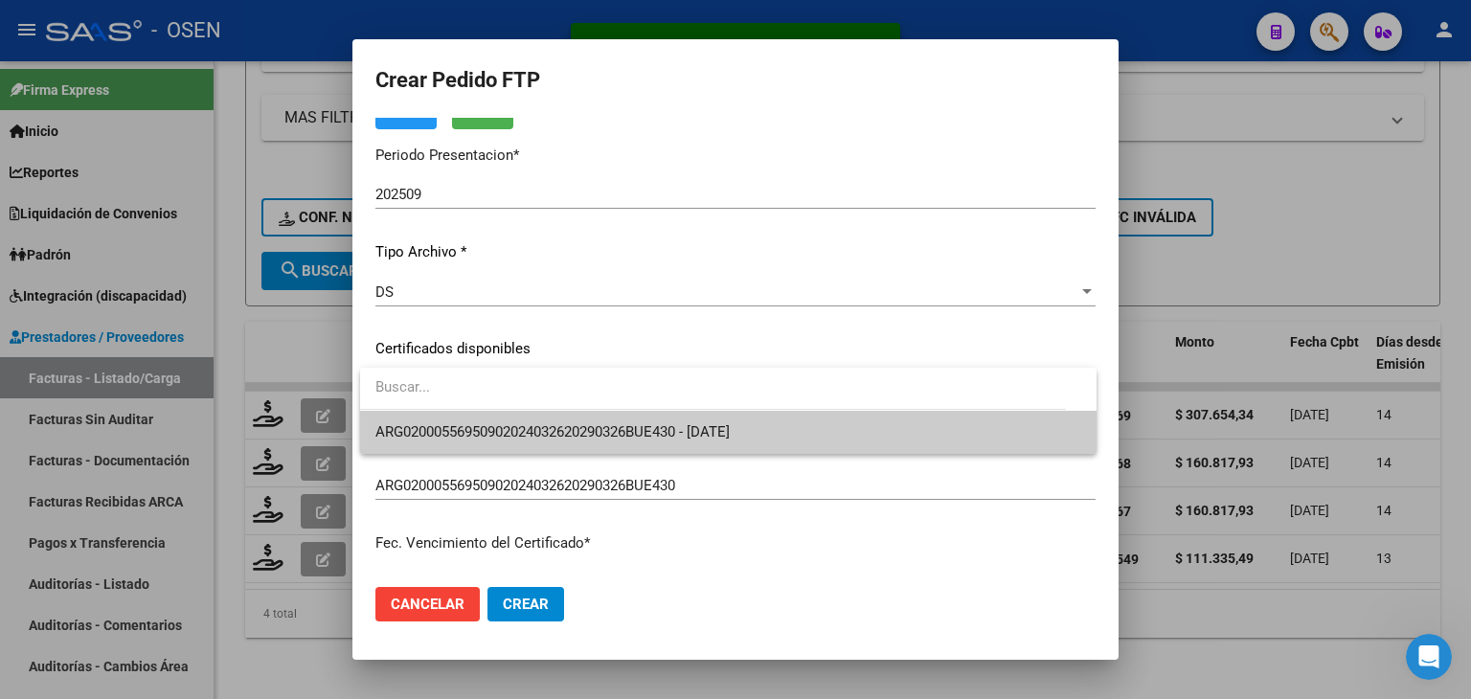
click at [502, 419] on span "ARG02000556950902024032620290326BUE430 - [DATE]" at bounding box center [728, 432] width 706 height 43
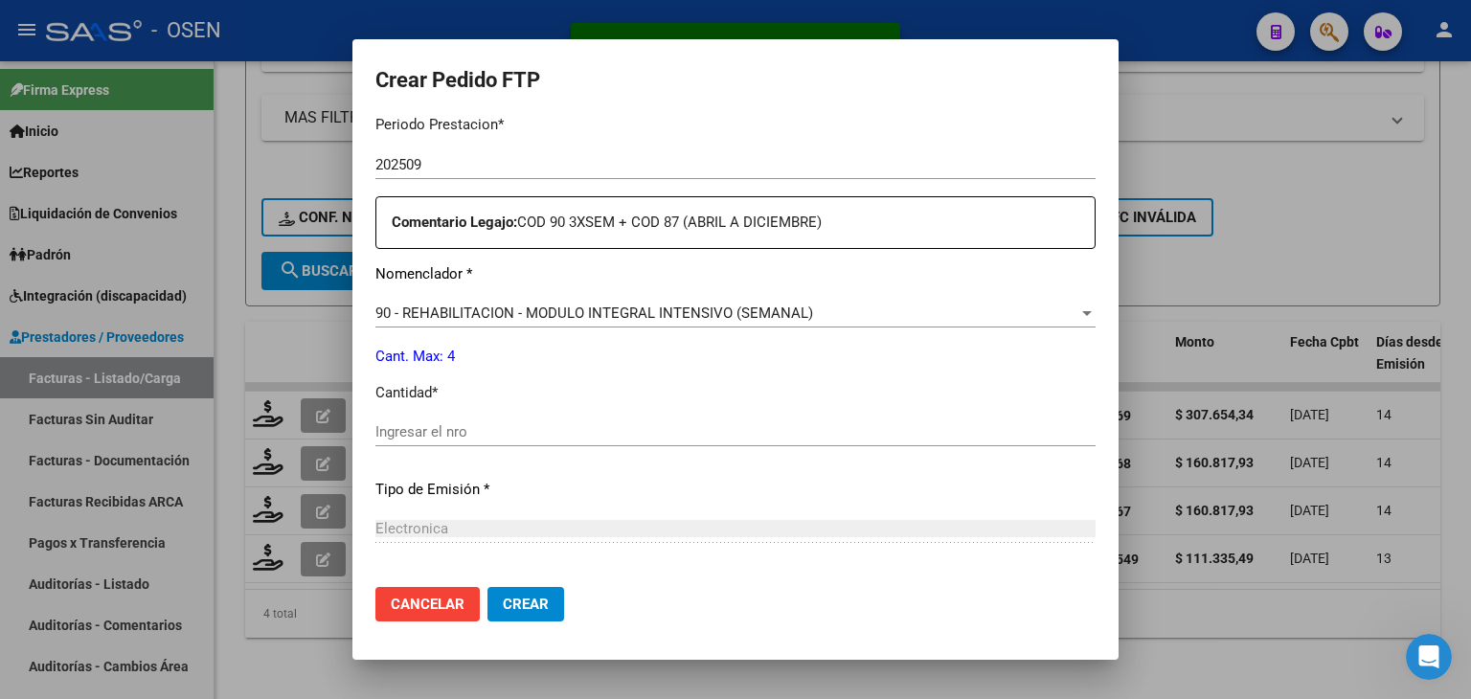
scroll to position [670, 0]
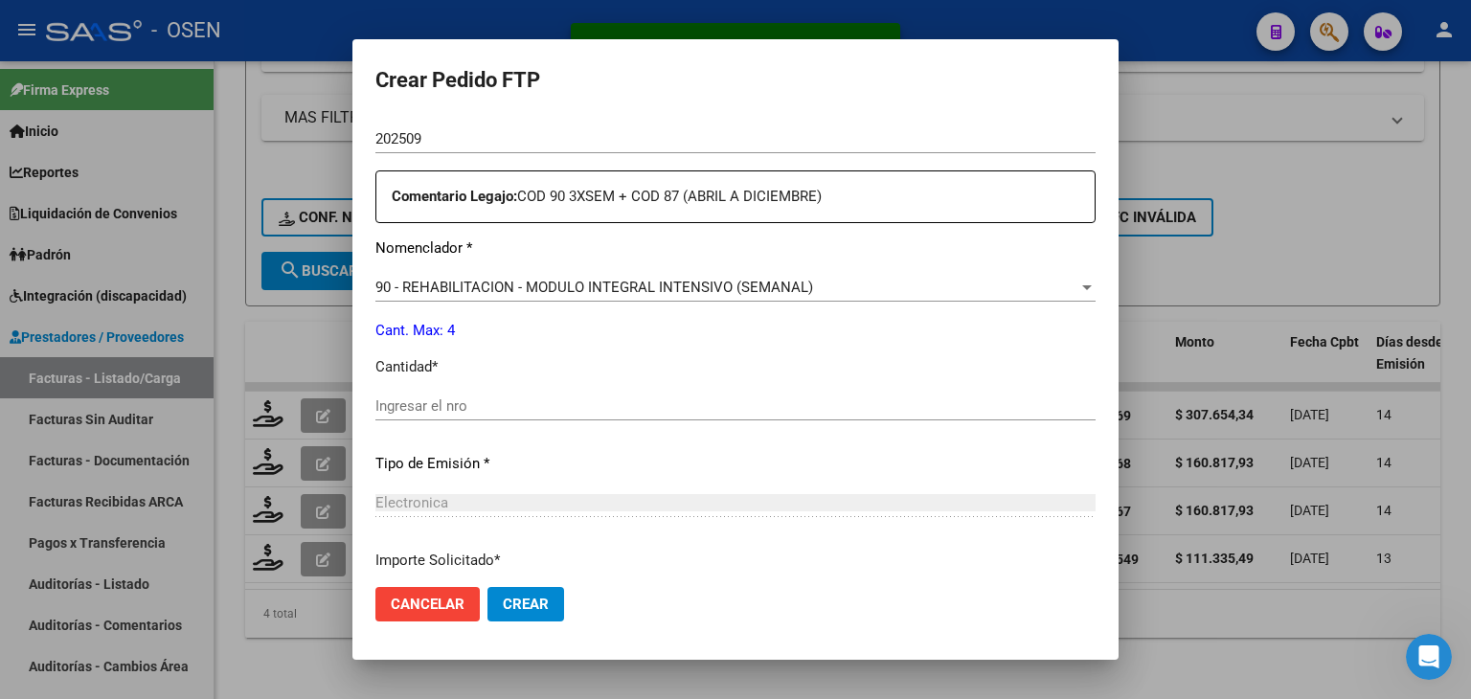
click at [497, 405] on input "Ingresar el nro" at bounding box center [735, 405] width 720 height 17
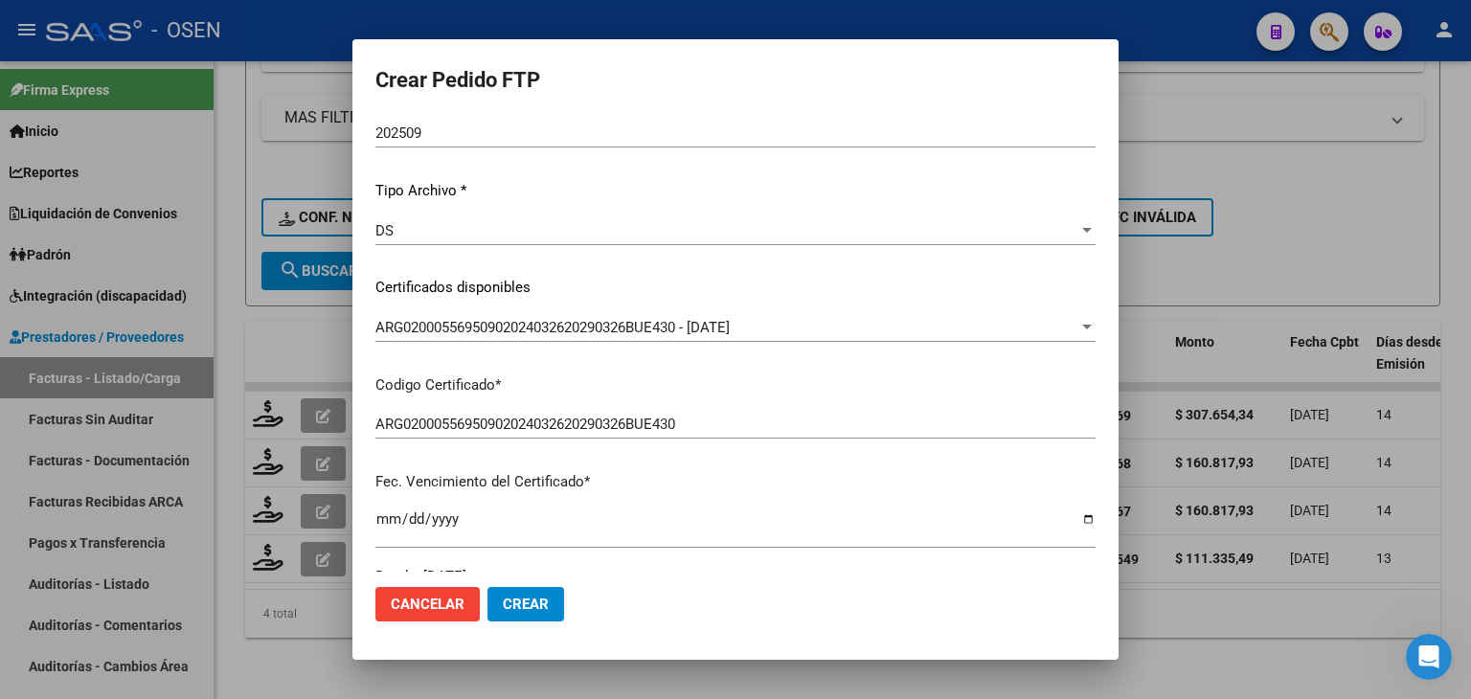
scroll to position [0, 0]
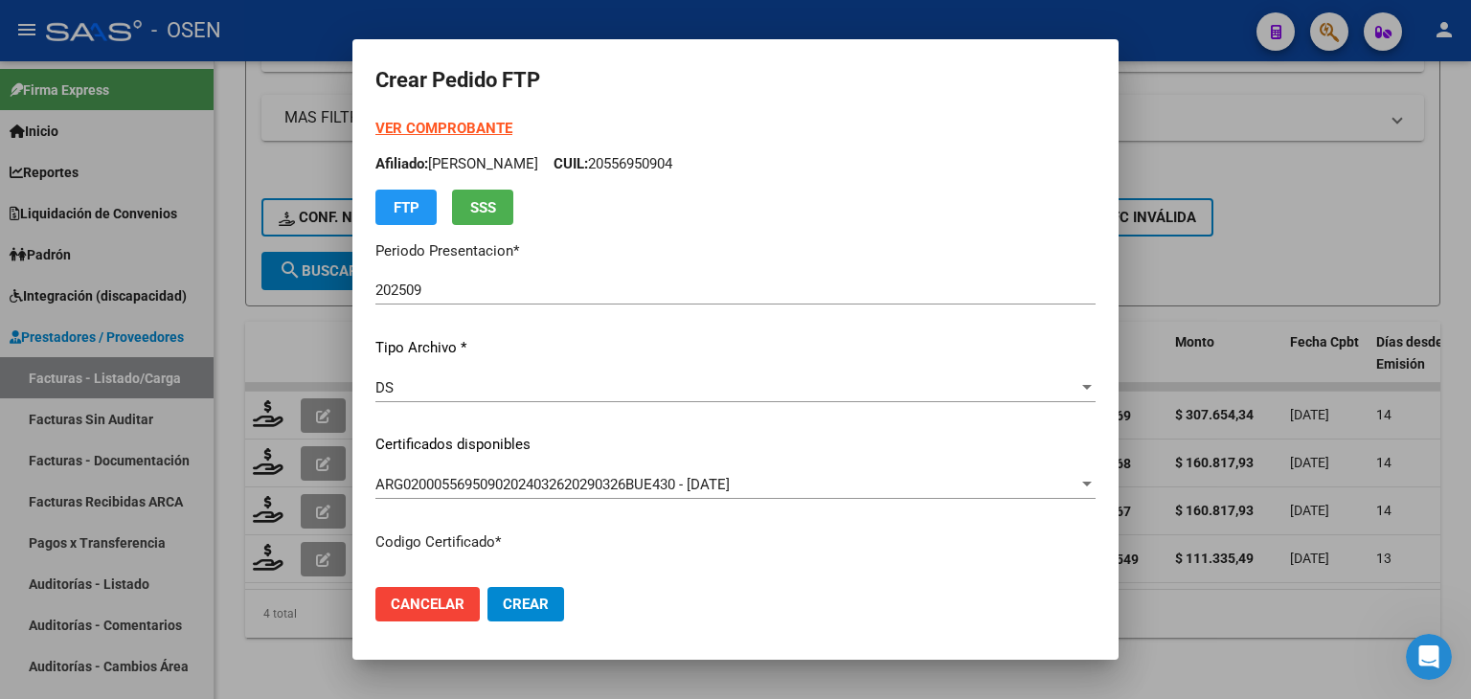
type input "4"
click at [466, 120] on strong "VER COMPROBANTE" at bounding box center [443, 128] width 137 height 17
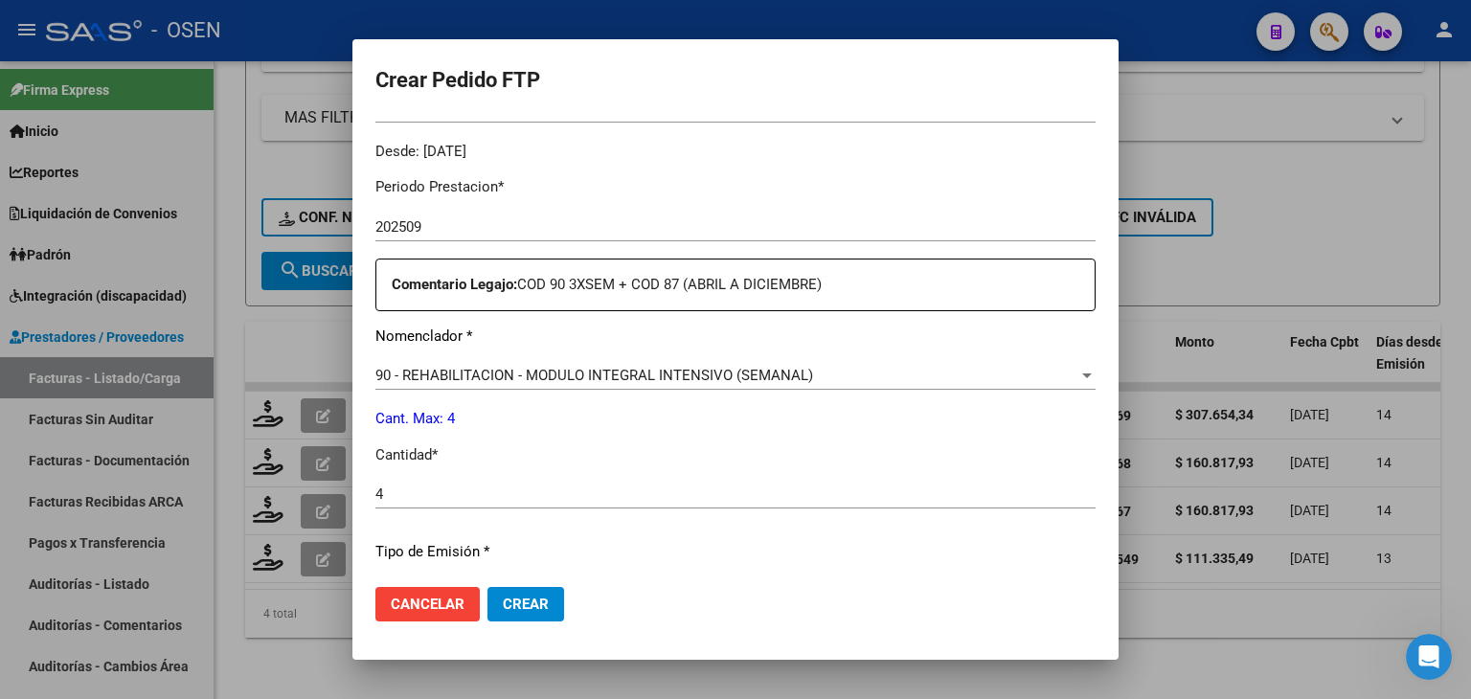
scroll to position [670, 0]
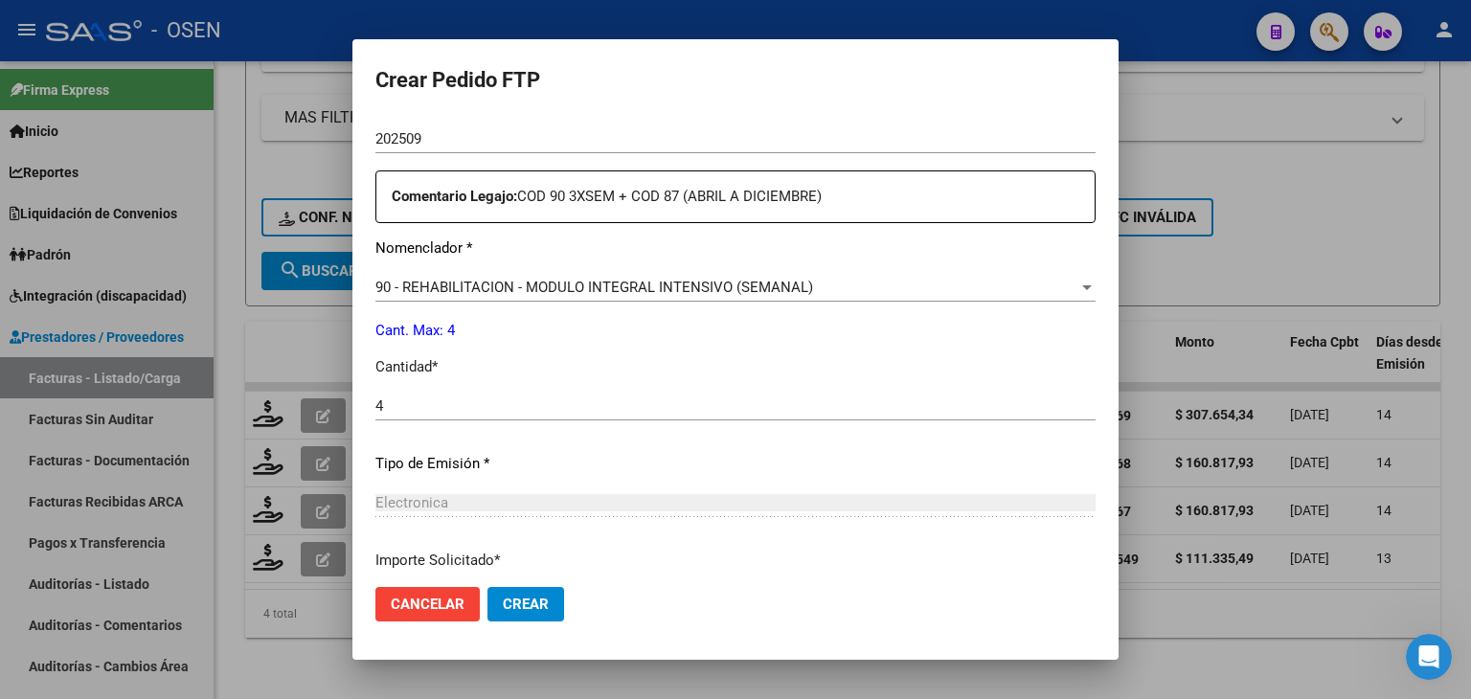
click at [552, 284] on span "90 - REHABILITACION - MODULO INTEGRAL INTENSIVO (SEMANAL)" at bounding box center [594, 287] width 438 height 17
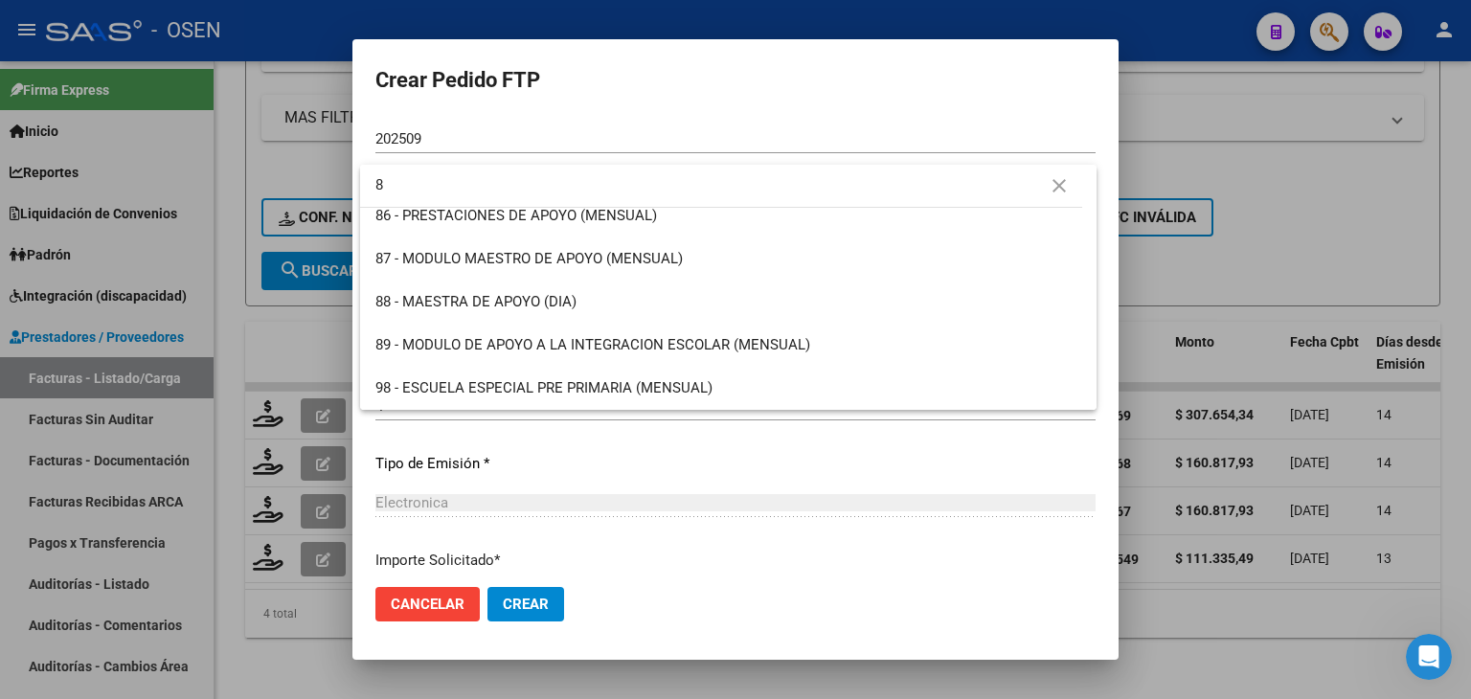
scroll to position [0, 0]
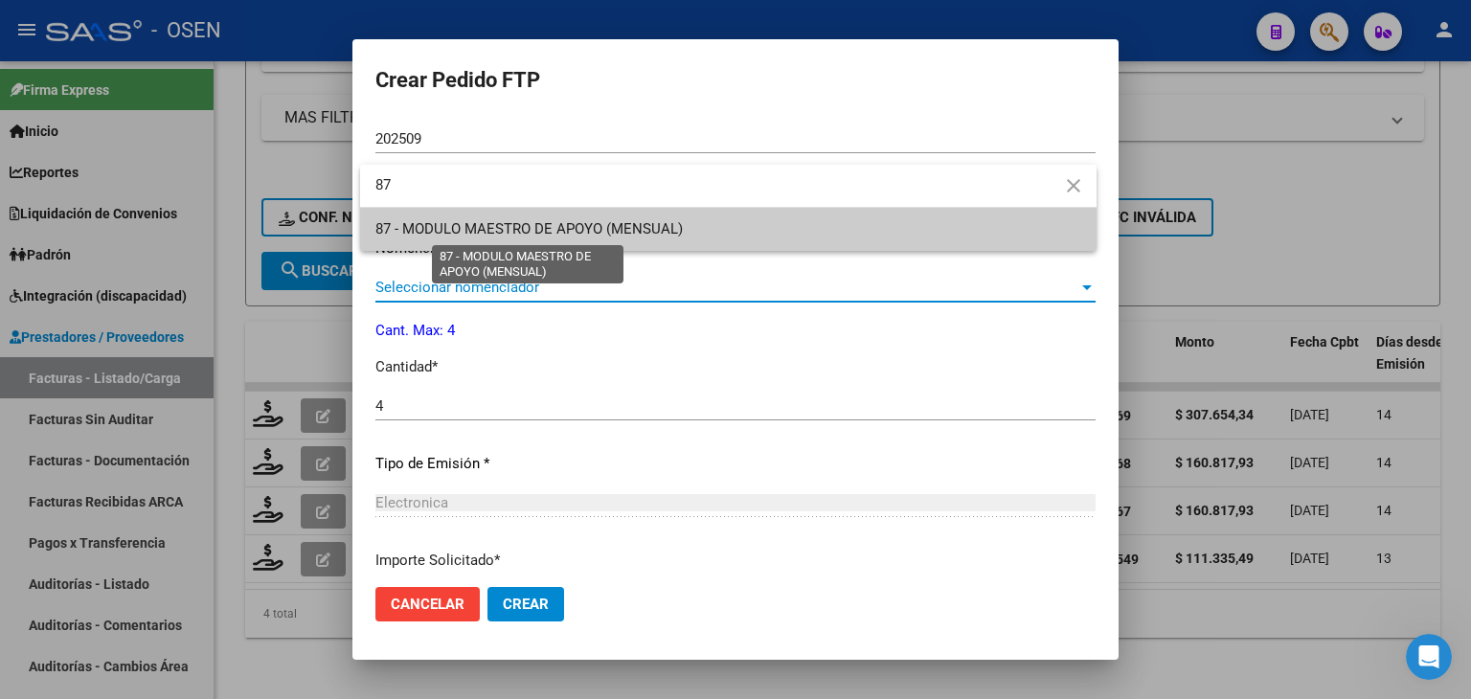
type input "87"
click at [563, 224] on span "87 - MODULO MAESTRO DE APOYO (MENSUAL)" at bounding box center [528, 228] width 307 height 17
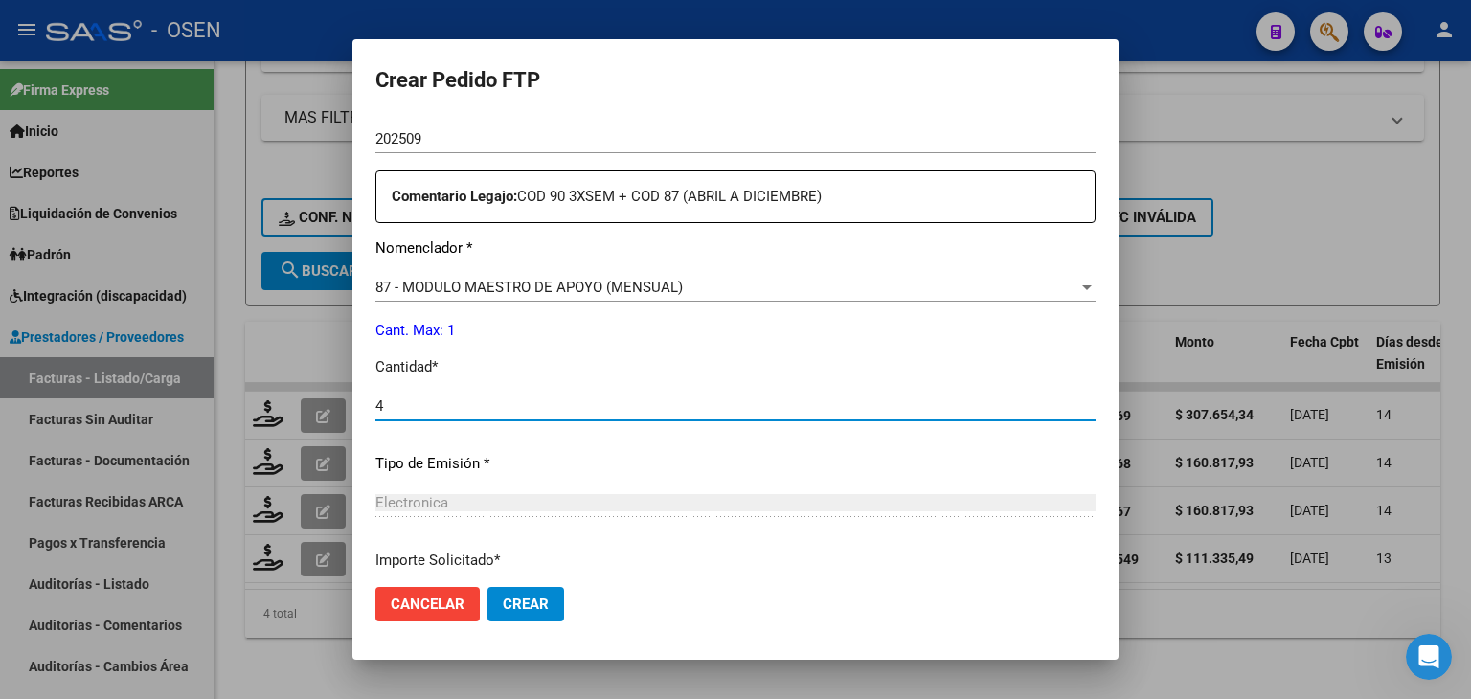
drag, startPoint x: 411, startPoint y: 397, endPoint x: 361, endPoint y: 396, distance: 49.8
click at [361, 396] on mat-dialog-content "VER COMPROBANTE ARCA Padrón Afiliado: [PERSON_NAME] CUIL: 20556950904 FTP SSS P…" at bounding box center [735, 345] width 766 height 455
type input "1"
click at [541, 606] on span "Crear" at bounding box center [526, 604] width 46 height 17
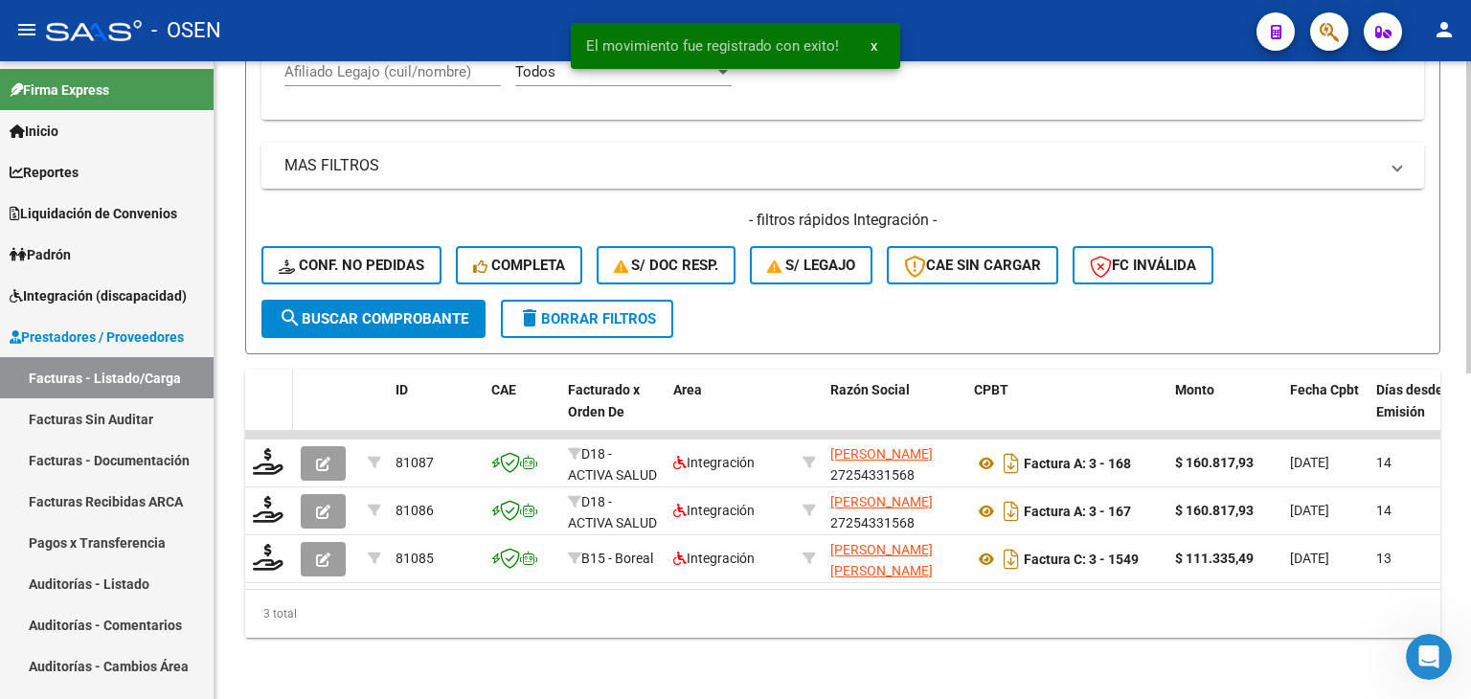
scroll to position [664, 0]
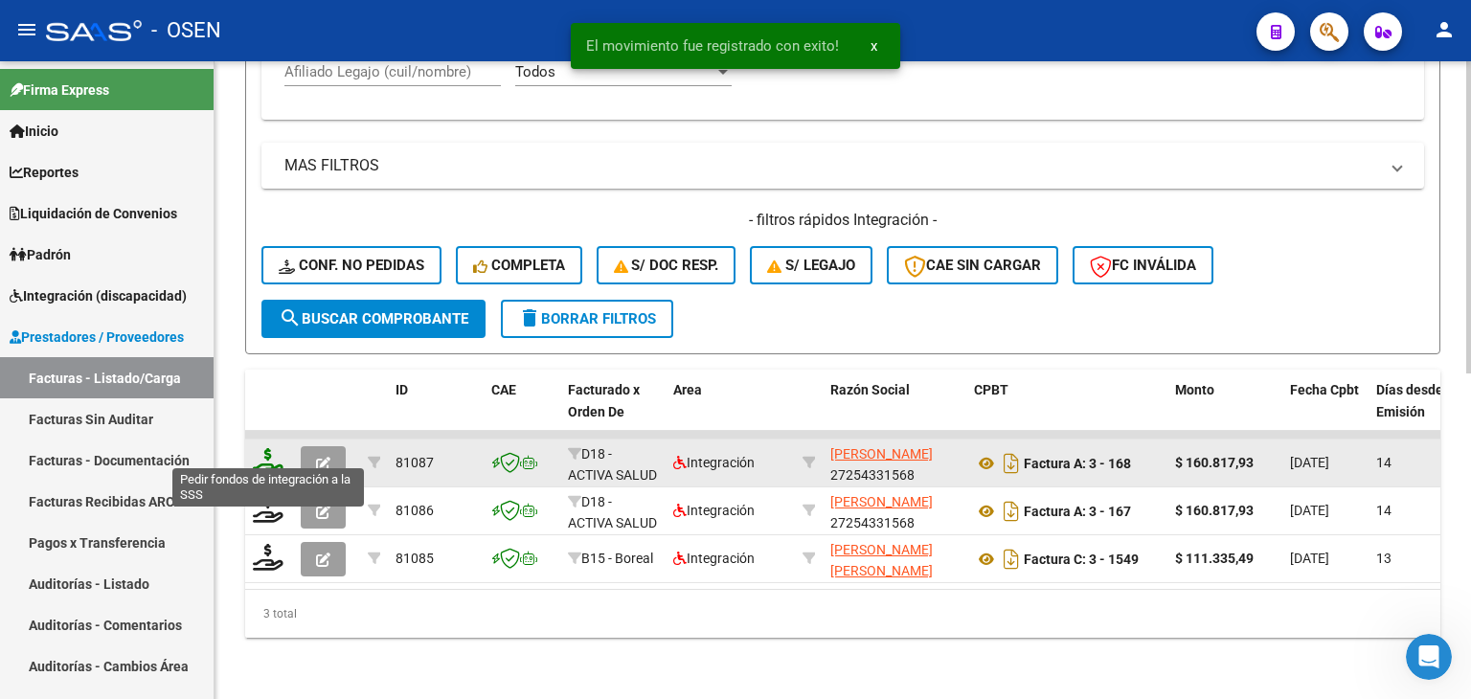
click at [275, 448] on icon at bounding box center [268, 461] width 31 height 27
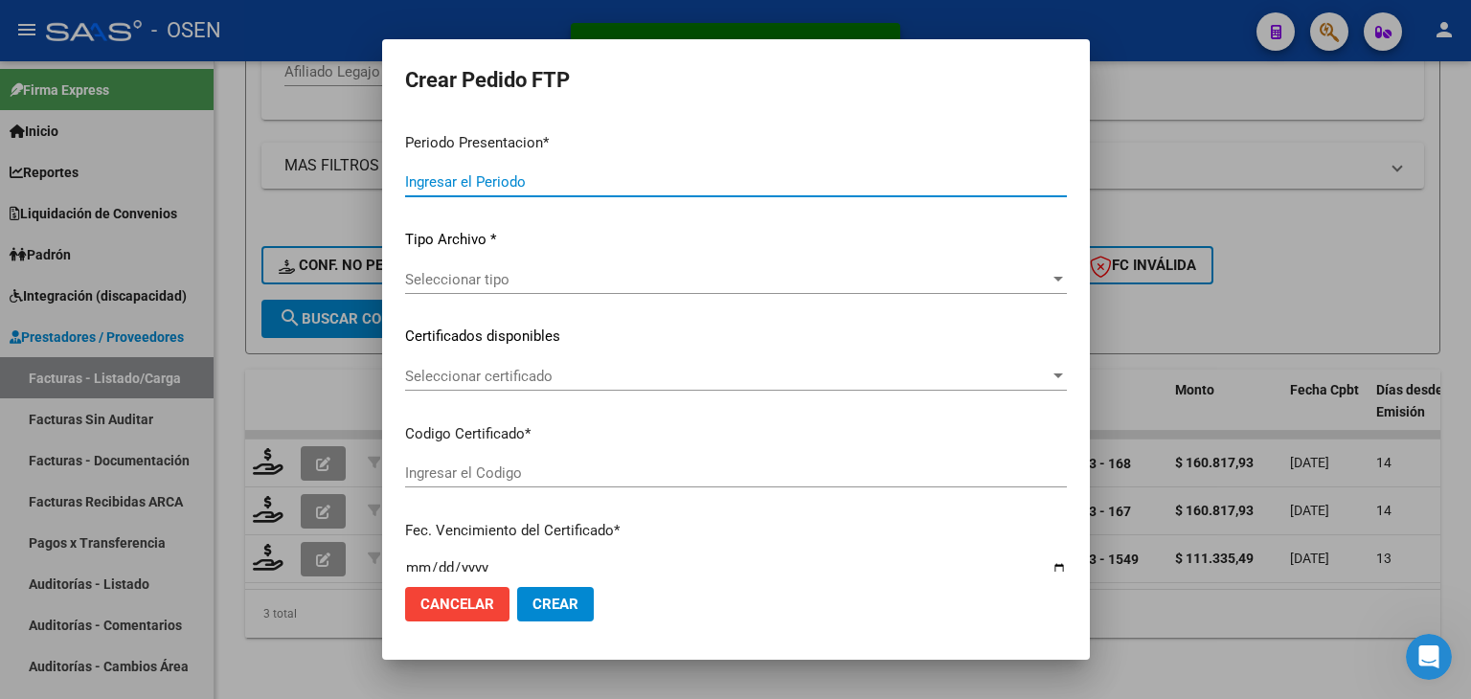
type input "202509"
type input "$ 160.817,93"
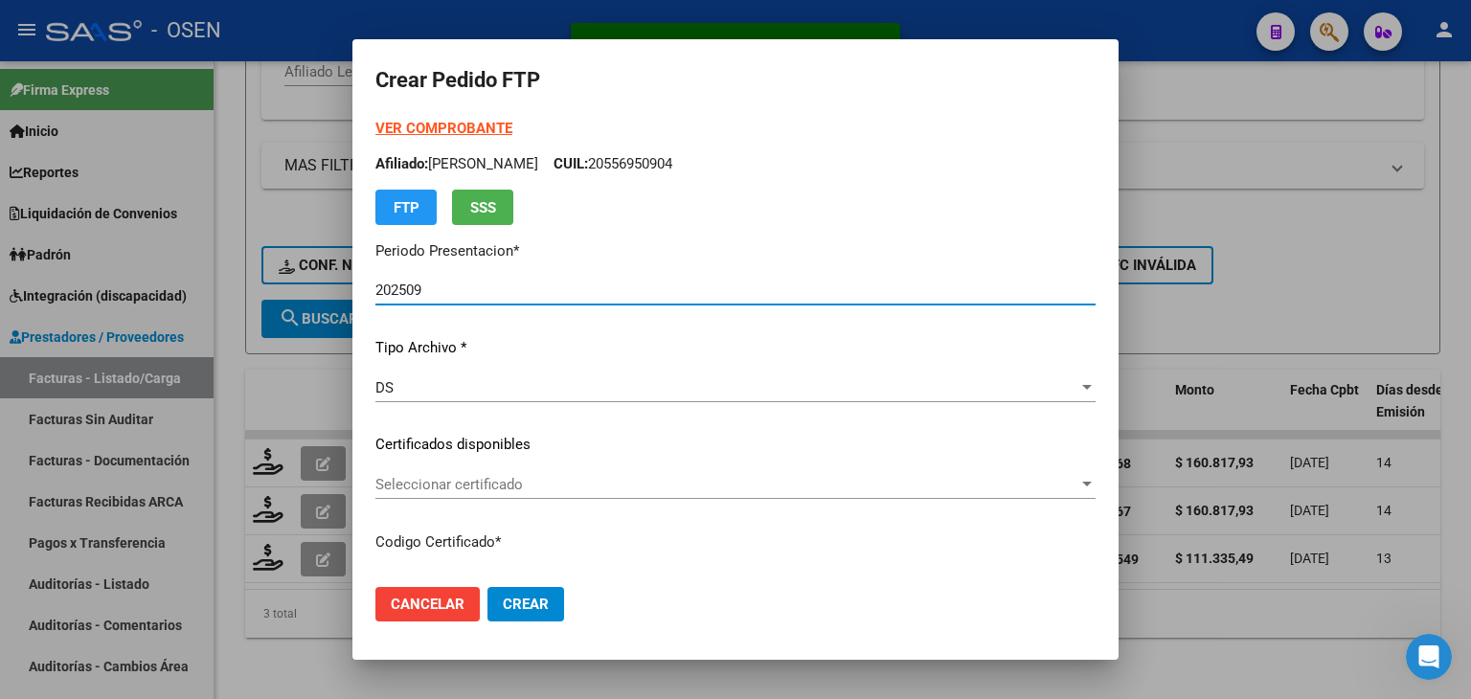
type input "ARG02000556950902024032620290326BUE430"
type input "[DATE]"
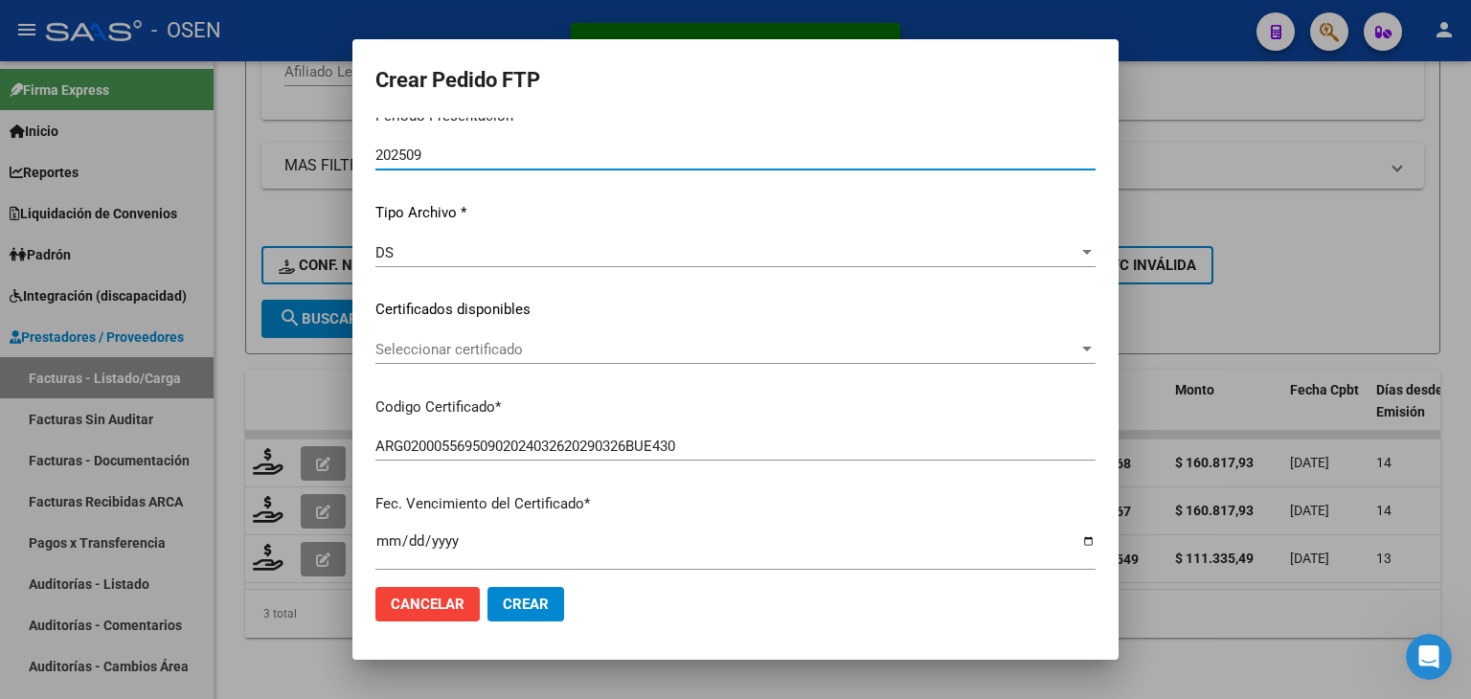
scroll to position [192, 0]
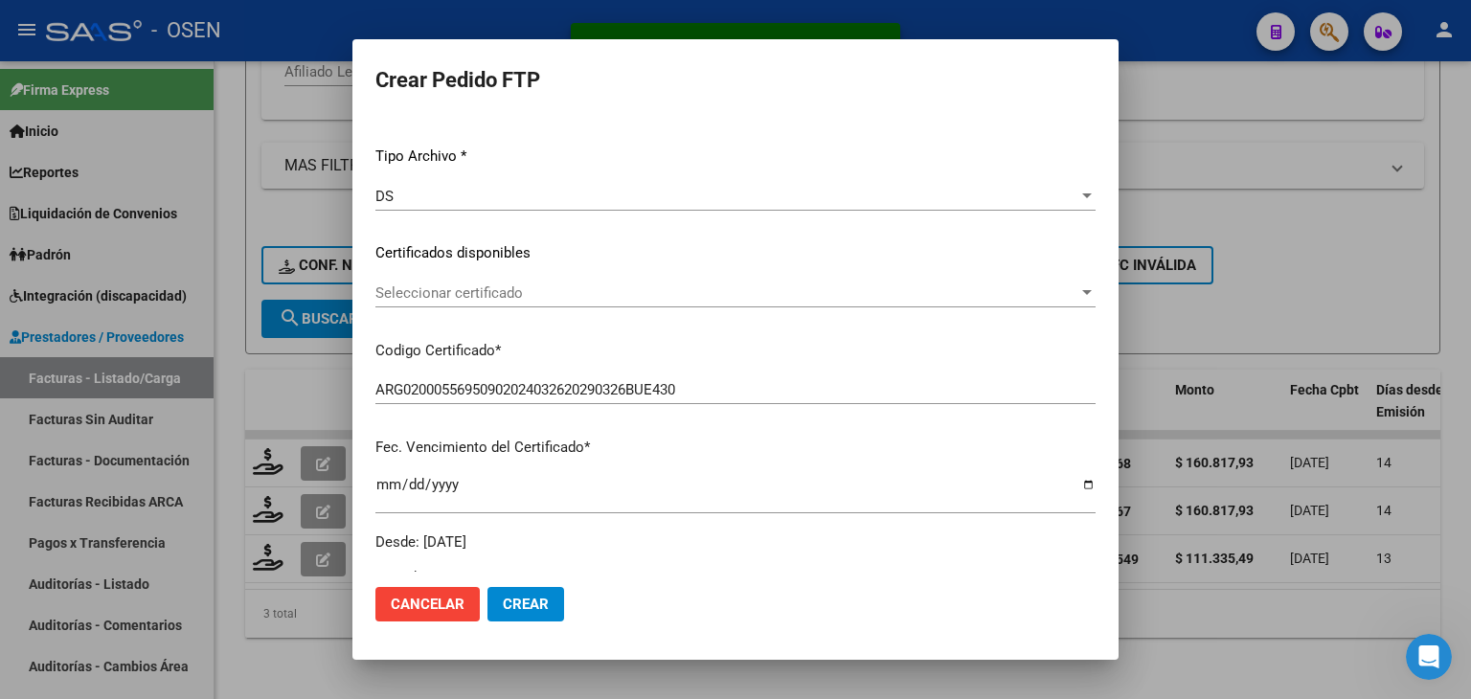
click at [552, 292] on span "Seleccionar certificado" at bounding box center [726, 292] width 703 height 17
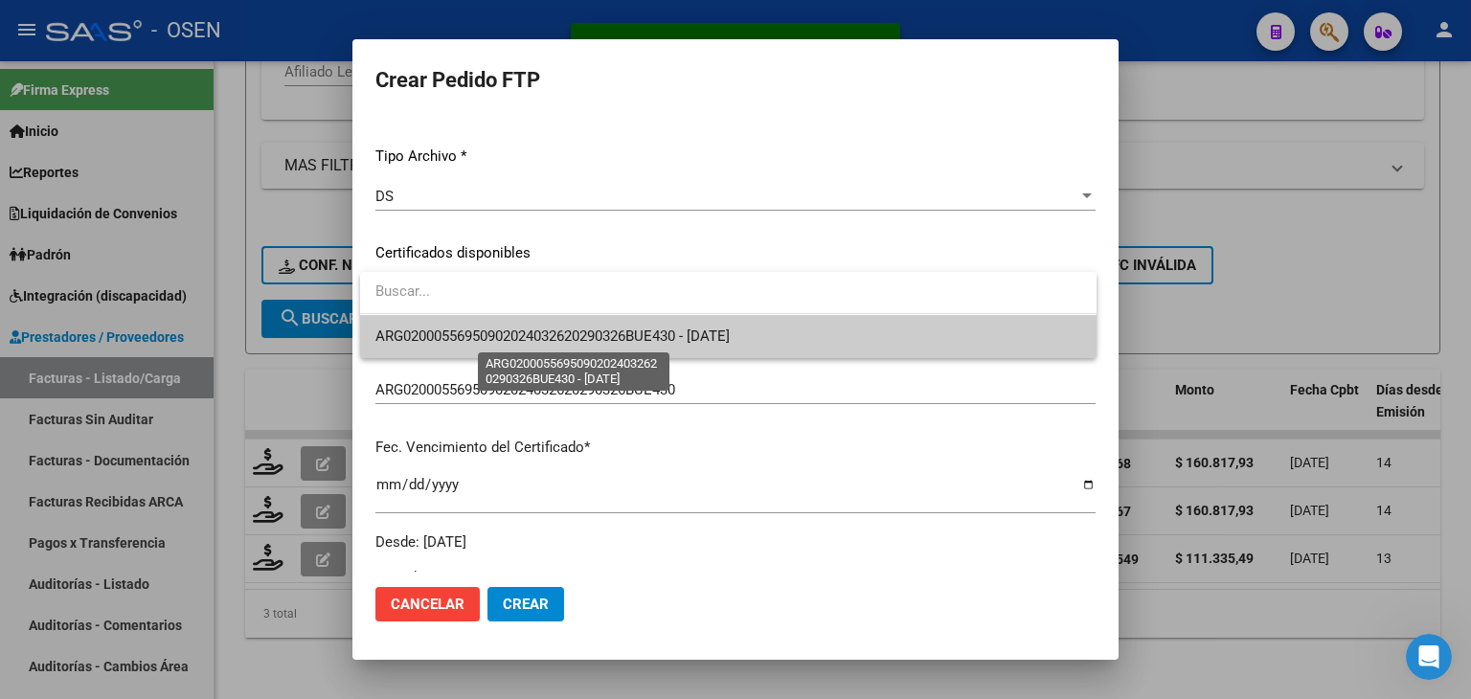
click at [557, 328] on span "ARG02000556950902024032620290326BUE430 - [DATE]" at bounding box center [552, 336] width 354 height 17
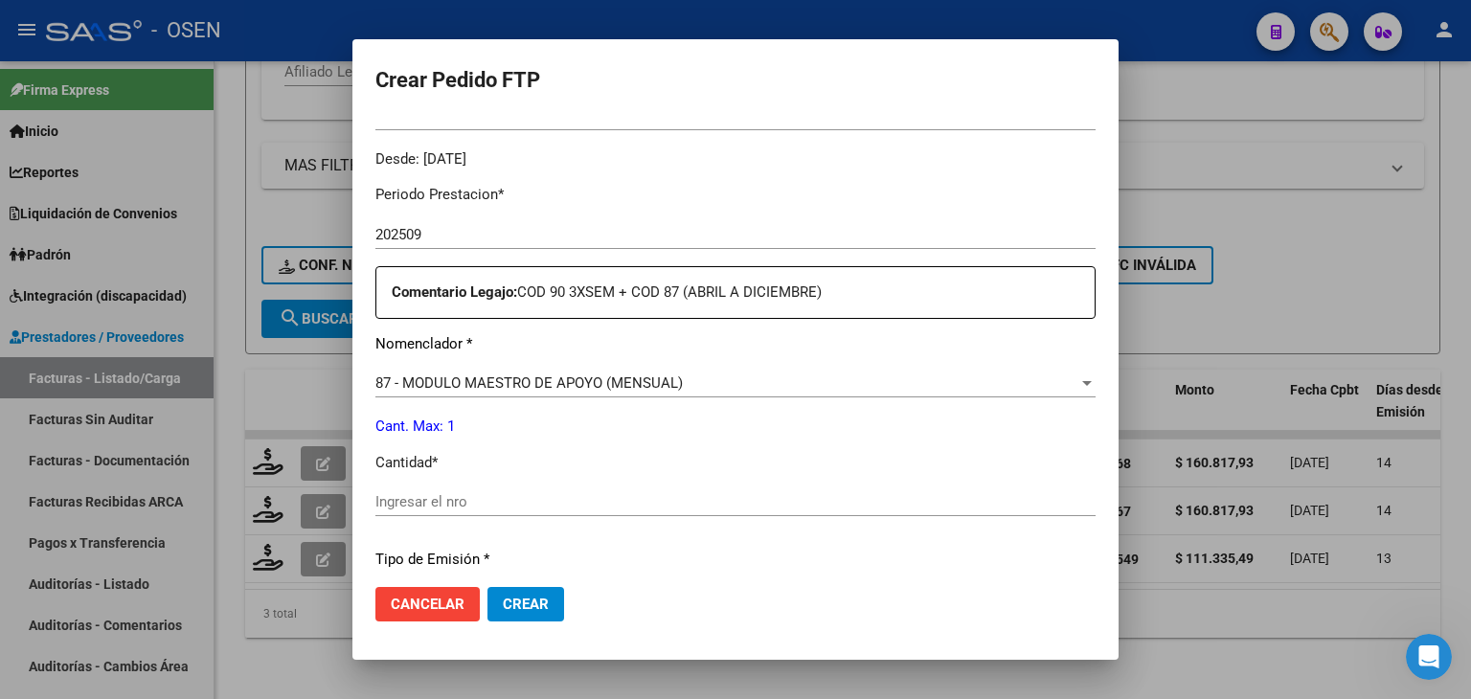
scroll to position [0, 0]
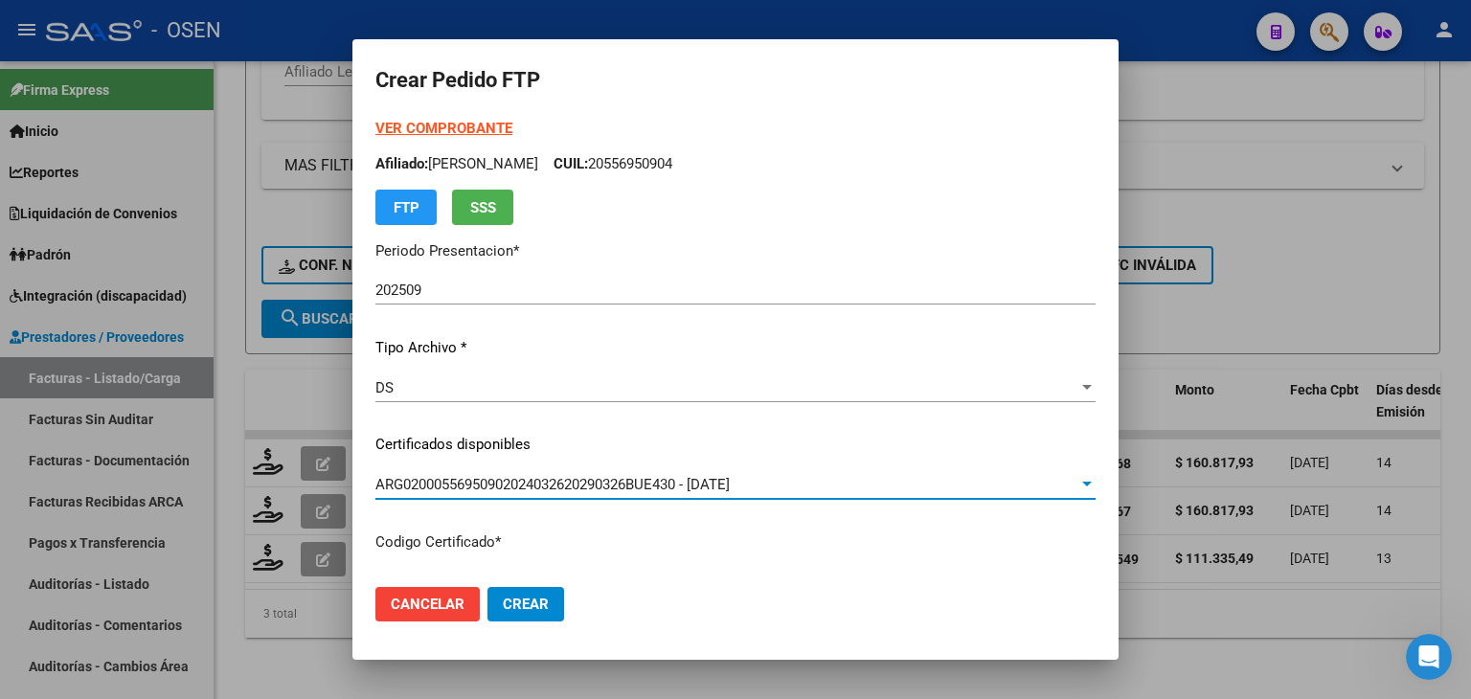
click at [481, 122] on strong "VER COMPROBANTE" at bounding box center [443, 128] width 137 height 17
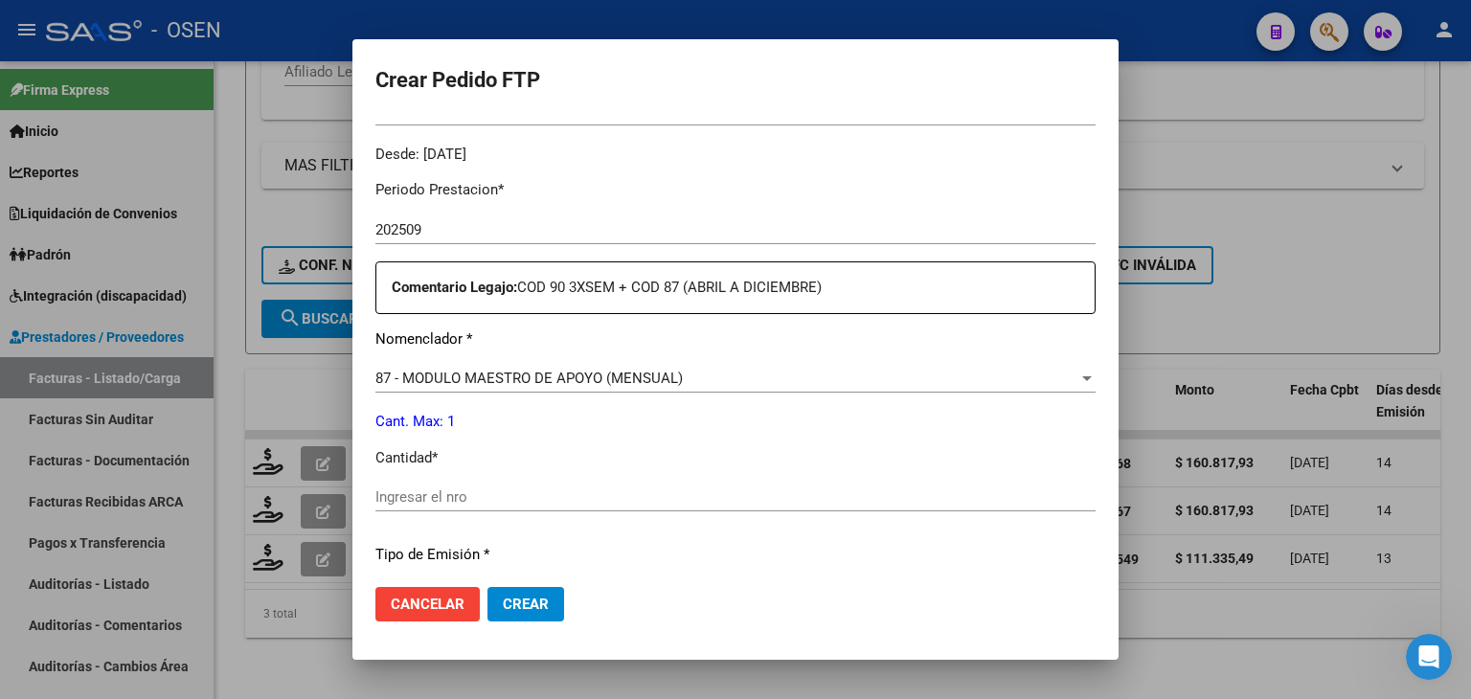
scroll to position [670, 0]
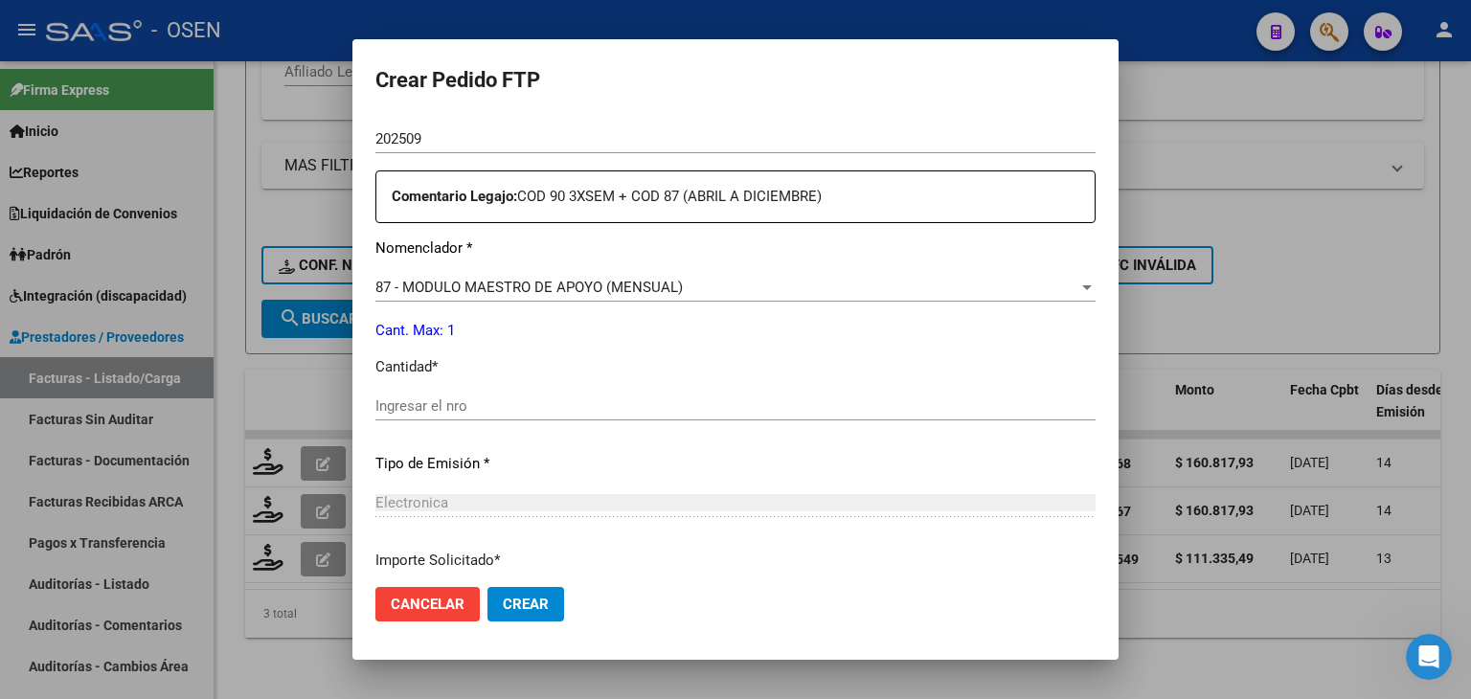
click at [471, 268] on div "Periodo Prestacion * 202509 Ingresar el Periodo Prestacion Comentario Legajo: C…" at bounding box center [735, 402] width 720 height 656
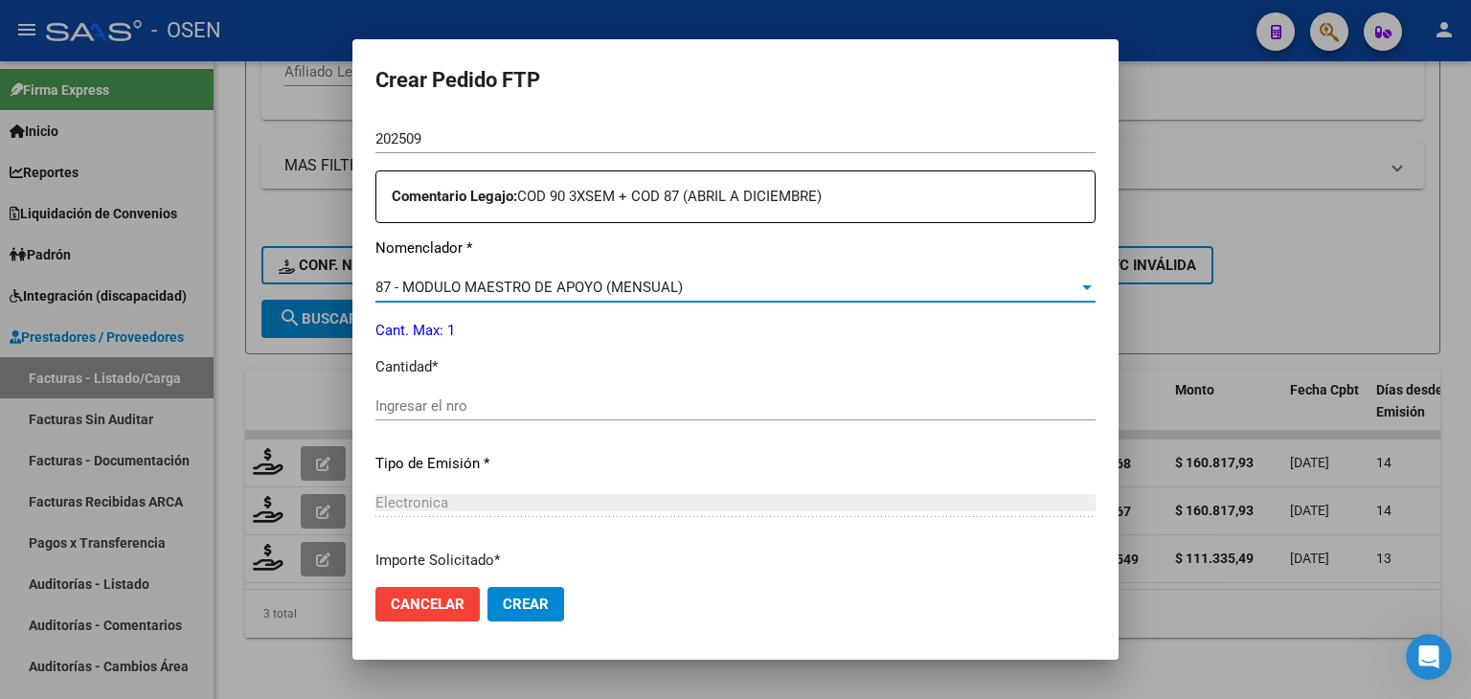
click at [477, 284] on span "87 - MODULO MAESTRO DE APOYO (MENSUAL)" at bounding box center [528, 287] width 307 height 17
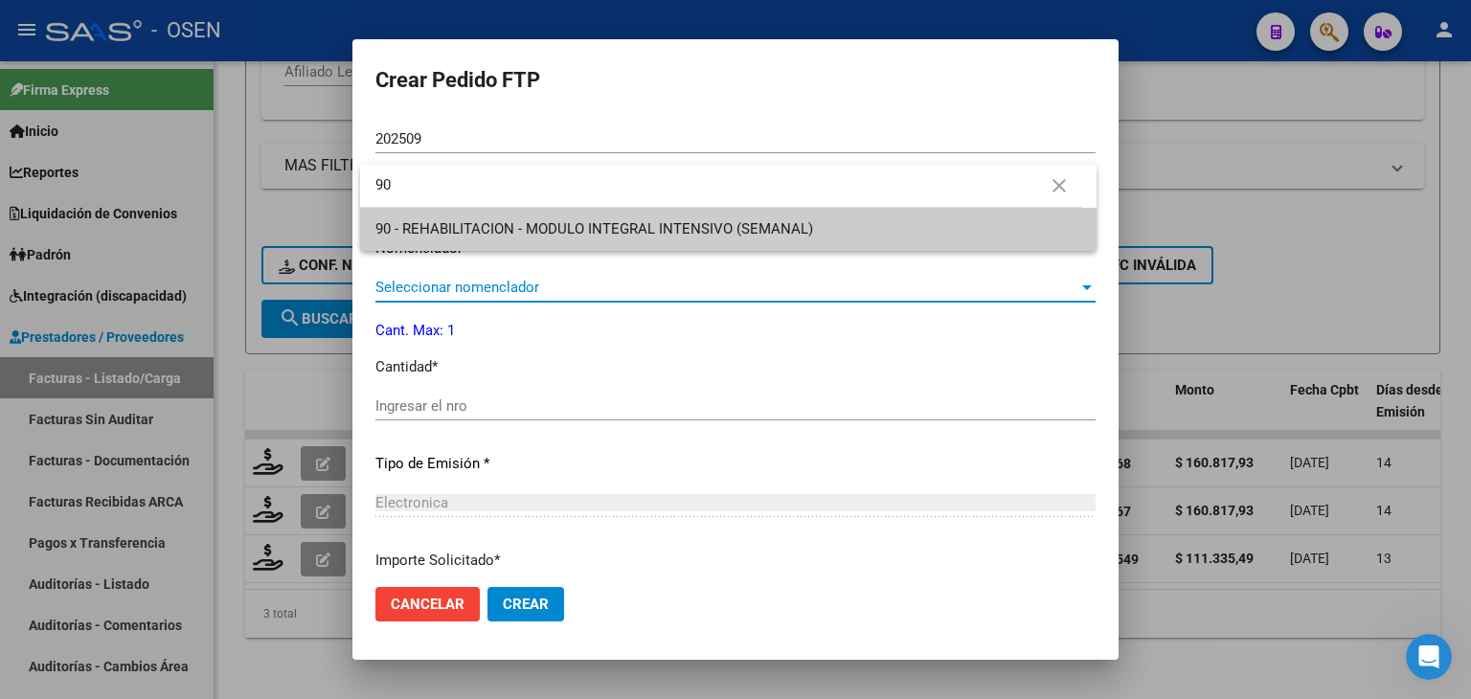
scroll to position [0, 0]
type input "90"
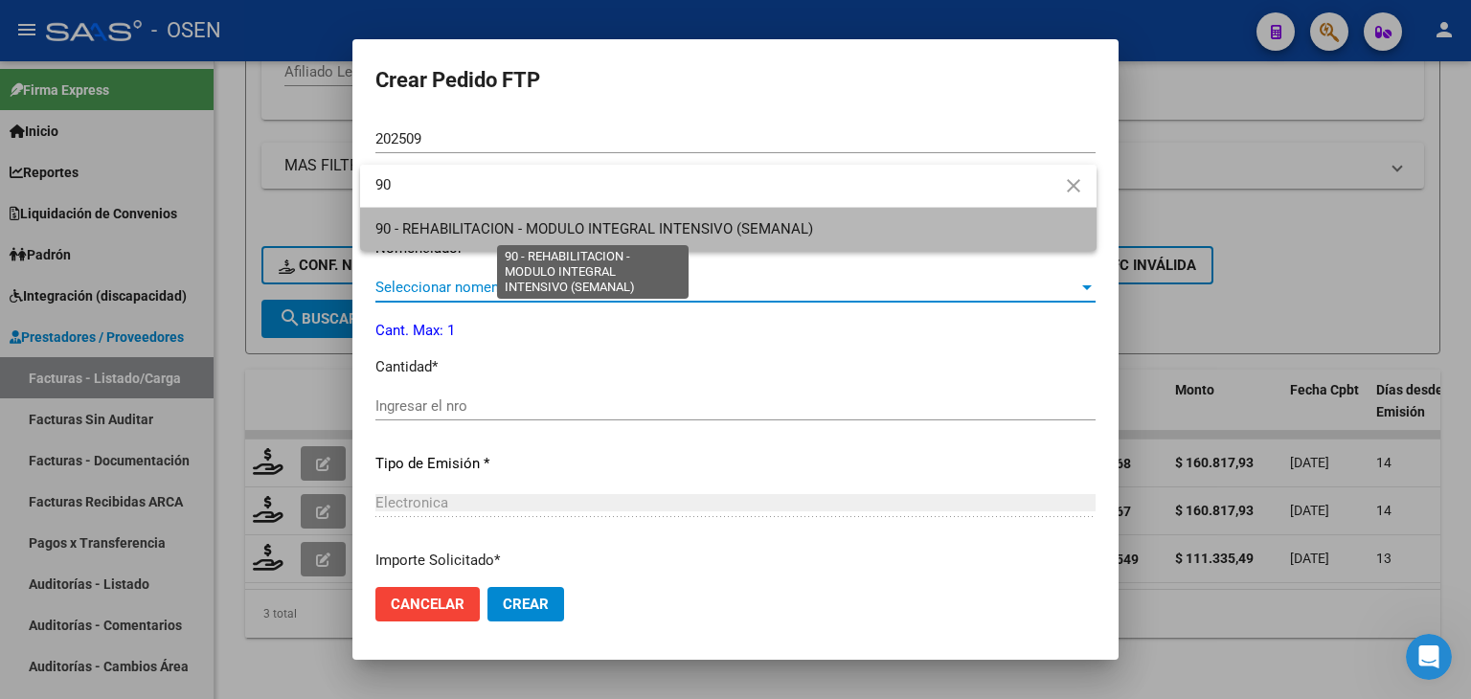
click at [484, 238] on span "90 - REHABILITACION - MODULO INTEGRAL INTENSIVO (SEMANAL)" at bounding box center [594, 228] width 438 height 17
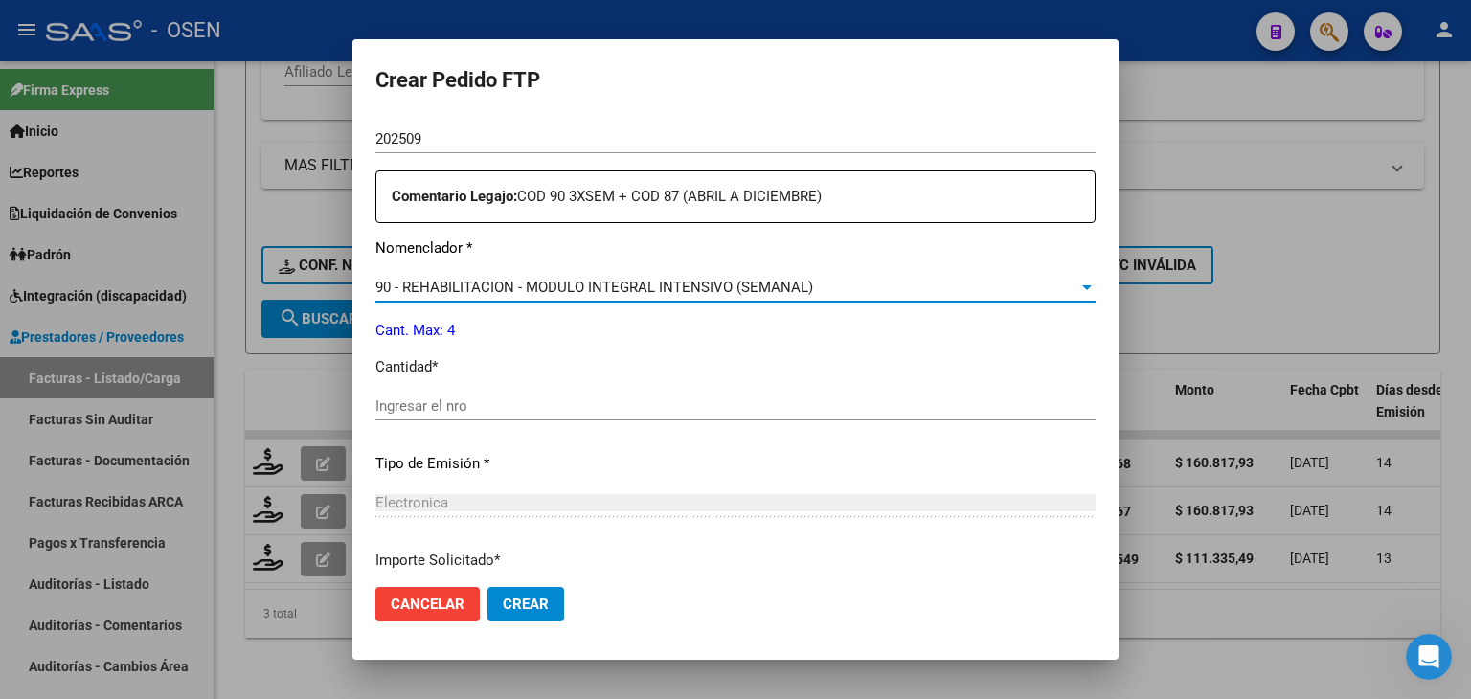
click at [442, 392] on div "Ingresar el nro" at bounding box center [735, 406] width 720 height 29
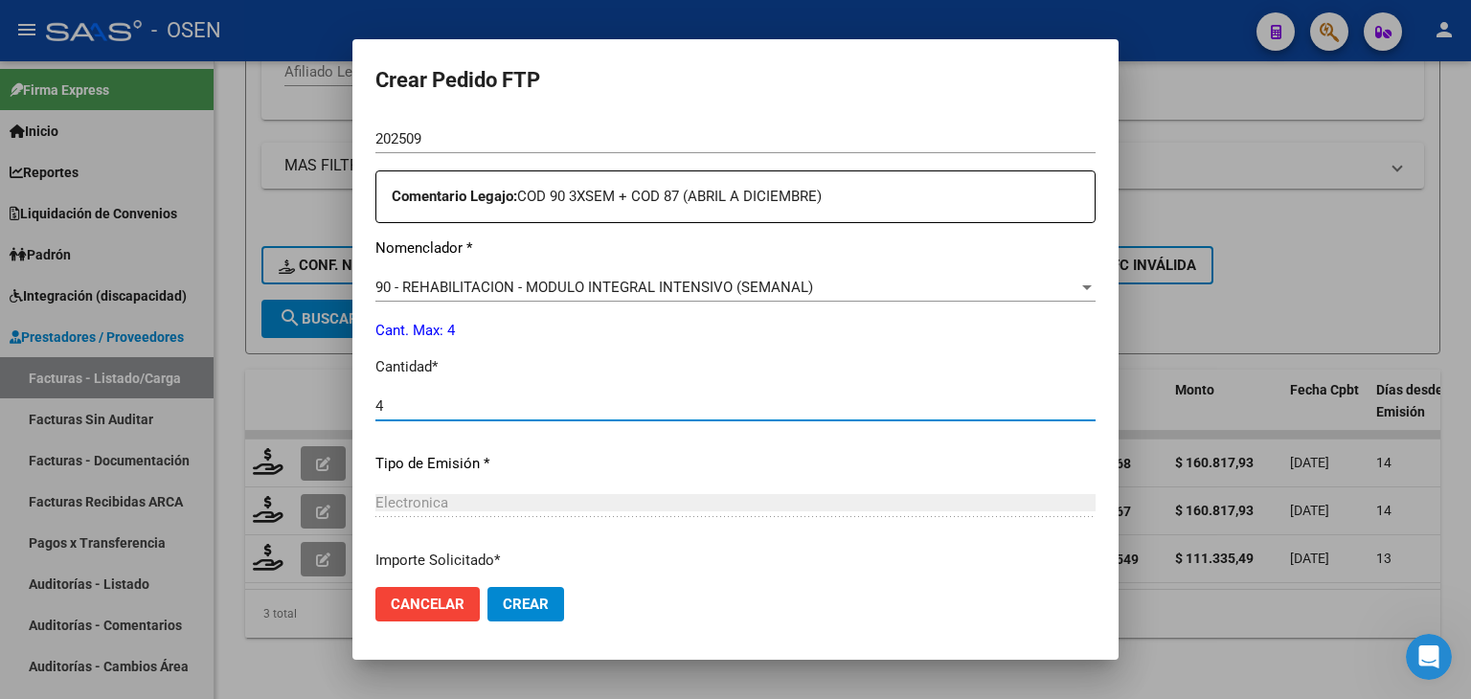
type input "4"
click at [545, 606] on span "Crear" at bounding box center [526, 604] width 46 height 17
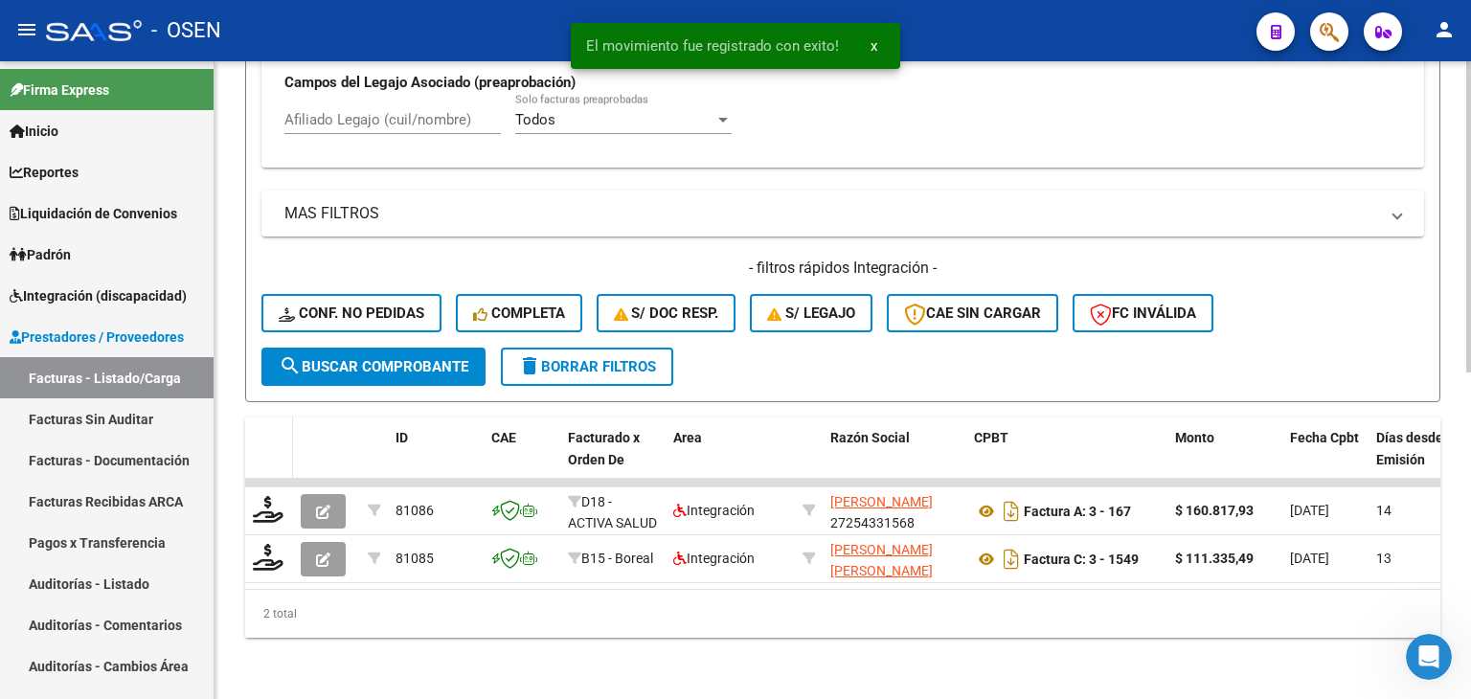
scroll to position [616, 0]
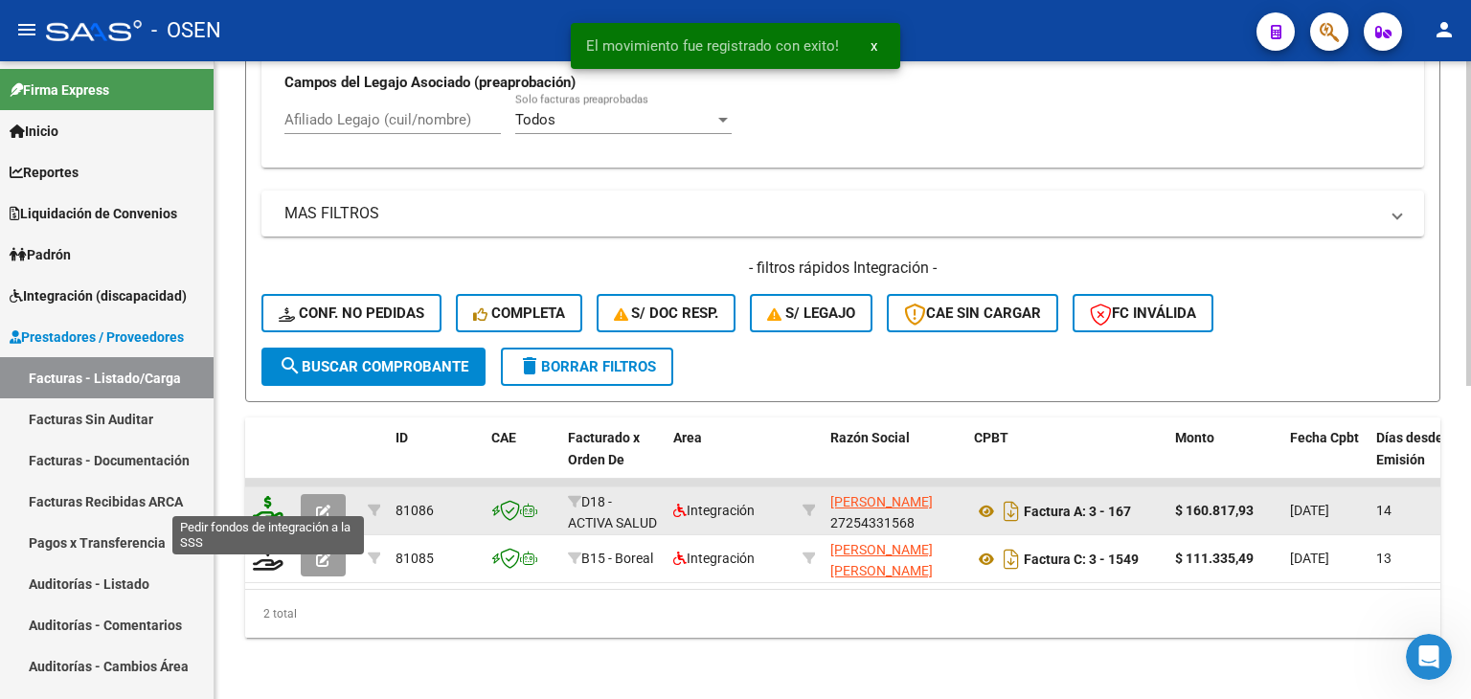
click at [271, 496] on icon at bounding box center [268, 509] width 31 height 27
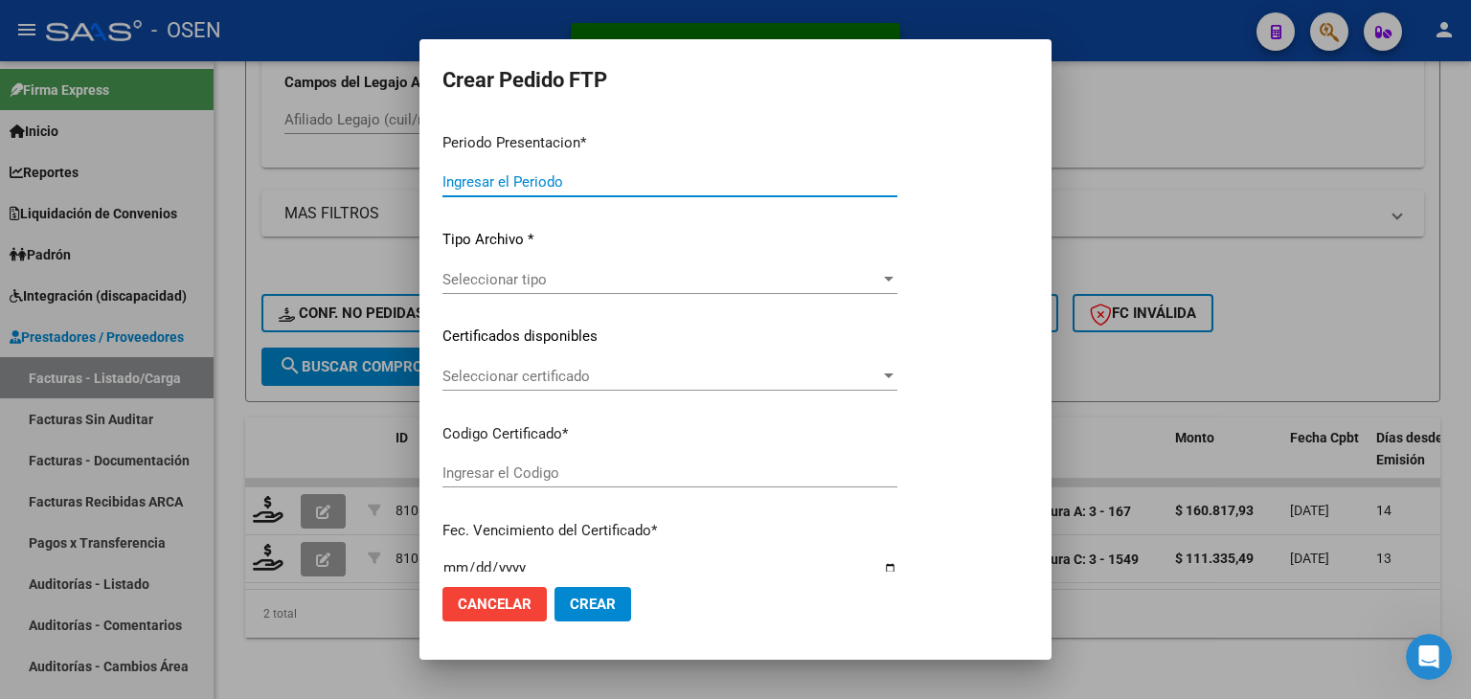
type input "202509"
type input "$ 160.817,93"
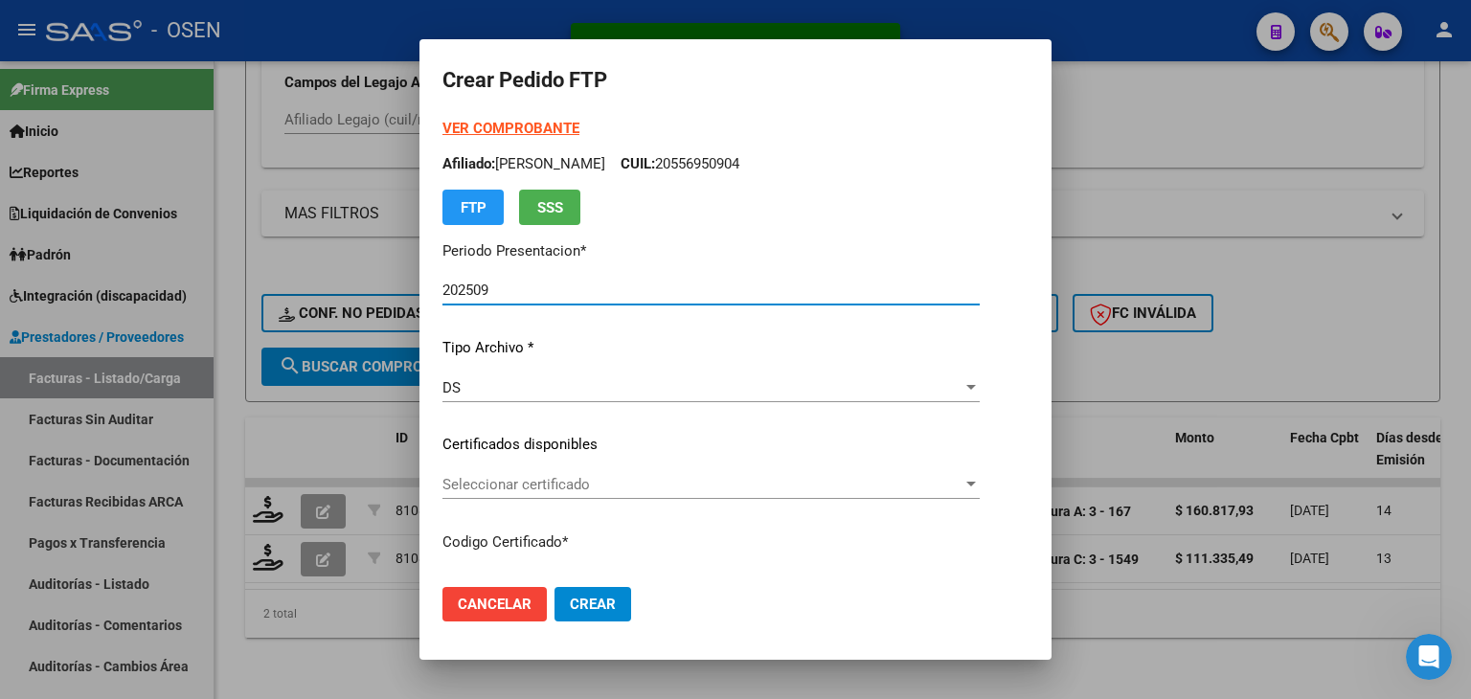
type input "ARG02000527080692025020320350203BUE430"
type input "[DATE]"
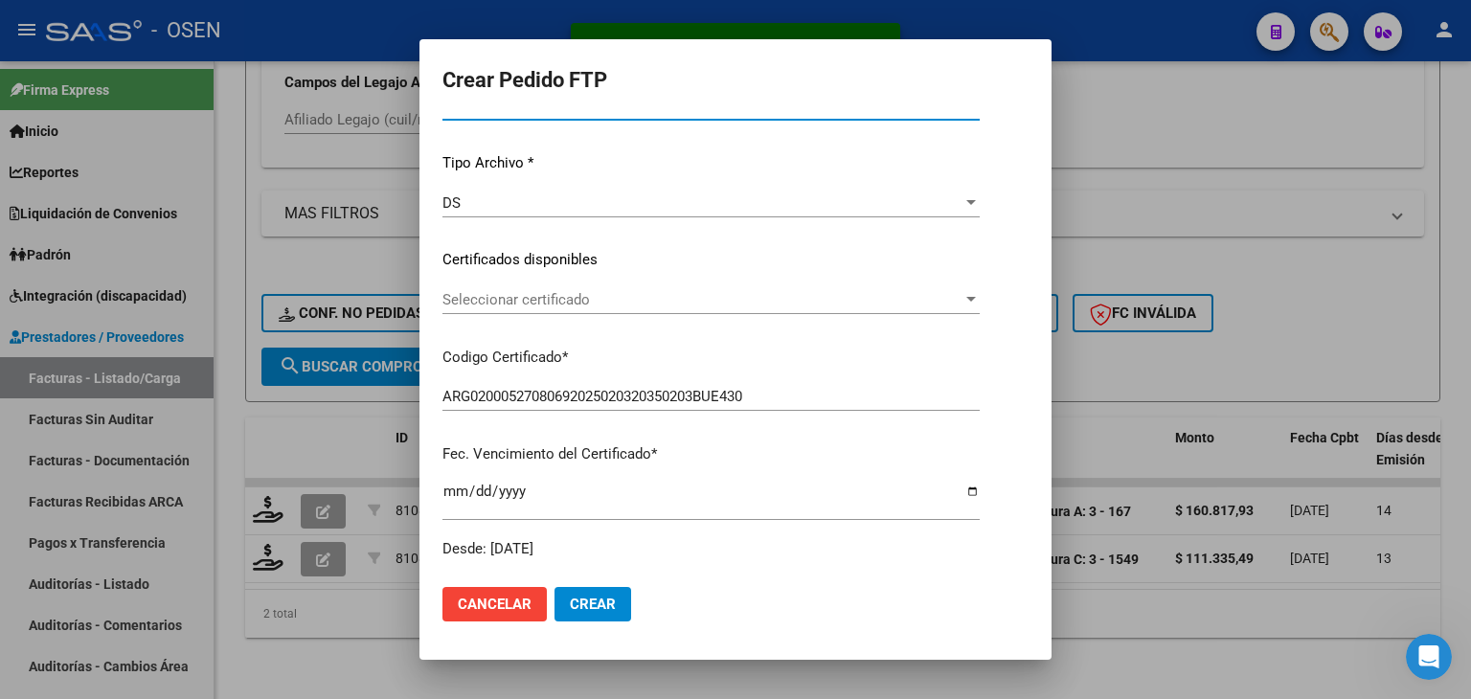
scroll to position [192, 0]
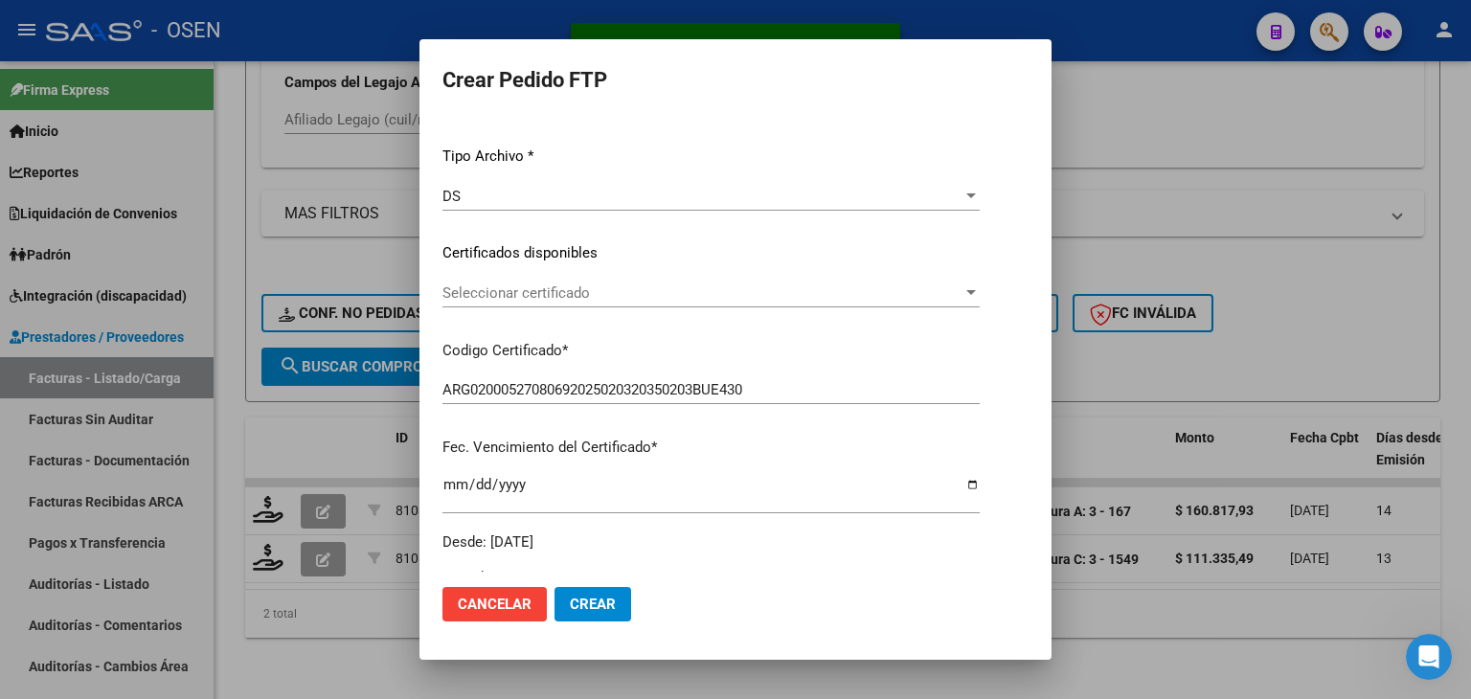
click at [601, 292] on span "Seleccionar certificado" at bounding box center [702, 292] width 520 height 17
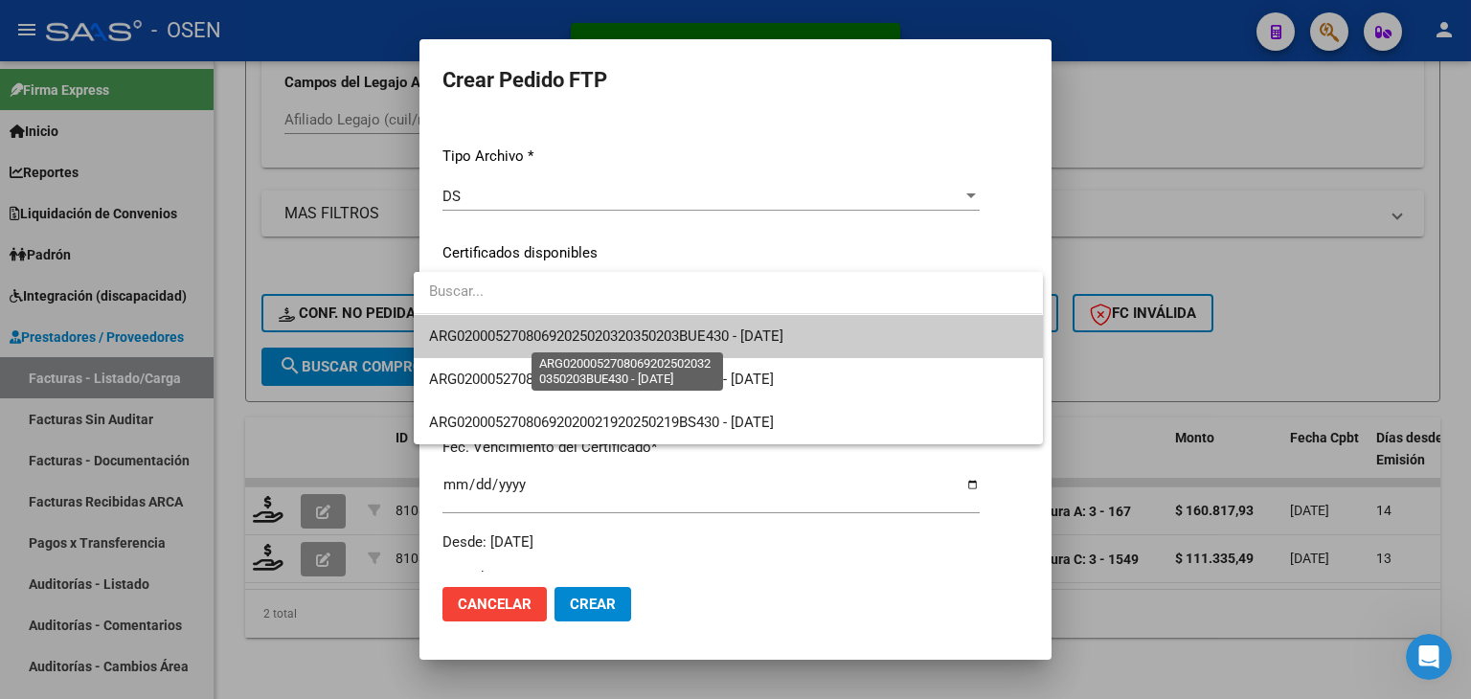
click at [609, 340] on span "ARG02000527080692025020320350203BUE430 - [DATE]" at bounding box center [606, 336] width 354 height 17
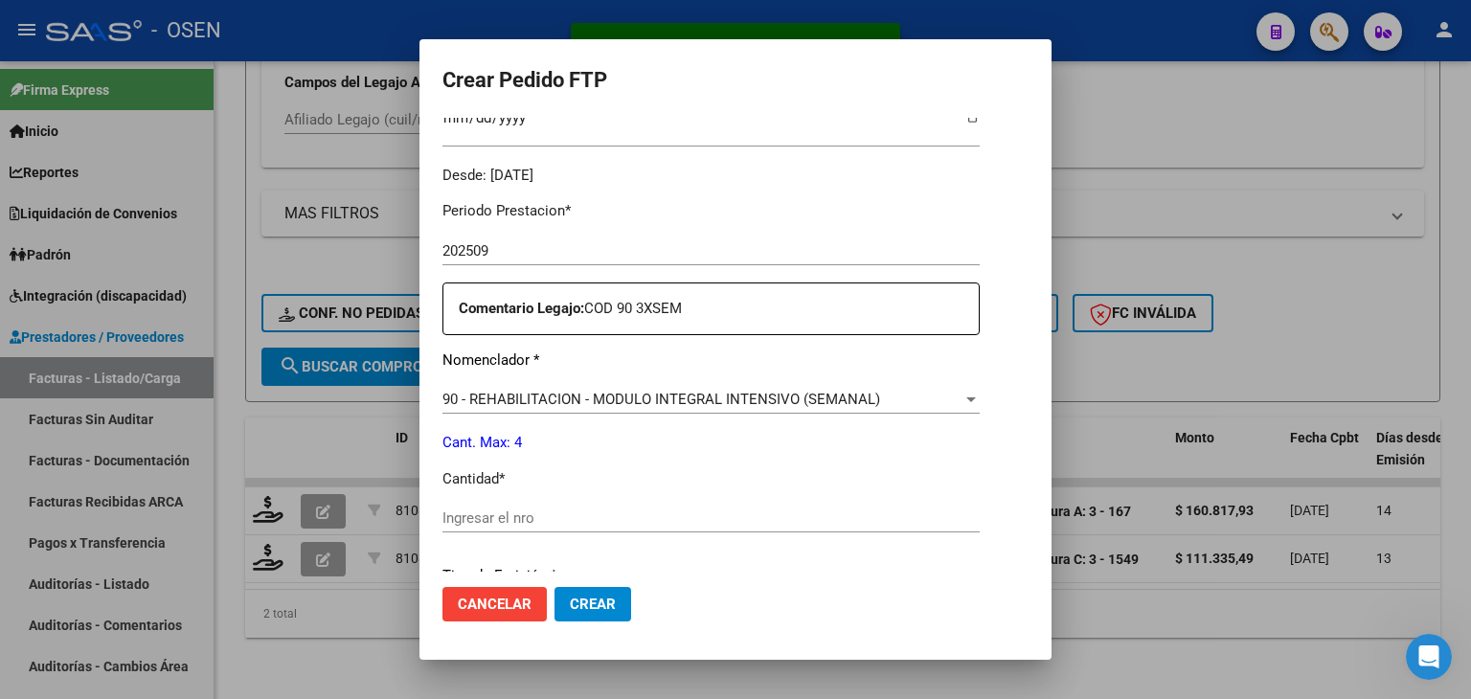
scroll to position [575, 0]
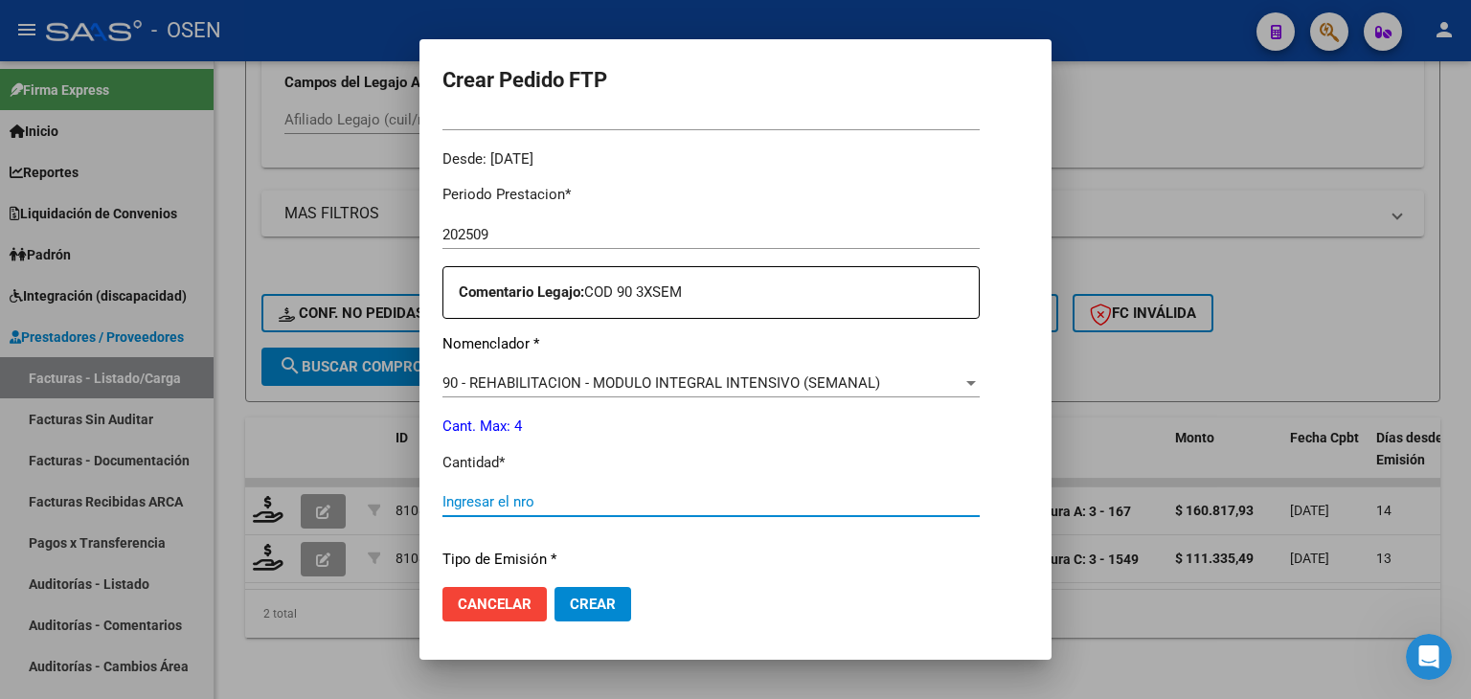
click at [536, 501] on input "Ingresar el nro" at bounding box center [710, 501] width 537 height 17
type input "4"
click at [585, 606] on span "Crear" at bounding box center [593, 604] width 46 height 17
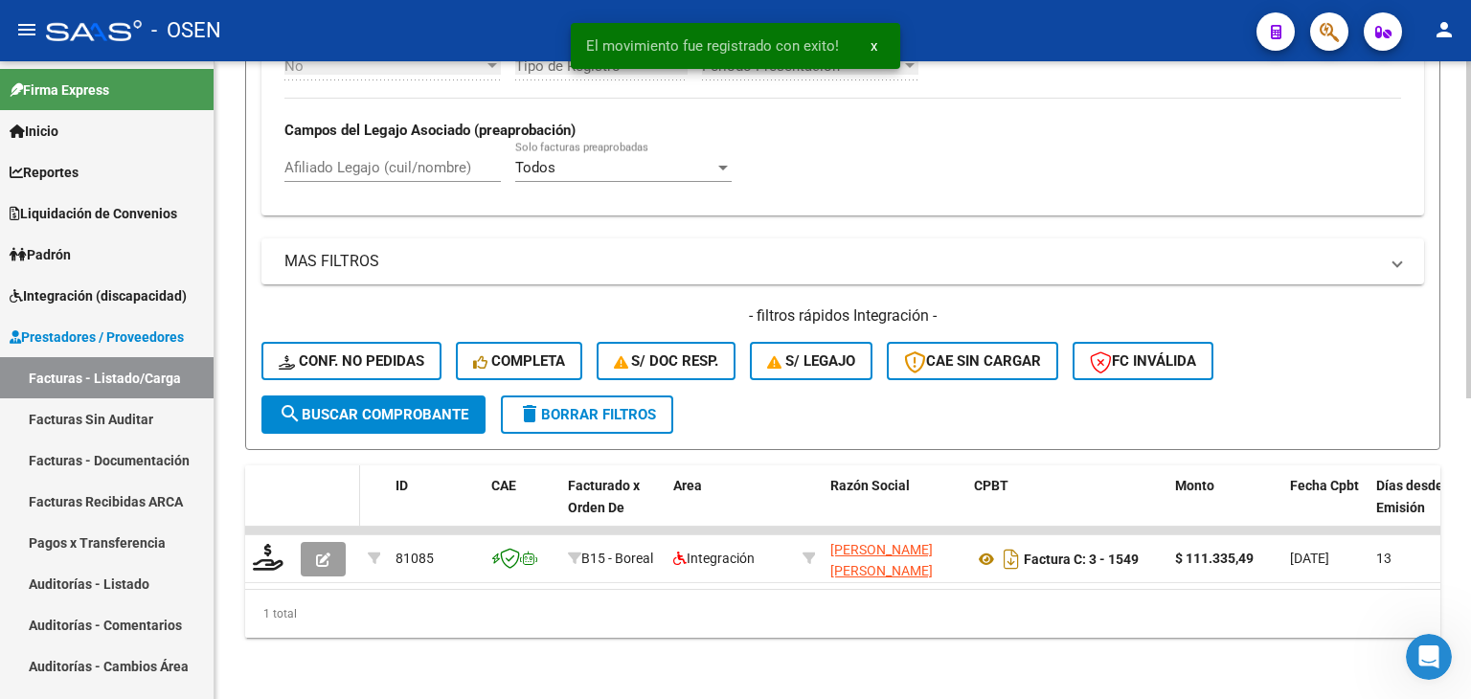
scroll to position [568, 0]
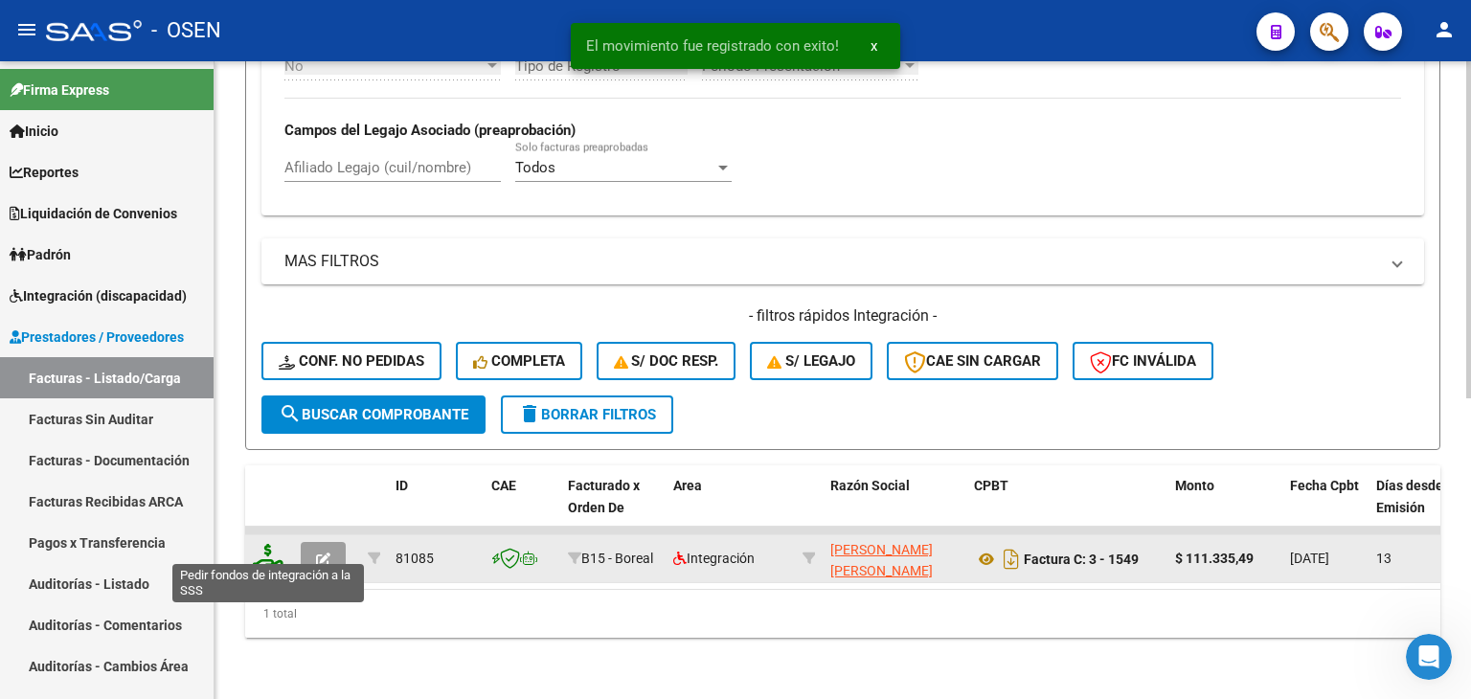
click at [277, 544] on icon at bounding box center [268, 557] width 31 height 27
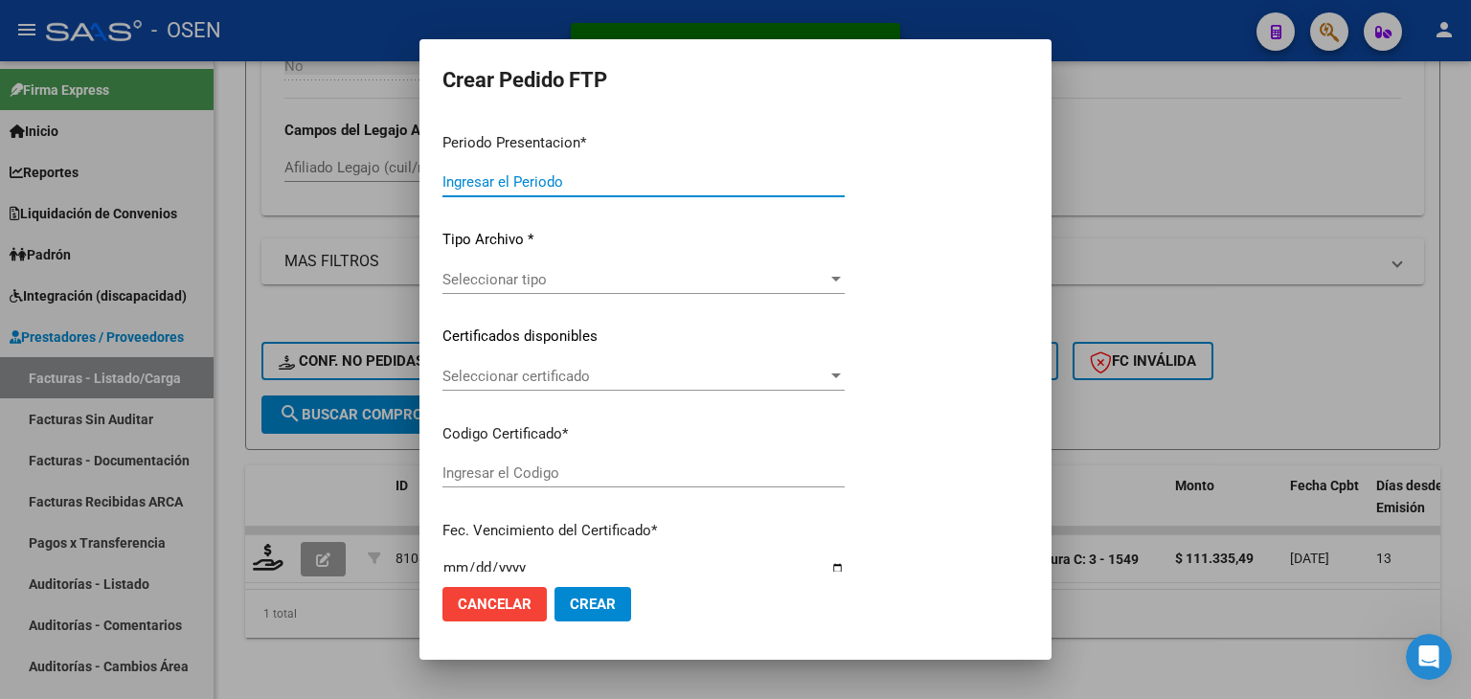
type input "202509"
type input "$ 111.335,49"
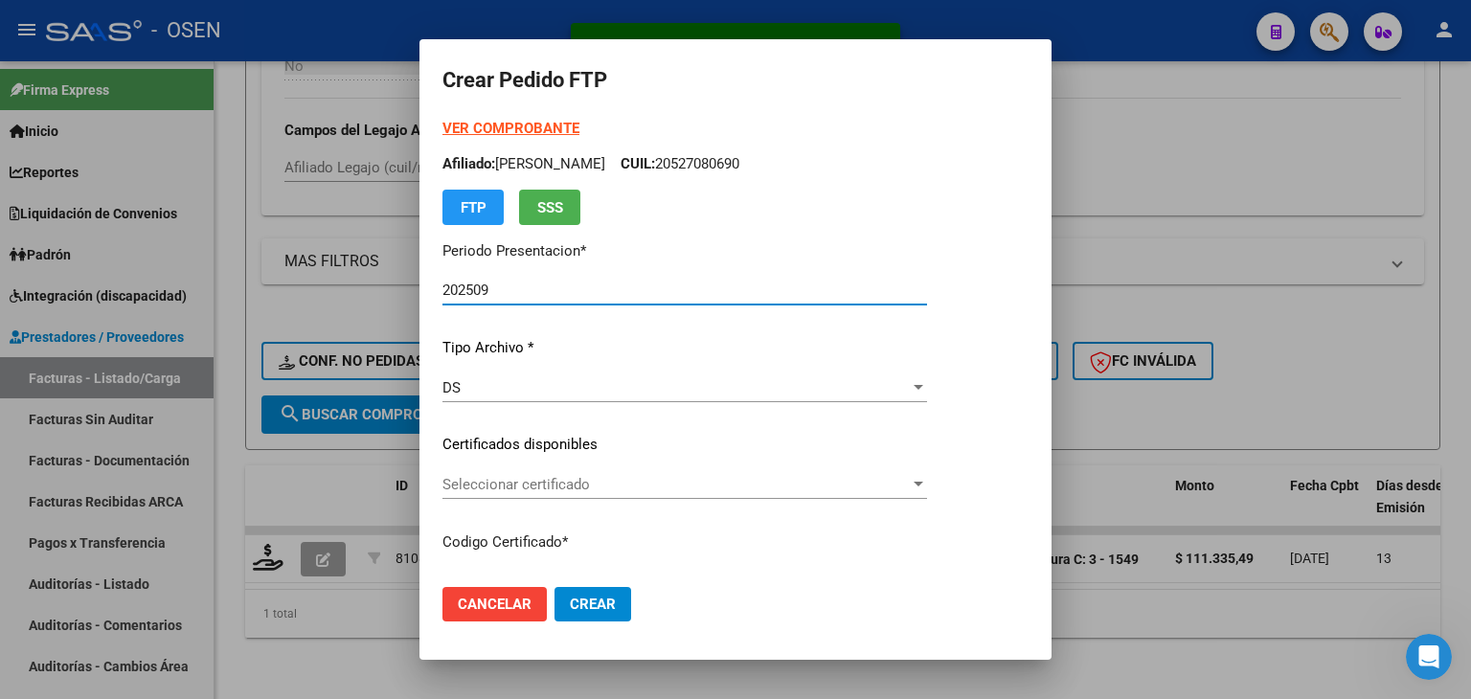
type input "ARG02000564708302021031020260310MZA200"
type input "[DATE]"
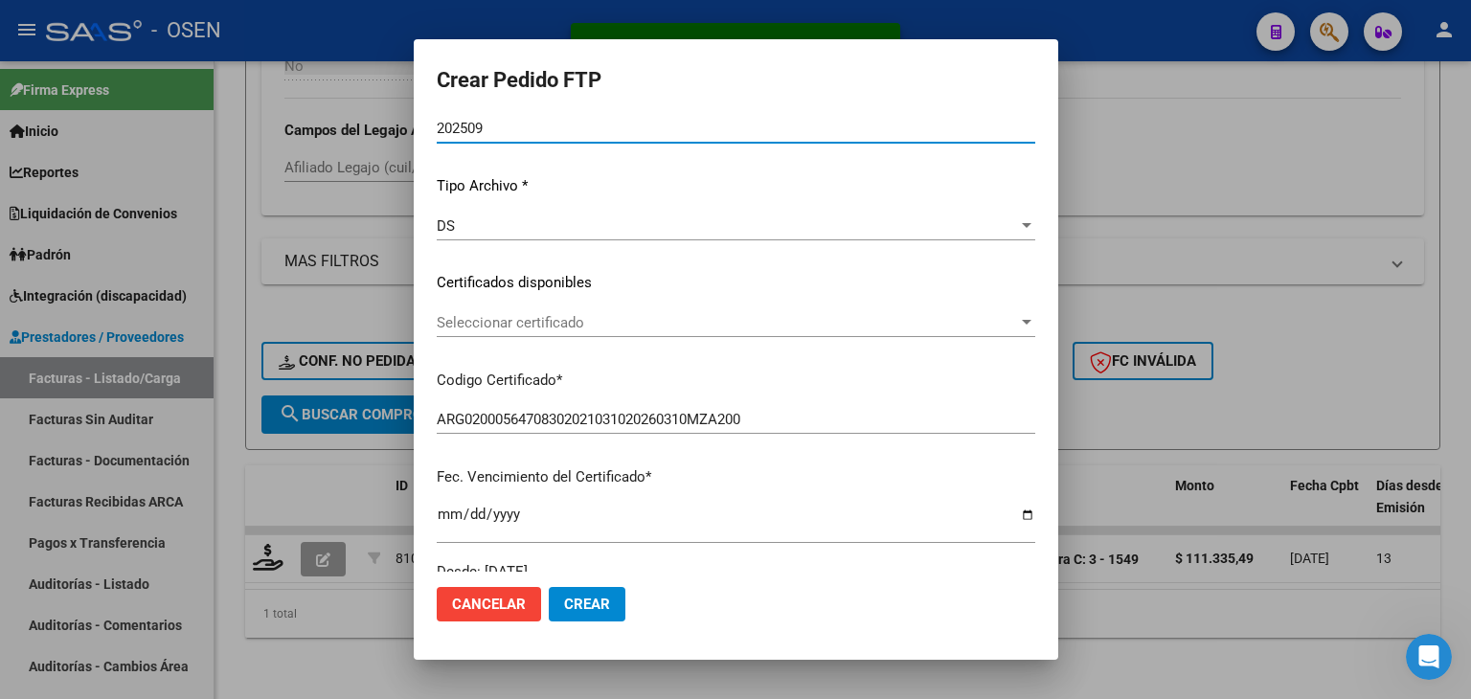
scroll to position [192, 0]
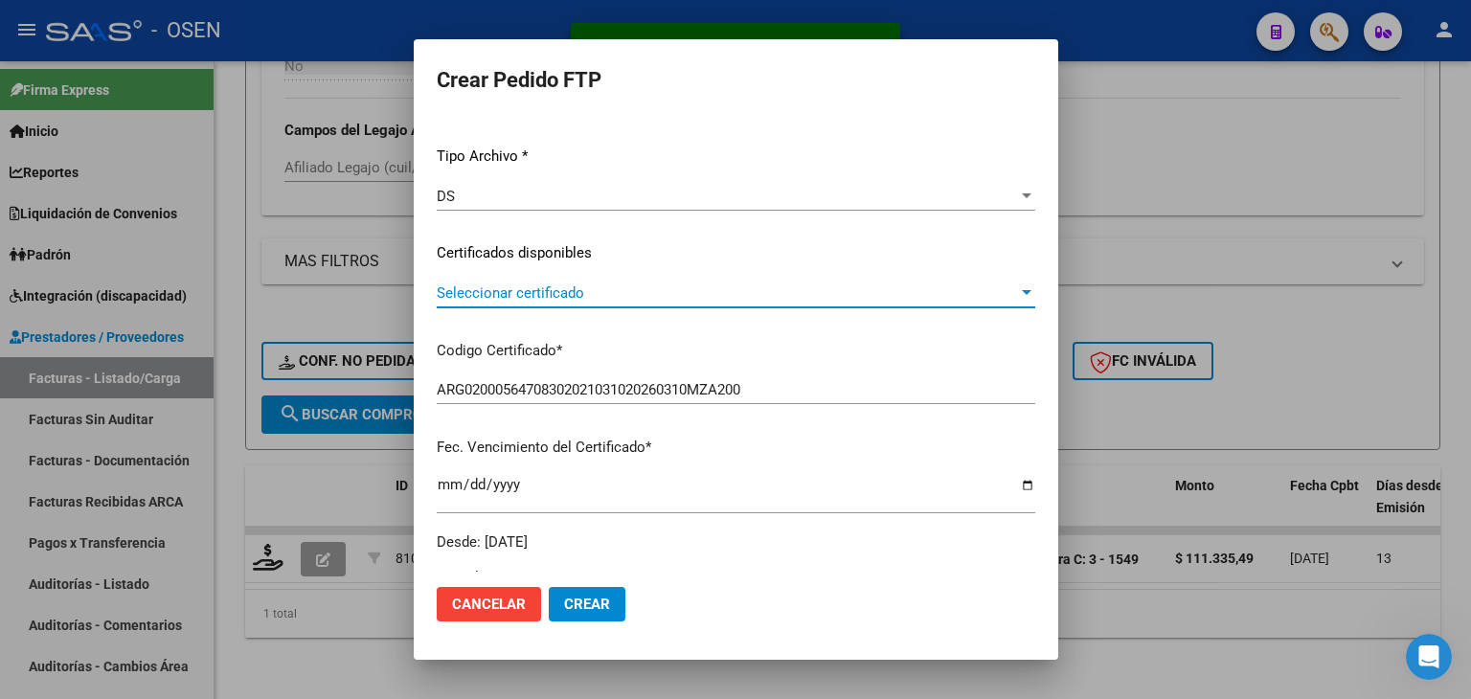
click at [603, 297] on span "Seleccionar certificado" at bounding box center [727, 292] width 581 height 17
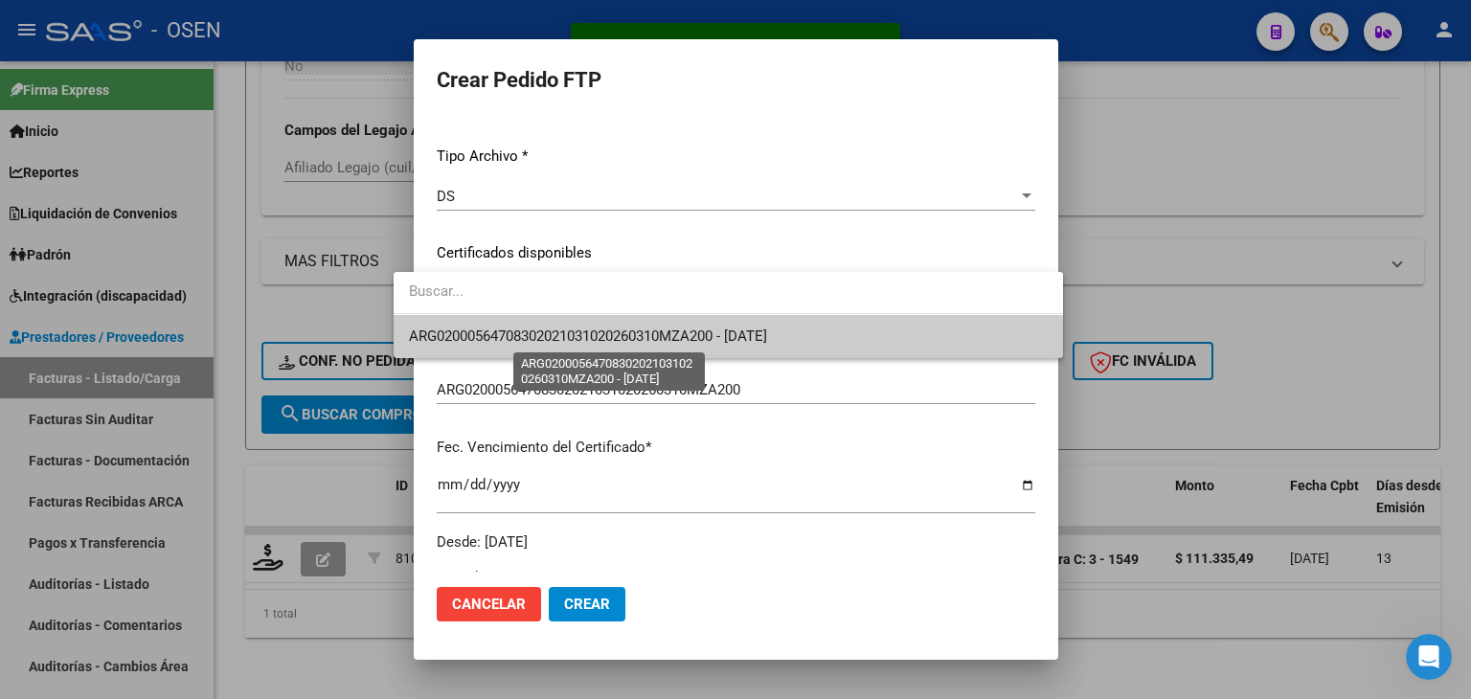
click at [606, 343] on span "ARG02000564708302021031020260310MZA200 - [DATE]" at bounding box center [588, 336] width 358 height 17
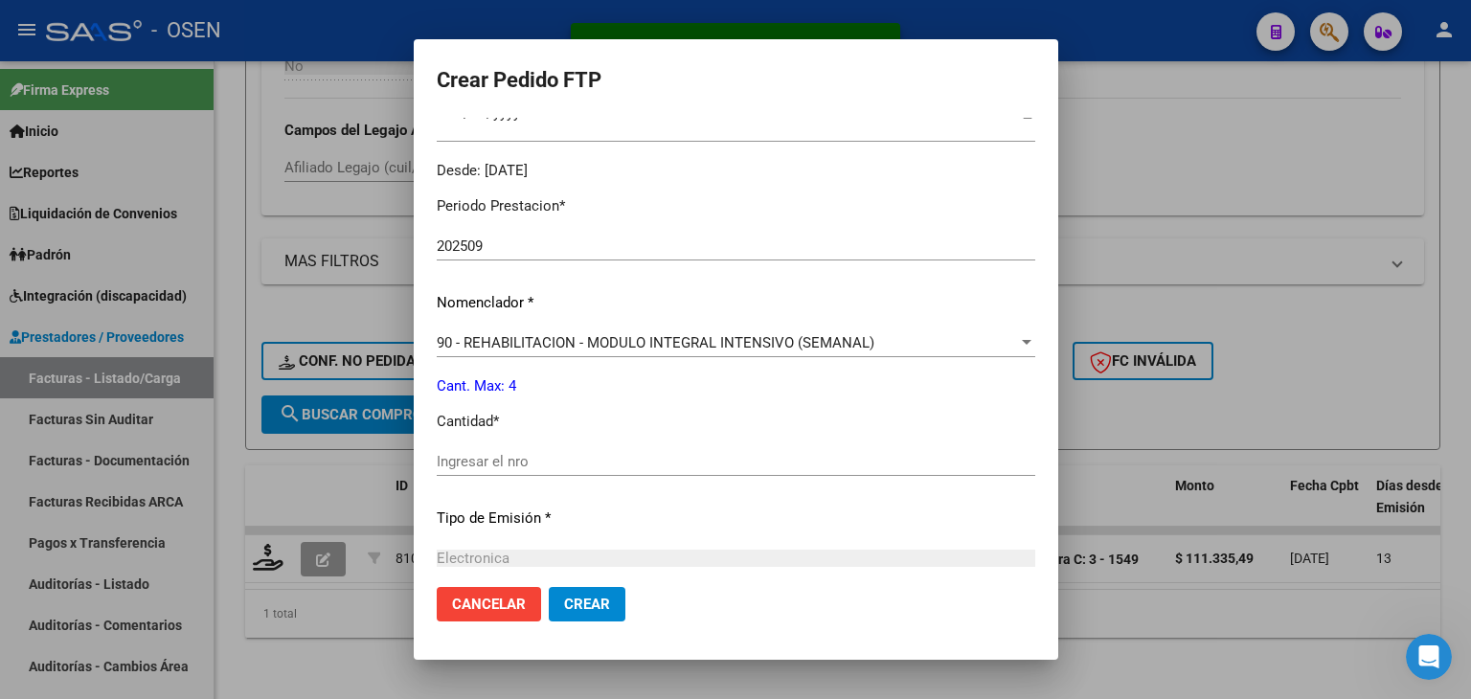
scroll to position [575, 0]
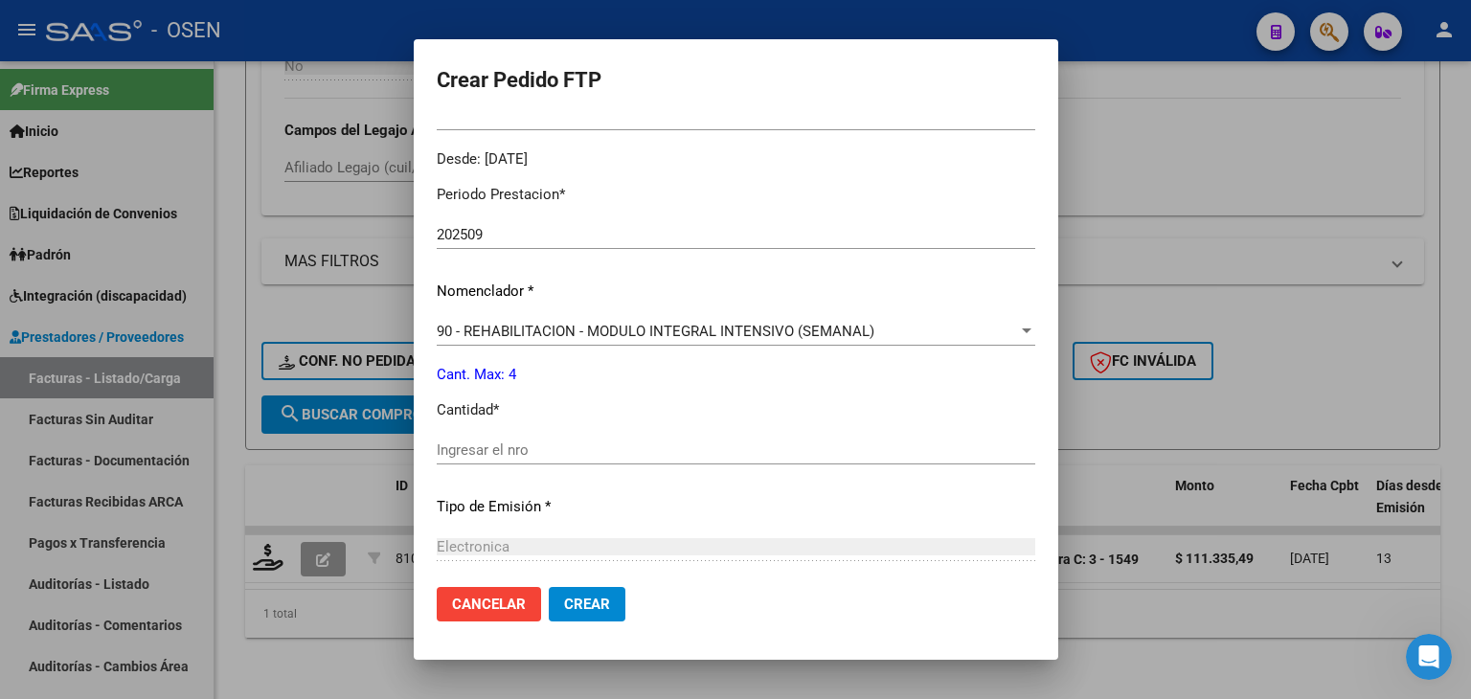
click at [484, 440] on div "Ingresar el nro" at bounding box center [736, 450] width 599 height 29
type input "4"
click at [578, 614] on button "Crear" at bounding box center [587, 604] width 77 height 34
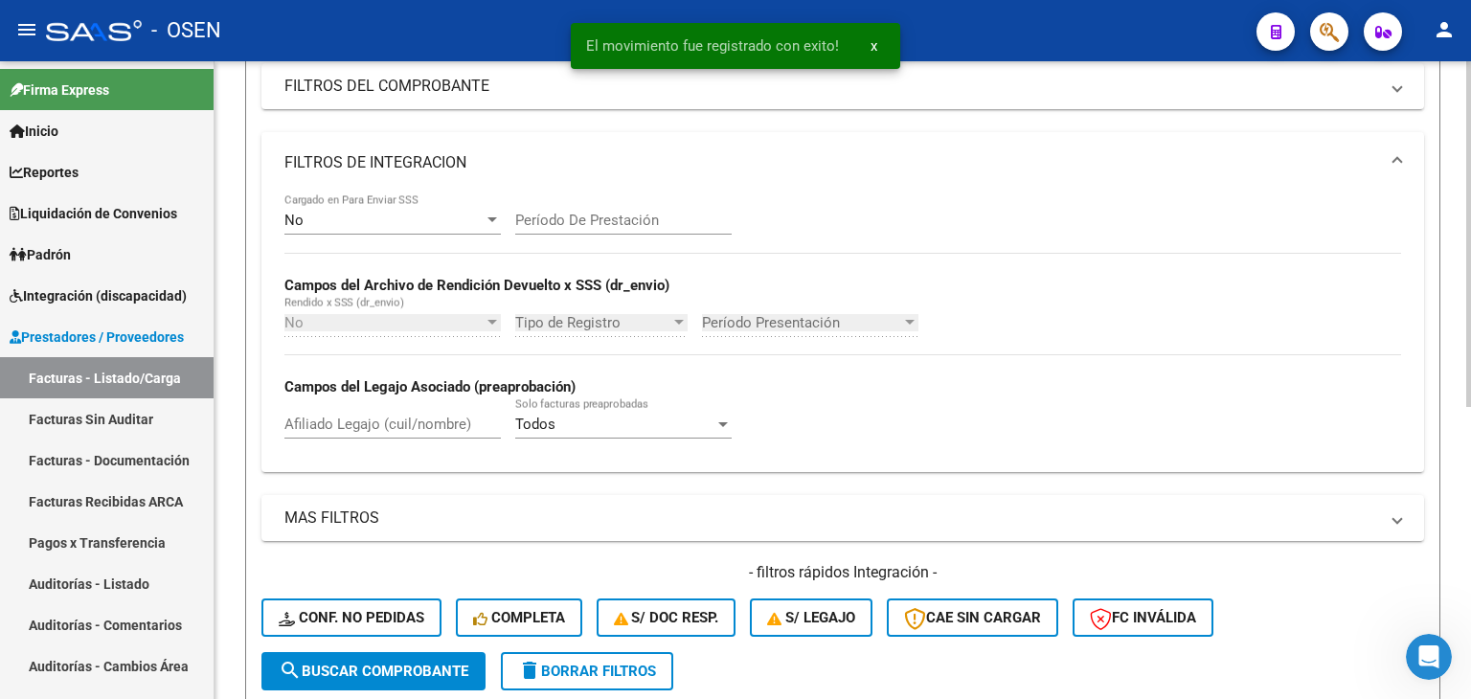
scroll to position [0, 0]
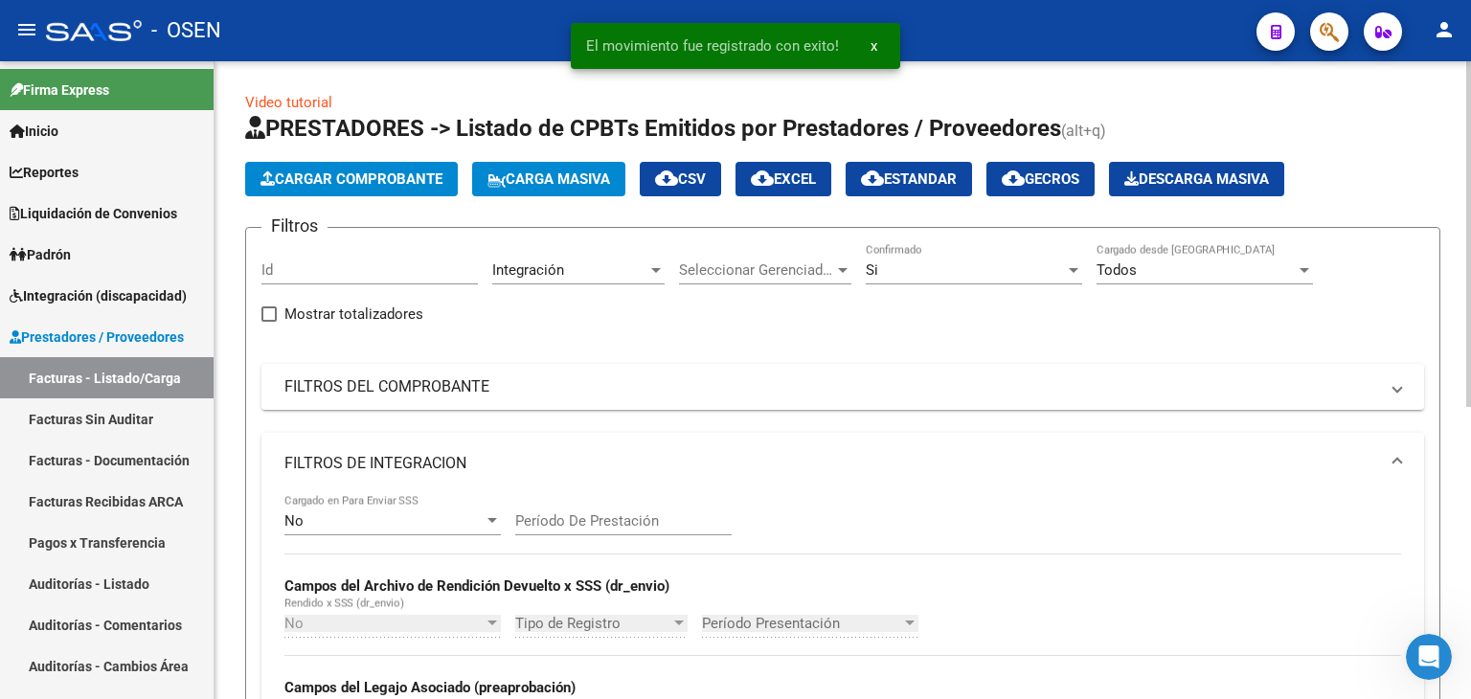
click at [898, 253] on div "Si Confirmado" at bounding box center [974, 263] width 216 height 41
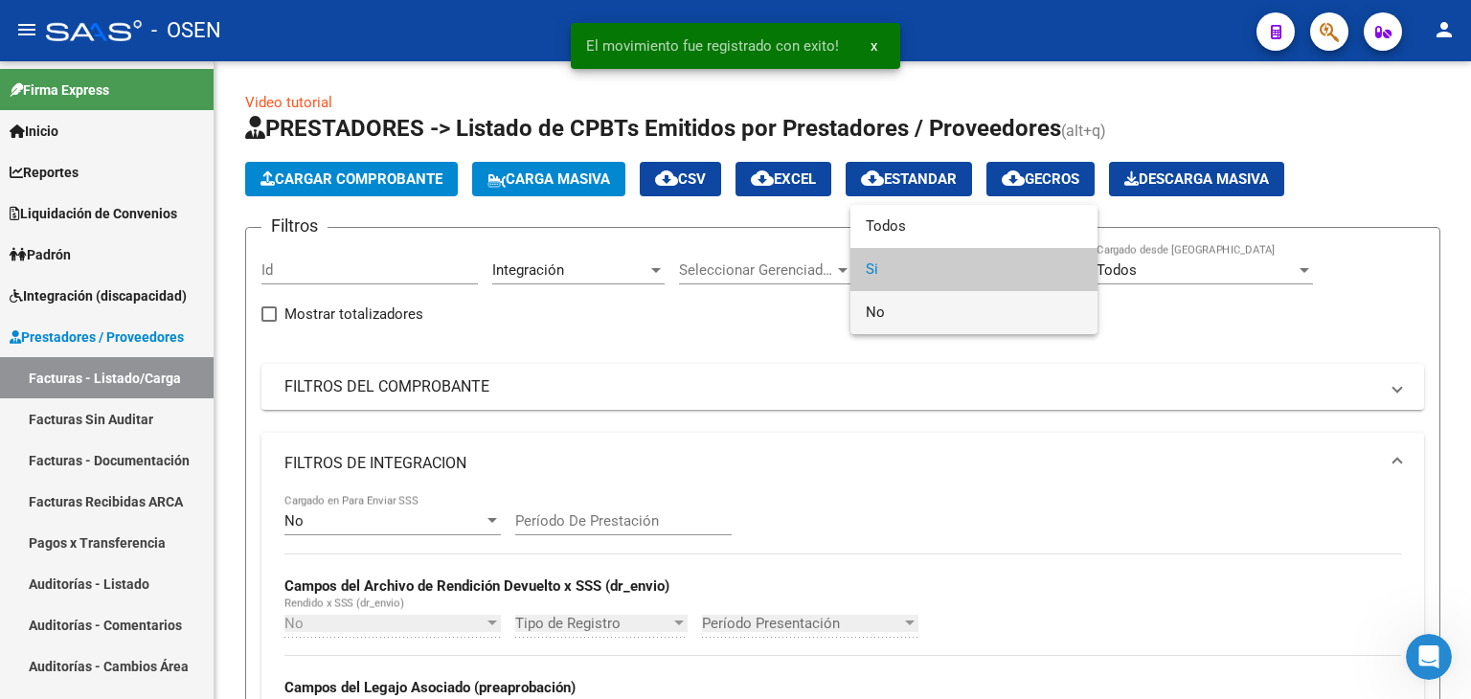
click at [908, 292] on span "No" at bounding box center [974, 312] width 216 height 43
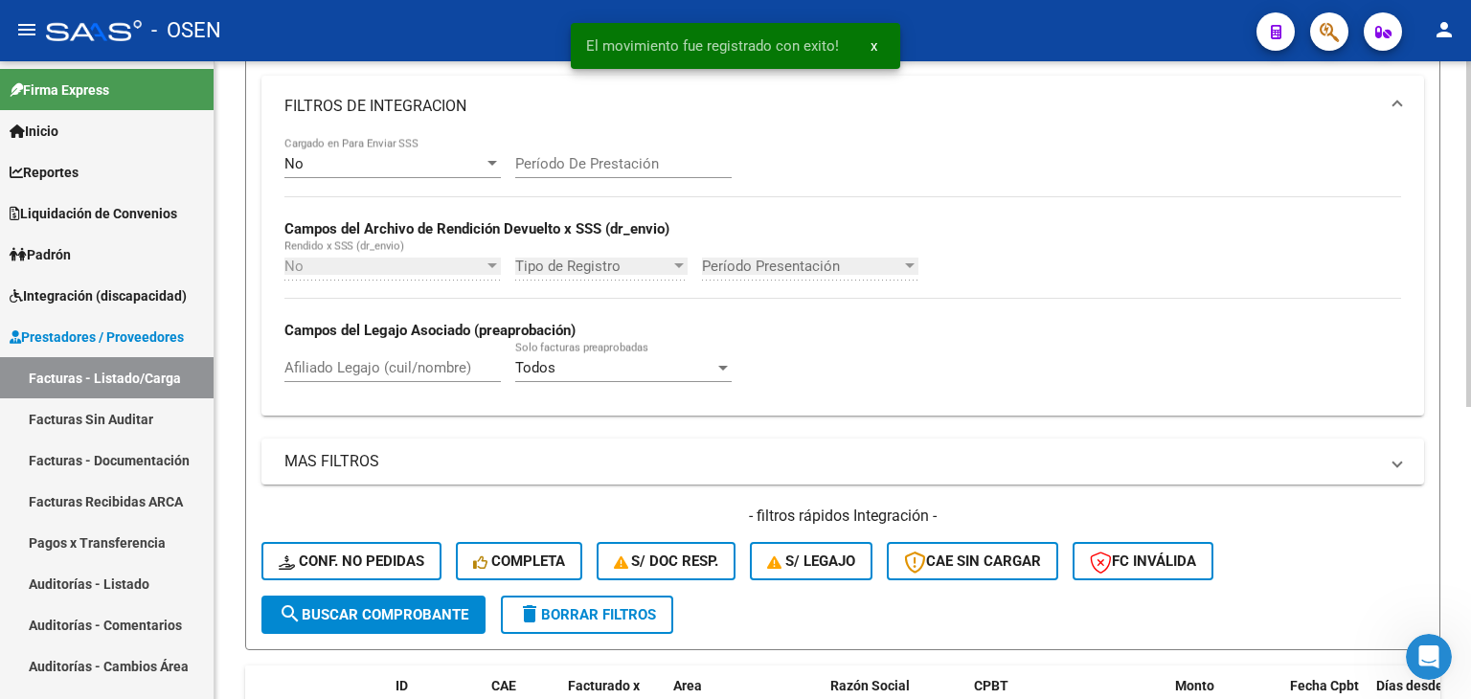
scroll to position [383, 0]
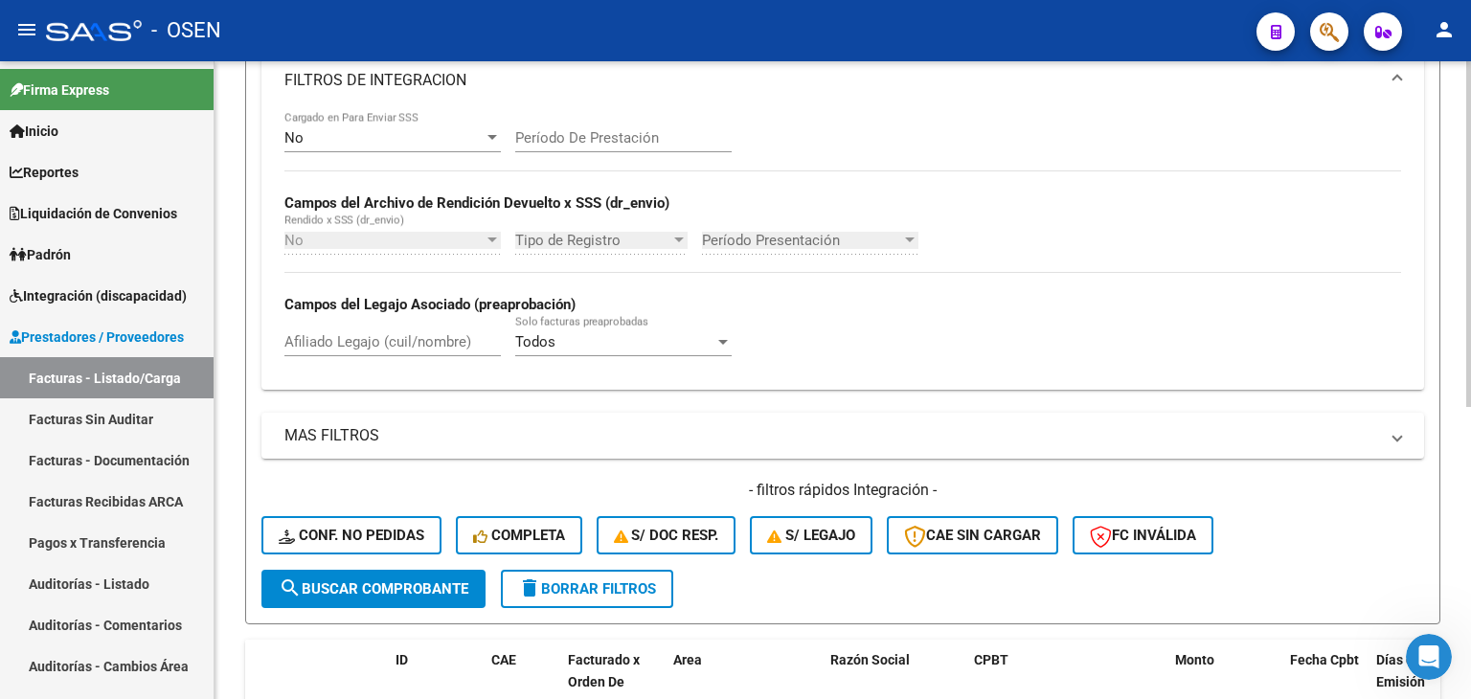
click at [415, 582] on span "search Buscar Comprobante" at bounding box center [374, 588] width 190 height 17
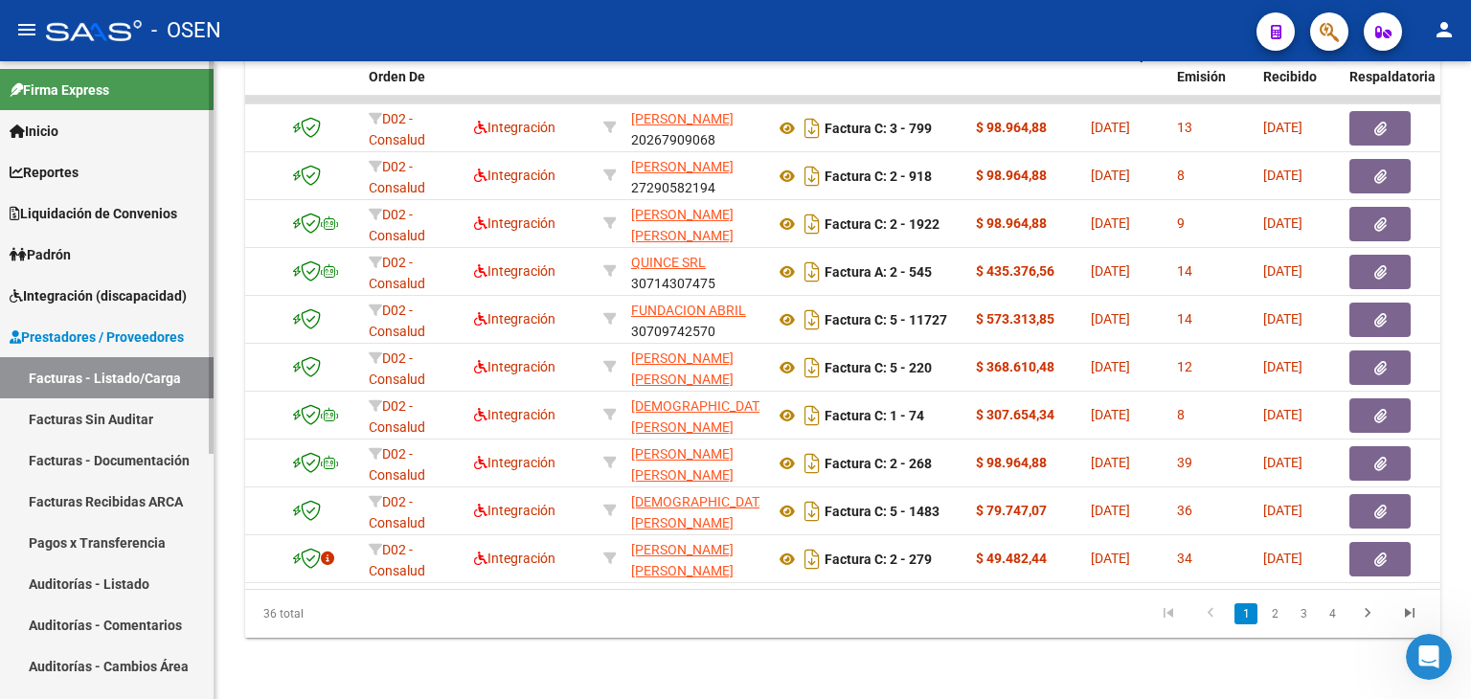
scroll to position [0, 199]
